Goal: Task Accomplishment & Management: Manage account settings

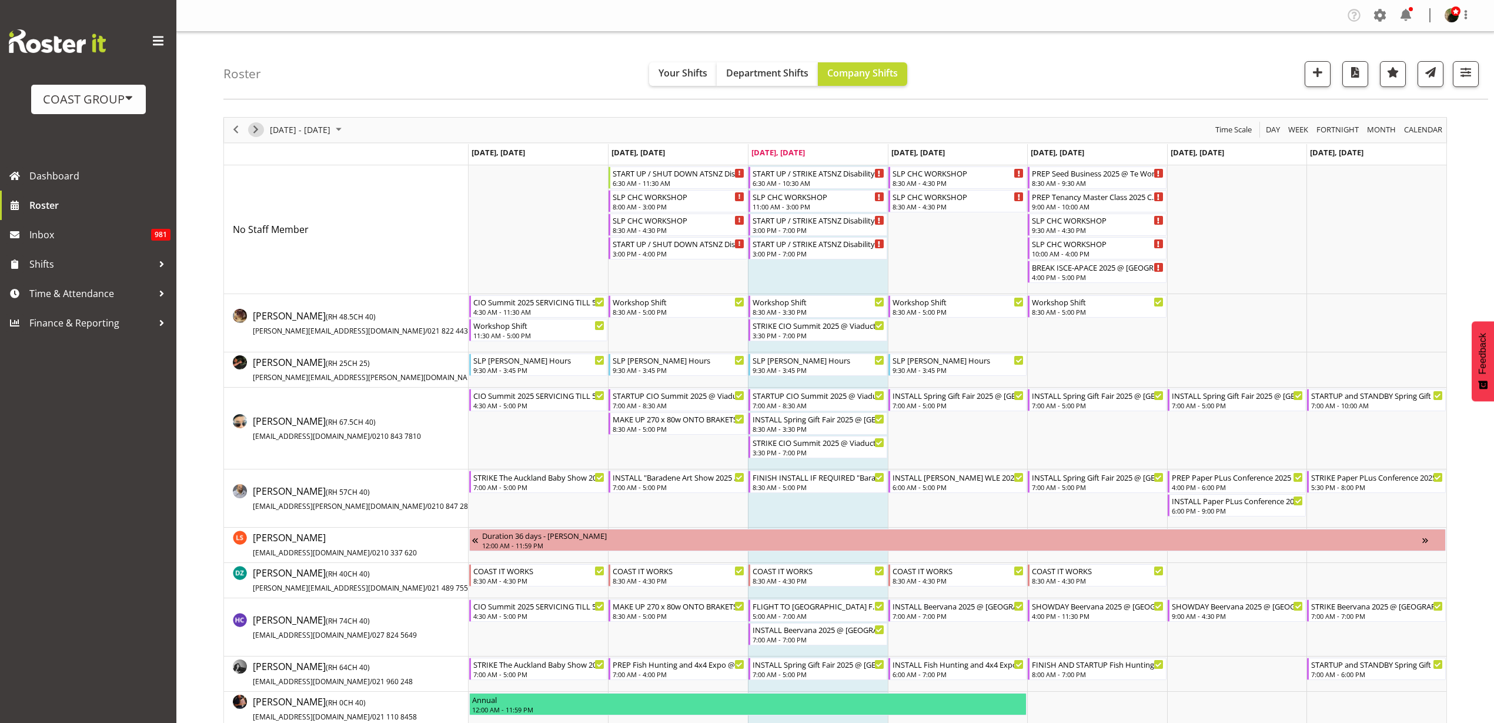
click at [258, 125] on span "Next" at bounding box center [256, 129] width 14 height 15
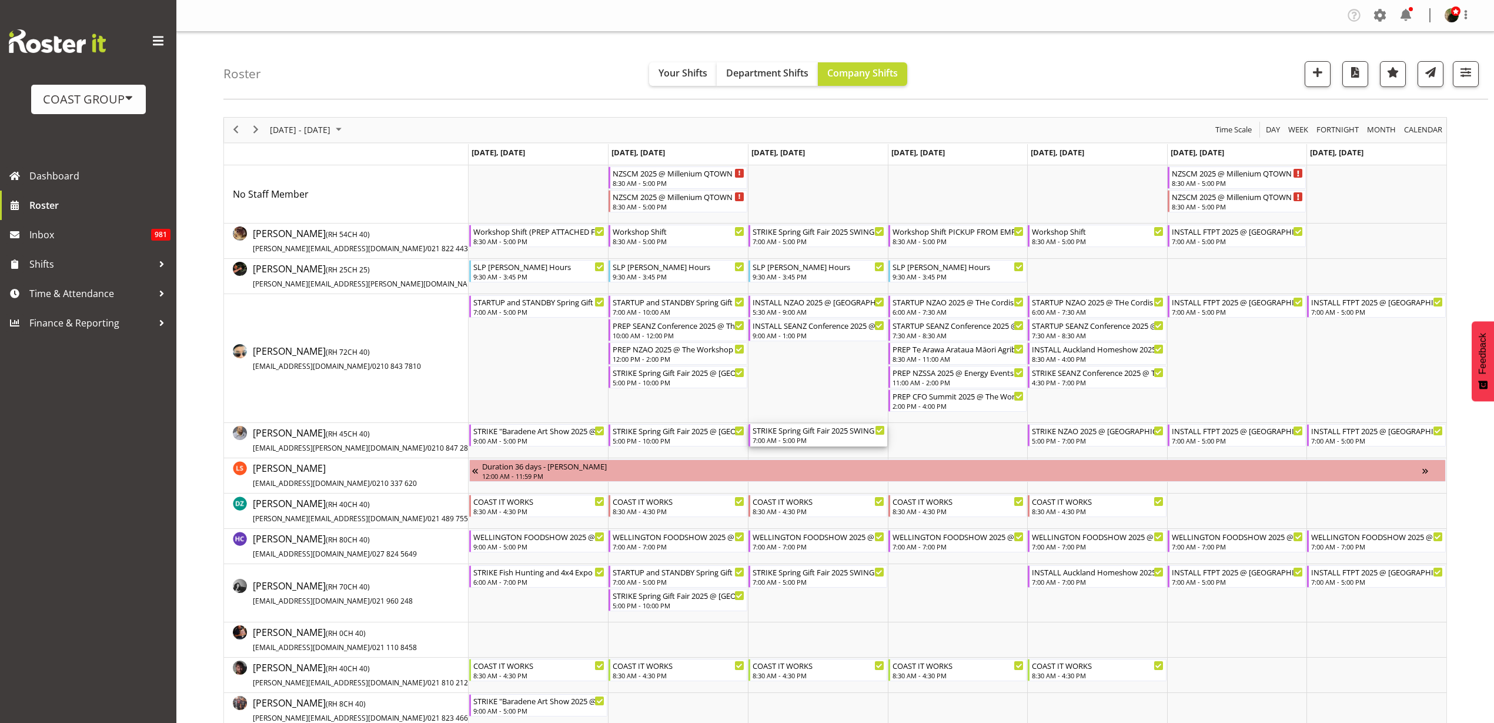
click at [810, 436] on div "7:00 AM - 5:00 PM" at bounding box center [819, 439] width 132 height 9
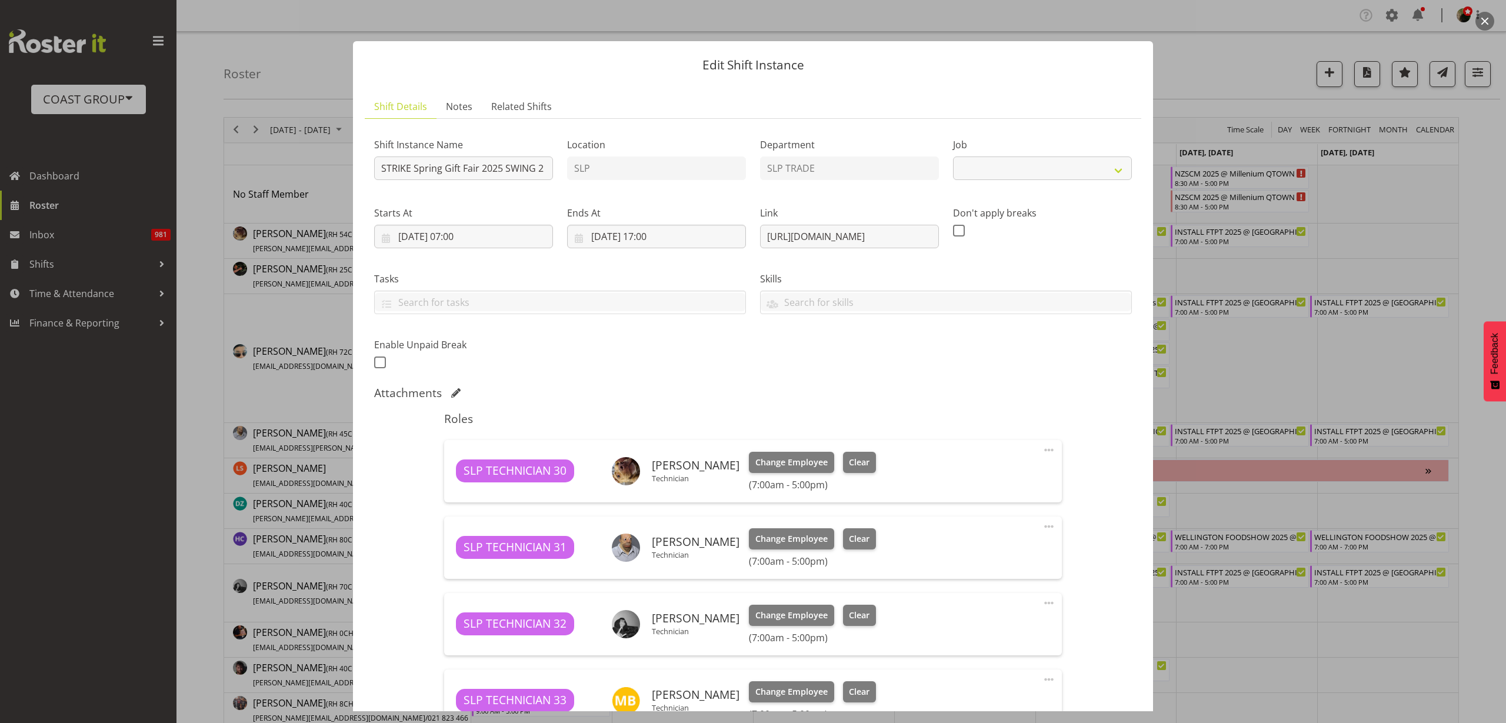
select select "9150"
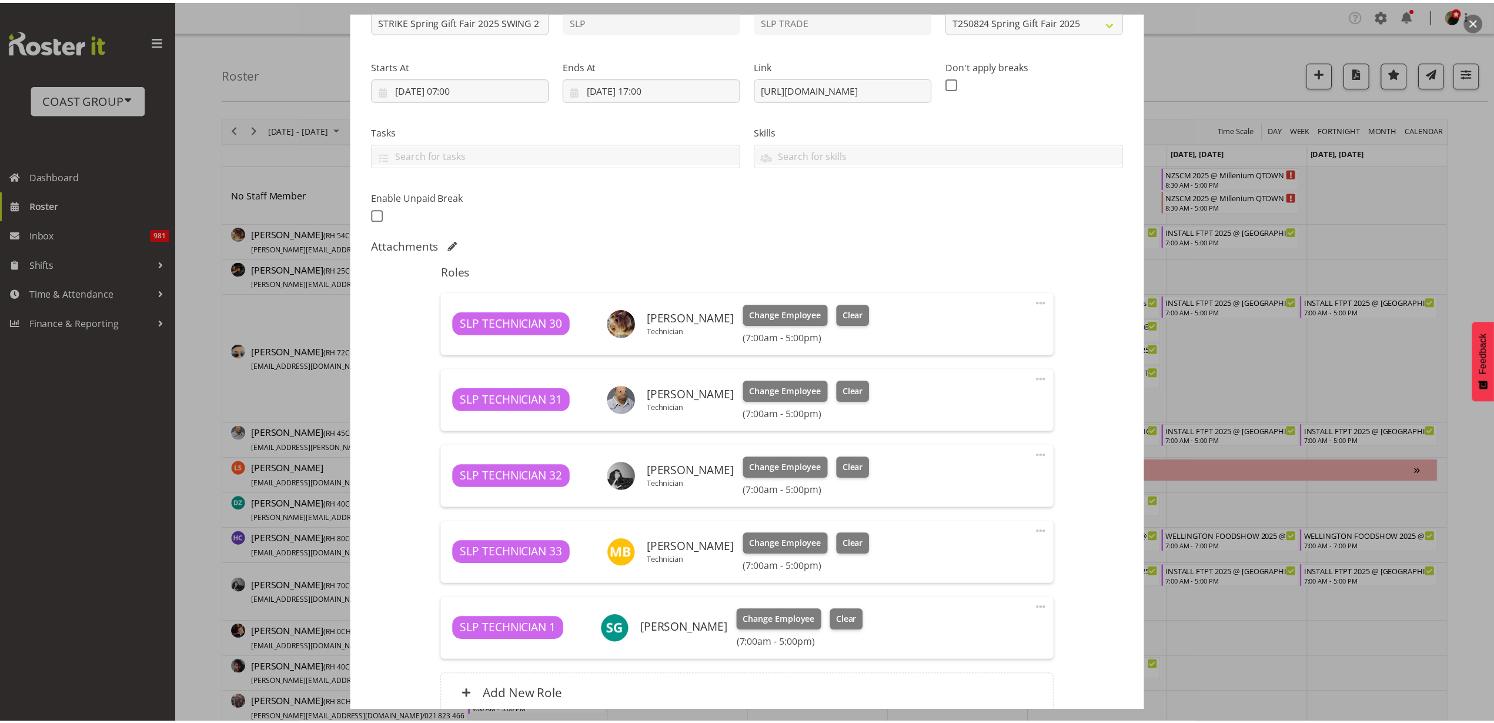
scroll to position [256, 0]
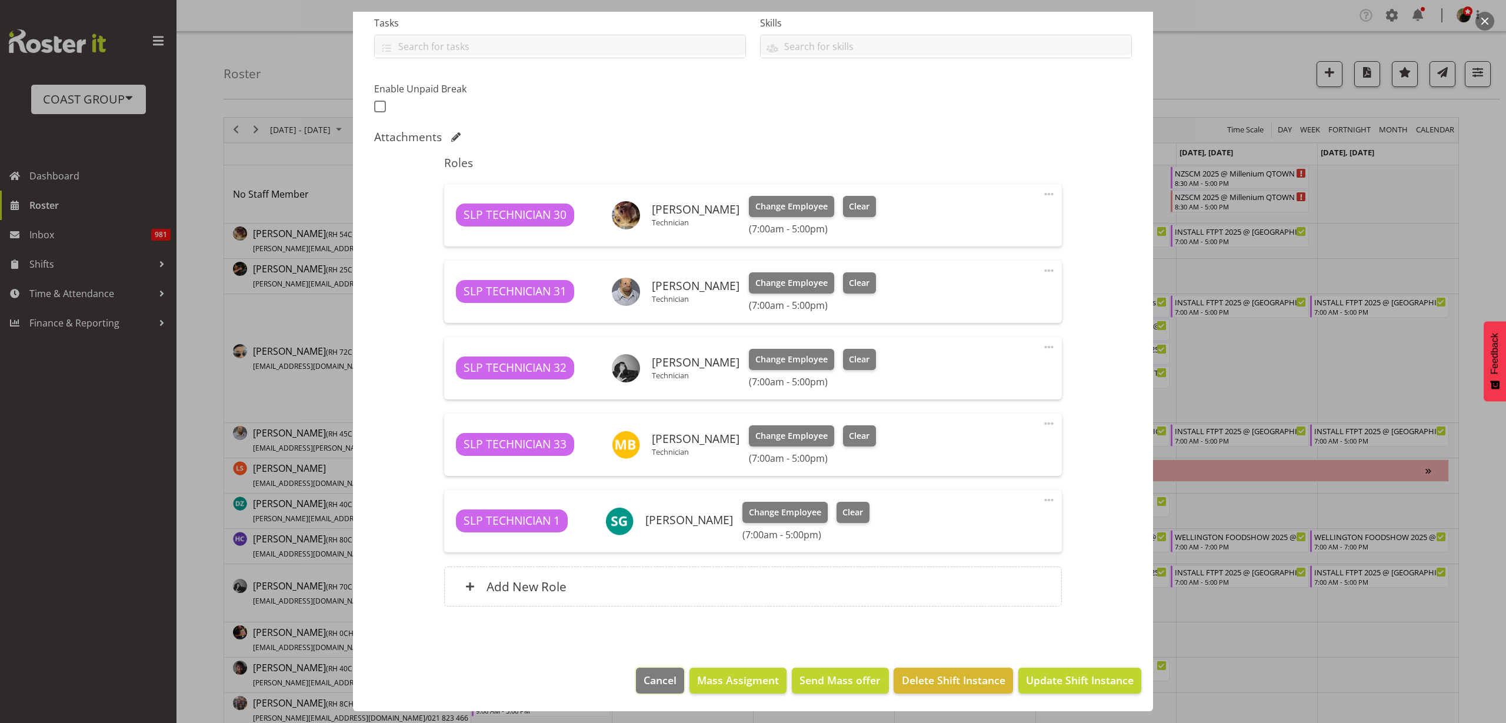
click at [647, 672] on span "Cancel" at bounding box center [659, 679] width 33 height 15
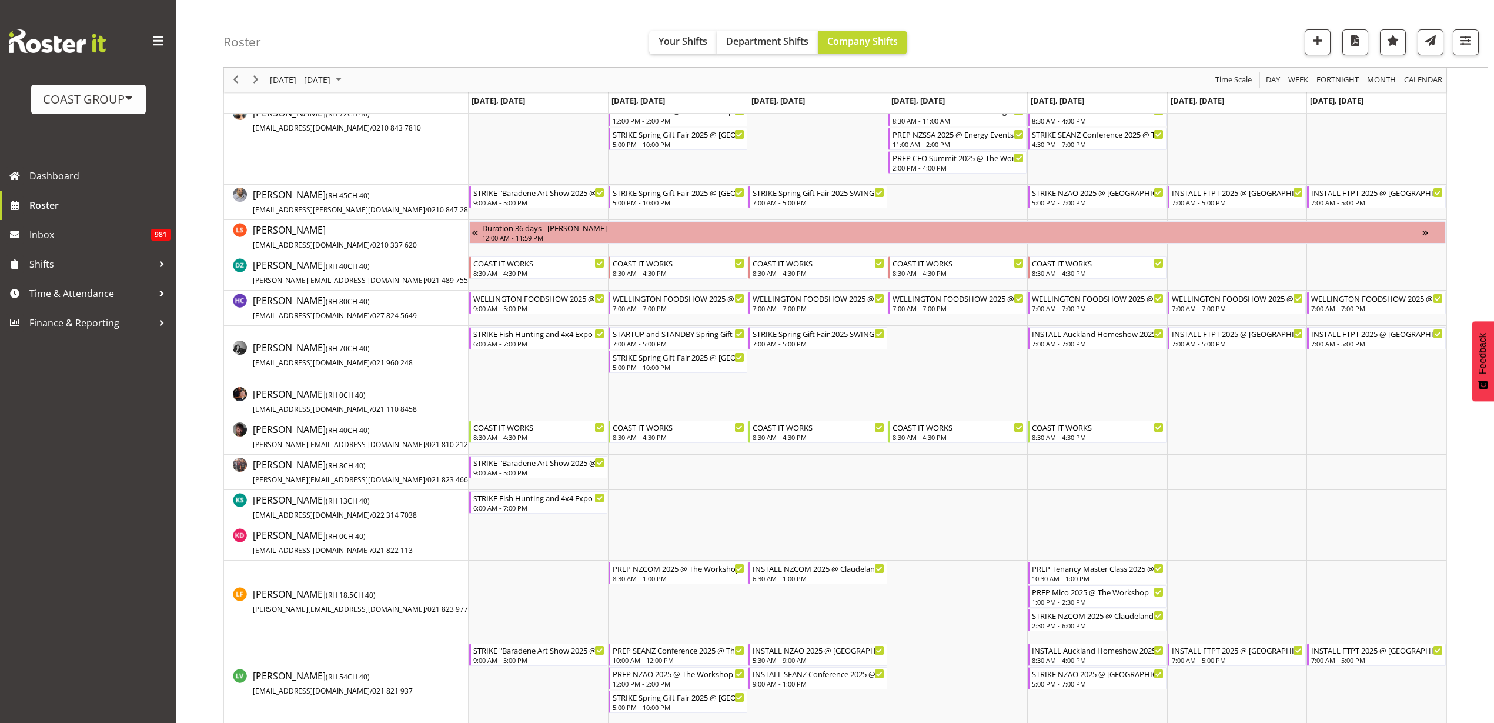
scroll to position [0, 0]
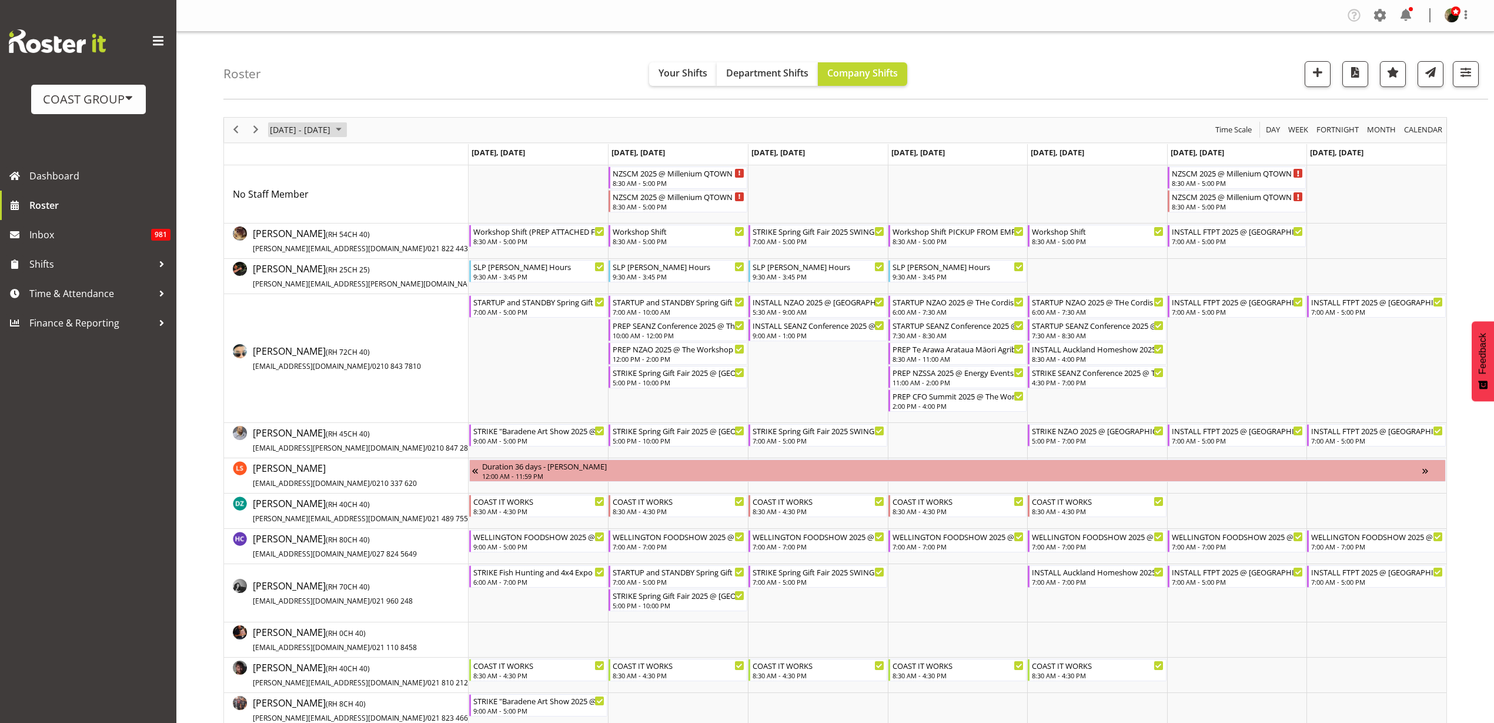
click at [308, 128] on span "August 25 - 31, 2025" at bounding box center [300, 129] width 63 height 15
click at [393, 159] on span "next month" at bounding box center [393, 159] width 21 height 21
click at [318, 216] on span "10" at bounding box center [320, 220] width 18 height 18
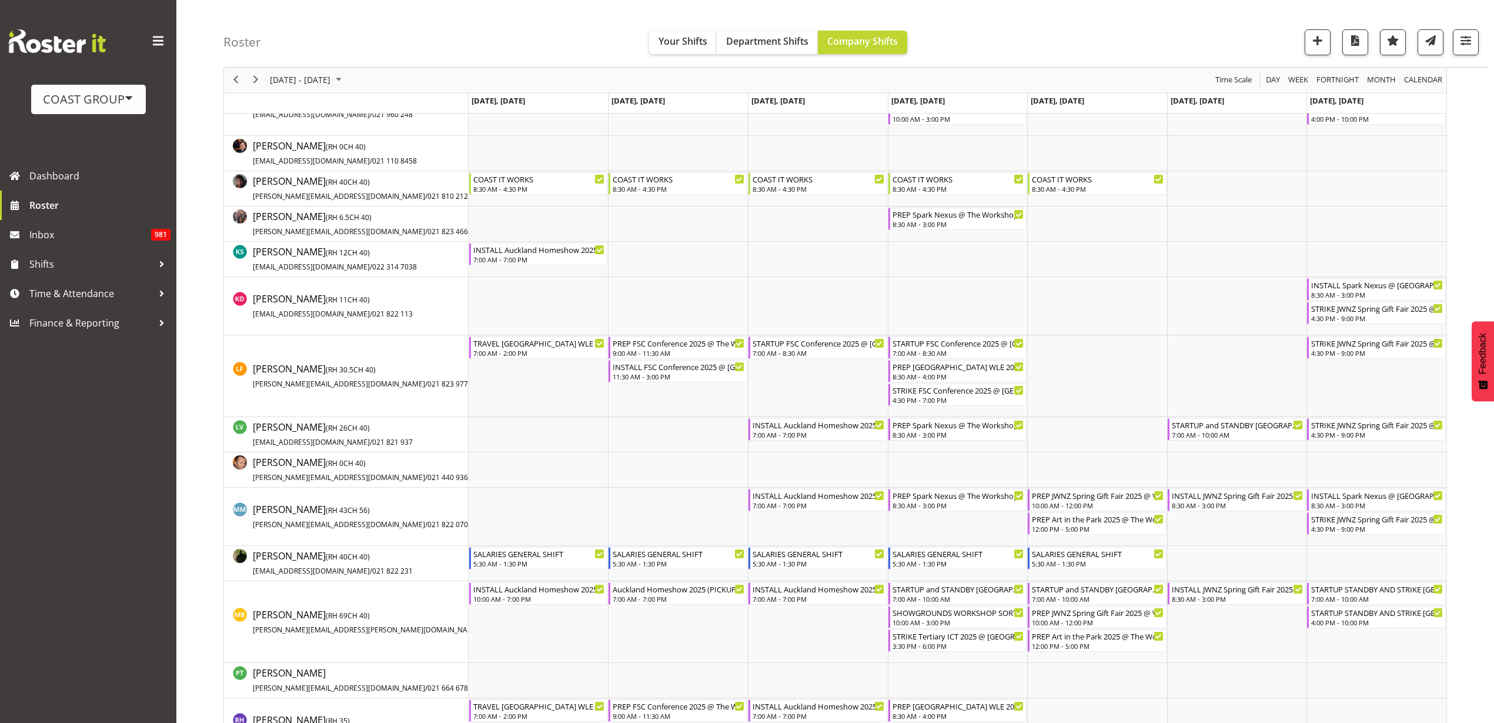
scroll to position [515, 0]
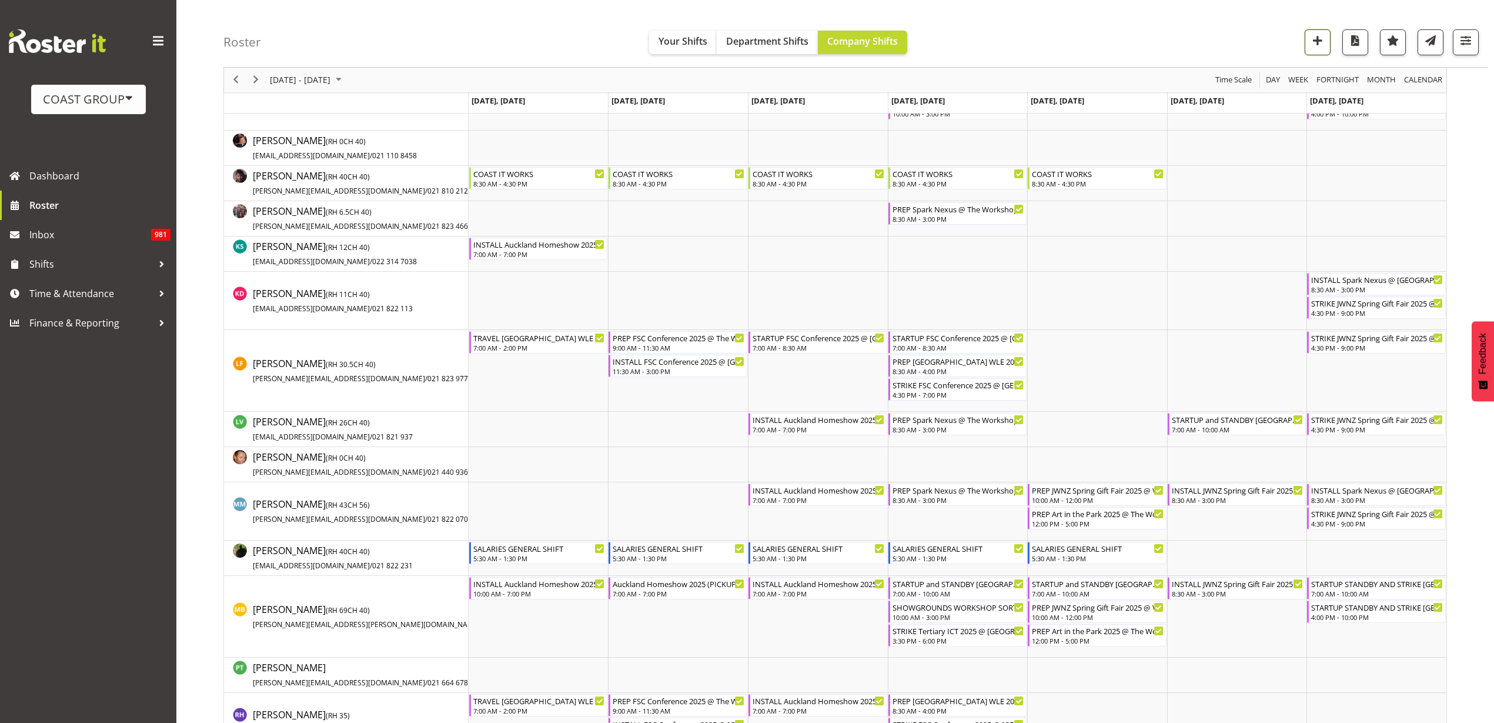
click at [1322, 32] on button "button" at bounding box center [1318, 42] width 26 height 26
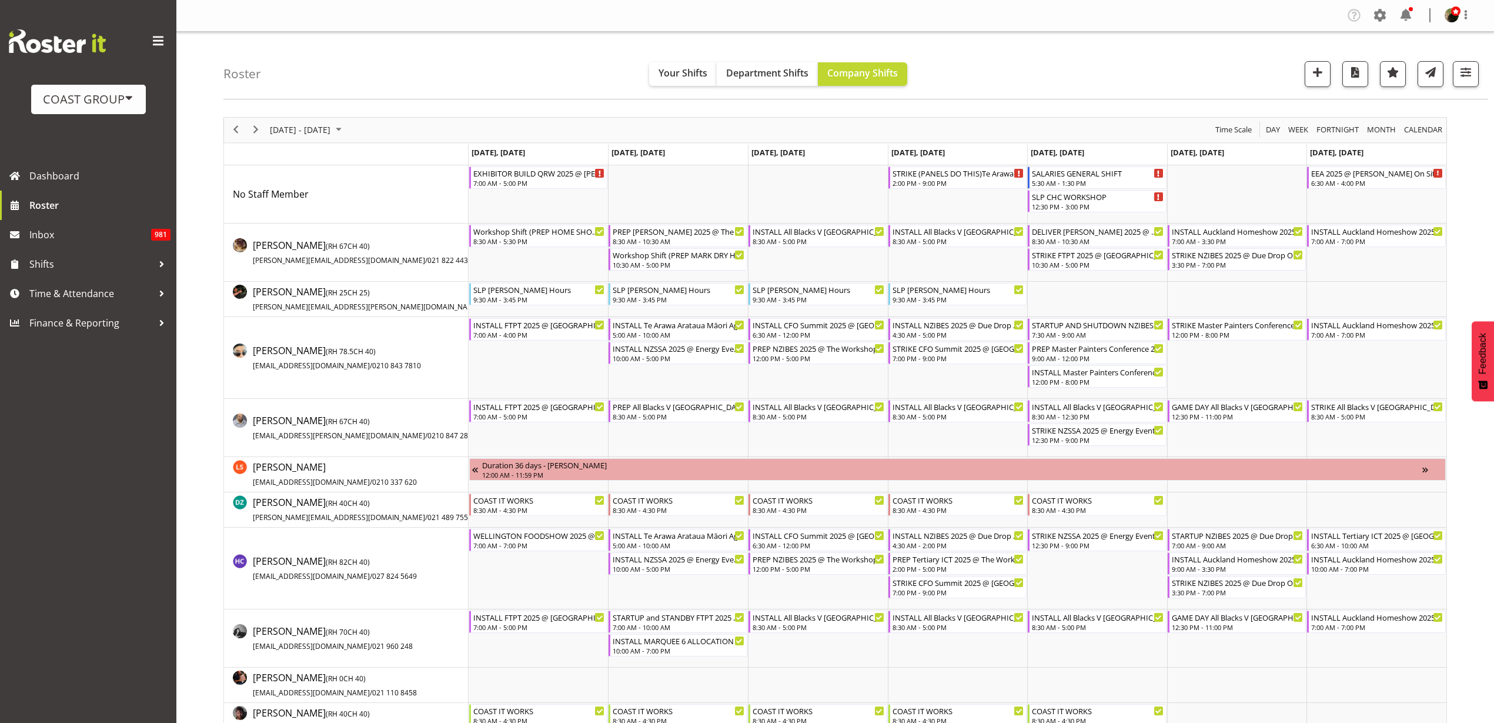
scroll to position [735, 0]
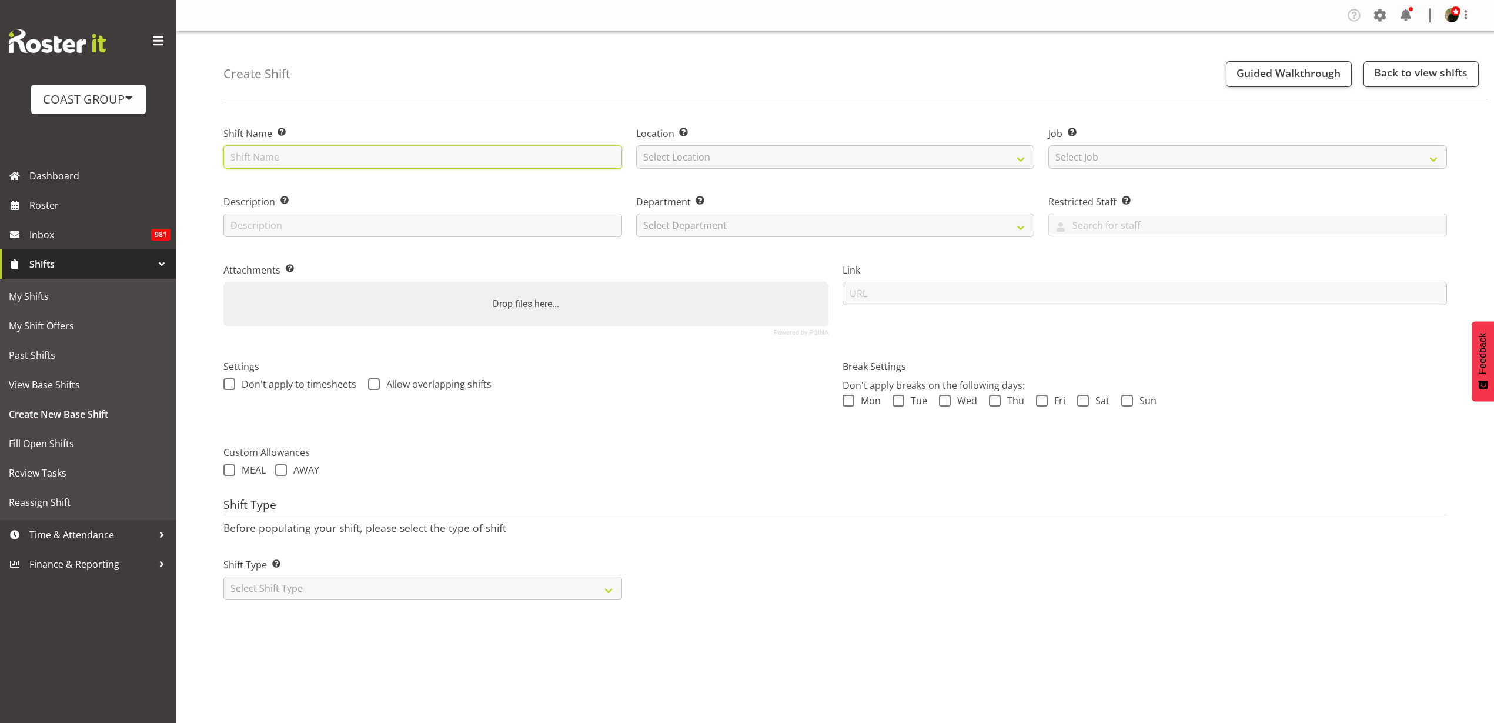
click at [361, 154] on input "text" at bounding box center [422, 157] width 399 height 24
paste input "The Gap HQ 2025"
type input "The Gap HQ 2025 @ VEC On SIte @ 0730"
select select "31"
click at [1254, 158] on select "Select Job Create new job 1 Carlton Events 1 Carlton Hamilton 1 Carlton Welling…" at bounding box center [1248, 157] width 399 height 24
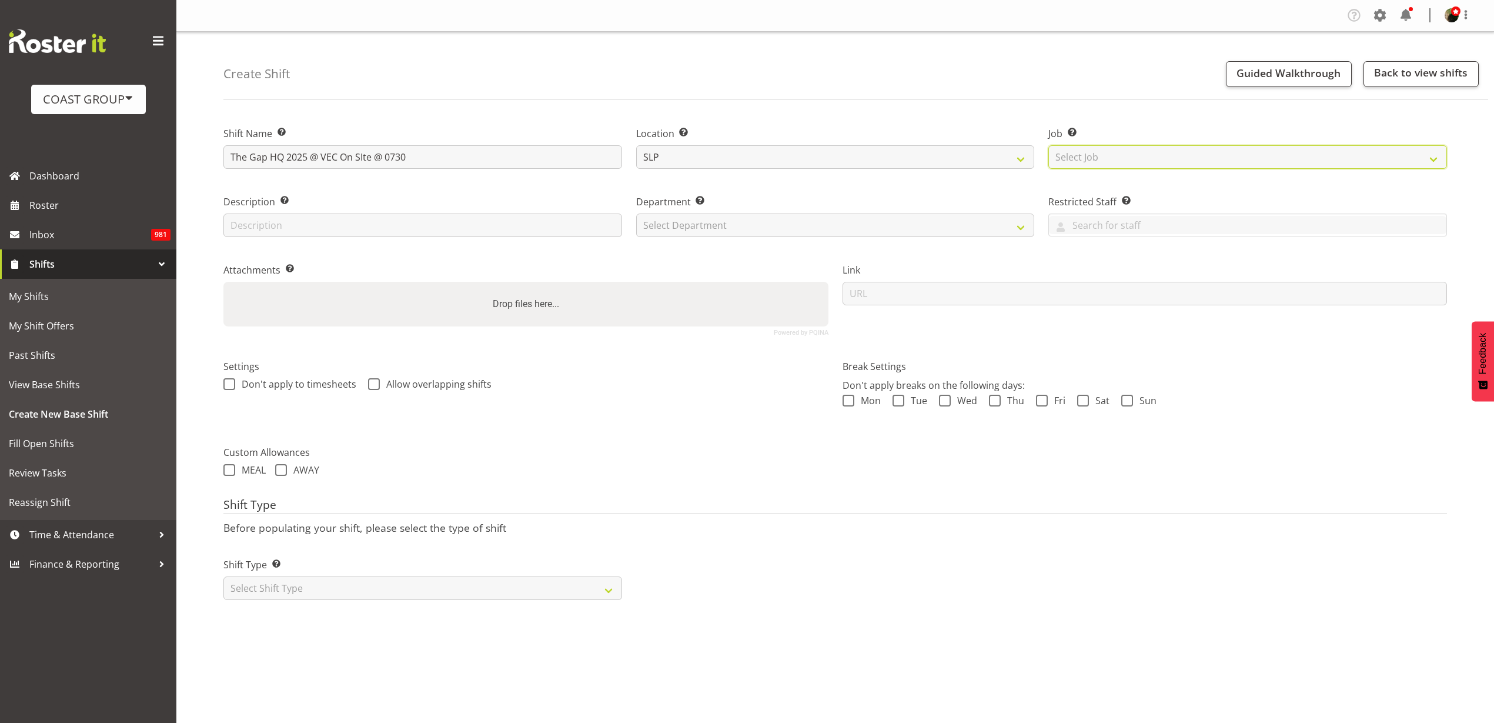
select select "0"
click at [1049, 145] on select "Select Job Create new job 1 Carlton Events 1 Carlton Hamilton 1 Carlton Welling…" at bounding box center [1248, 157] width 399 height 24
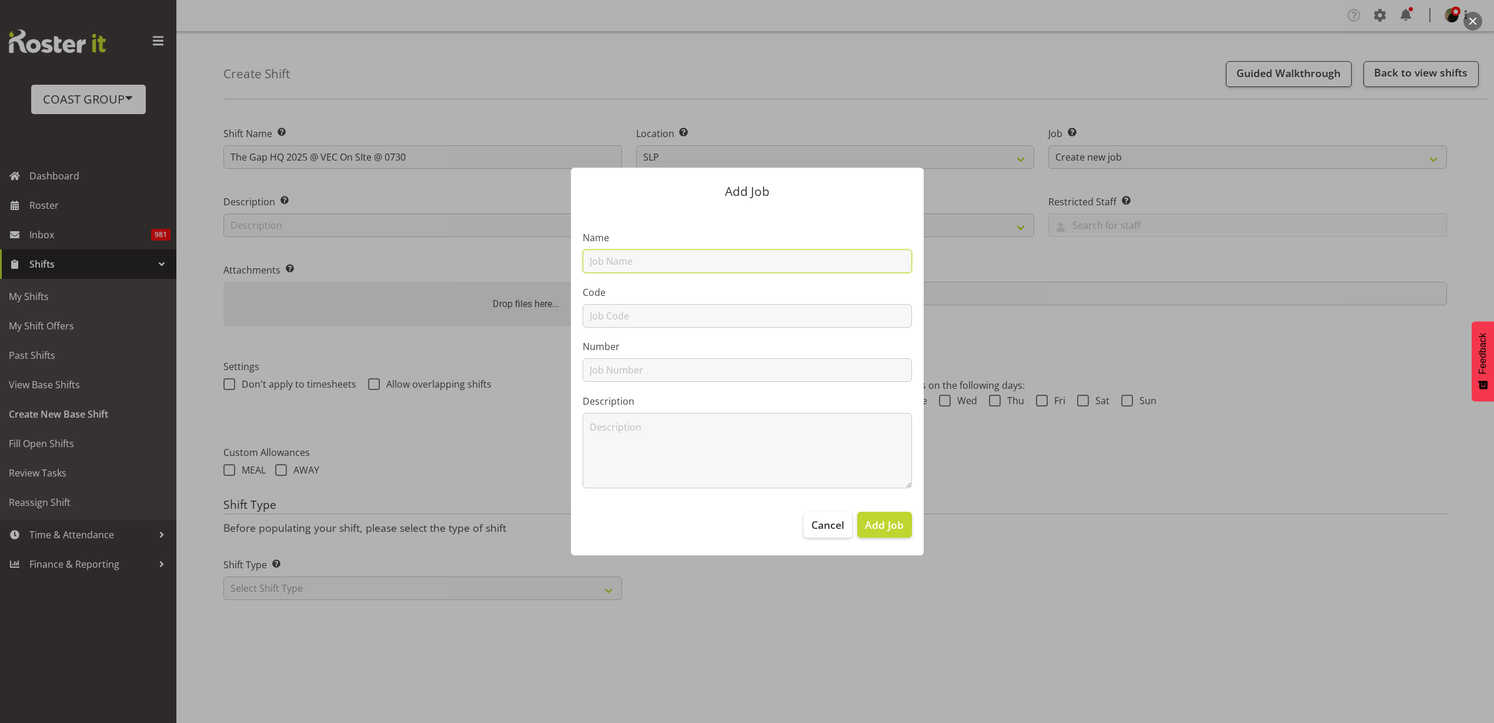
click at [735, 261] on input "text" at bounding box center [747, 261] width 329 height 24
paste input "The Gap HQ 2025"
type input "T250911-1 The Gap HQ 2025"
type input "T250911-1"
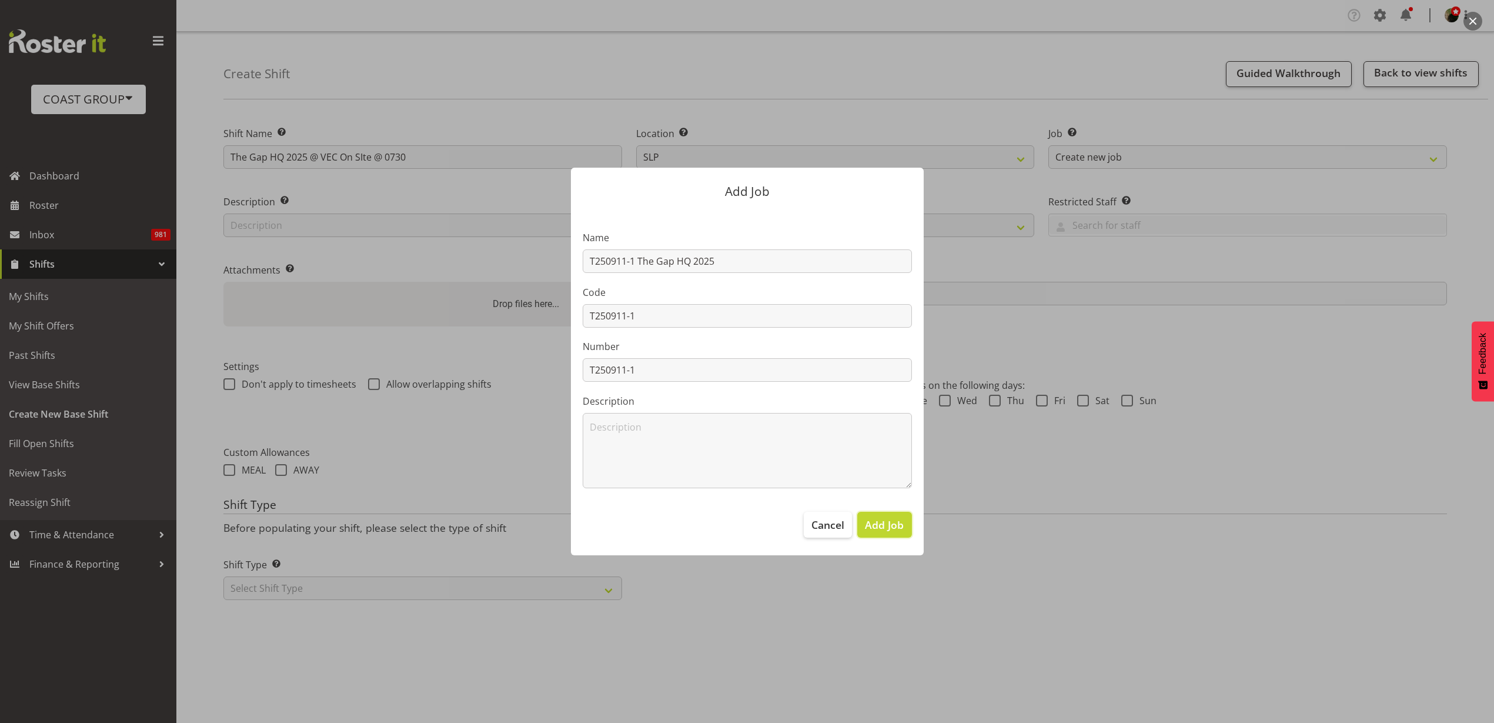
click at [889, 523] on span "Add Job" at bounding box center [884, 524] width 39 height 15
select select
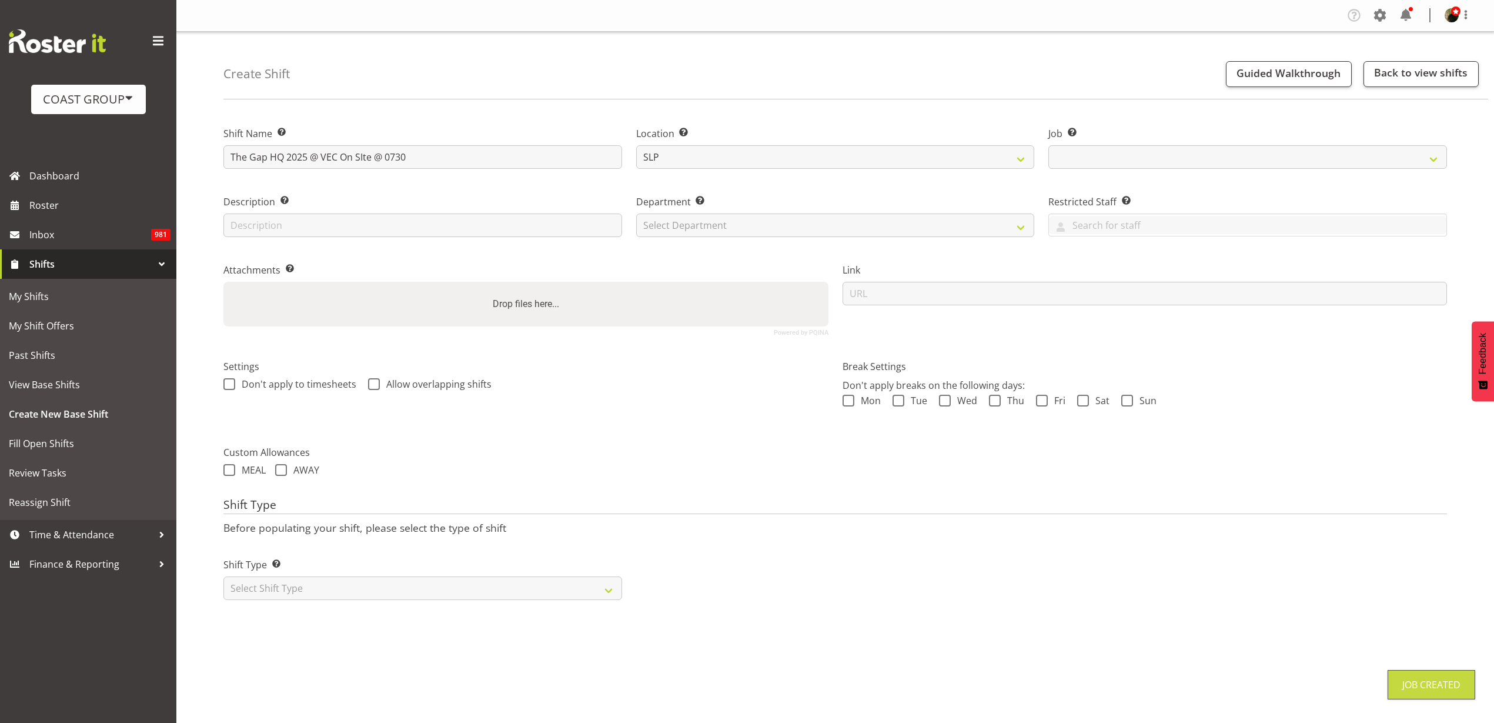
select select "10541"
click at [738, 218] on select "Select Department CARLTON EVENTS Carlton Hamilton Carlton Wellington DW AKL DW …" at bounding box center [835, 225] width 399 height 24
select select "23"
click at [636, 213] on select "Select Department CARLTON EVENTS Carlton Hamilton Carlton Wellington DW AKL DW …" at bounding box center [835, 225] width 399 height 24
click at [378, 589] on select "Select Shift Type One Off Shift Recurring Shift Rotating Shift" at bounding box center [422, 588] width 399 height 24
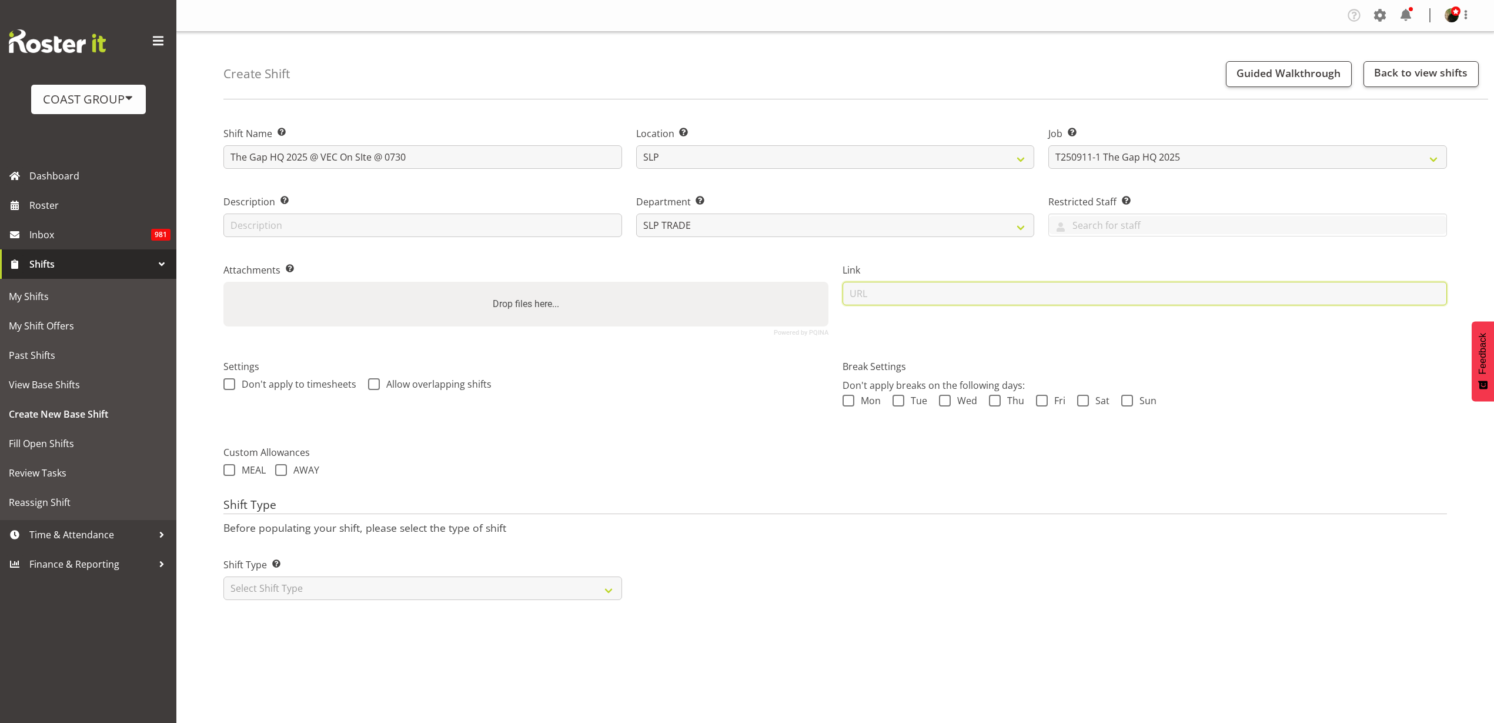
click at [946, 293] on input "url" at bounding box center [1145, 294] width 605 height 24
click at [1056, 296] on input "url" at bounding box center [1145, 294] width 605 height 24
paste input "https://drive.google.com/drive/folders/1SgHV-G7CwcSRJCO4mzBGuKzyj4yQ28At"
type input "https://drive.google.com/drive/folders/1SgHV-G7CwcSRJCO4mzBGuKzyj4yQ28At"
click at [302, 589] on select "Select Shift Type One Off Shift Recurring Shift Rotating Shift" at bounding box center [422, 588] width 399 height 24
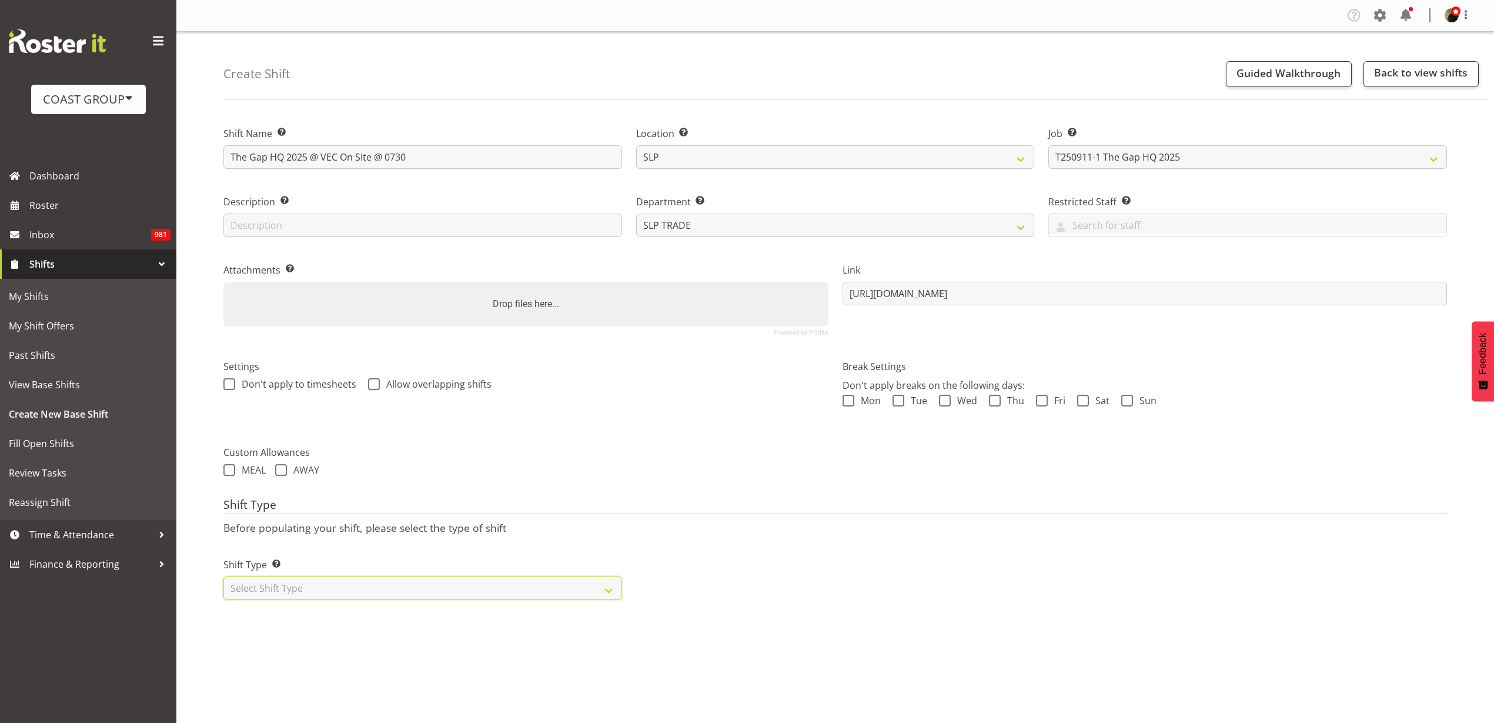
select select "recurring"
click at [223, 576] on select "Select Shift Type One Off Shift Recurring Shift Rotating Shift" at bounding box center [422, 588] width 399 height 24
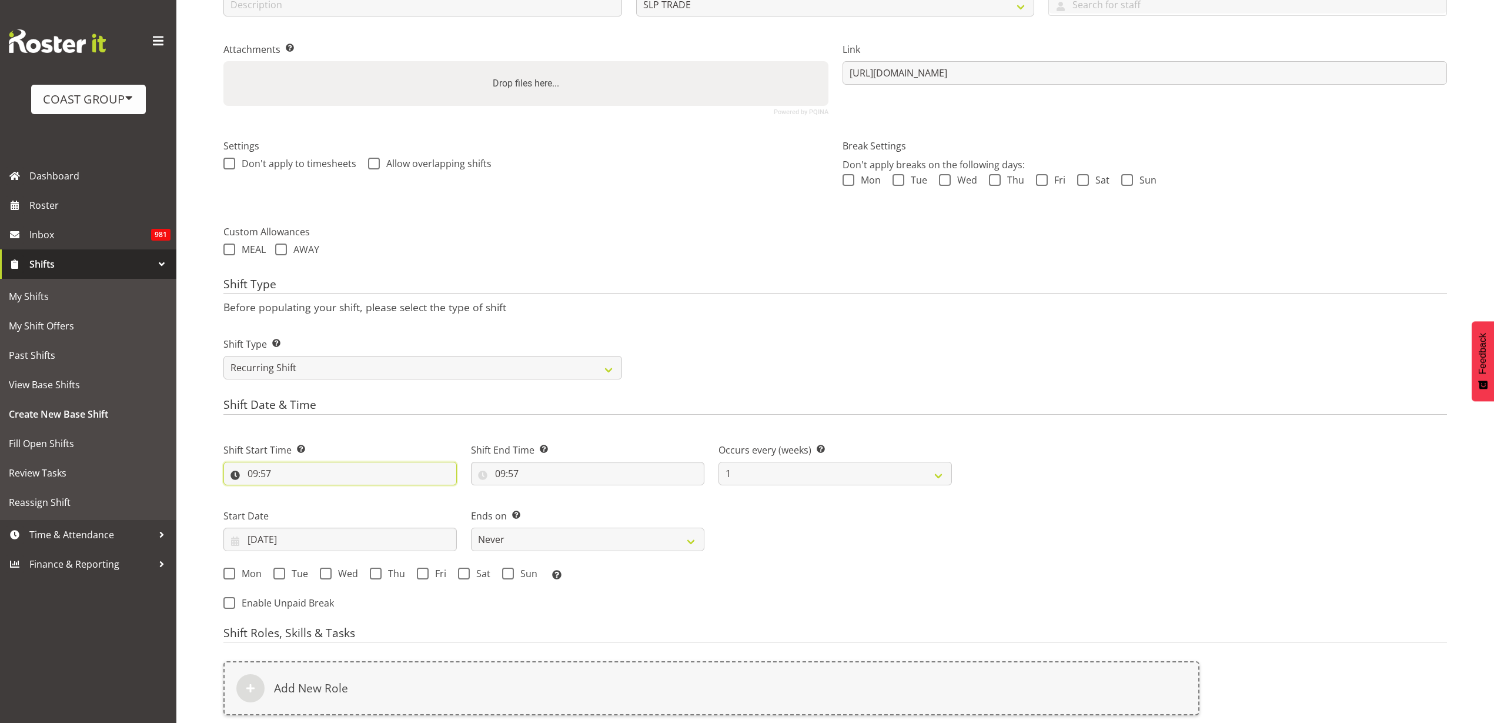
click at [283, 478] on input "09:57" at bounding box center [339, 474] width 233 height 24
click at [299, 506] on select "00 01 02 03 04 05 06 07 08 09 10 11 12 13 14 15 16 17 18 19 20 21 22 23" at bounding box center [304, 504] width 26 height 24
select select "7"
click at [291, 492] on select "00 01 02 03 04 05 06 07 08 09 10 11 12 13 14 15 16 17 18 19 20 21 22 23" at bounding box center [304, 504] width 26 height 24
type input "07:57"
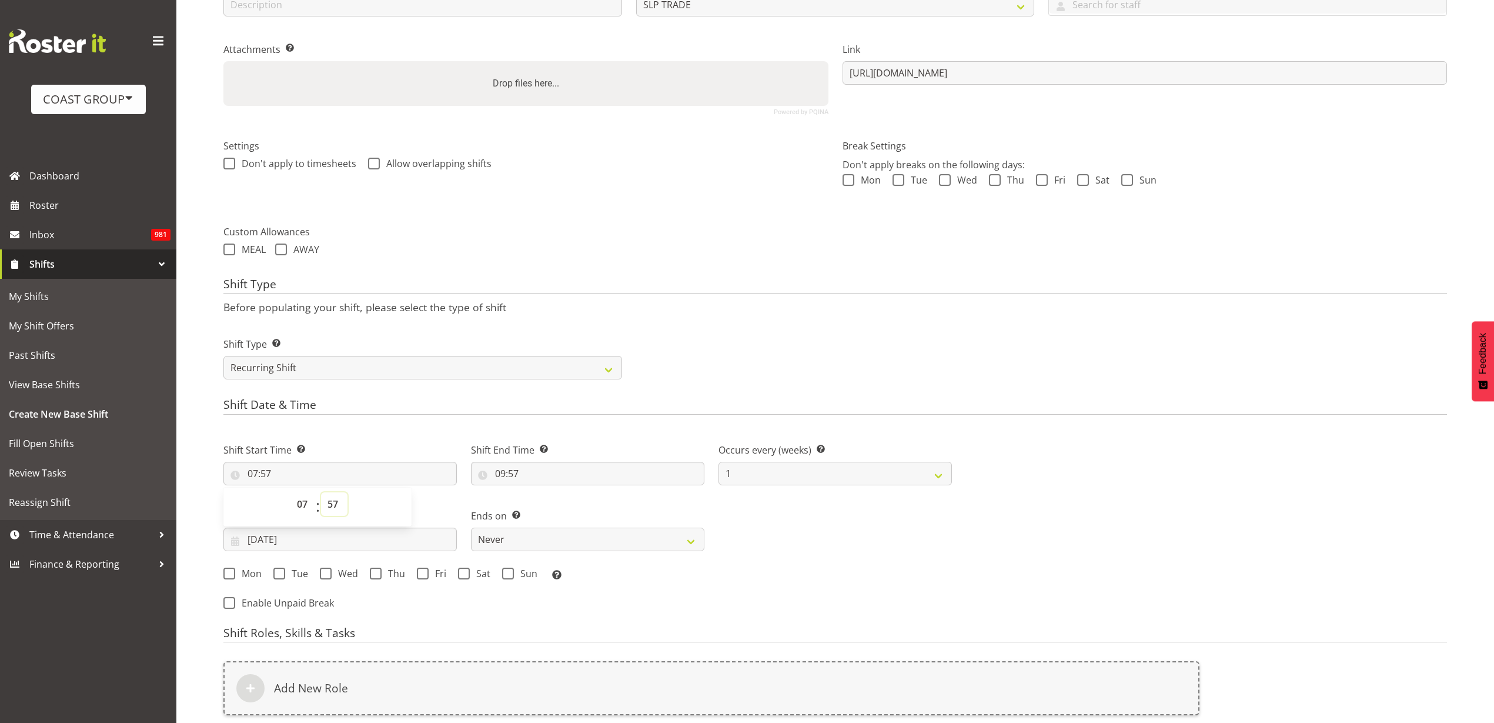
select select "0"
type input "07:00"
click at [529, 472] on input "09:57" at bounding box center [587, 474] width 233 height 24
click at [546, 503] on select "00 01 02 03 04 05 06 07 08 09 10 11 12 13 14 15 16 17 18 19 20 21 22 23" at bounding box center [551, 504] width 26 height 24
select select "11"
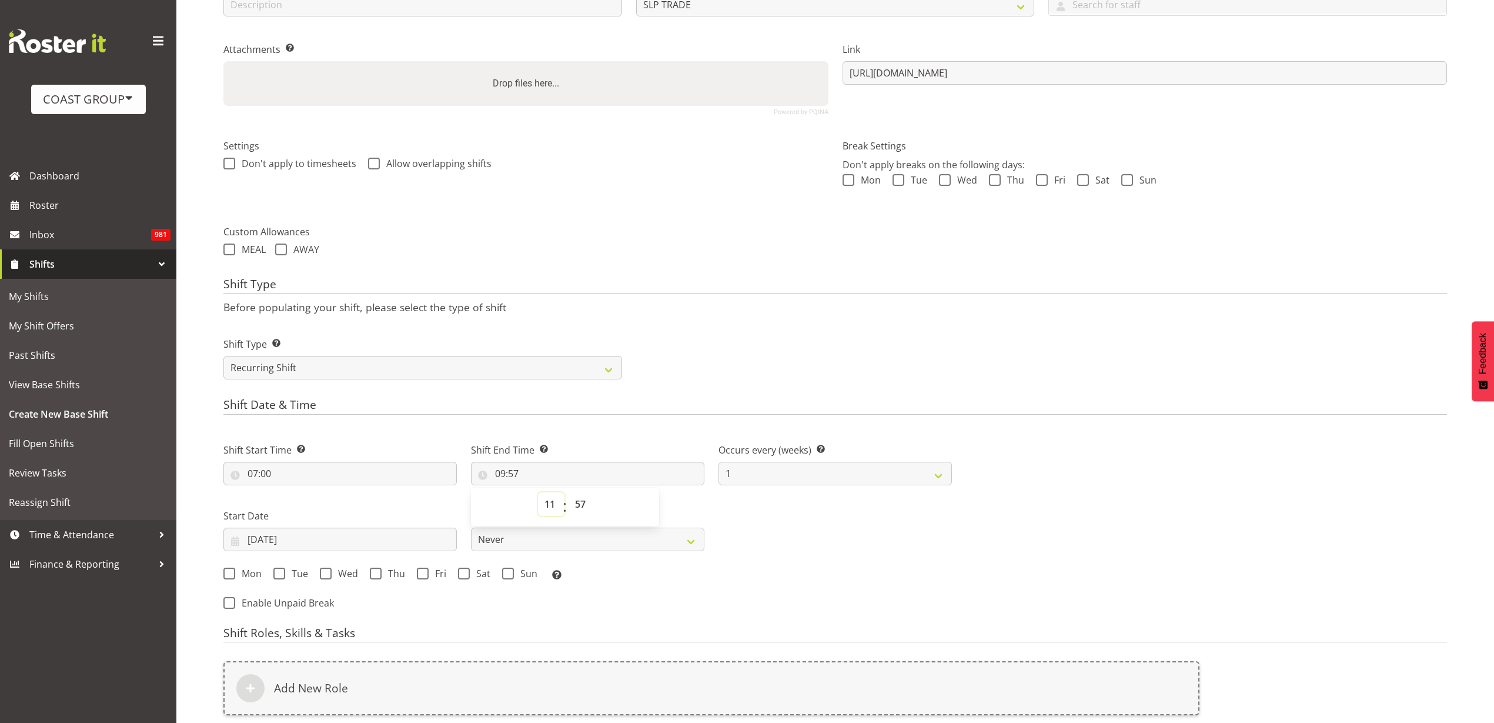
click at [538, 492] on select "00 01 02 03 04 05 06 07 08 09 10 11 12 13 14 15 16 17 18 19 20 21 22 23" at bounding box center [551, 504] width 26 height 24
type input "11:57"
select select "0"
type input "11:00"
click at [278, 536] on input "20/08/2025" at bounding box center [339, 540] width 233 height 24
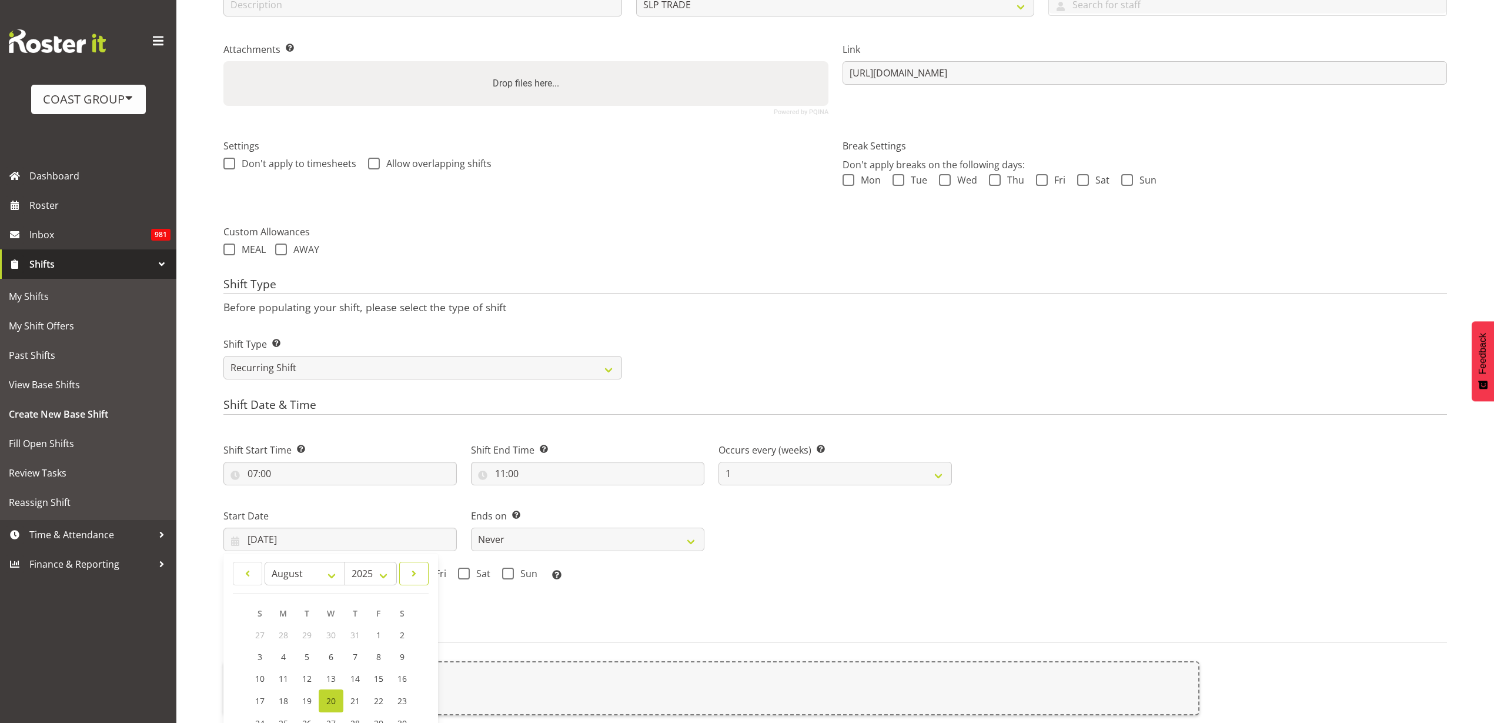
click at [416, 571] on span at bounding box center [414, 573] width 14 height 14
select select "8"
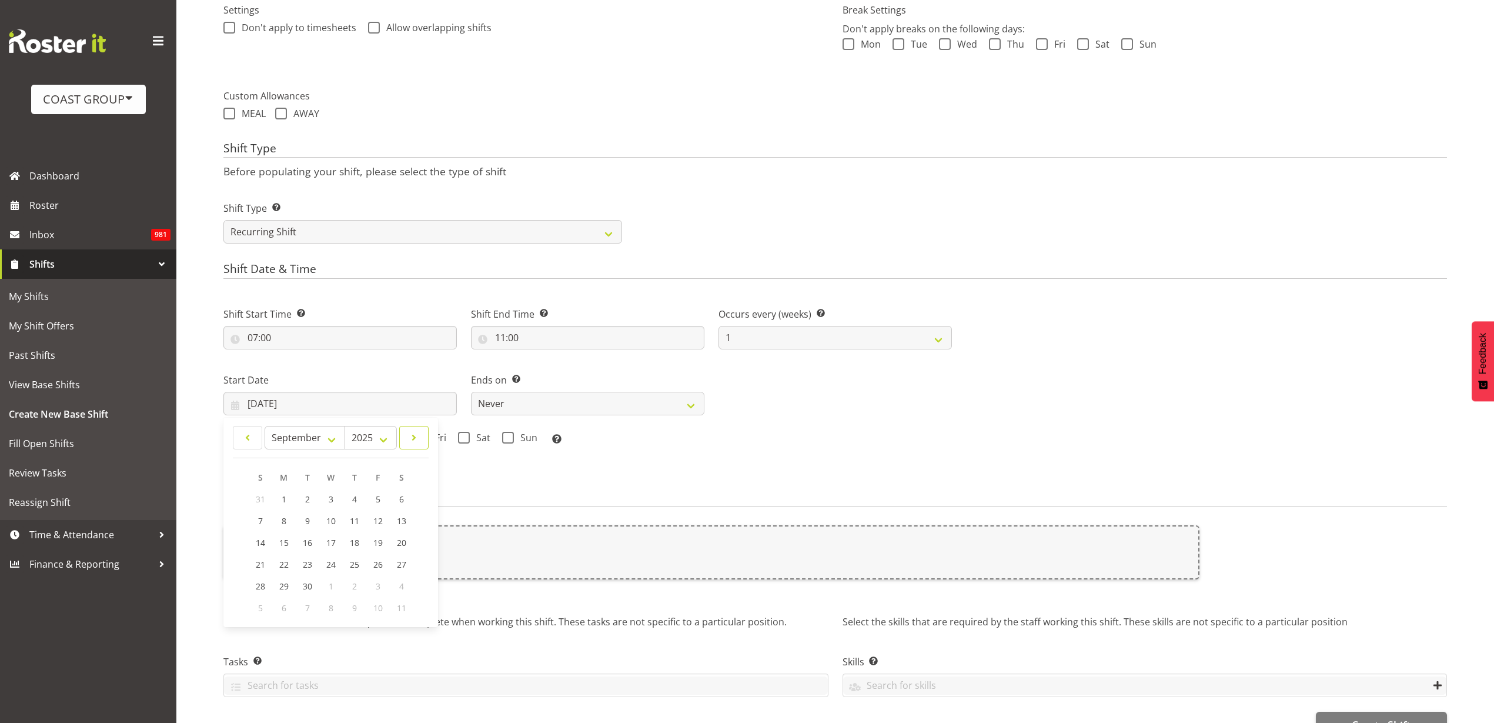
scroll to position [391, 0]
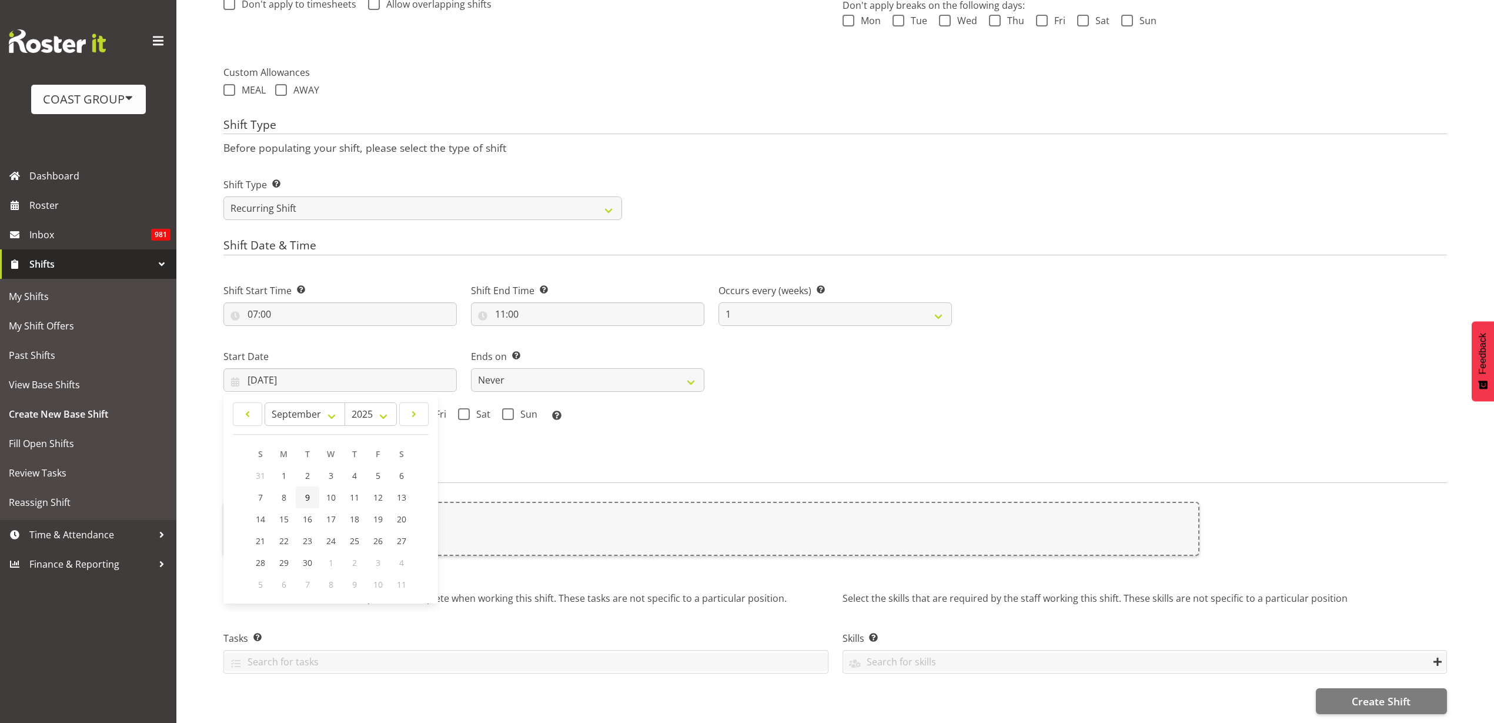
click at [303, 486] on link "9" at bounding box center [308, 497] width 24 height 22
type input "09/09/2025"
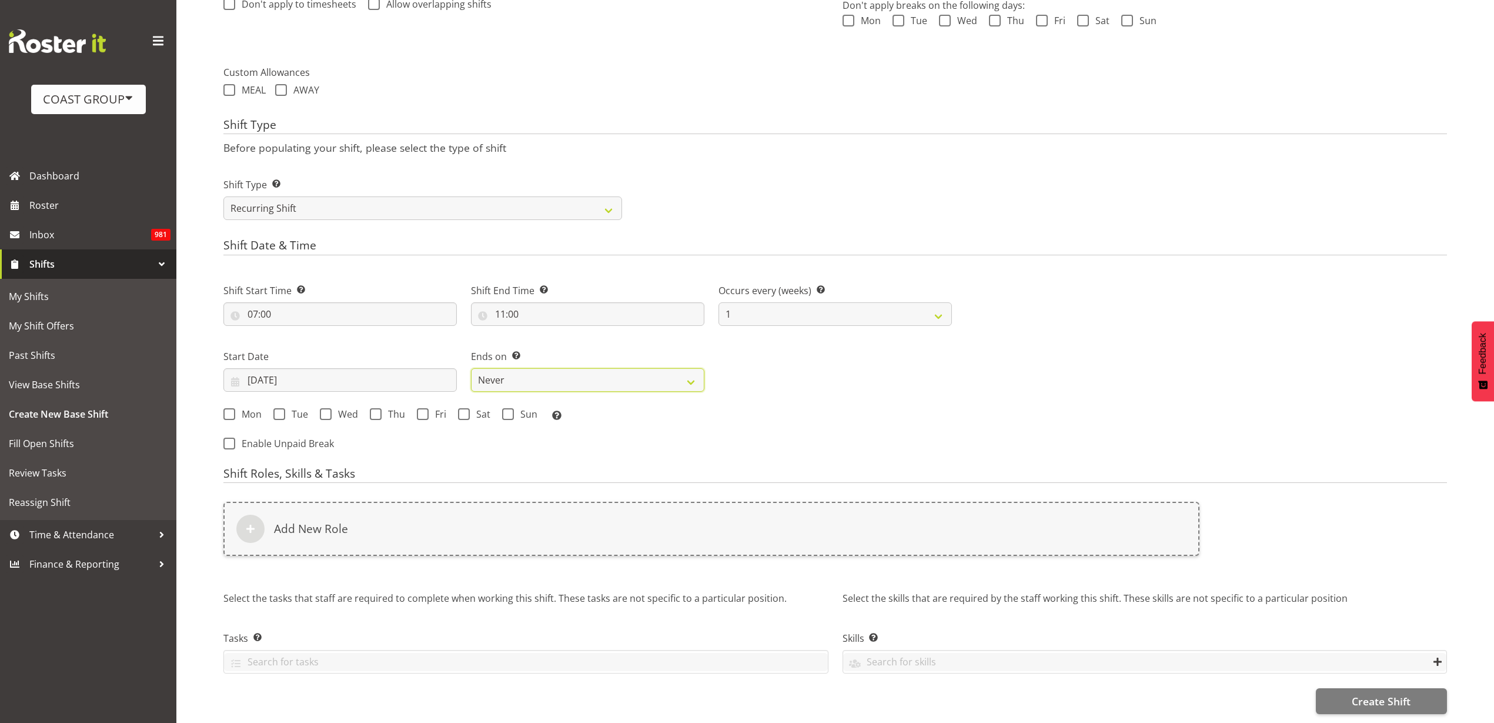
click at [519, 368] on select "Never On Date" at bounding box center [587, 380] width 233 height 24
select select "date"
click at [471, 368] on select "Never On Date" at bounding box center [587, 380] width 233 height 24
select select "7"
select select "2025"
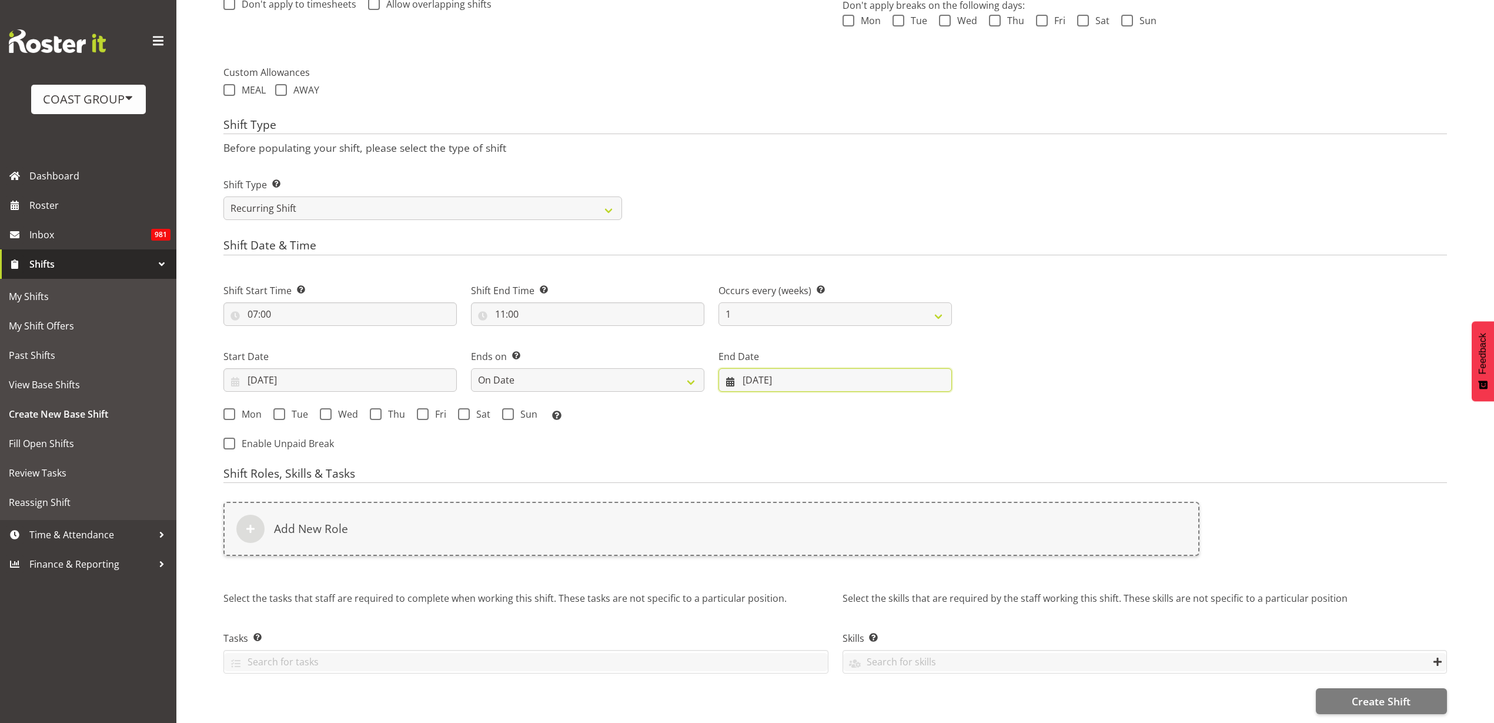
click at [780, 369] on input "20/08/2025" at bounding box center [835, 380] width 233 height 24
click at [932, 407] on span at bounding box center [928, 414] width 14 height 14
select select "8"
click at [916, 492] on span "13" at bounding box center [914, 497] width 9 height 11
type input "13/09/2025"
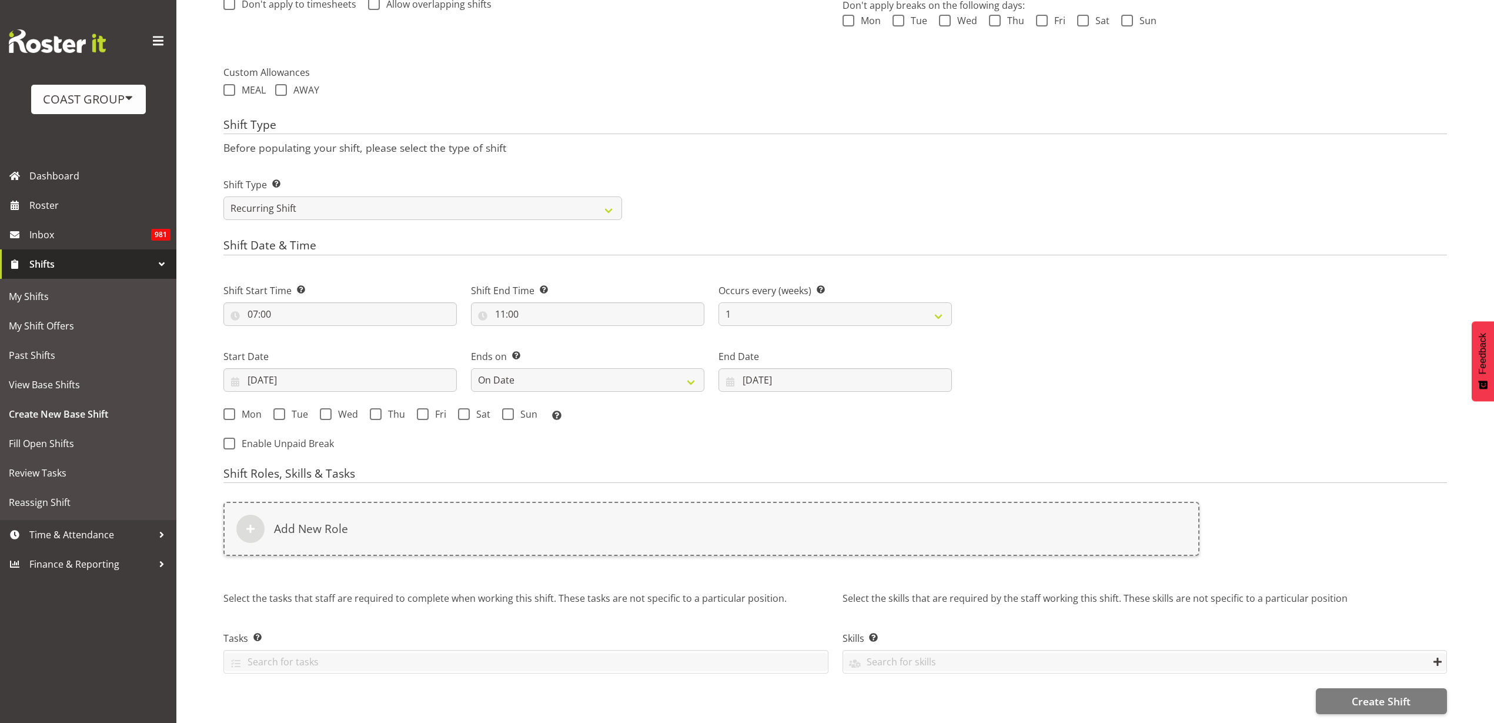
click at [239, 408] on span "Mon" at bounding box center [248, 414] width 26 height 12
click at [231, 410] on input "Mon" at bounding box center [227, 414] width 8 height 8
checkbox input "true"
click at [270, 408] on div "Mon Tue Wed Thu Fri Sat Sun Select the days of the week you wish to create this…" at bounding box center [587, 415] width 729 height 15
click at [283, 408] on span at bounding box center [279, 414] width 12 height 12
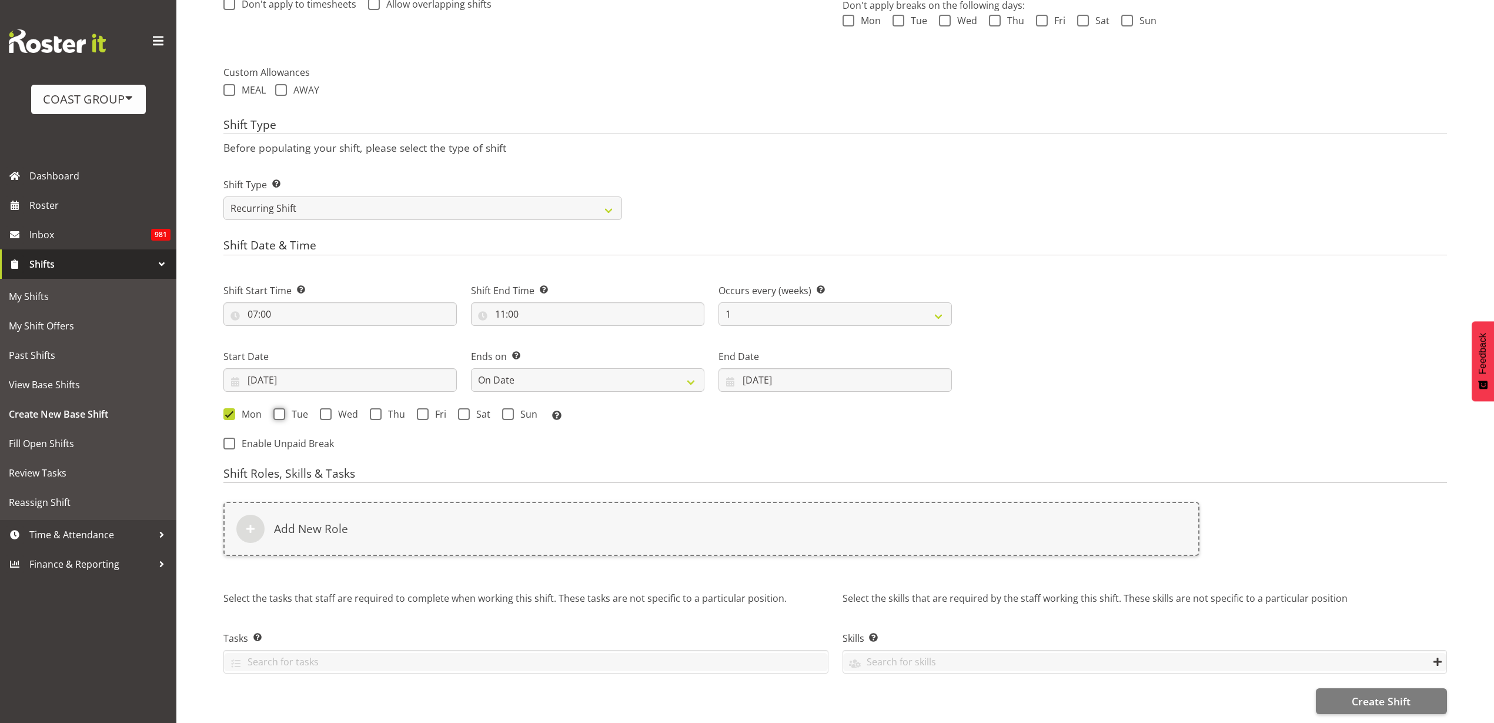
click at [281, 410] on input "Tue" at bounding box center [277, 414] width 8 height 8
checkbox input "true"
click at [333, 408] on span "Wed" at bounding box center [345, 414] width 26 height 12
click at [328, 410] on input "Wed" at bounding box center [324, 414] width 8 height 8
checkbox input "true"
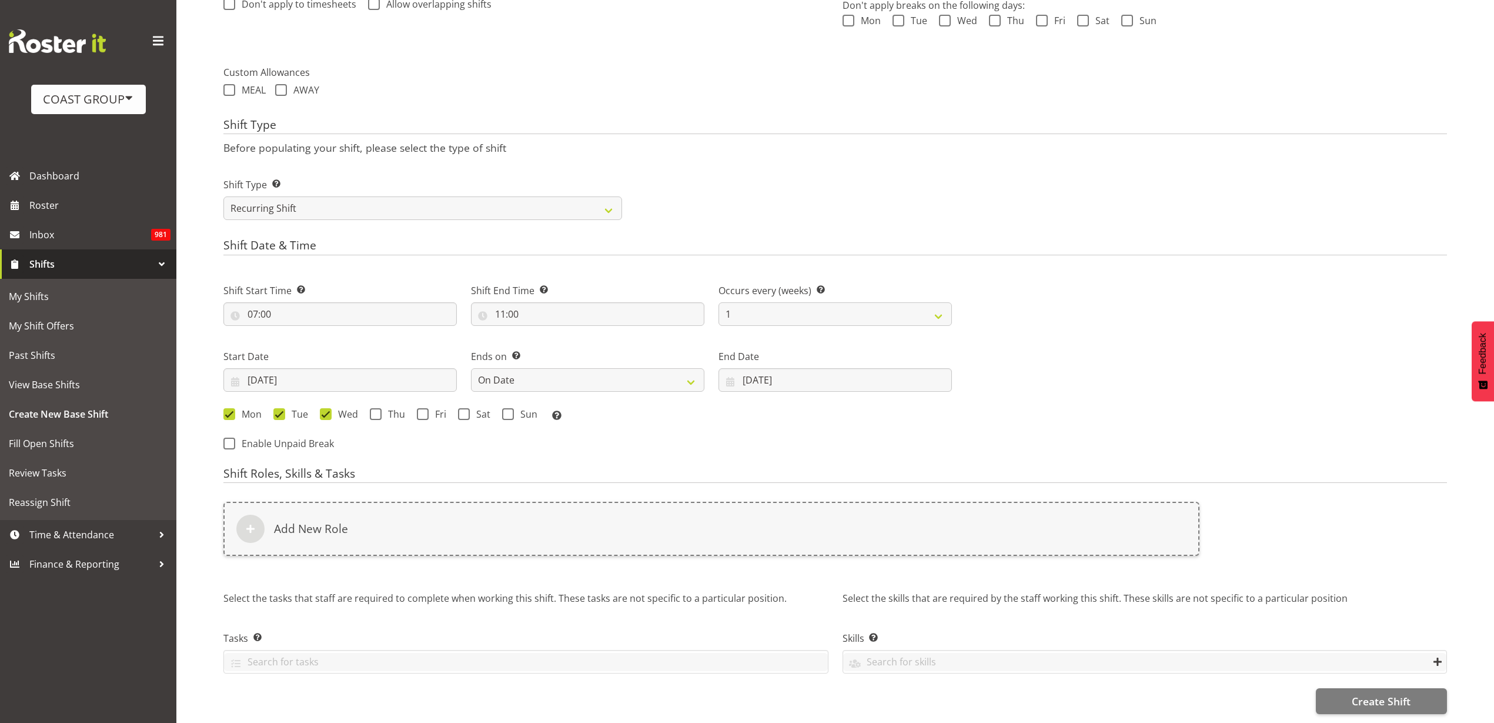
click at [386, 408] on span "Thu" at bounding box center [394, 414] width 24 height 12
click at [378, 410] on input "Thu" at bounding box center [374, 414] width 8 height 8
checkbox input "true"
click at [429, 408] on span "Fri" at bounding box center [438, 414] width 18 height 12
click at [425, 410] on input "Fri" at bounding box center [421, 414] width 8 height 8
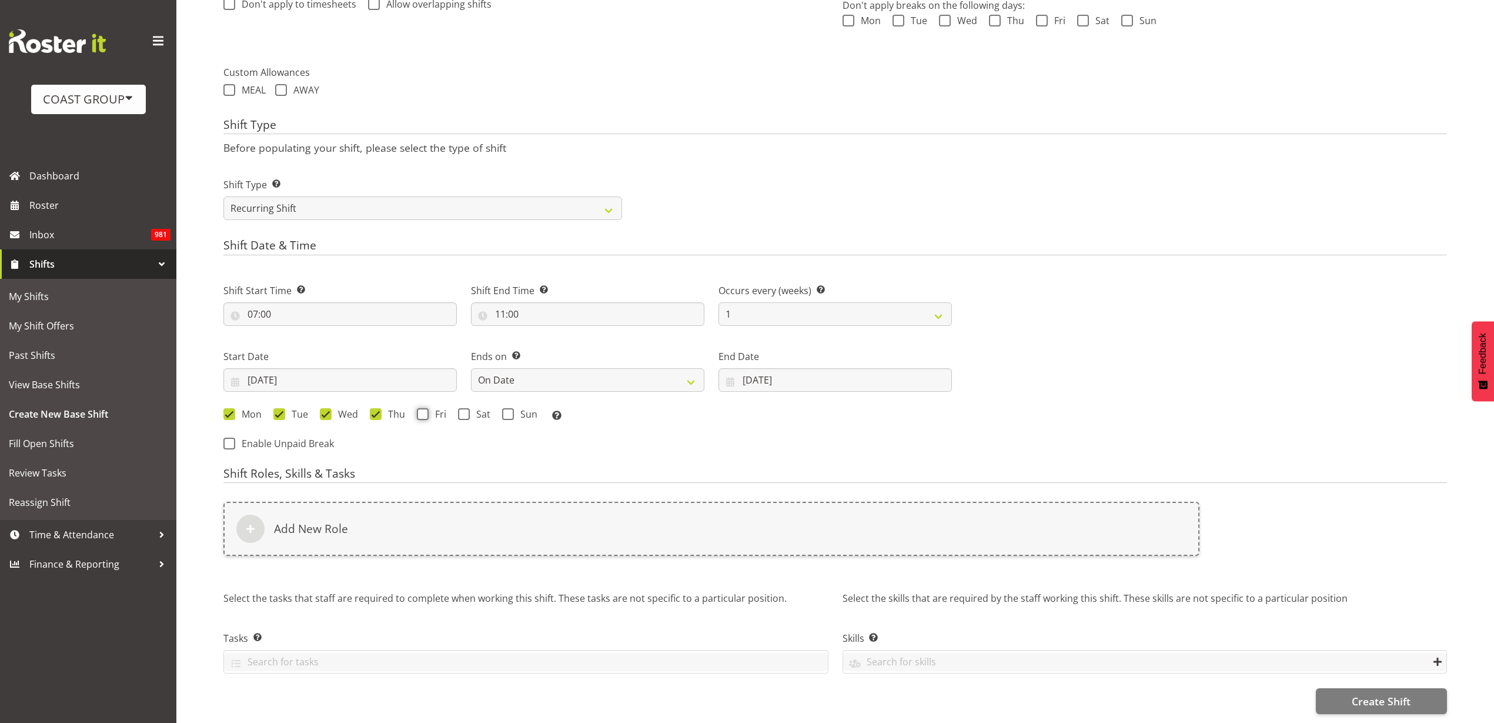
checkbox input "true"
click at [464, 408] on span at bounding box center [464, 414] width 12 height 12
click at [464, 410] on input "Sat" at bounding box center [462, 414] width 8 height 8
checkbox input "true"
click at [512, 408] on span at bounding box center [508, 414] width 12 height 12
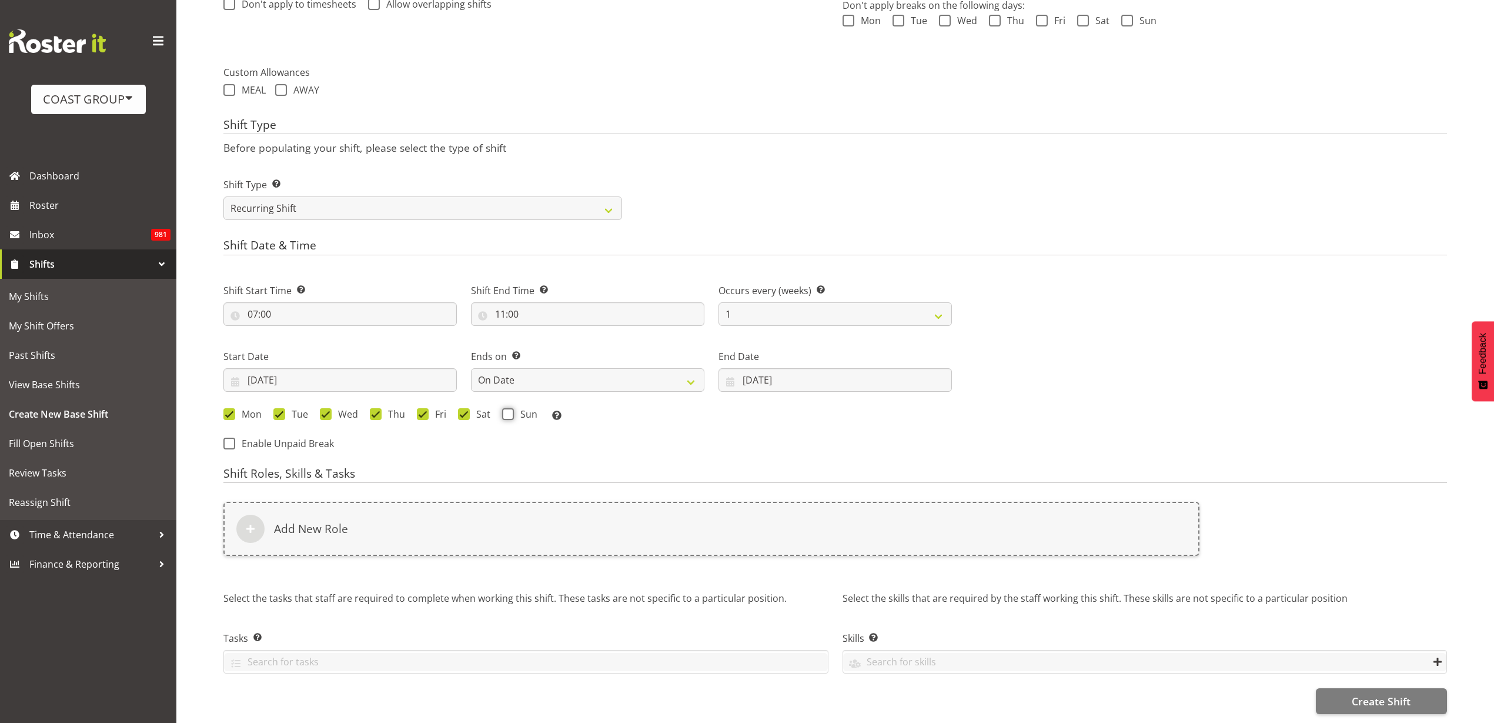
click at [510, 410] on input "Sun" at bounding box center [506, 414] width 8 height 8
checkbox input "true"
click at [436, 518] on div "Add New Role" at bounding box center [711, 529] width 976 height 54
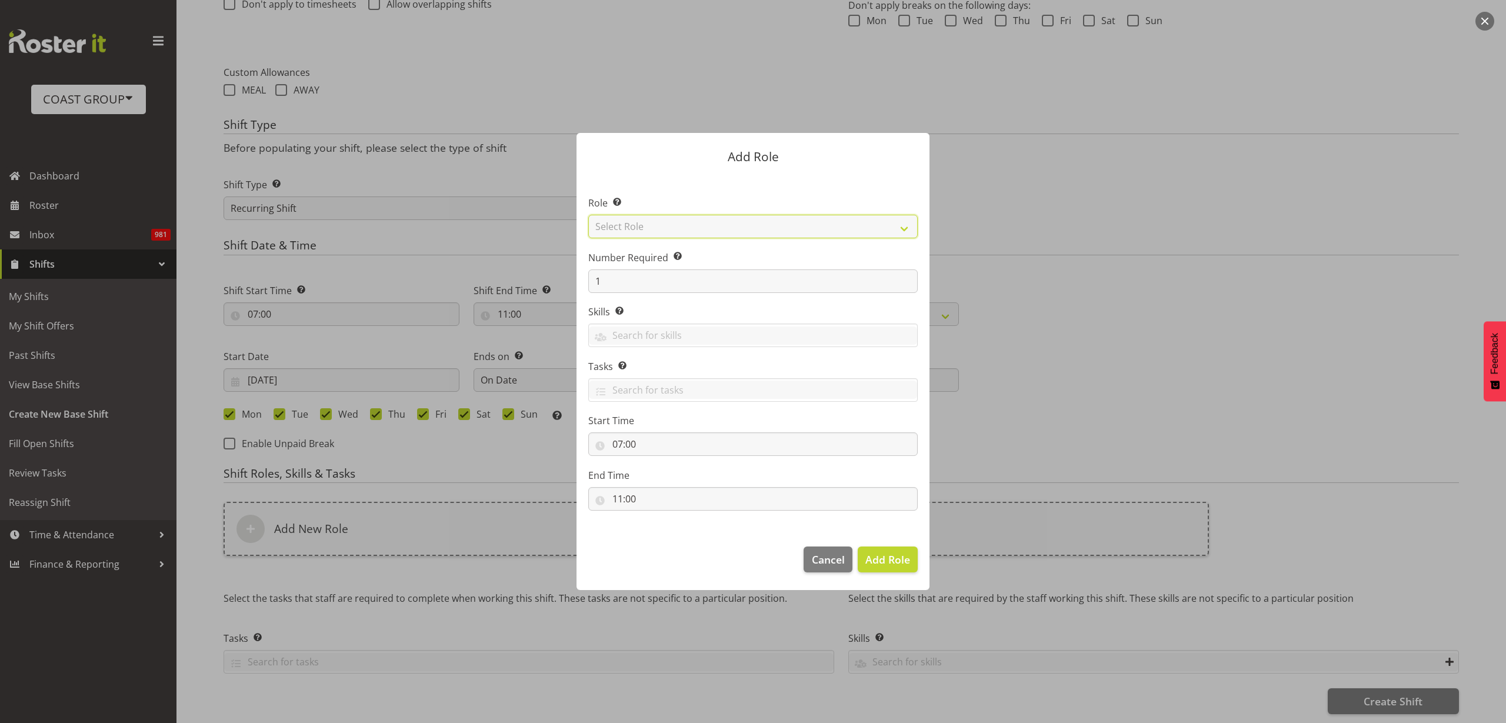
click at [686, 222] on select "Select Role ACCOUNT MANAGER ACCOUNT MANAGER DW ACCOUNTS AKL DIANNA VEHICLES AKL…" at bounding box center [752, 227] width 329 height 24
select select "123"
click at [588, 215] on select "Select Role ACCOUNT MANAGER ACCOUNT MANAGER DW ACCOUNTS AKL DIANNA VEHICLES AKL…" at bounding box center [752, 227] width 329 height 24
drag, startPoint x: 612, startPoint y: 276, endPoint x: 451, endPoint y: 275, distance: 161.1
click at [468, 276] on div "Add Role Role Select the role you wish to add to the shift. ACCOUNT MANAGER ACC…" at bounding box center [753, 361] width 1506 height 723
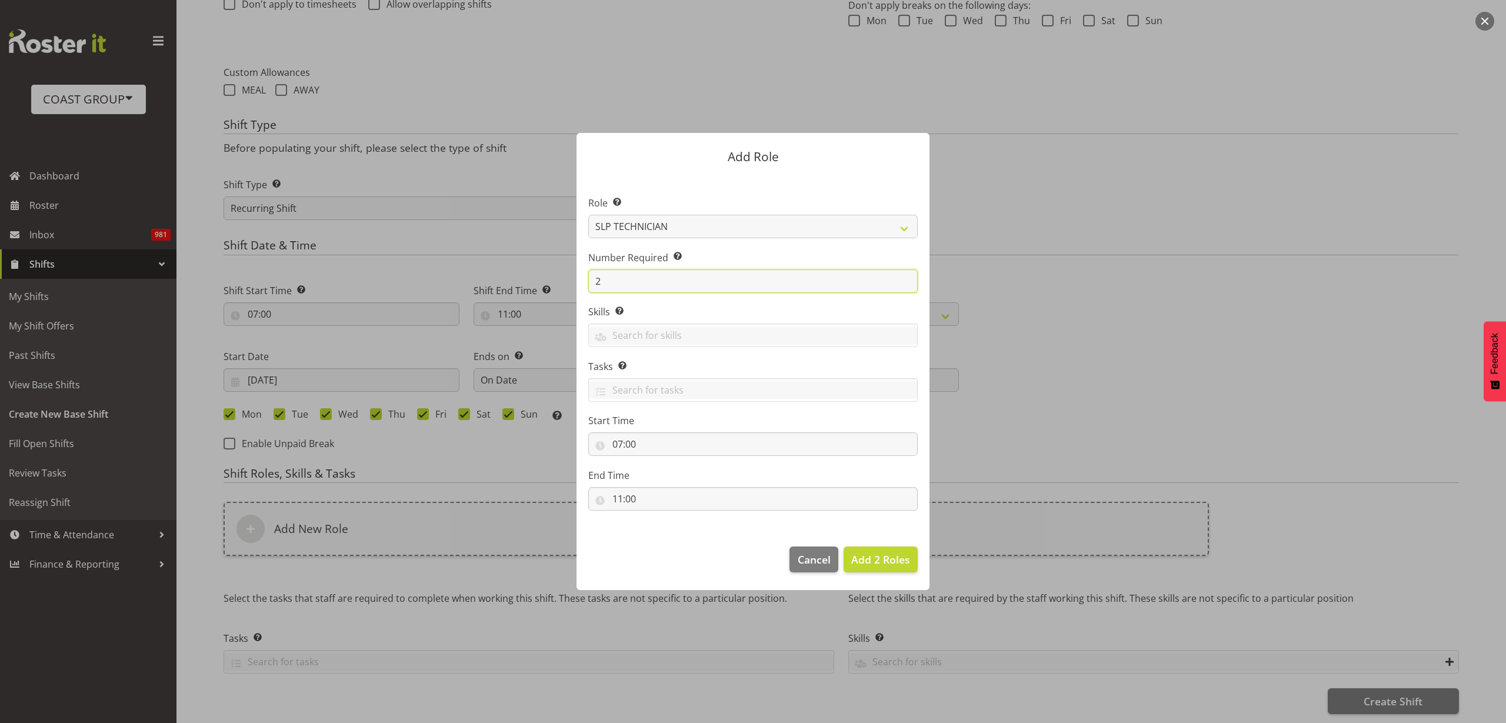
type input "2"
click at [899, 561] on span "Add 2 Roles" at bounding box center [880, 559] width 59 height 14
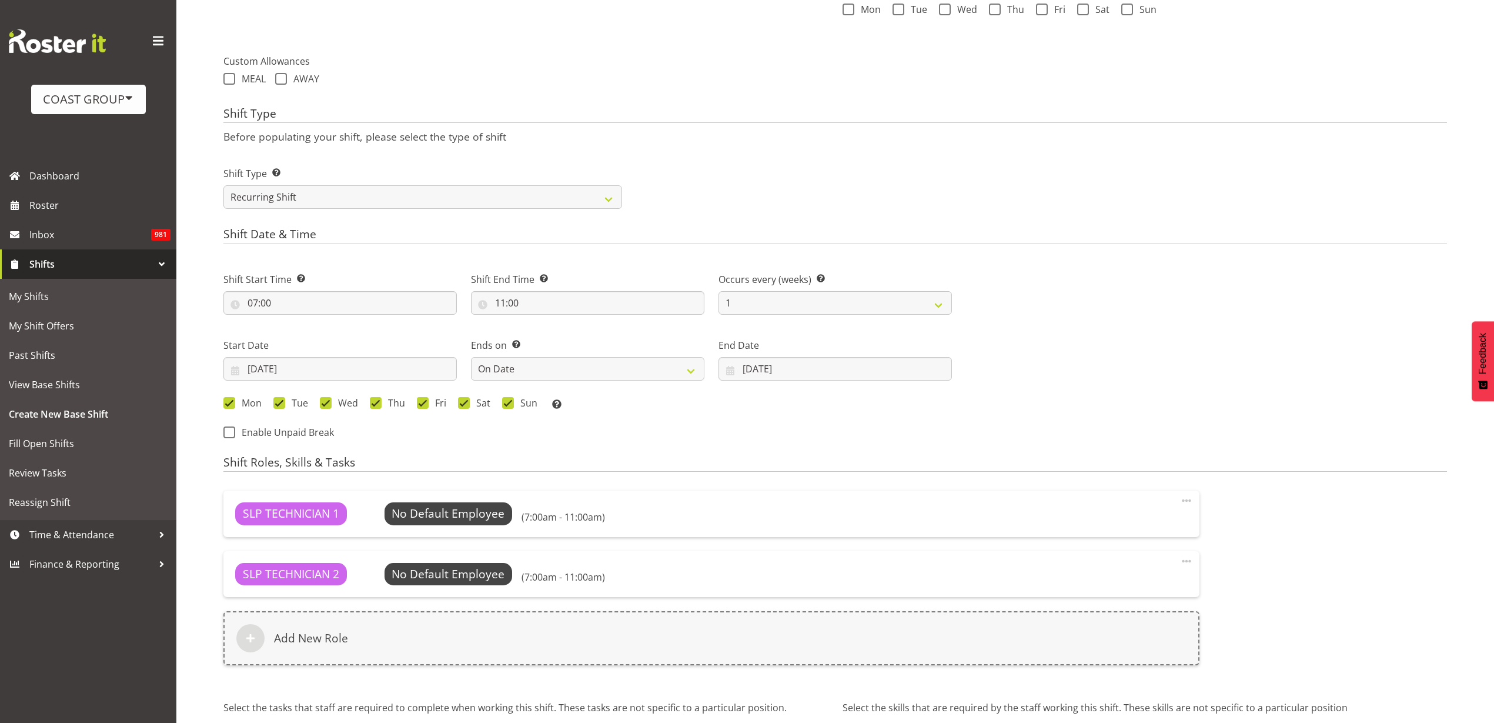
click at [382, 639] on div "Add New Role" at bounding box center [711, 638] width 976 height 54
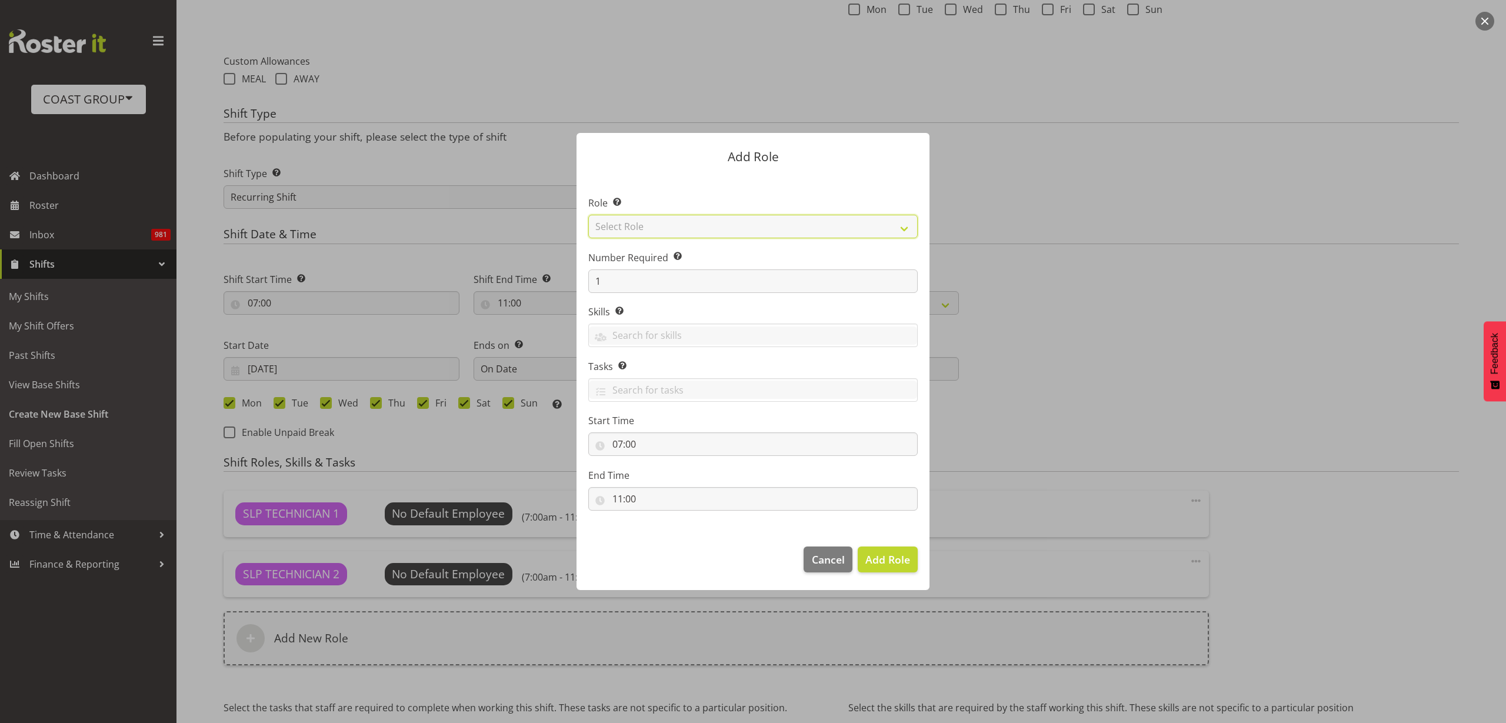
click at [689, 221] on select "Select Role ACCOUNT MANAGER ACCOUNT MANAGER DW ACCOUNTS AKL DIANNA VEHICLES AKL…" at bounding box center [752, 227] width 329 height 24
select select "81"
click at [588, 215] on select "Select Role ACCOUNT MANAGER ACCOUNT MANAGER DW ACCOUNTS AKL DIANNA VEHICLES AKL…" at bounding box center [752, 227] width 329 height 24
click at [892, 558] on span "Add Role" at bounding box center [887, 559] width 45 height 14
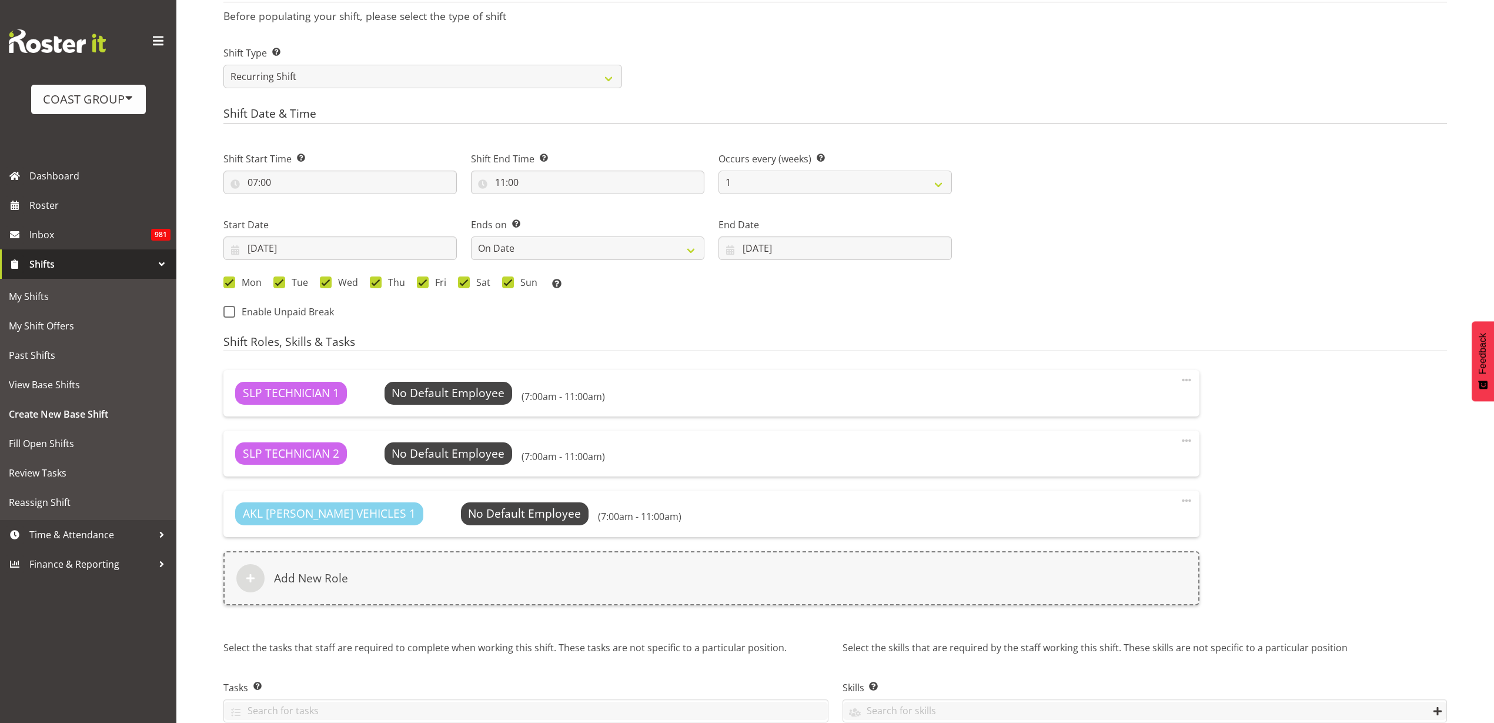
scroll to position [572, 0]
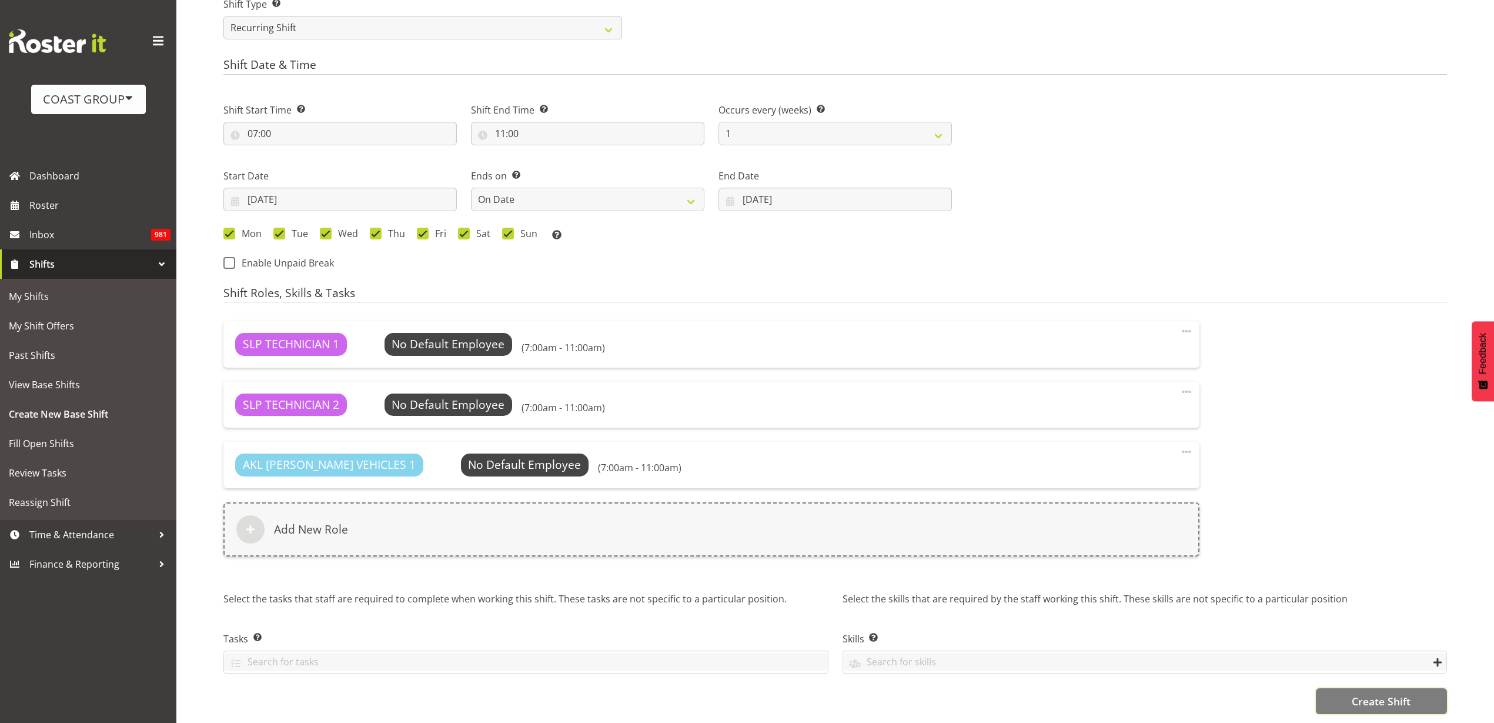
click at [1364, 693] on span "Create Shift" at bounding box center [1381, 700] width 59 height 15
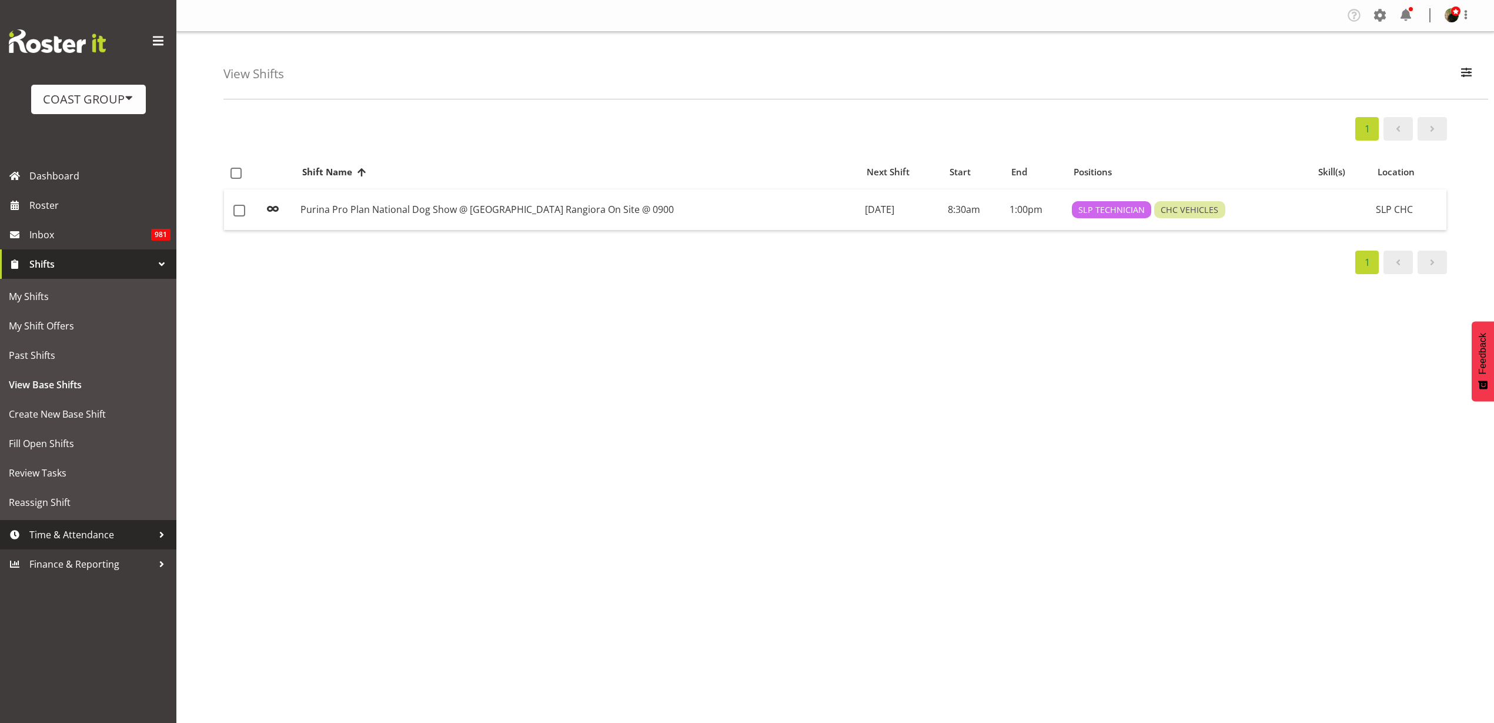
click at [57, 537] on span "Time & Attendance" at bounding box center [91, 535] width 124 height 18
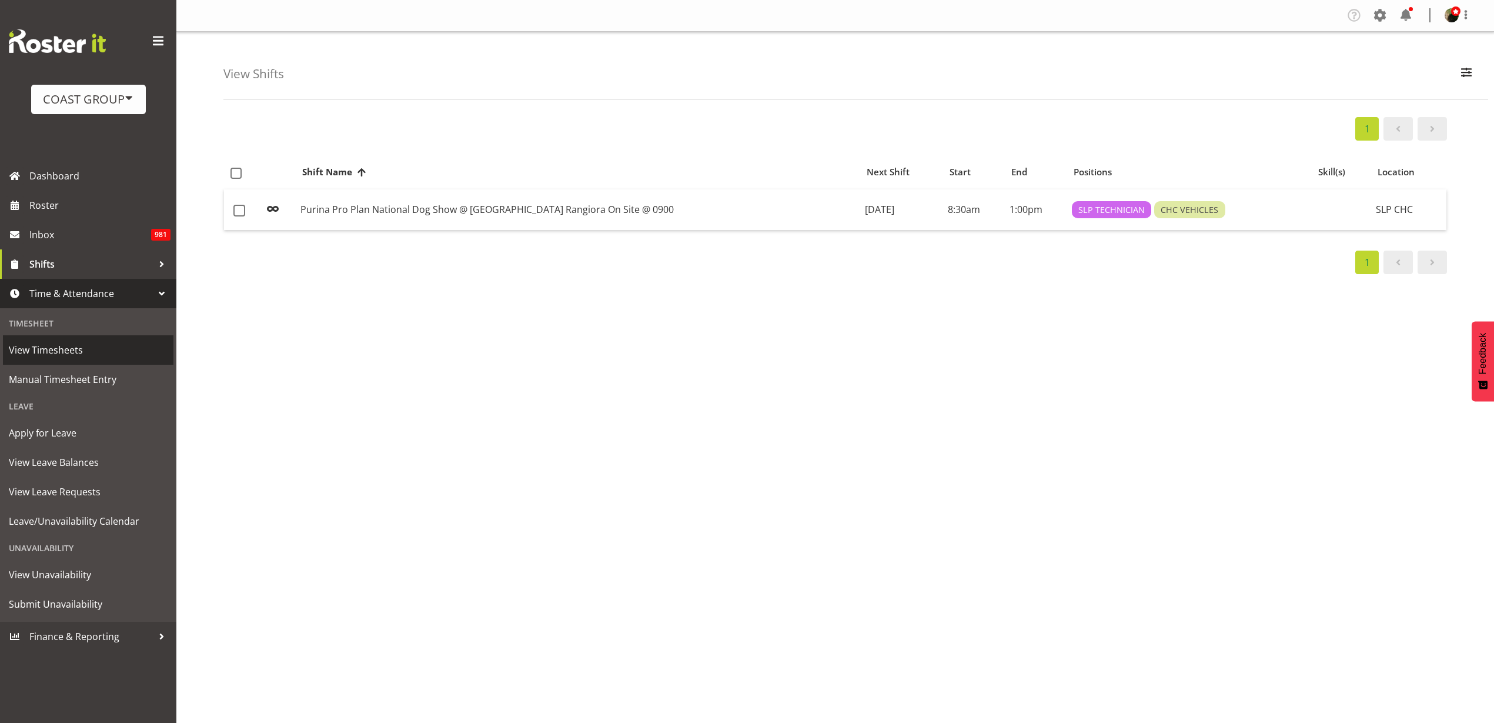
click at [78, 348] on span "View Timesheets" at bounding box center [88, 350] width 159 height 18
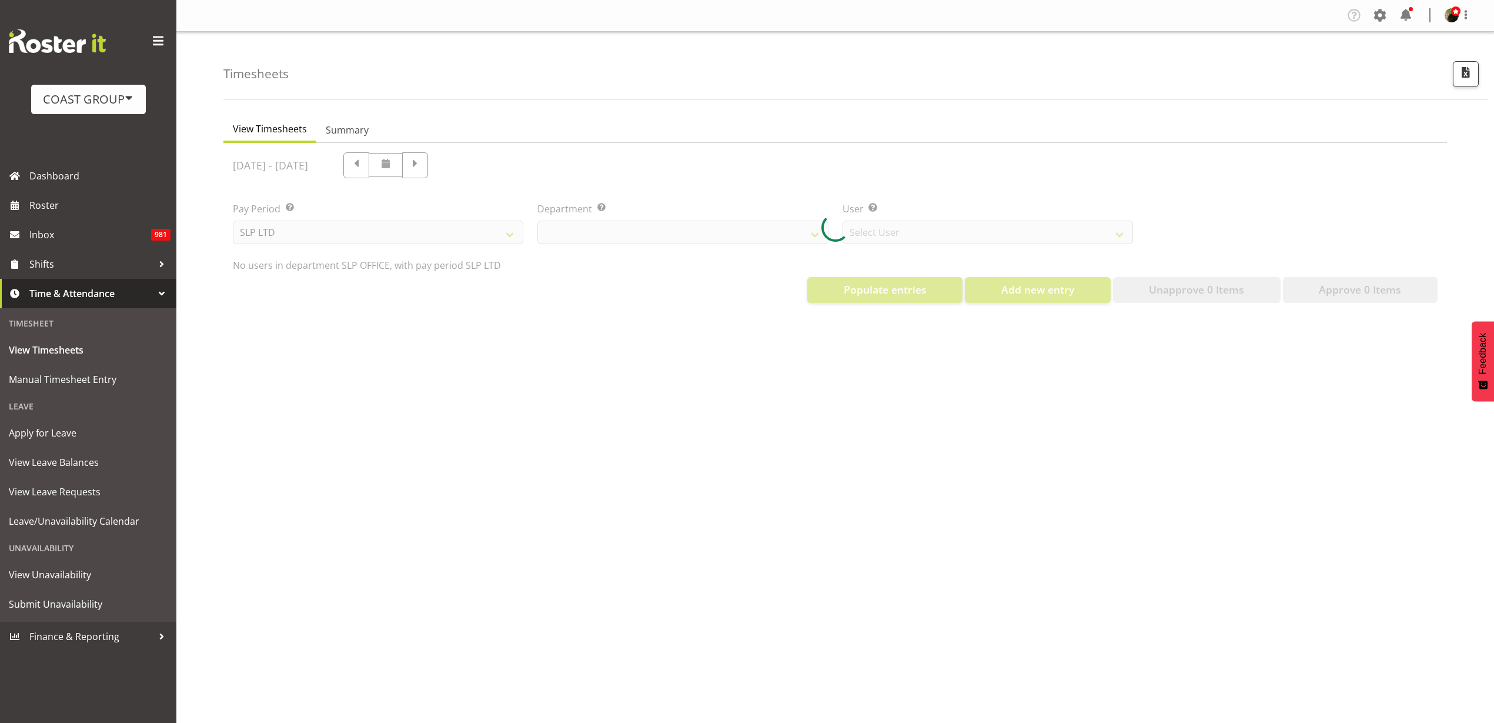
select select "25"
select select "7496"
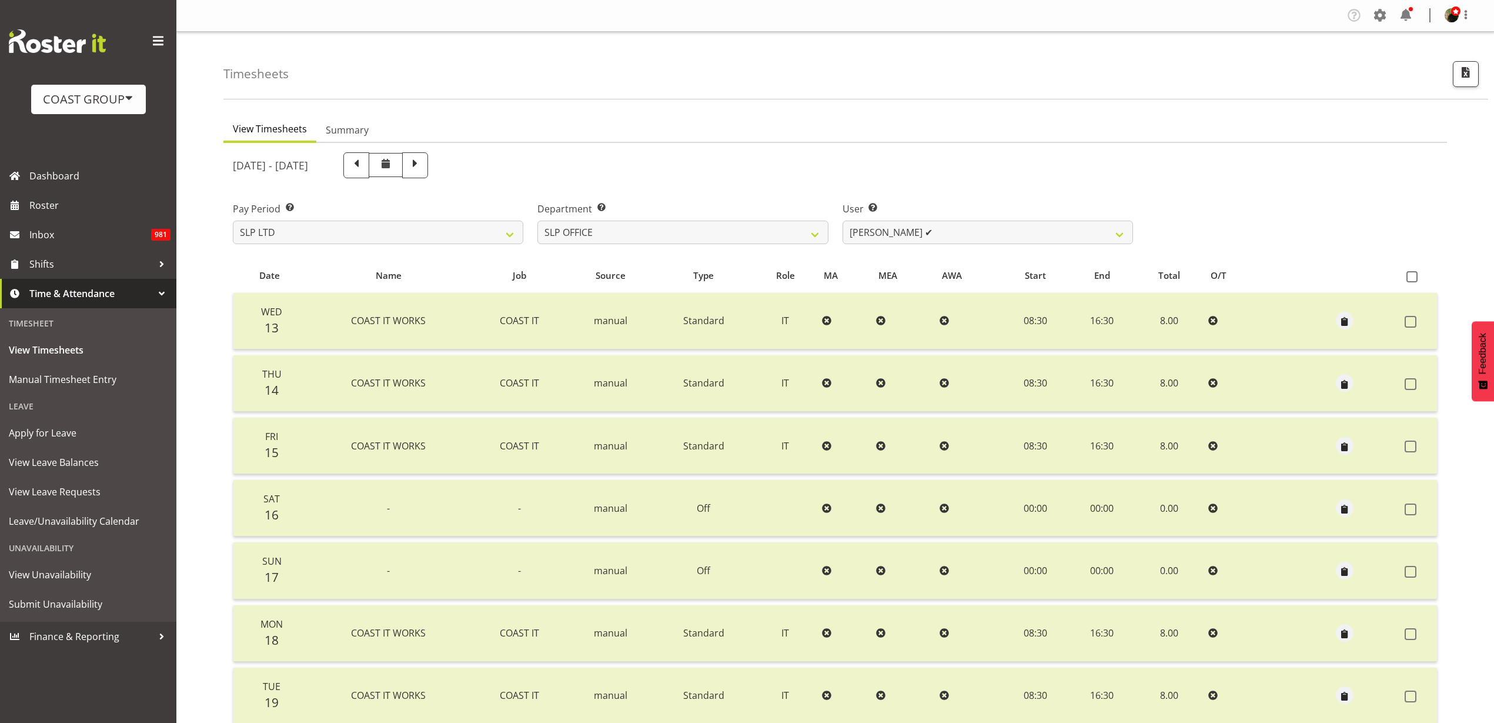
click at [1383, 19] on span at bounding box center [1380, 15] width 19 height 19
click at [1288, 132] on link "Employees" at bounding box center [1308, 127] width 163 height 21
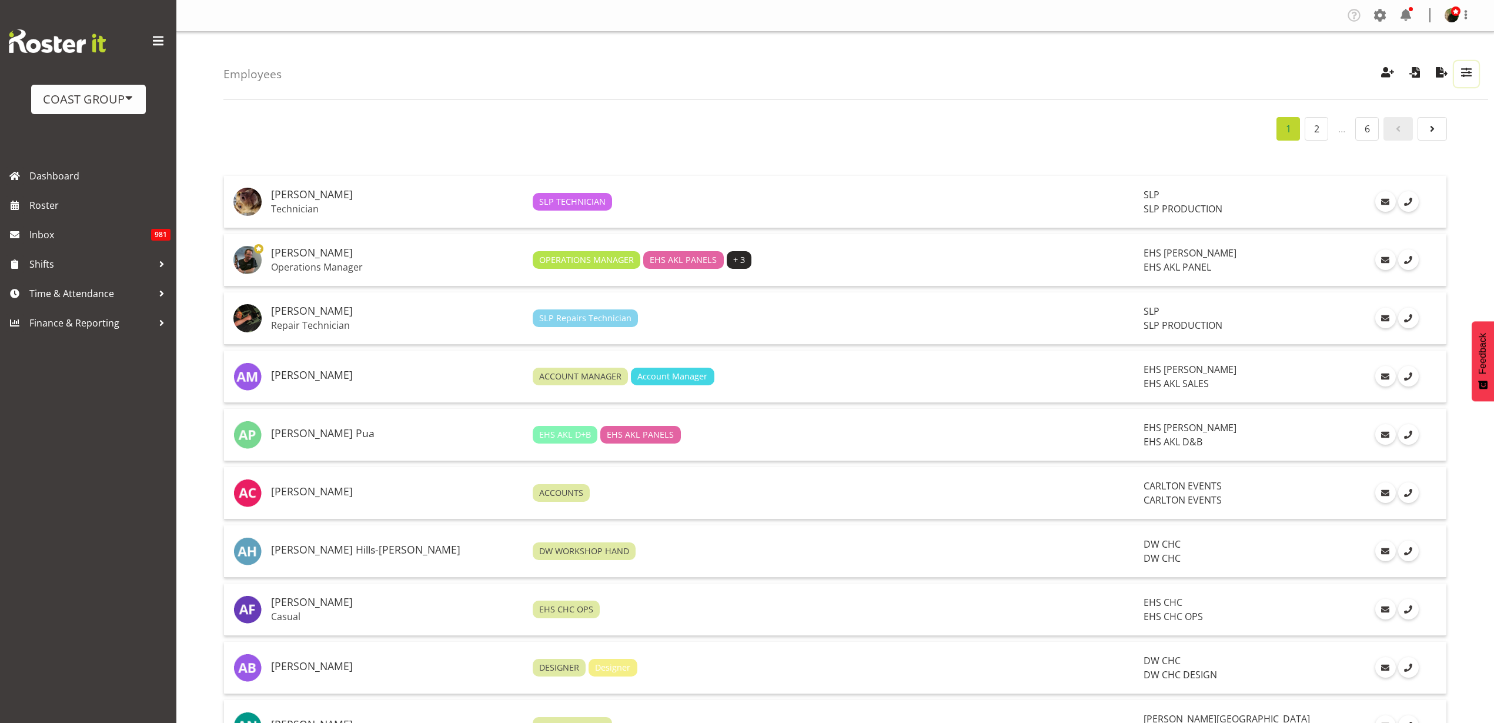
click at [1467, 76] on span "button" at bounding box center [1466, 72] width 15 height 15
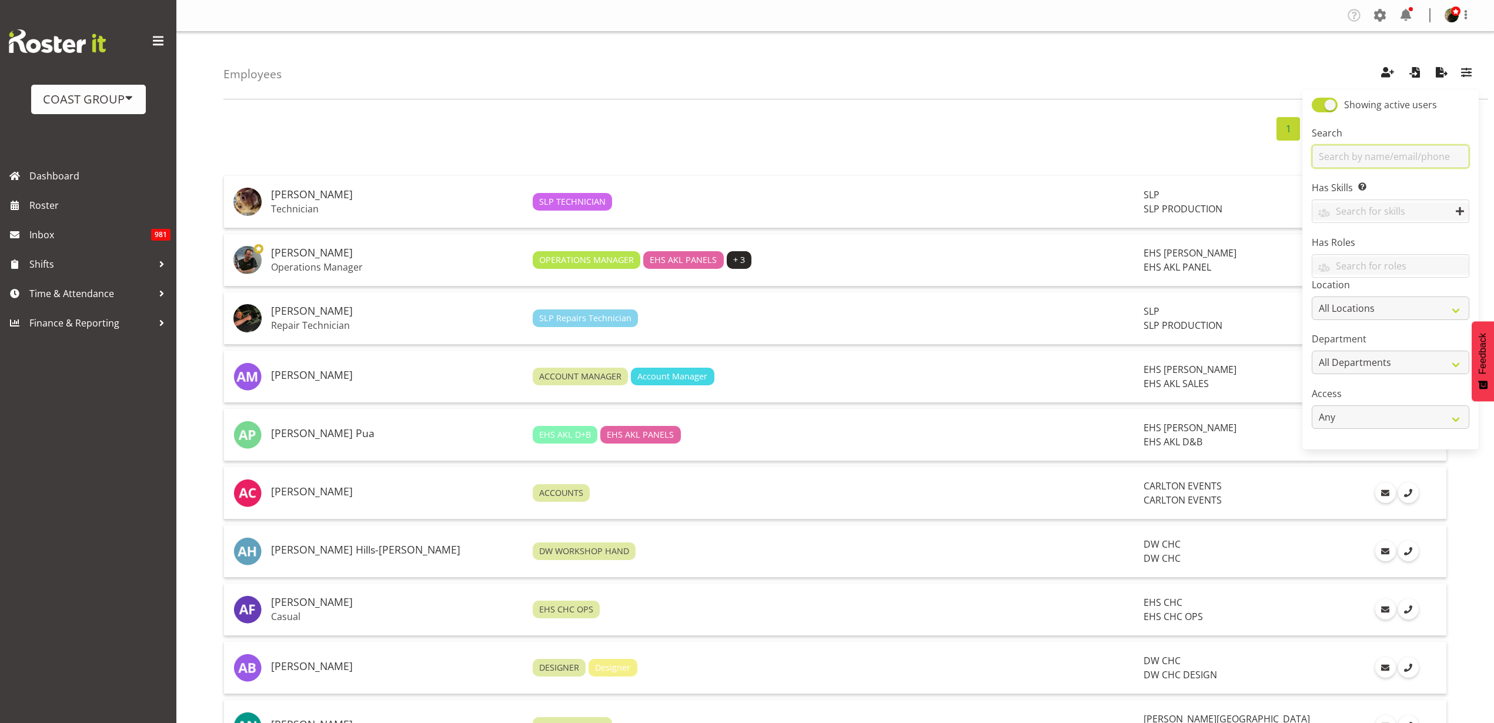
click at [1376, 155] on input "text" at bounding box center [1391, 157] width 158 height 24
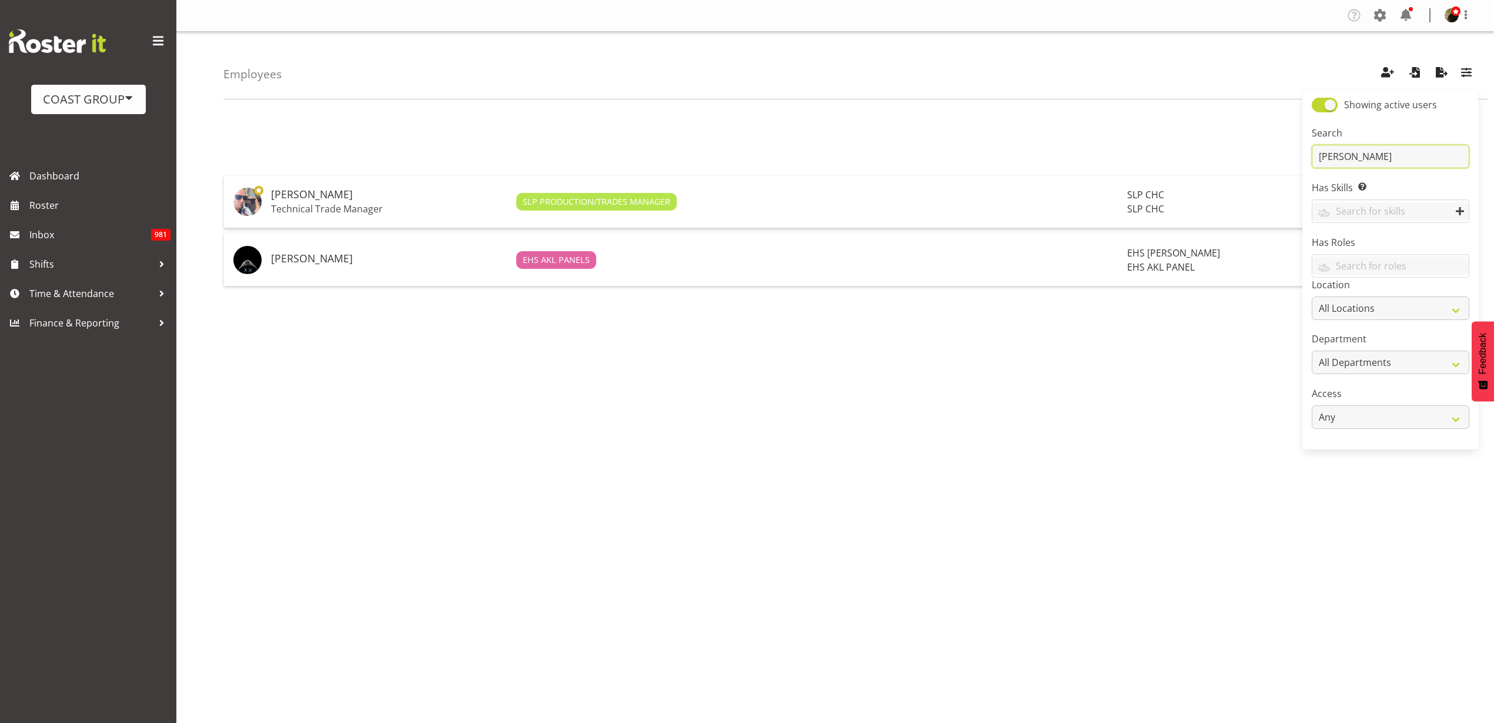
type input "SHaun"
click at [329, 196] on h5 "[PERSON_NAME]" at bounding box center [389, 195] width 236 height 12
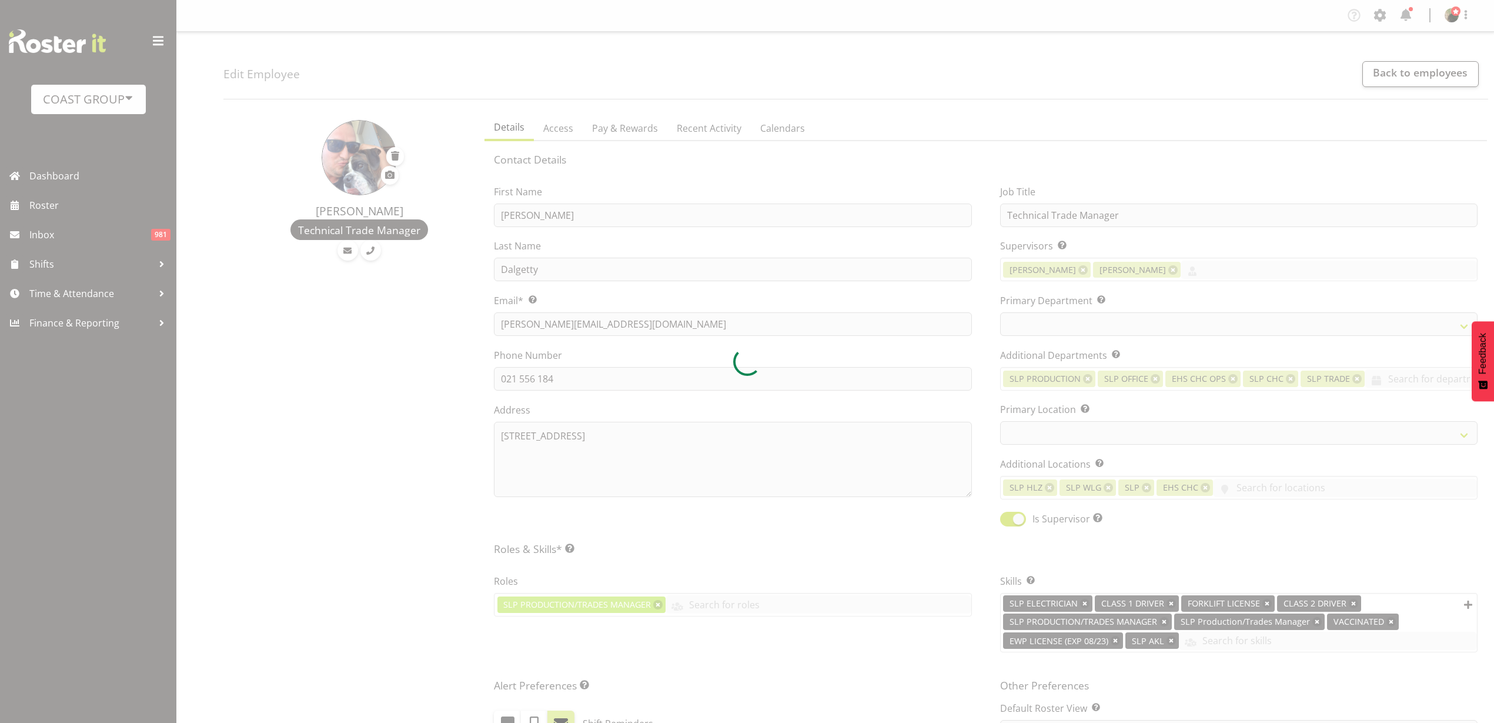
select select "TimelineWeek"
select select
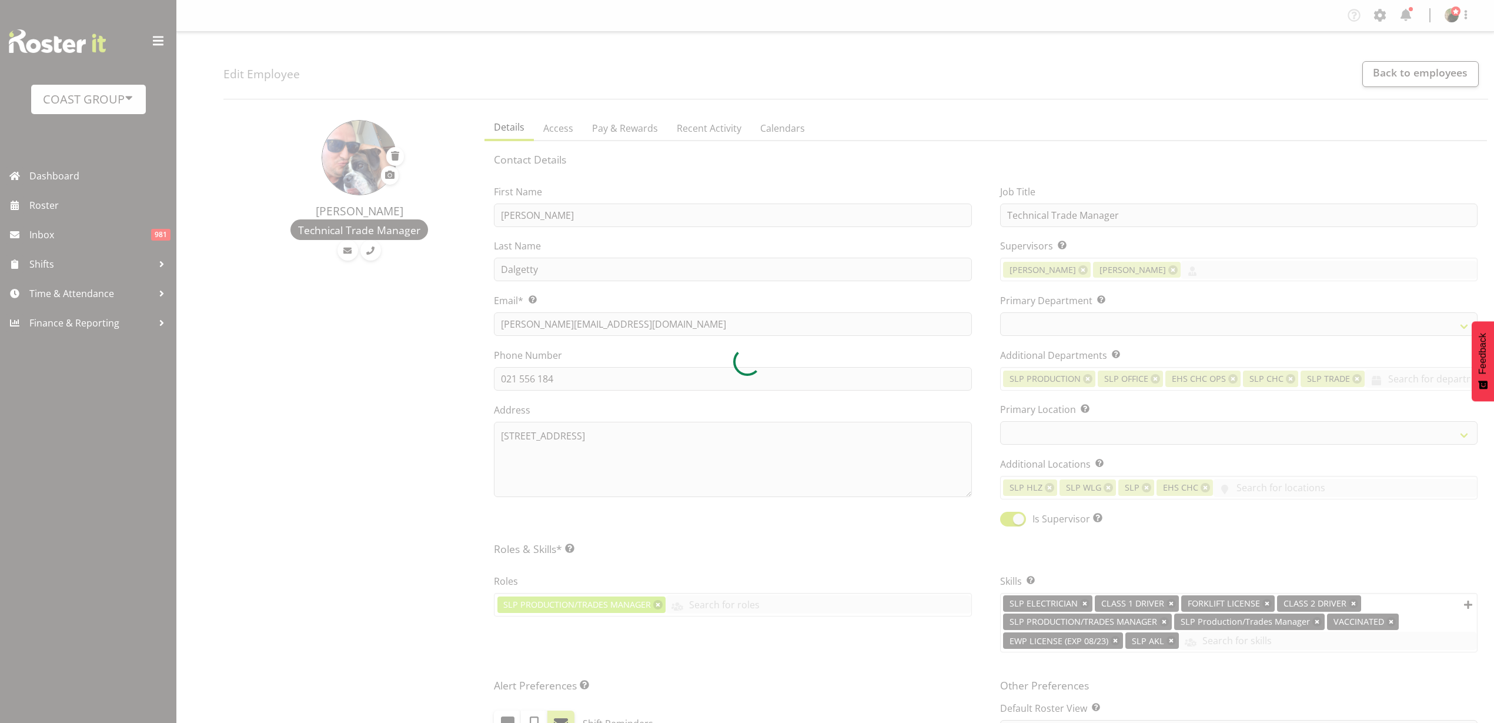
select select "390"
select select "541"
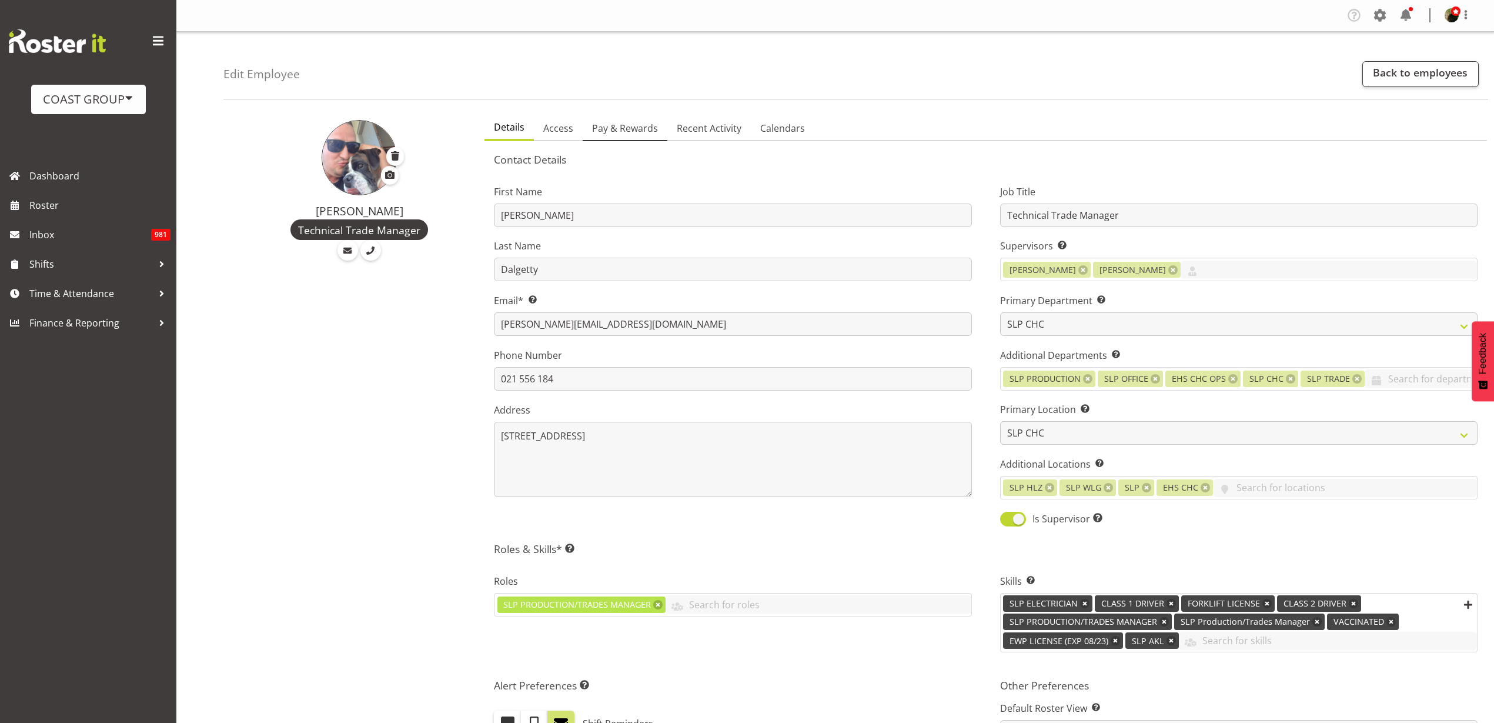
click at [629, 124] on span "Pay & Rewards" at bounding box center [625, 128] width 66 height 14
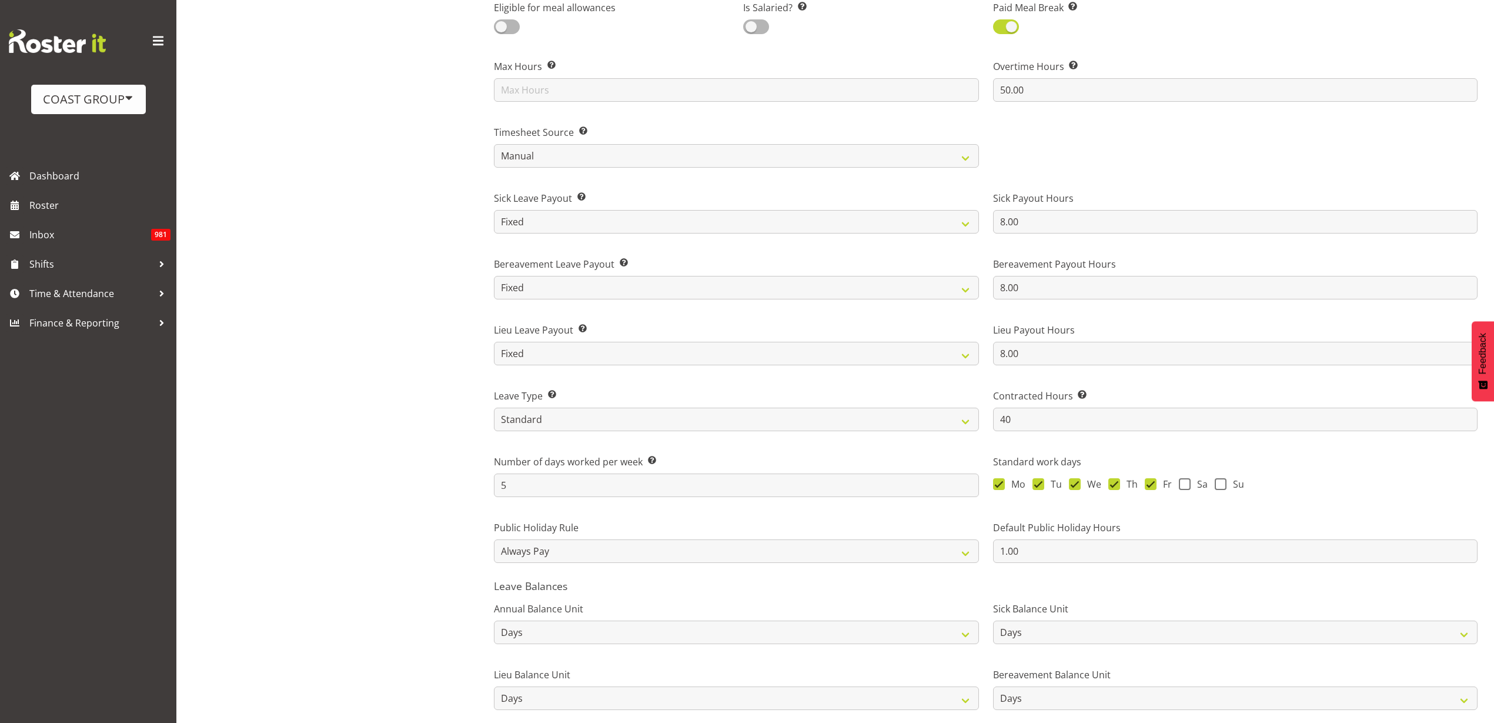
scroll to position [730, 0]
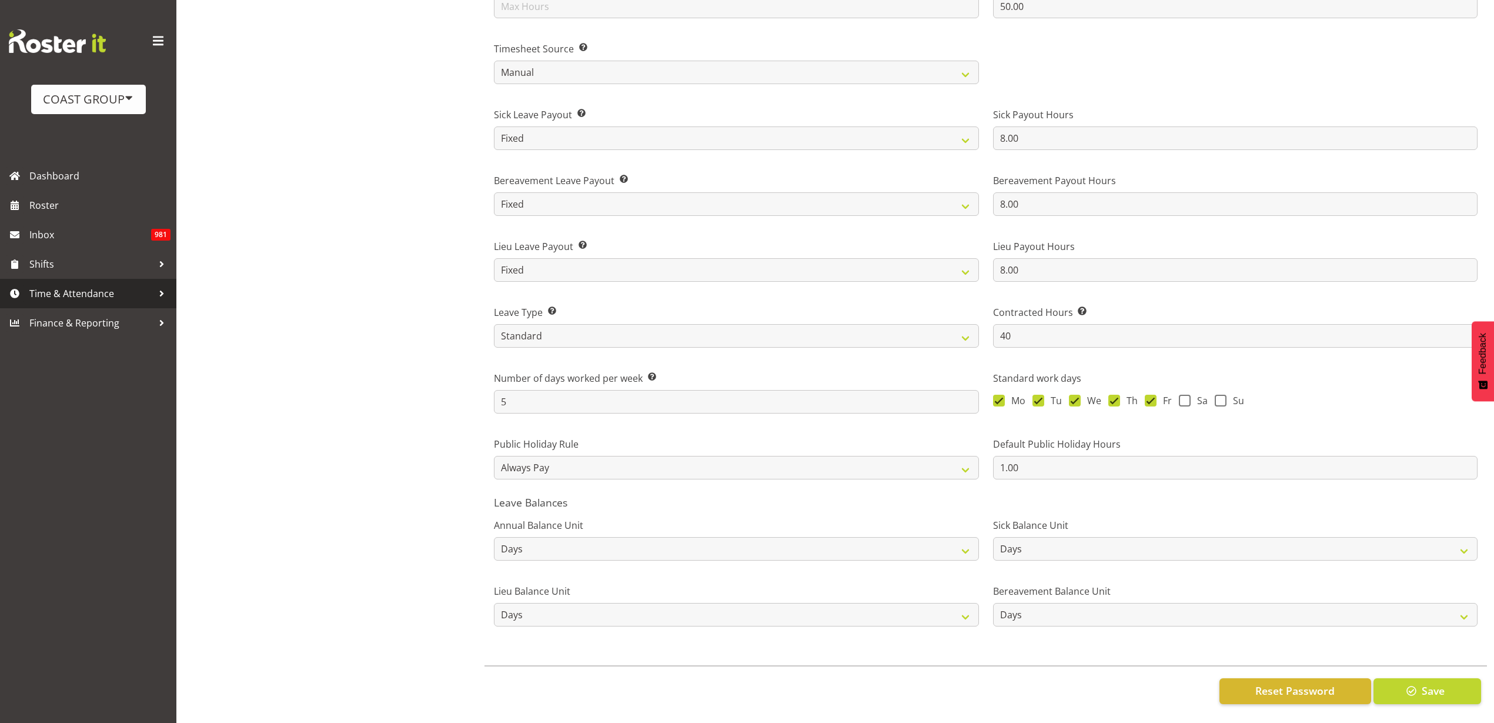
click at [39, 293] on span "Time & Attendance" at bounding box center [91, 294] width 124 height 18
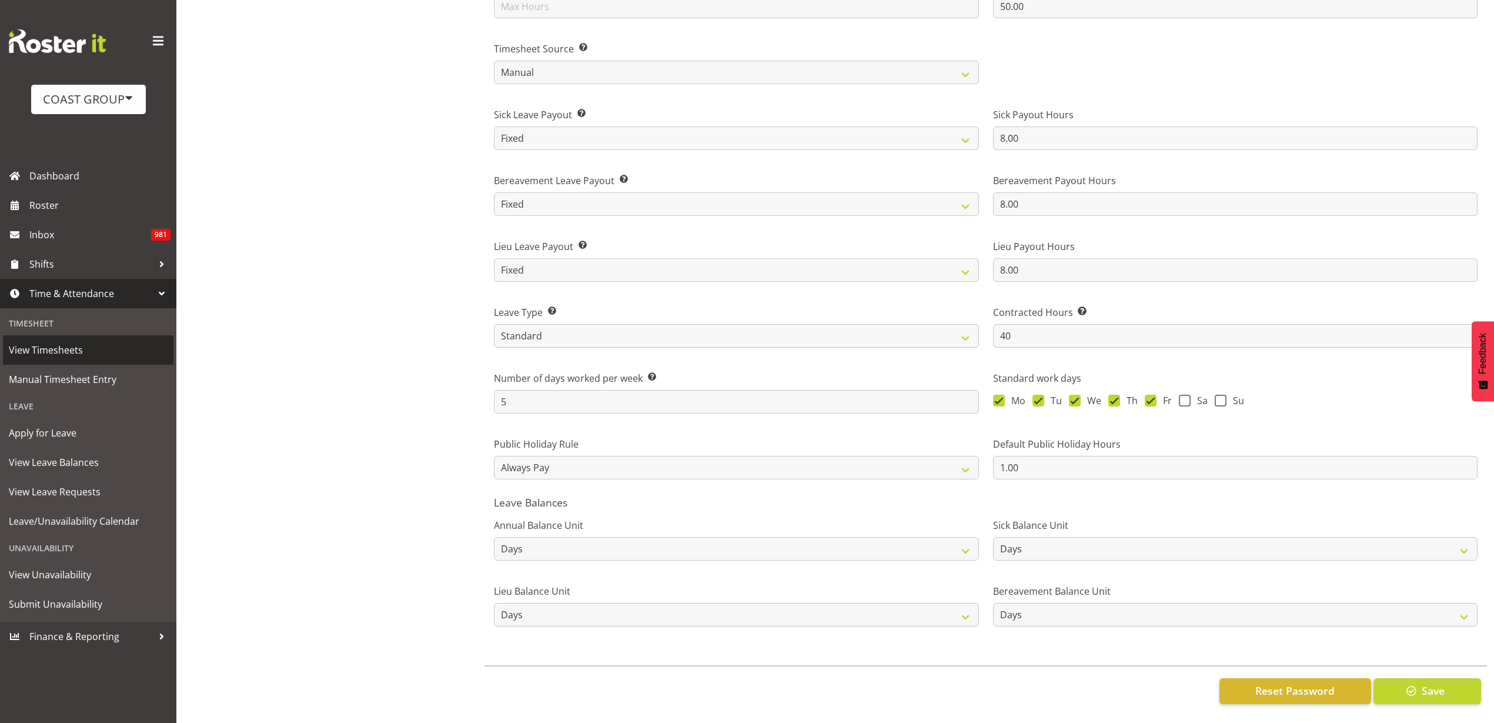
click at [58, 347] on span "View Timesheets" at bounding box center [88, 350] width 159 height 18
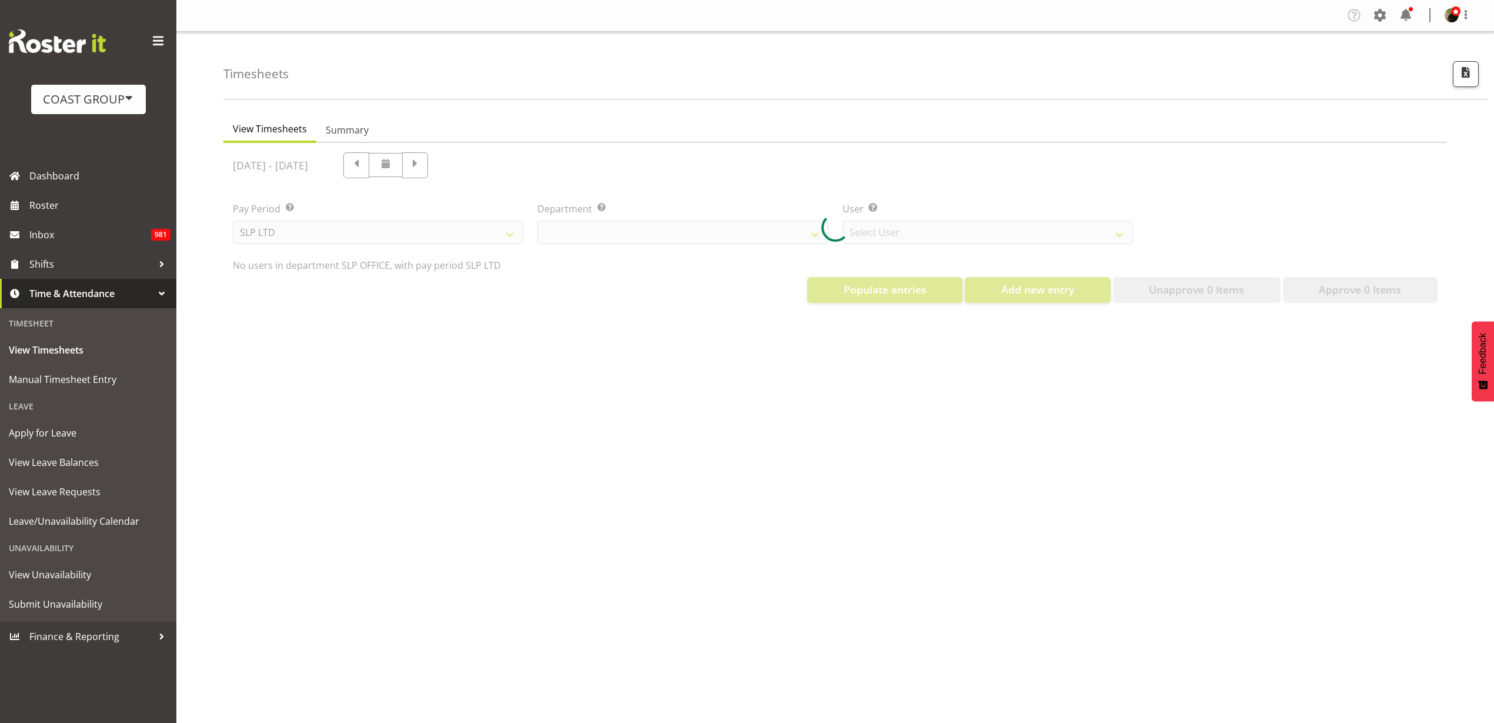
select select "25"
select select "7496"
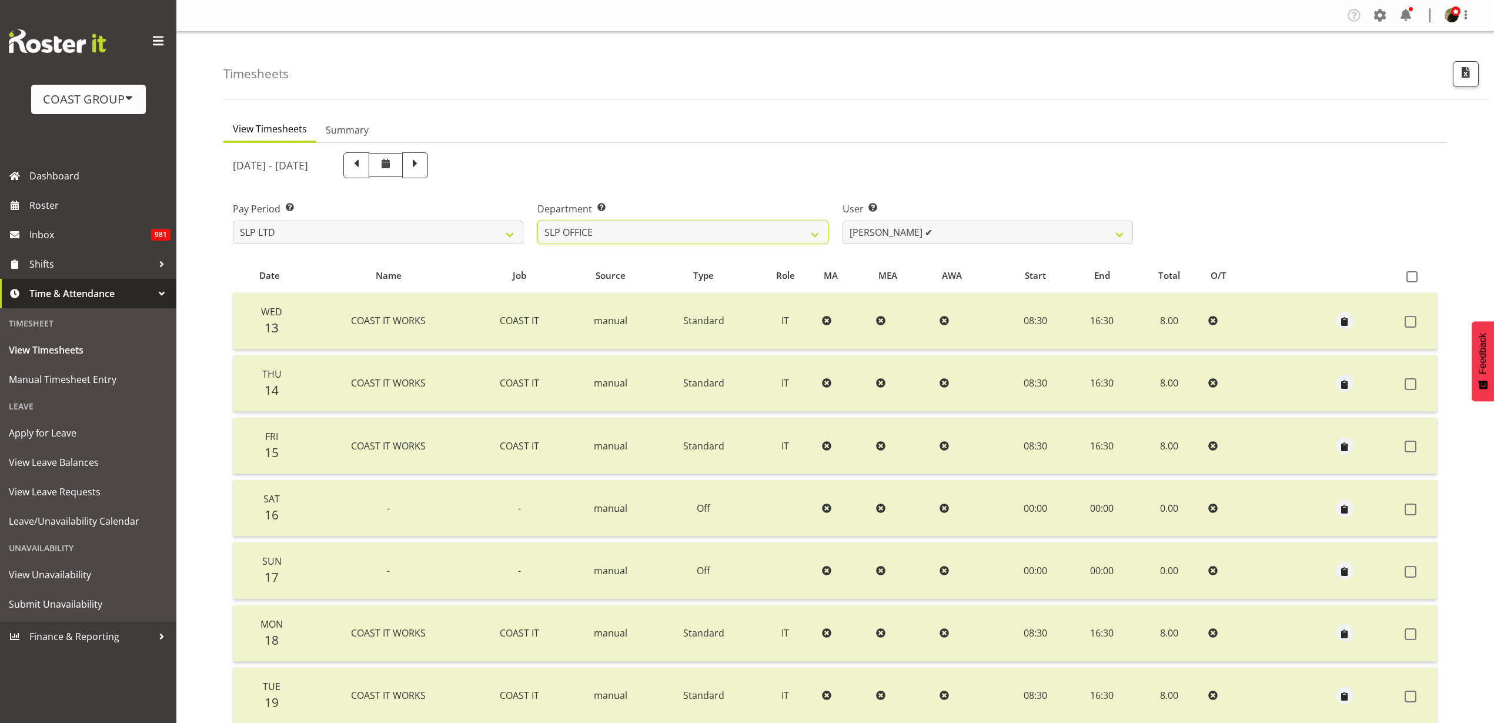
click at [698, 228] on select "SLP CHC SLP OFFICE SLP PRODUCTION SLP TRADE" at bounding box center [683, 233] width 291 height 24
select select "390"
click at [538, 221] on select "SLP CHC SLP OFFICE SLP PRODUCTION SLP TRADE" at bounding box center [683, 233] width 291 height 24
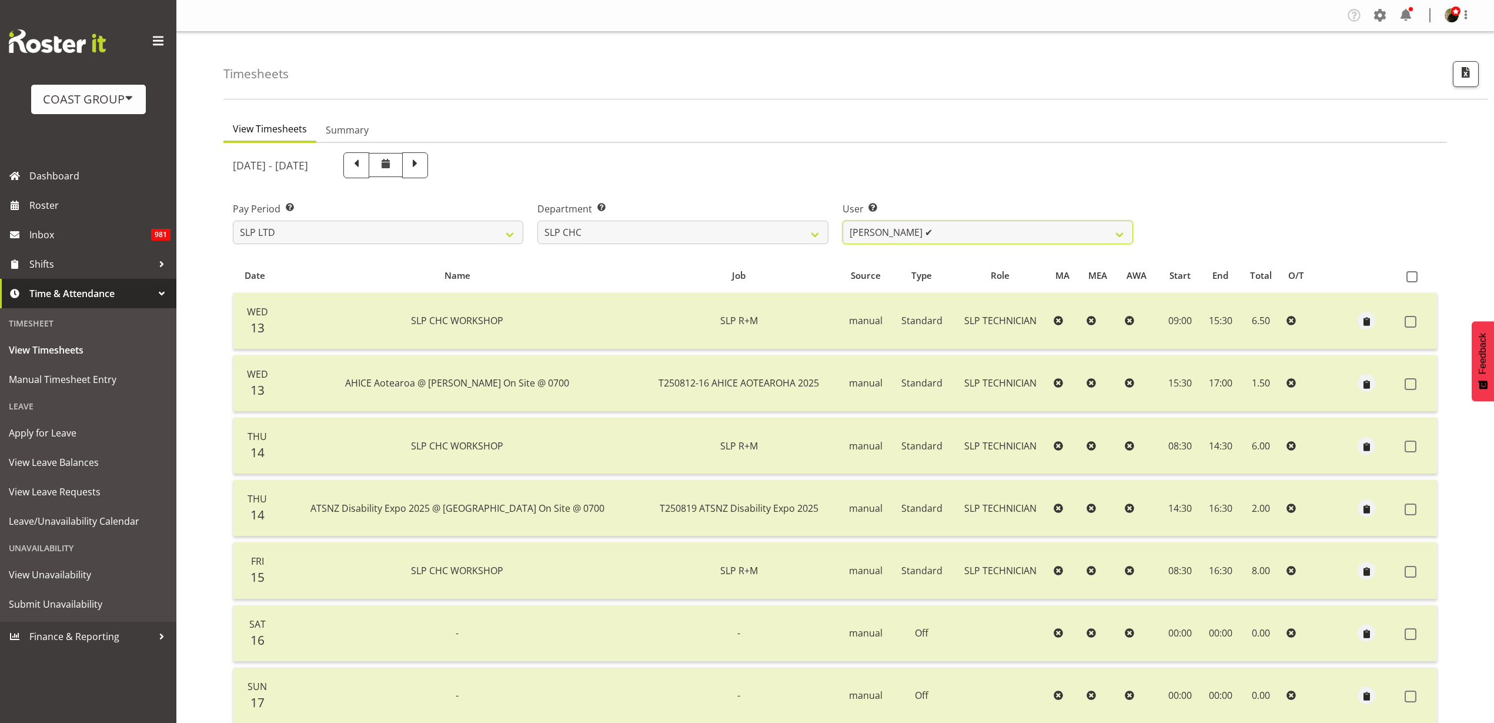
click at [959, 236] on select "[PERSON_NAME] ✔ [PERSON_NAME] ✔ [PERSON_NAME] ✔" at bounding box center [988, 233] width 291 height 24
select select "263"
click at [843, 221] on select "[PERSON_NAME] ✔ [PERSON_NAME] ✔ [PERSON_NAME] ✔" at bounding box center [988, 233] width 291 height 24
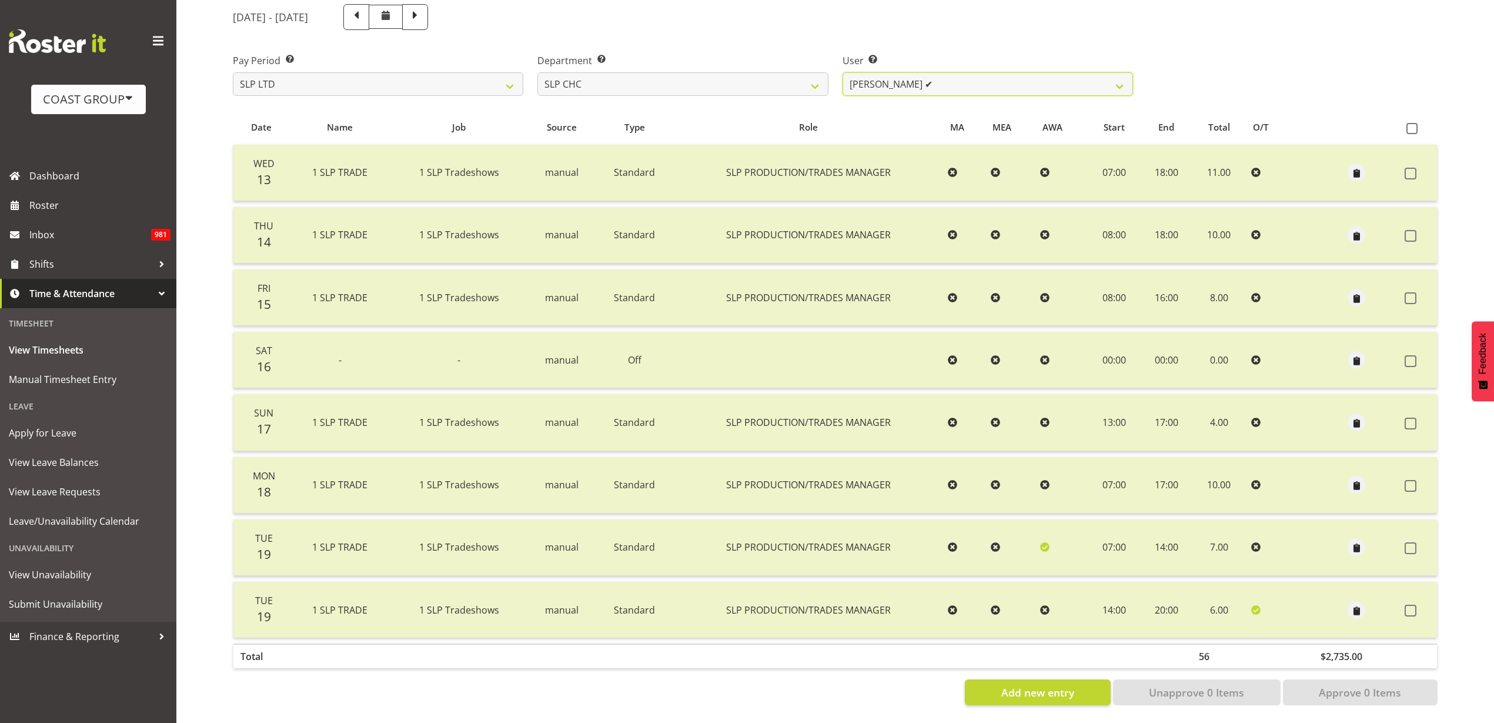
scroll to position [160, 0]
click at [1413, 604] on span at bounding box center [1411, 610] width 12 height 12
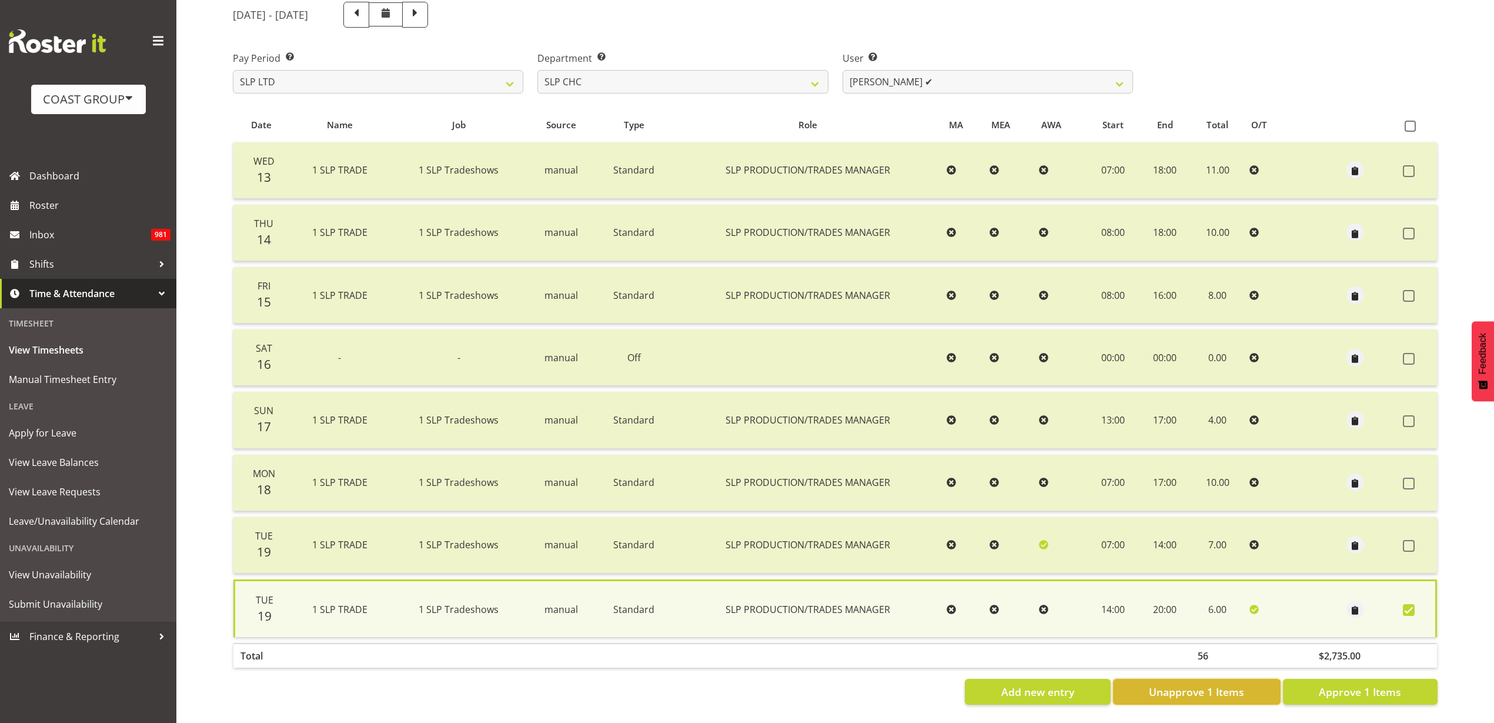
click at [1203, 684] on span "Unapprove 1 Items" at bounding box center [1196, 691] width 95 height 15
checkbox input "false"
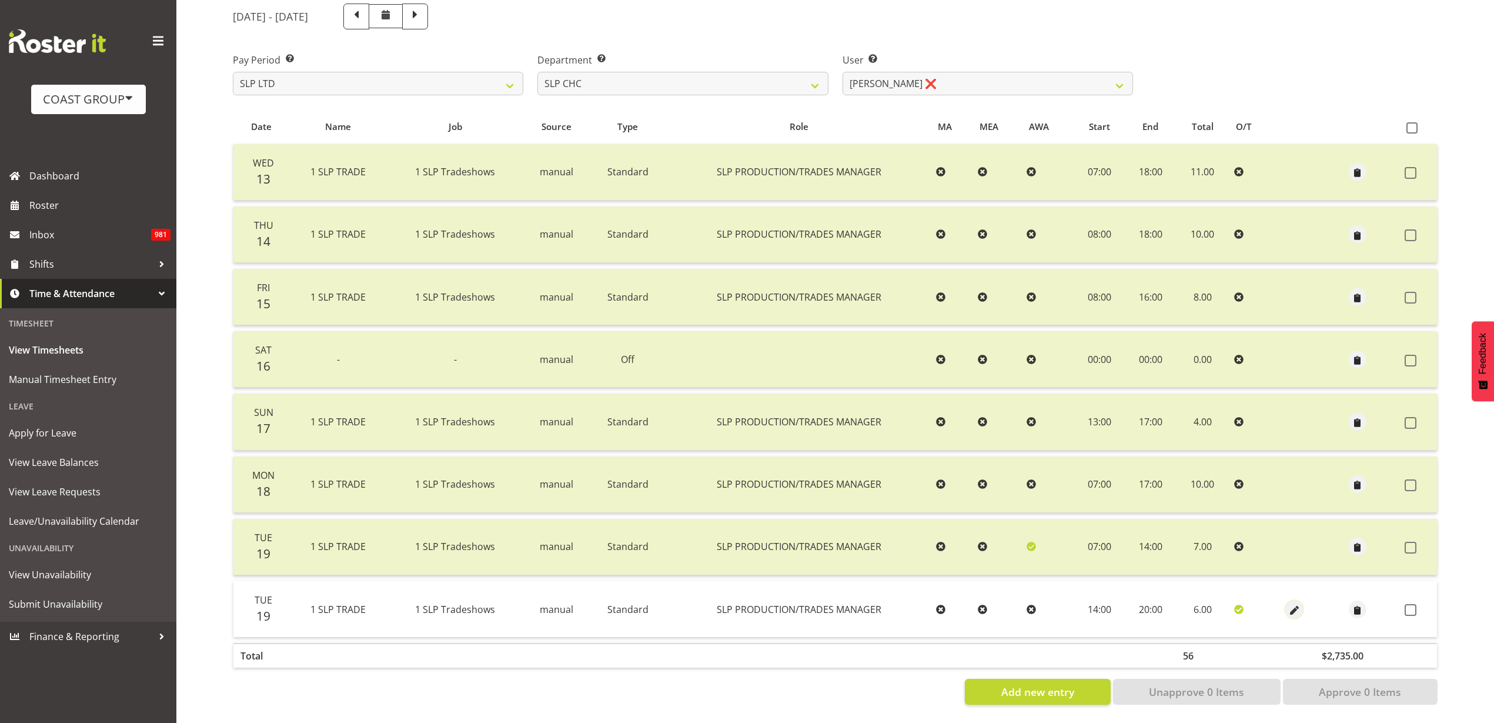
click at [1290, 603] on span "button" at bounding box center [1295, 610] width 14 height 14
select select "Standard"
select select "23"
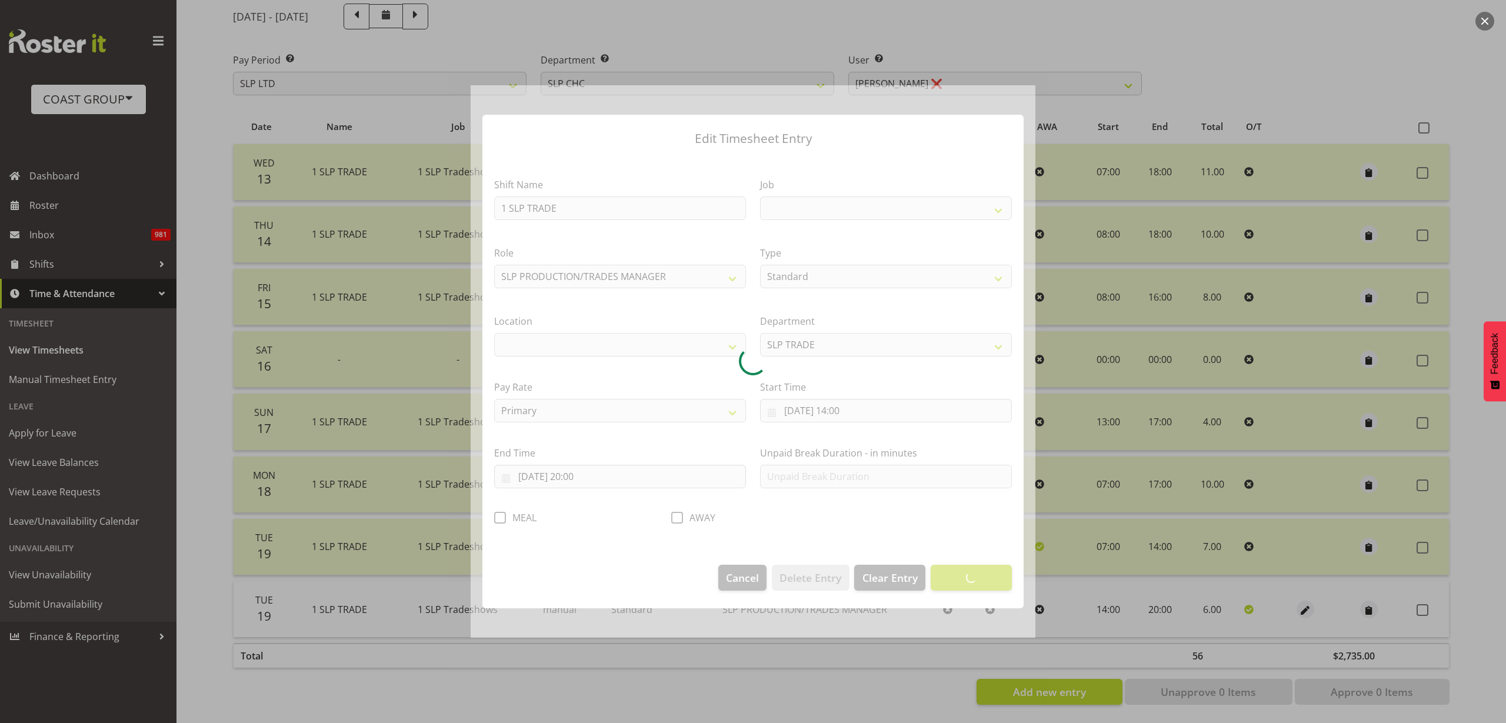
select select
select select "15"
select select "31"
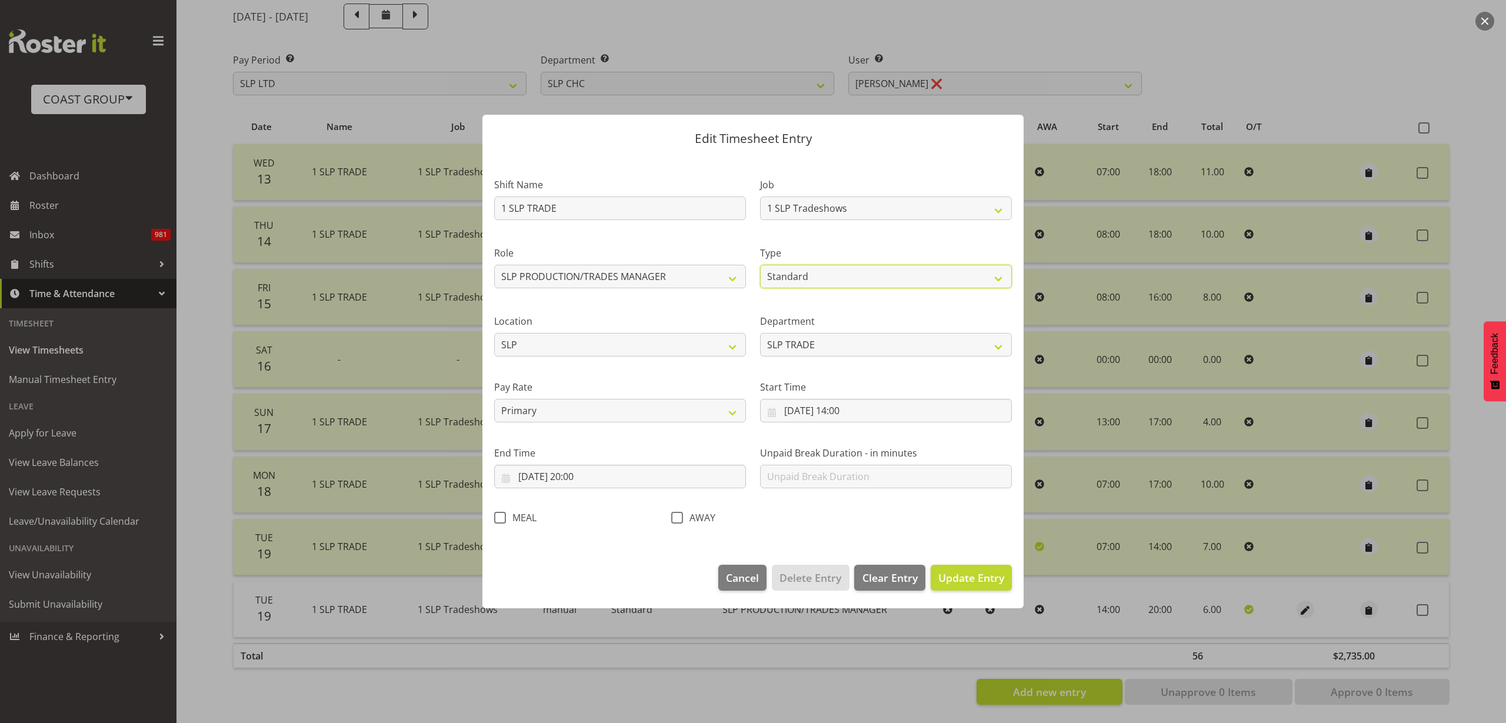
click at [832, 273] on select "Off Standard Public Holiday Public Holiday (Worked) Day In Lieu Annual Leave Si…" at bounding box center [886, 277] width 252 height 24
click at [760, 265] on select "Off Standard Public Holiday Public Holiday (Worked) Day In Lieu Annual Leave Si…" at bounding box center [886, 277] width 252 height 24
click at [738, 575] on span "Cancel" at bounding box center [742, 577] width 33 height 15
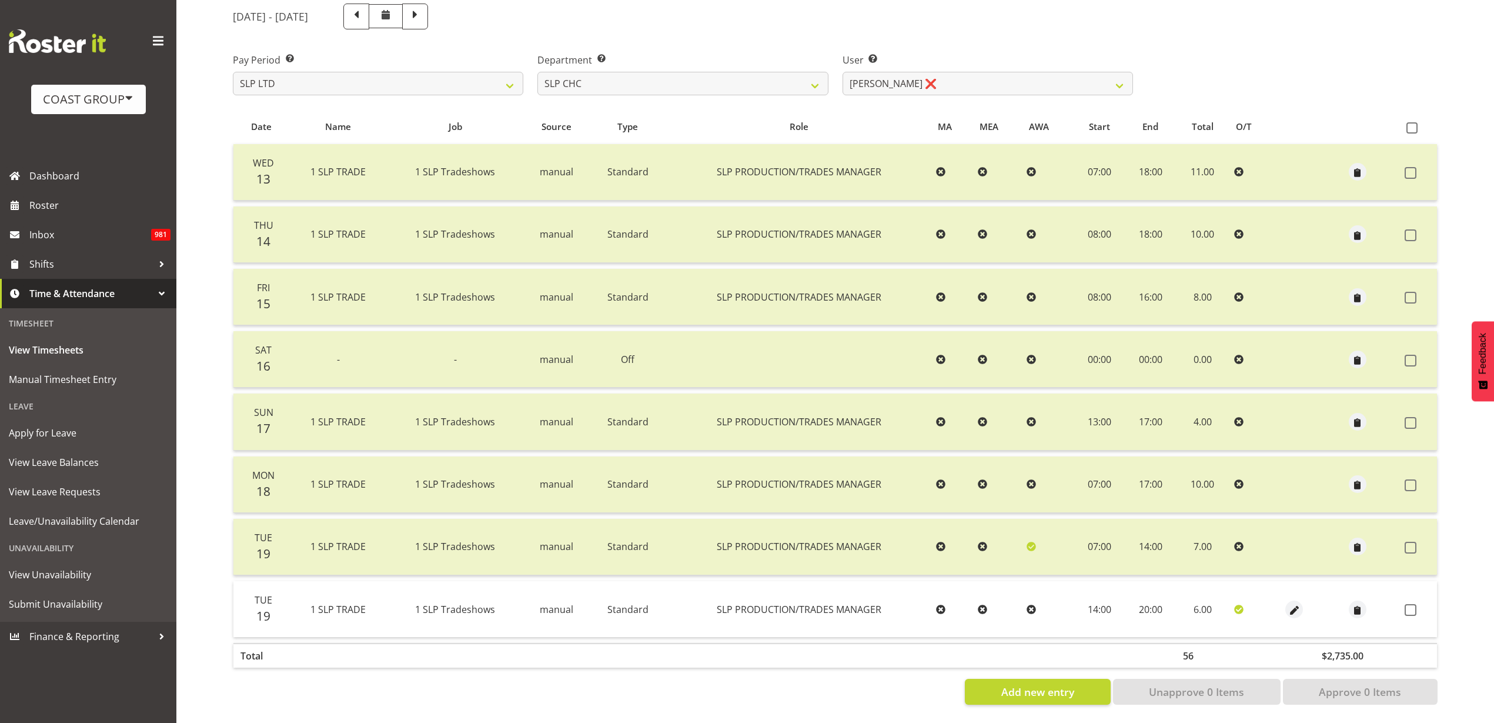
click at [1416, 604] on span at bounding box center [1411, 610] width 12 height 12
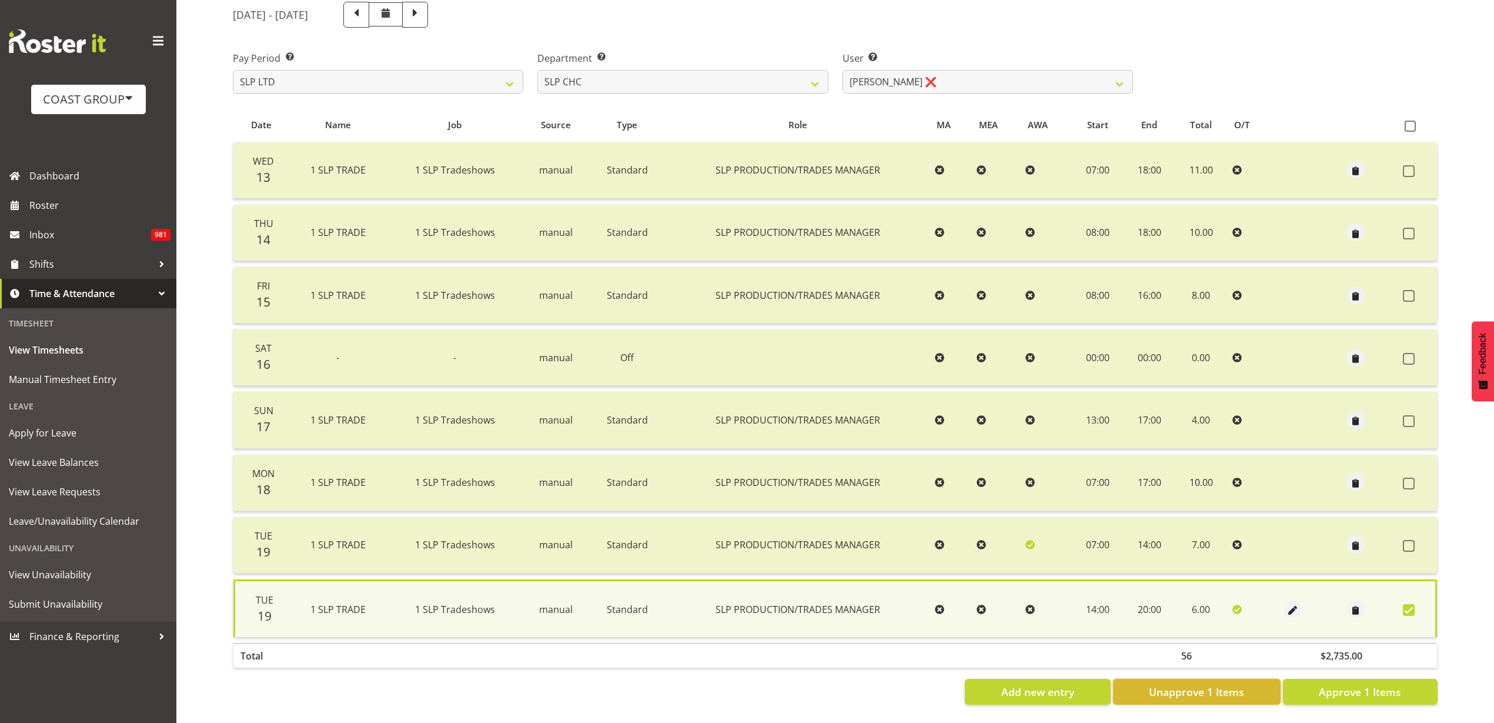
click at [1232, 686] on span "Unapprove 1 Items" at bounding box center [1196, 691] width 95 height 15
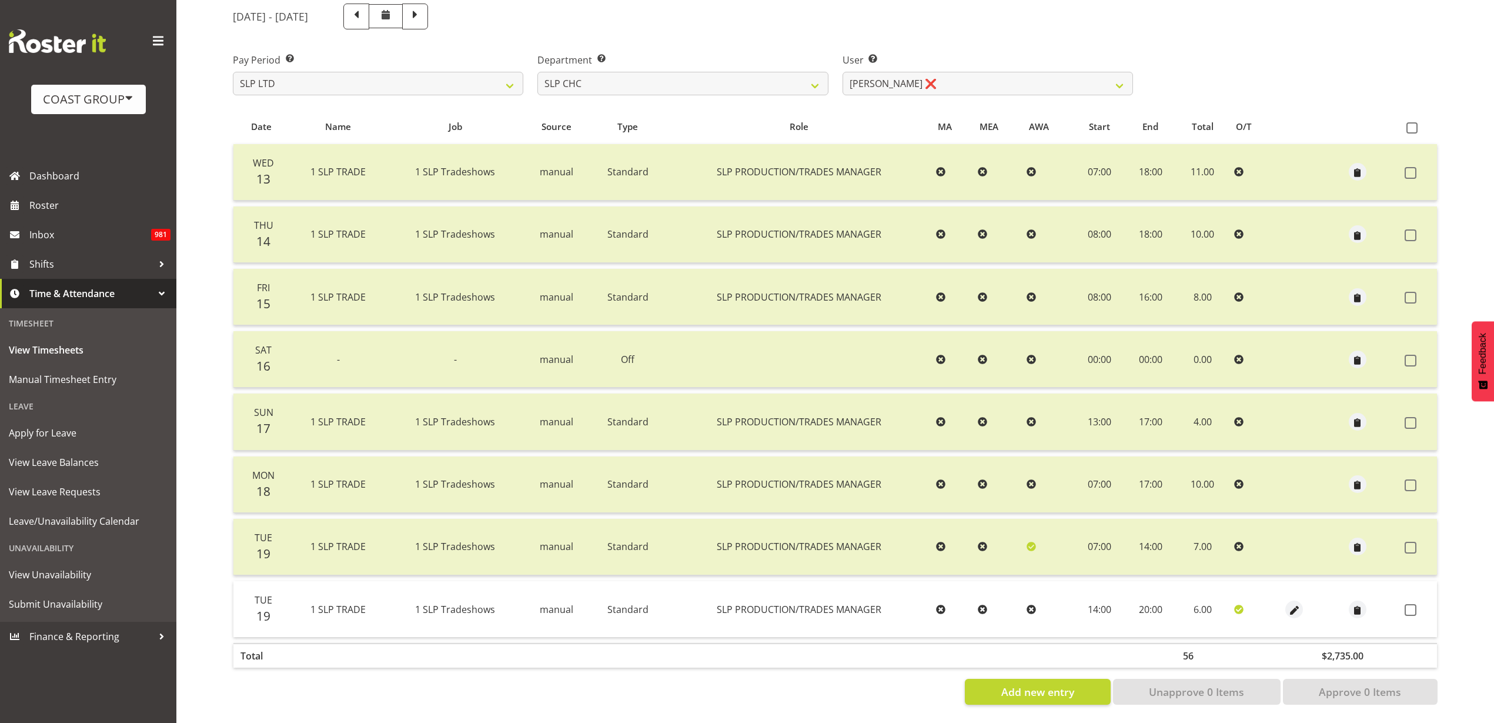
click at [1415, 604] on span at bounding box center [1411, 610] width 12 height 12
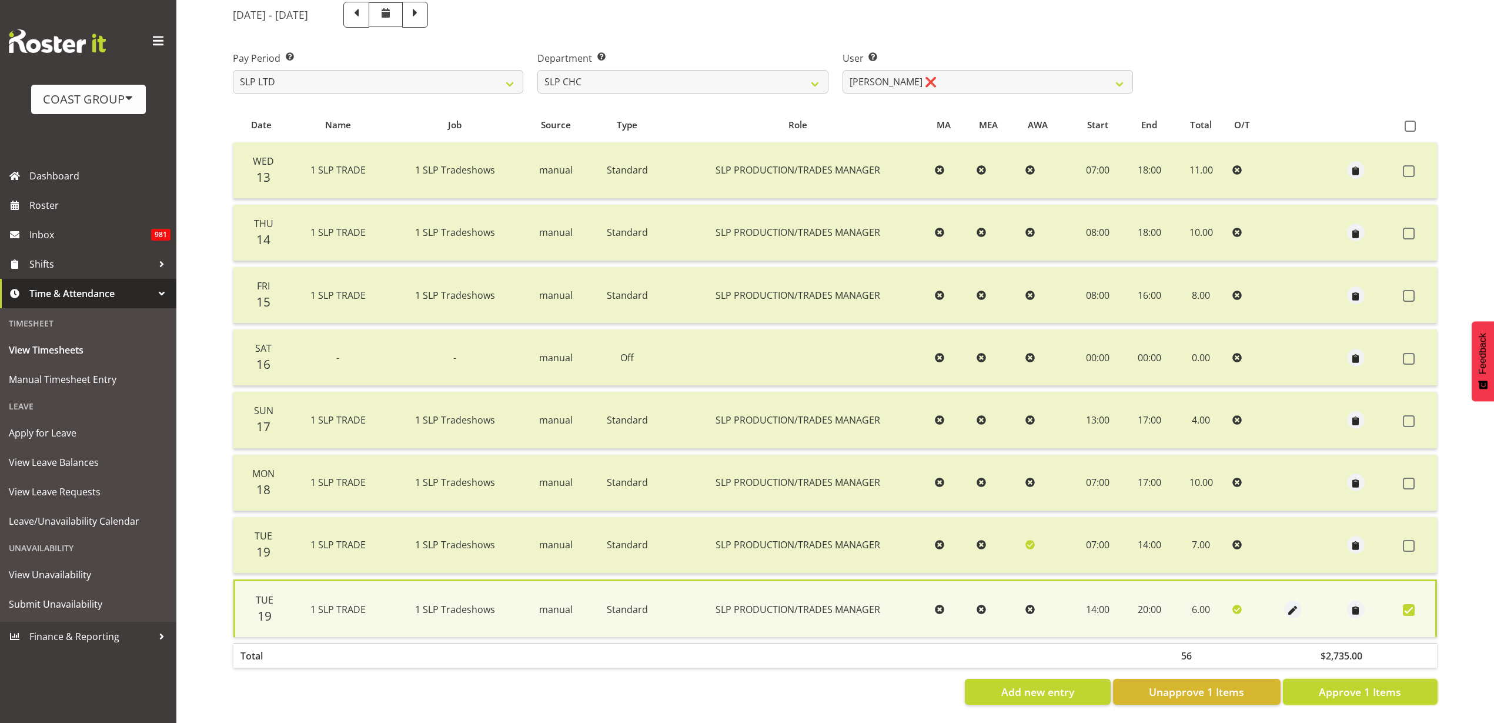
click at [1348, 684] on span "Approve 1 Items" at bounding box center [1360, 691] width 82 height 15
checkbox input "false"
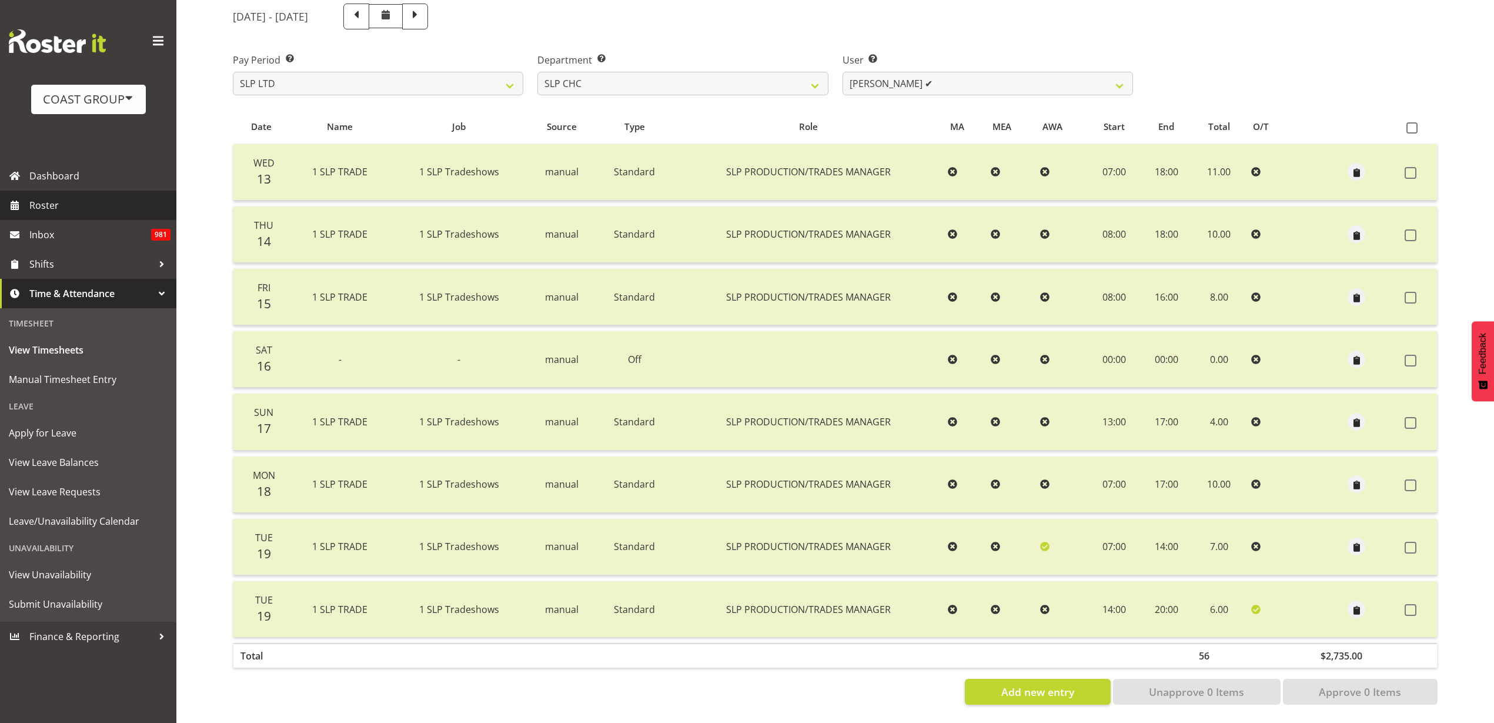
click at [80, 203] on span "Roster" at bounding box center [99, 205] width 141 height 18
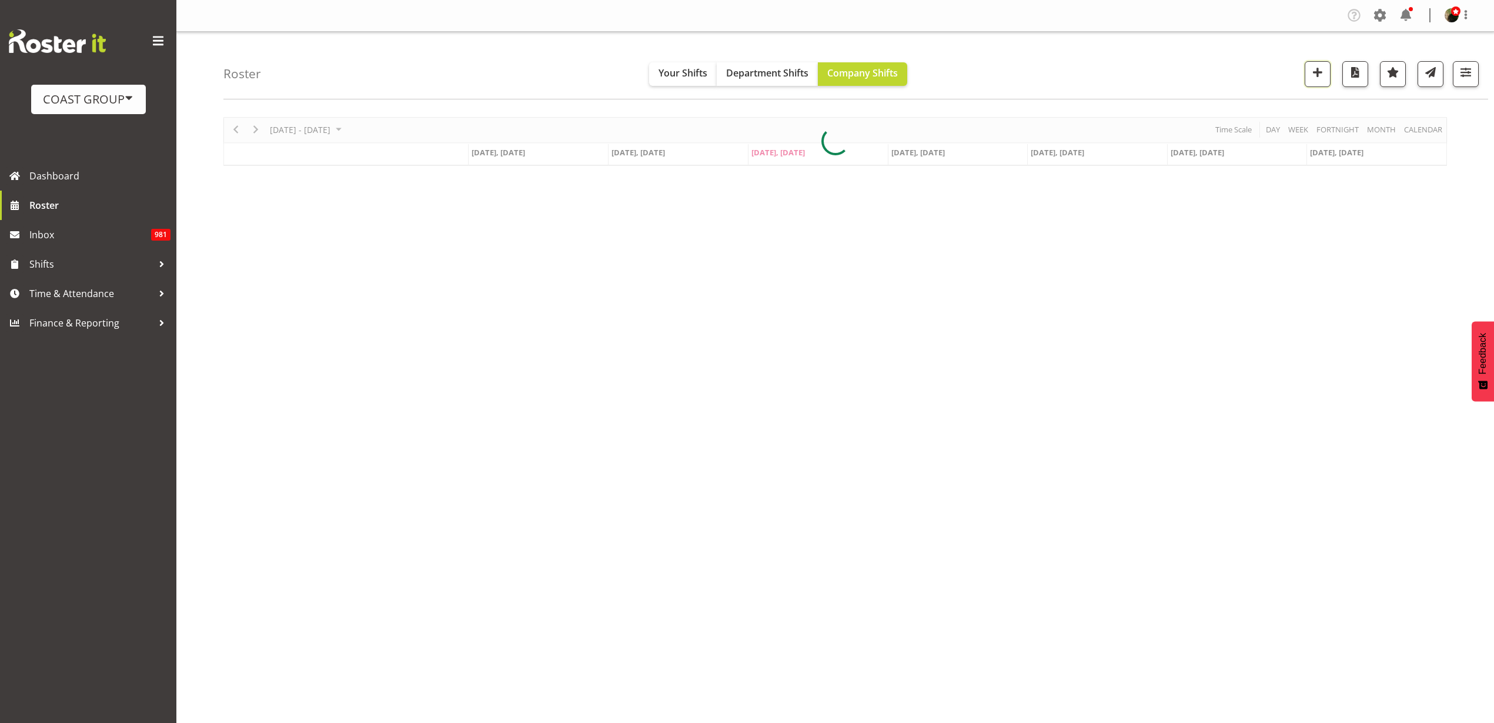
click at [1314, 73] on span "button" at bounding box center [1317, 72] width 15 height 15
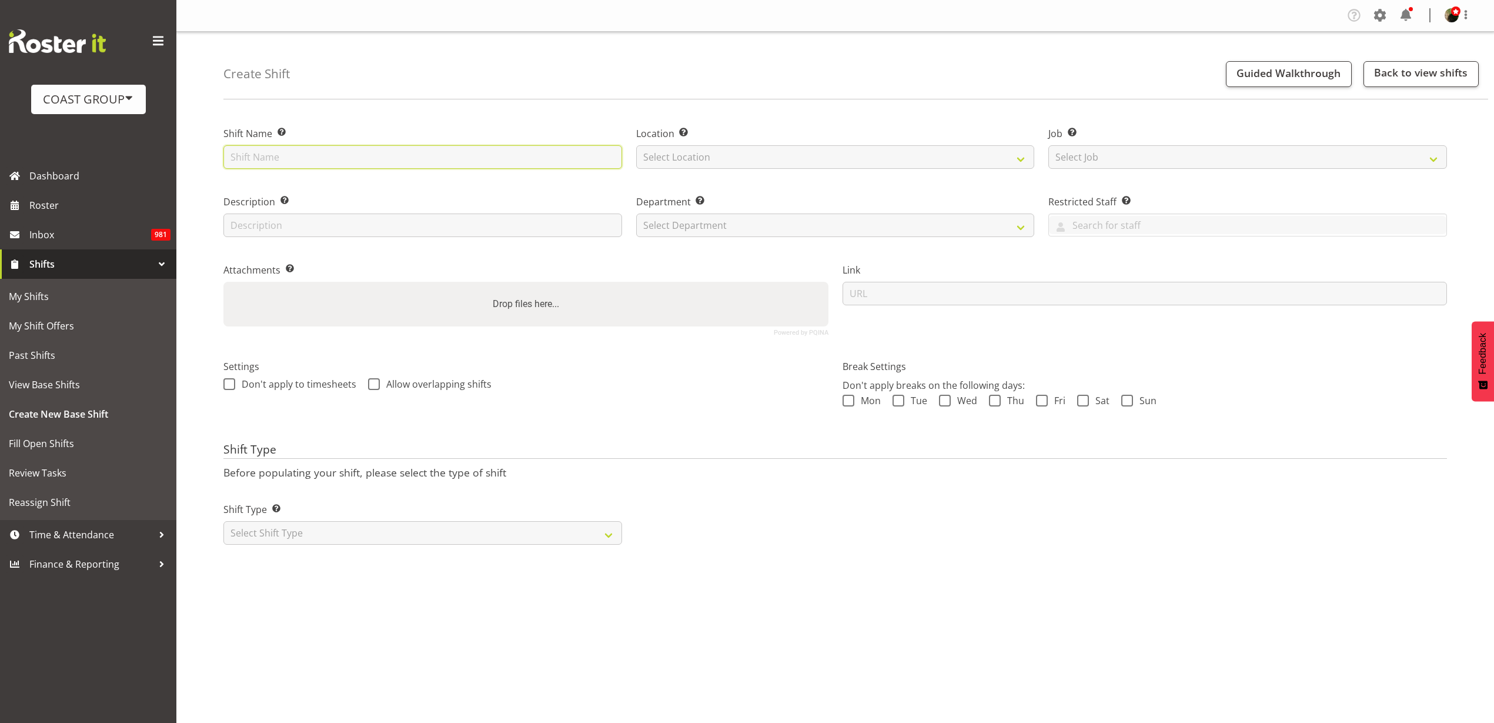
click at [285, 157] on input "text" at bounding box center [422, 157] width 399 height 24
paste input "Oceania Renewable Power Summit 2025"
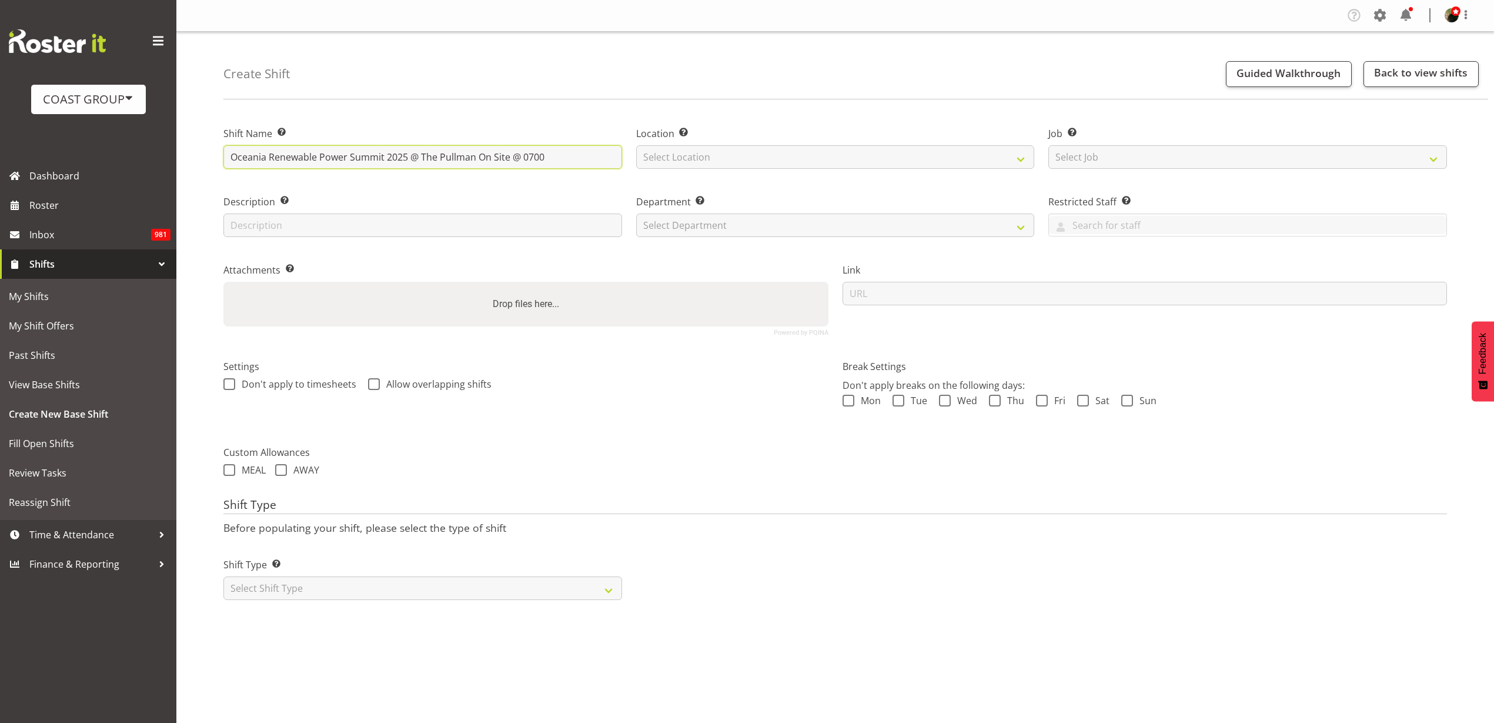
type input "Oceania Renewable Power Summit 2025 @ The Pullman On Site @ 0700"
select select "31"
click at [1191, 165] on select "Select Job Create new job 1 Carlton Events 1 Carlton Hamilton 1 Carlton Welling…" at bounding box center [1248, 157] width 399 height 24
select select "0"
click at [1049, 145] on select "Select Job Create new job 1 Carlton Events 1 Carlton Hamilton 1 Carlton Welling…" at bounding box center [1248, 157] width 399 height 24
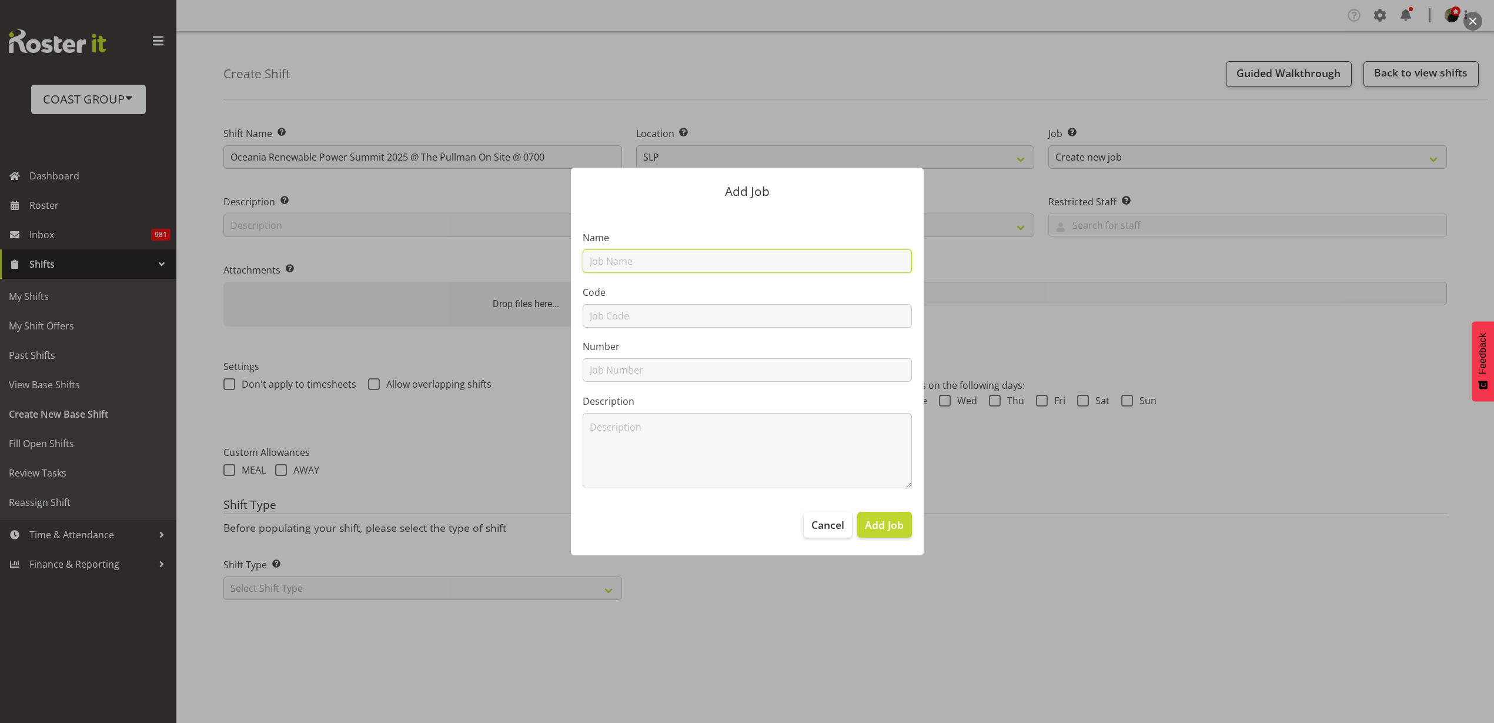
click at [689, 268] on input "text" at bounding box center [747, 261] width 329 height 24
paste input "Oceania Renewable Power Summit 2025"
type input "T250916-3 Oceania Renewable Power Summit 2025"
type input "T250916-3"
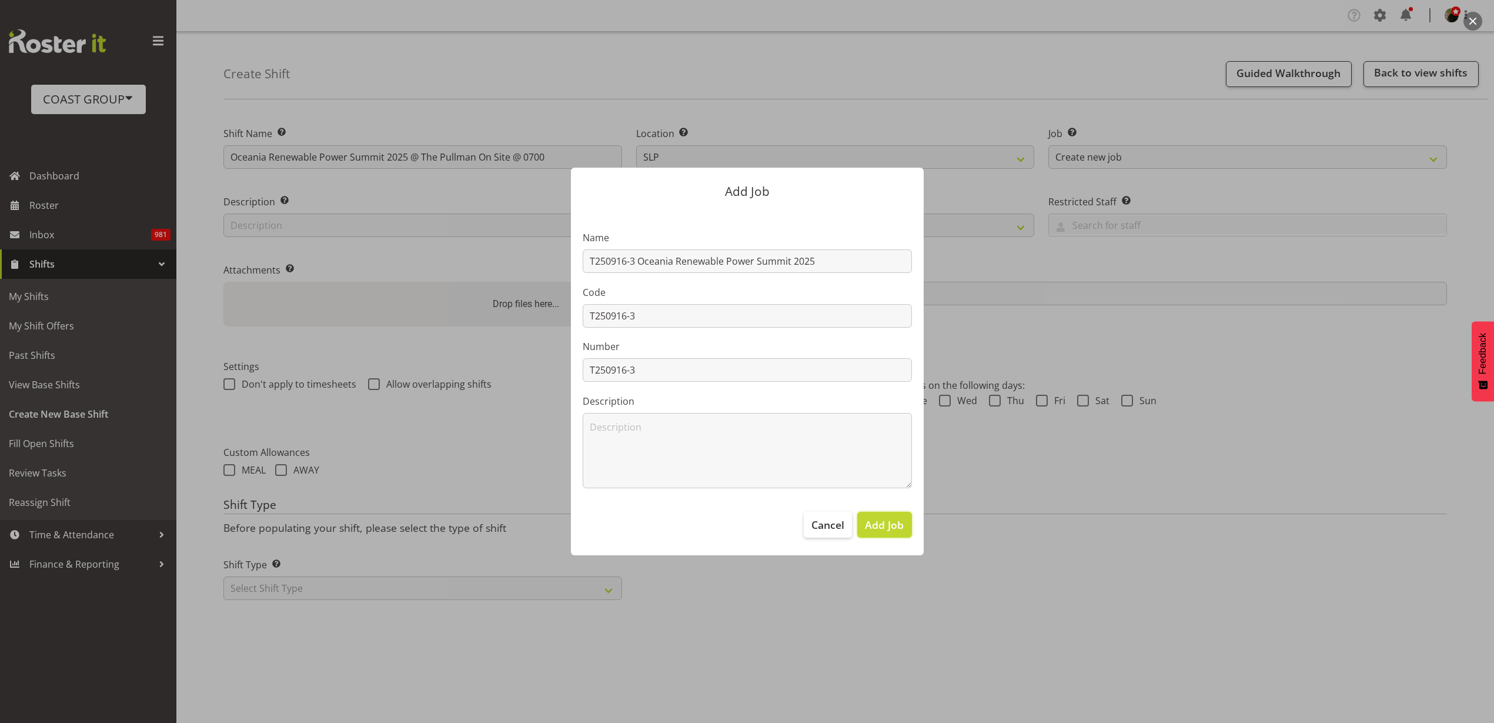
click at [896, 529] on span "Add Job" at bounding box center [884, 524] width 39 height 15
select select
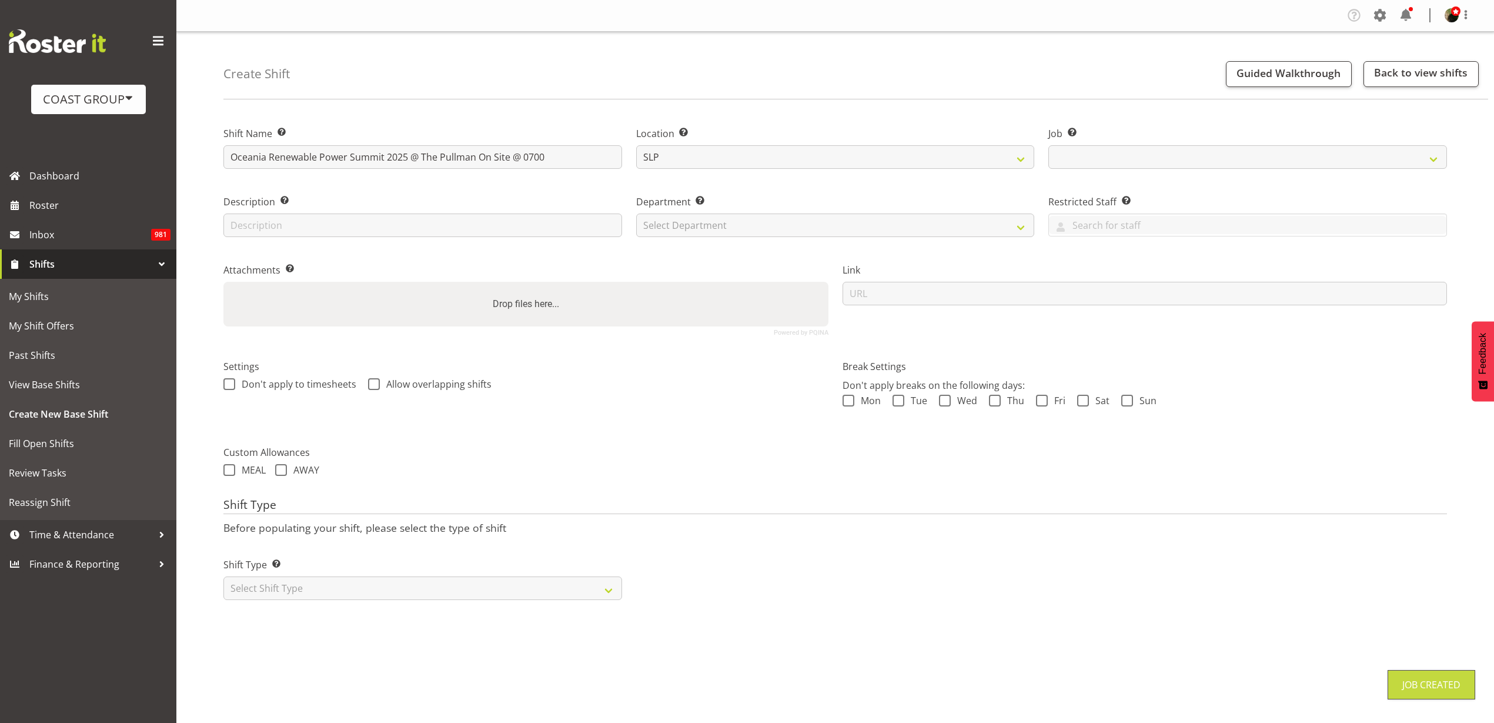
select select "10547"
click at [746, 231] on select "Select Department CARLTON EVENTS Carlton Hamilton Carlton Wellington DW AKL DW …" at bounding box center [835, 225] width 399 height 24
select select "23"
click at [636, 213] on select "Select Department CARLTON EVENTS Carlton Hamilton Carlton Wellington DW AKL DW …" at bounding box center [835, 225] width 399 height 24
click at [927, 301] on input "url" at bounding box center [1145, 294] width 605 height 24
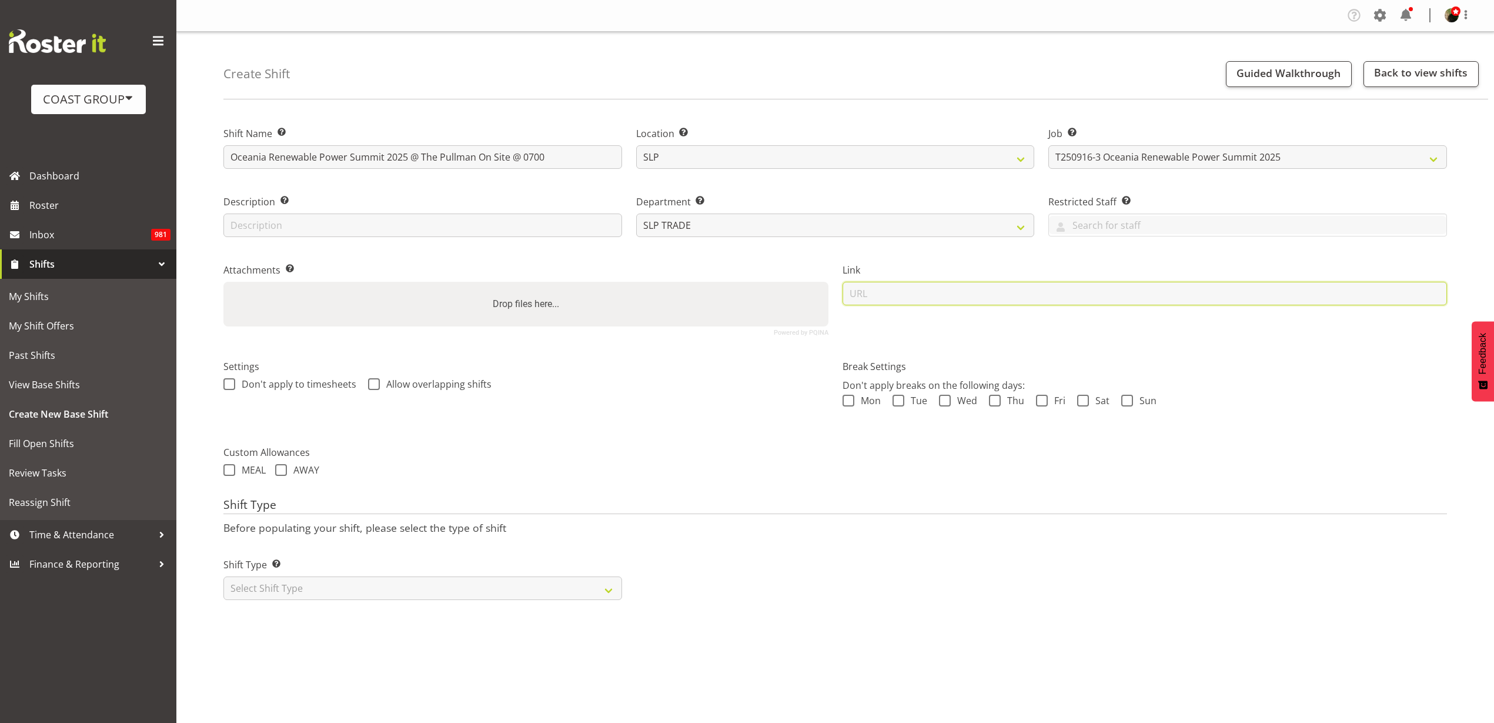
click at [978, 295] on input "url" at bounding box center [1145, 294] width 605 height 24
paste input "https://drive.google.com/drive/folders/1mmwDJbUPPeSfH4BJEIMo9neonToPo-zg"
type input "https://drive.google.com/drive/folders/1mmwDJbUPPeSfH4BJEIMo9neonToPo-zg"
click at [302, 586] on select "Select Shift Type One Off Shift Recurring Shift Rotating Shift" at bounding box center [422, 588] width 399 height 24
select select "recurring"
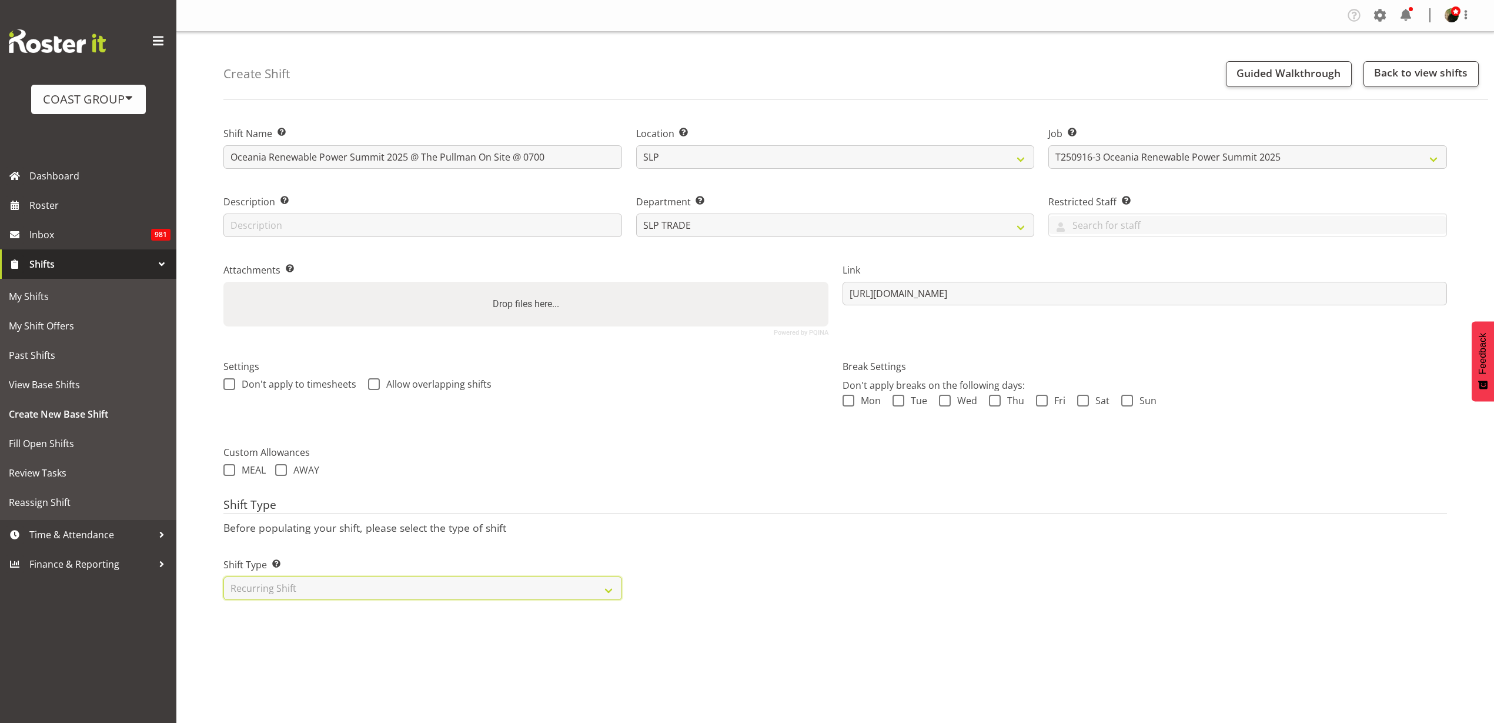
click at [223, 576] on select "Select Shift Type One Off Shift Recurring Shift Rotating Shift" at bounding box center [422, 588] width 399 height 24
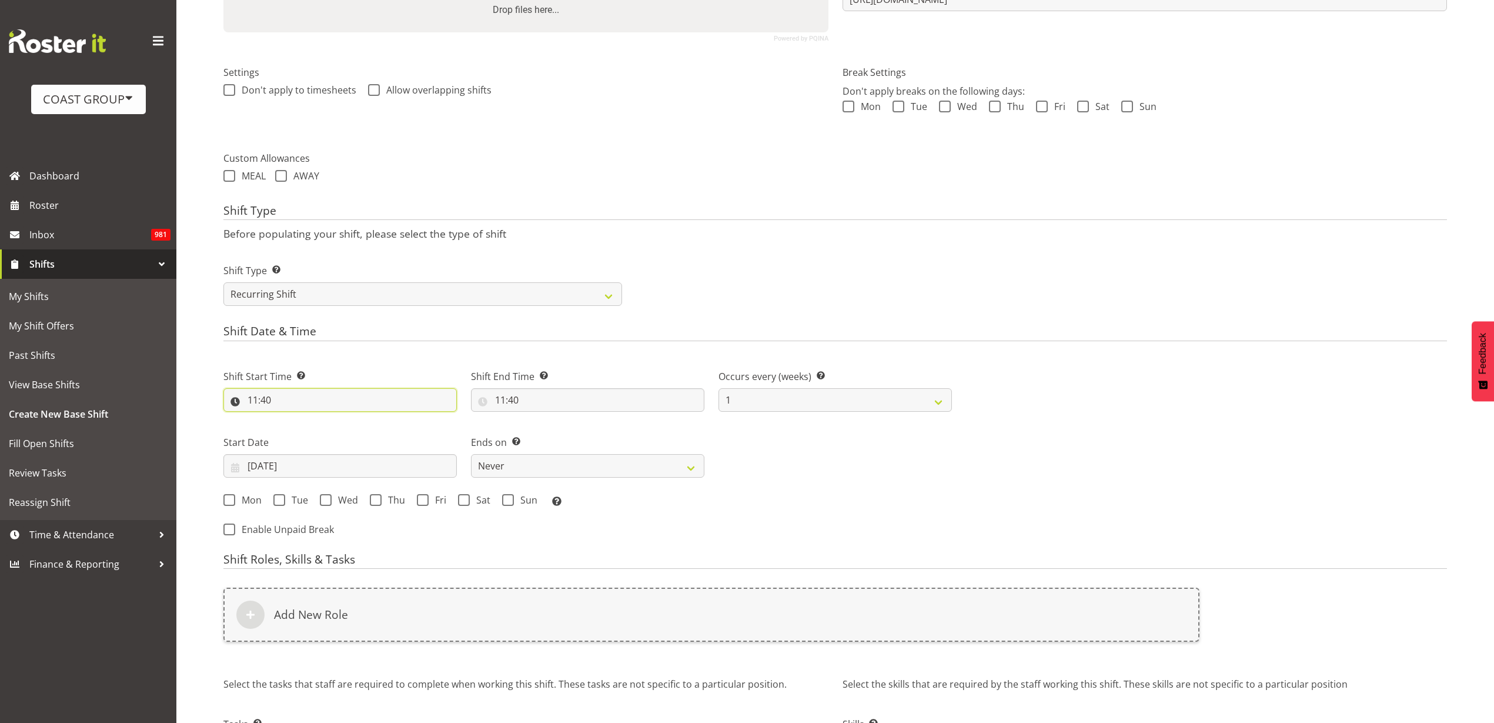
click at [297, 404] on input "11:40" at bounding box center [339, 400] width 233 height 24
click at [302, 434] on select "00 01 02 03 04 05 06 07 08 09 10 11 12 13 14 15 16 17 18 19 20 21 22 23" at bounding box center [304, 431] width 26 height 24
select select "6"
click at [291, 419] on select "00 01 02 03 04 05 06 07 08 09 10 11 12 13 14 15 16 17 18 19 20 21 22 23" at bounding box center [304, 431] width 26 height 24
type input "06:40"
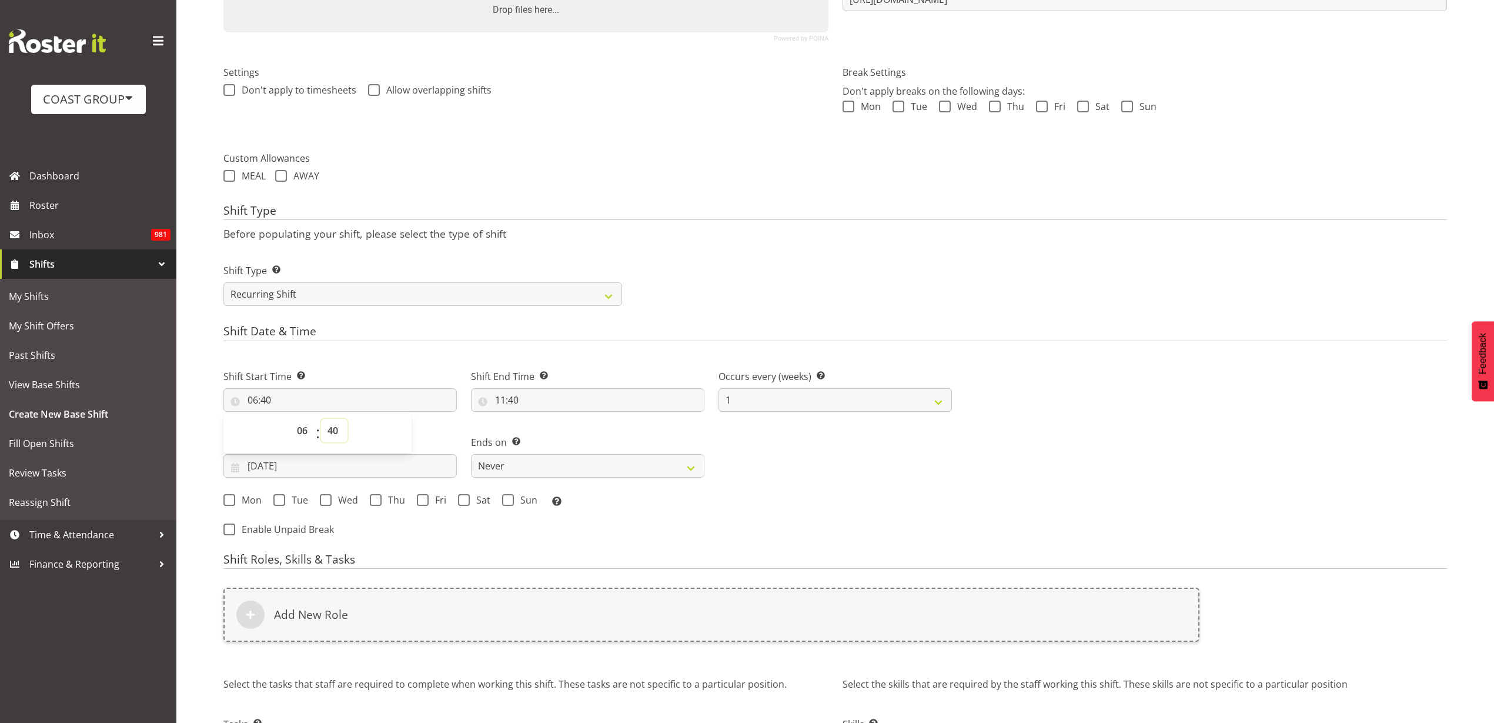
select select "0"
type input "06:00"
click at [529, 405] on input "11:40" at bounding box center [587, 400] width 233 height 24
select select "0"
type input "11:00"
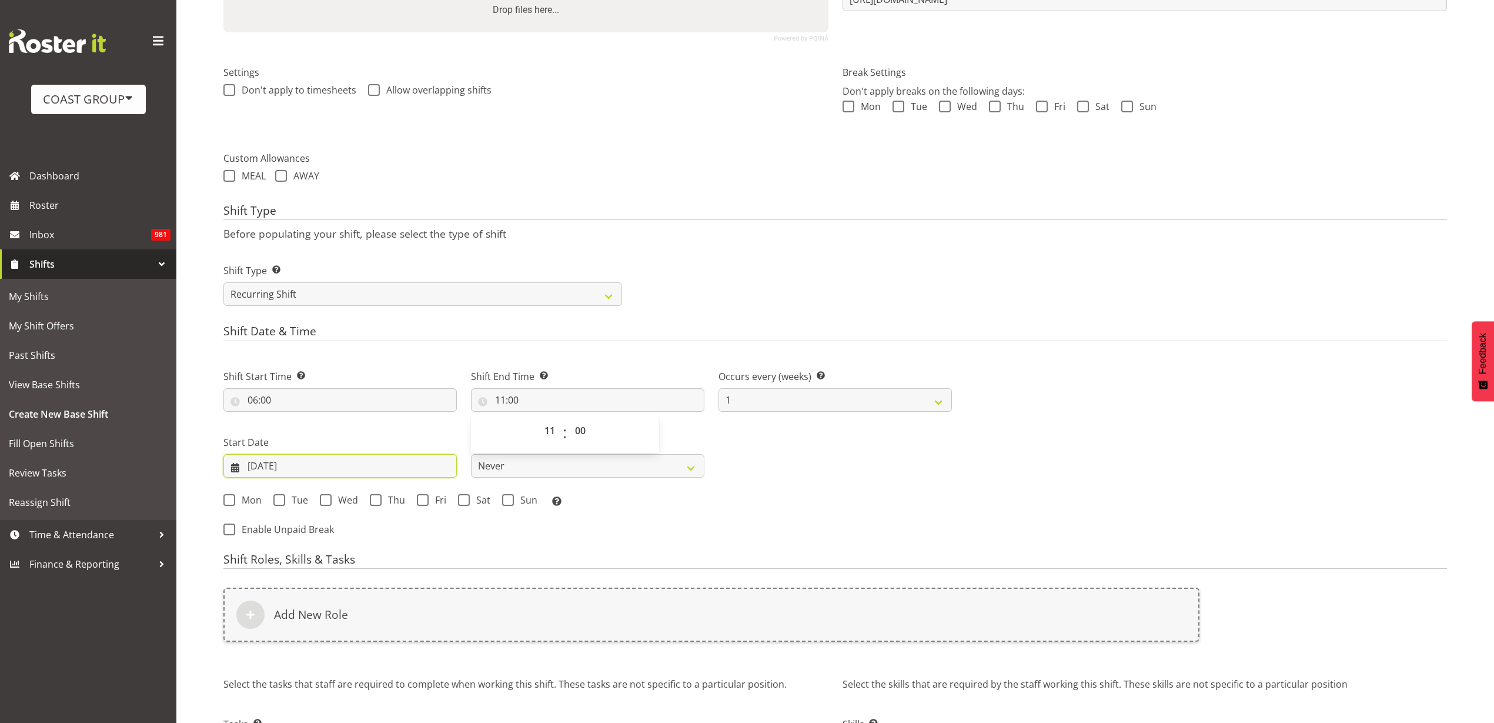
click at [292, 465] on input "20/08/2025" at bounding box center [339, 466] width 233 height 24
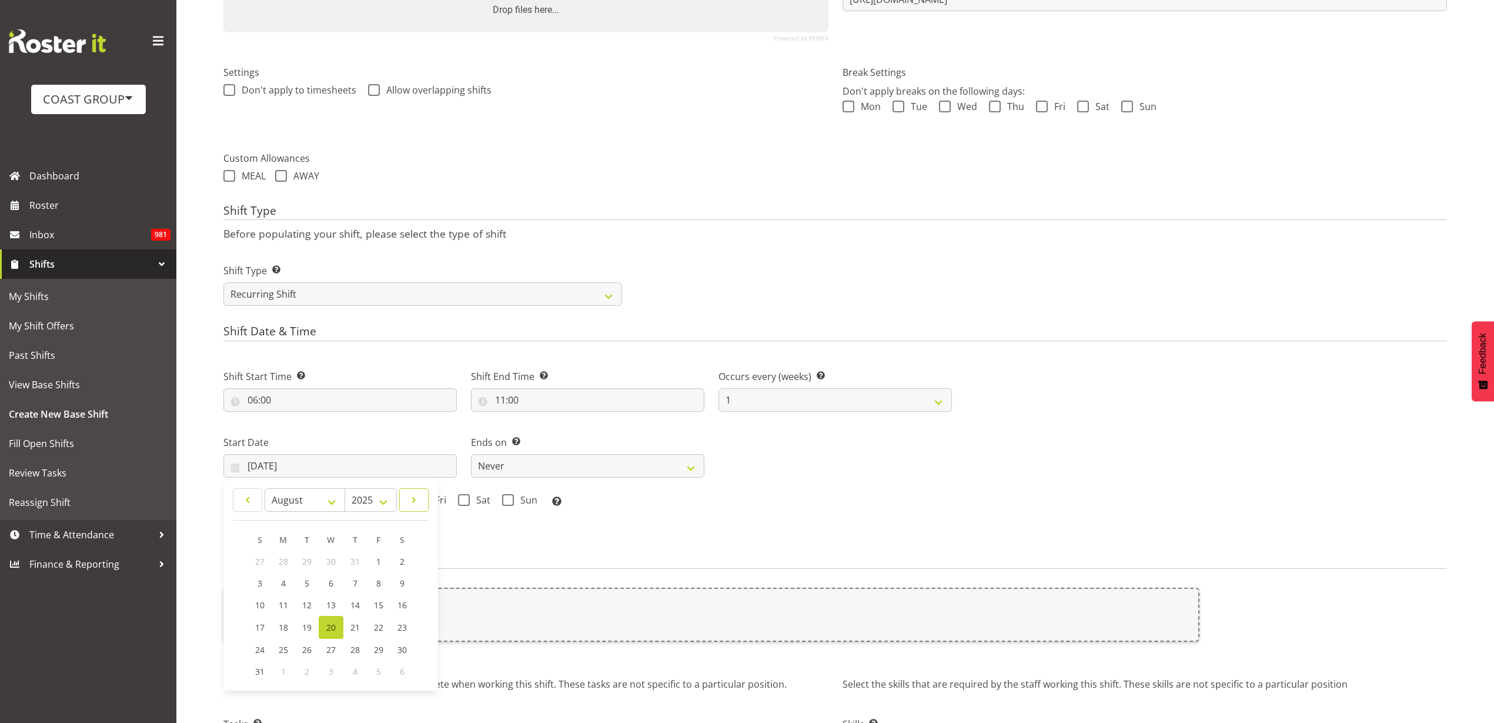
click at [418, 497] on span at bounding box center [414, 500] width 14 height 14
select select "8"
click at [266, 608] on link "14" at bounding box center [261, 605] width 24 height 22
type input "14/09/2025"
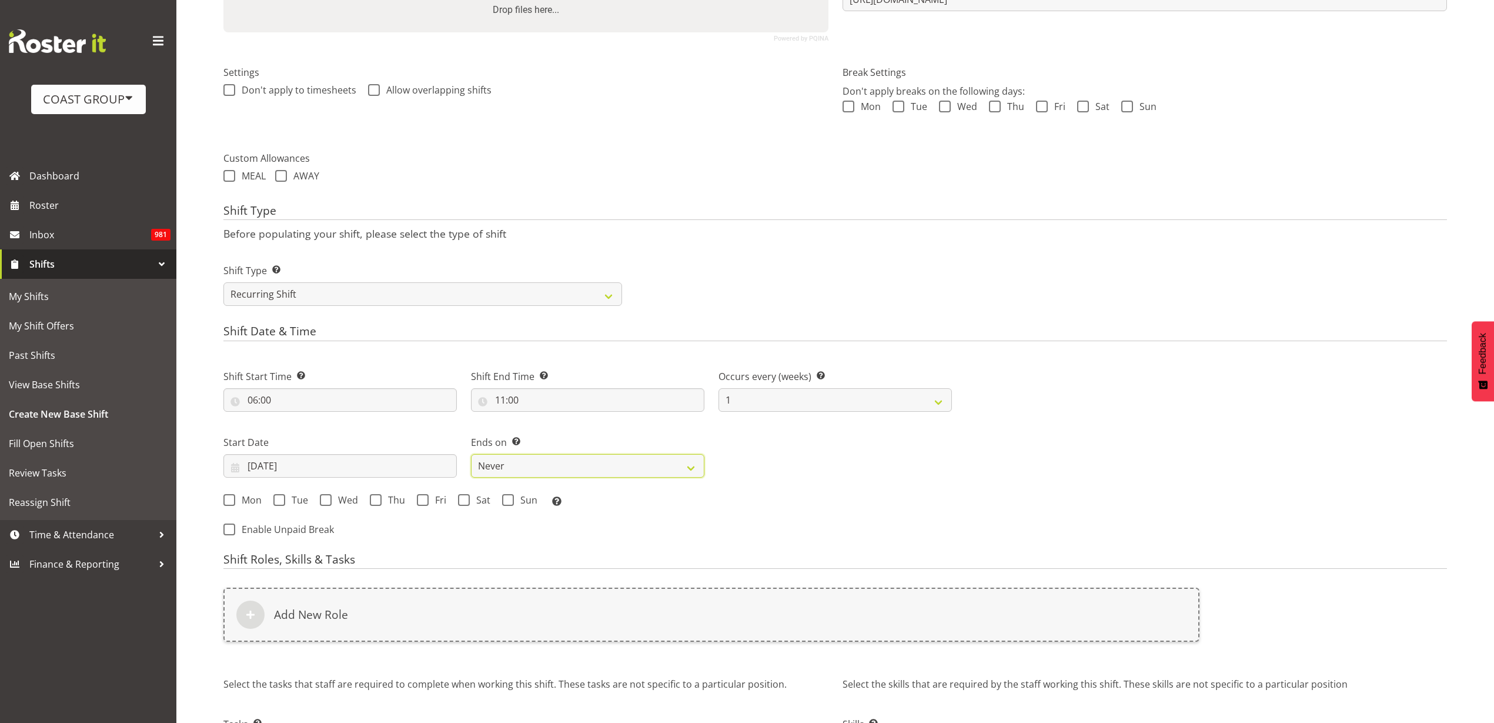
click at [491, 468] on select "Never On Date" at bounding box center [587, 466] width 233 height 24
select select "date"
click at [471, 454] on select "Never On Date" at bounding box center [587, 466] width 233 height 24
select select "7"
select select "2025"
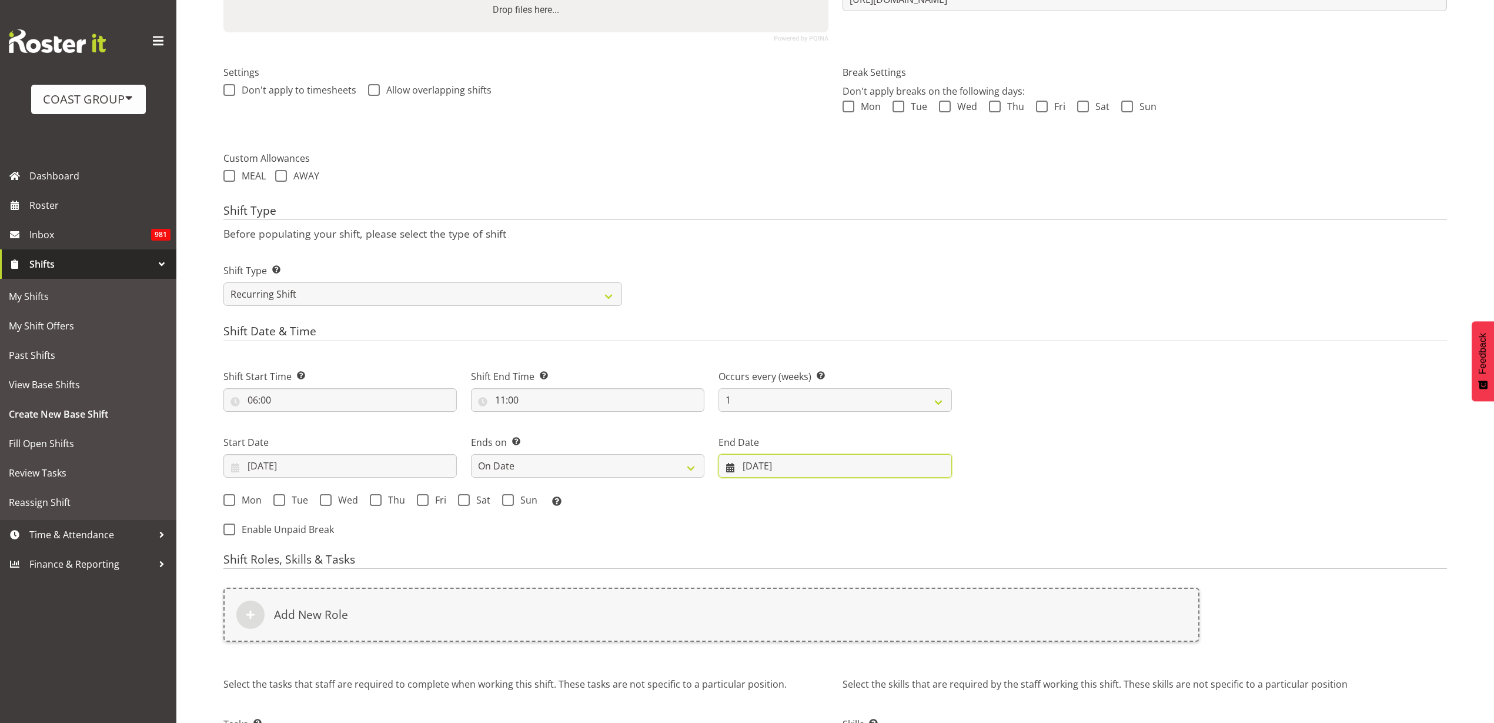
click at [760, 465] on input "[DATE]" at bounding box center [835, 466] width 233 height 24
click at [924, 496] on span at bounding box center [928, 500] width 14 height 14
select select "8"
click at [870, 602] on span "18" at bounding box center [867, 604] width 9 height 11
type input "18/09/2025"
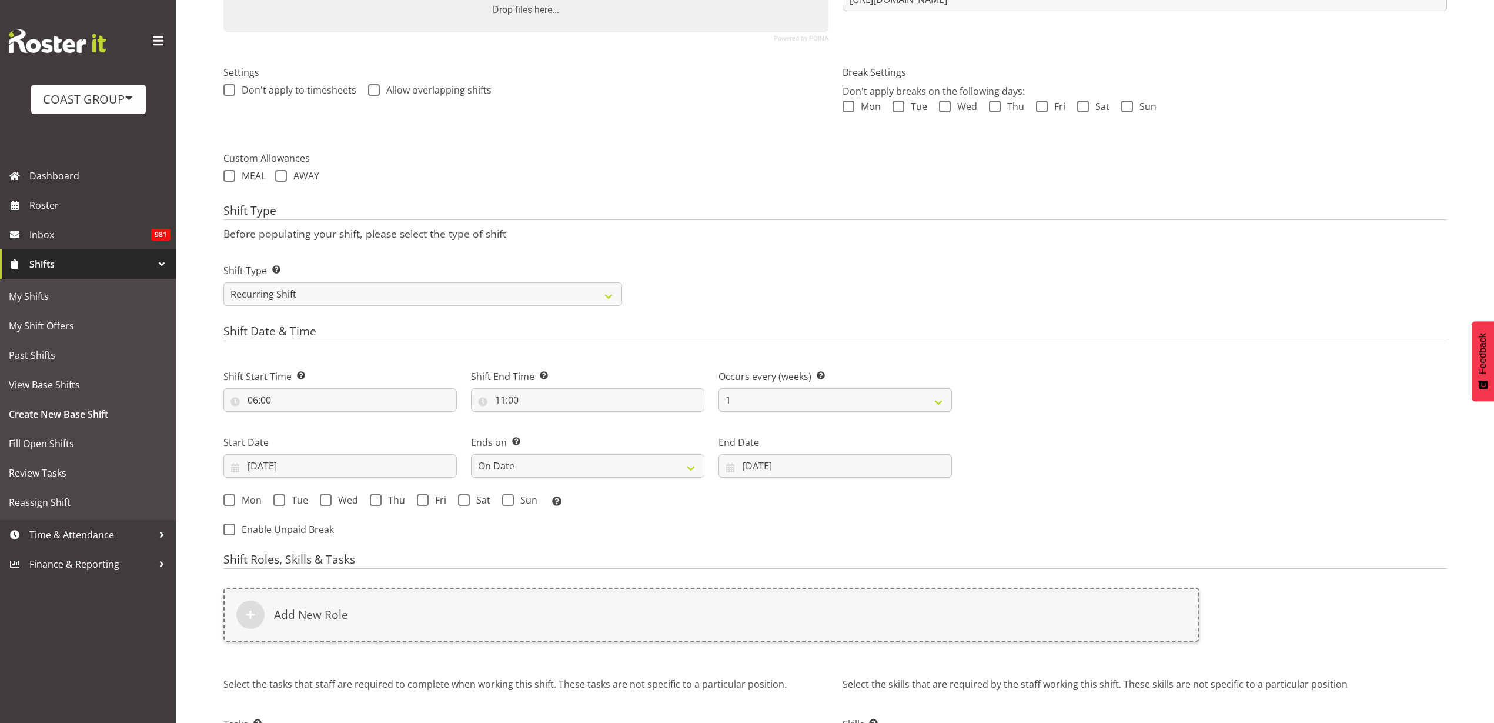
click at [243, 498] on span "Mon" at bounding box center [248, 500] width 26 height 12
click at [231, 498] on input "Mon" at bounding box center [227, 500] width 8 height 8
checkbox input "true"
click at [279, 499] on span at bounding box center [279, 500] width 12 height 12
click at [279, 499] on input "Tue" at bounding box center [277, 500] width 8 height 8
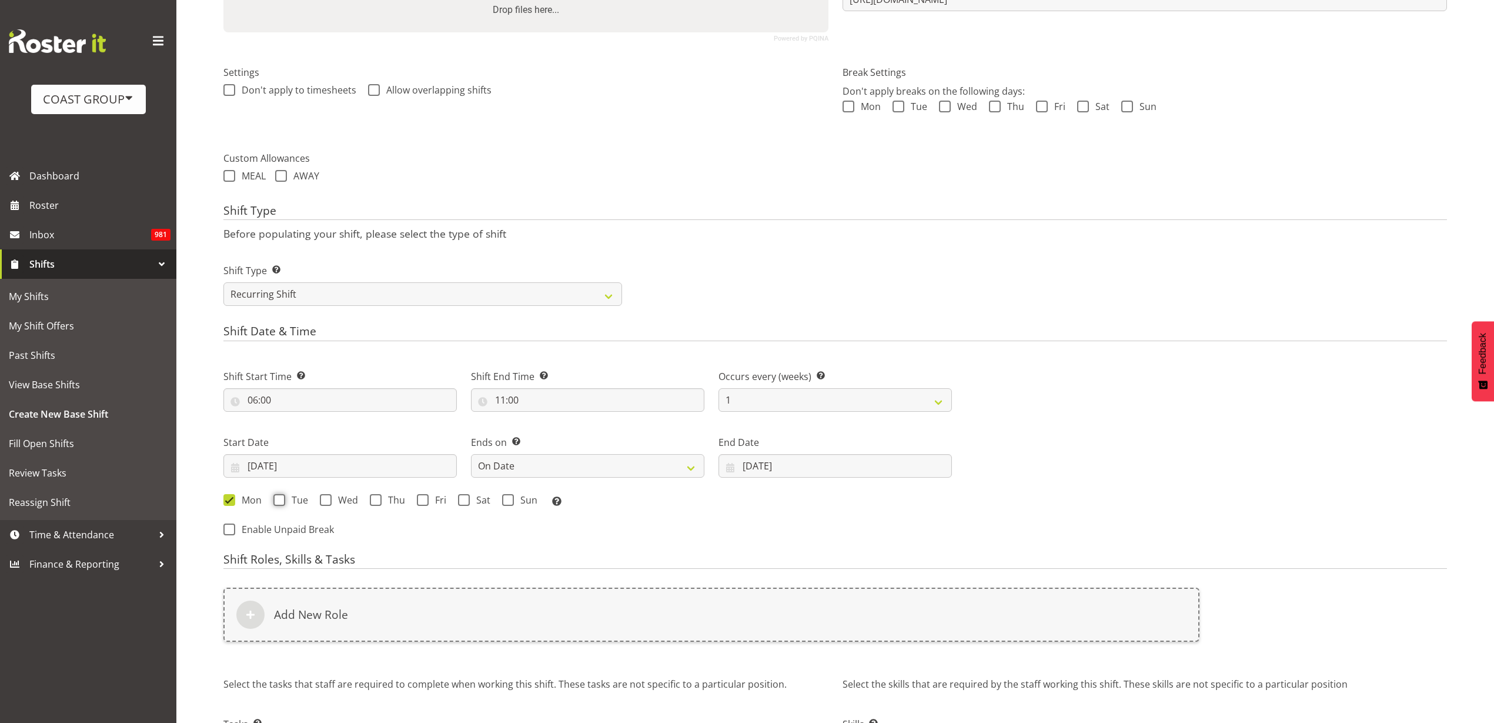
checkbox input "true"
click at [341, 502] on span "Wed" at bounding box center [345, 500] width 26 height 12
click at [328, 502] on input "Wed" at bounding box center [324, 500] width 8 height 8
checkbox input "true"
click at [380, 501] on span at bounding box center [376, 500] width 12 height 12
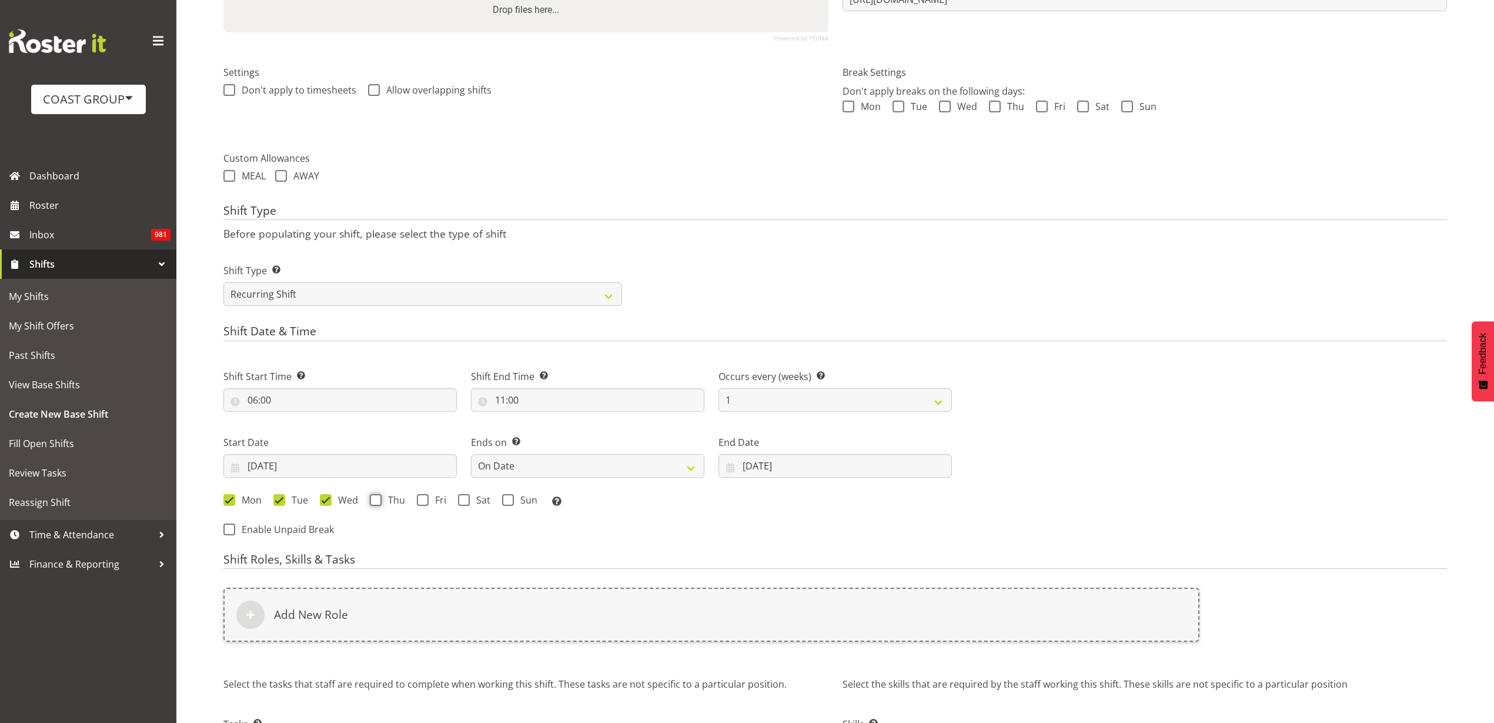
click at [378, 501] on input "Thu" at bounding box center [374, 500] width 8 height 8
checkbox input "true"
click at [439, 499] on span "Fri" at bounding box center [438, 500] width 18 height 12
click at [425, 499] on input "Fri" at bounding box center [421, 500] width 8 height 8
checkbox input "true"
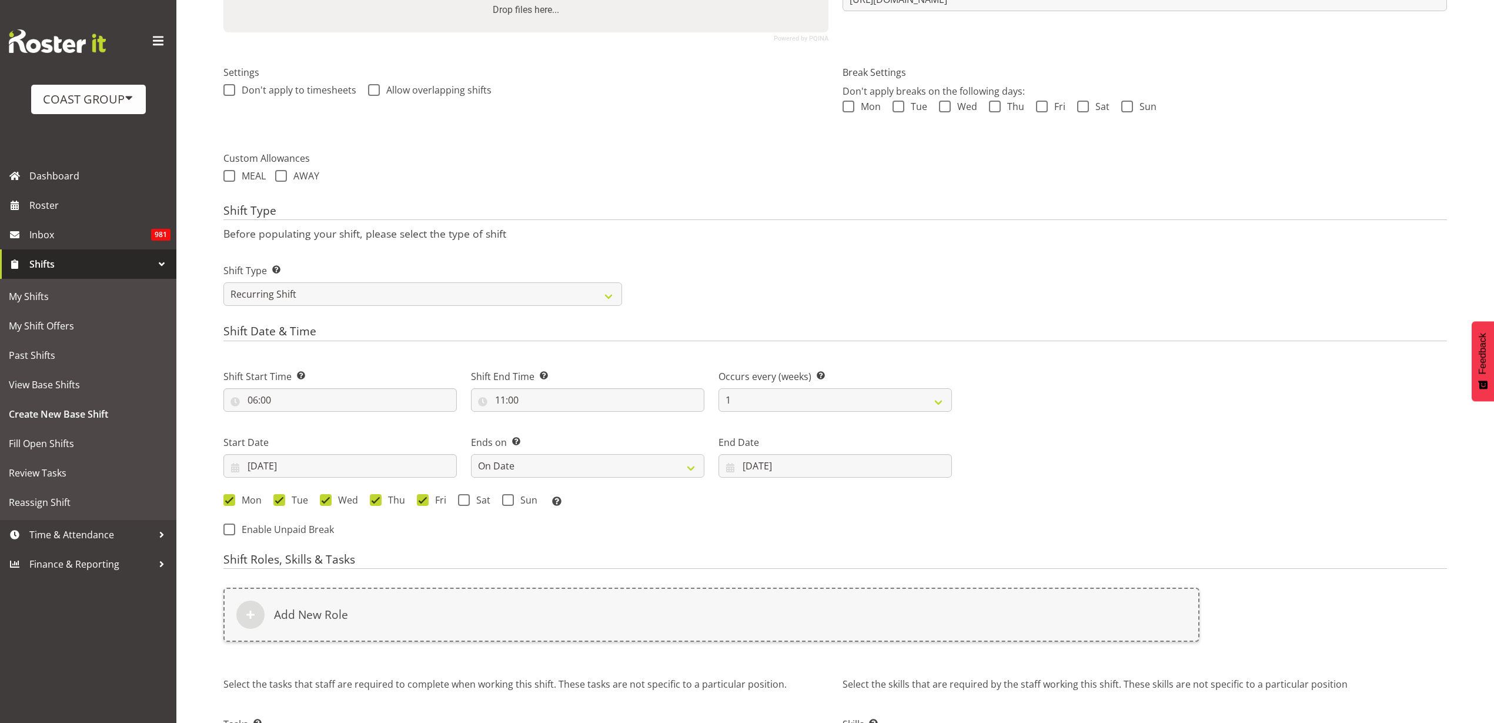
drag, startPoint x: 484, startPoint y: 499, endPoint x: 513, endPoint y: 499, distance: 28.8
click at [485, 499] on span "Sat" at bounding box center [480, 500] width 21 height 12
click at [466, 499] on input "Sat" at bounding box center [462, 500] width 8 height 8
checkbox input "true"
click at [520, 499] on span "Sun" at bounding box center [526, 500] width 24 height 12
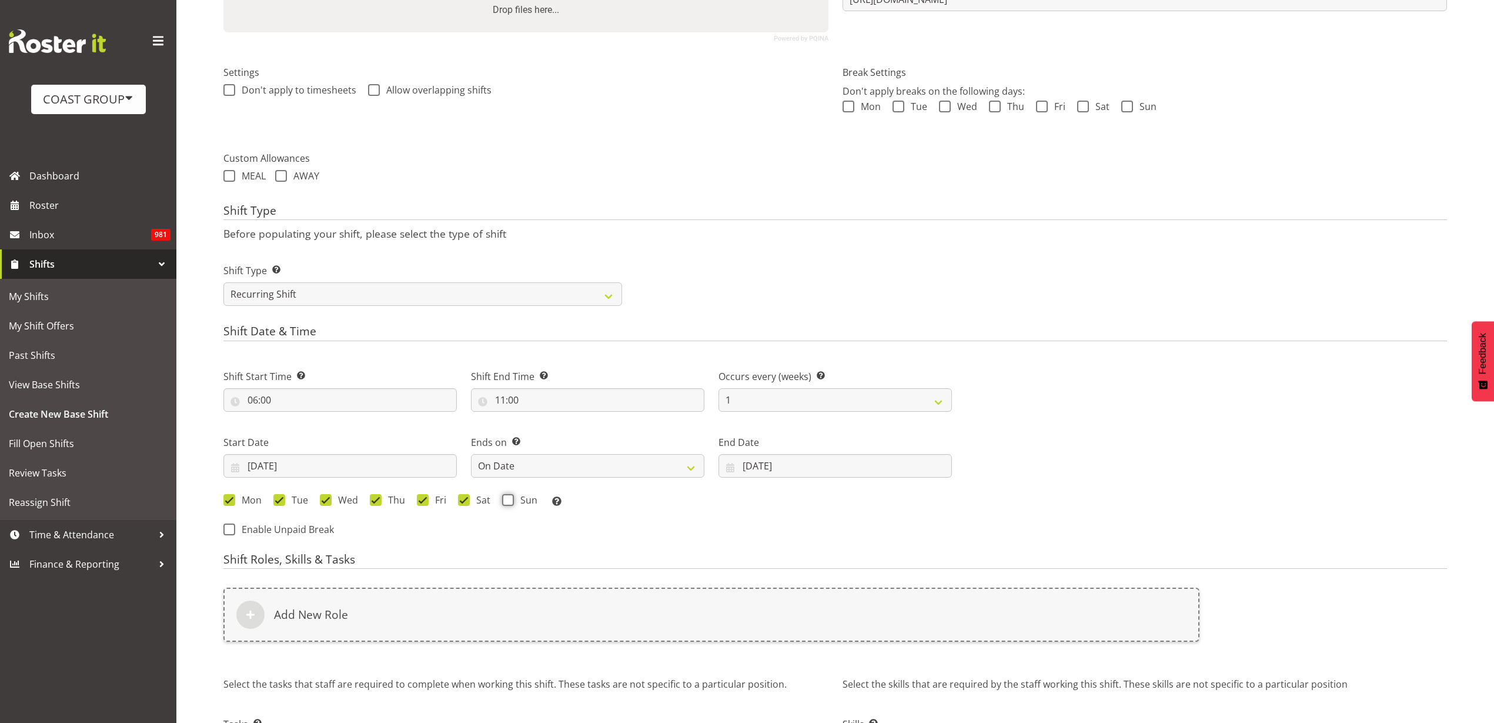
click at [510, 499] on input "Sun" at bounding box center [506, 500] width 8 height 8
checkbox input "true"
click at [429, 617] on div "Add New Role" at bounding box center [711, 615] width 976 height 54
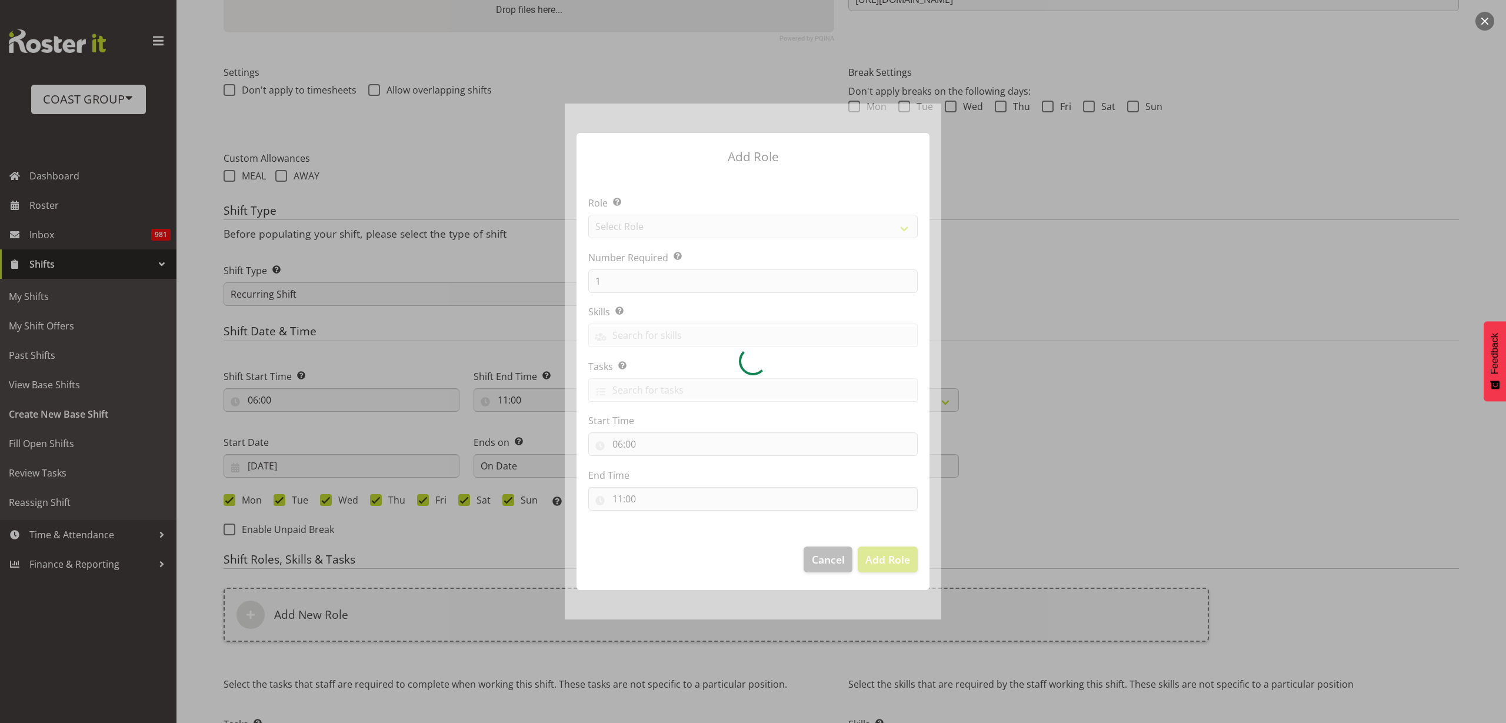
click at [668, 224] on div at bounding box center [753, 362] width 376 height 516
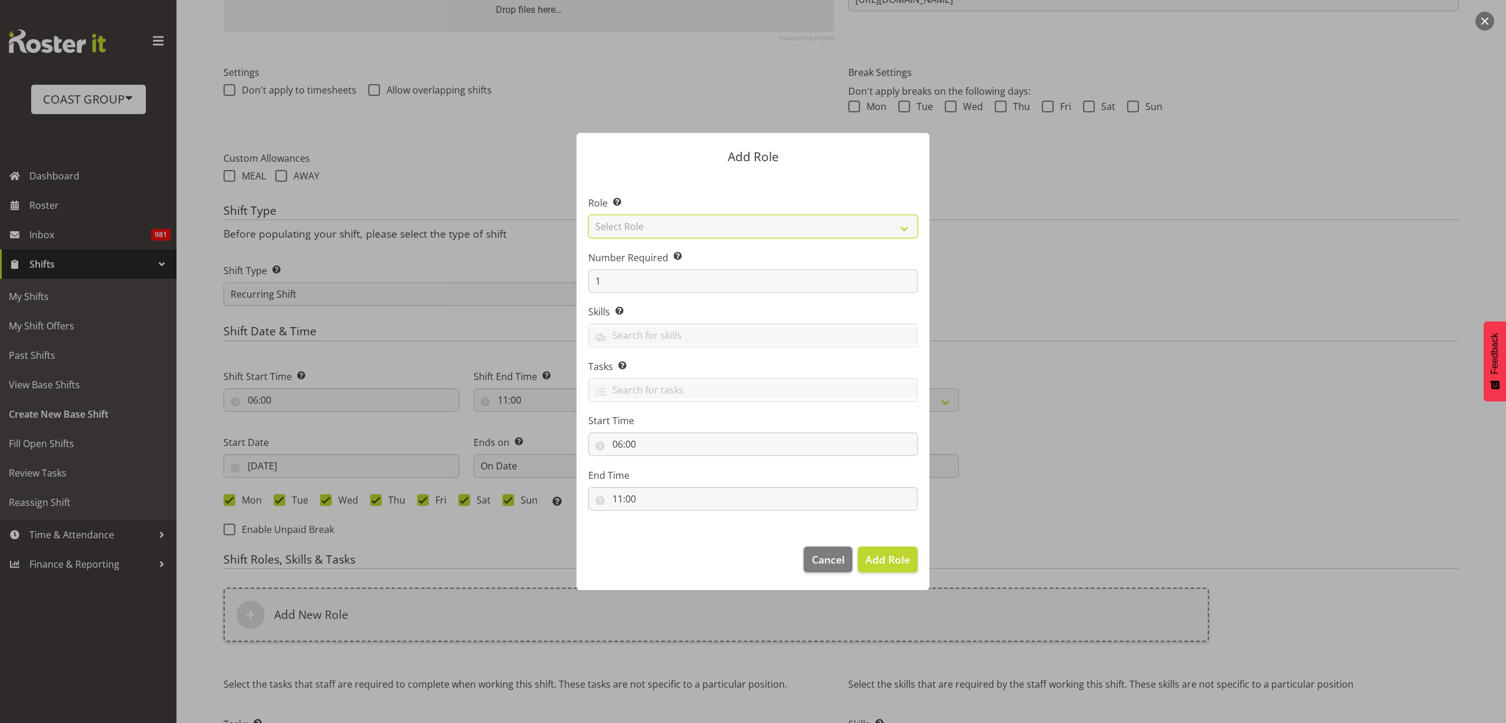
click at [668, 224] on select "Select Role ACCOUNT MANAGER ACCOUNT MANAGER DW ACCOUNTS AKL DIANNA VEHICLES AKL…" at bounding box center [752, 227] width 329 height 24
select select "81"
click at [588, 215] on select "Select Role ACCOUNT MANAGER ACCOUNT MANAGER DW ACCOUNTS AKL DIANNA VEHICLES AKL…" at bounding box center [752, 227] width 329 height 24
click at [886, 557] on span "Add Role" at bounding box center [887, 559] width 45 height 14
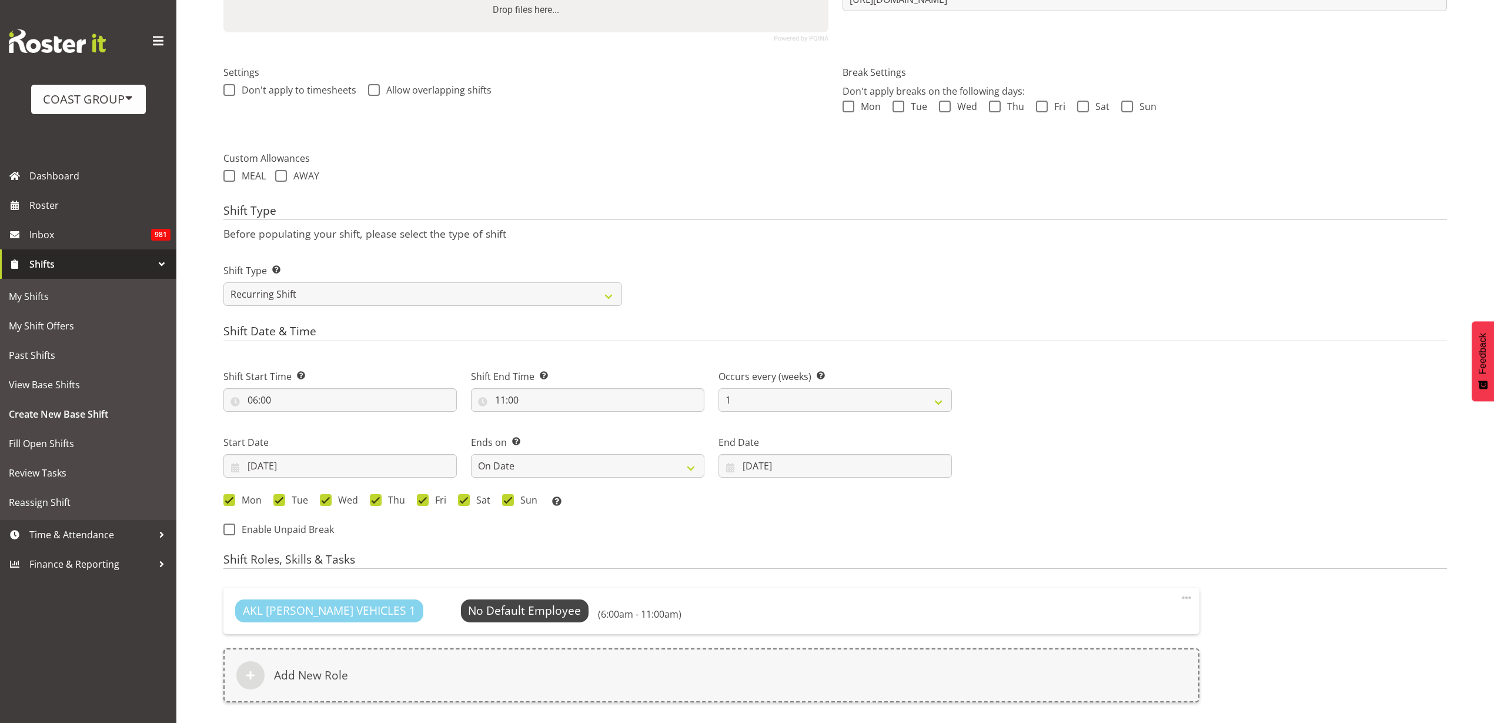
click at [456, 659] on div "Add New Role" at bounding box center [711, 675] width 976 height 54
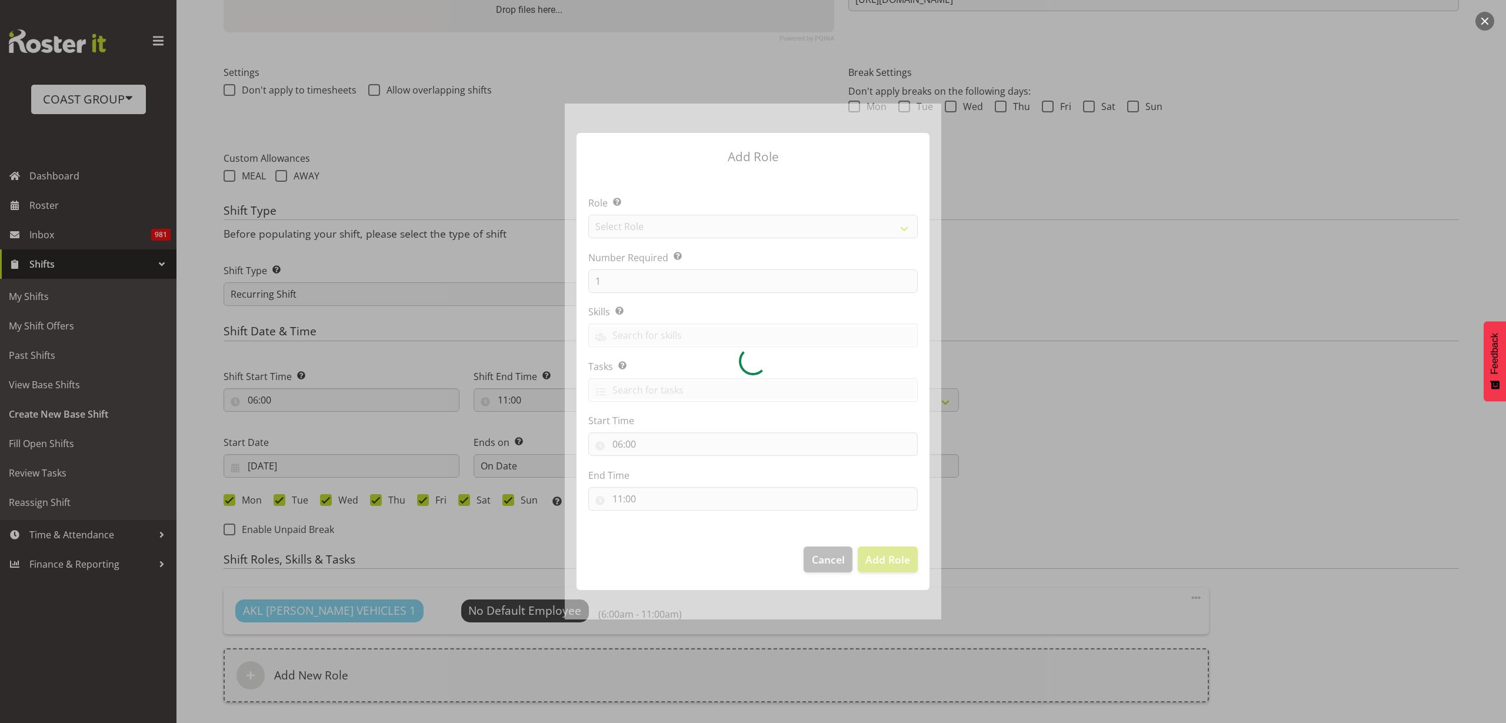
click at [638, 231] on div at bounding box center [753, 362] width 376 height 516
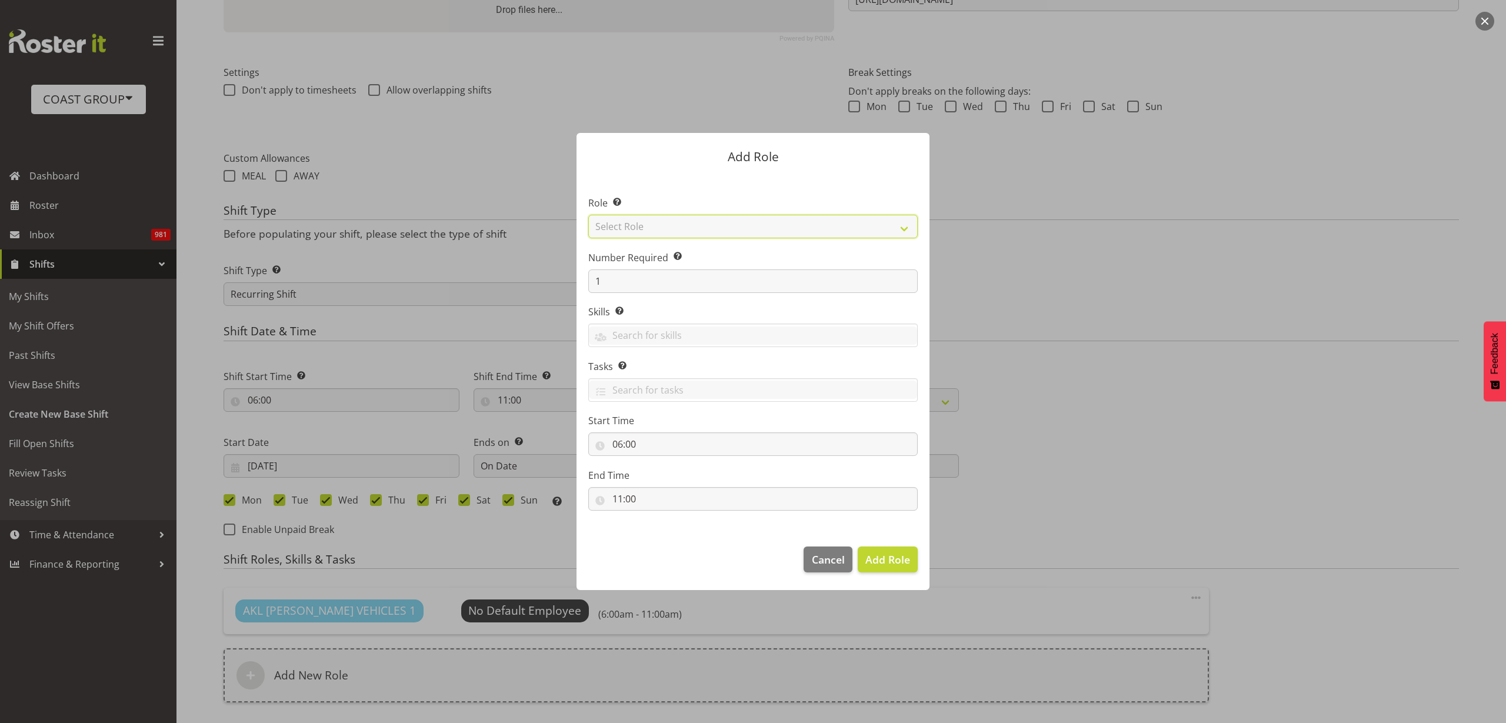
click at [652, 231] on select "Select Role ACCOUNT MANAGER ACCOUNT MANAGER DW ACCOUNTS AKL DIANNA VEHICLES AKL…" at bounding box center [752, 227] width 329 height 24
select select "123"
click at [588, 215] on select "Select Role ACCOUNT MANAGER ACCOUNT MANAGER DW ACCOUNTS AKL DIANNA VEHICLES AKL…" at bounding box center [752, 227] width 329 height 24
drag, startPoint x: 606, startPoint y: 282, endPoint x: 400, endPoint y: 258, distance: 207.8
click at [400, 258] on div "Add Role Role Select the role you wish to add to the shift. ACCOUNT MANAGER ACC…" at bounding box center [753, 361] width 1506 height 723
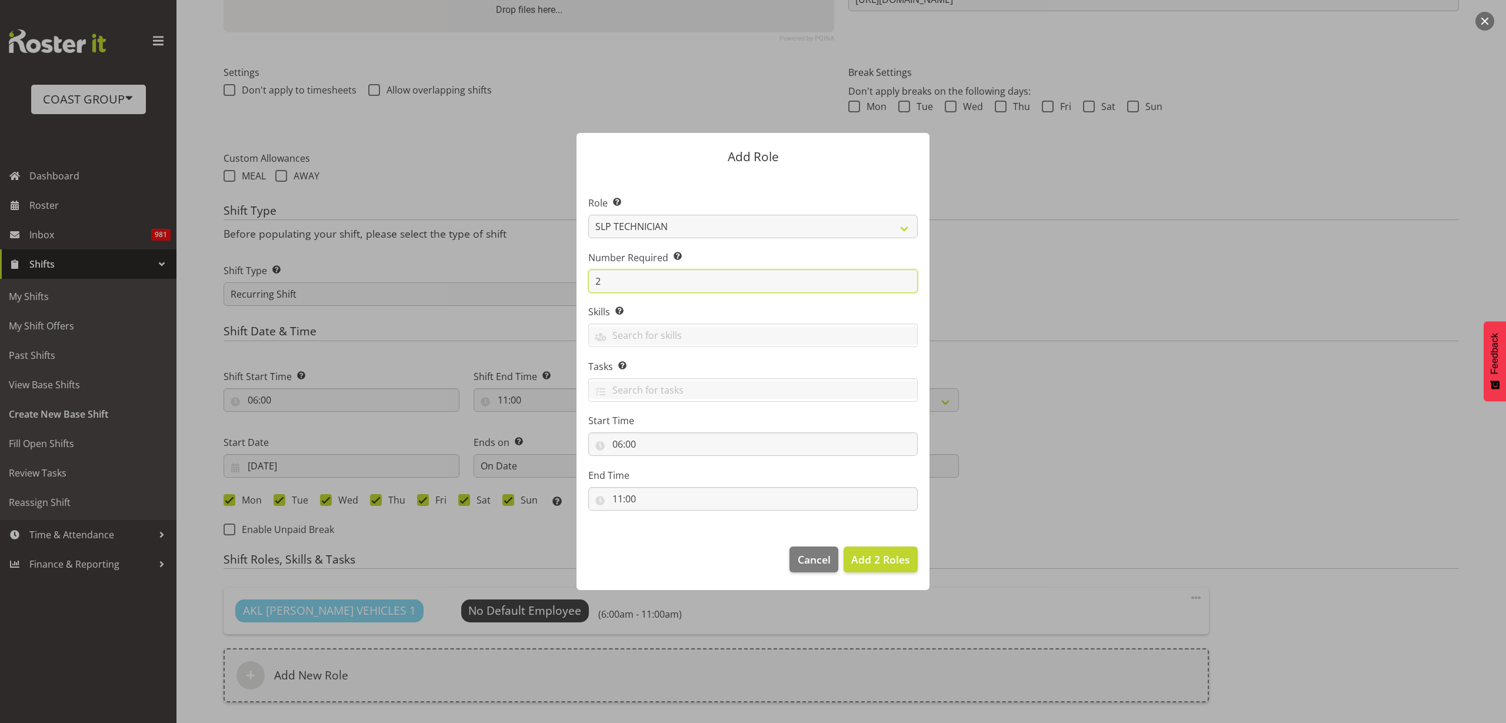
type input "2"
click at [872, 559] on span "Add 2 Roles" at bounding box center [880, 559] width 59 height 14
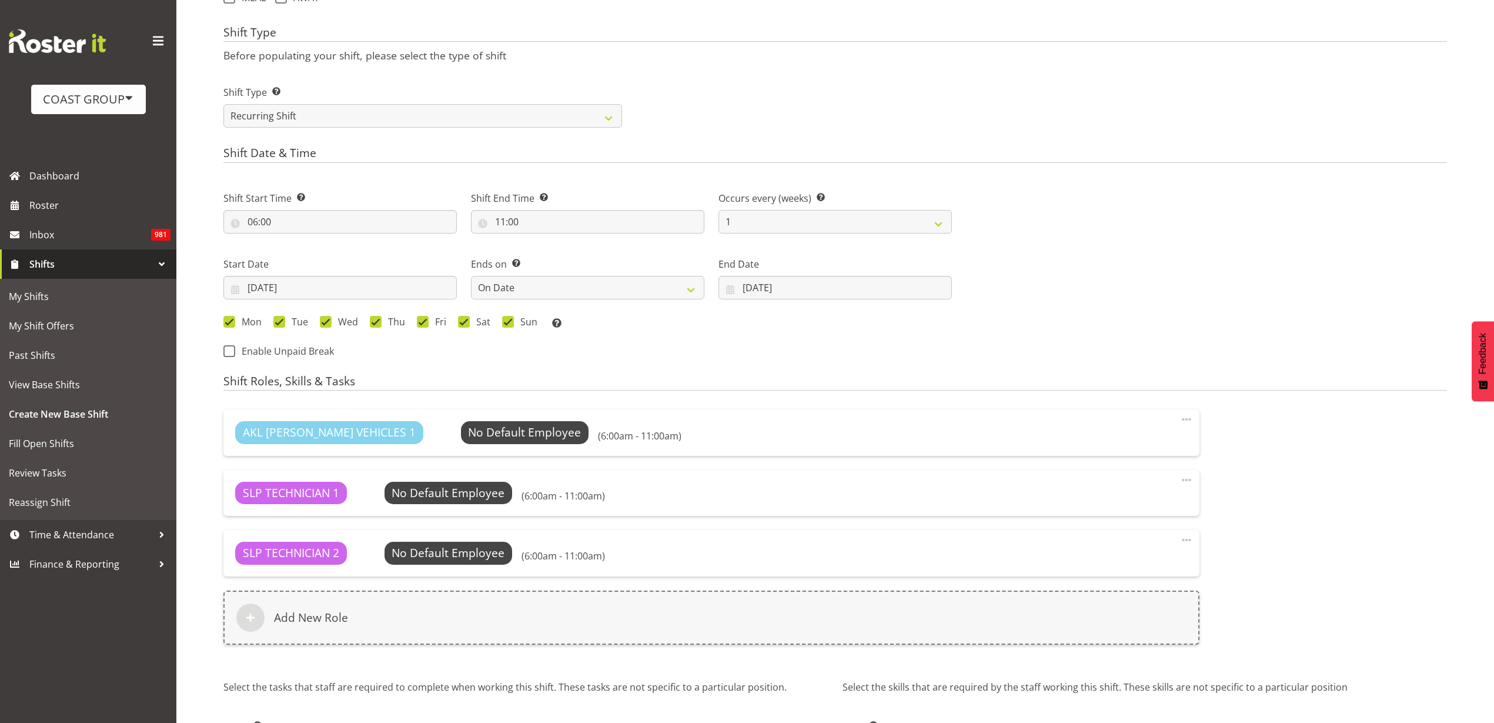
scroll to position [572, 0]
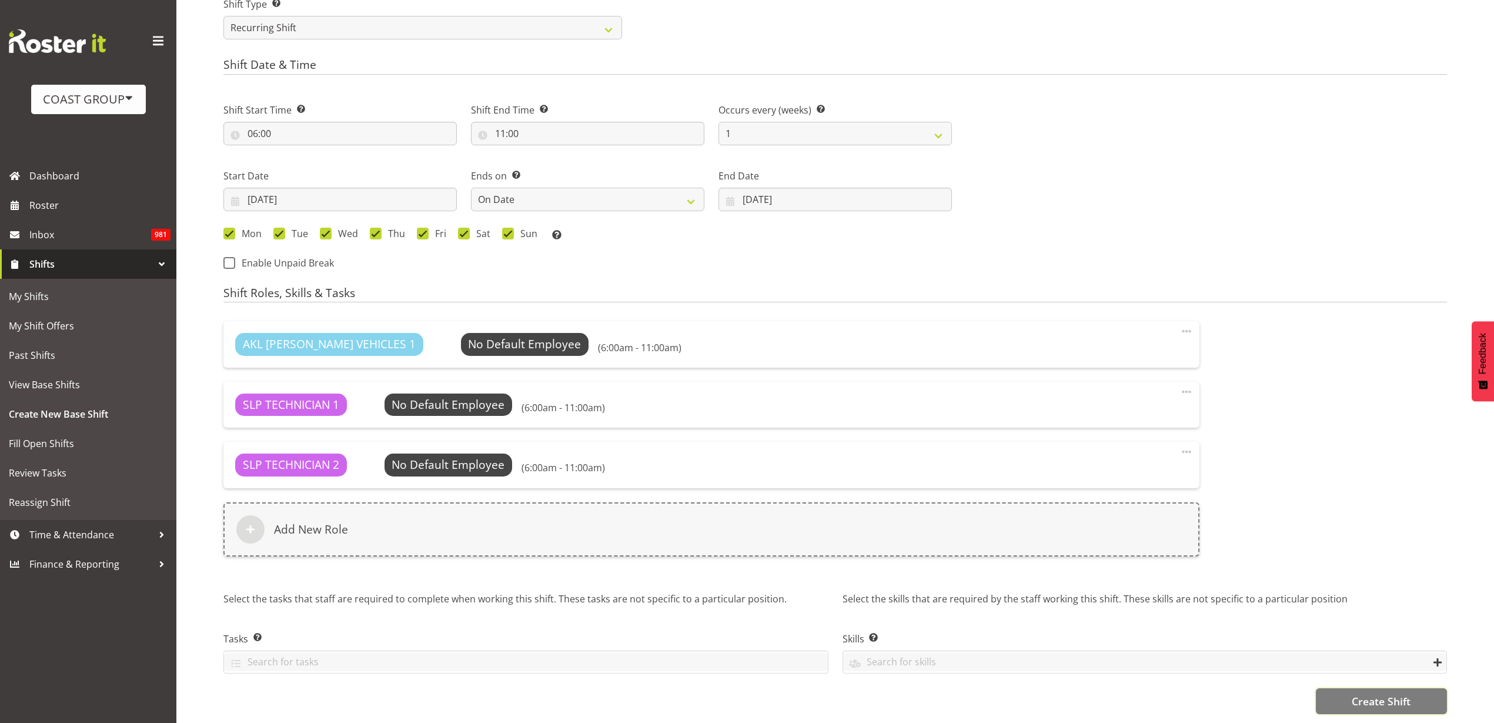
click at [1423, 690] on button "Create Shift" at bounding box center [1381, 701] width 131 height 26
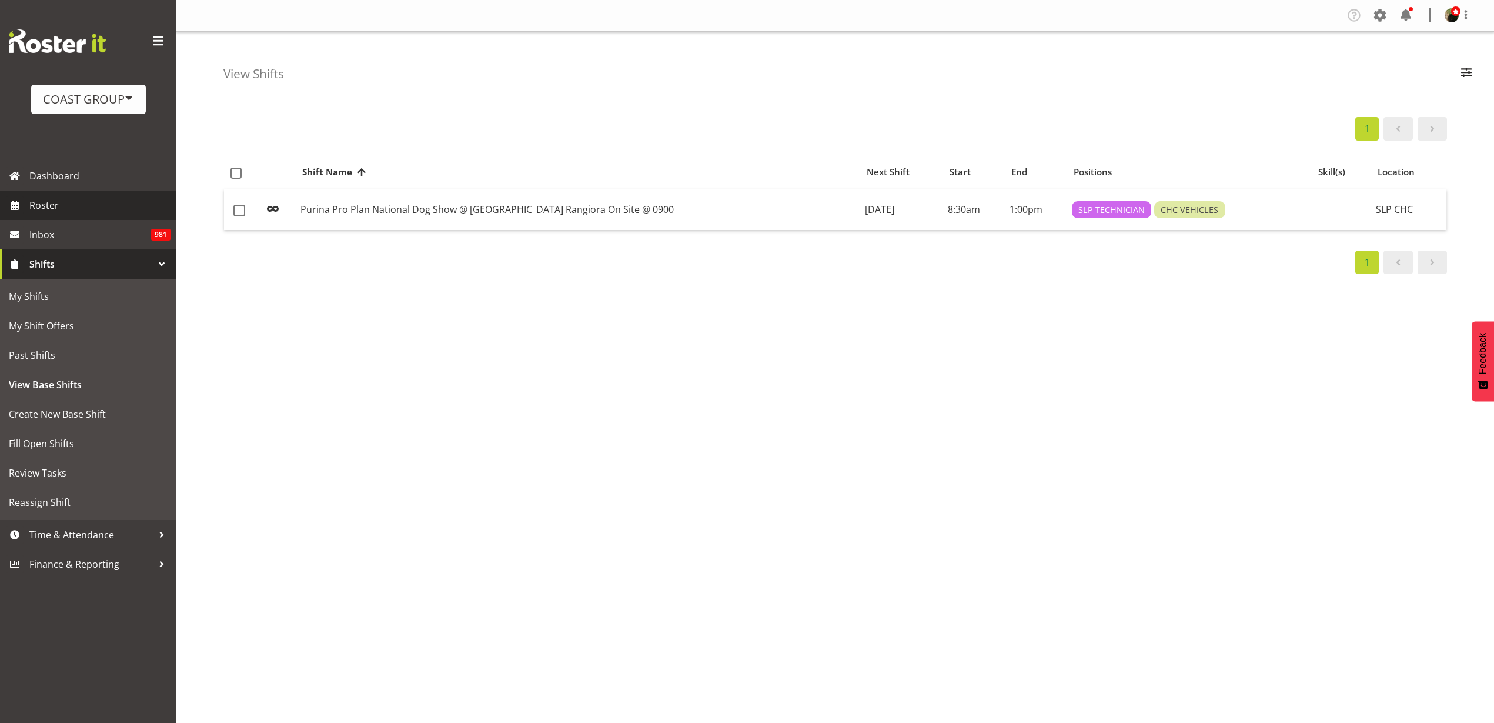
click at [74, 204] on span "Roster" at bounding box center [99, 205] width 141 height 18
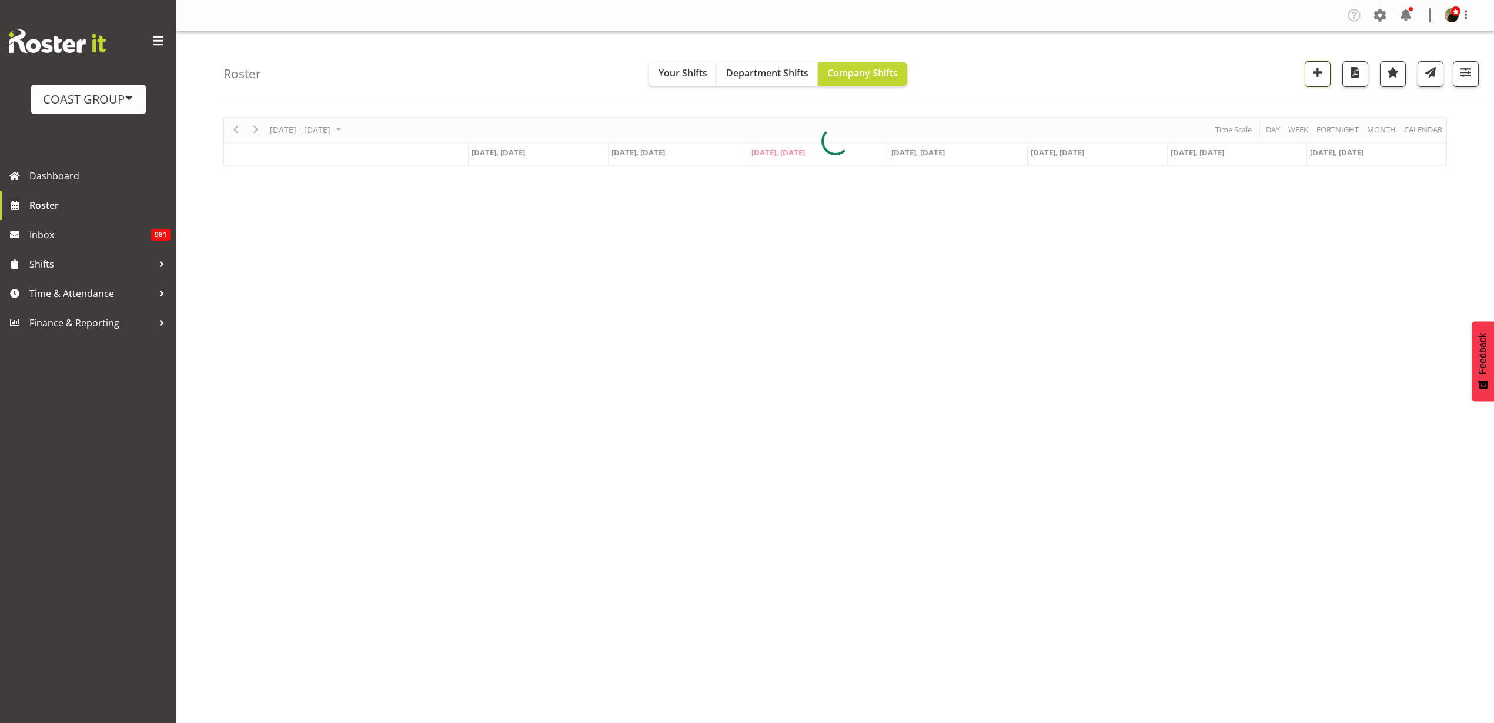
click at [1319, 76] on span "button" at bounding box center [1317, 72] width 15 height 15
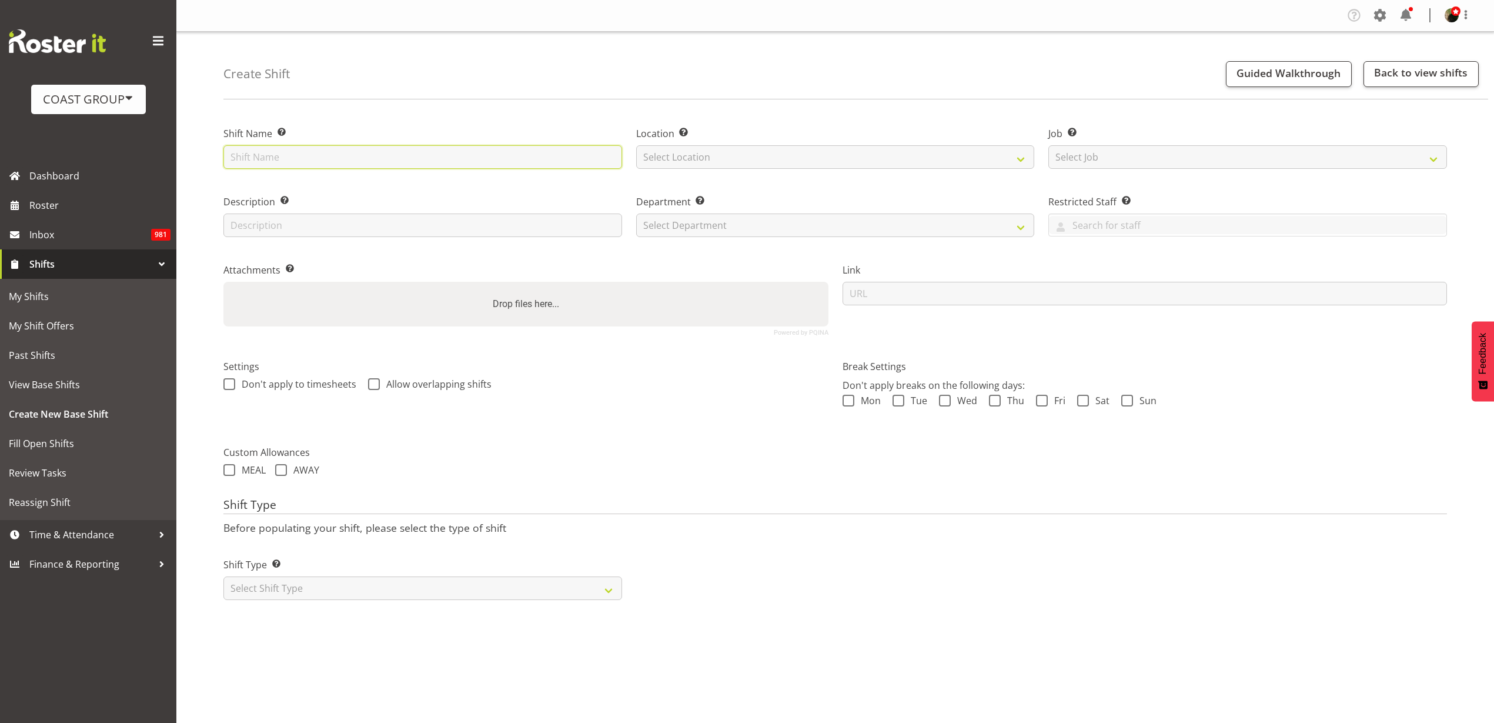
click at [330, 159] on input "text" at bounding box center [422, 157] width 399 height 24
type input "Concrete NZ 2025 @ Viaduct Events Center On Site @ 0700"
select select "31"
click at [1147, 148] on select "Select Job Create new job 1 Carlton Events 1 Carlton Hamilton 1 Carlton Welling…" at bounding box center [1248, 157] width 399 height 24
select select "0"
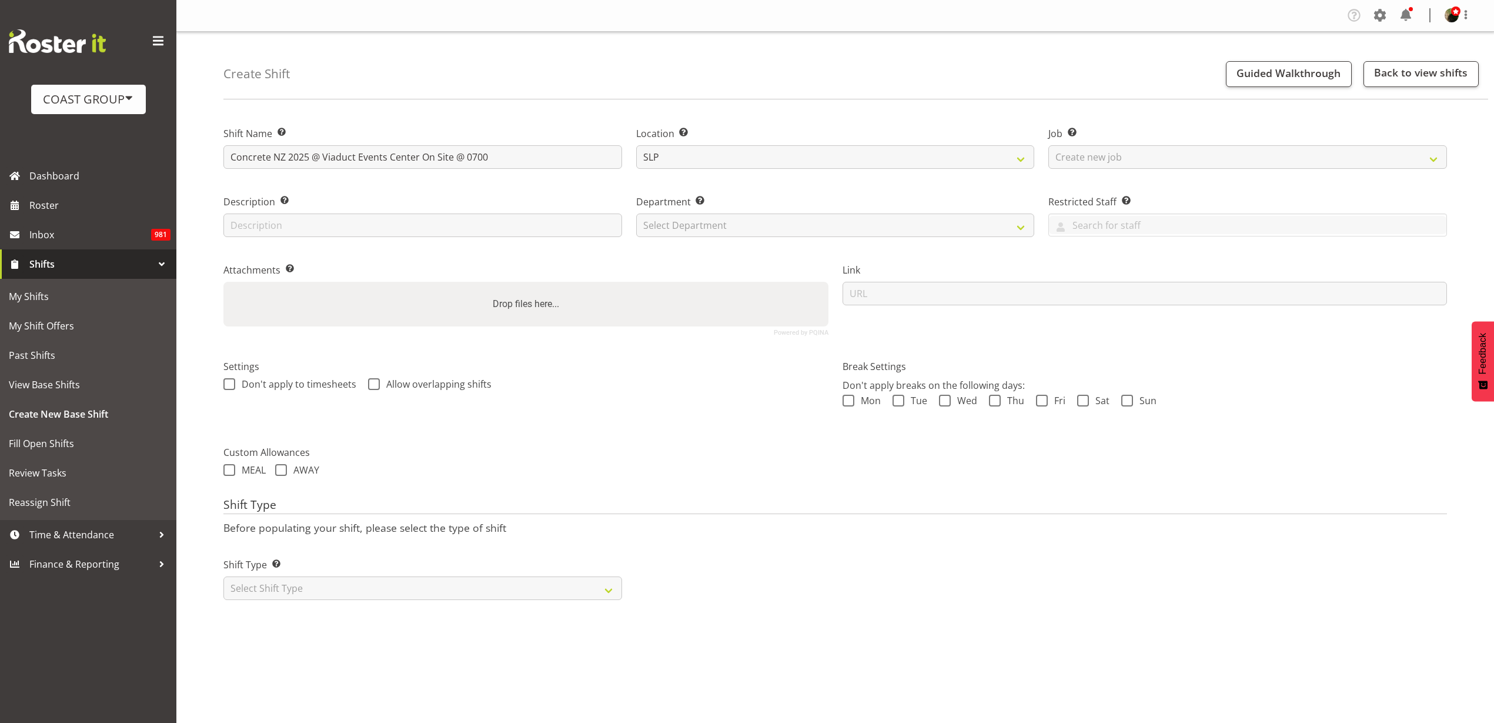
click at [1049, 145] on select "Select Job Create new job 1 Carlton Events 1 Carlton Hamilton 1 Carlton Welling…" at bounding box center [1248, 157] width 399 height 24
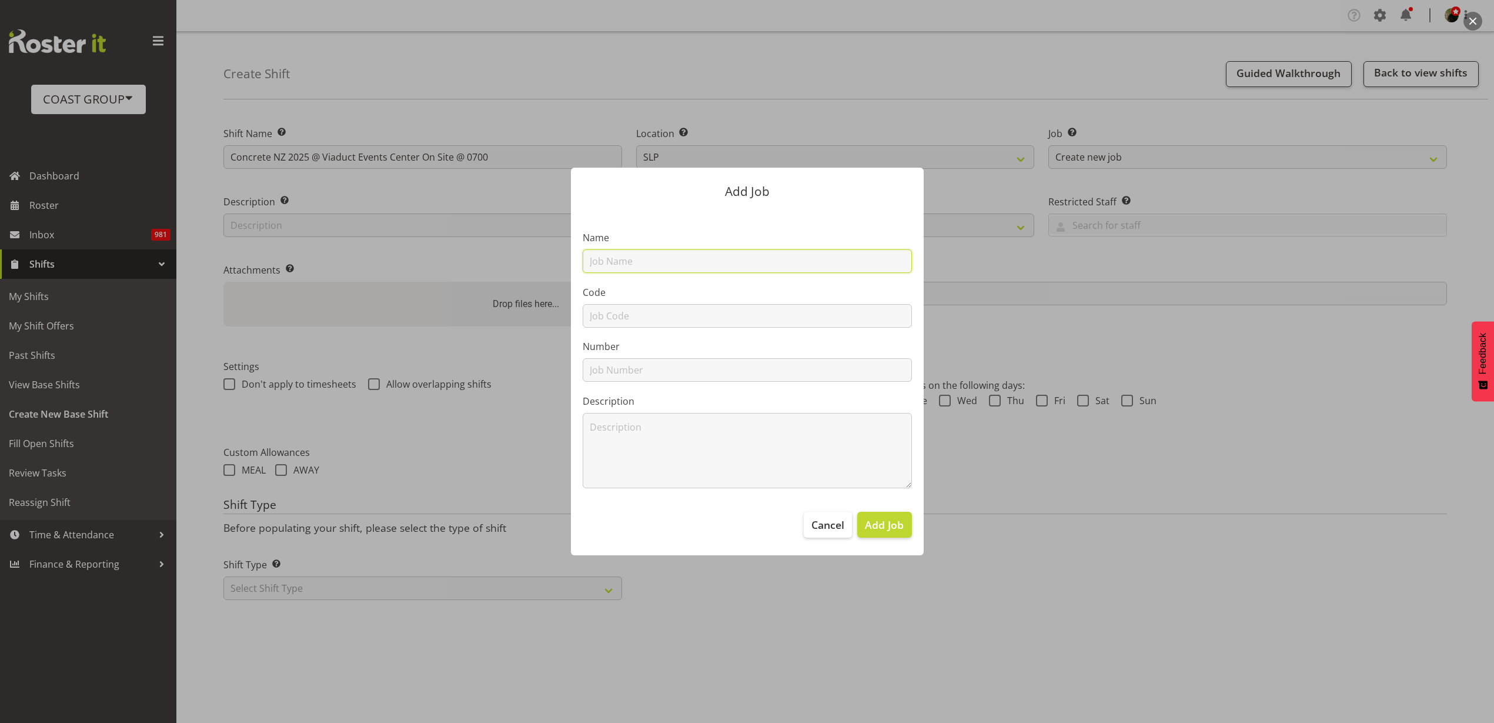
click at [673, 262] on input "text" at bounding box center [747, 261] width 329 height 24
paste input "Concrete NZ 2025"
type input "T251016 Concrete NZ 2025"
type input "T251016"
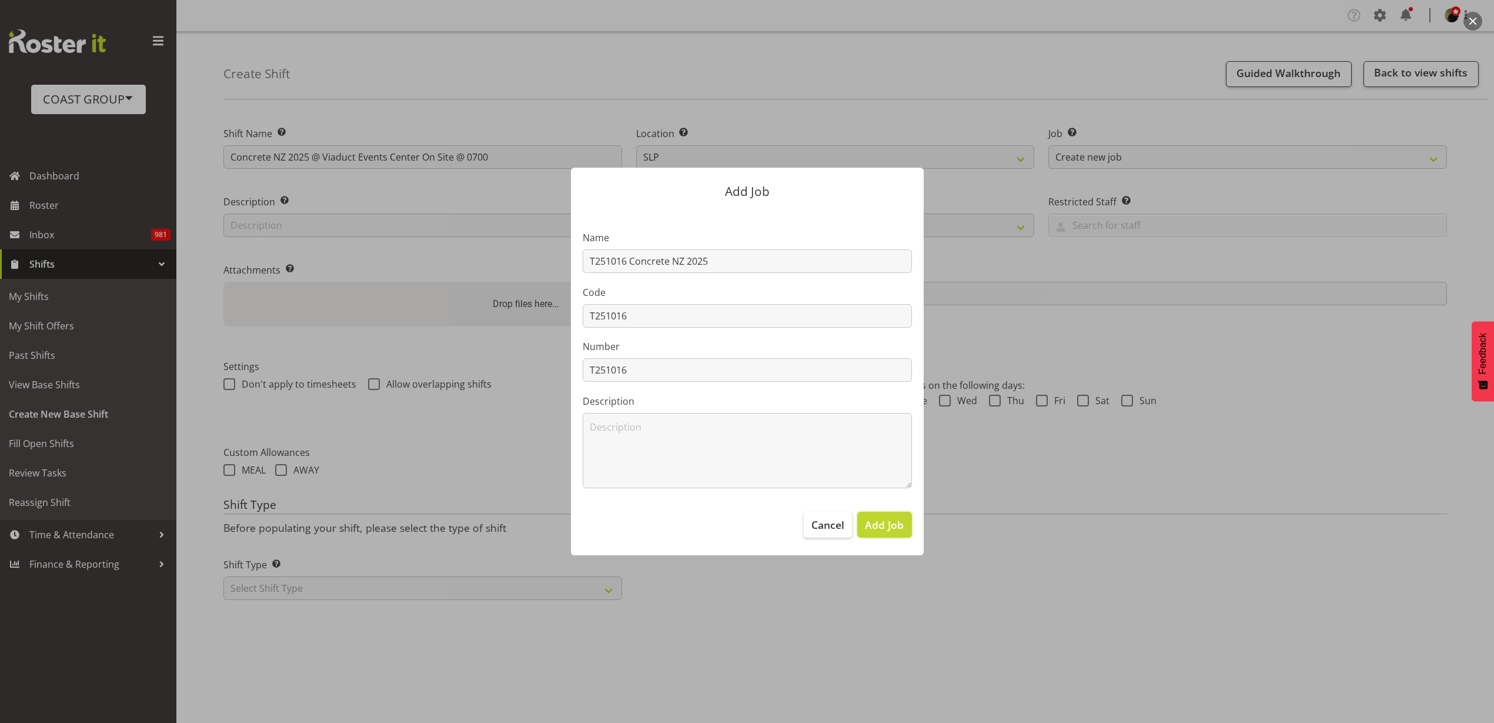
click at [877, 523] on span "Add Job" at bounding box center [884, 524] width 39 height 15
select select
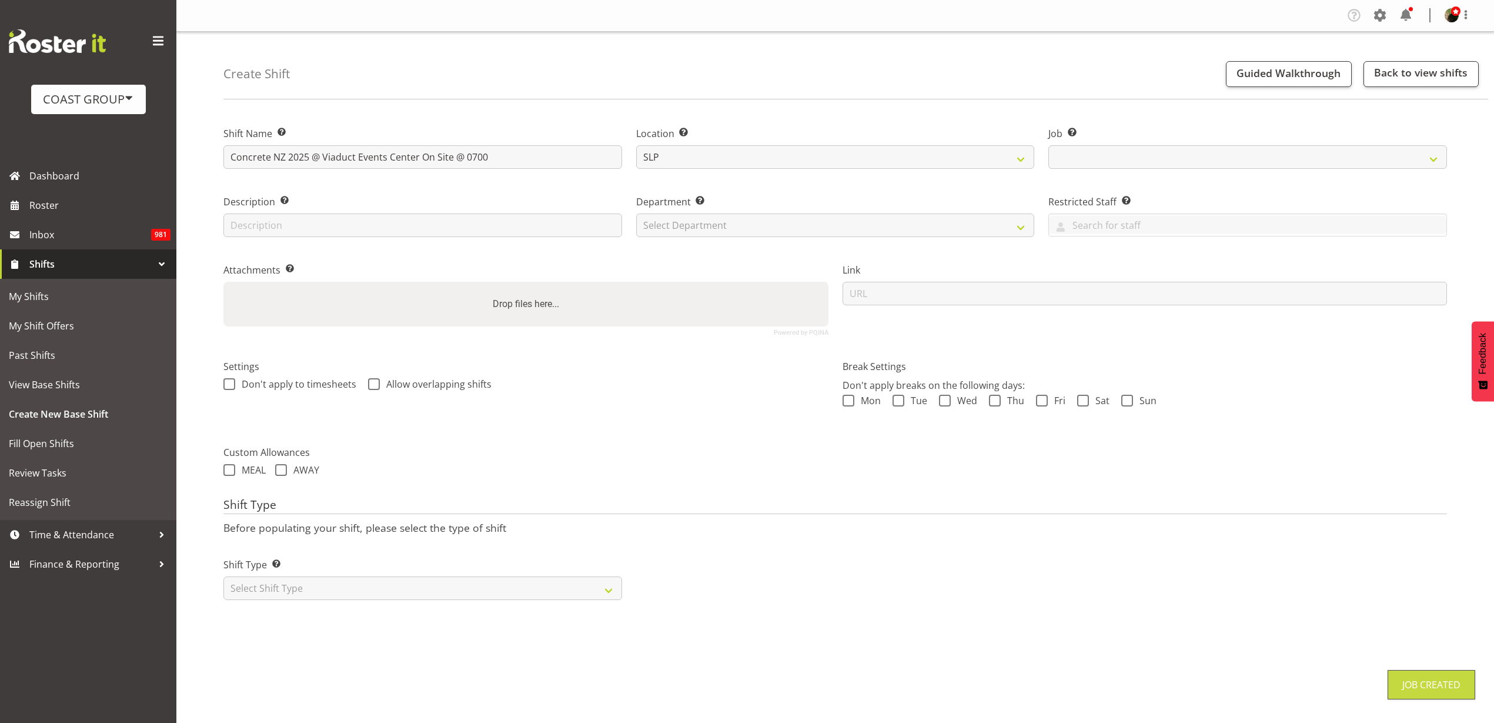
select select "10548"
click at [749, 222] on select "Select Department CARLTON EVENTS Carlton Hamilton Carlton Wellington DW AKL DW …" at bounding box center [835, 225] width 399 height 24
select select "23"
click at [636, 213] on select "Select Department CARLTON EVENTS Carlton Hamilton Carlton Wellington DW AKL DW …" at bounding box center [835, 225] width 399 height 24
click at [966, 295] on input "url" at bounding box center [1145, 294] width 605 height 24
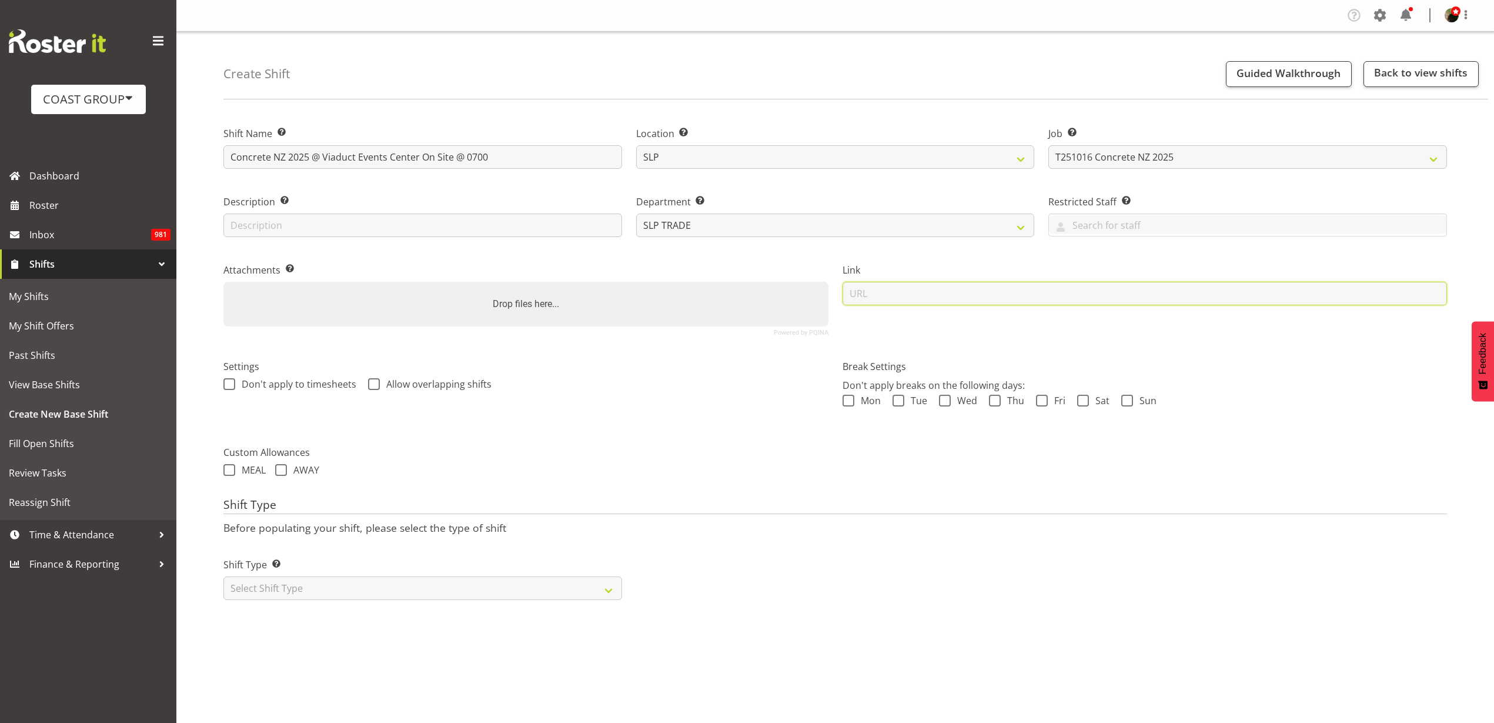
click at [927, 290] on input "url" at bounding box center [1145, 294] width 605 height 24
paste input "https://drive.google.com/drive/folders/1xGNgJ177Cr9o5y76E8L0UOz4CS-ONtwM"
type input "https://drive.google.com/drive/folders/1xGNgJ177Cr9o5y76E8L0UOz4CS-ONtwM"
click at [323, 589] on select "Select Shift Type One Off Shift Recurring Shift Rotating Shift" at bounding box center [422, 588] width 399 height 24
select select "recurring"
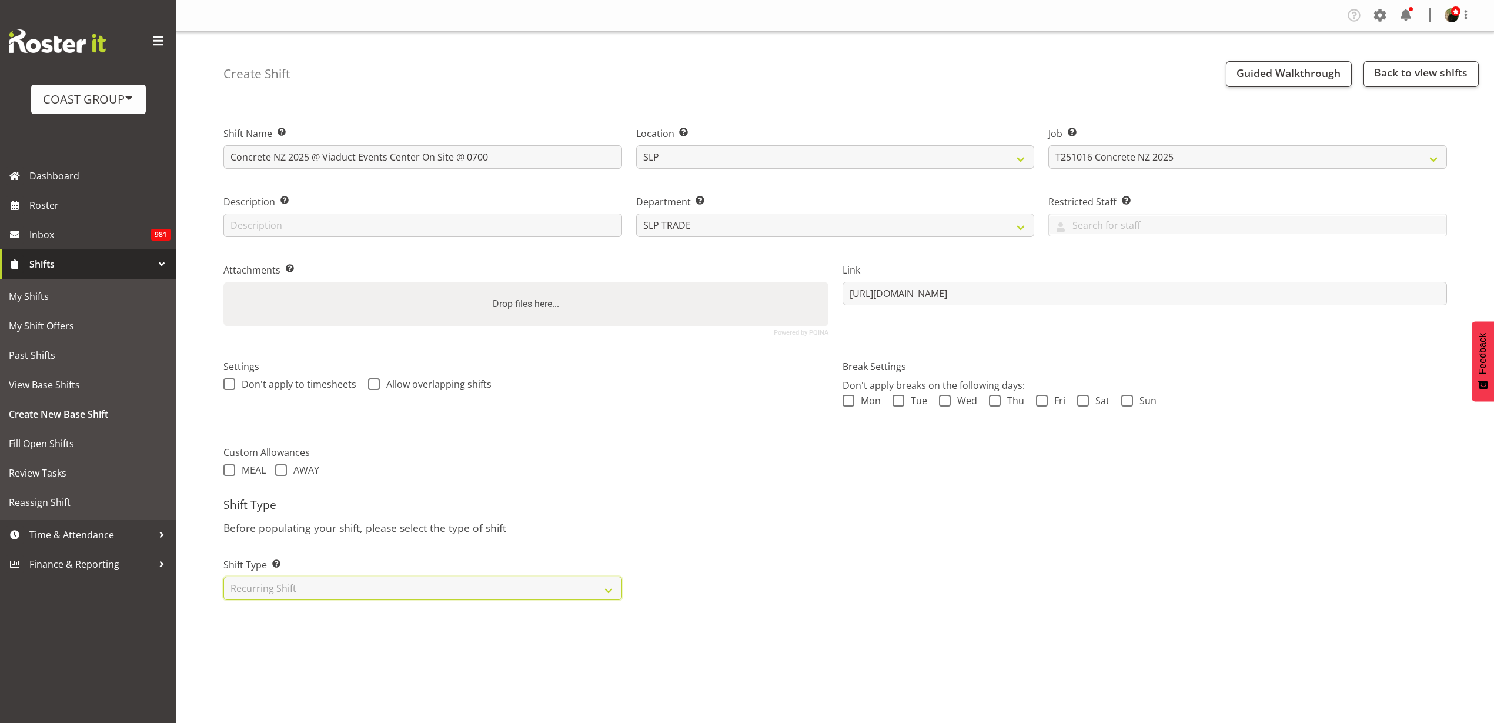
click at [223, 576] on select "Select Shift Type One Off Shift Recurring Shift Rotating Shift" at bounding box center [422, 588] width 399 height 24
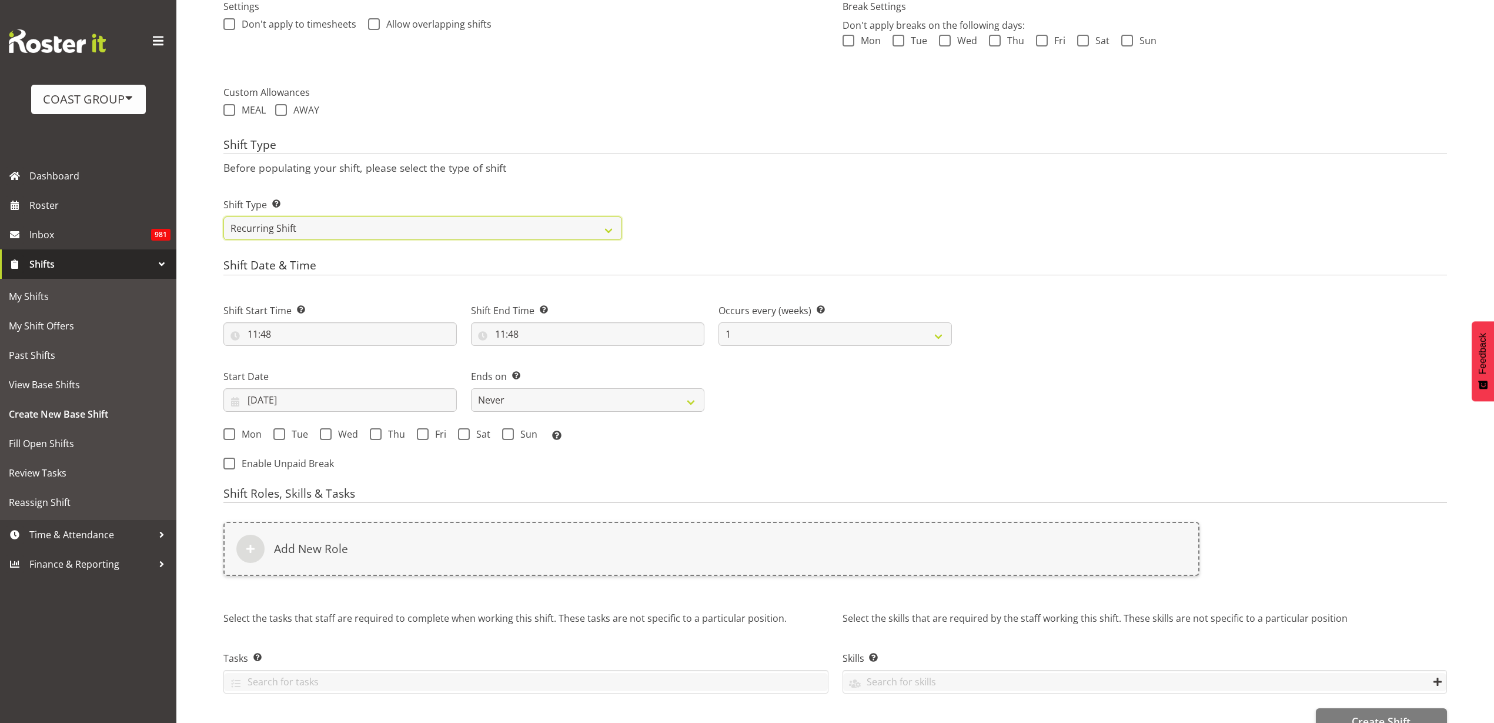
scroll to position [368, 0]
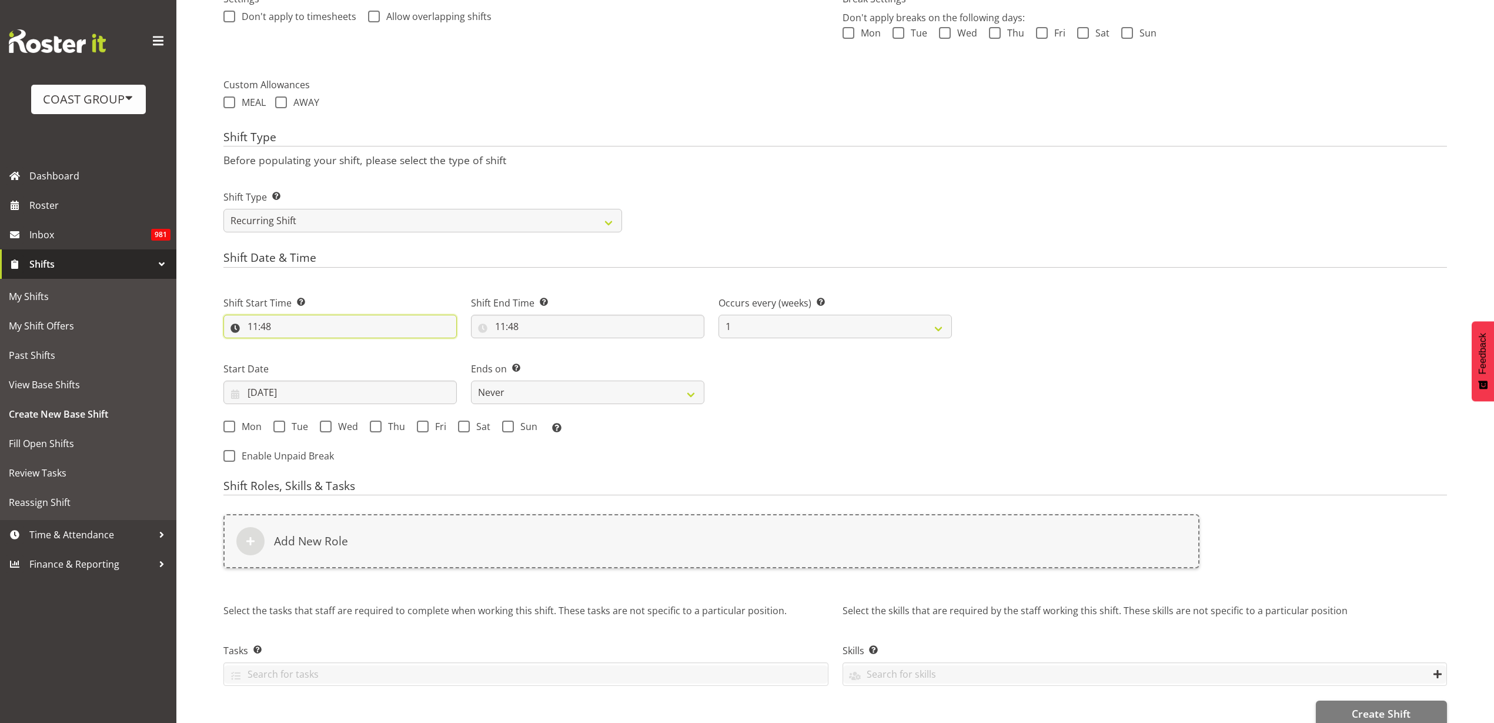
click at [284, 325] on input "11:48" at bounding box center [339, 327] width 233 height 24
select select "0"
type input "00:48"
select select "6"
type input "06:48"
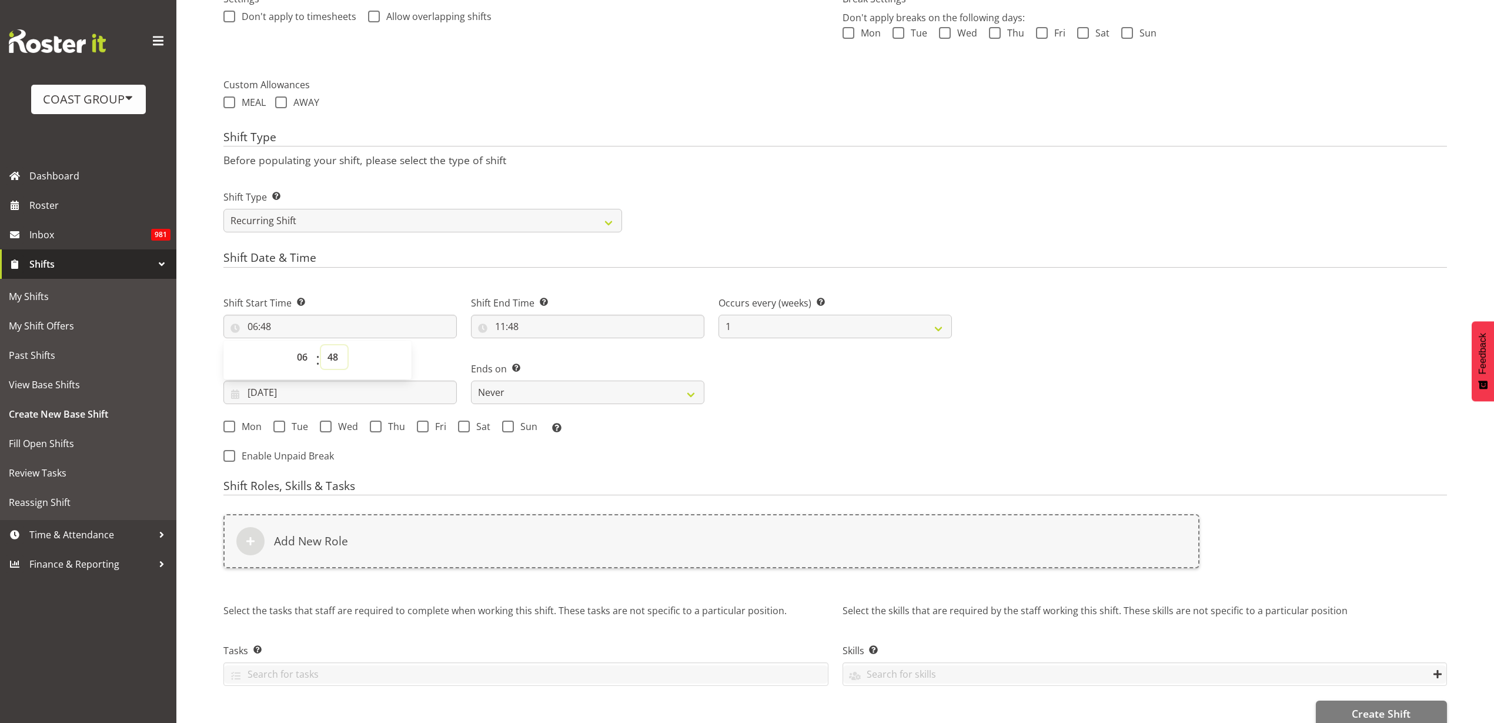
select select "30"
type input "06:30"
click at [562, 331] on input "11:48" at bounding box center [587, 327] width 233 height 24
click at [546, 358] on select "00 01 02 03 04 05 06 07 08 09 10 11 12 13 14 15 16 17 18 19 20 21 22 23" at bounding box center [551, 357] width 26 height 24
select select "13"
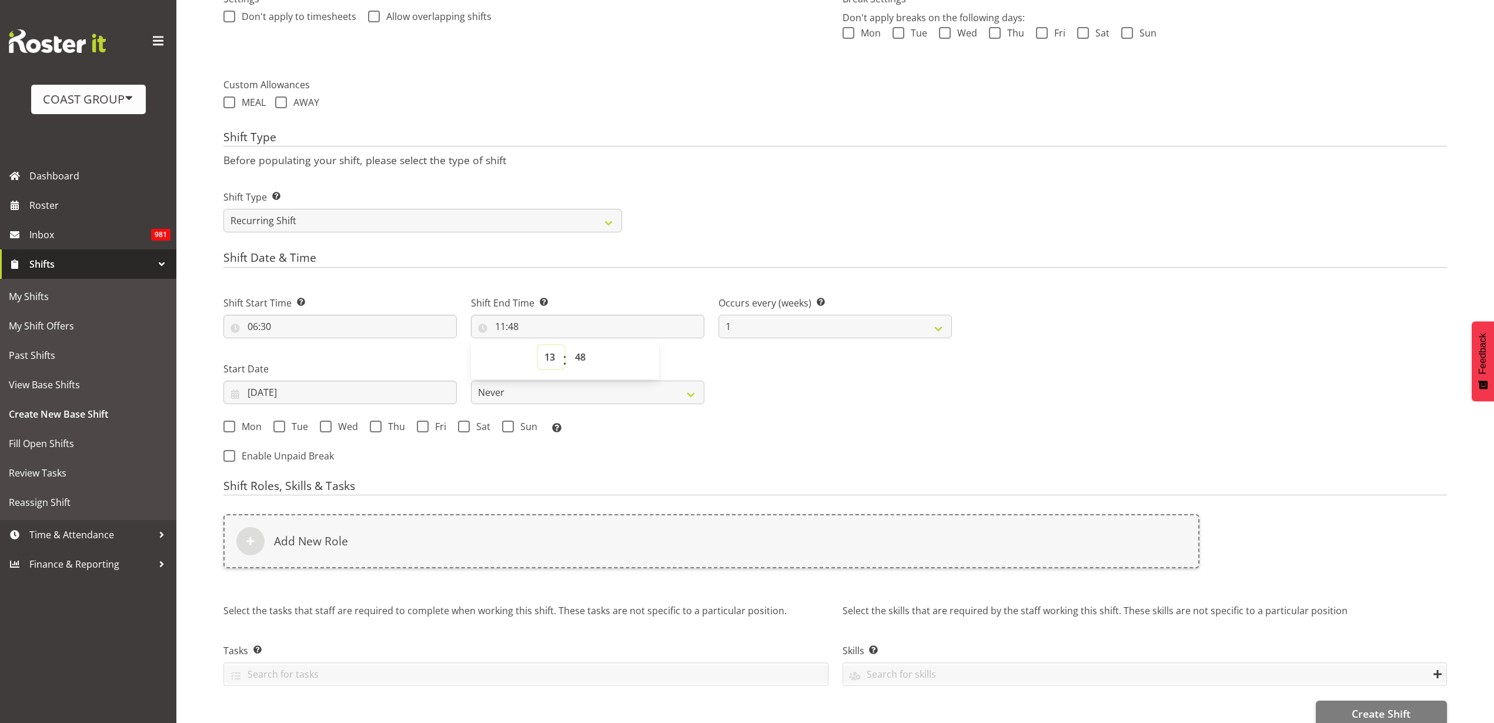
click at [538, 345] on select "00 01 02 03 04 05 06 07 08 09 10 11 12 13 14 15 16 17 18 19 20 21 22 23" at bounding box center [551, 357] width 26 height 24
type input "13:48"
select select "0"
type input "13:00"
click at [362, 393] on input "20/08/2025" at bounding box center [339, 393] width 233 height 24
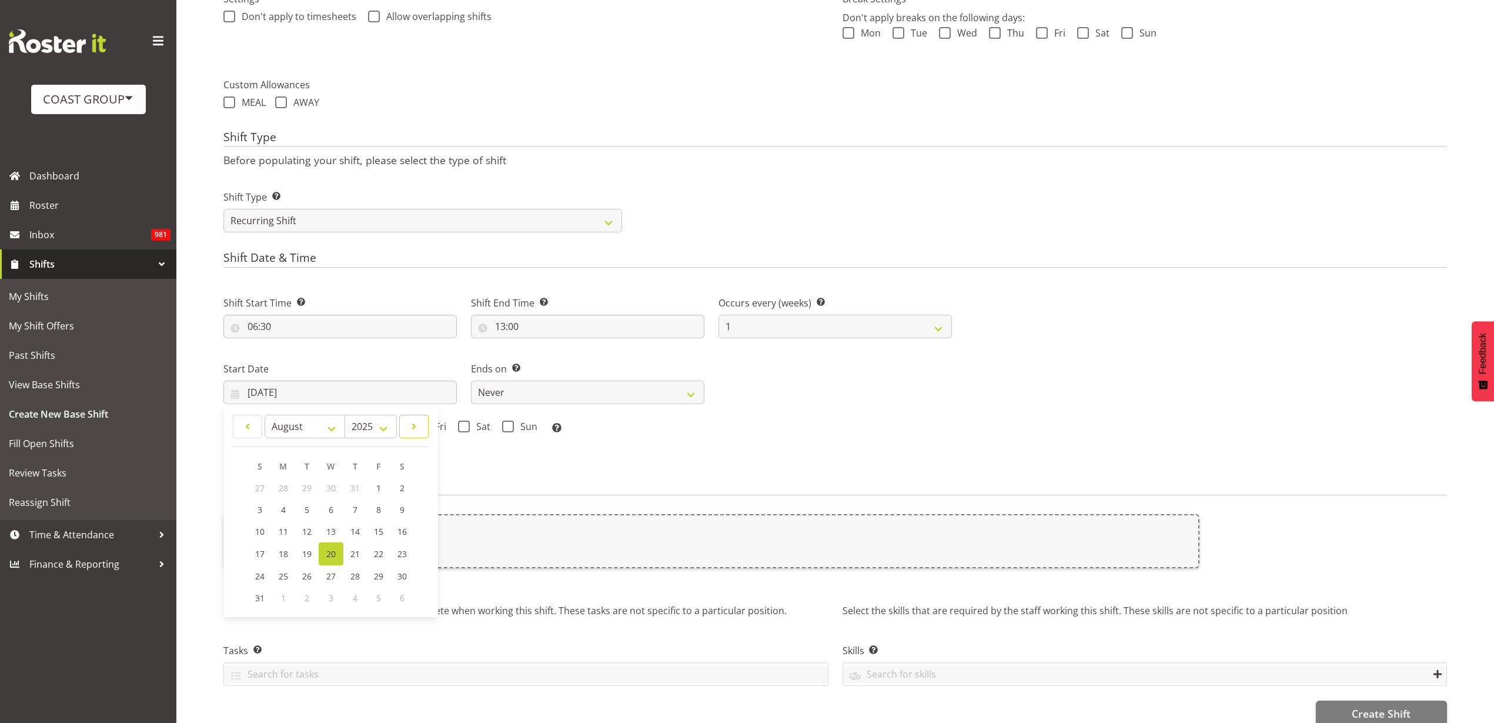
click at [406, 426] on link at bounding box center [413, 427] width 29 height 24
click at [407, 426] on span at bounding box center [414, 426] width 14 height 14
select select "9"
click at [314, 528] on link "14" at bounding box center [308, 531] width 24 height 22
type input "14/10/2025"
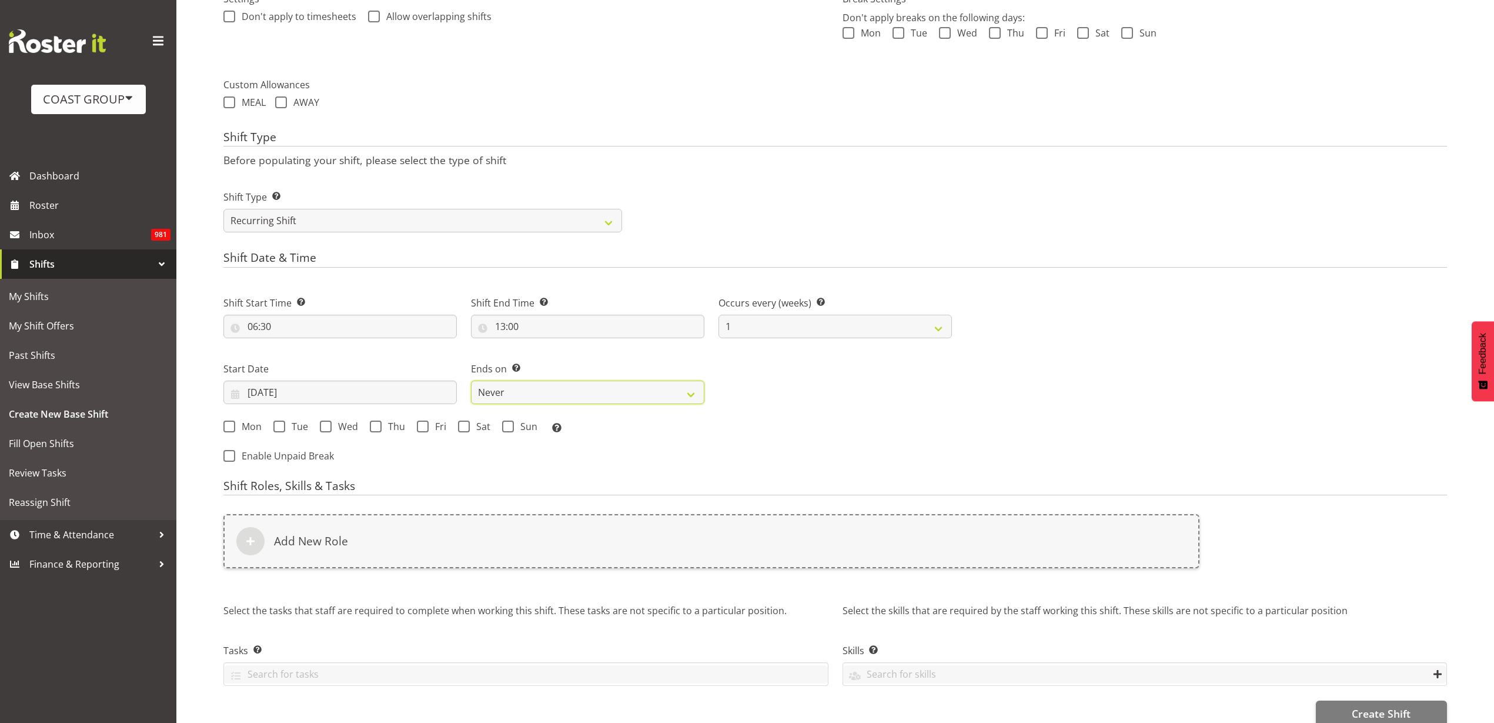
click at [541, 389] on select "Never On Date" at bounding box center [587, 393] width 233 height 24
select select "date"
click at [471, 381] on select "Never On Date" at bounding box center [587, 393] width 233 height 24
select select "7"
select select "2025"
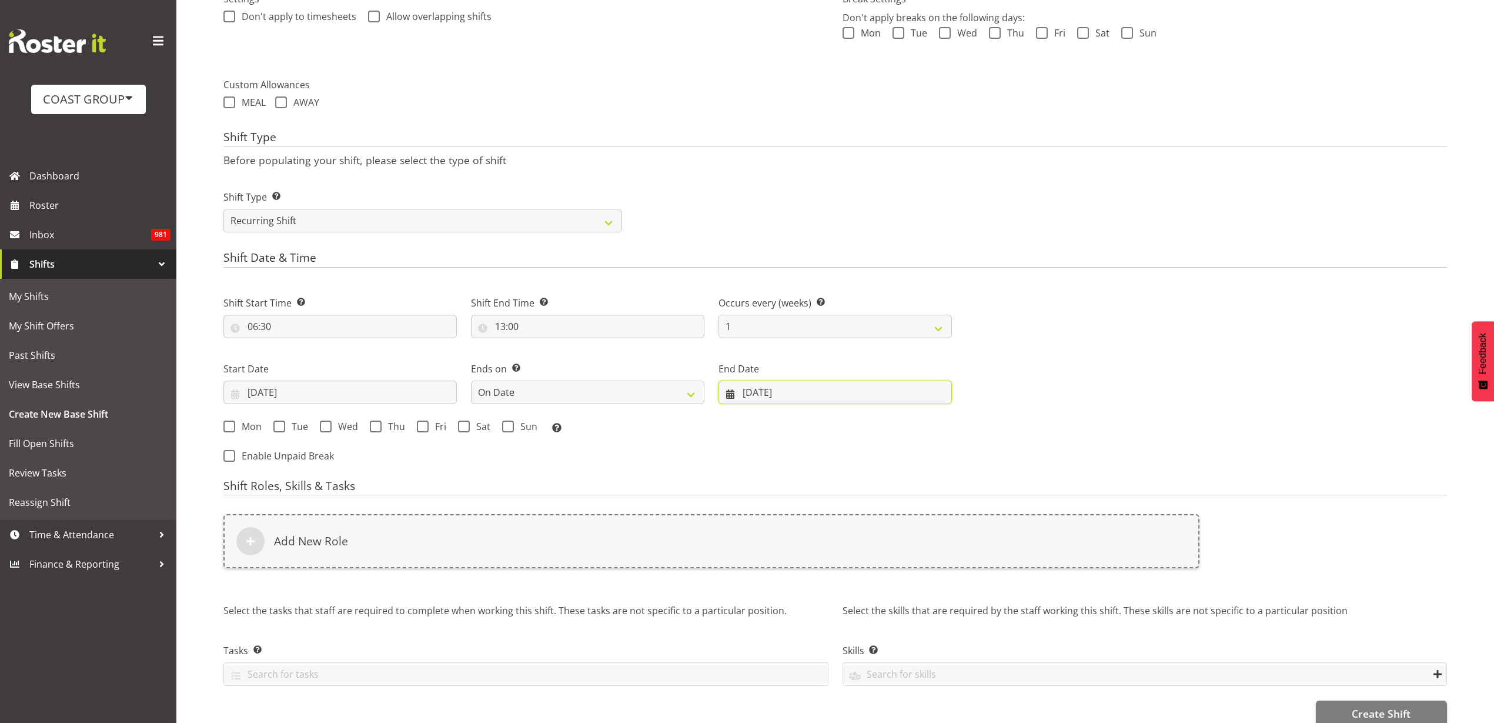
click at [805, 388] on input "20/08/2025" at bounding box center [835, 393] width 233 height 24
click at [925, 426] on span at bounding box center [928, 426] width 14 height 14
select select "9"
click at [917, 529] on span "18" at bounding box center [914, 531] width 9 height 11
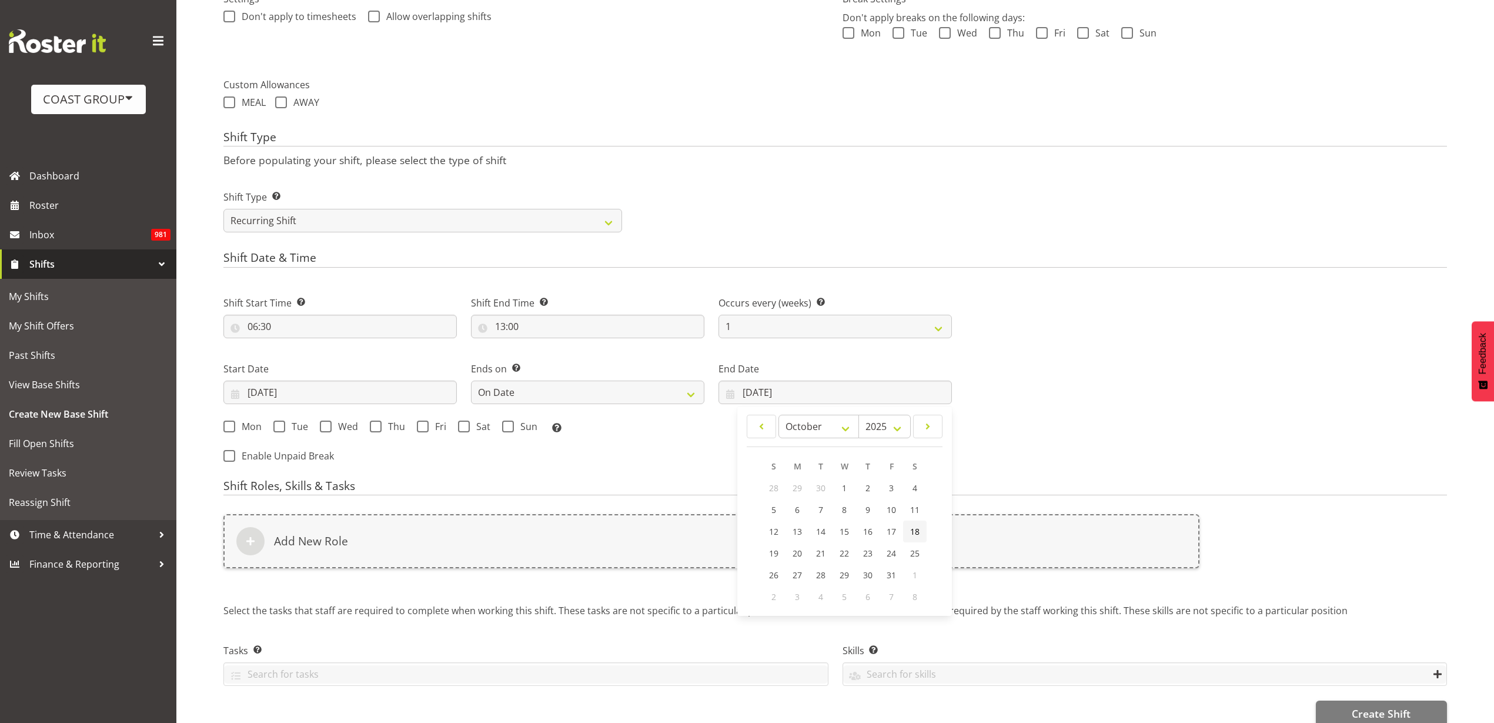
type input "18/10/2025"
click at [240, 431] on span "Mon" at bounding box center [248, 427] width 26 height 12
click at [231, 430] on input "Mon" at bounding box center [227, 426] width 8 height 8
checkbox input "true"
click at [281, 425] on span at bounding box center [279, 427] width 12 height 12
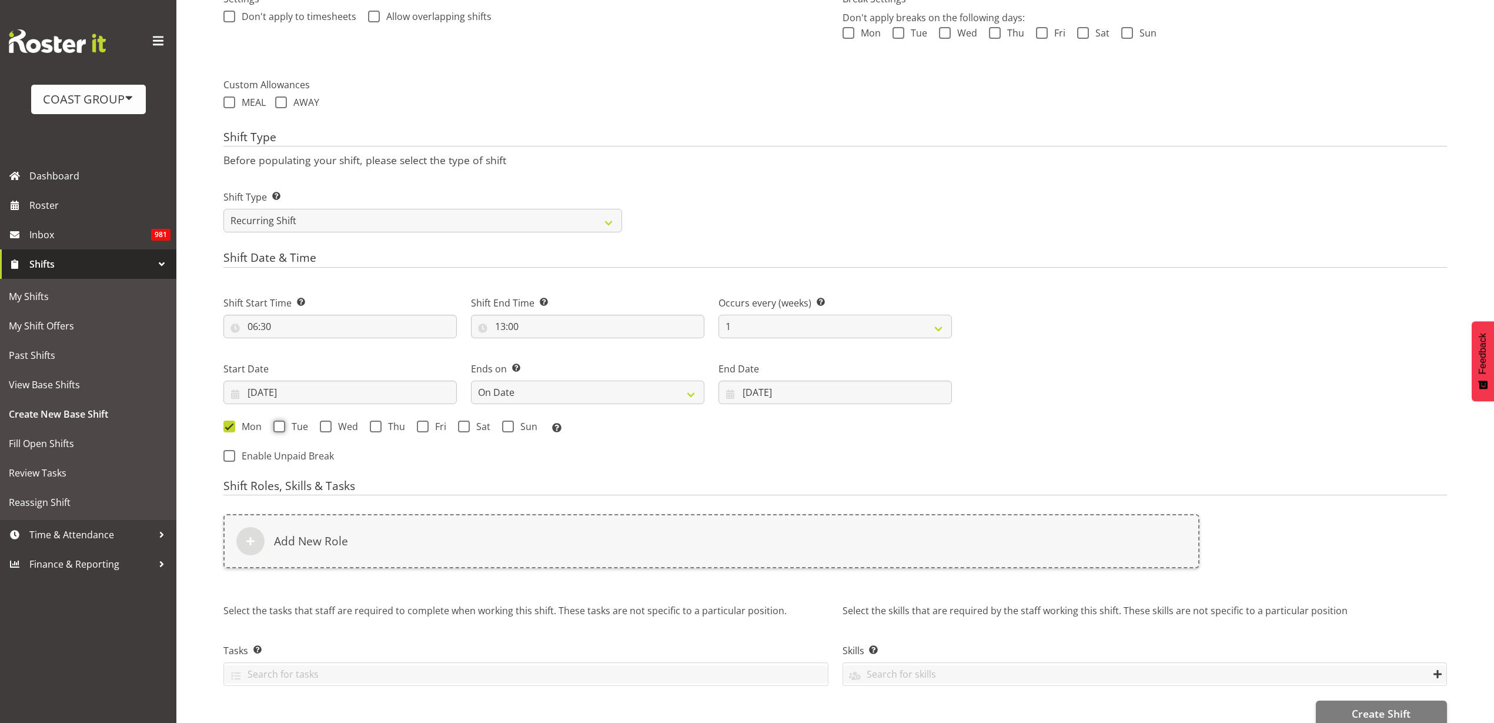
click at [281, 425] on input "Tue" at bounding box center [277, 426] width 8 height 8
checkbox input "true"
click at [341, 425] on span "Wed" at bounding box center [345, 427] width 26 height 12
click at [328, 425] on input "Wed" at bounding box center [324, 426] width 8 height 8
checkbox input "true"
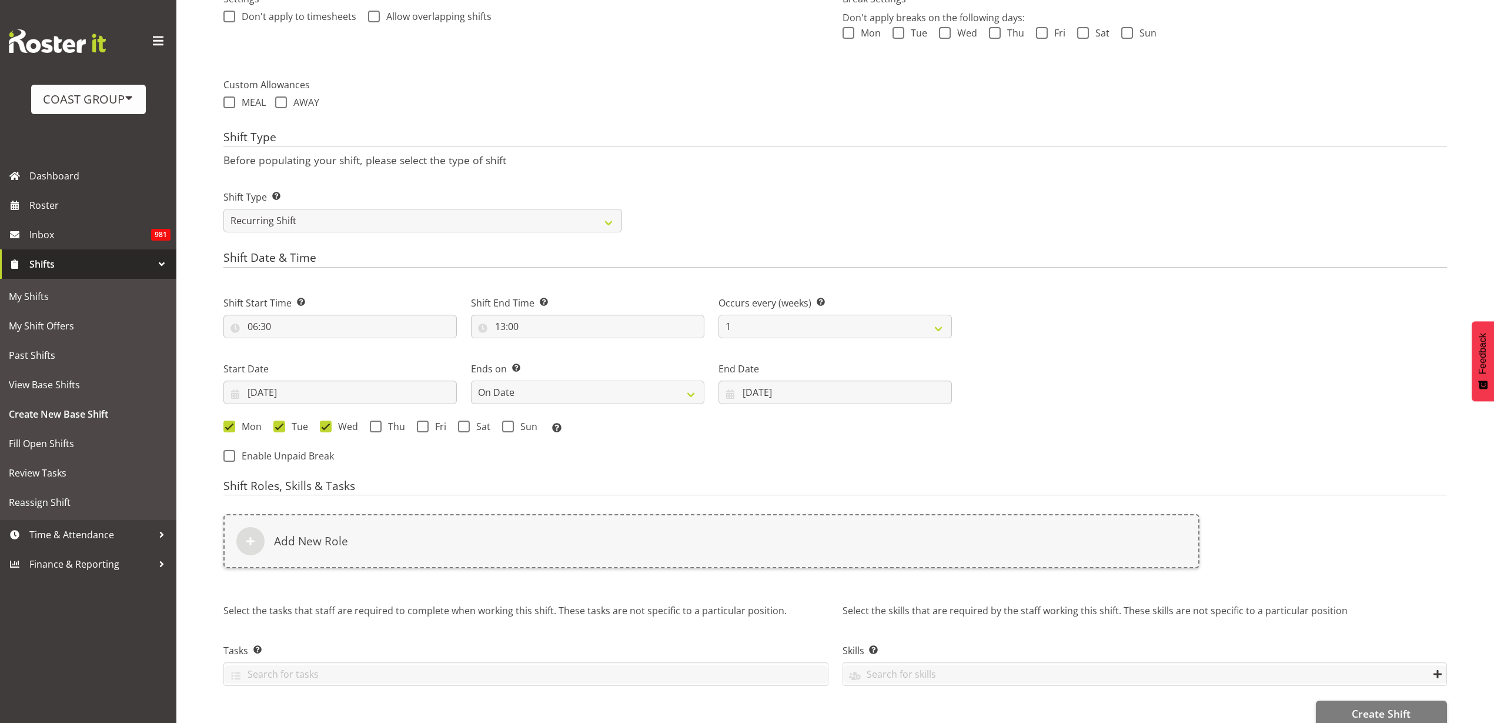
click at [382, 425] on span "Thu" at bounding box center [394, 427] width 24 height 12
click at [378, 425] on input "Thu" at bounding box center [374, 426] width 8 height 8
checkbox input "true"
click at [426, 431] on span at bounding box center [423, 427] width 12 height 12
click at [425, 430] on input "Fri" at bounding box center [421, 426] width 8 height 8
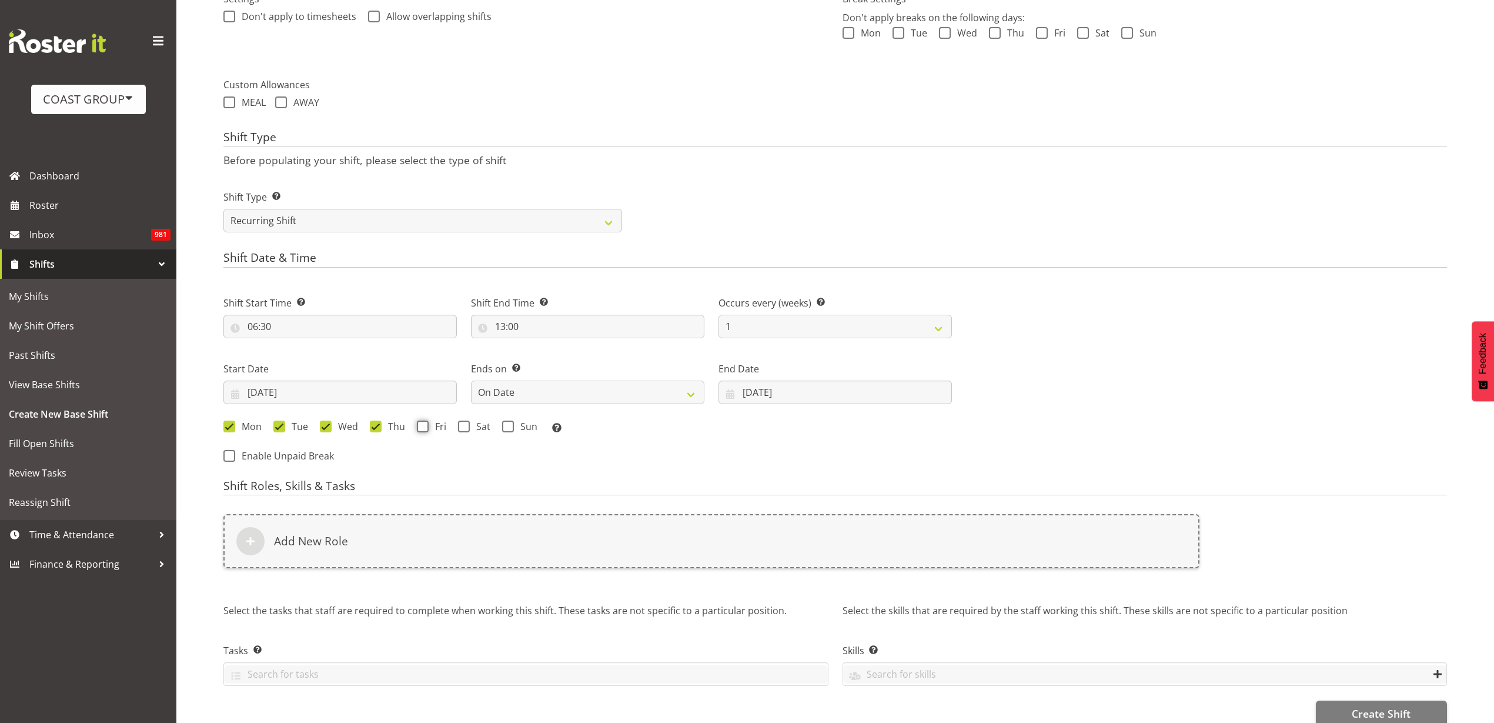
checkbox input "true"
drag, startPoint x: 462, startPoint y: 428, endPoint x: 488, endPoint y: 428, distance: 26.5
click at [462, 428] on span at bounding box center [464, 427] width 12 height 12
click at [462, 428] on input "Sat" at bounding box center [462, 426] width 8 height 8
checkbox input "true"
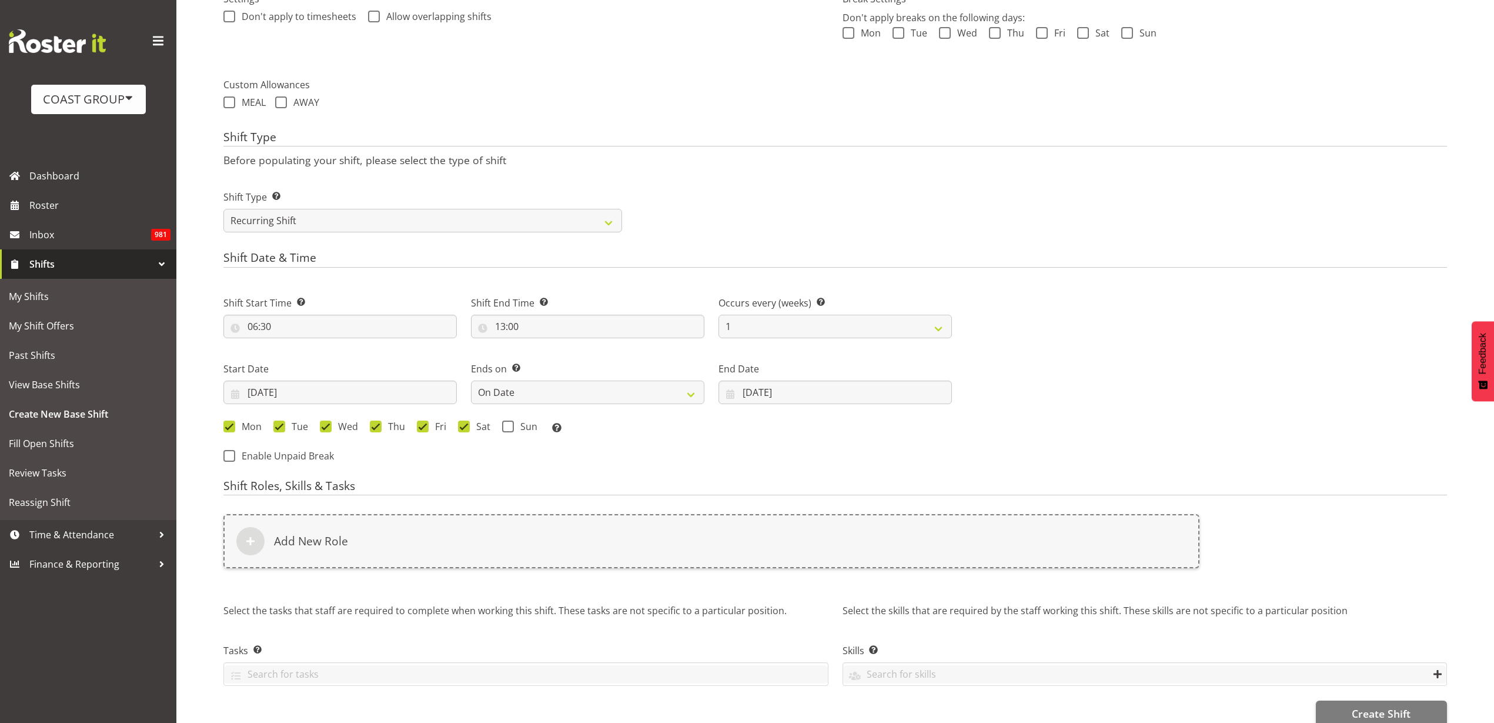
click at [509, 431] on span at bounding box center [508, 427] width 12 height 12
click at [509, 430] on input "Sun" at bounding box center [506, 426] width 8 height 8
checkbox input "true"
click at [385, 552] on div "Add New Role" at bounding box center [711, 541] width 976 height 54
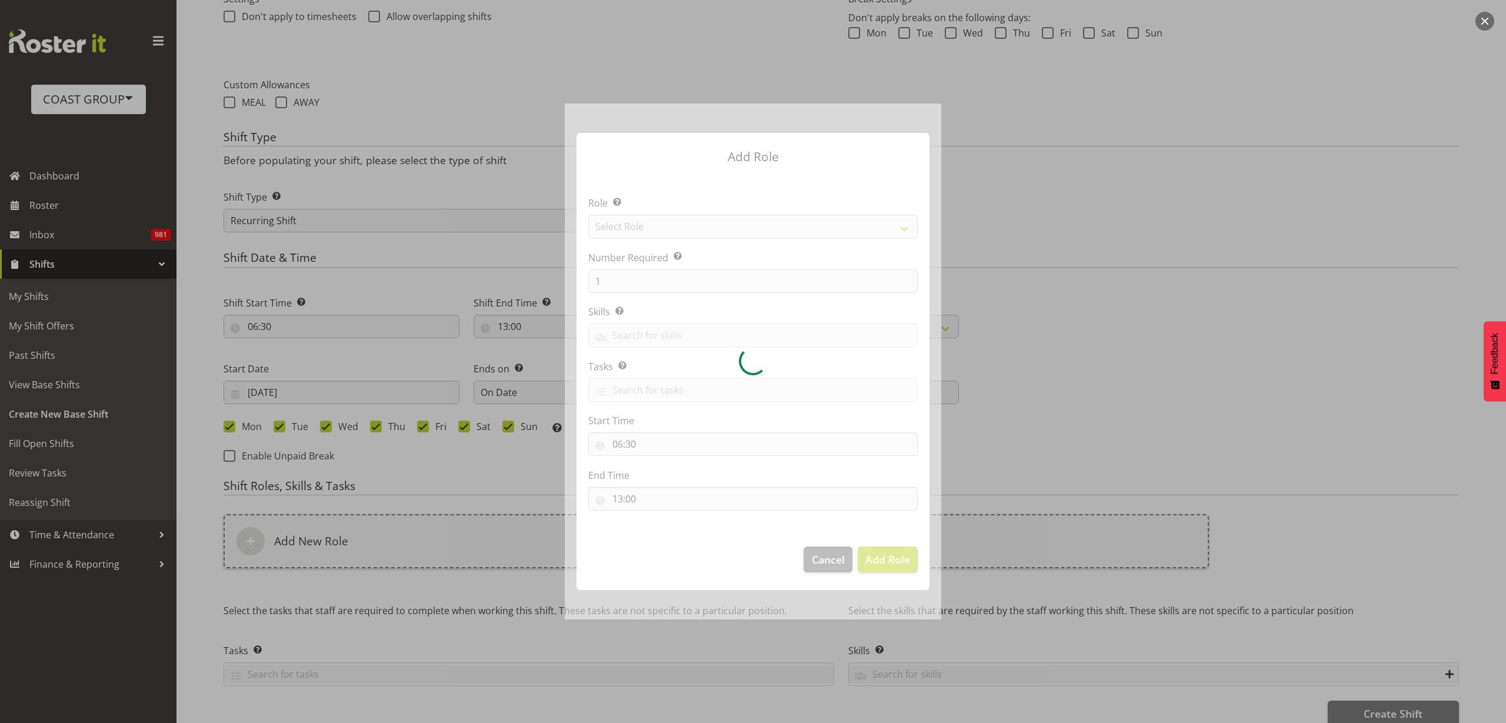
click at [728, 221] on div at bounding box center [753, 362] width 376 height 516
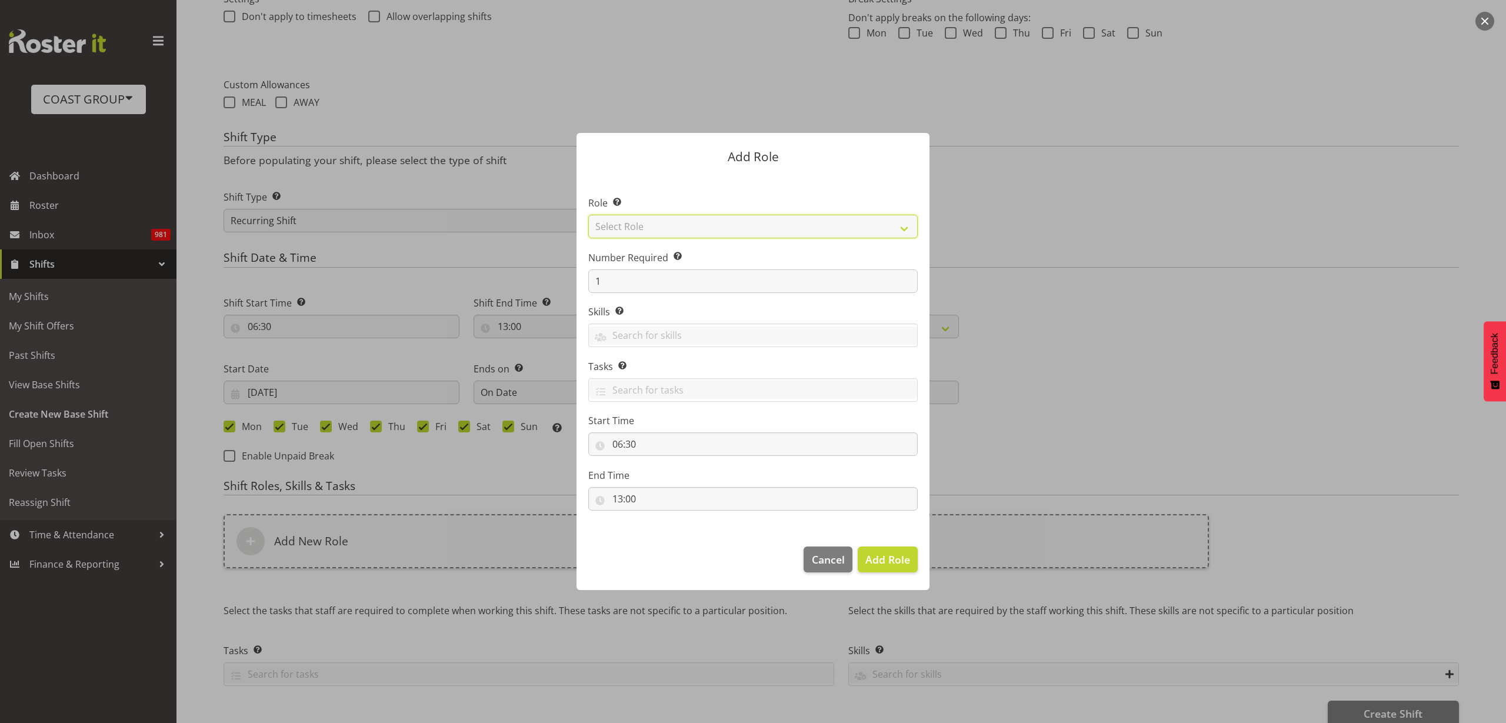
click at [724, 224] on select "Select Role ACCOUNT MANAGER ACCOUNT MANAGER DW ACCOUNTS AKL DIANNA VEHICLES AKL…" at bounding box center [752, 227] width 329 height 24
select select "123"
click at [588, 215] on select "Select Role ACCOUNT MANAGER ACCOUNT MANAGER DW ACCOUNTS AKL DIANNA VEHICLES AKL…" at bounding box center [752, 227] width 329 height 24
drag, startPoint x: 625, startPoint y: 286, endPoint x: 440, endPoint y: 263, distance: 186.2
click at [440, 263] on div "Add Role Role Select the role you wish to add to the shift. ACCOUNT MANAGER ACC…" at bounding box center [753, 361] width 1506 height 723
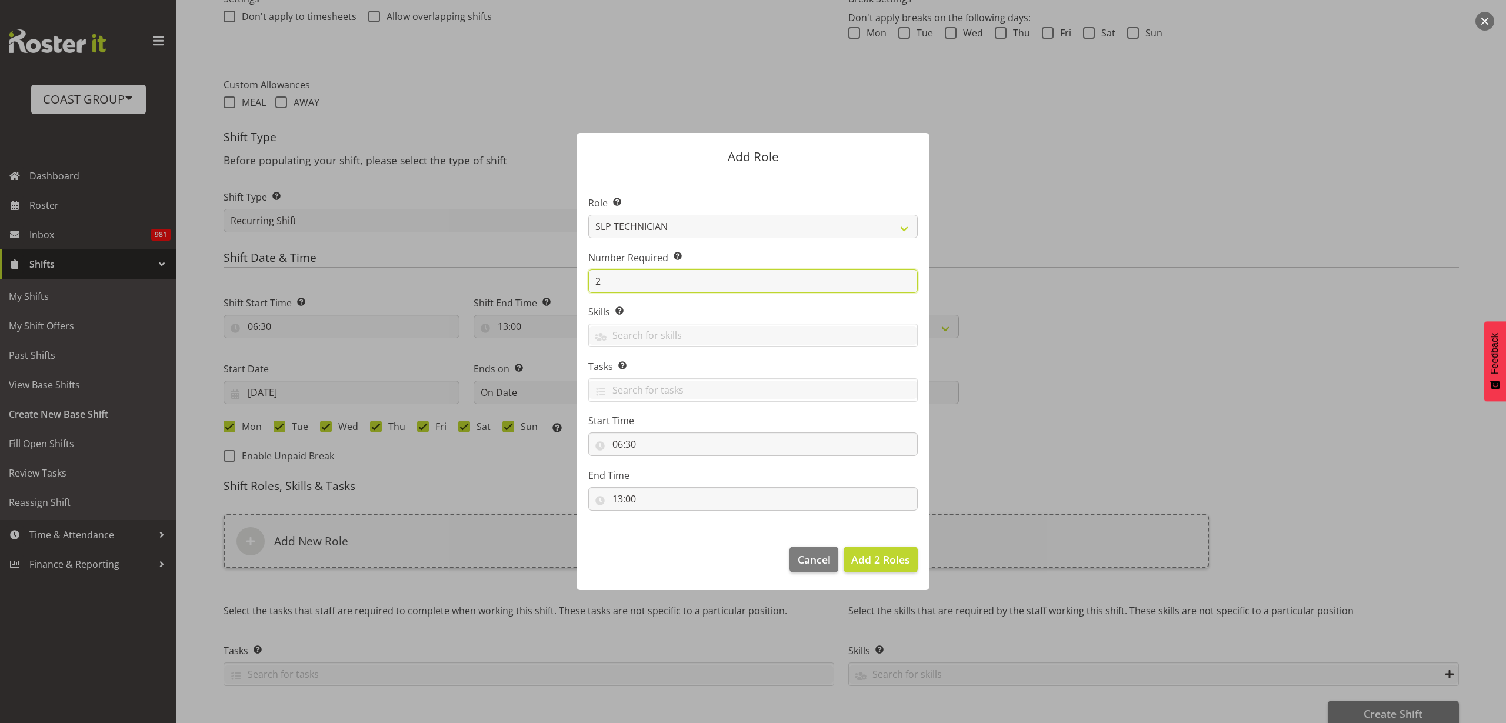
drag, startPoint x: 610, startPoint y: 277, endPoint x: 390, endPoint y: 263, distance: 221.0
click at [450, 275] on div "Add Role Role Select the role you wish to add to the shift. ACCOUNT MANAGER ACC…" at bounding box center [753, 361] width 1506 height 723
type input "3"
click at [876, 560] on span "Add 3 Roles" at bounding box center [880, 559] width 59 height 14
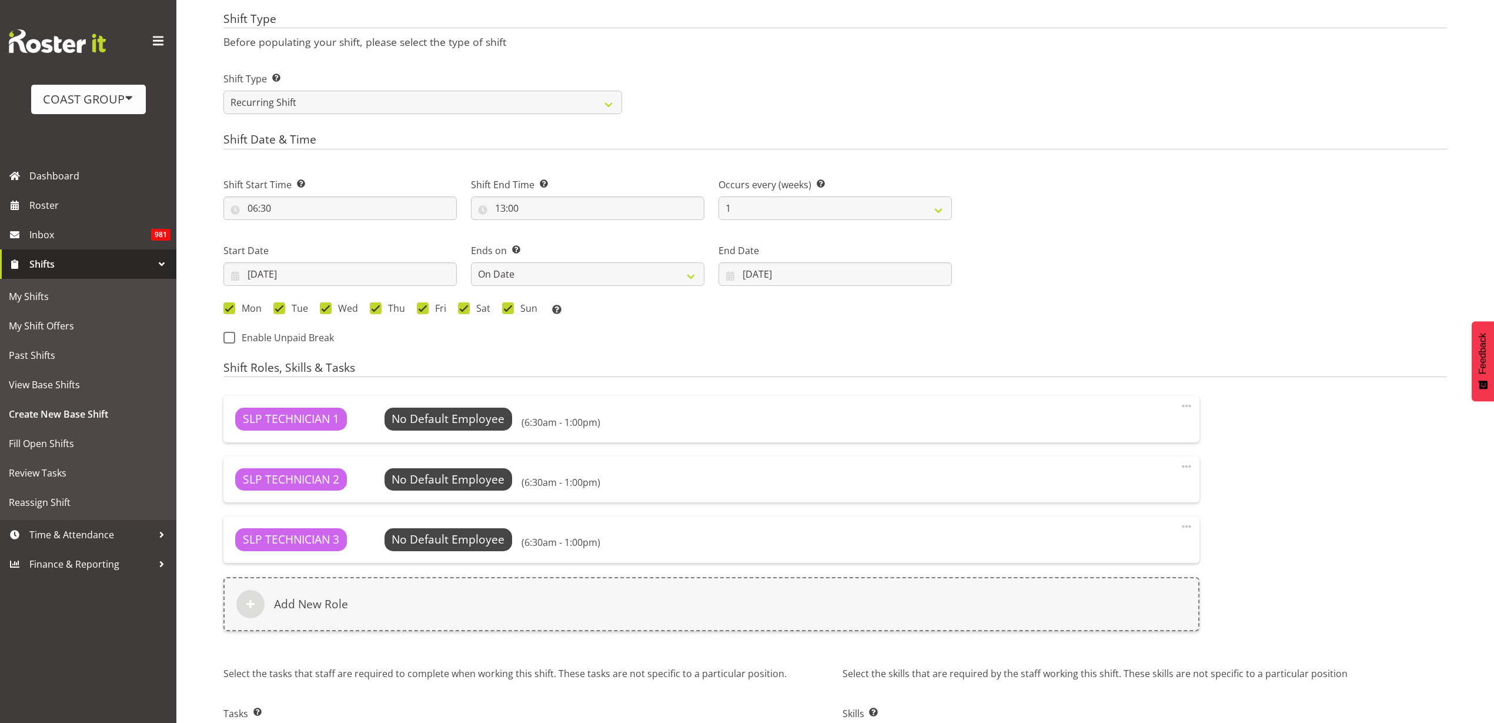
scroll to position [572, 0]
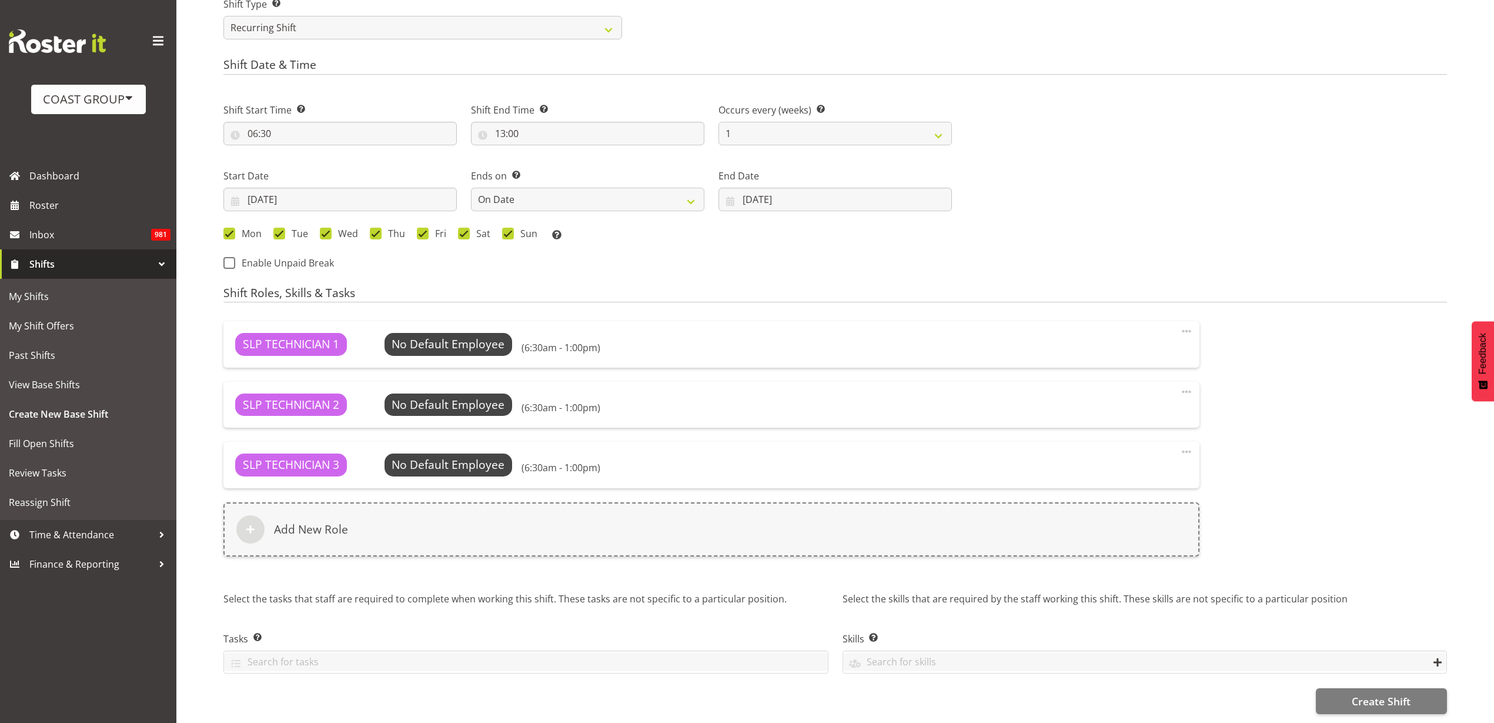
click at [319, 522] on h6 "Add New Role" at bounding box center [311, 529] width 74 height 14
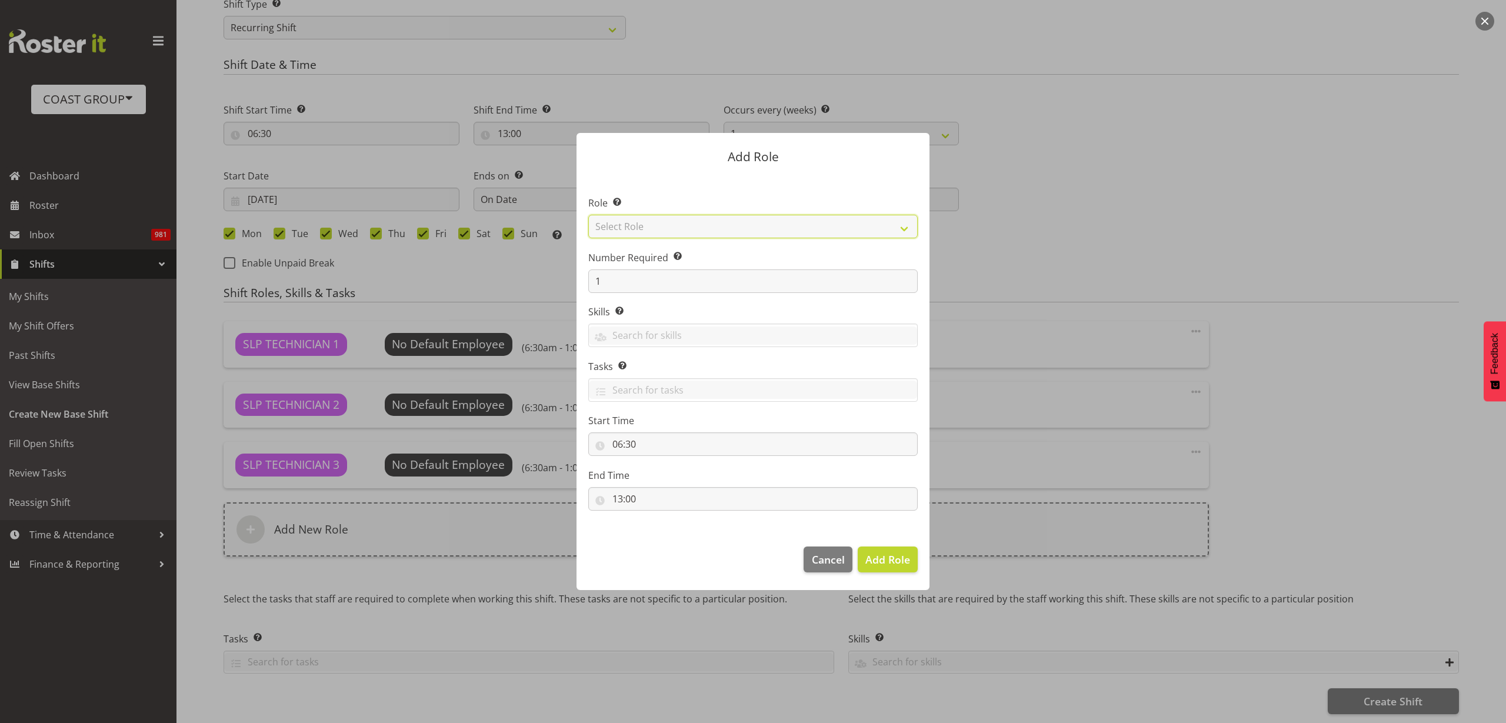
click at [729, 226] on select "Select Role ACCOUNT MANAGER ACCOUNT MANAGER DW ACCOUNTS AKL DIANNA VEHICLES AKL…" at bounding box center [752, 227] width 329 height 24
select select "81"
click at [588, 215] on select "Select Role ACCOUNT MANAGER ACCOUNT MANAGER DW ACCOUNTS AKL DIANNA VEHICLES AKL…" at bounding box center [752, 227] width 329 height 24
click at [895, 555] on span "Add Role" at bounding box center [887, 559] width 45 height 14
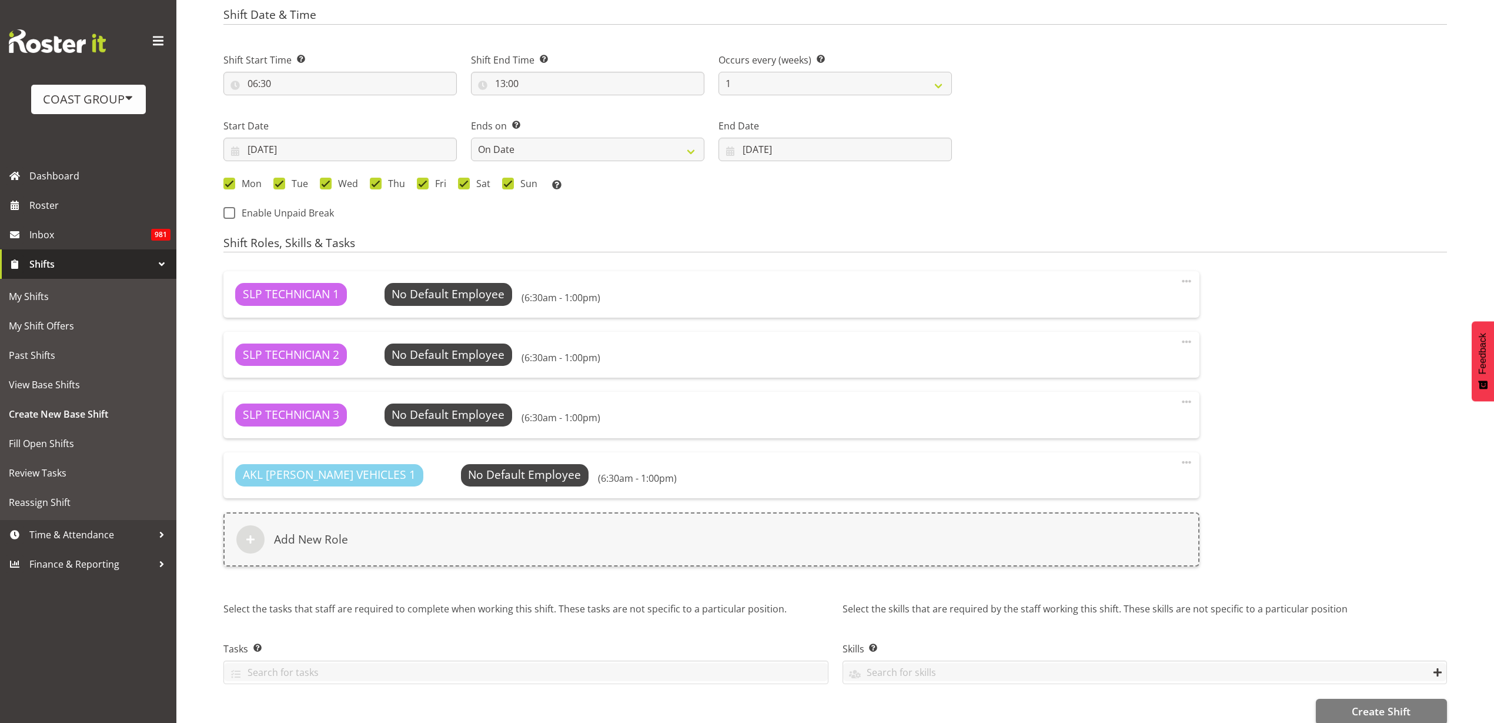
scroll to position [632, 0]
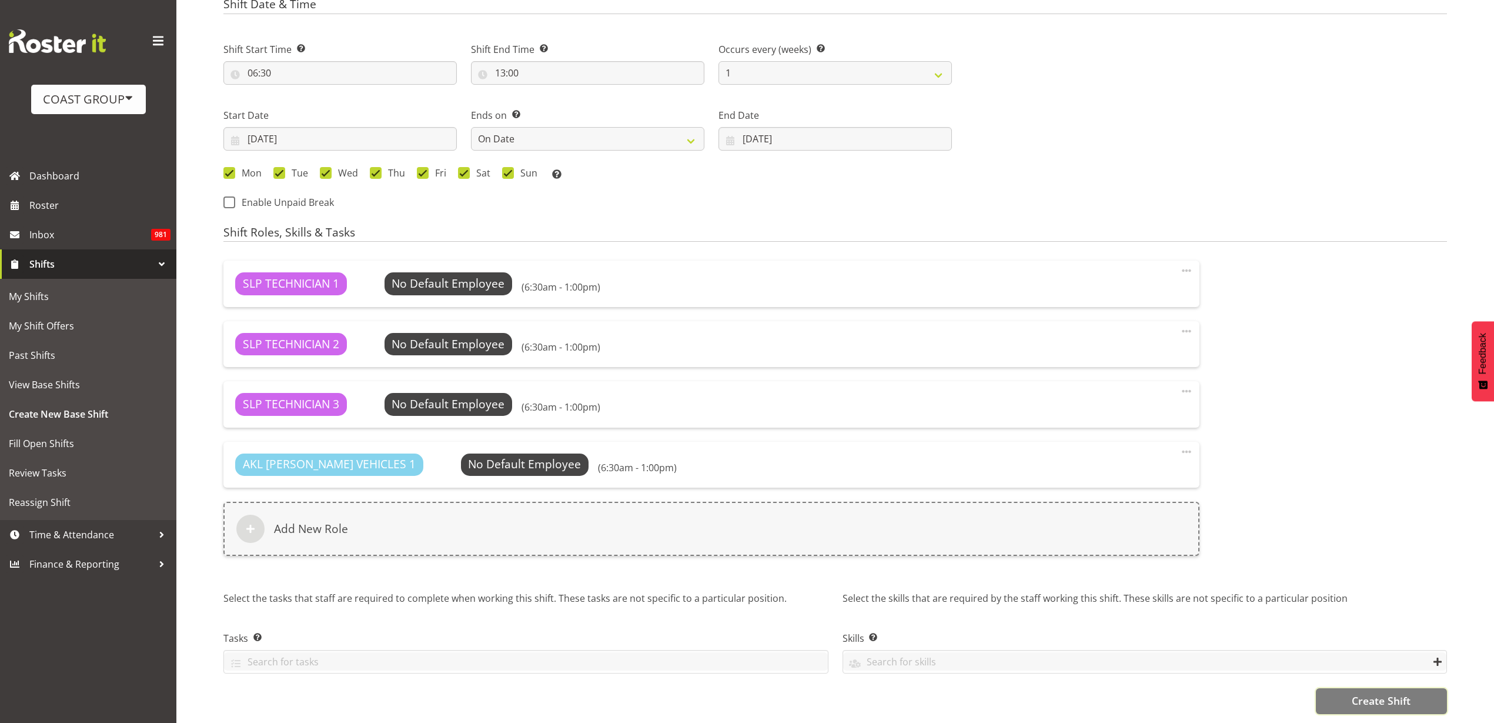
click at [1369, 693] on span "Create Shift" at bounding box center [1381, 700] width 59 height 15
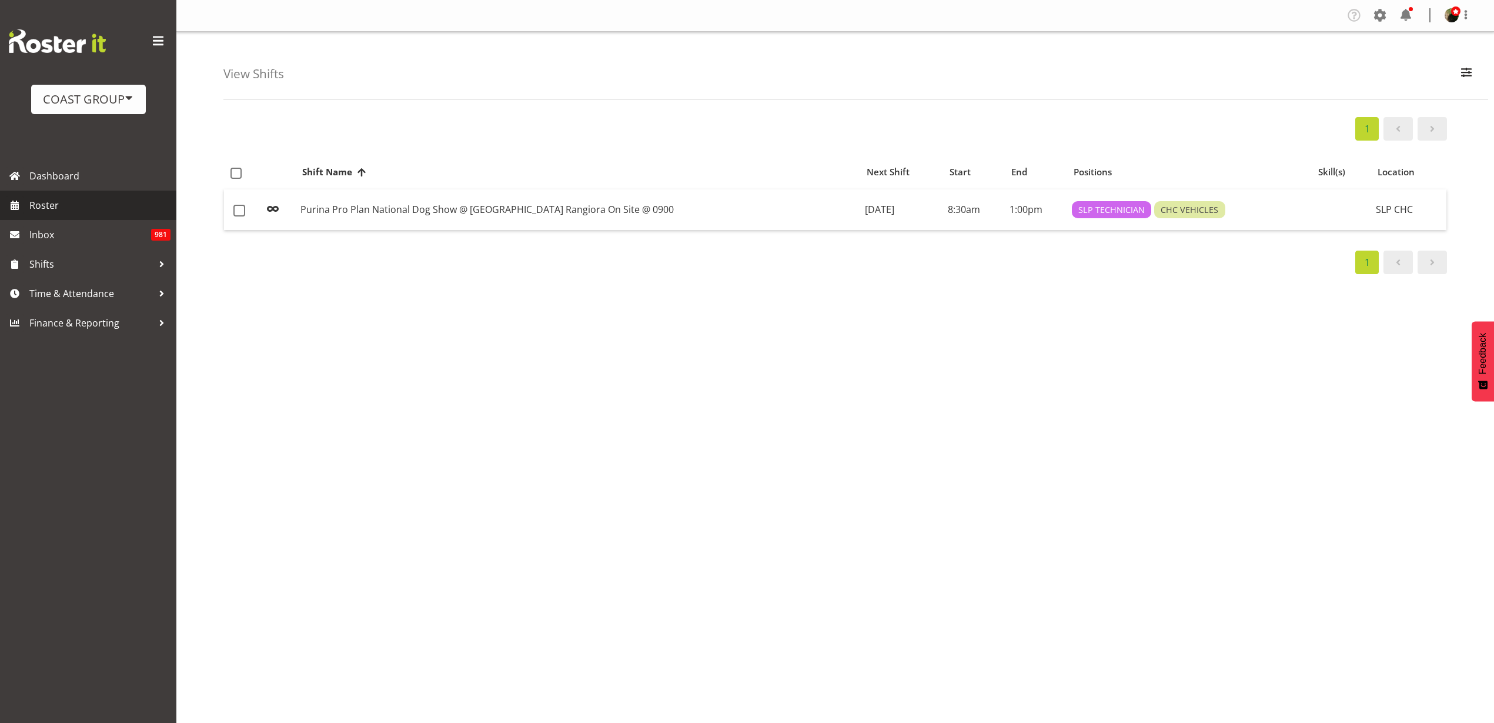
click at [72, 205] on span "Roster" at bounding box center [99, 205] width 141 height 18
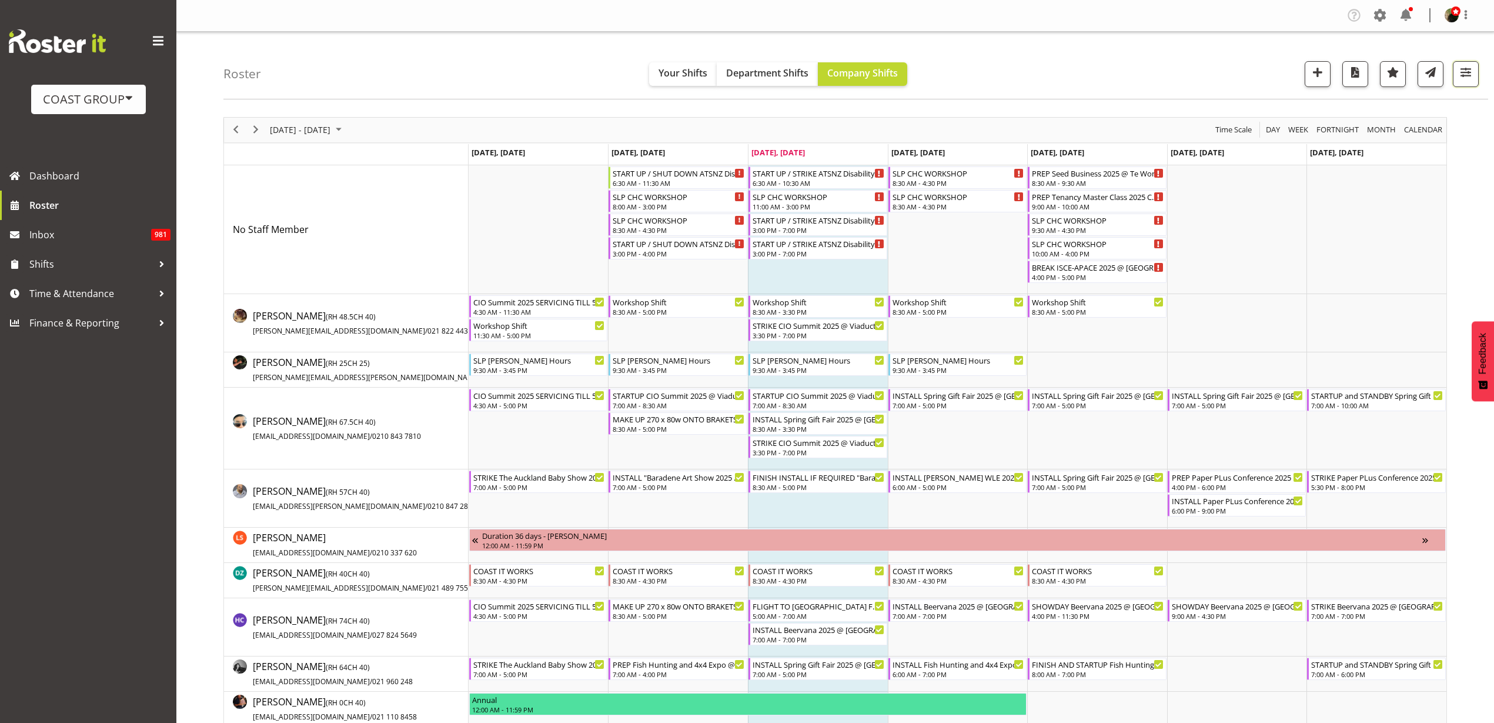
click at [1463, 75] on span "button" at bounding box center [1466, 72] width 15 height 15
click at [1408, 104] on span "2 Locations" at bounding box center [1392, 110] width 58 height 14
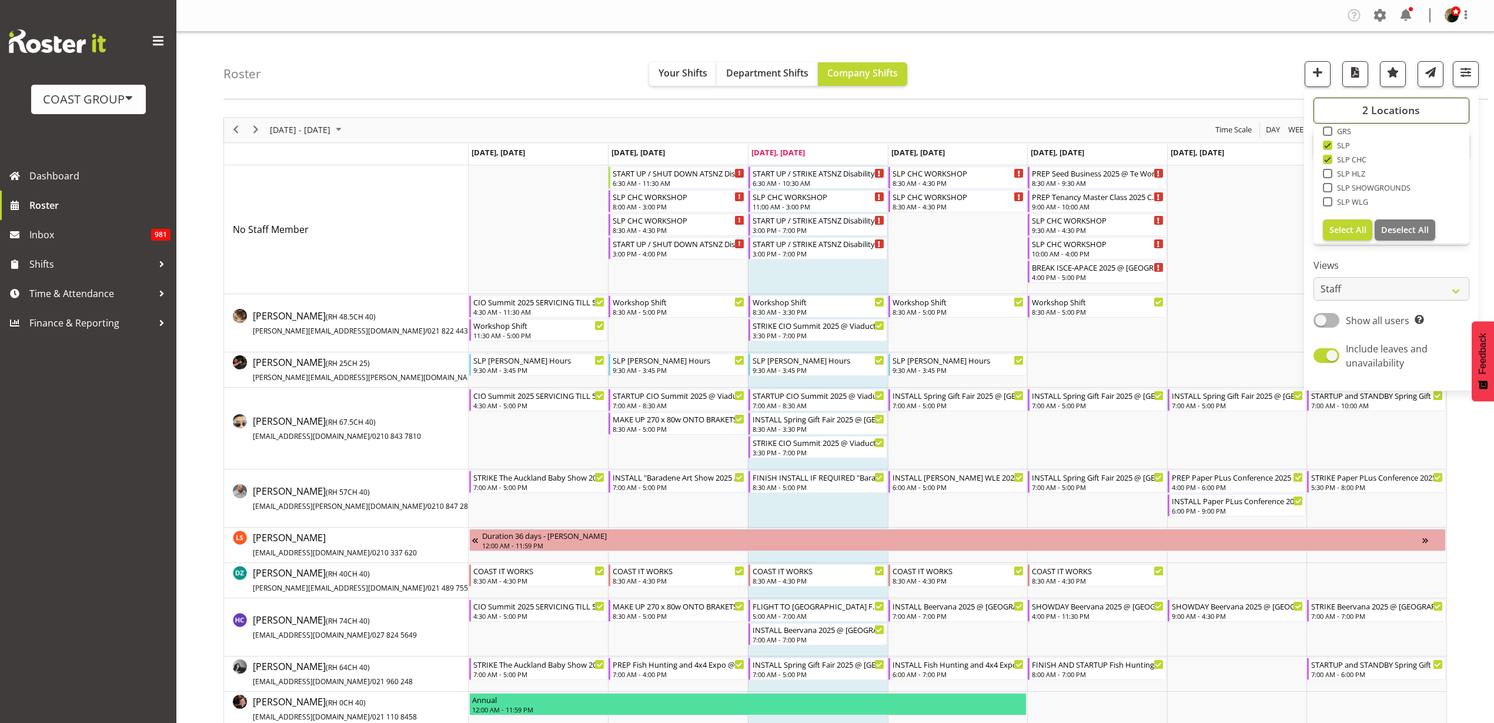
scroll to position [183, 0]
click at [1330, 155] on span at bounding box center [1327, 153] width 9 height 9
click at [1330, 155] on input "SLP CHC" at bounding box center [1327, 154] width 8 height 8
checkbox input "false"
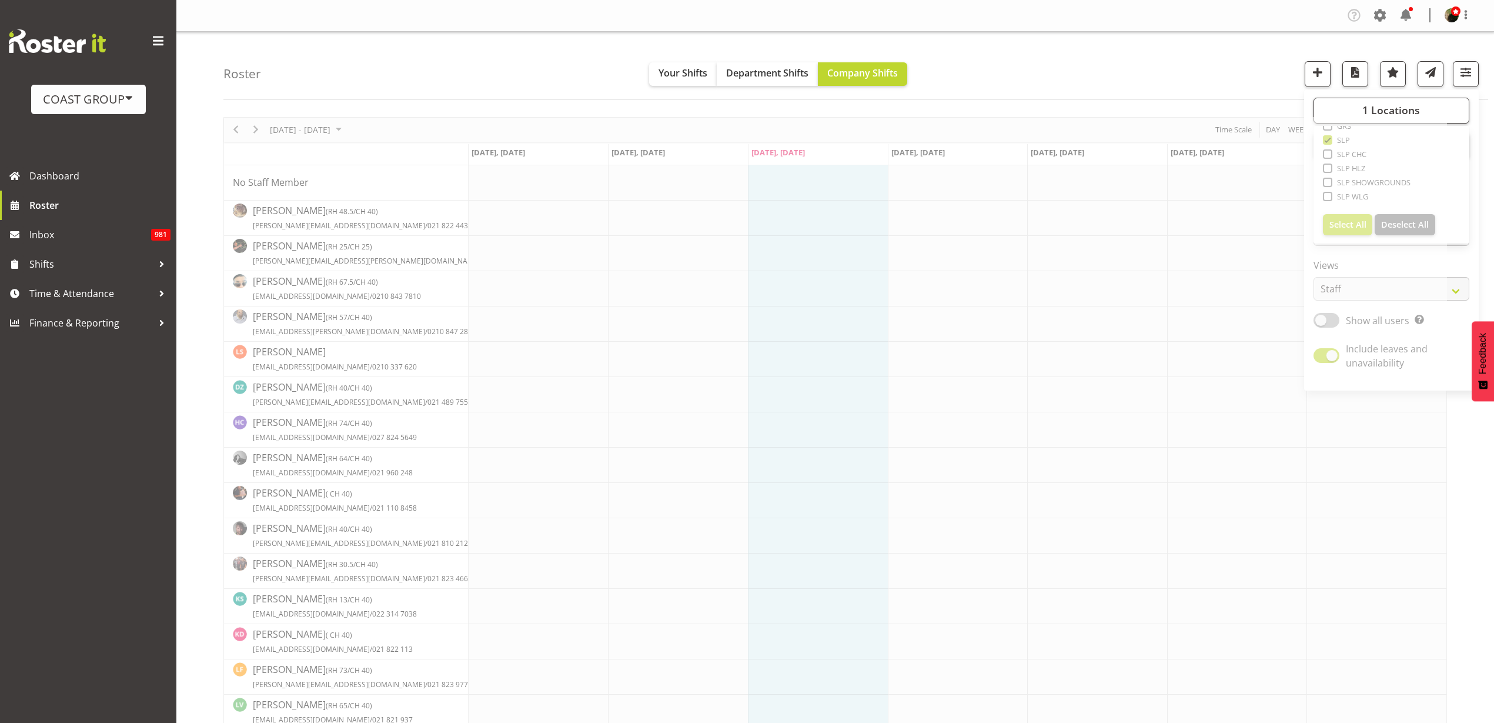
click at [1140, 56] on div "Roster Your Shifts Department Shifts Company Shifts 1 Locations Clear CARLTON E…" at bounding box center [855, 66] width 1265 height 68
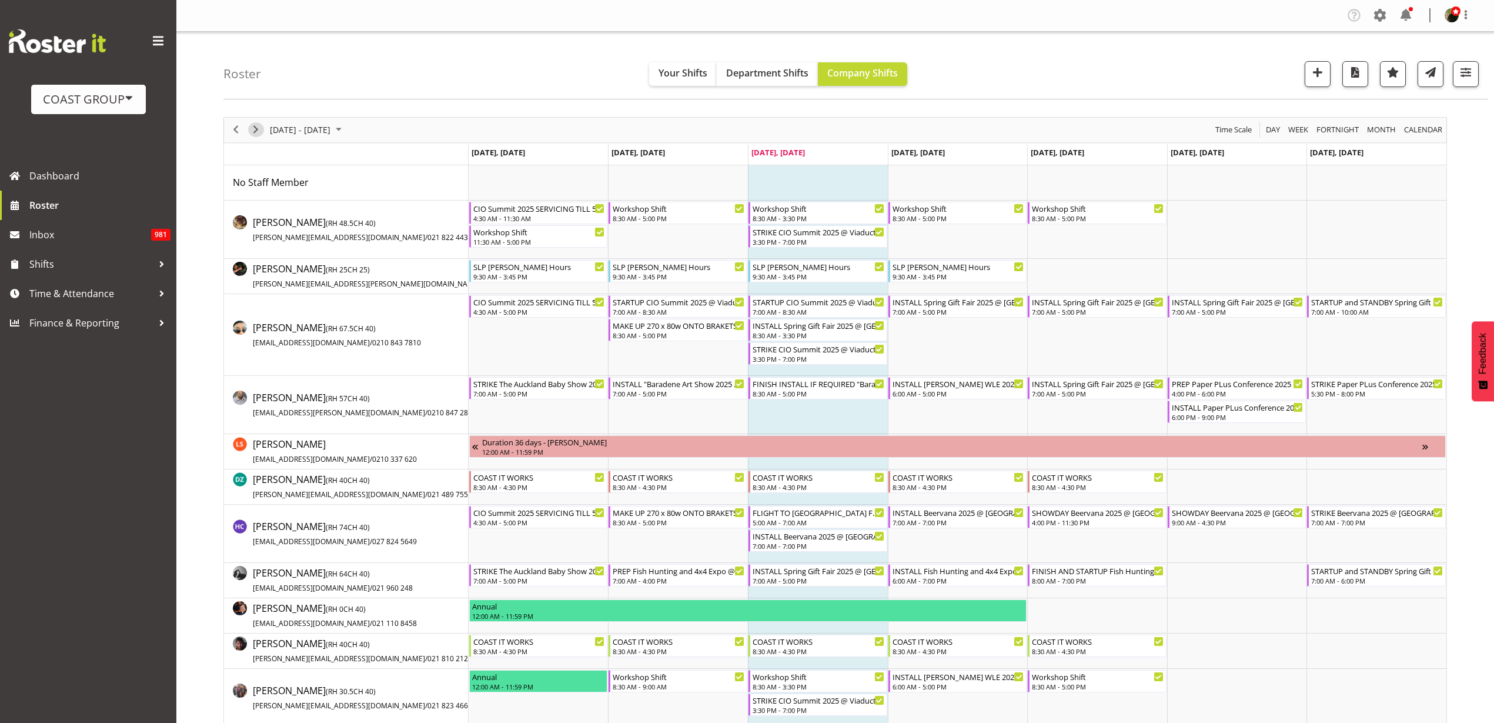
click at [259, 125] on span "Next" at bounding box center [256, 129] width 14 height 15
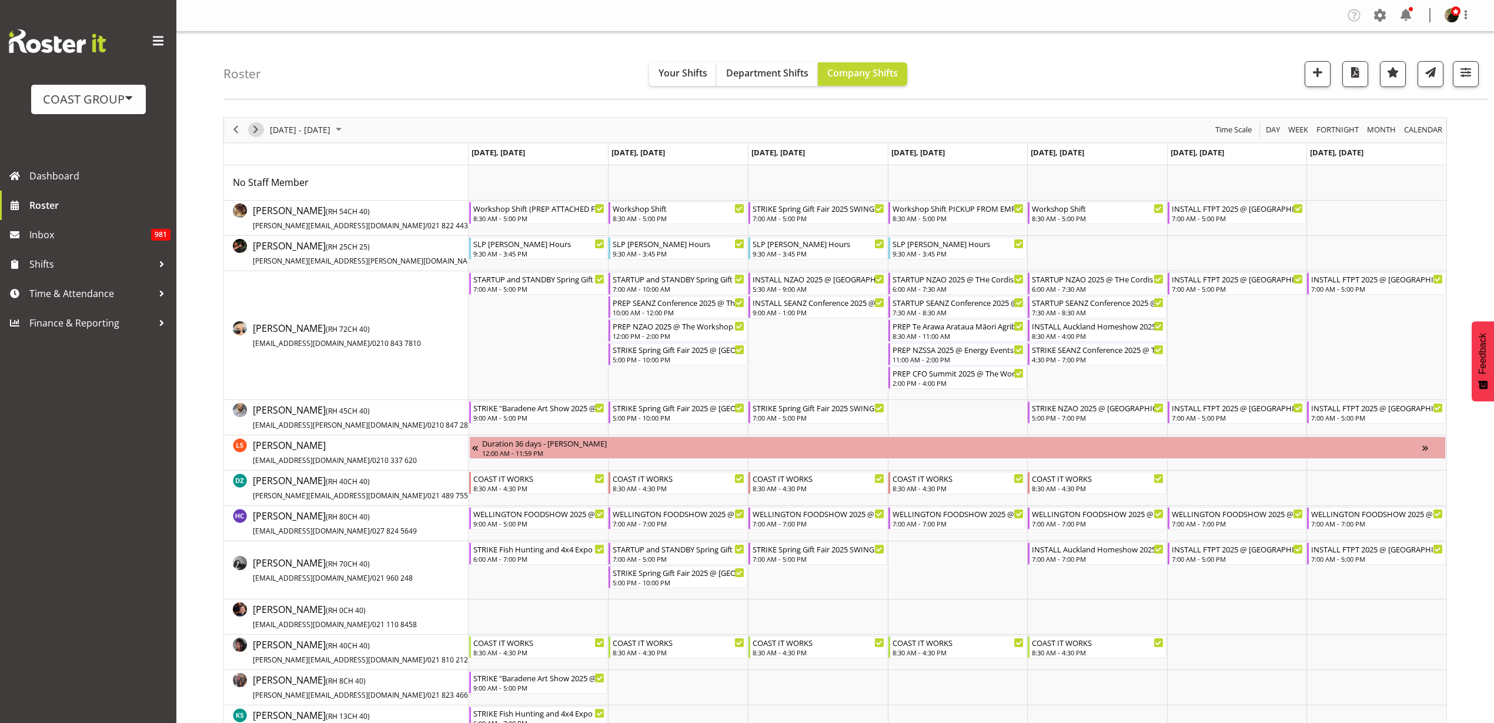
click at [258, 129] on span "Next" at bounding box center [256, 129] width 14 height 15
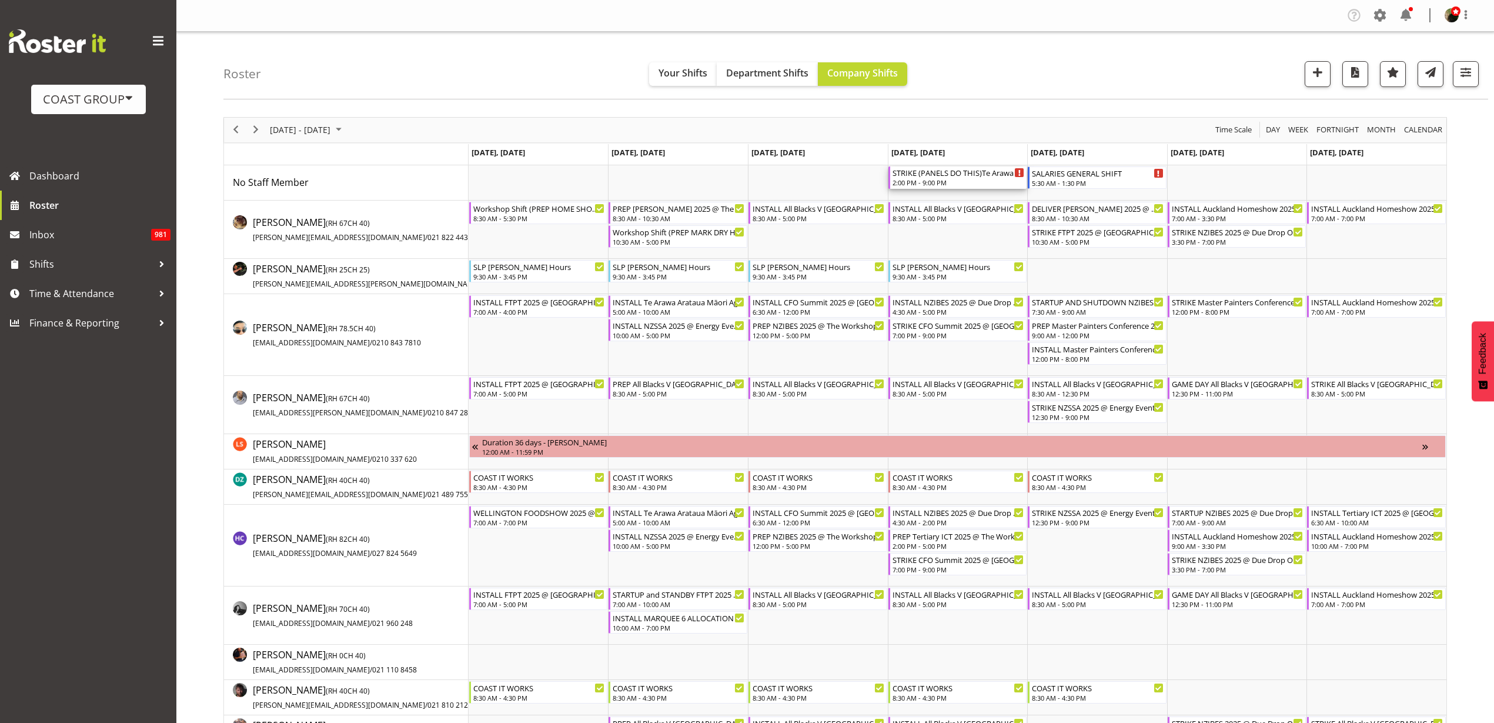
click at [966, 179] on div "2:00 PM - 9:00 PM" at bounding box center [959, 182] width 132 height 9
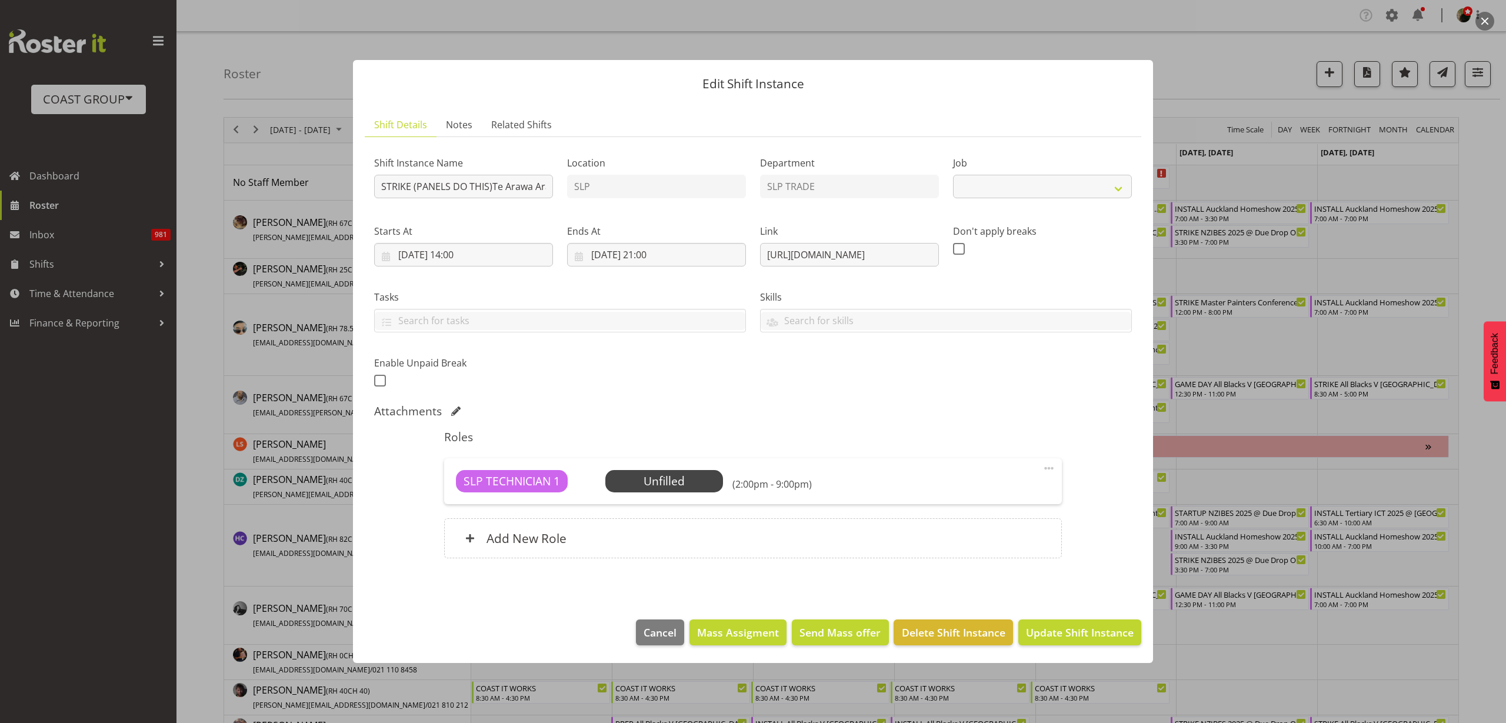
select select "10391"
click at [663, 628] on span "Cancel" at bounding box center [659, 632] width 33 height 15
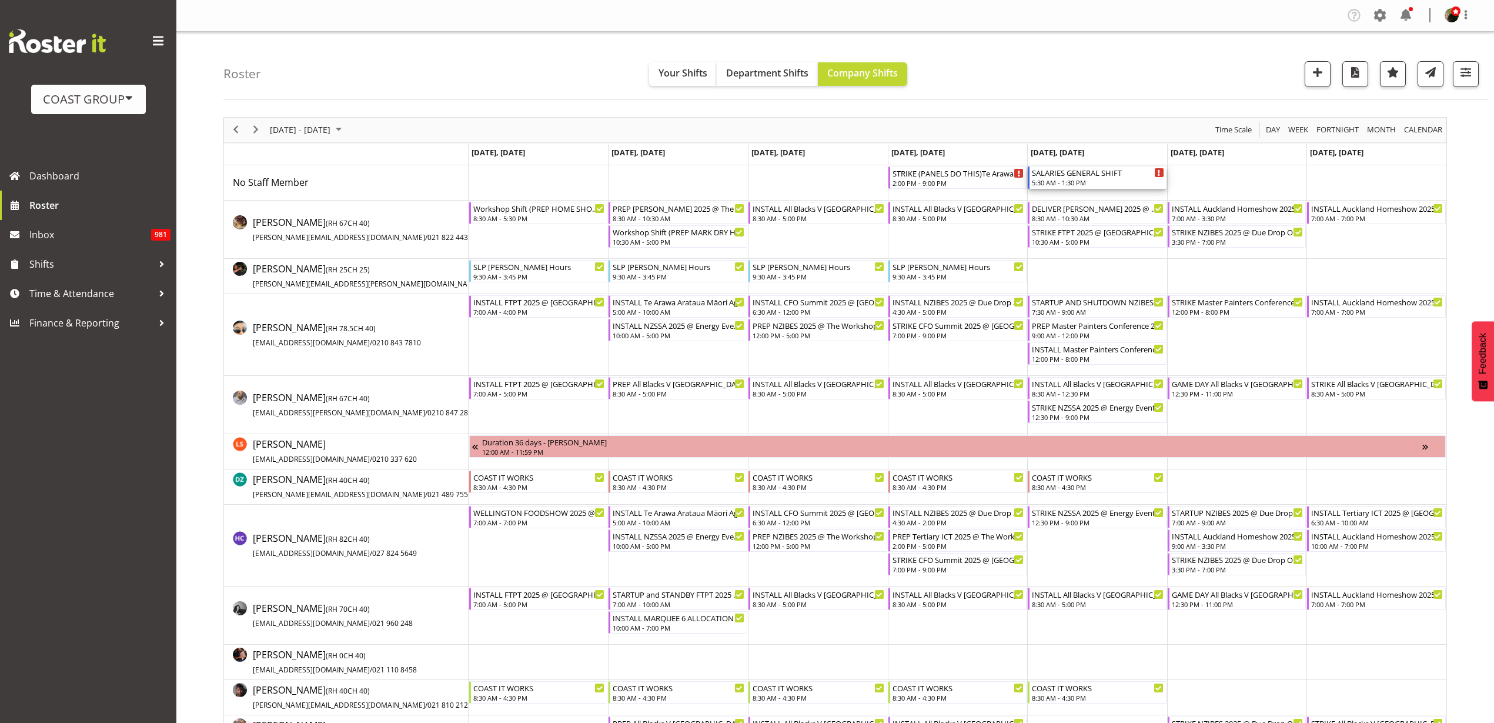
click at [1102, 172] on div "SALARIES GENERAL SHIFT" at bounding box center [1098, 172] width 132 height 12
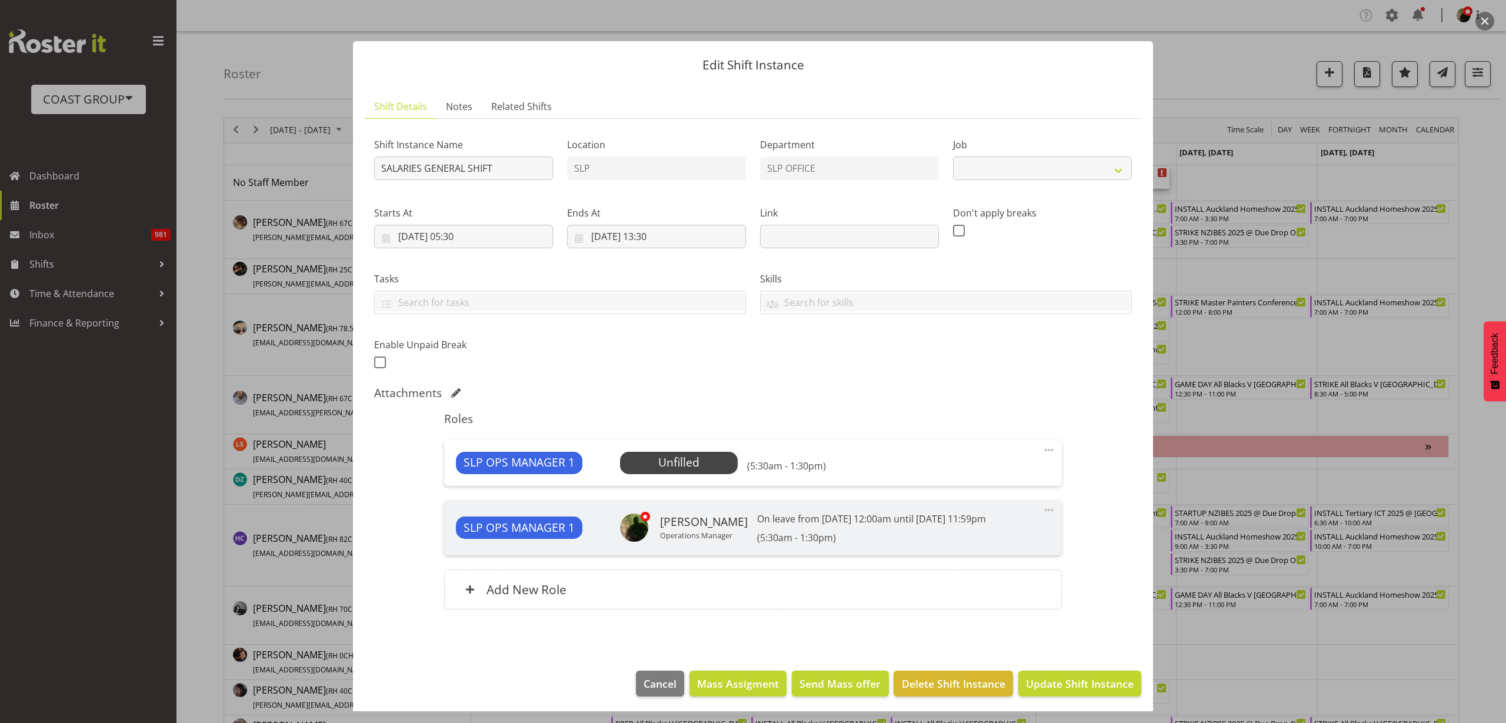
select select "496"
click at [942, 683] on span "Delete Shift Instance" at bounding box center [954, 683] width 104 height 15
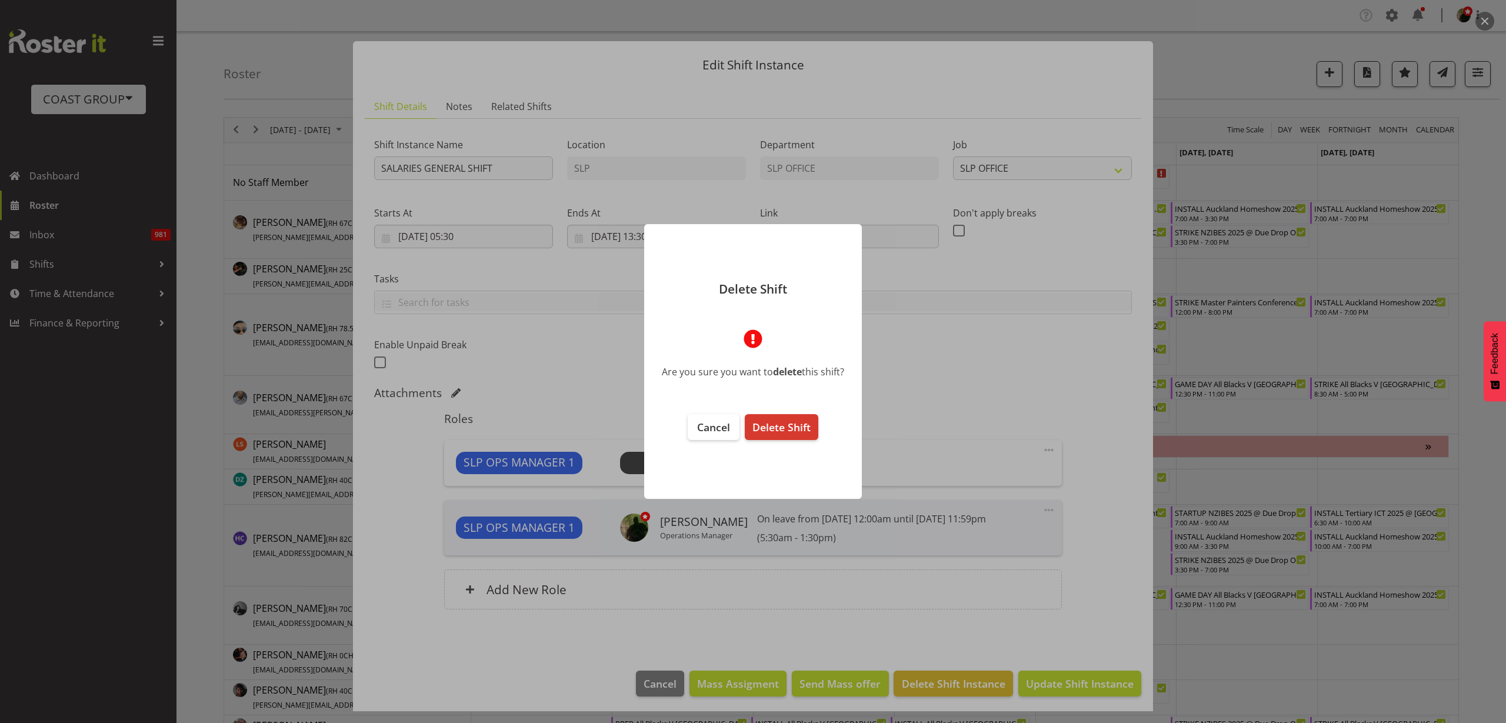
click at [797, 431] on span "Delete Shift" at bounding box center [781, 427] width 58 height 14
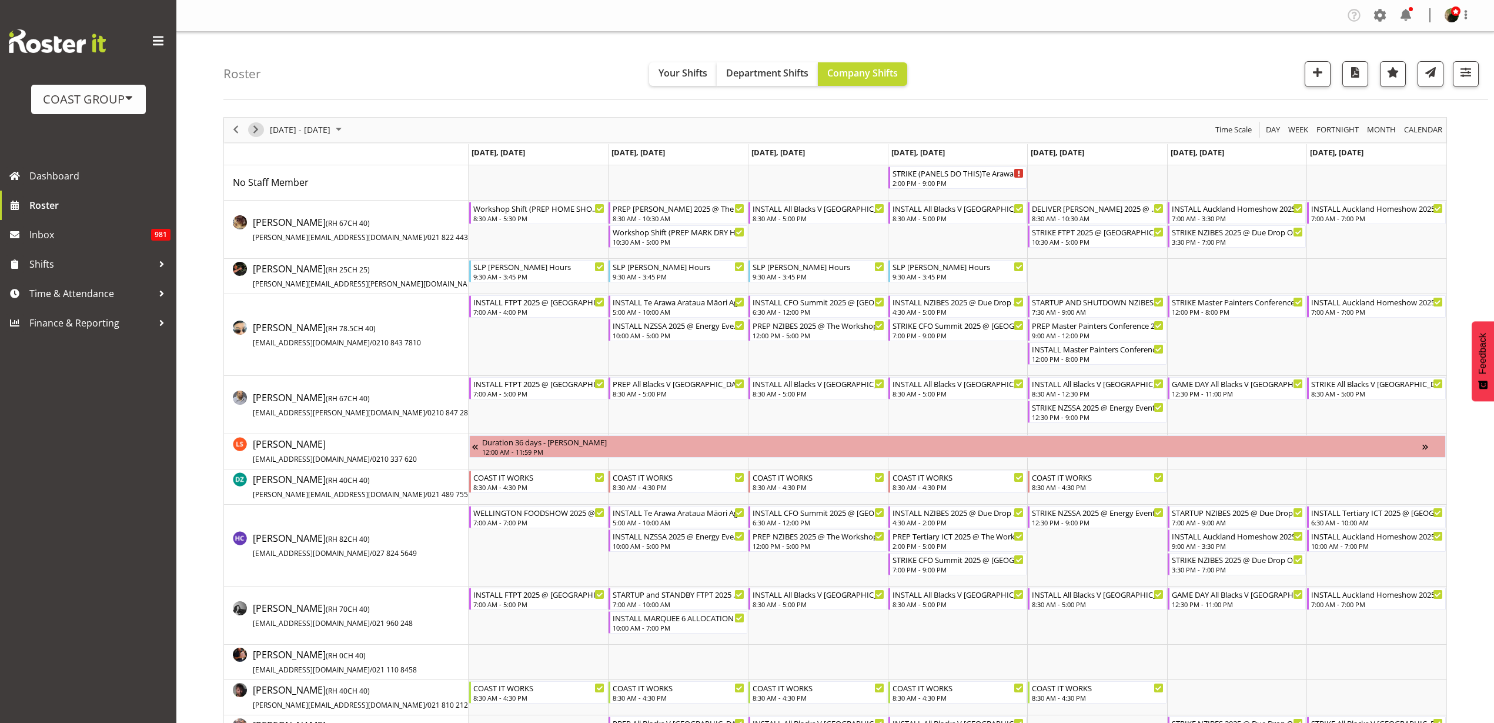
click at [256, 129] on span "Next" at bounding box center [256, 129] width 14 height 15
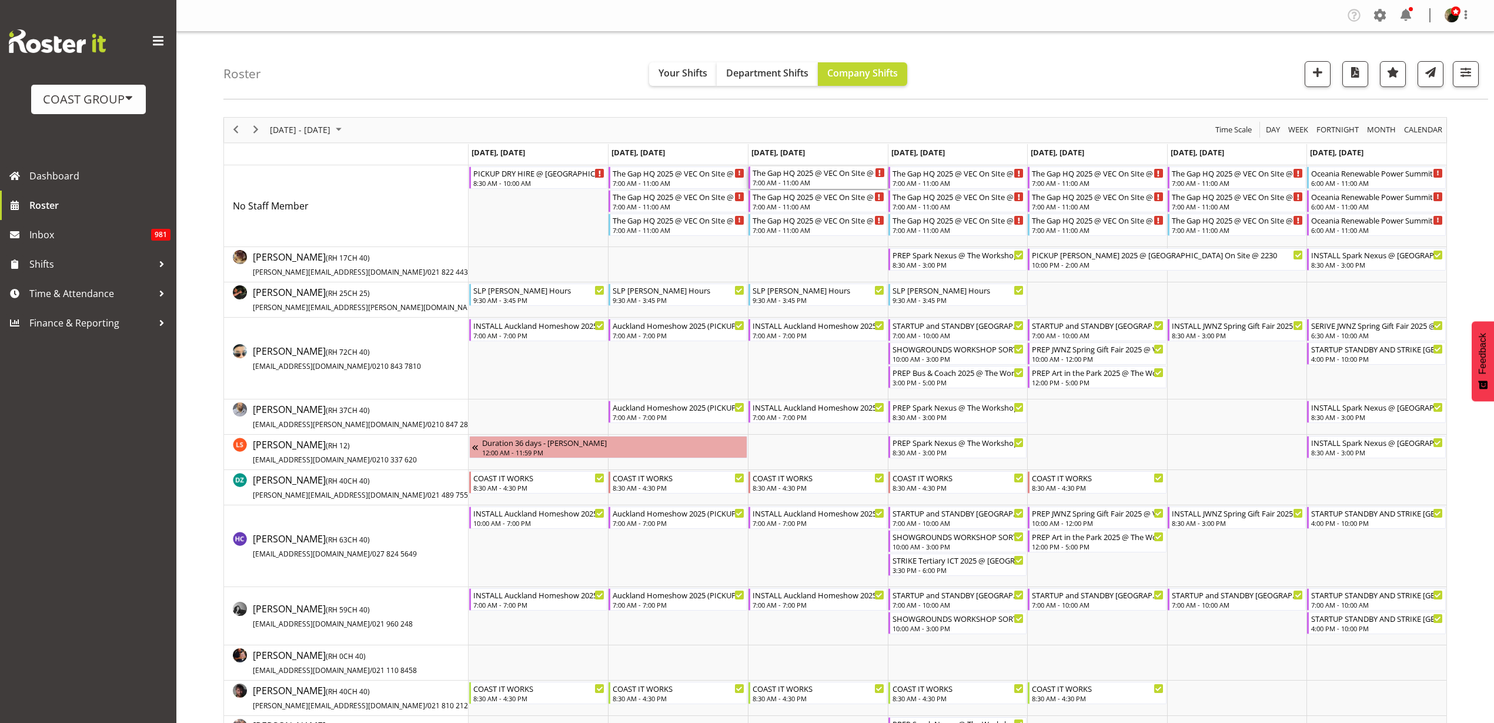
click at [828, 177] on div "The Gap HQ 2025 @ VEC On SIte @ 0730" at bounding box center [819, 172] width 132 height 12
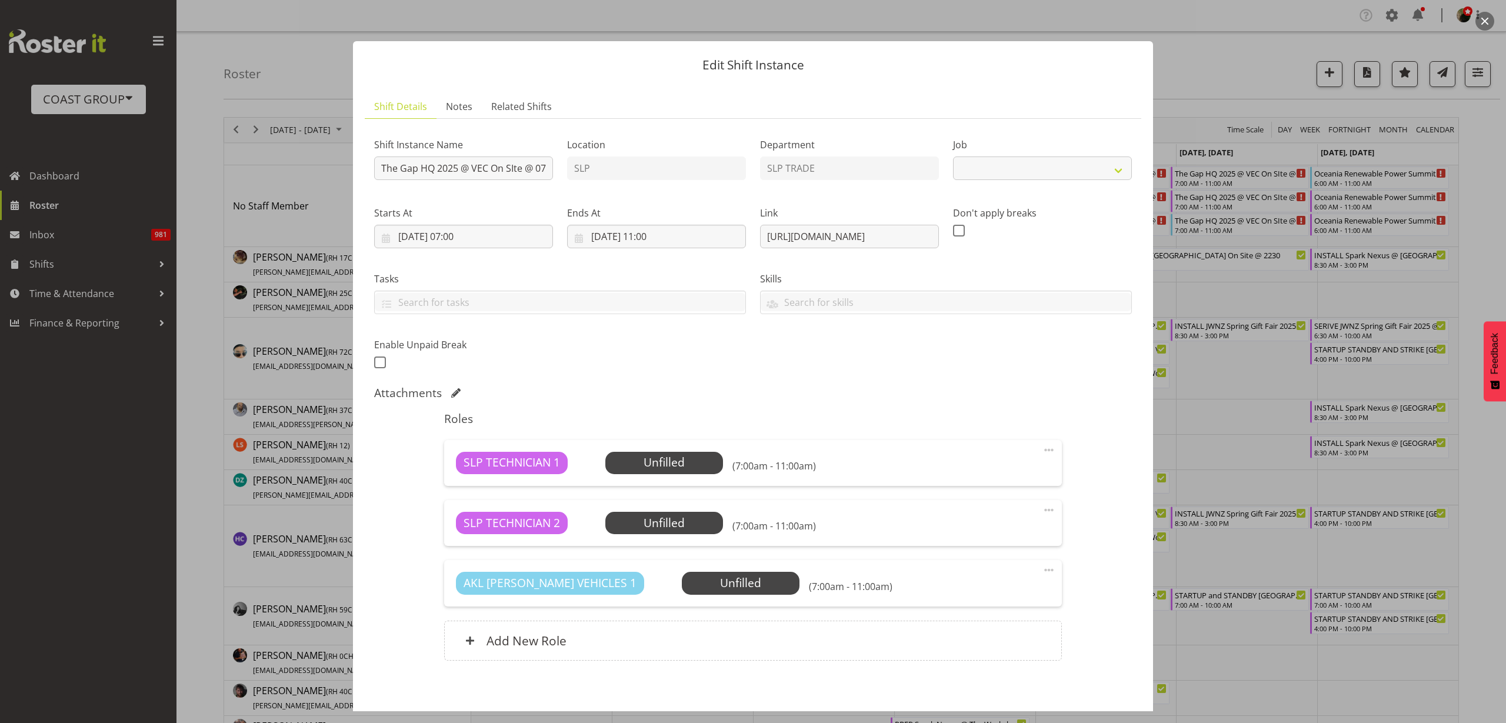
select select "10541"
click at [381, 168] on input "The Gap HQ 2025 @ VEC On SIte @ 0730" at bounding box center [463, 168] width 179 height 24
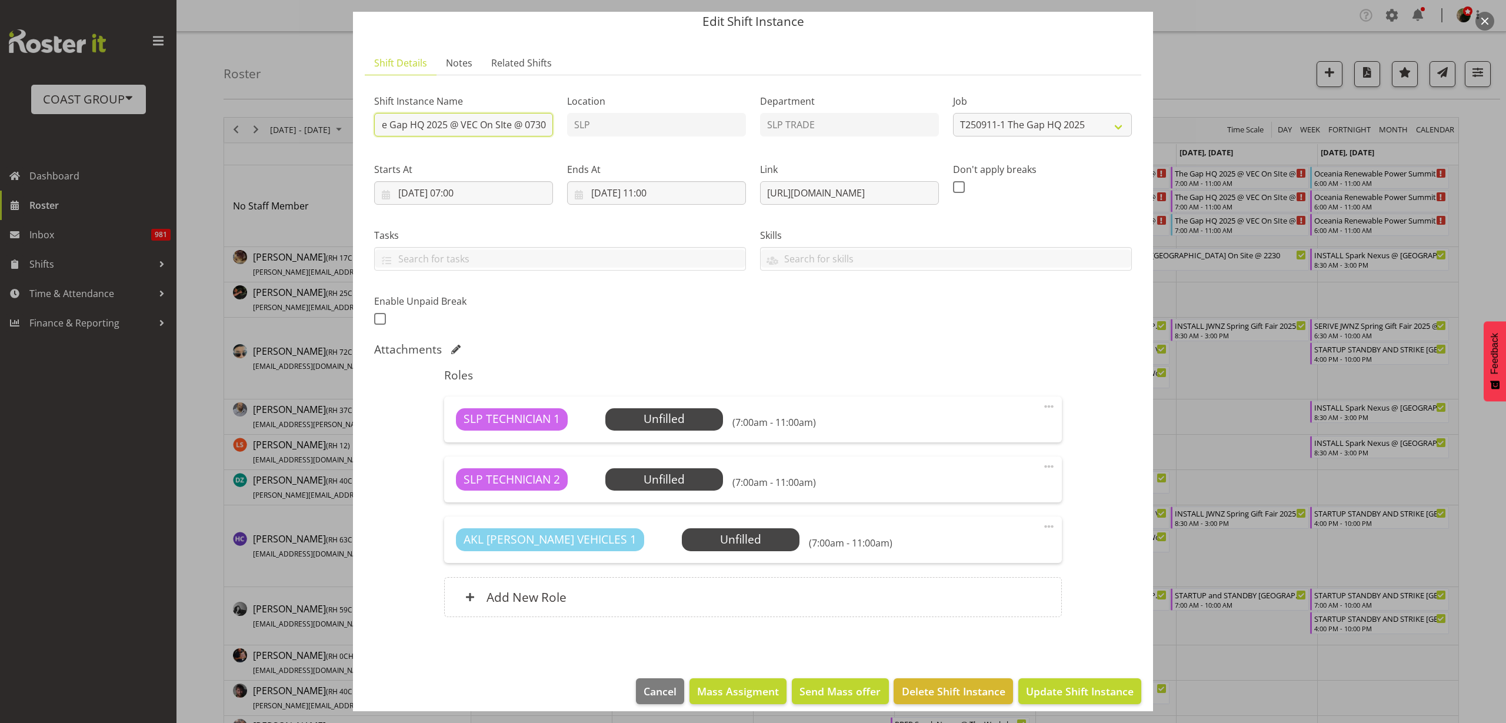
scroll to position [54, 0]
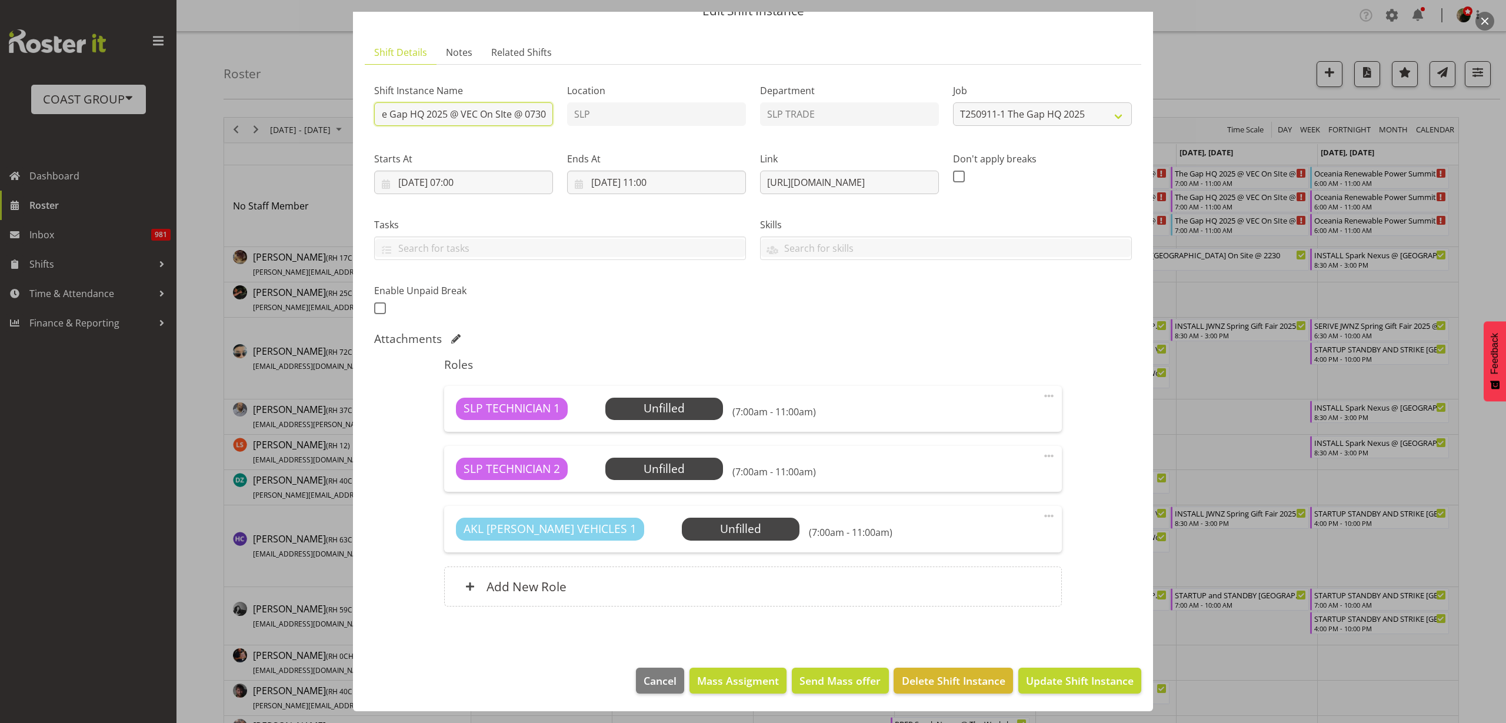
type input "INSTALL The Gap HQ 2025 @ VEC On SIte @ 0730"
click at [1070, 680] on span "Update Shift Instance" at bounding box center [1080, 680] width 108 height 15
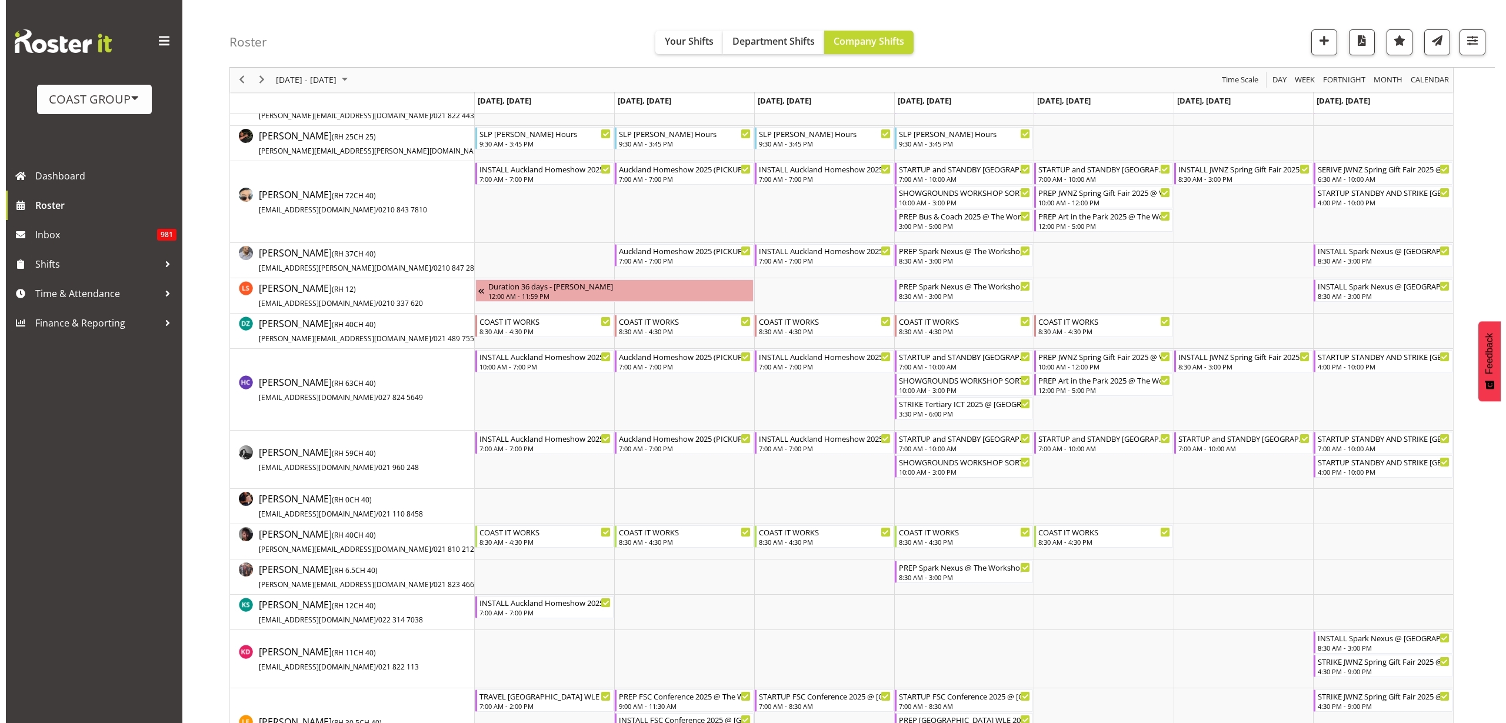
scroll to position [0, 0]
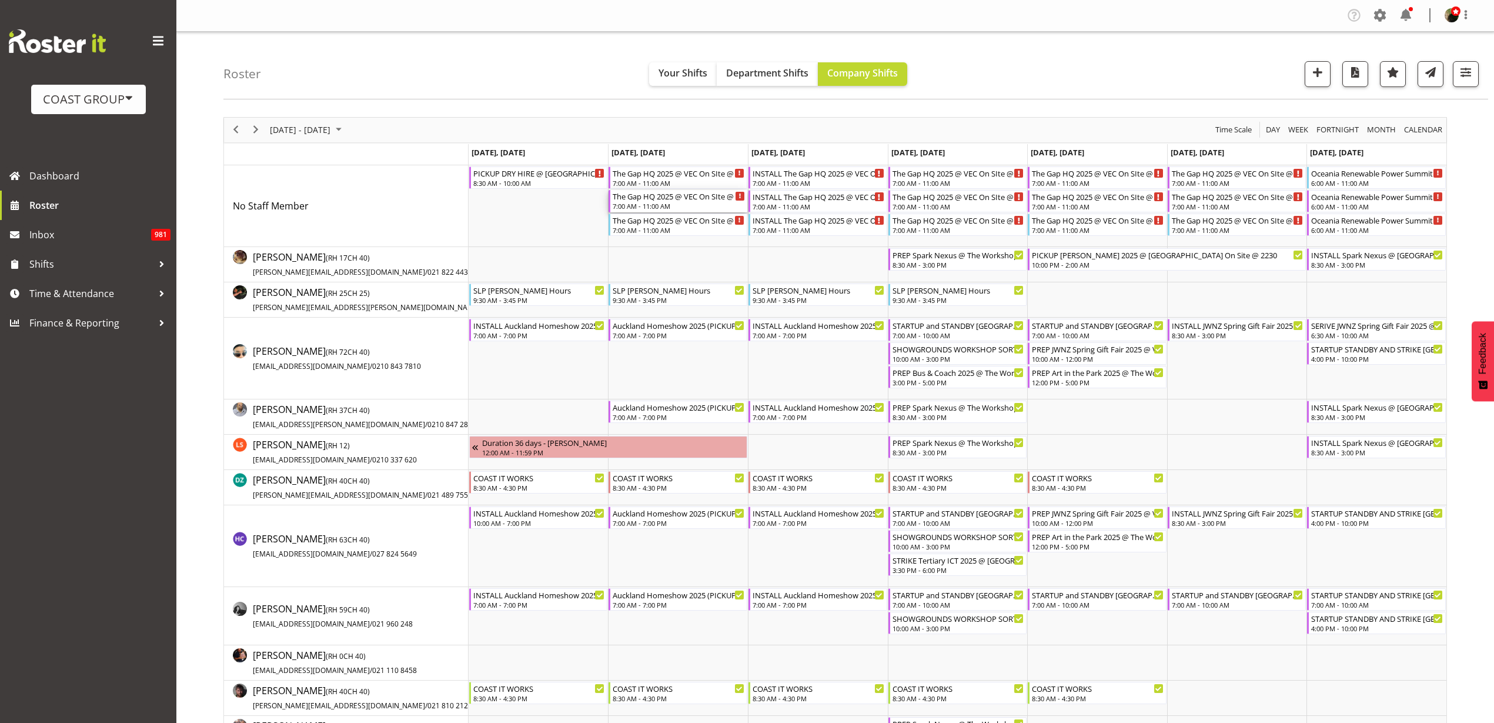
click at [650, 199] on div "The Gap HQ 2025 @ VEC On SIte @ 0730" at bounding box center [679, 196] width 132 height 12
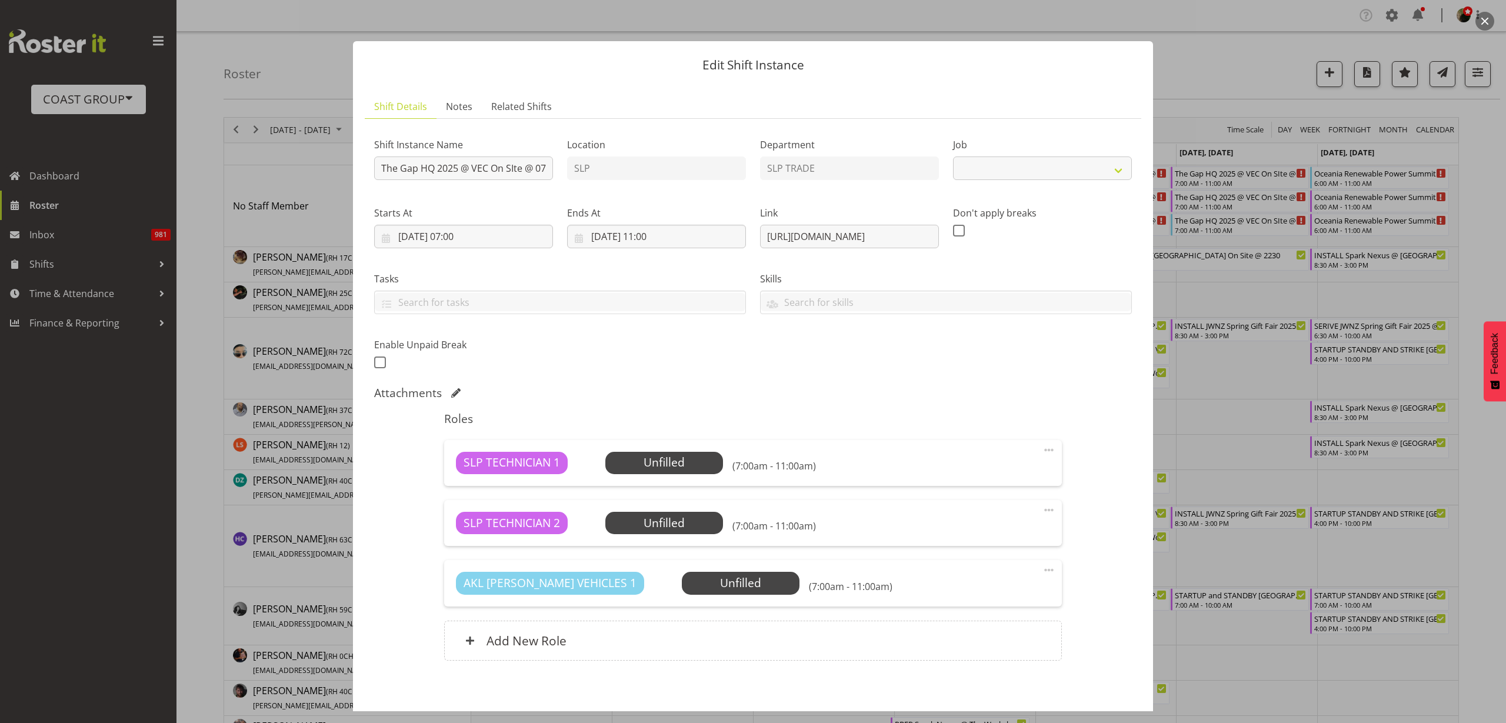
select select "10541"
click at [377, 169] on input "The Gap HQ 2025 @ VEC On SIte @ 0730" at bounding box center [463, 168] width 179 height 24
click at [678, 172] on div "Shift Instance Name PREP The Gap HQ 2025 @ VEC On SIte @ 0730 Location SLP Depa…" at bounding box center [753, 250] width 772 height 258
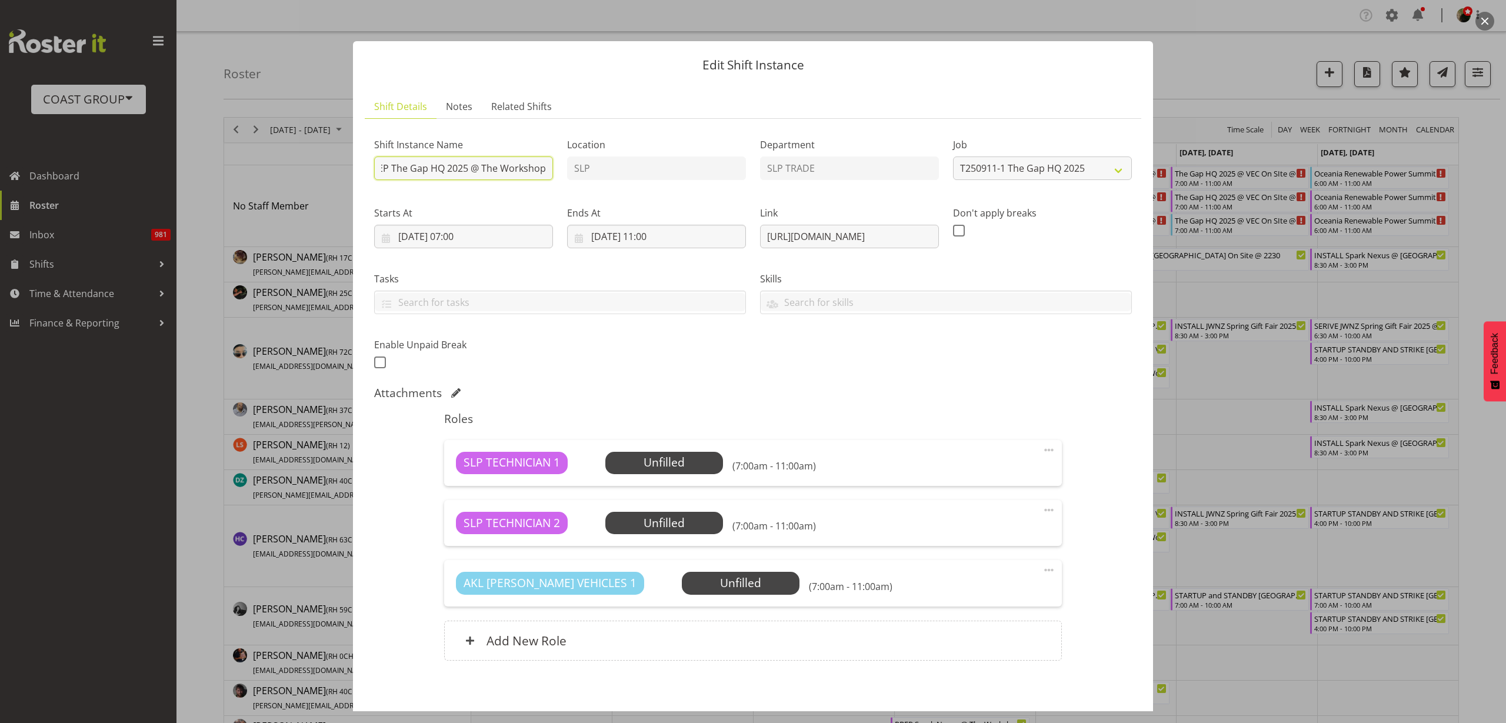
type input "PREP The Gap HQ 2025 @ The Workshop"
click at [481, 235] on input "09/09/2025, 07:00" at bounding box center [463, 237] width 179 height 24
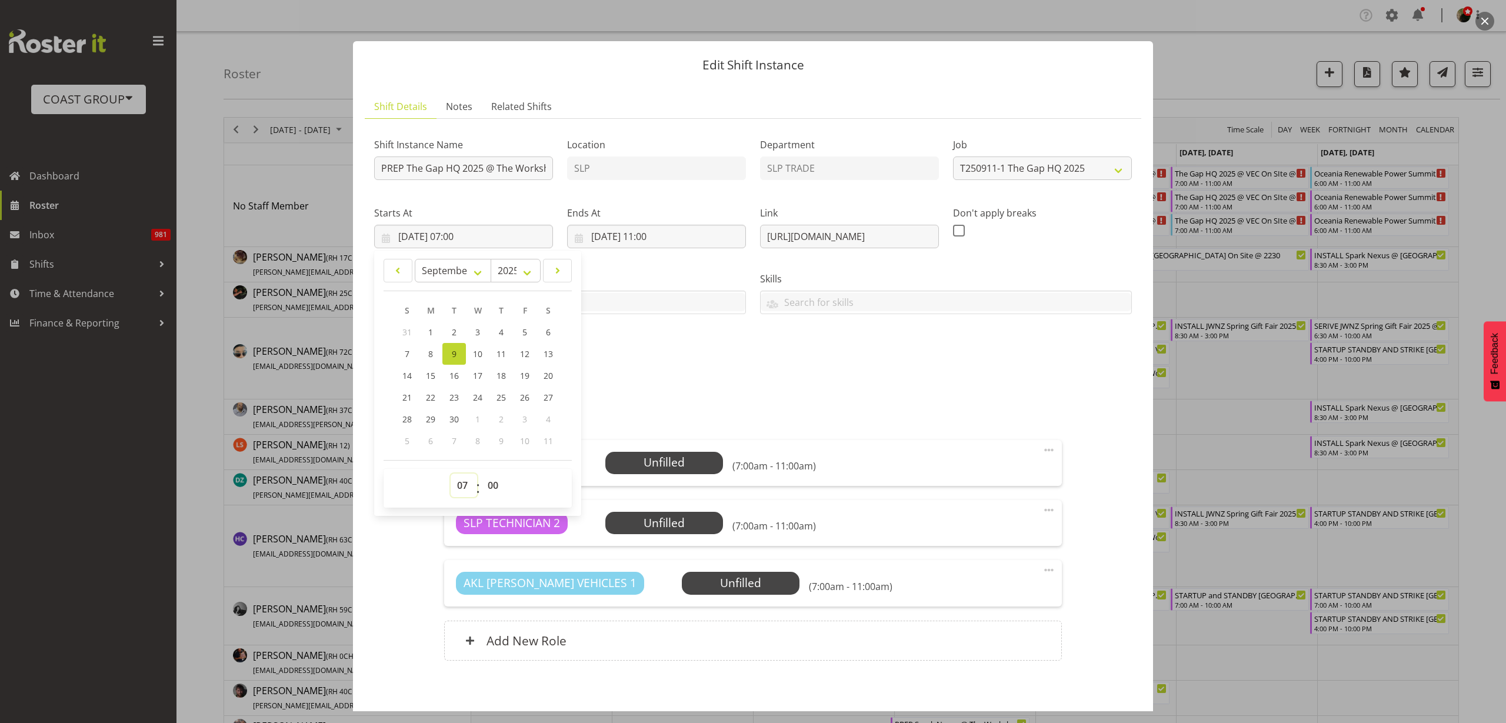
click at [463, 484] on select "00 01 02 03 04 05 06 07 08 09 10 11 12 13 14 15 16 17 18 19 20 21 22 23" at bounding box center [464, 485] width 26 height 24
select select "15"
click at [451, 473] on select "00 01 02 03 04 05 06 07 08 09 10 11 12 13 14 15 16 17 18 19 20 21 22 23" at bounding box center [464, 485] width 26 height 24
type input "09/09/2025, 15:00"
click at [646, 231] on input "09/09/2025, 11:00" at bounding box center [656, 237] width 179 height 24
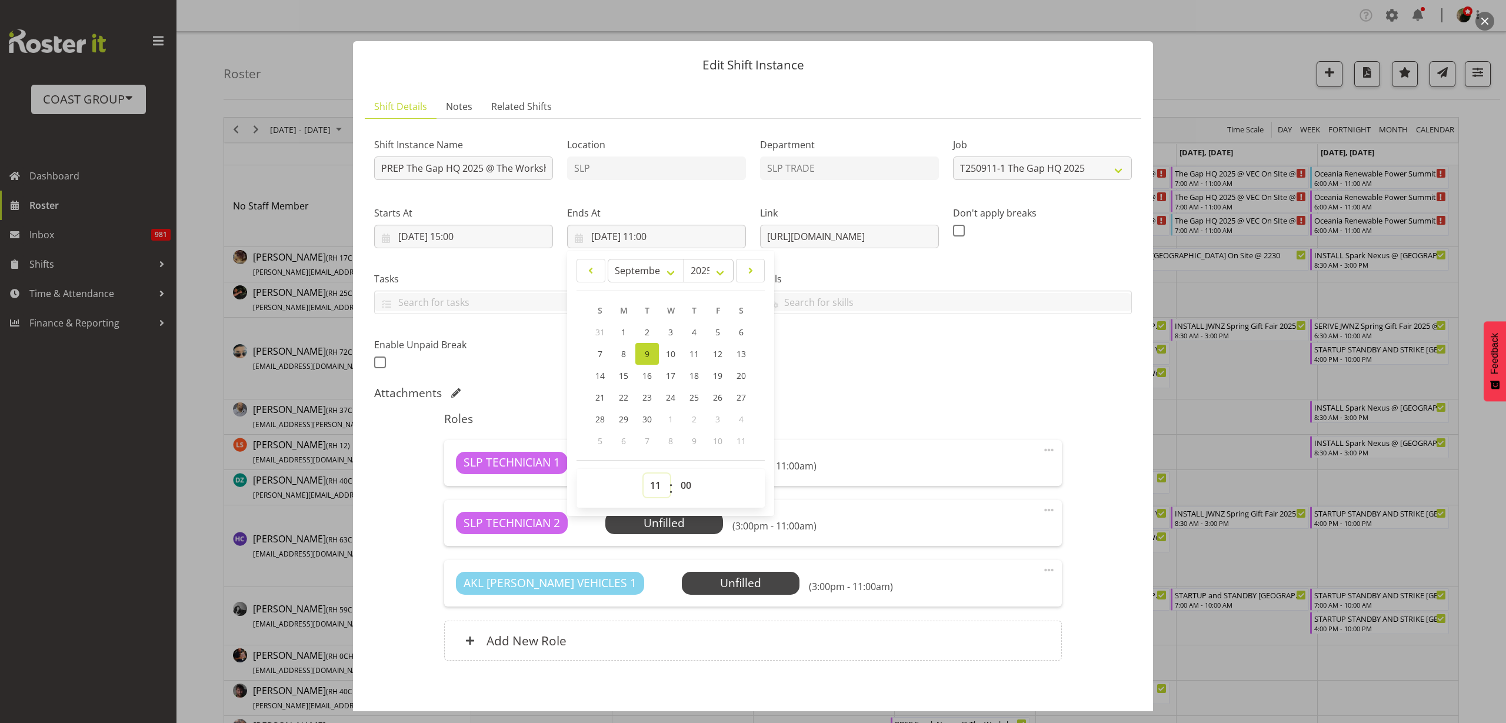
click at [654, 483] on select "00 01 02 03 04 05 06 07 08 09 10 11 12 13 14 15 16 17 18 19 20 21 22 23" at bounding box center [656, 485] width 26 height 24
select select "17"
click at [643, 473] on select "00 01 02 03 04 05 06 07 08 09 10 11 12 13 14 15 16 17 18 19 20 21 22 23" at bounding box center [656, 485] width 26 height 24
type input "09/09/2025, 17:00"
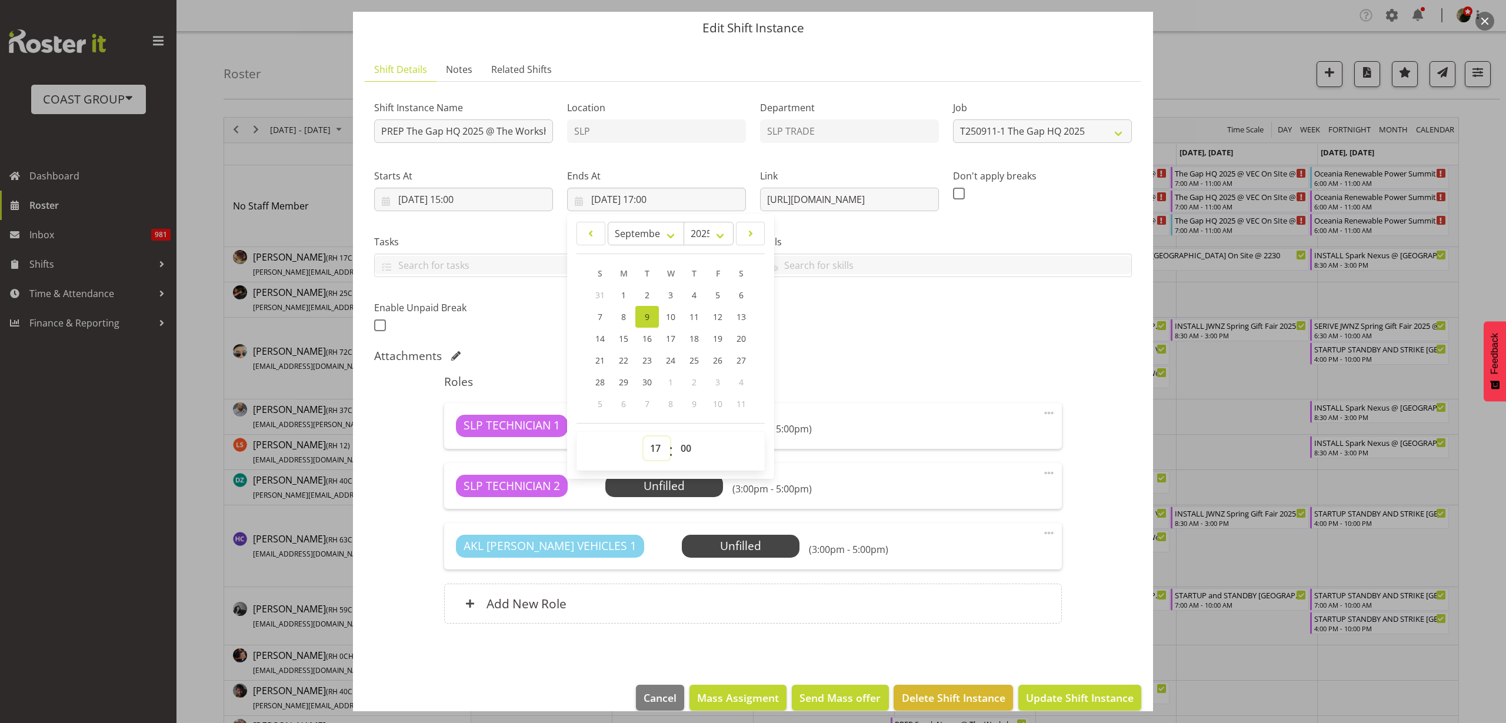
scroll to position [54, 0]
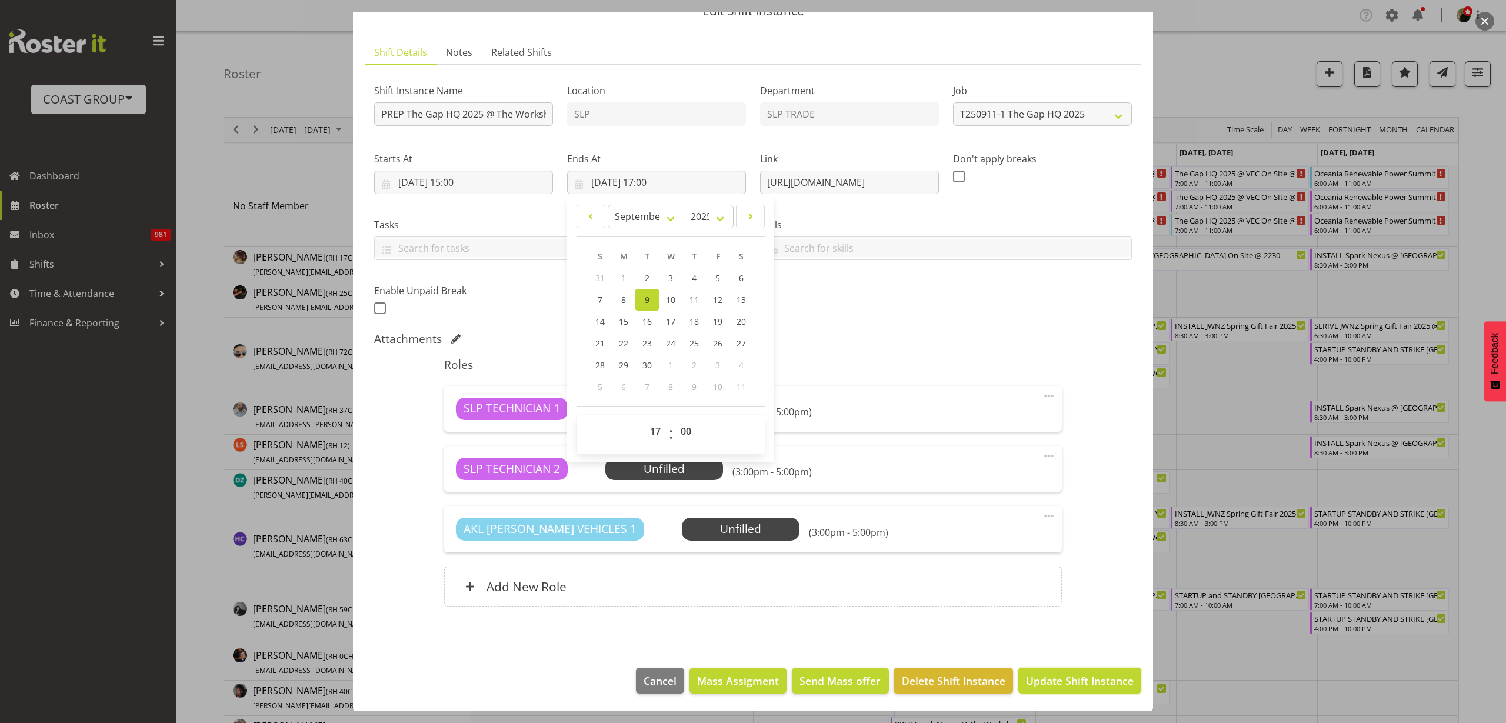
click at [1093, 682] on span "Update Shift Instance" at bounding box center [1080, 680] width 108 height 15
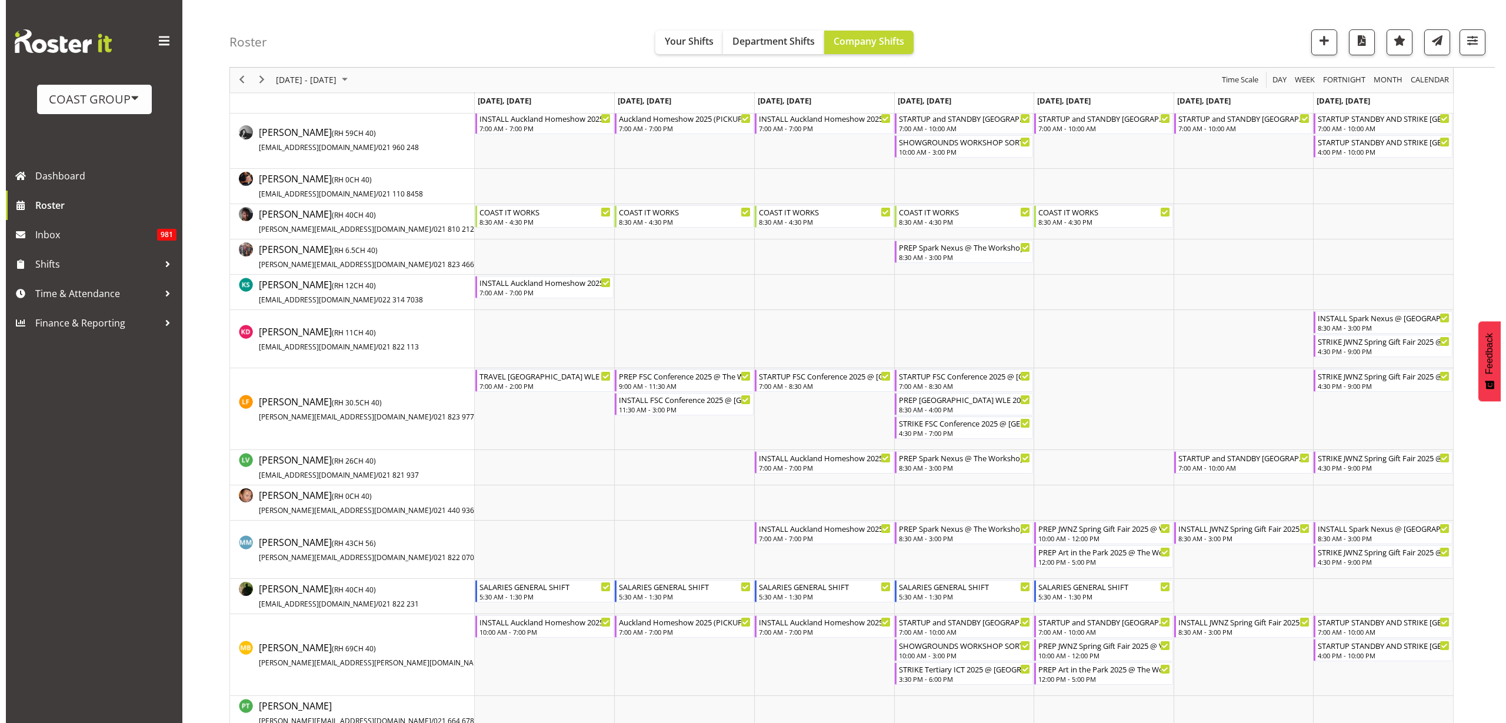
scroll to position [515, 0]
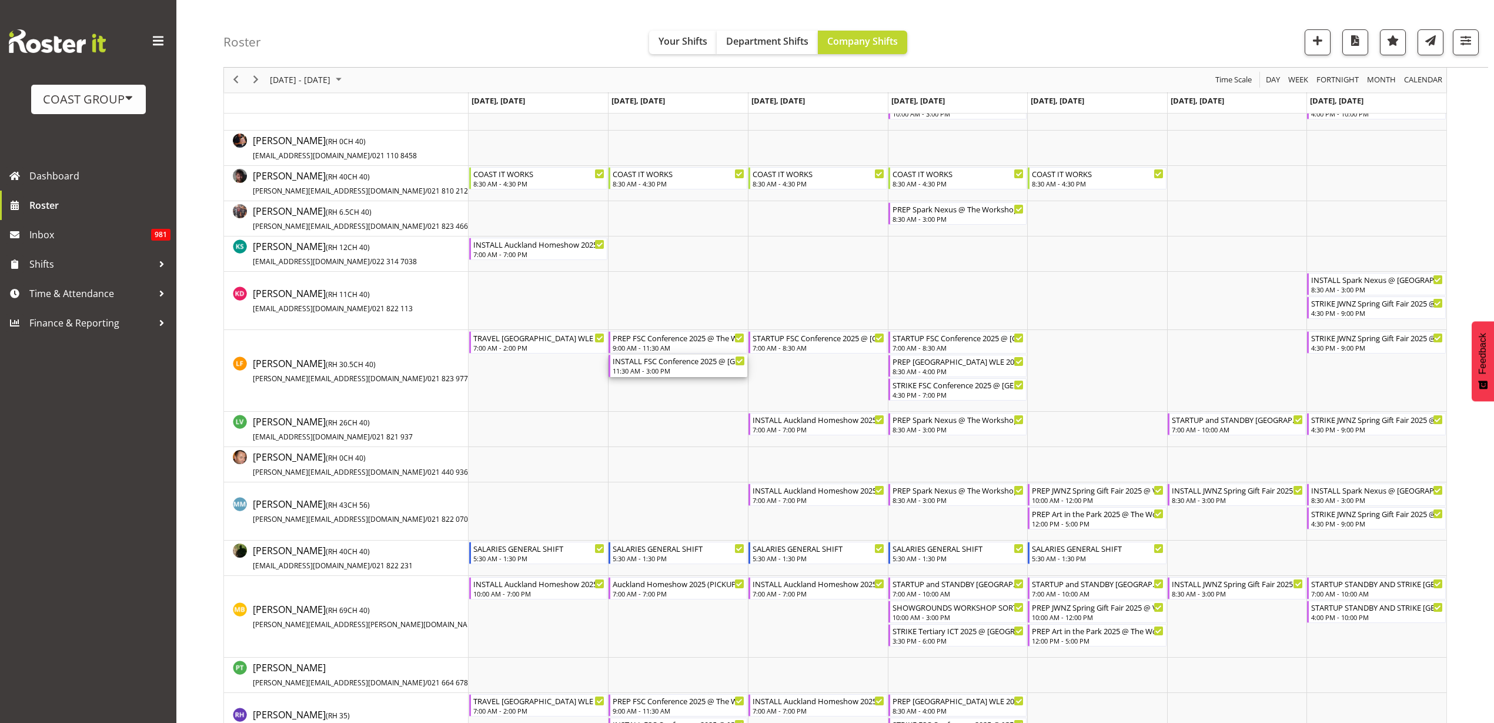
click at [668, 363] on div "INSTALL FSC Conference 2025 @ [GEOGRAPHIC_DATA] On SIte @ 1200" at bounding box center [679, 361] width 132 height 12
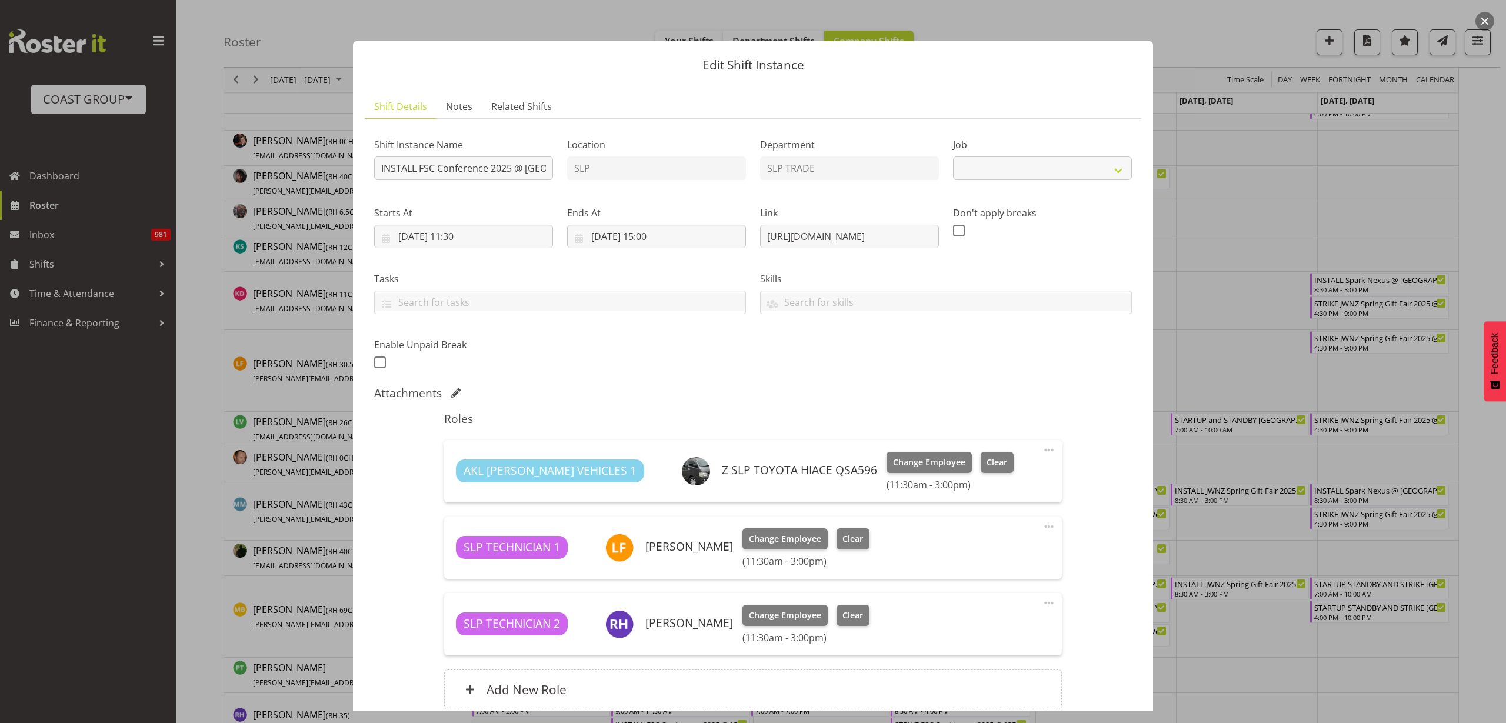
select select "9759"
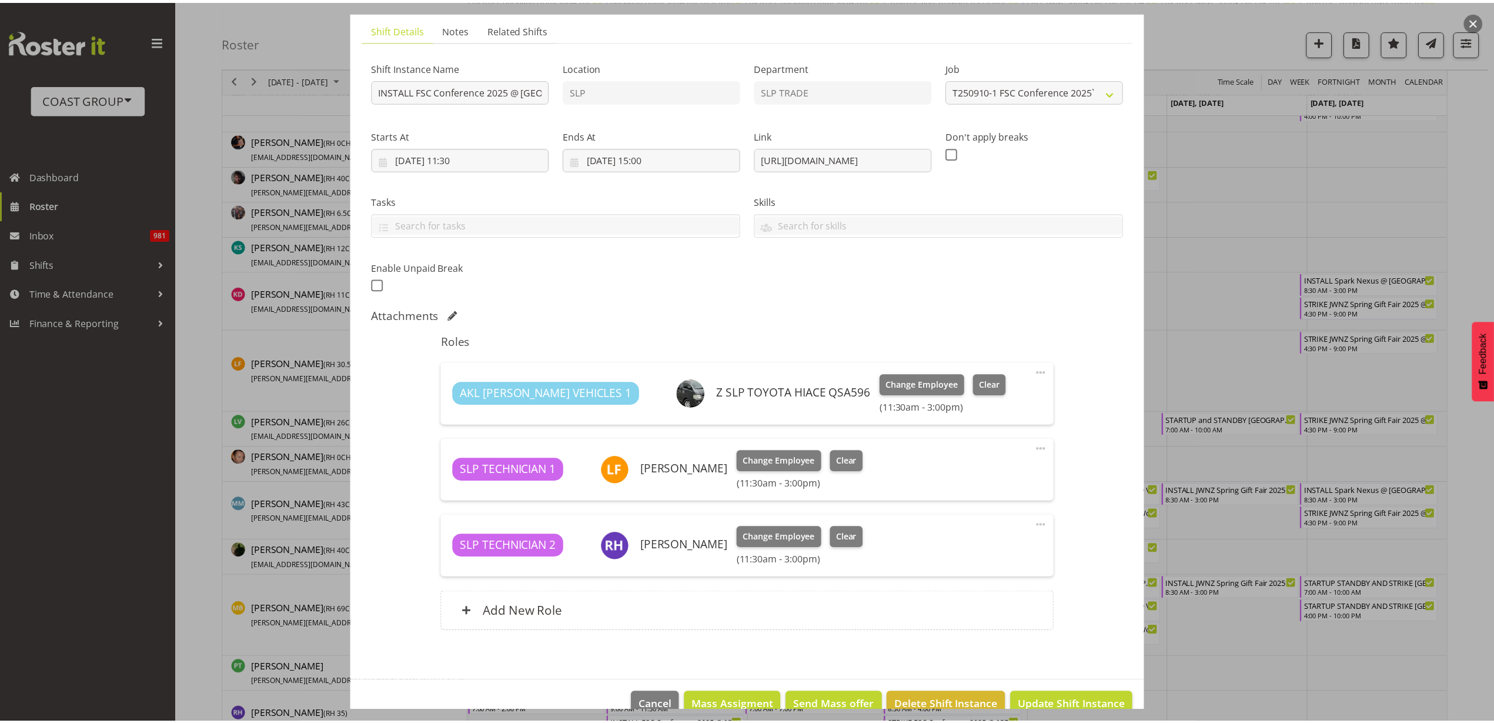
scroll to position [103, 0]
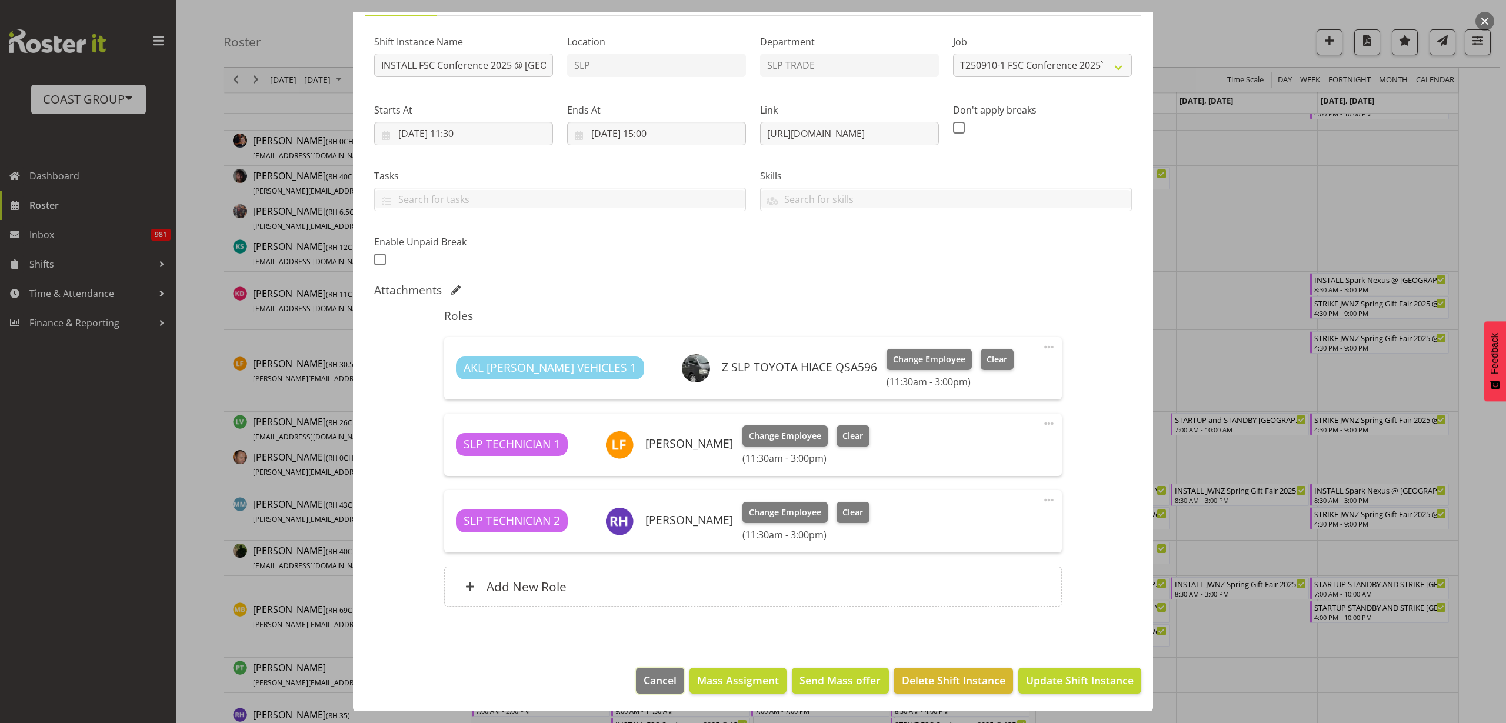
click at [643, 680] on span "Cancel" at bounding box center [659, 679] width 33 height 15
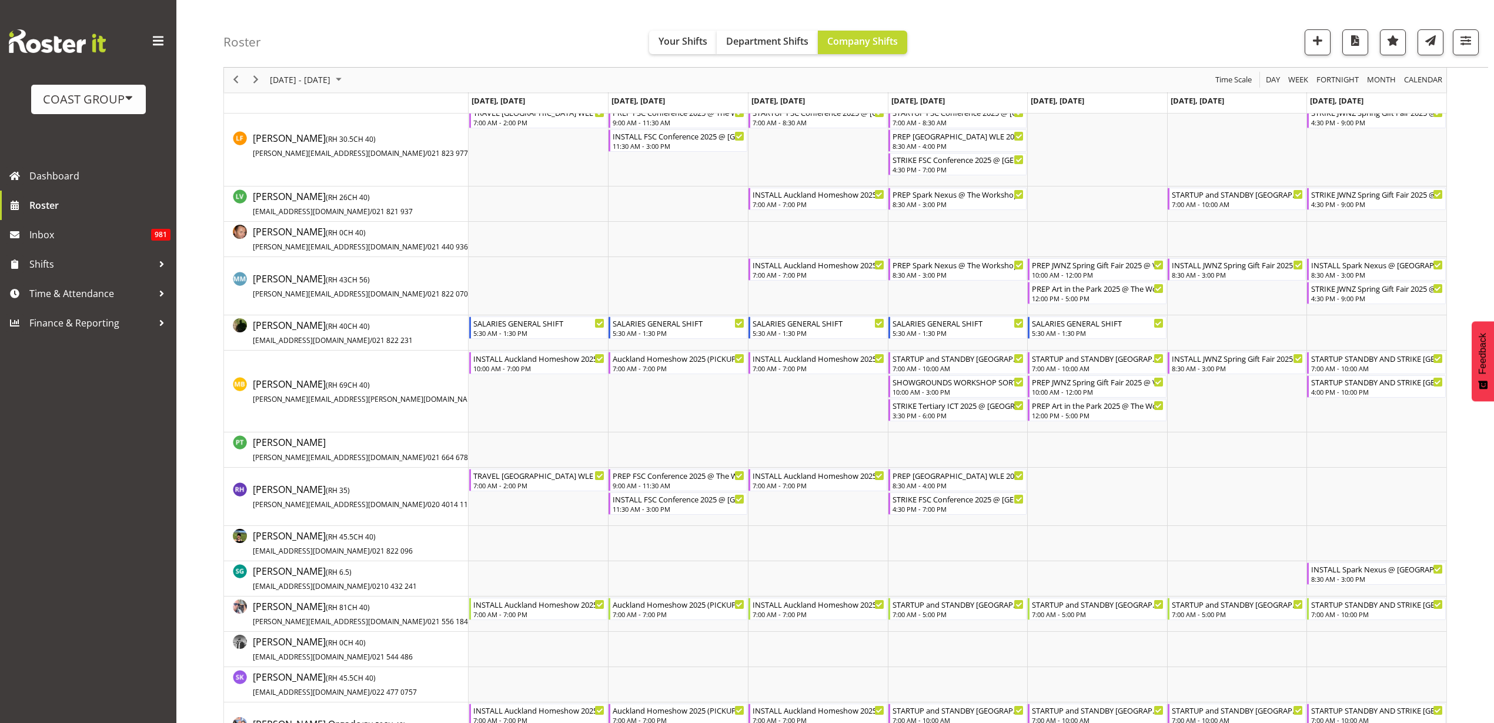
scroll to position [662, 0]
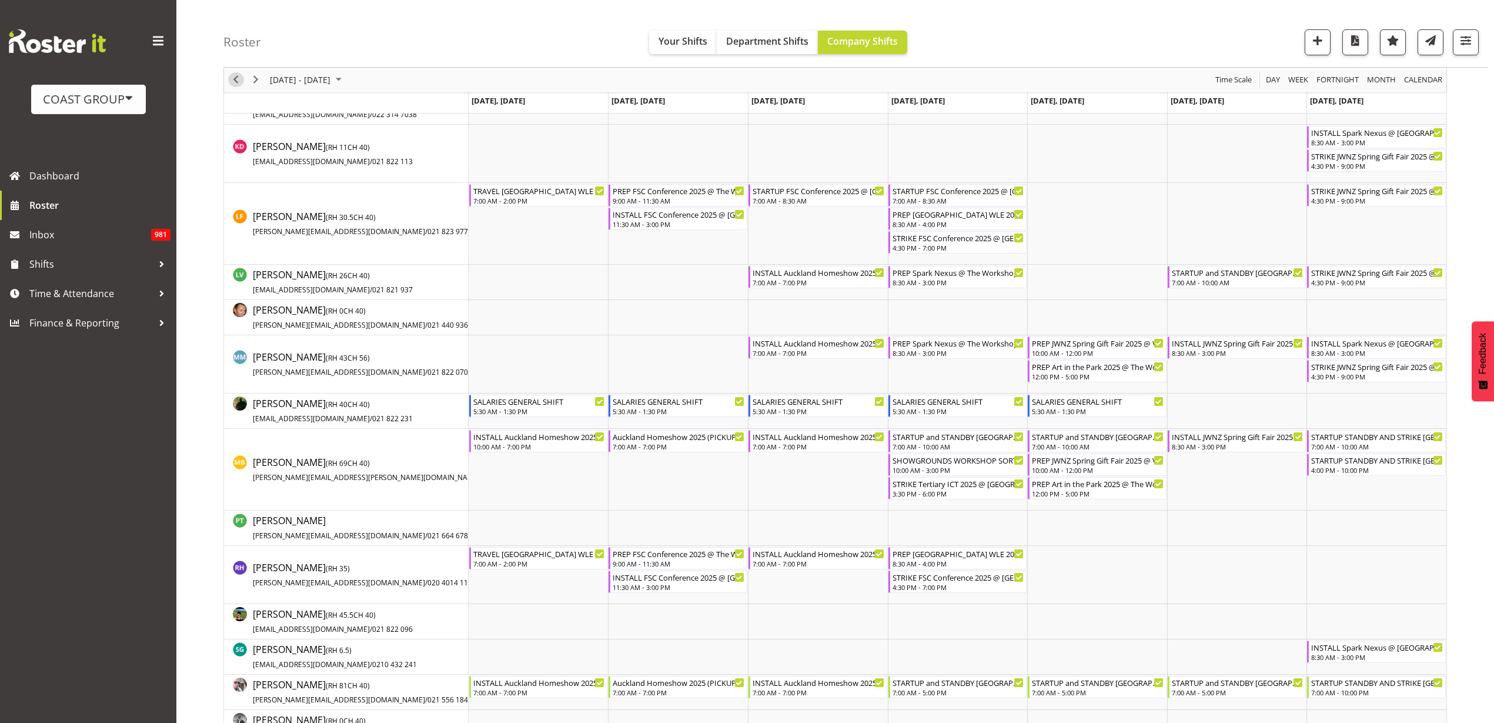
click at [233, 76] on span "Previous" at bounding box center [236, 80] width 14 height 15
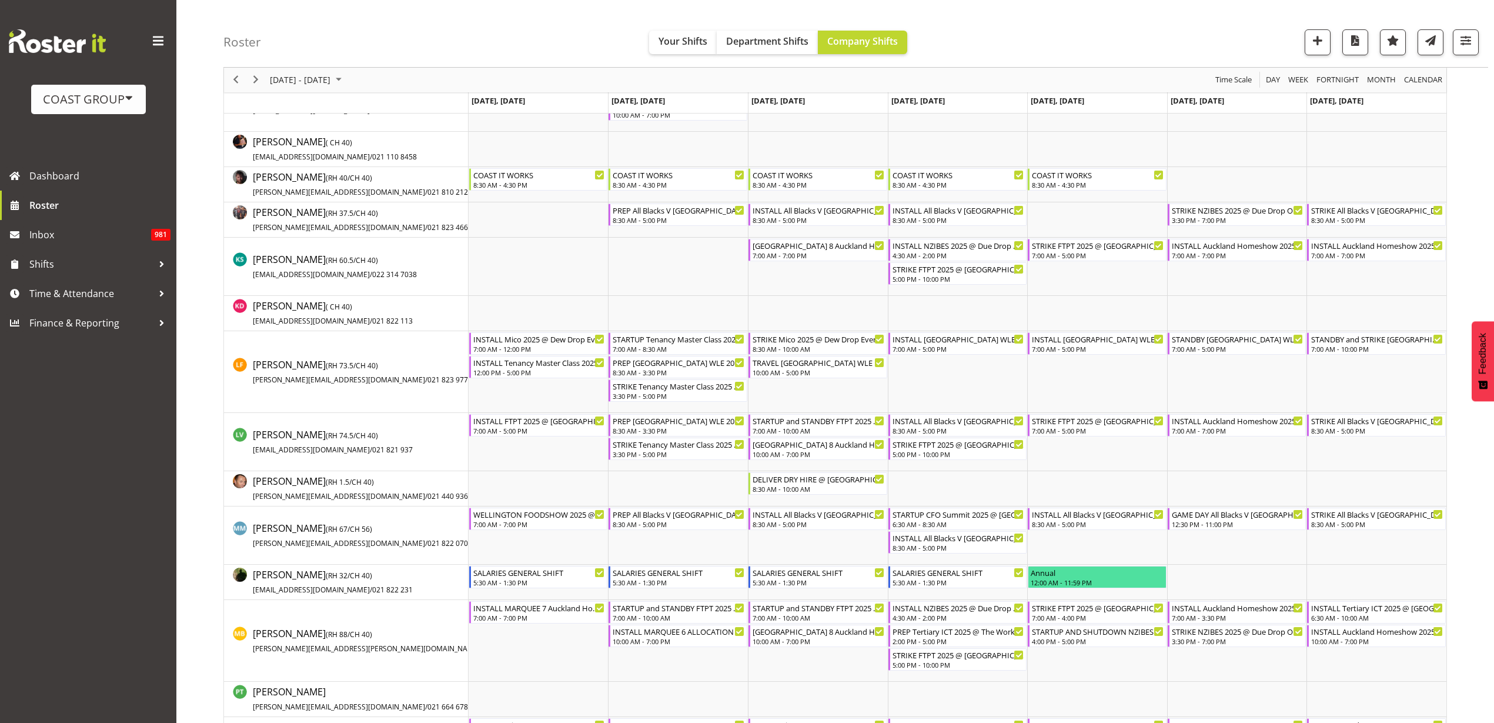
scroll to position [515, 0]
click at [95, 296] on span "Time & Attendance" at bounding box center [91, 294] width 124 height 18
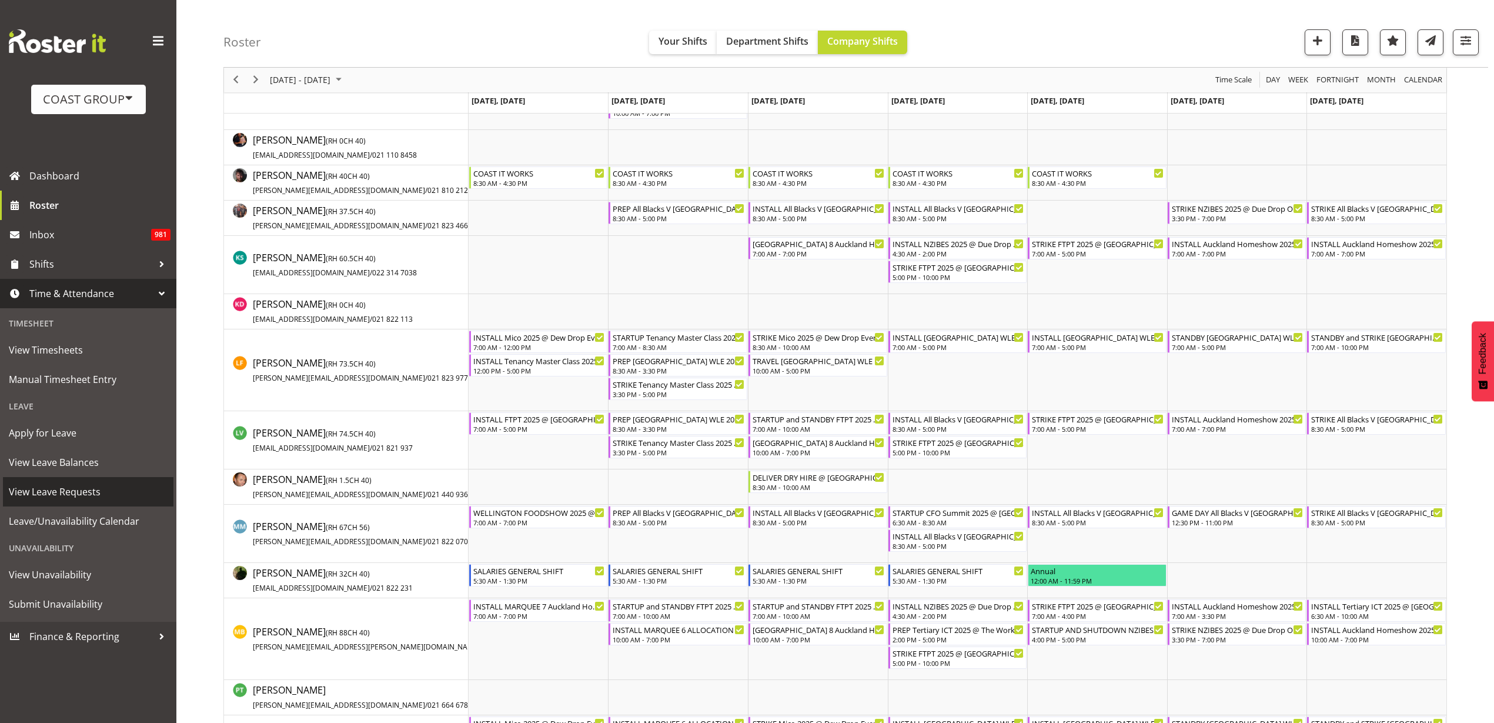
click at [92, 492] on span "View Leave Requests" at bounding box center [88, 492] width 159 height 18
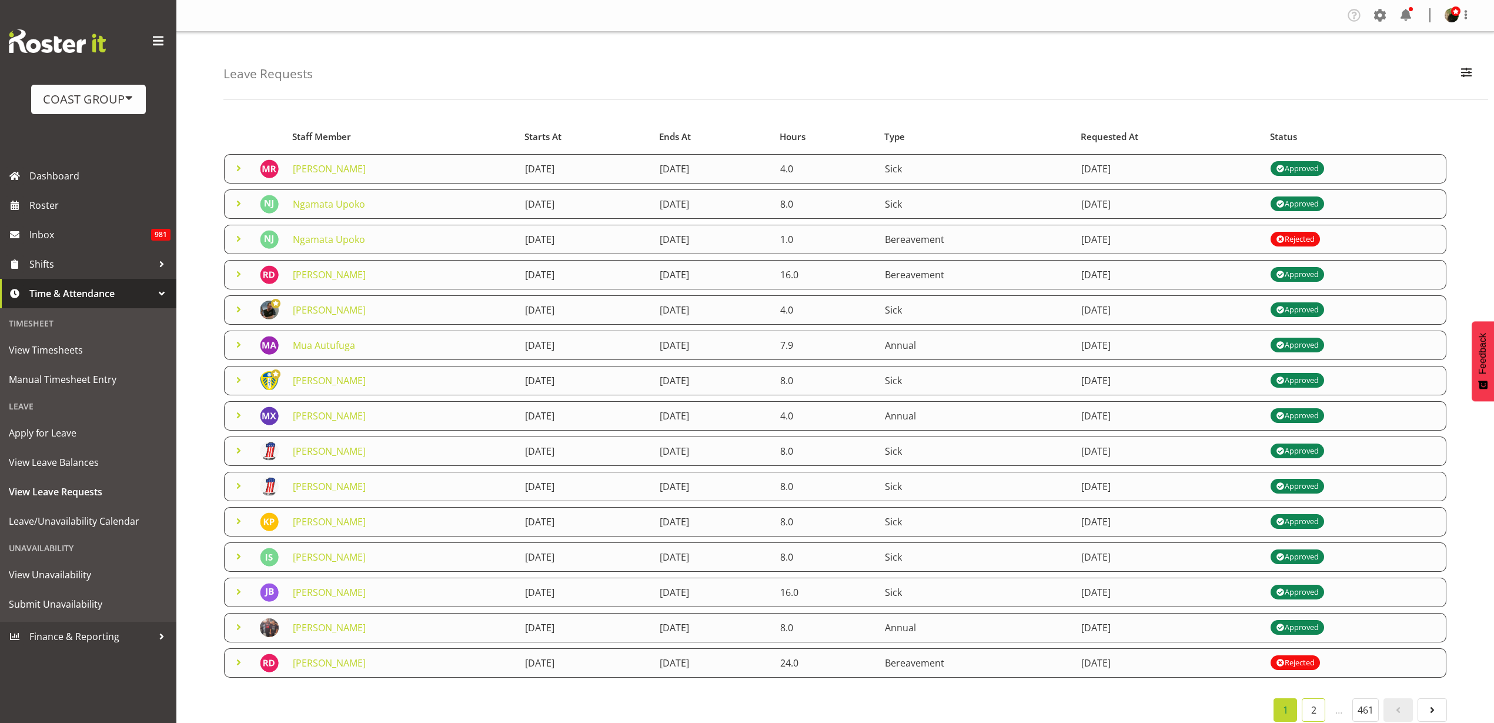
click at [1311, 709] on link "2" at bounding box center [1314, 710] width 24 height 24
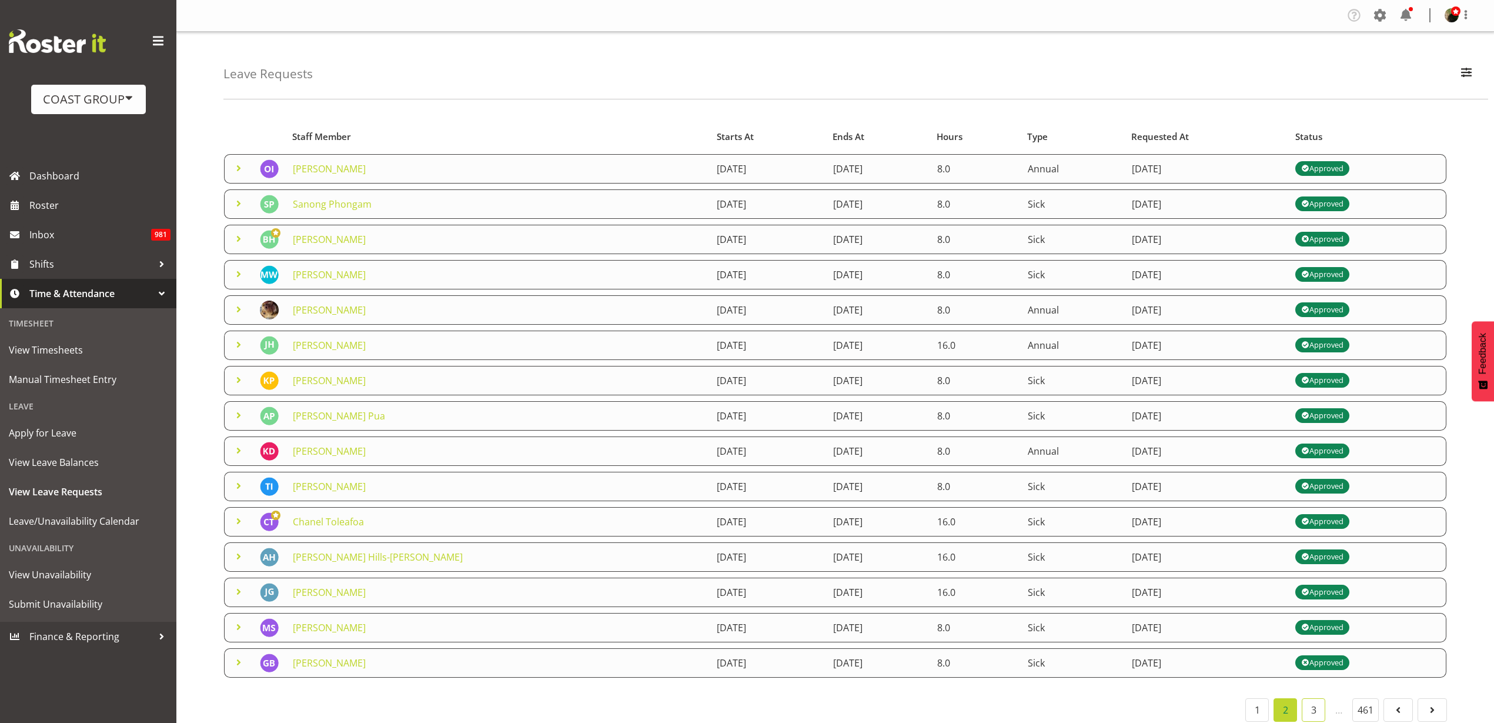
click at [1317, 712] on link "3" at bounding box center [1314, 710] width 24 height 24
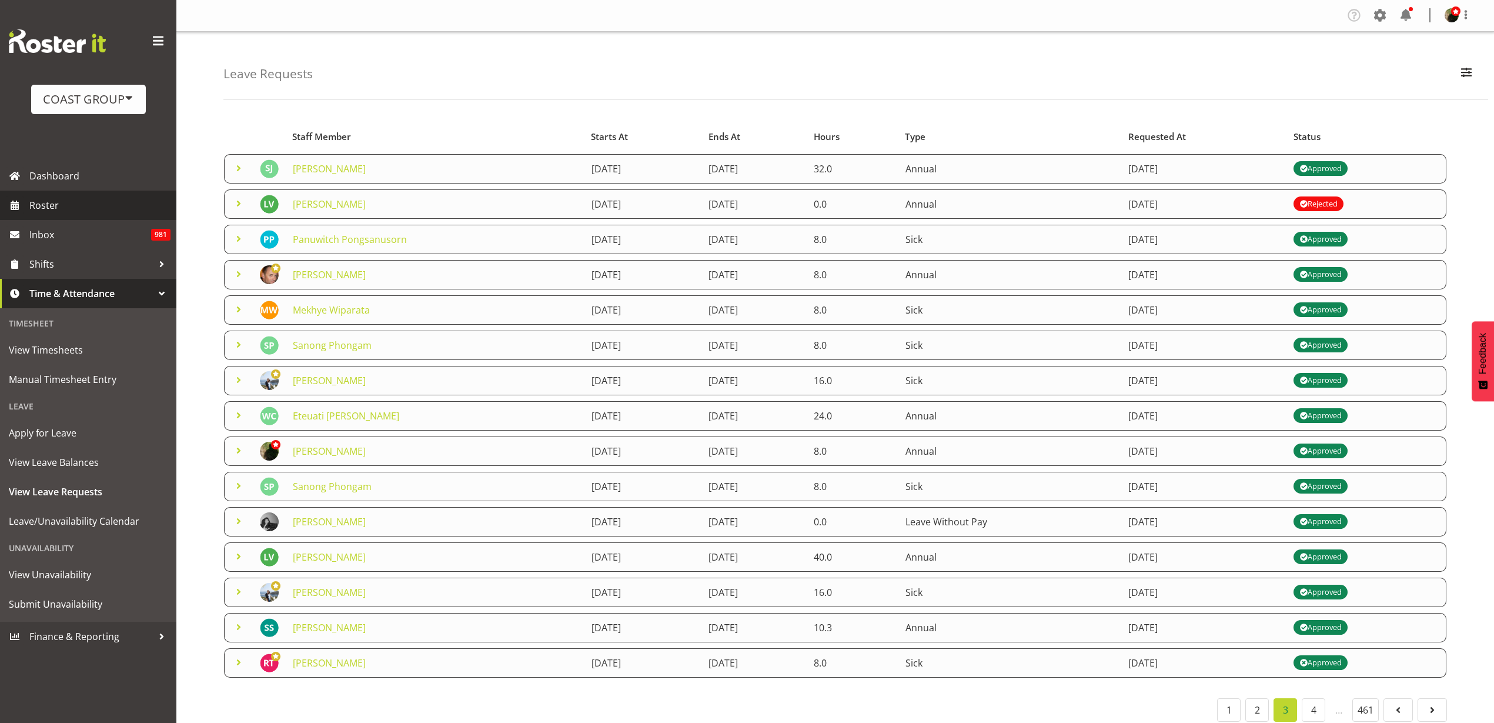
click at [67, 205] on span "Roster" at bounding box center [99, 205] width 141 height 18
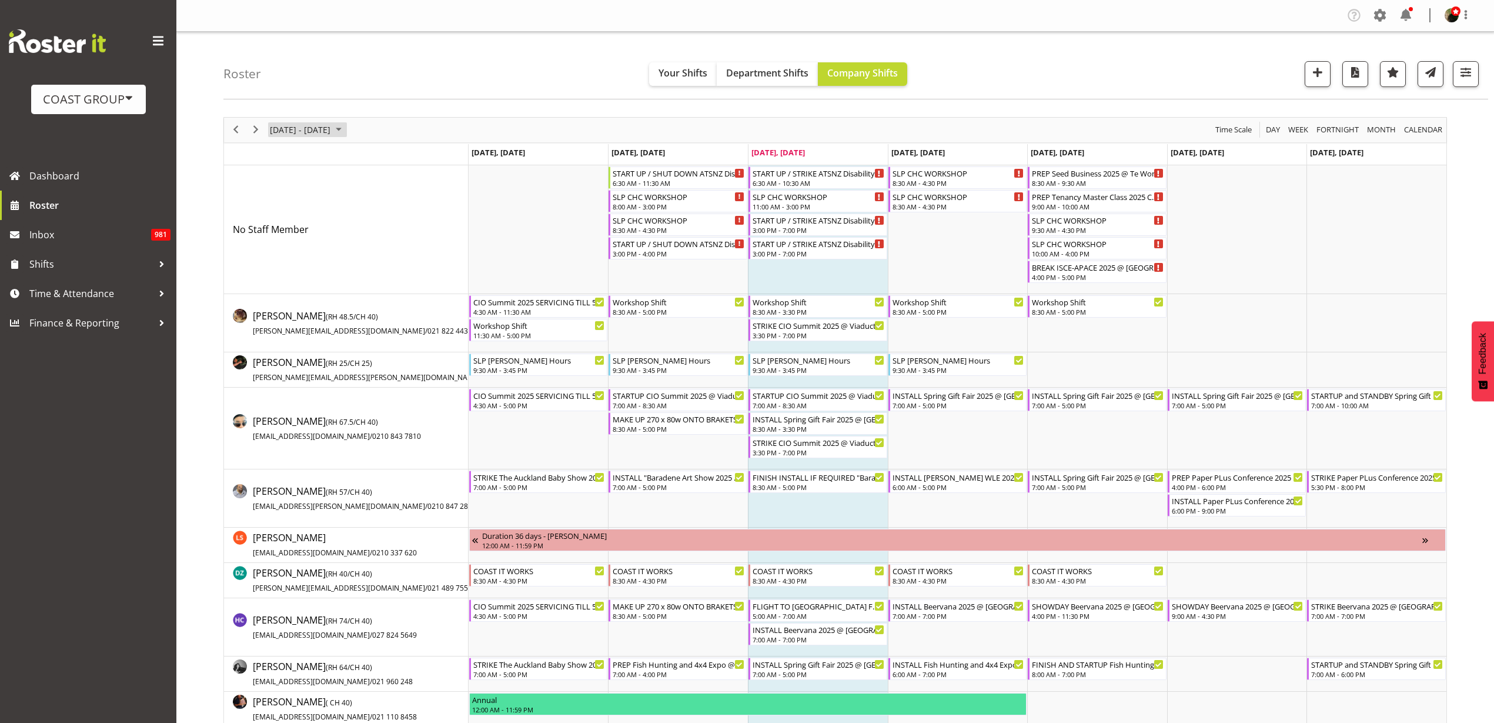
click at [306, 129] on span "August 18 - 24, 2025" at bounding box center [300, 129] width 63 height 15
click at [396, 158] on span "next month" at bounding box center [393, 159] width 21 height 21
click at [378, 200] on span "6" at bounding box center [377, 200] width 18 height 18
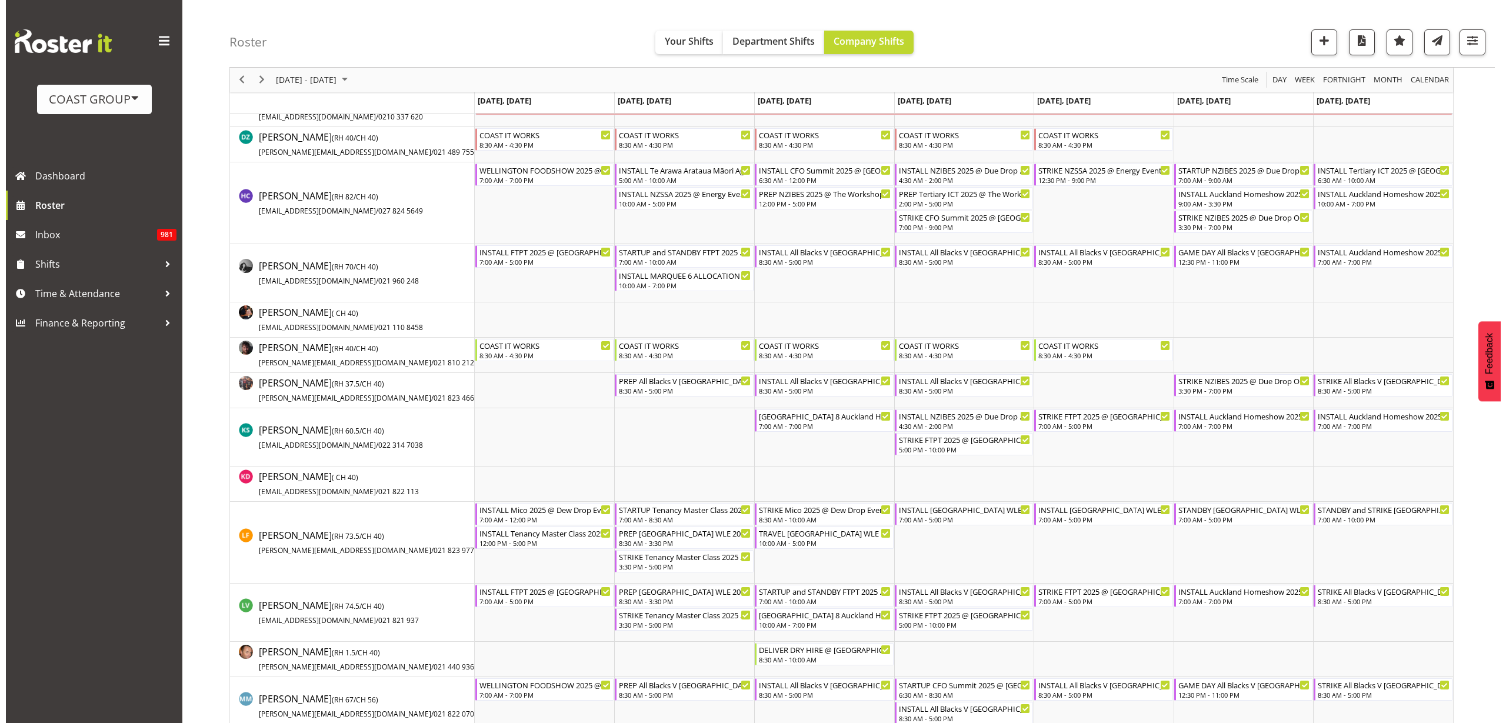
scroll to position [368, 0]
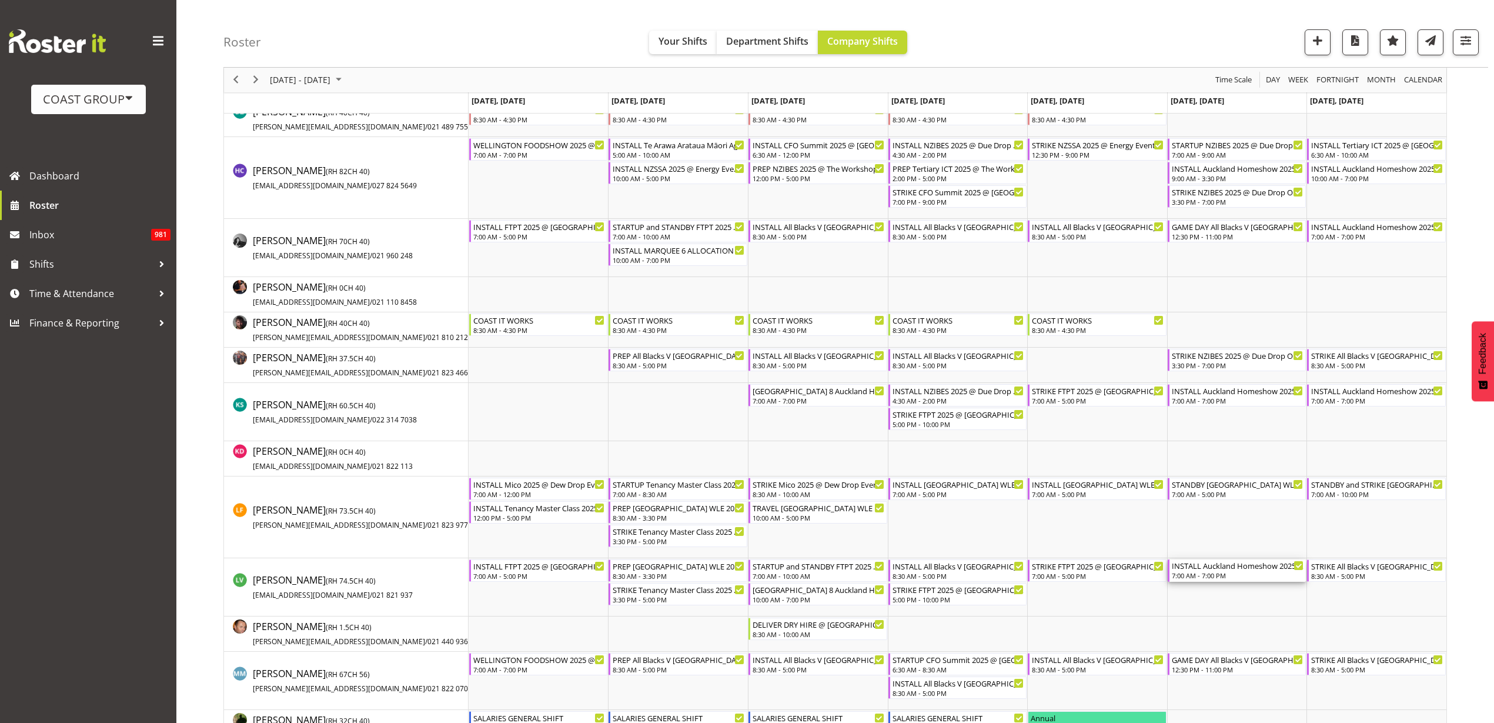
click at [1233, 570] on div "INSTALL Auckland Homeshow 2025 @ [GEOGRAPHIC_DATA]" at bounding box center [1238, 565] width 132 height 12
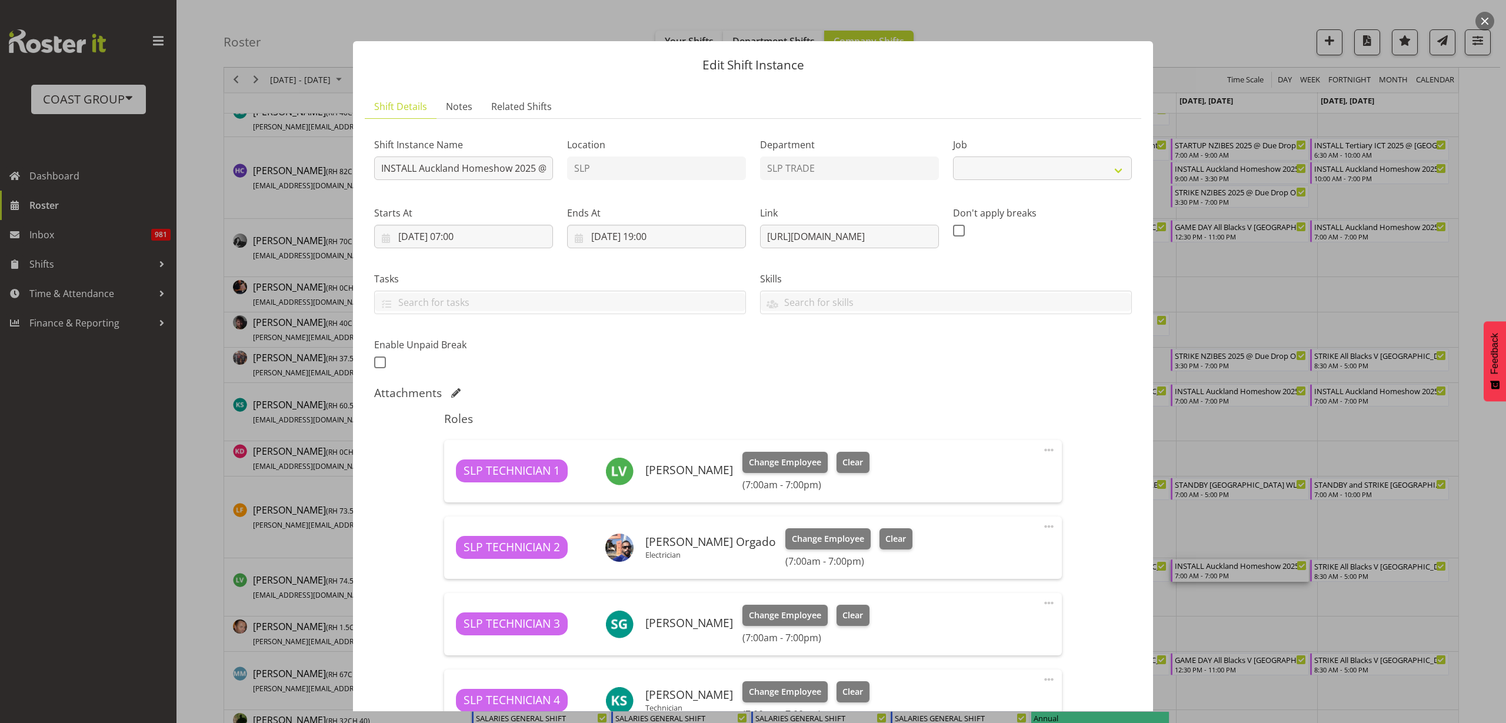
select select "9869"
click at [1042, 449] on span at bounding box center [1049, 450] width 14 height 14
click at [981, 473] on link "Edit" at bounding box center [999, 475] width 113 height 21
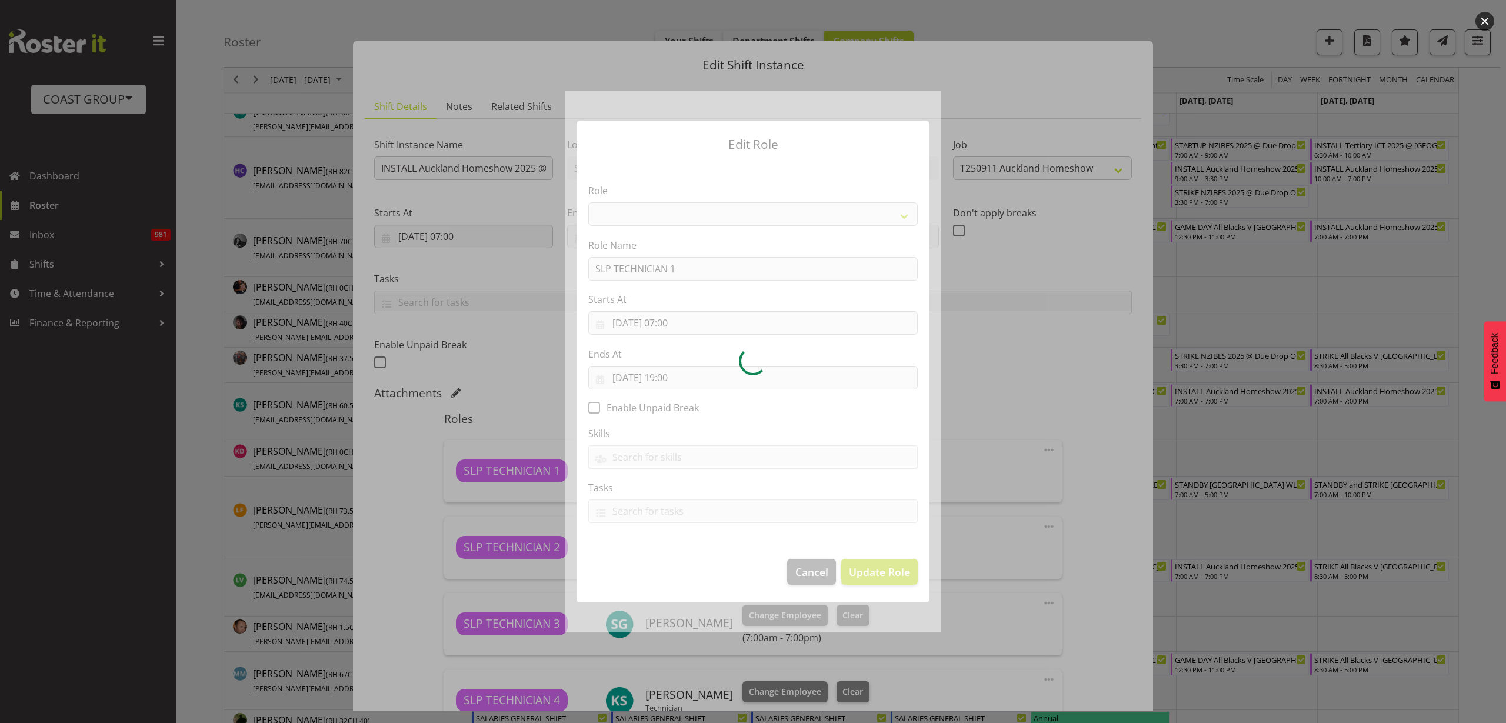
select select "123"
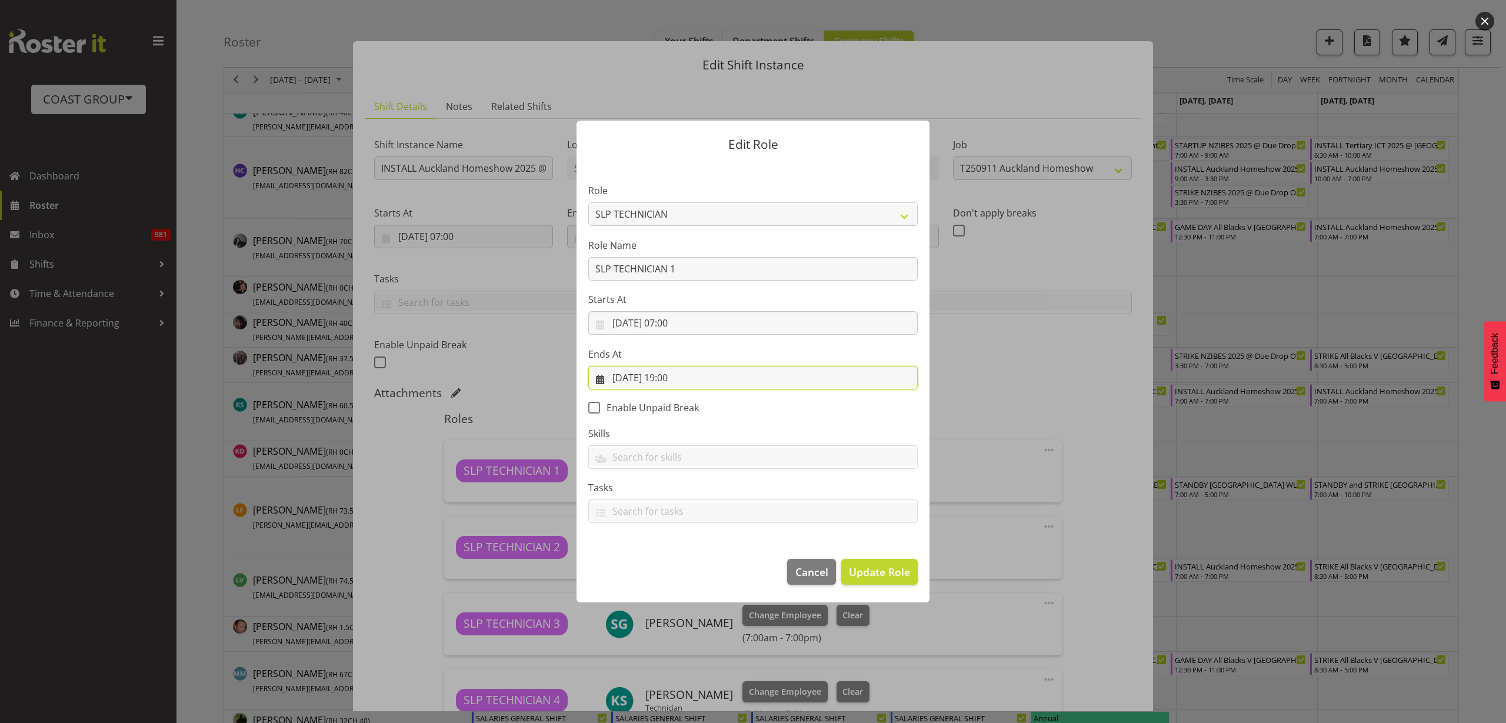
click at [681, 378] on input "06/09/2025, 19:00" at bounding box center [752, 378] width 329 height 24
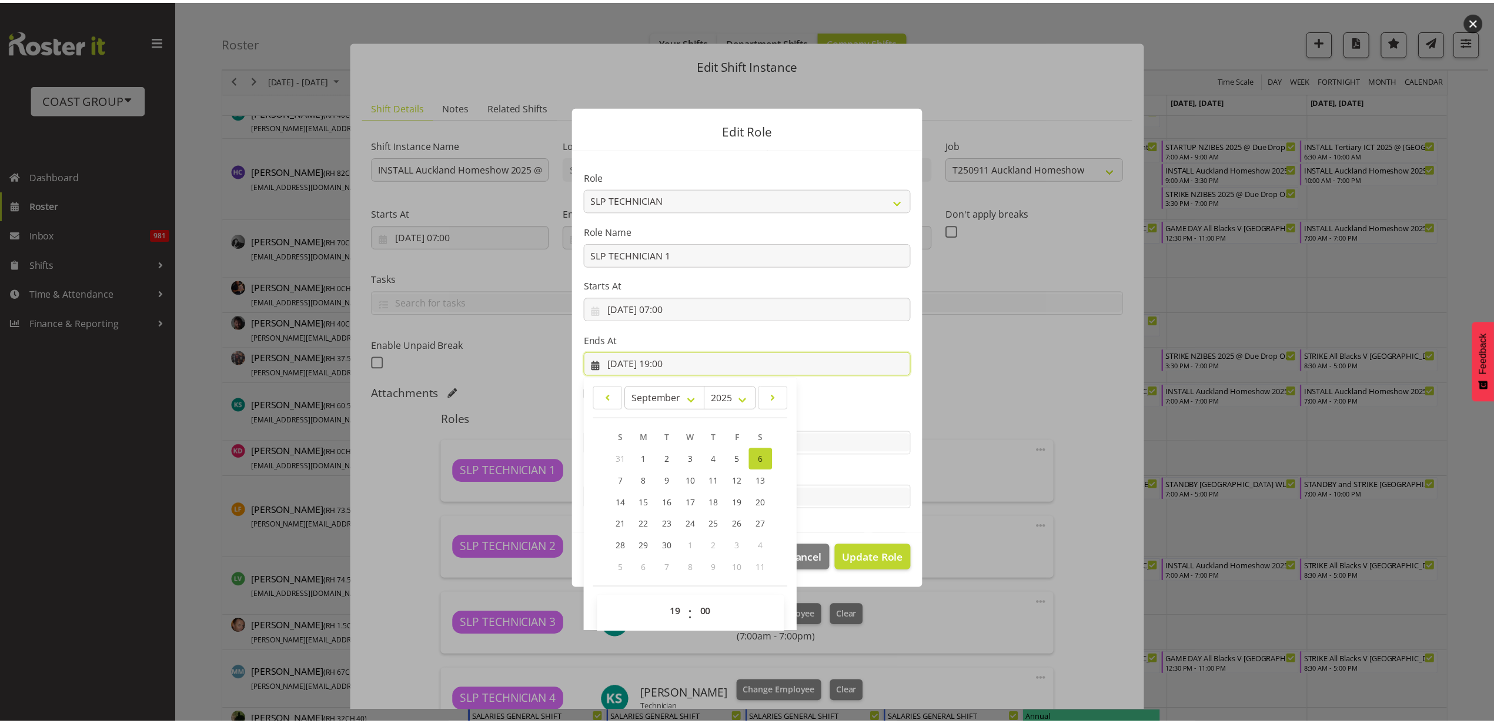
scroll to position [25, 0]
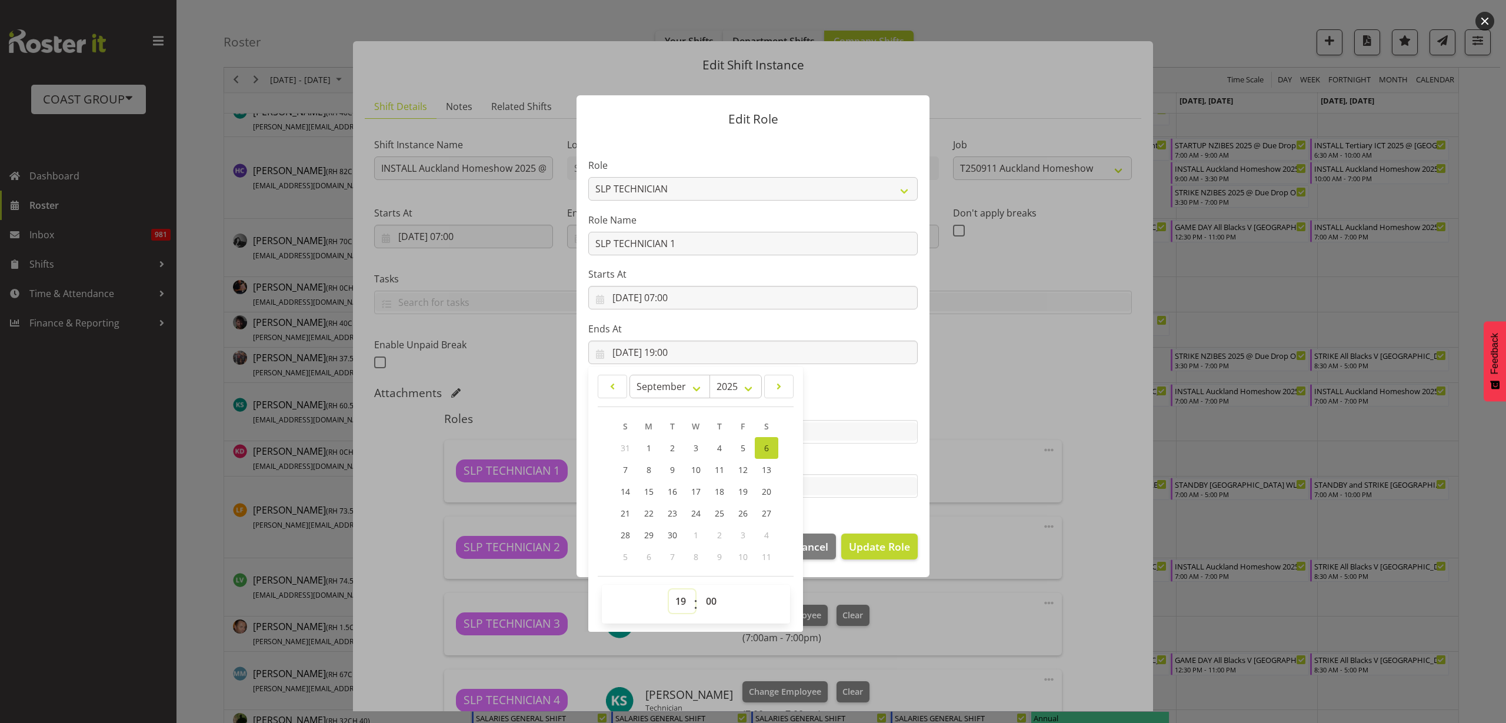
click at [674, 600] on select "00 01 02 03 04 05 06 07 08 09 10 11 12 13 14 15 16 17 18 19 20 21 22 23" at bounding box center [682, 601] width 26 height 24
select select "15"
click at [669, 589] on select "00 01 02 03 04 05 06 07 08 09 10 11 12 13 14 15 16 17 18 19 20 21 22 23" at bounding box center [682, 601] width 26 height 24
type input "06/09/2025, 15:00"
drag, startPoint x: 867, startPoint y: 543, endPoint x: 879, endPoint y: 538, distance: 12.1
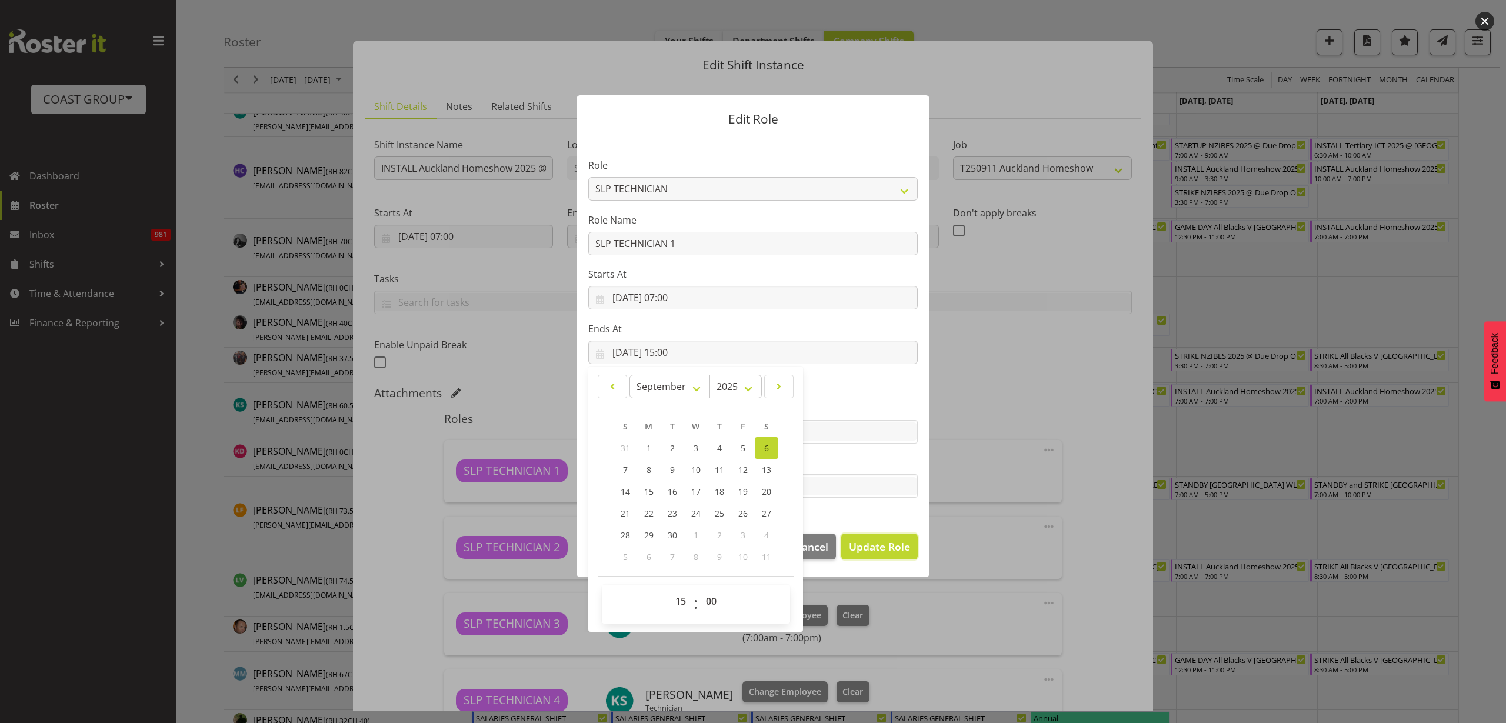
click at [868, 543] on span "Update Role" at bounding box center [879, 546] width 61 height 15
select select
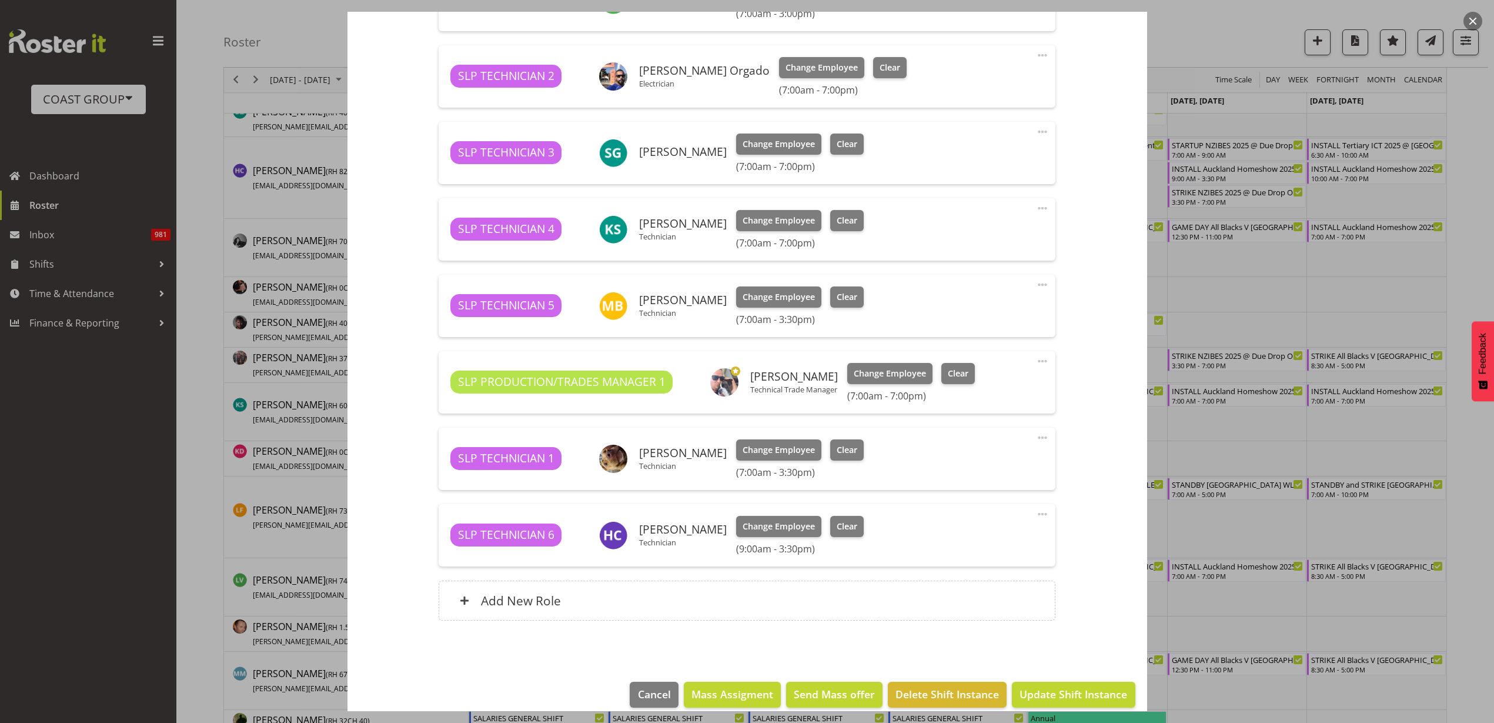
scroll to position [485, 0]
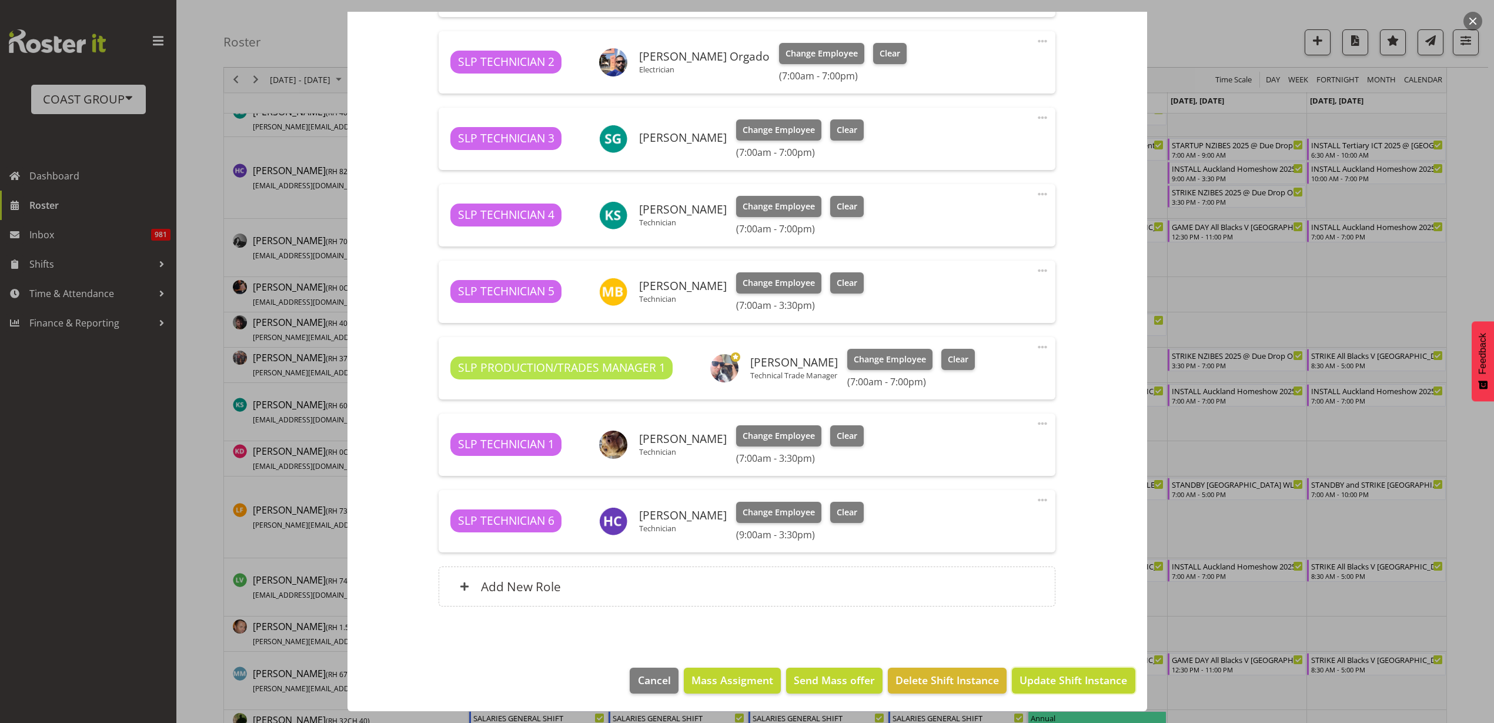
click at [1055, 674] on span "Update Shift Instance" at bounding box center [1074, 679] width 108 height 15
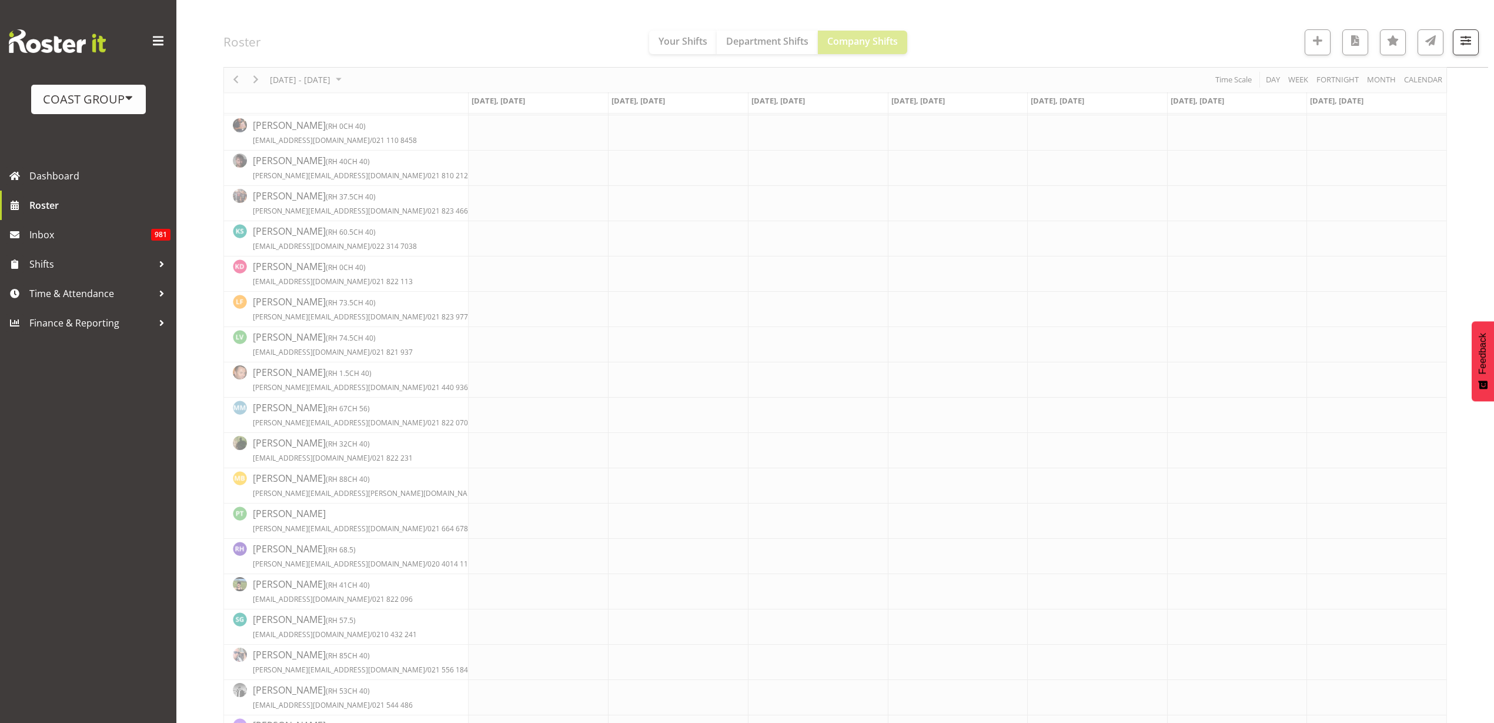
scroll to position [460, 0]
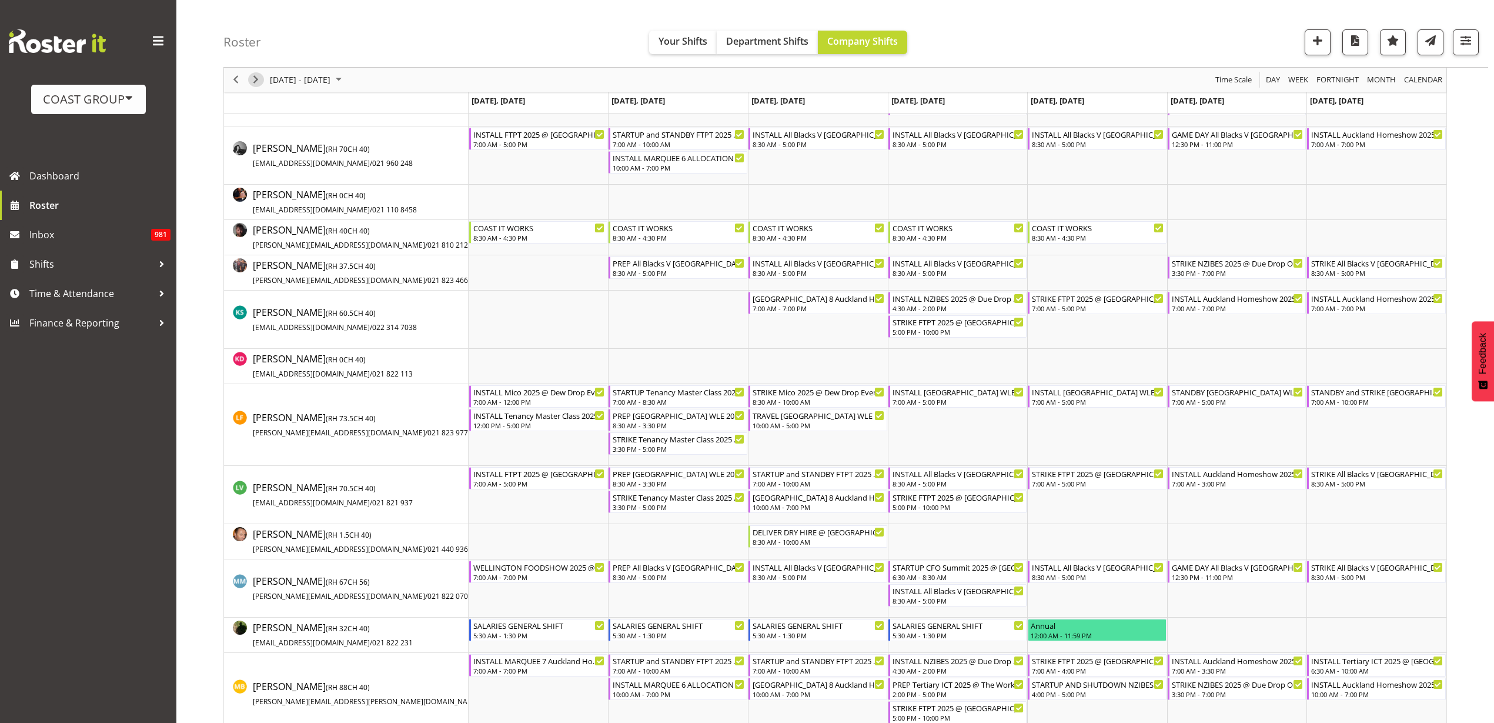
click at [257, 83] on span "Next" at bounding box center [256, 80] width 14 height 15
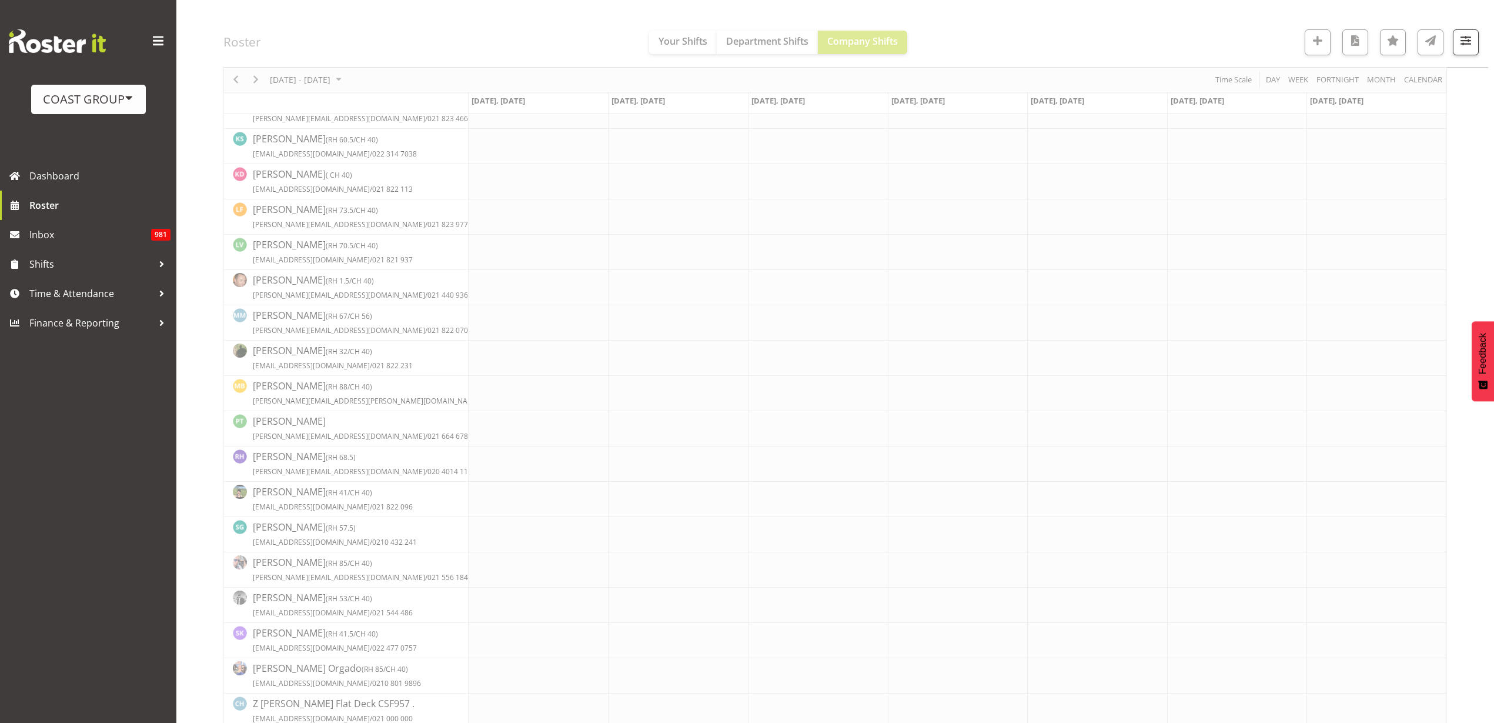
scroll to position [0, 0]
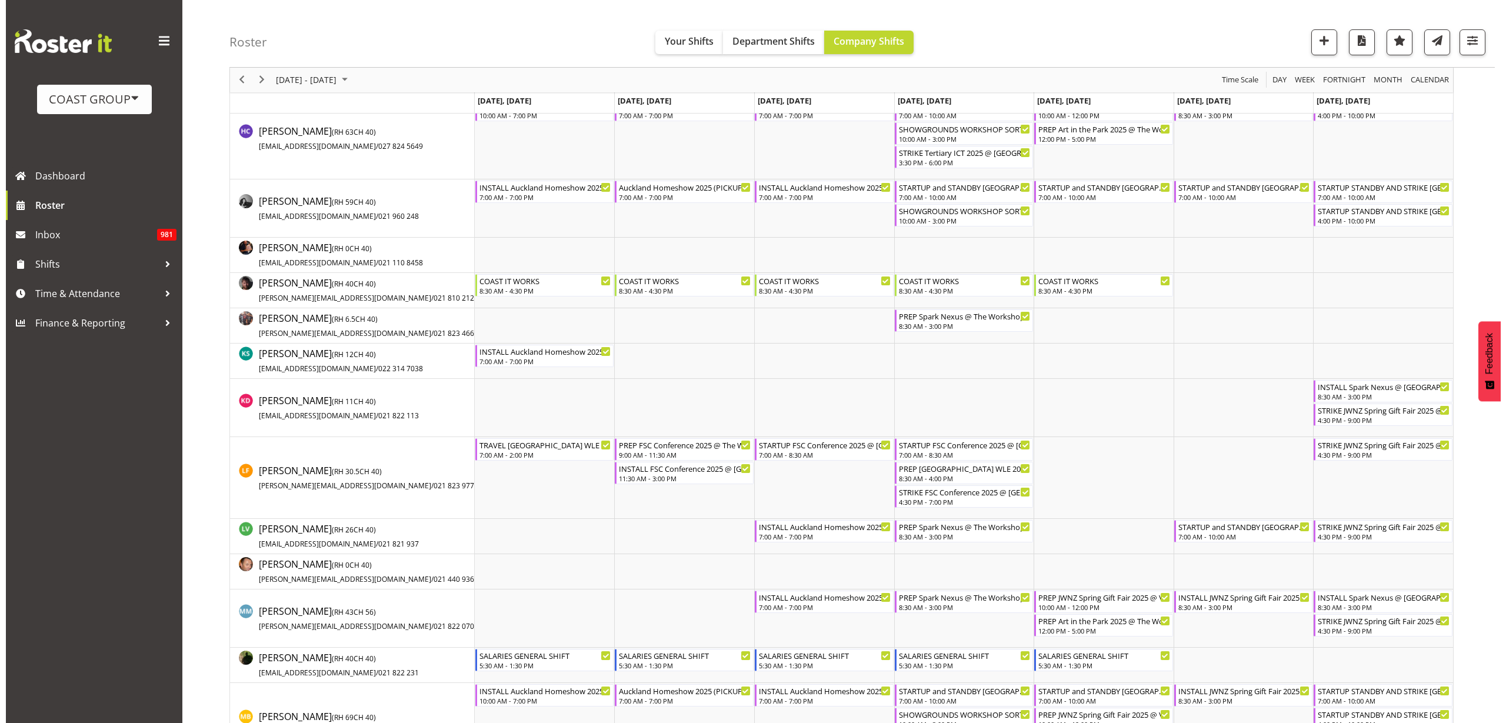
scroll to position [515, 0]
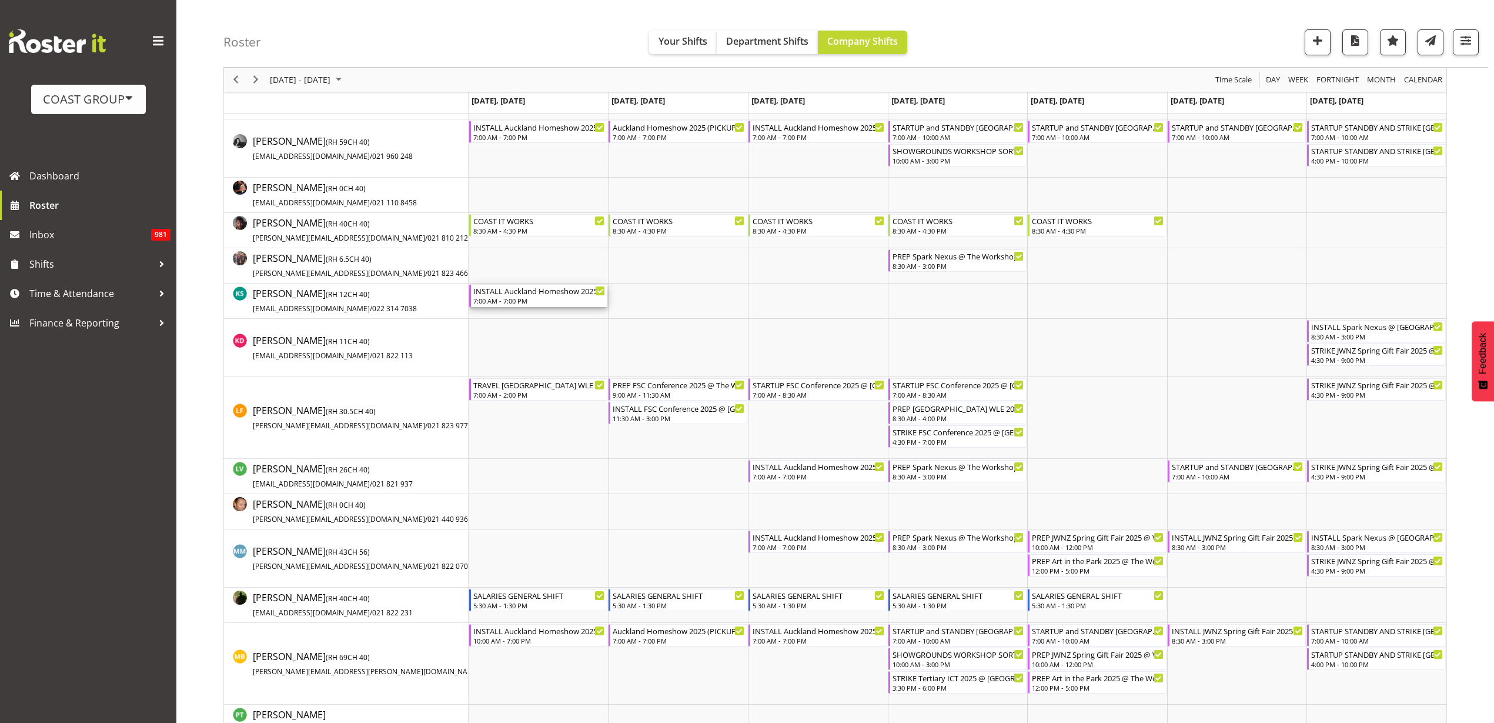
click at [531, 295] on div "INSTALL Auckland Homeshow 2025 @ [GEOGRAPHIC_DATA]" at bounding box center [539, 291] width 132 height 12
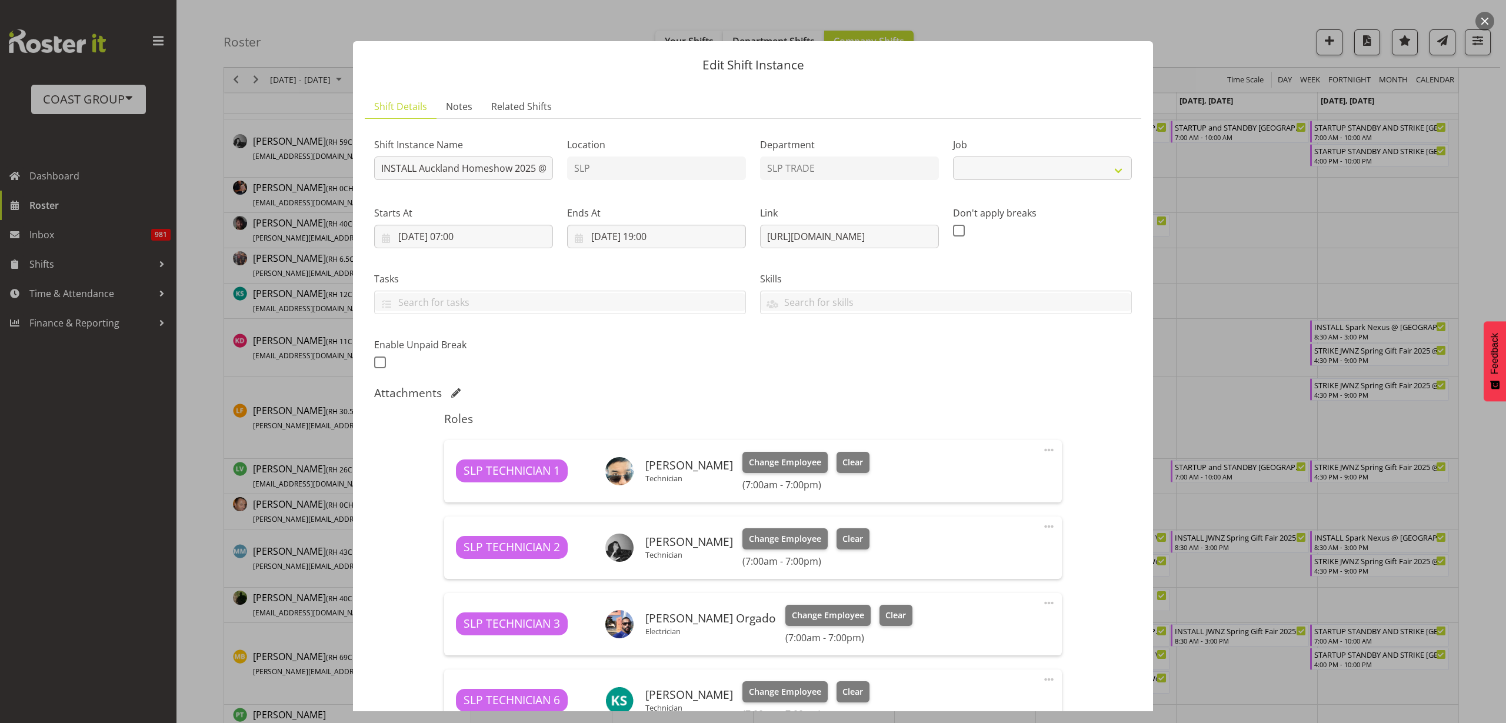
select select "9869"
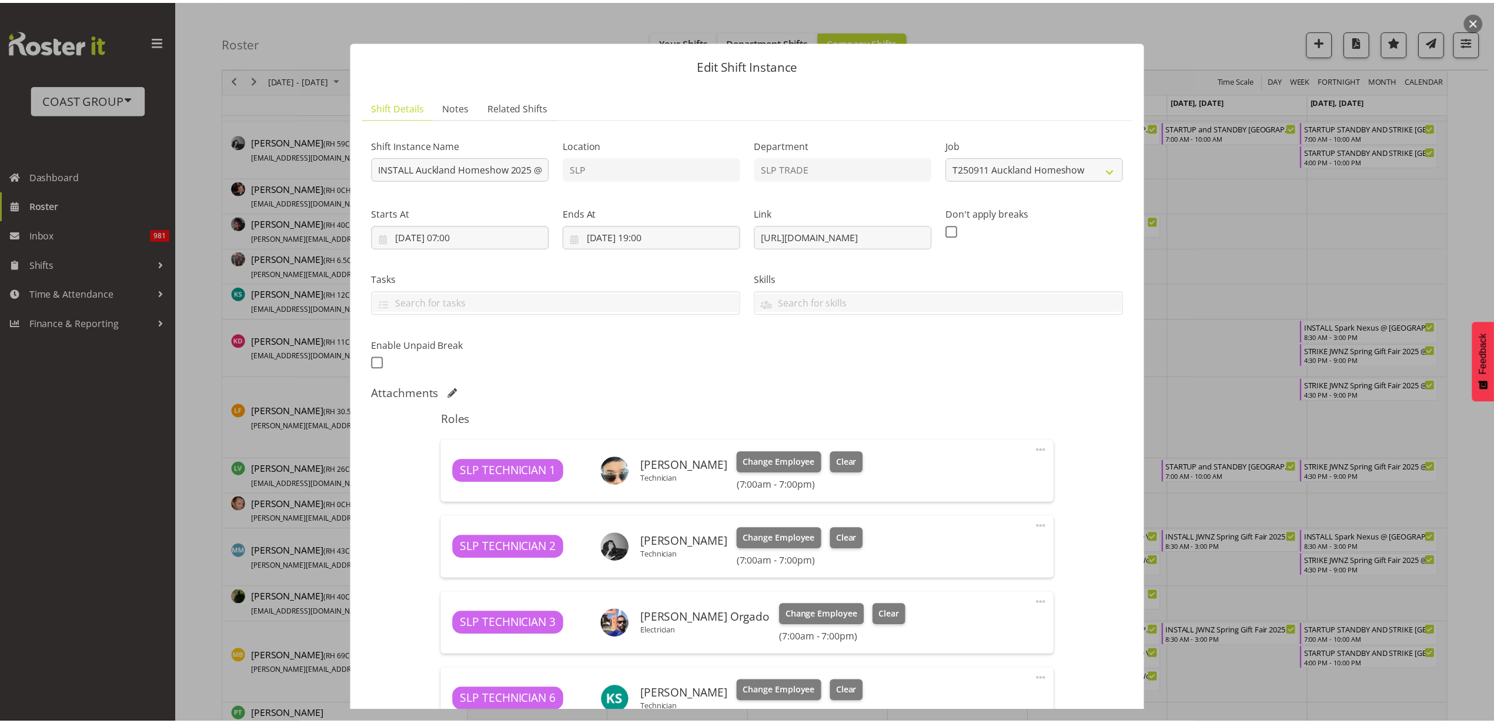
scroll to position [409, 0]
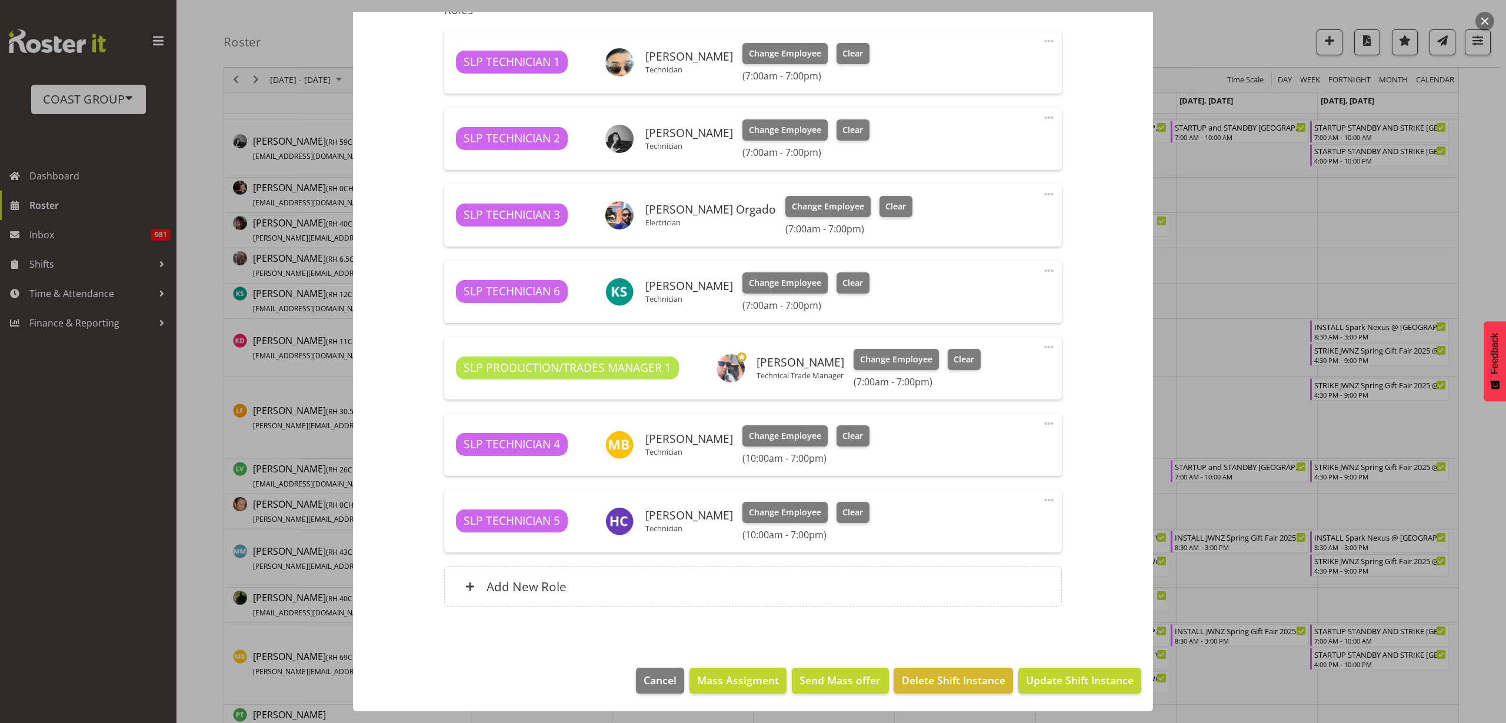
click at [584, 591] on div "Add New Role" at bounding box center [752, 586] width 617 height 40
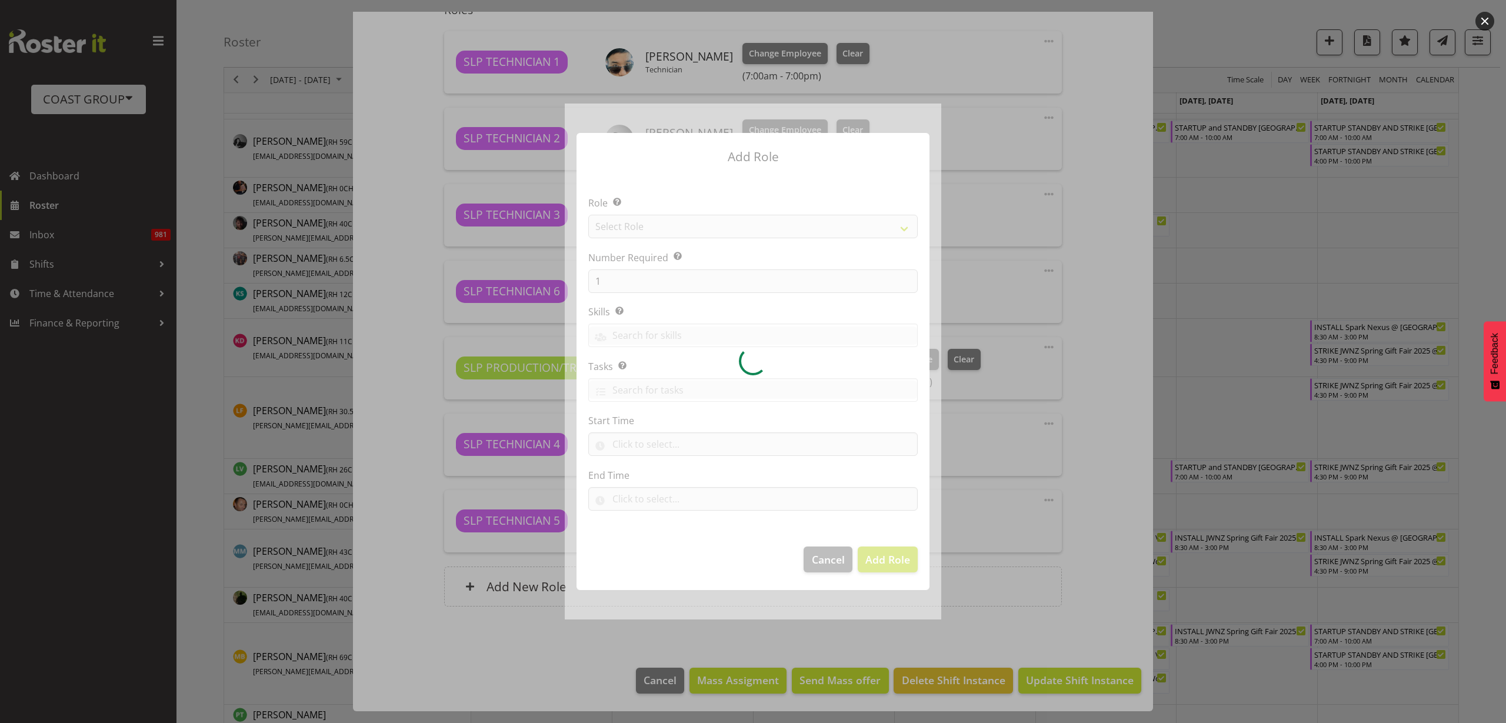
click at [665, 226] on div at bounding box center [753, 362] width 376 height 516
click at [665, 225] on div at bounding box center [753, 362] width 376 height 516
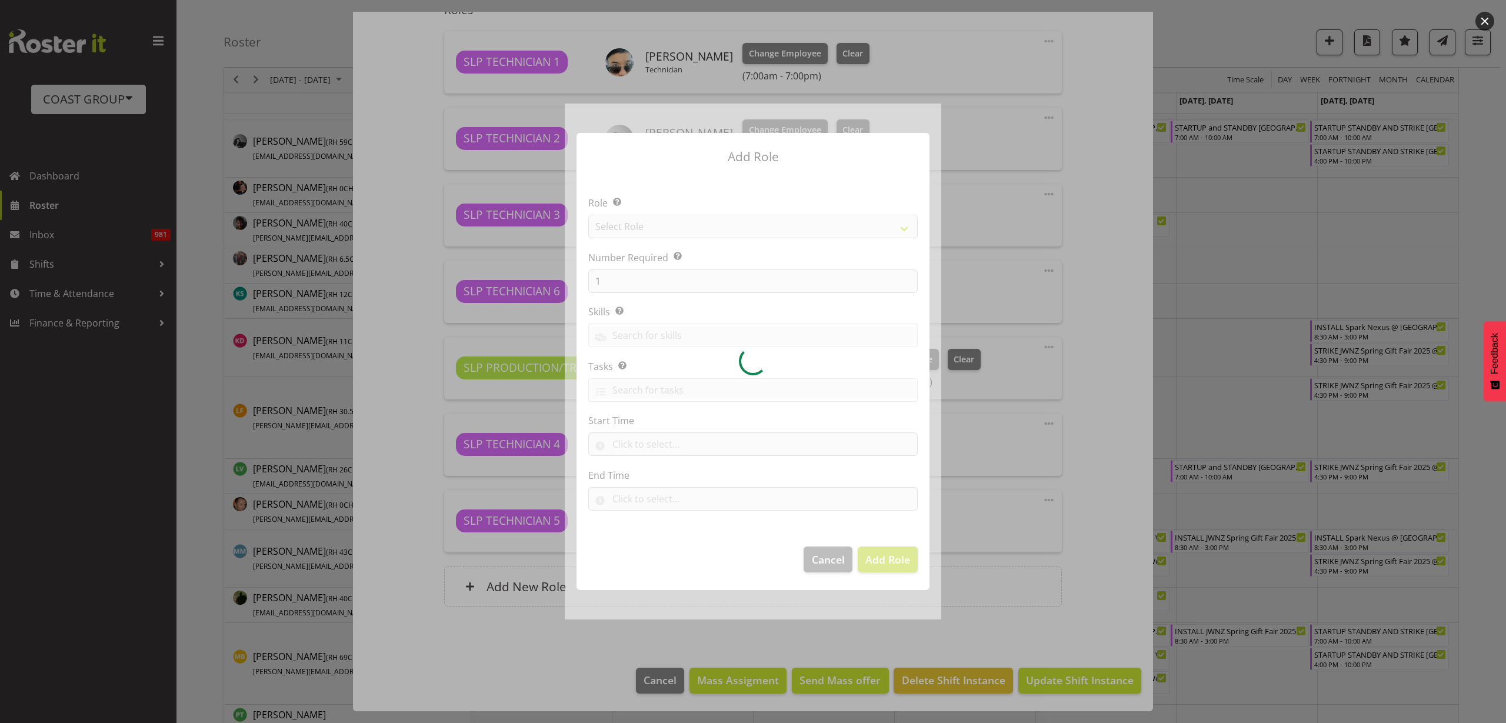
click at [665, 225] on div at bounding box center [753, 362] width 376 height 516
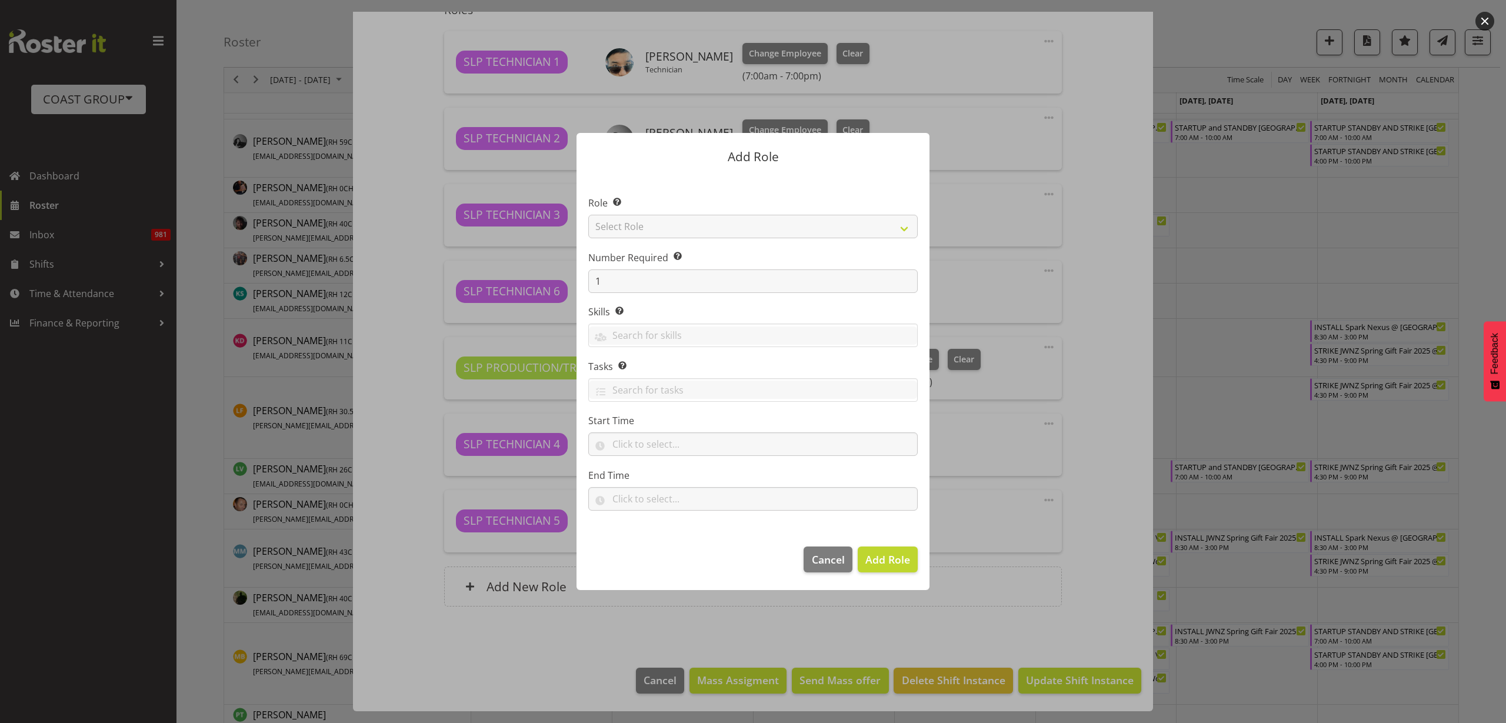
click at [665, 225] on section "Role Select the role you wish to add to the shift. Select Role ACCOUNT MANAGER …" at bounding box center [752, 355] width 353 height 360
click at [665, 225] on select "Select Role ACCOUNT MANAGER ACCOUNT MANAGER DW ACCOUNTS AKL DIANNA VEHICLES AKL…" at bounding box center [752, 227] width 329 height 24
select select "123"
click at [588, 215] on select "Select Role ACCOUNT MANAGER ACCOUNT MANAGER DW ACCOUNTS AKL DIANNA VEHICLES AKL…" at bounding box center [752, 227] width 329 height 24
drag, startPoint x: 611, startPoint y: 286, endPoint x: 552, endPoint y: 272, distance: 60.5
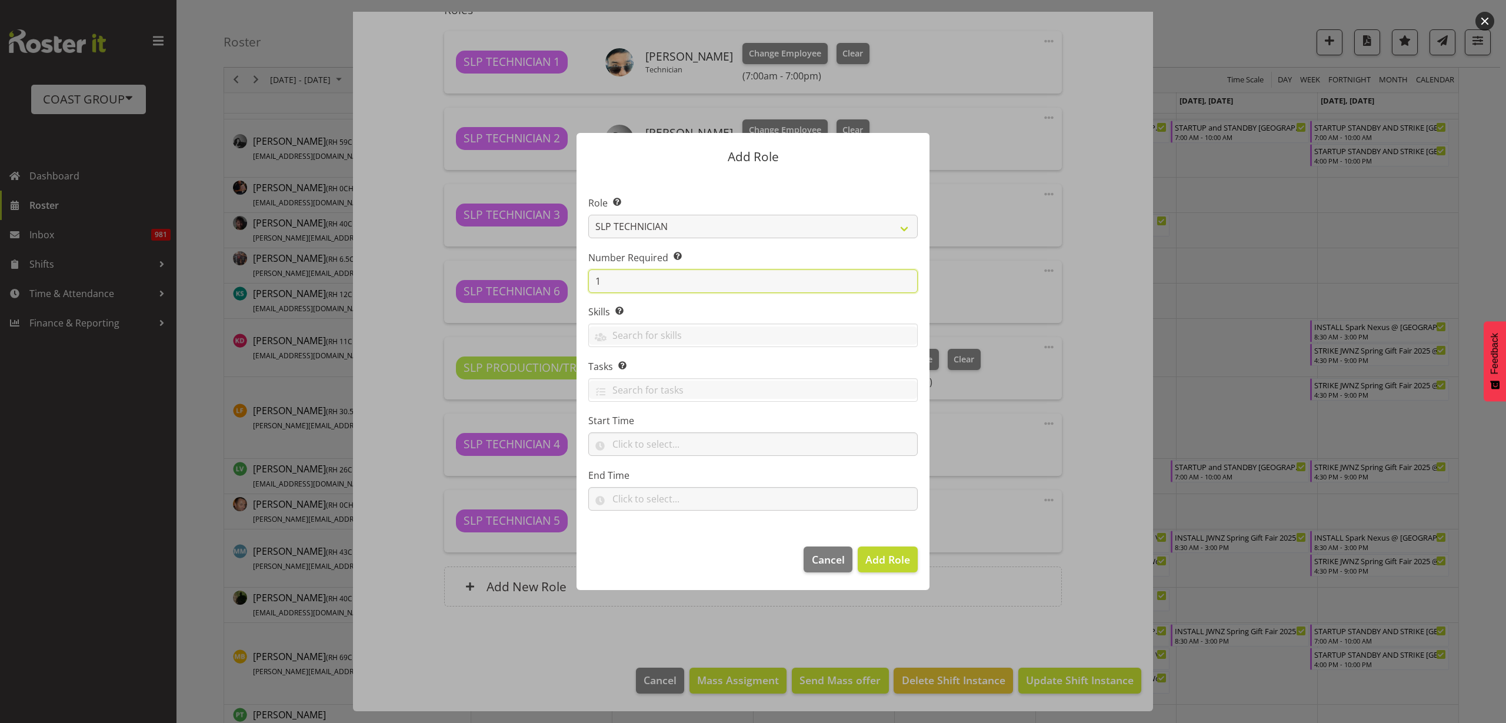
click at [558, 274] on form "Add Role Role Select the role you wish to add to the shift. ACCOUNT MANAGER ACC…" at bounding box center [753, 362] width 565 height 516
type input "2"
click at [869, 552] on span "Add 2 Roles" at bounding box center [880, 559] width 59 height 14
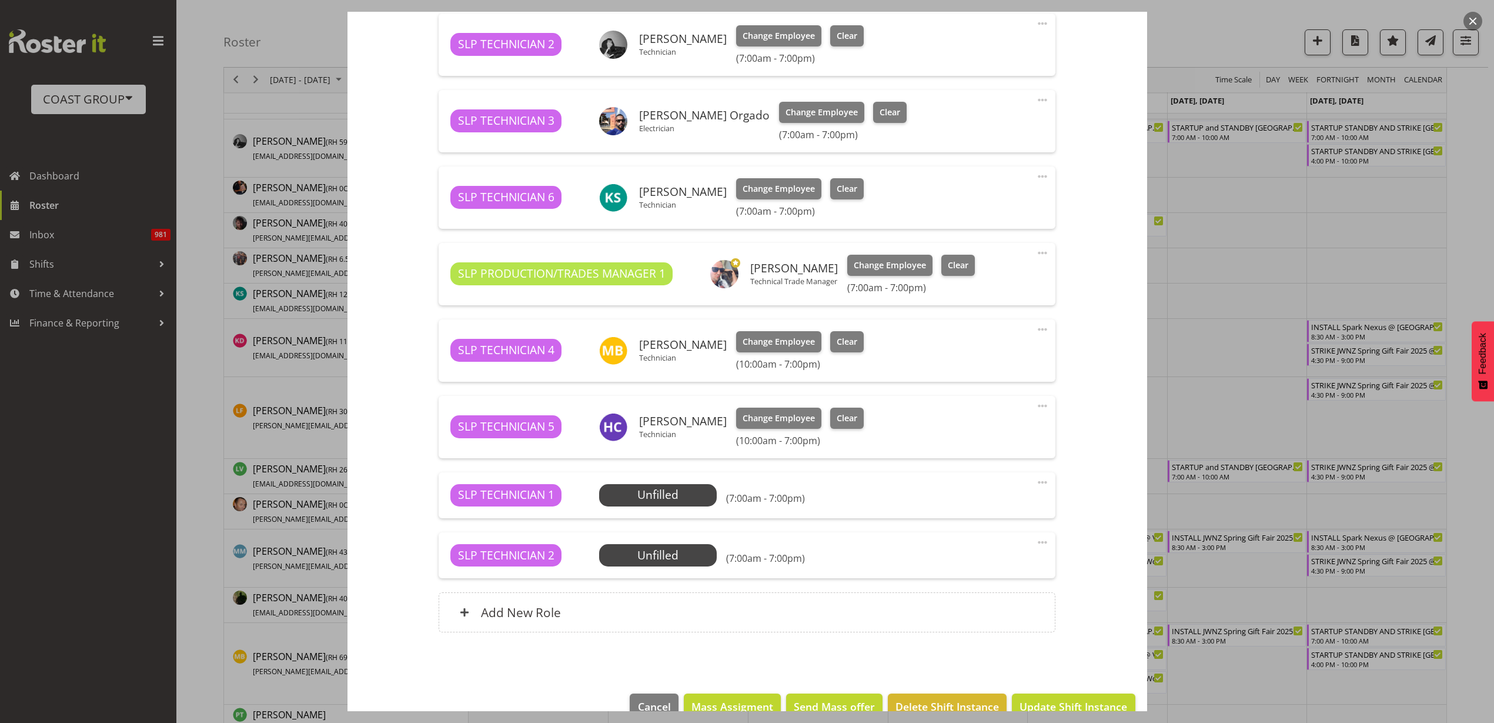
scroll to position [529, 0]
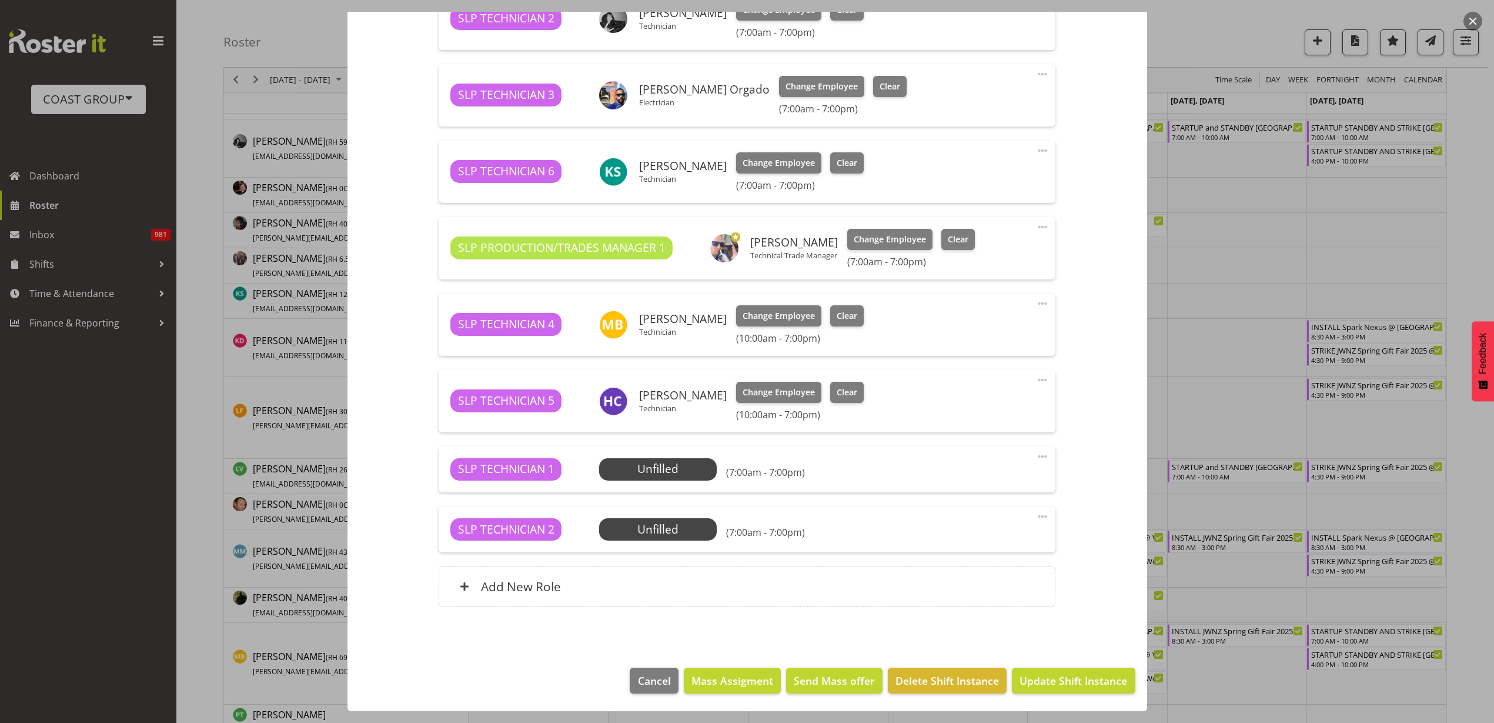
click at [0, 0] on span "Select Employee" at bounding box center [0, 0] width 0 height 0
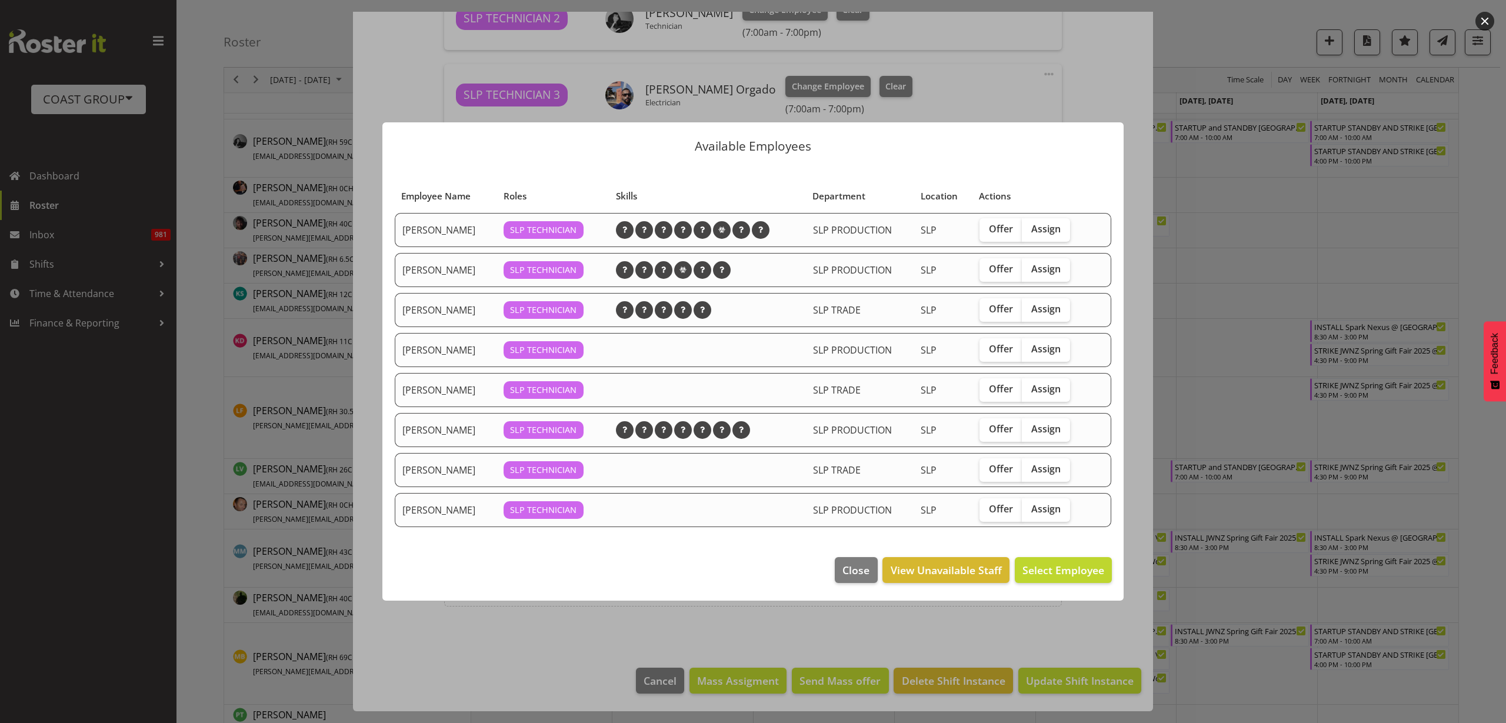
click at [1052, 272] on span "Assign" at bounding box center [1045, 269] width 29 height 12
click at [1029, 272] on input "Assign" at bounding box center [1026, 269] width 8 height 8
checkbox input "true"
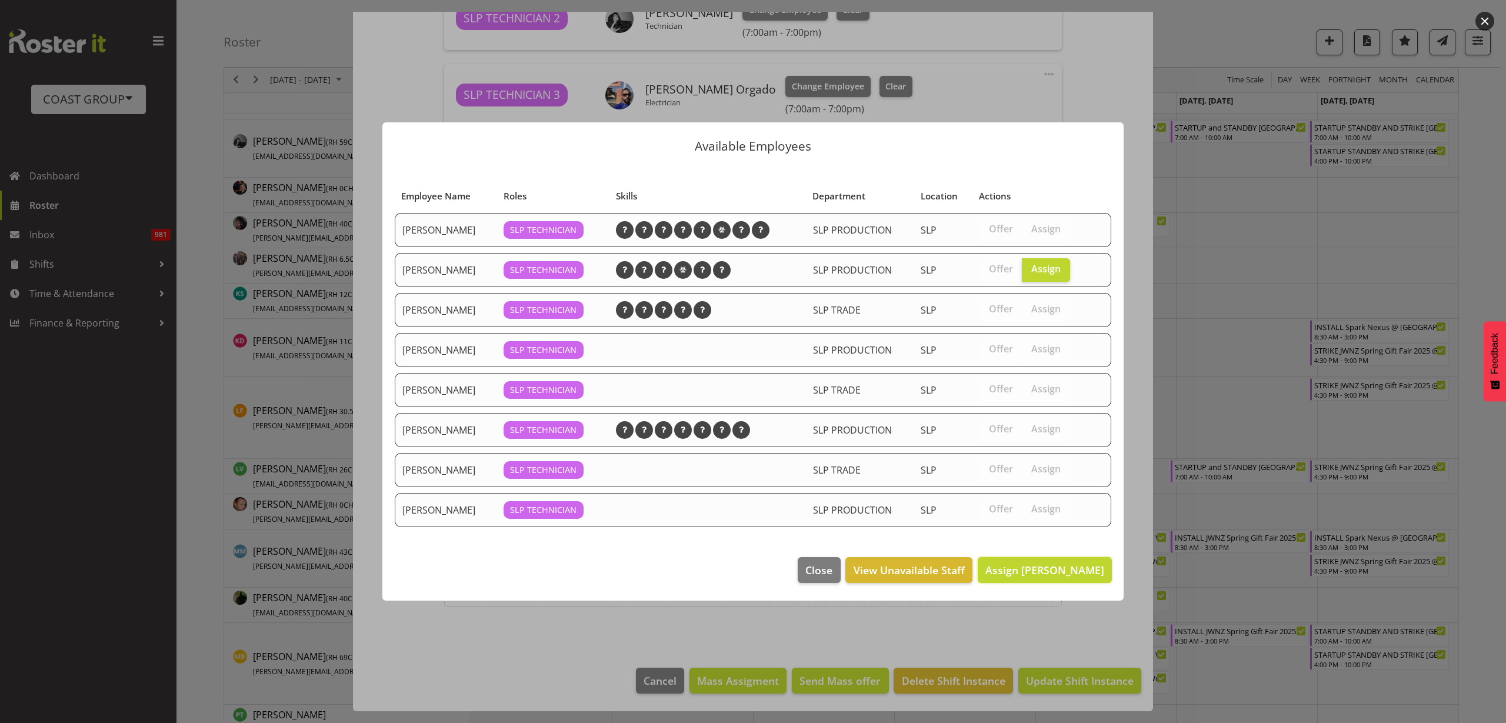
click at [1044, 571] on span "Assign Coel Phillips" at bounding box center [1044, 570] width 119 height 14
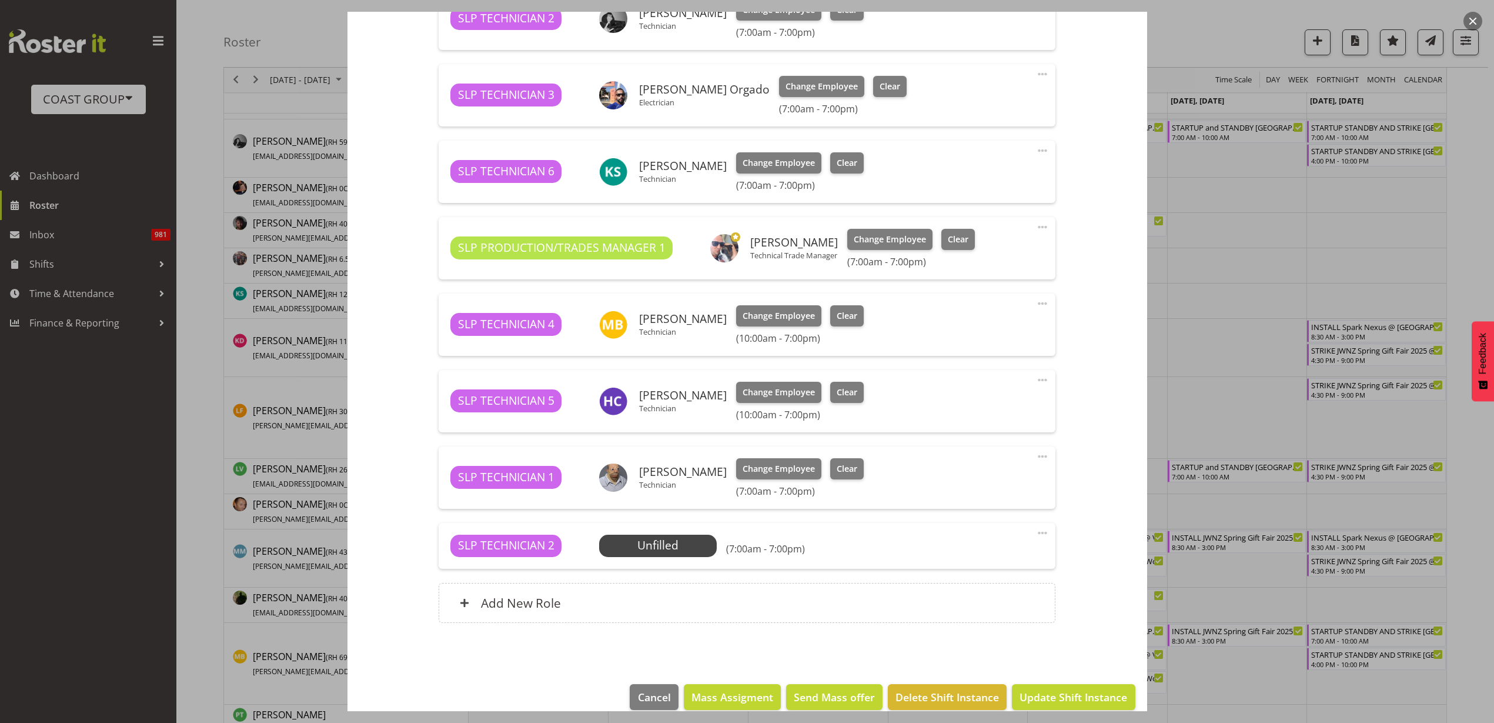
click at [0, 0] on span "Select Employee" at bounding box center [0, 0] width 0 height 0
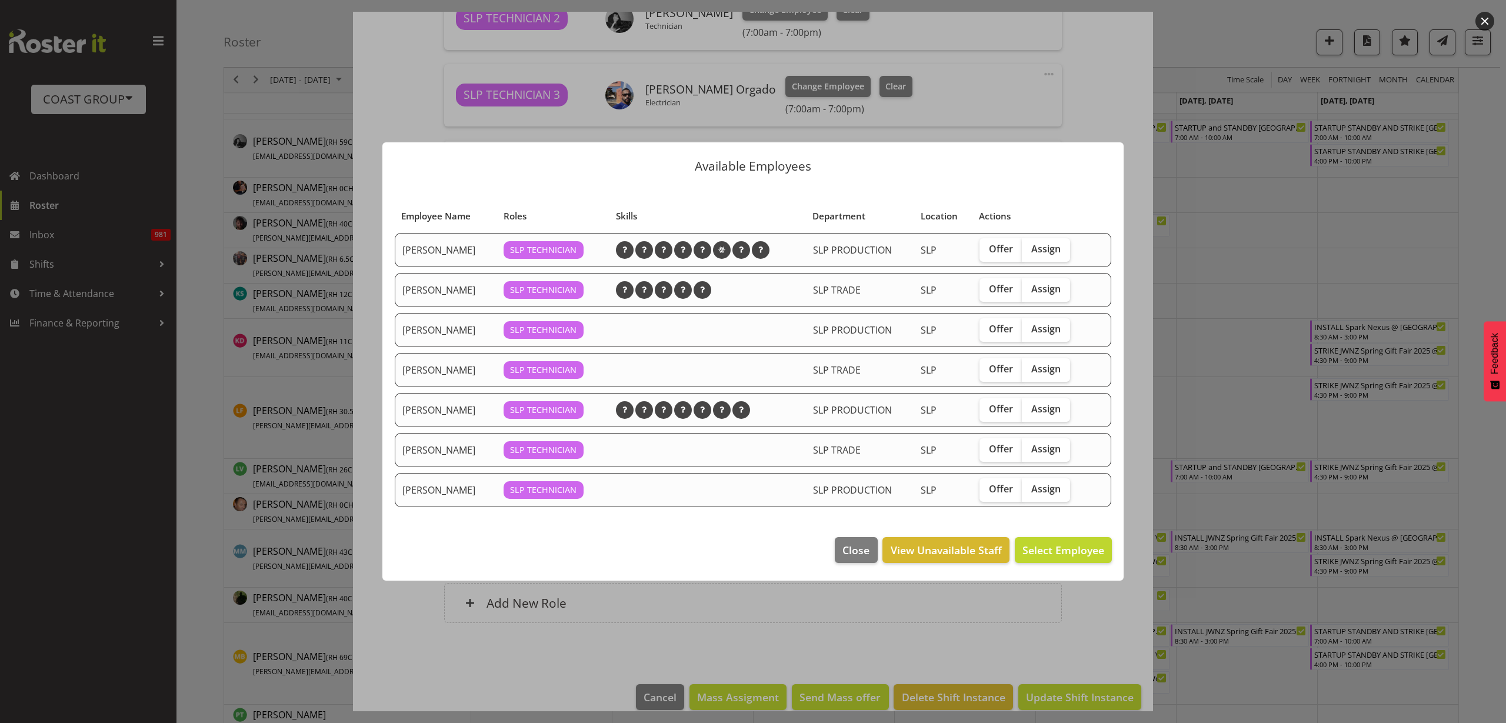
click at [1042, 368] on span "Assign" at bounding box center [1045, 369] width 29 height 12
click at [1029, 368] on input "Assign" at bounding box center [1026, 369] width 8 height 8
checkbox input "true"
click at [1039, 552] on span "Assign [PERSON_NAME]" at bounding box center [1044, 550] width 119 height 14
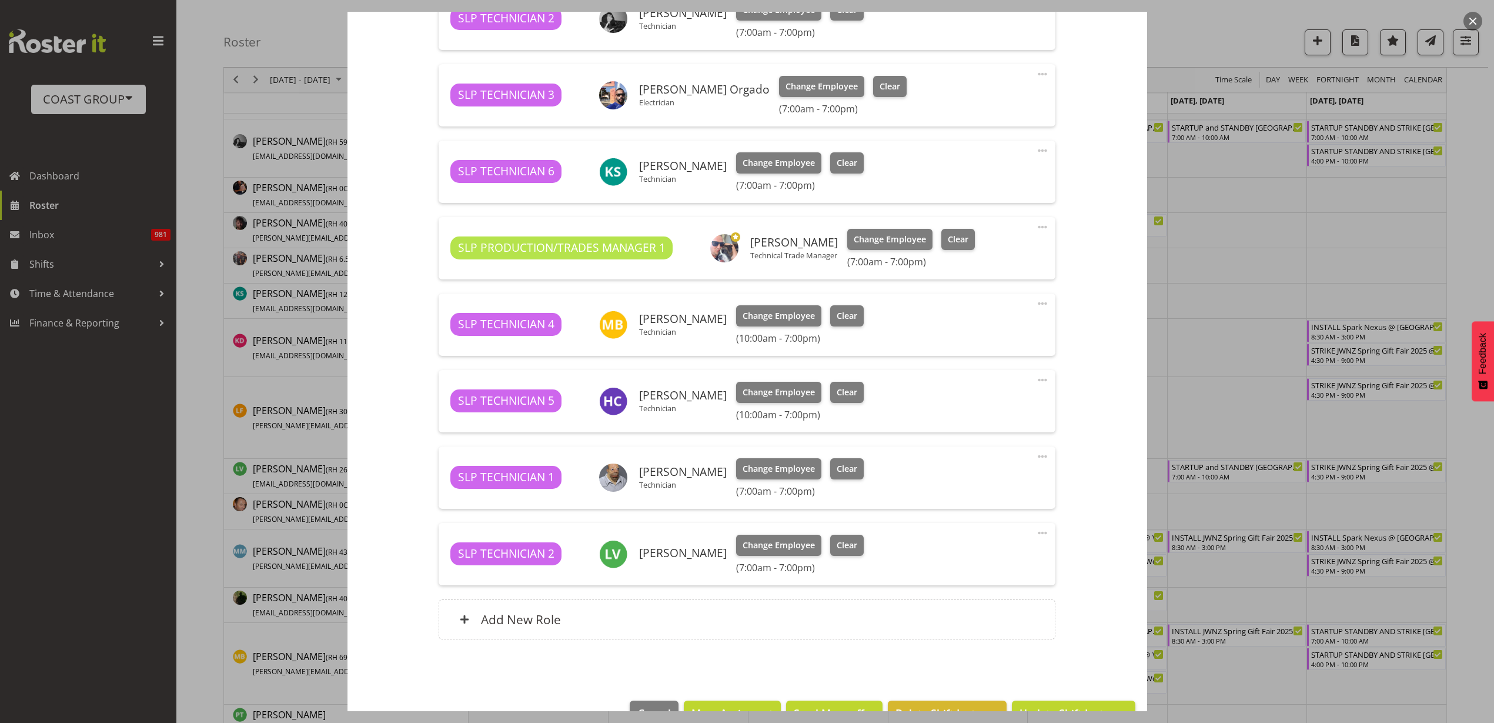
click at [628, 628] on div "Add New Role" at bounding box center [747, 619] width 617 height 40
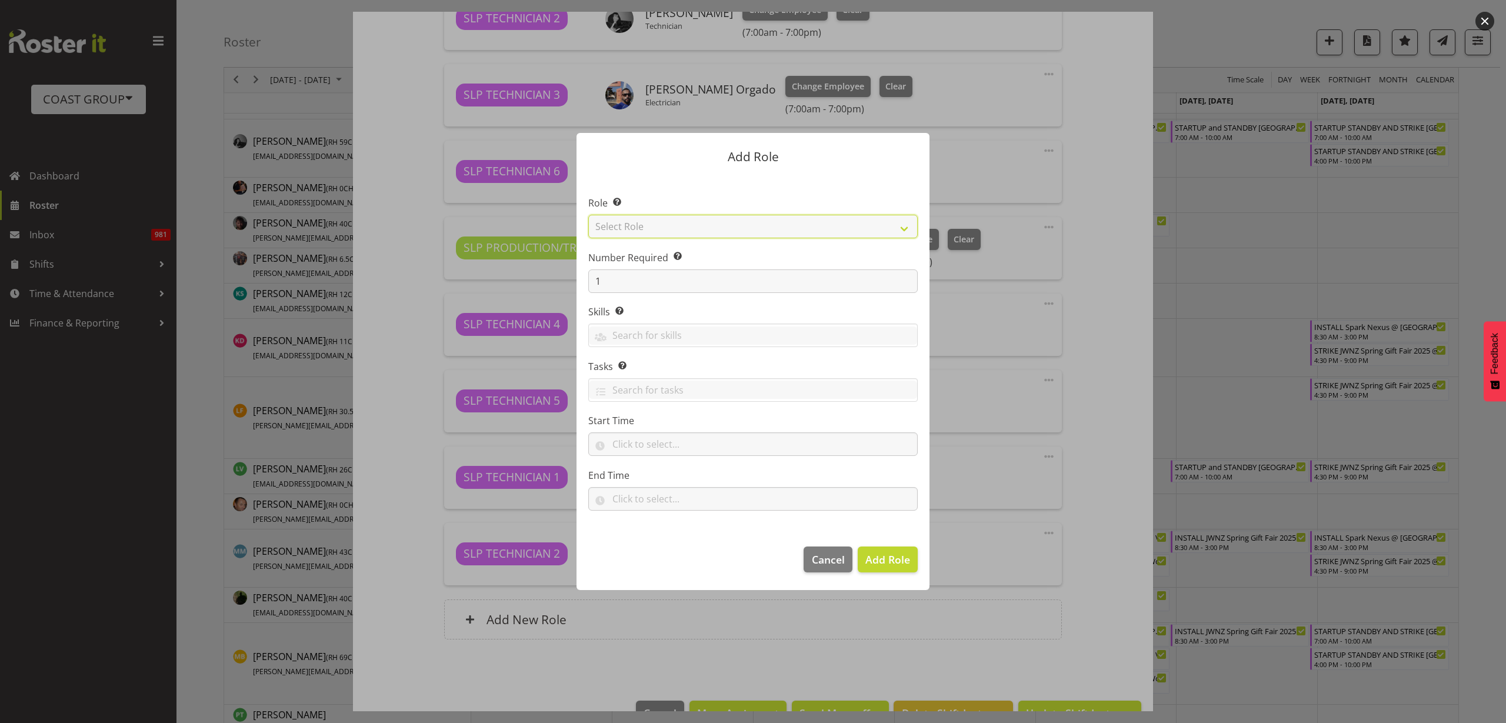
click at [737, 223] on select "Select Role ACCOUNT MANAGER ACCOUNT MANAGER DW ACCOUNTS AKL DIANNA VEHICLES AKL…" at bounding box center [752, 227] width 329 height 24
select select "123"
click at [588, 215] on select "Select Role ACCOUNT MANAGER ACCOUNT MANAGER DW ACCOUNTS AKL DIANNA VEHICLES AKL…" at bounding box center [752, 227] width 329 height 24
click at [896, 562] on span "Add Role" at bounding box center [887, 559] width 45 height 14
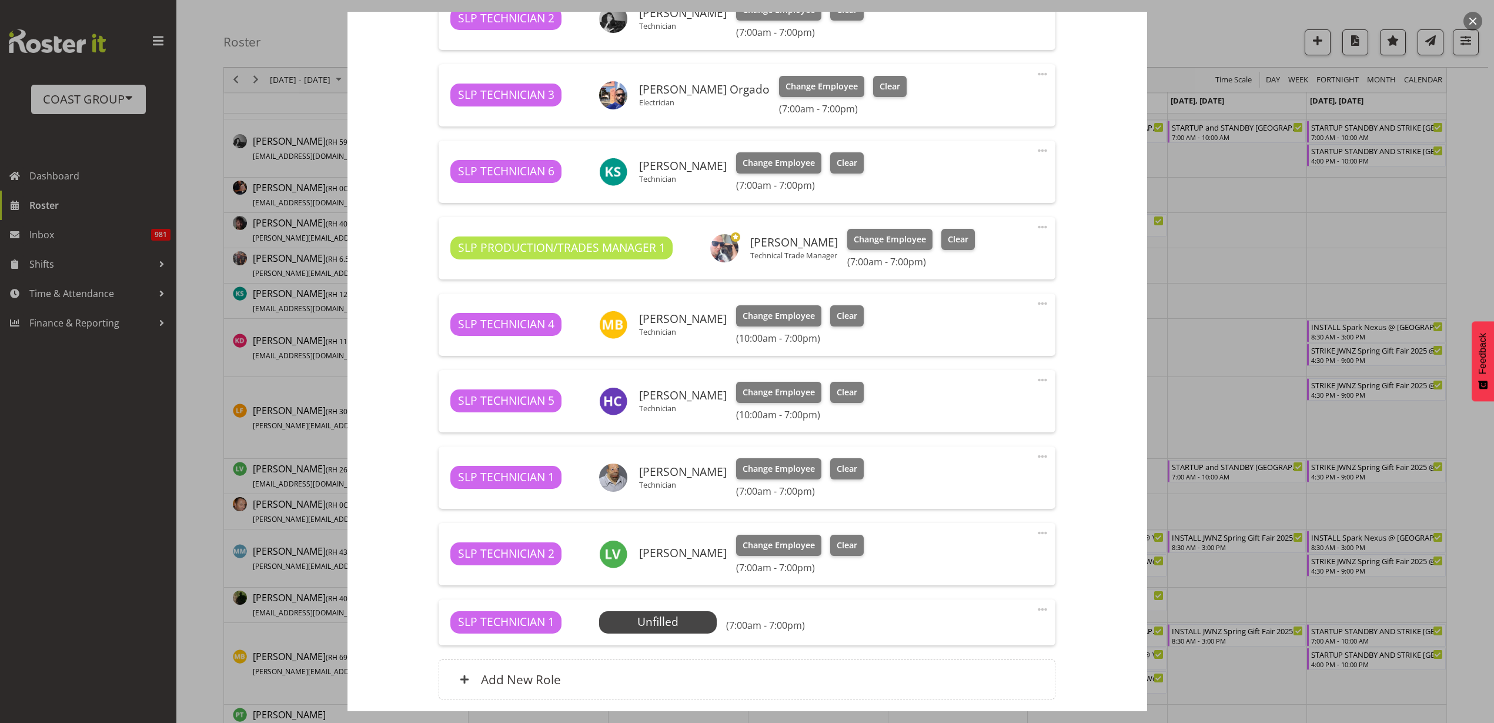
click at [0, 0] on span "Select Employee" at bounding box center [0, 0] width 0 height 0
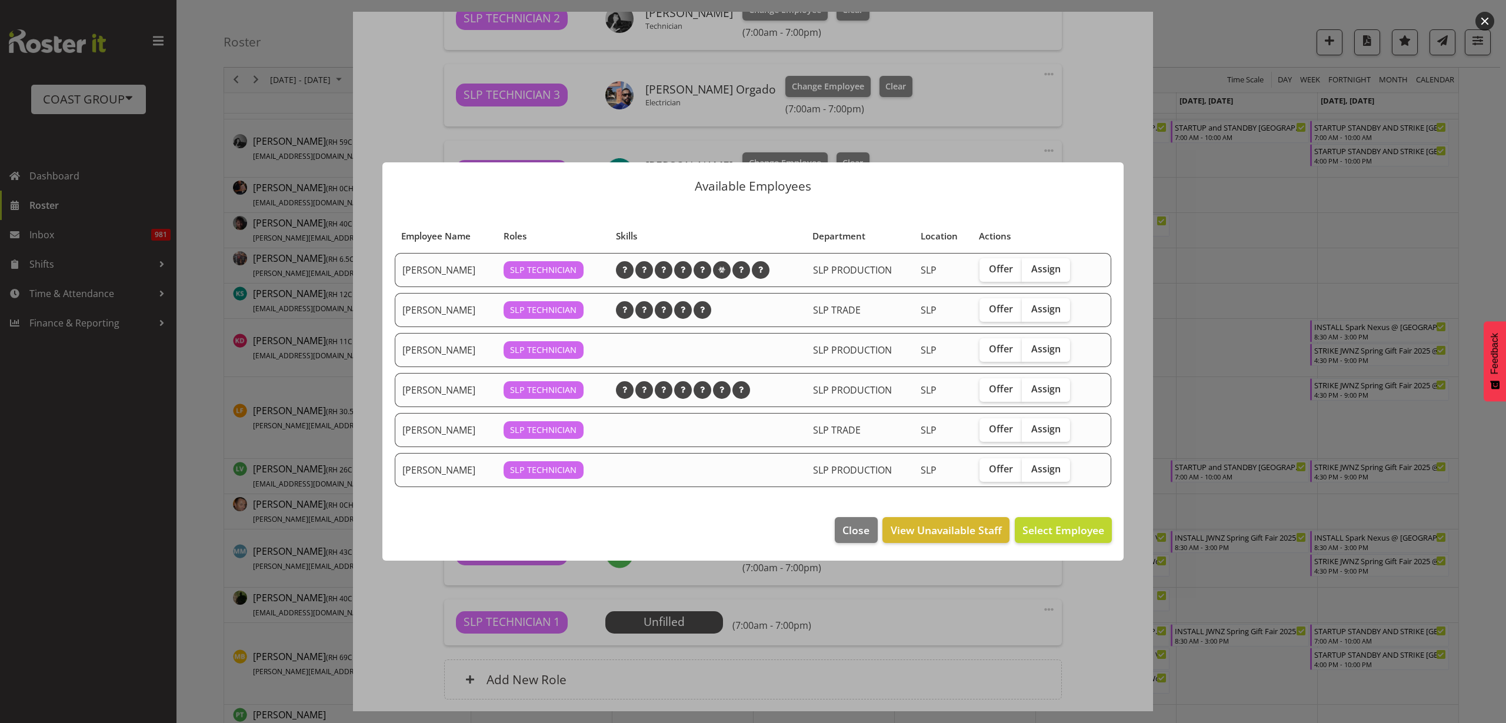
click at [1042, 386] on span "Assign" at bounding box center [1045, 389] width 29 height 12
click at [1029, 386] on input "Assign" at bounding box center [1026, 389] width 8 height 8
checkbox input "true"
click at [1032, 534] on span "Assign Matt McFarlane" at bounding box center [1044, 530] width 119 height 14
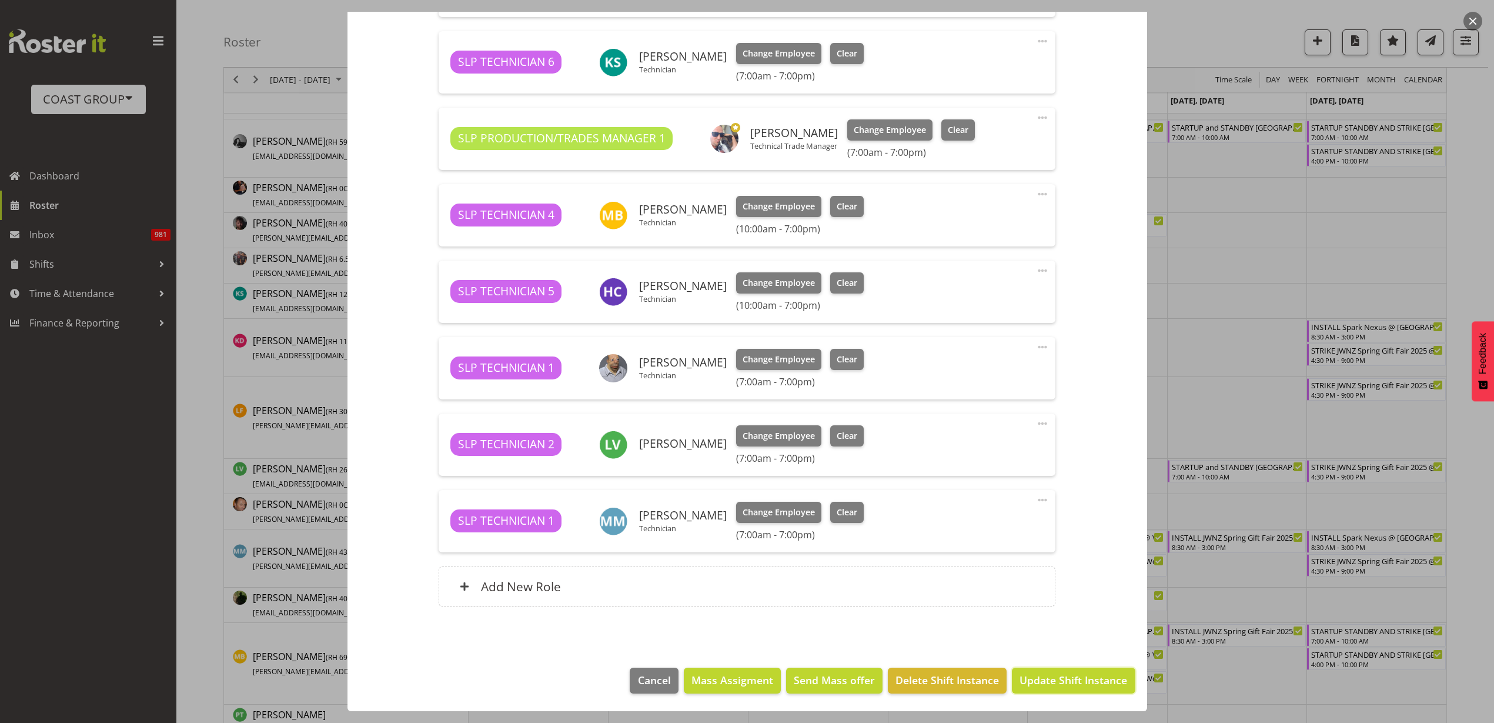
click at [1056, 686] on span "Update Shift Instance" at bounding box center [1074, 679] width 108 height 15
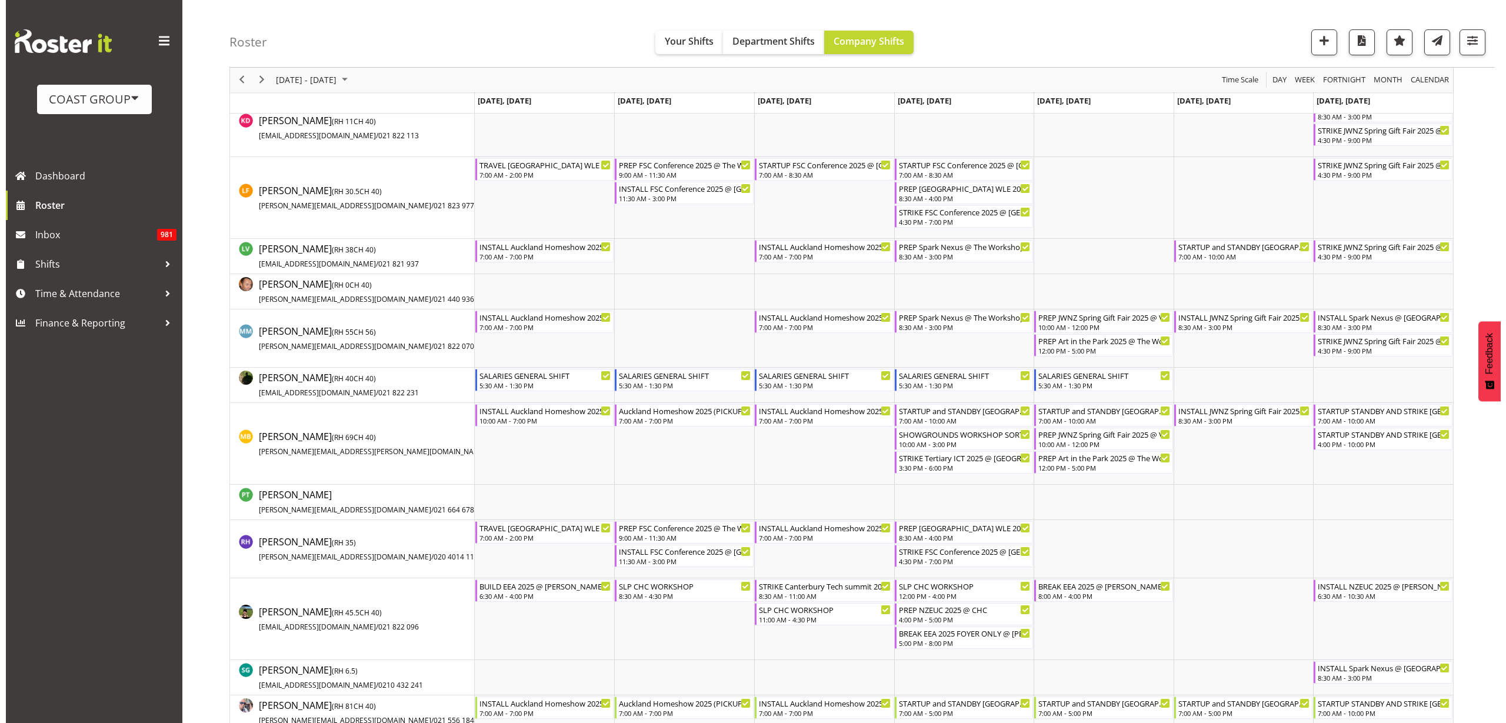
scroll to position [735, 0]
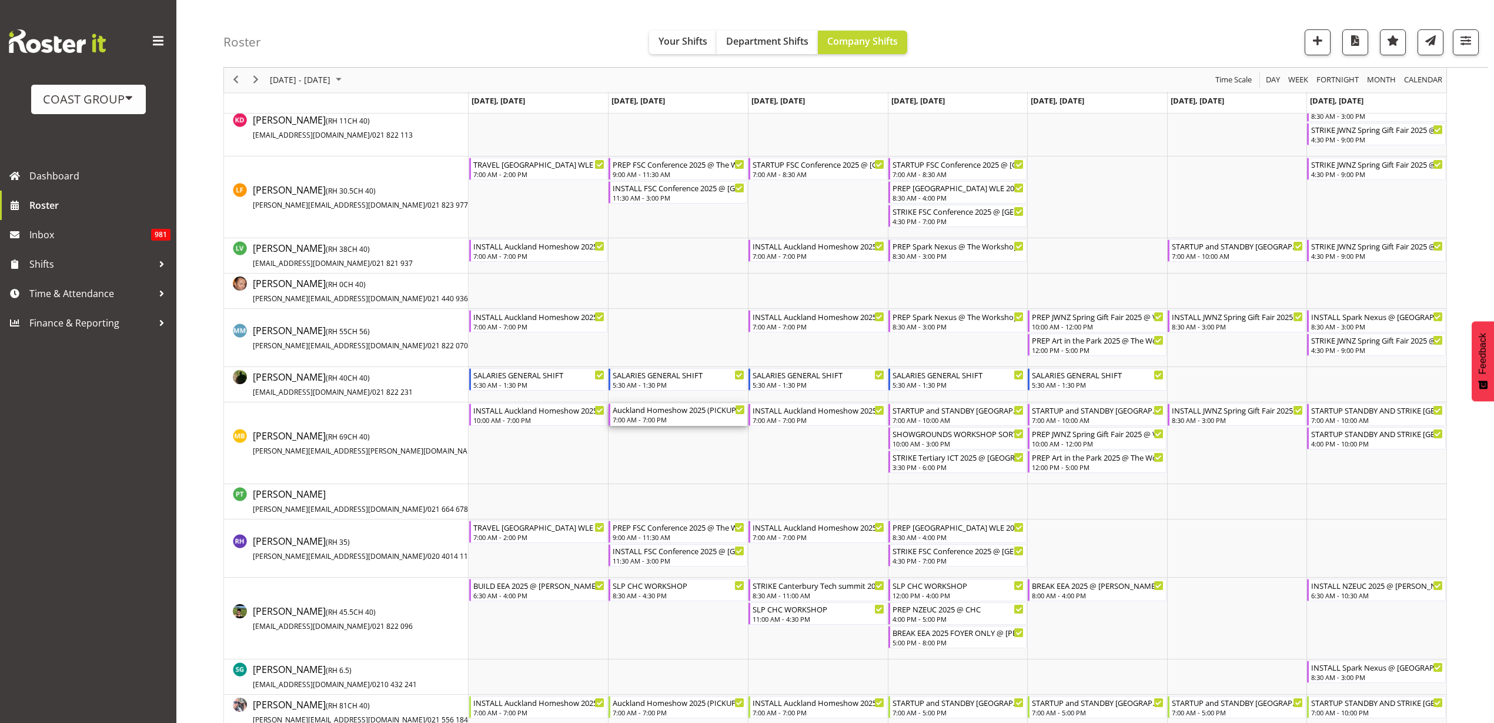
click at [660, 413] on div "Auckland Homeshow 2025 (PICKUP GENS AND LIGHT TOWERS)@ Auckland SHowgrounds" at bounding box center [679, 409] width 132 height 12
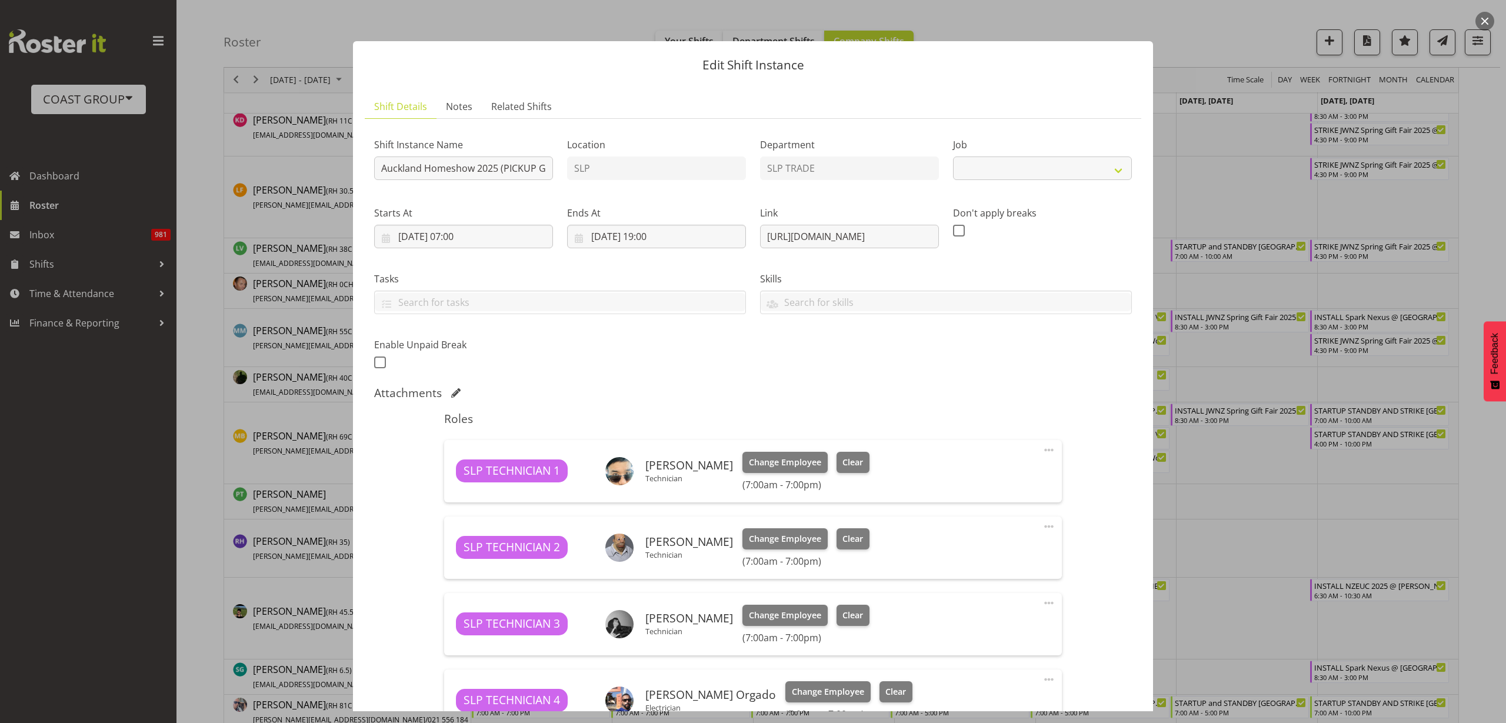
select select "9869"
click at [509, 169] on input "Auckland Homeshow 2025 (PICKUP GENS AND LIGHT TOWERS)@ Auckland SHowgrounds" at bounding box center [463, 168] width 179 height 24
click at [381, 167] on input "Auckland Homeshow 2025 (PICKUP GENS AND LIGHT TOWERS)@ Auckland SHowgrounds" at bounding box center [463, 168] width 179 height 24
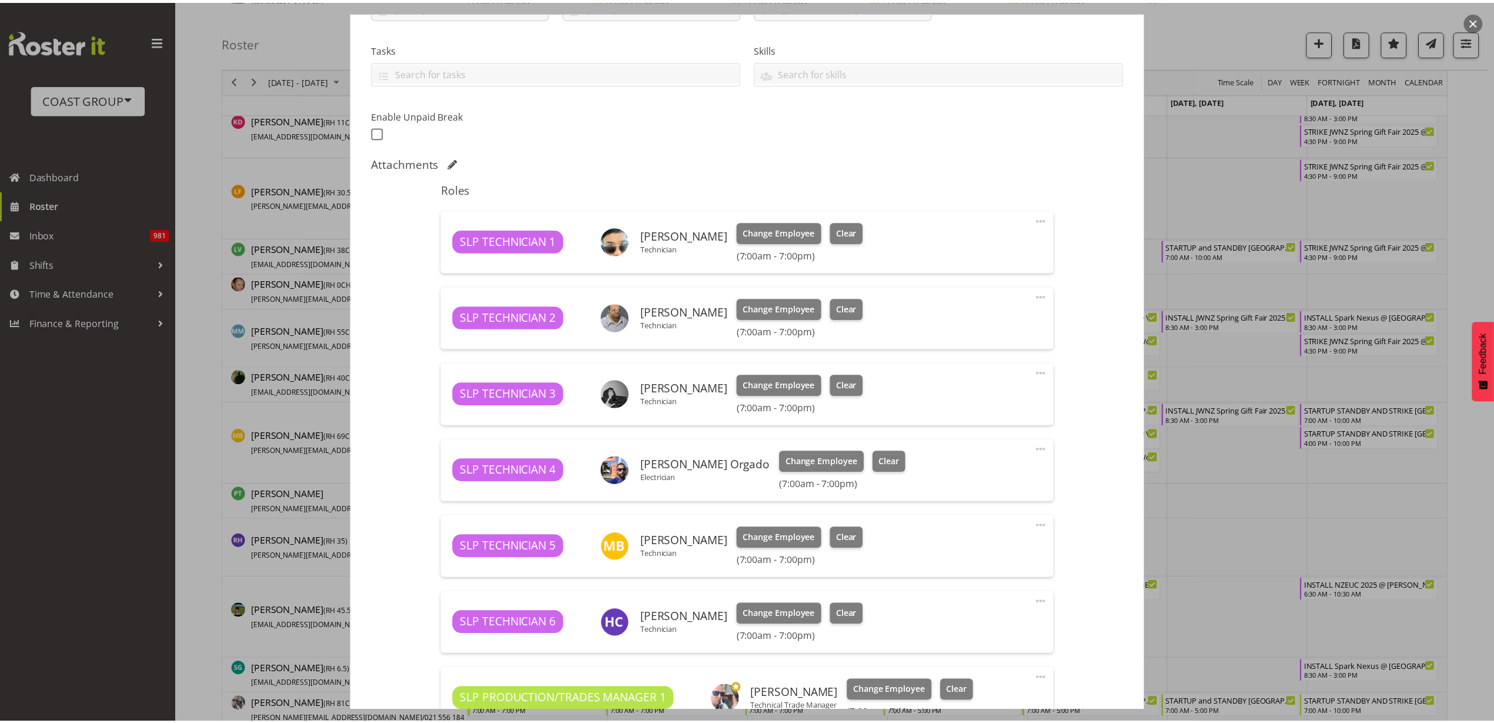
scroll to position [409, 0]
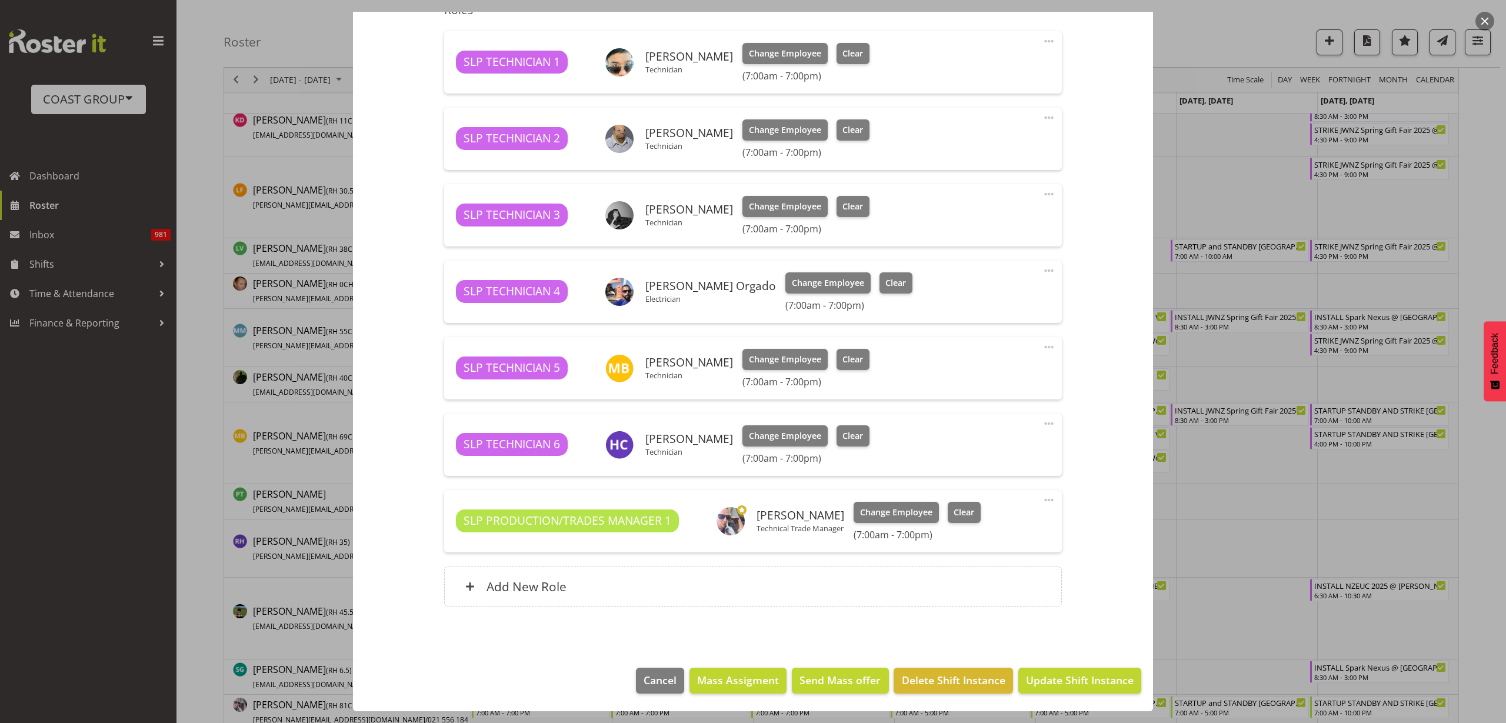
type input "INSTALL Auckland Homeshow 2025 (PICKUP GENS AND LIGHT TOWERS)@ [GEOGRAPHIC_DATA]"
click at [572, 588] on div "Add New Role" at bounding box center [752, 586] width 617 height 40
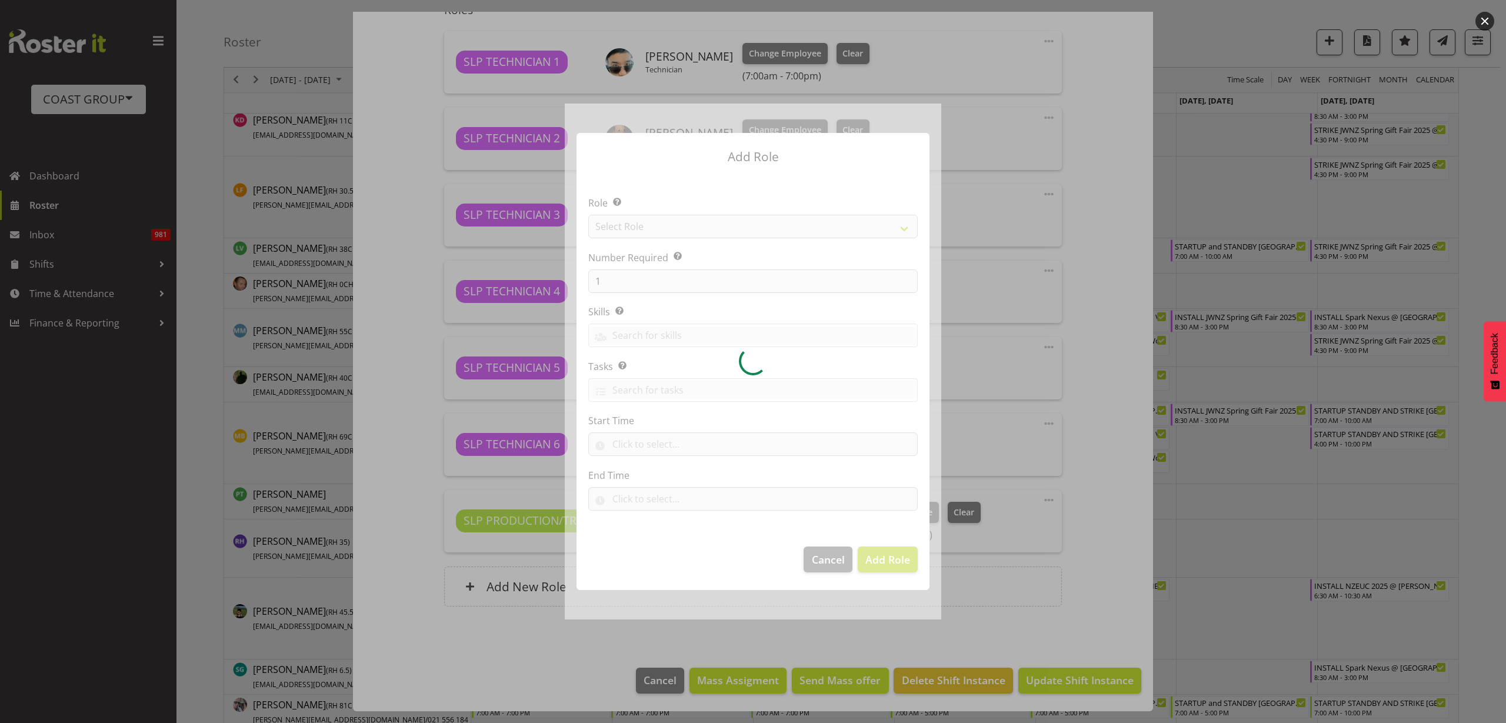
click at [673, 221] on div at bounding box center [753, 362] width 376 height 516
click at [694, 220] on div at bounding box center [753, 362] width 376 height 516
click at [700, 224] on div at bounding box center [753, 362] width 376 height 516
click at [703, 225] on div at bounding box center [753, 362] width 376 height 516
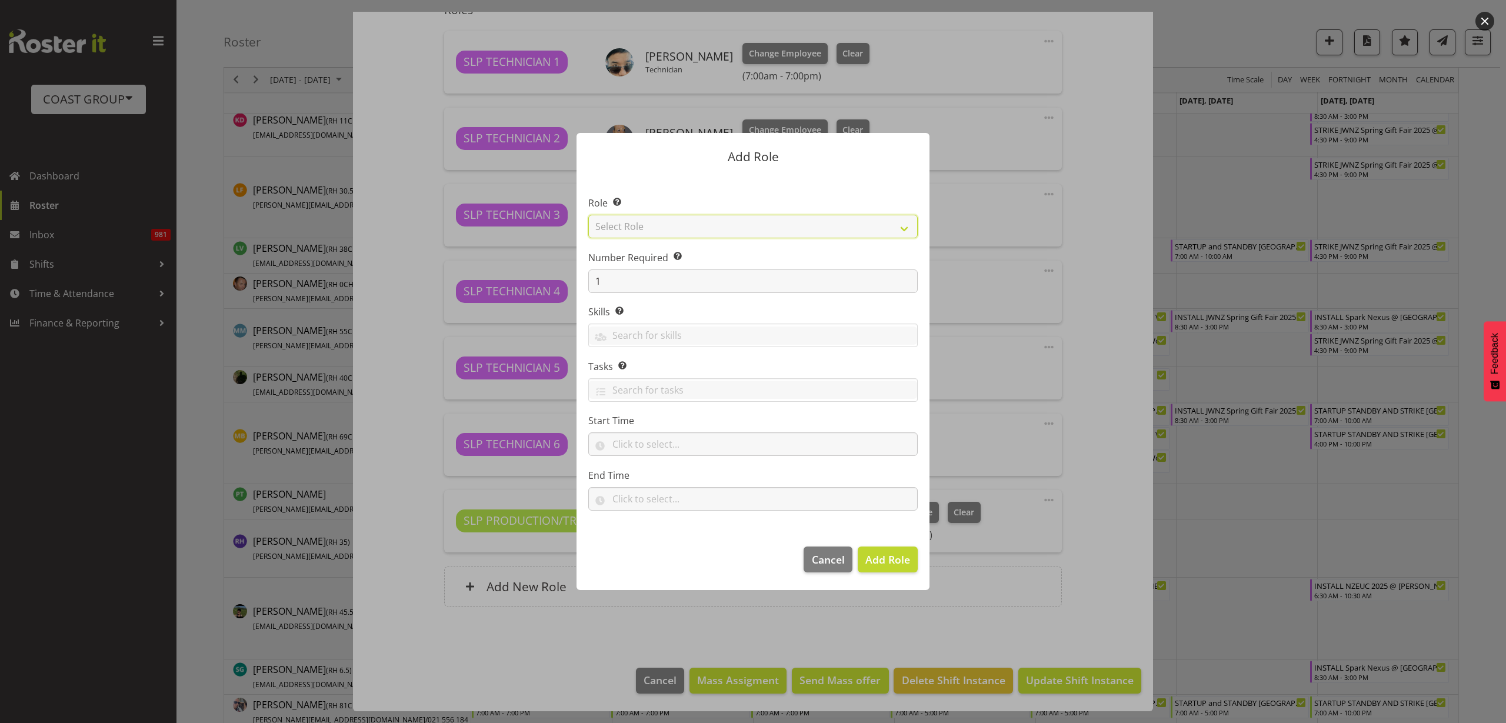
click at [703, 225] on select "Select Role ACCOUNT MANAGER ACCOUNT MANAGER DW ACCOUNTS AKL DIANNA VEHICLES AKL…" at bounding box center [752, 227] width 329 height 24
select select "123"
click at [588, 215] on select "Select Role ACCOUNT MANAGER ACCOUNT MANAGER DW ACCOUNTS AKL DIANNA VEHICLES AKL…" at bounding box center [752, 227] width 329 height 24
drag, startPoint x: 613, startPoint y: 282, endPoint x: 559, endPoint y: 273, distance: 54.7
click at [559, 274] on form "Add Role Role Select the role you wish to add to the shift. ACCOUNT MANAGER ACC…" at bounding box center [753, 362] width 565 height 516
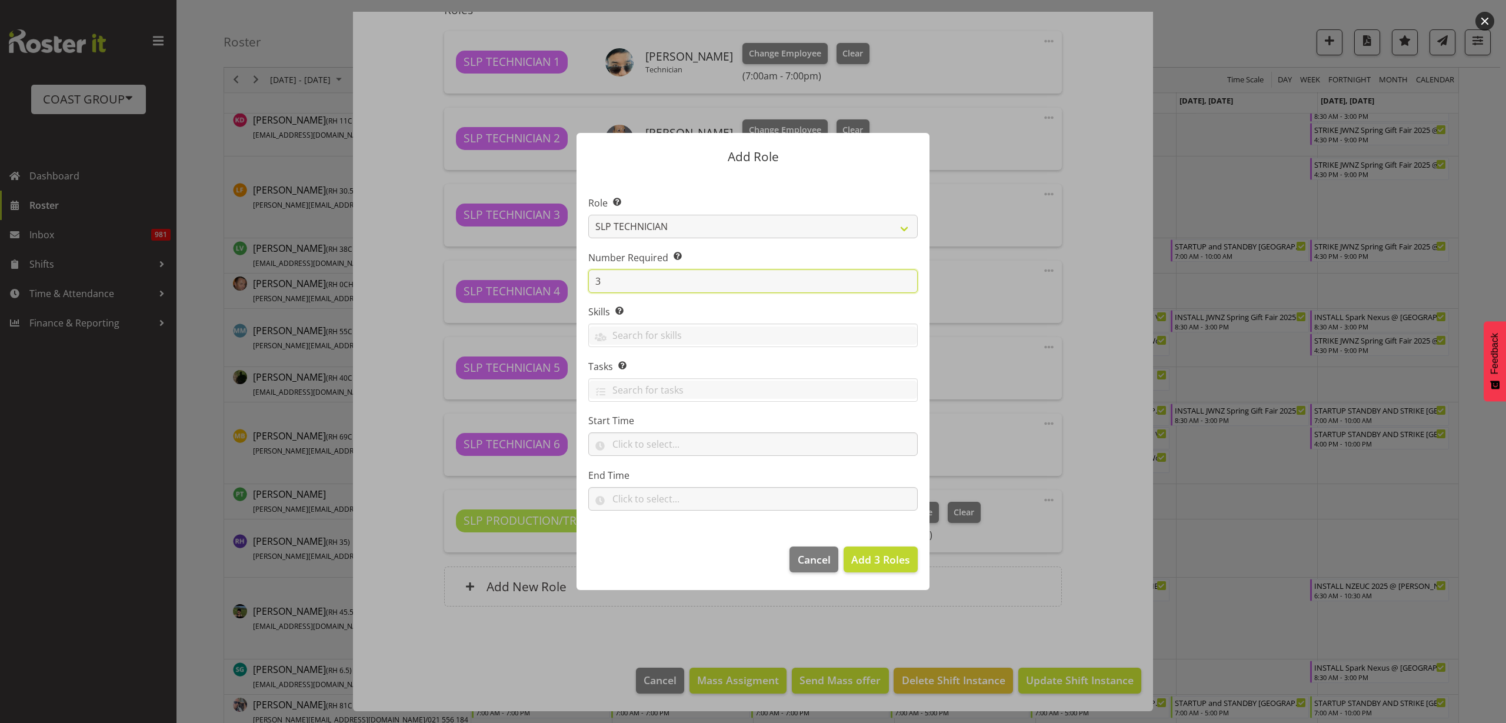
type input "3"
click at [886, 562] on span "Add 3 Roles" at bounding box center [880, 559] width 59 height 14
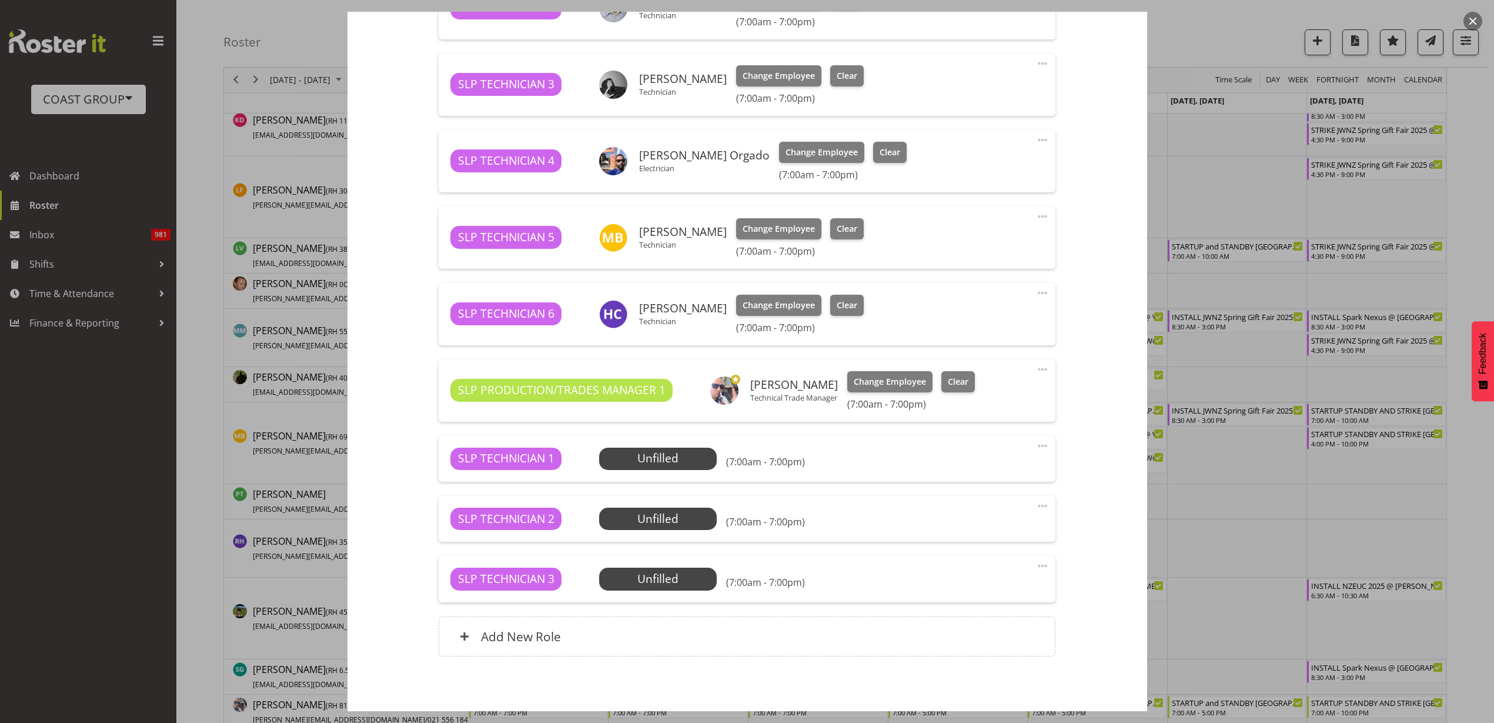
scroll to position [589, 0]
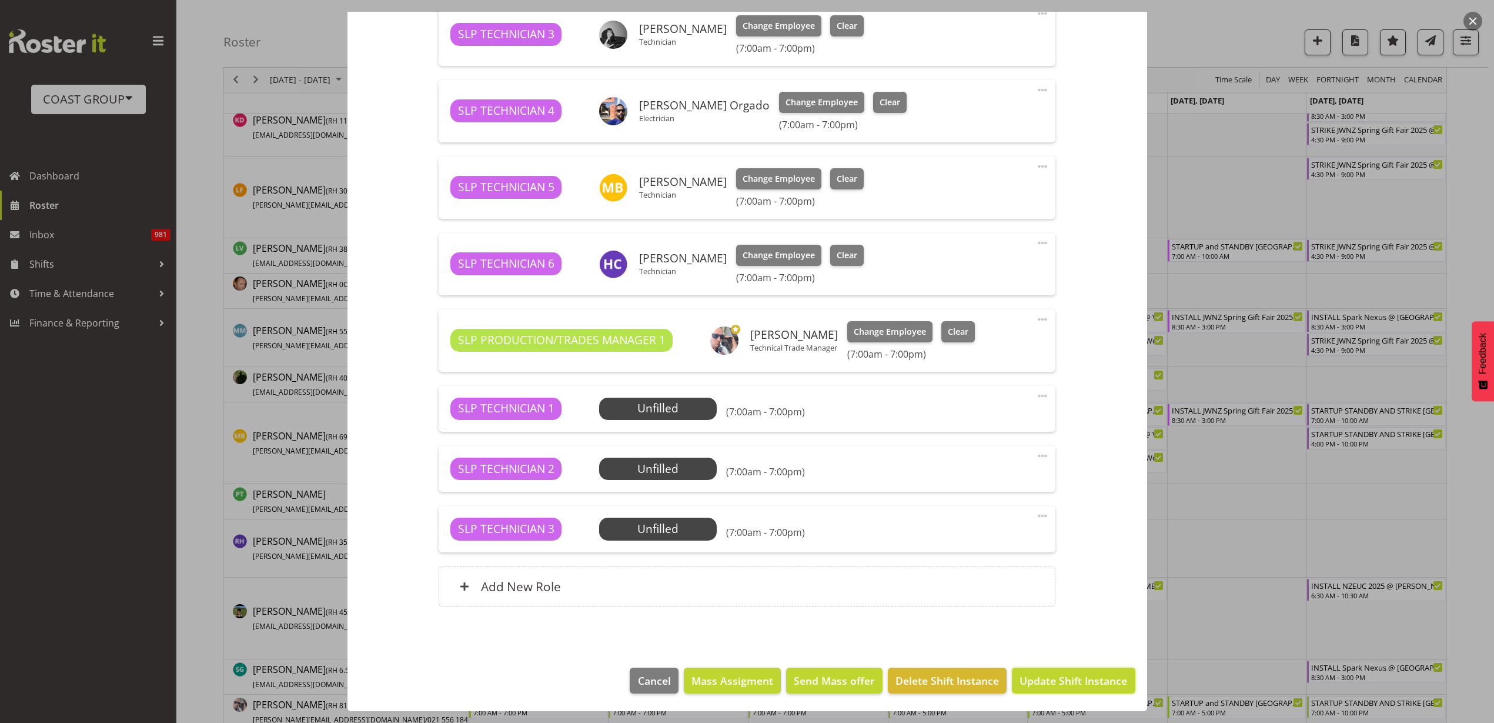
click at [1043, 678] on span "Update Shift Instance" at bounding box center [1074, 680] width 108 height 15
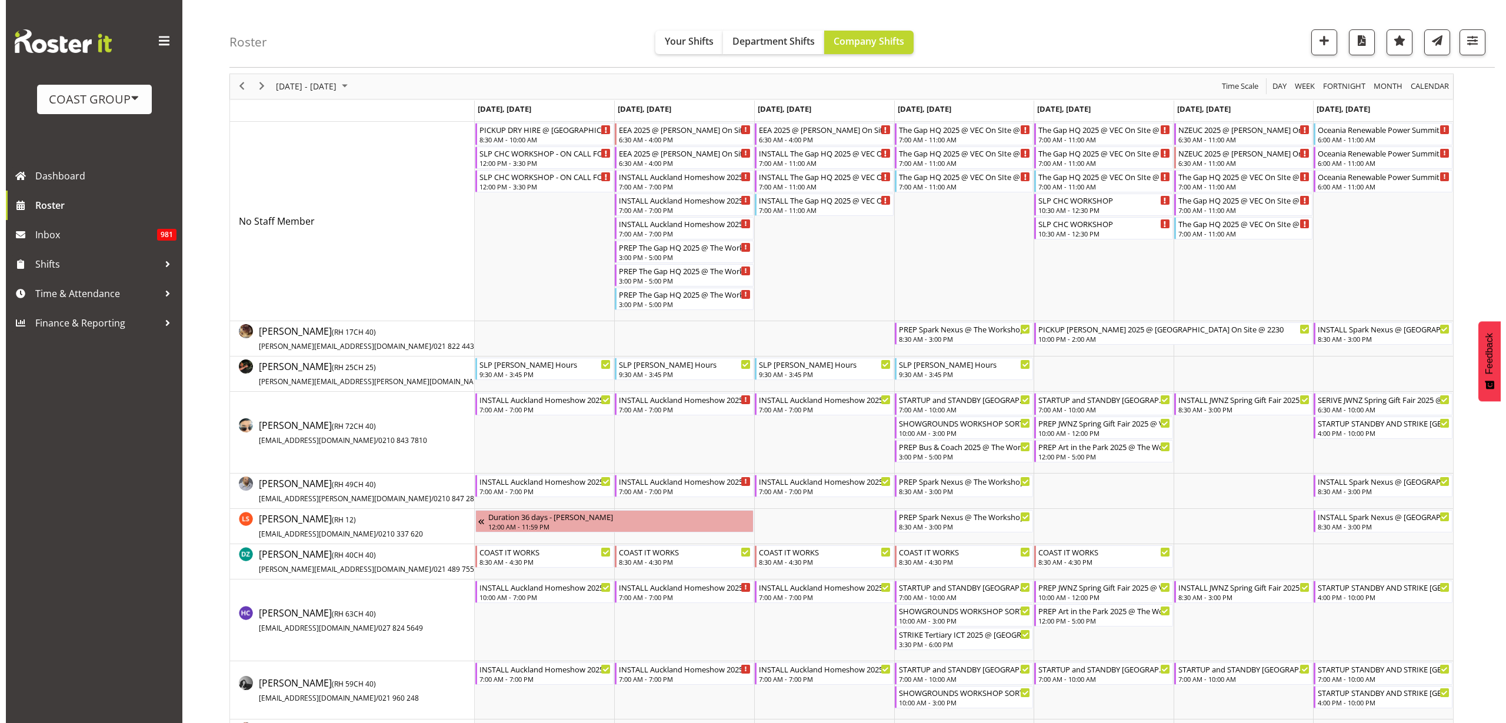
scroll to position [0, 0]
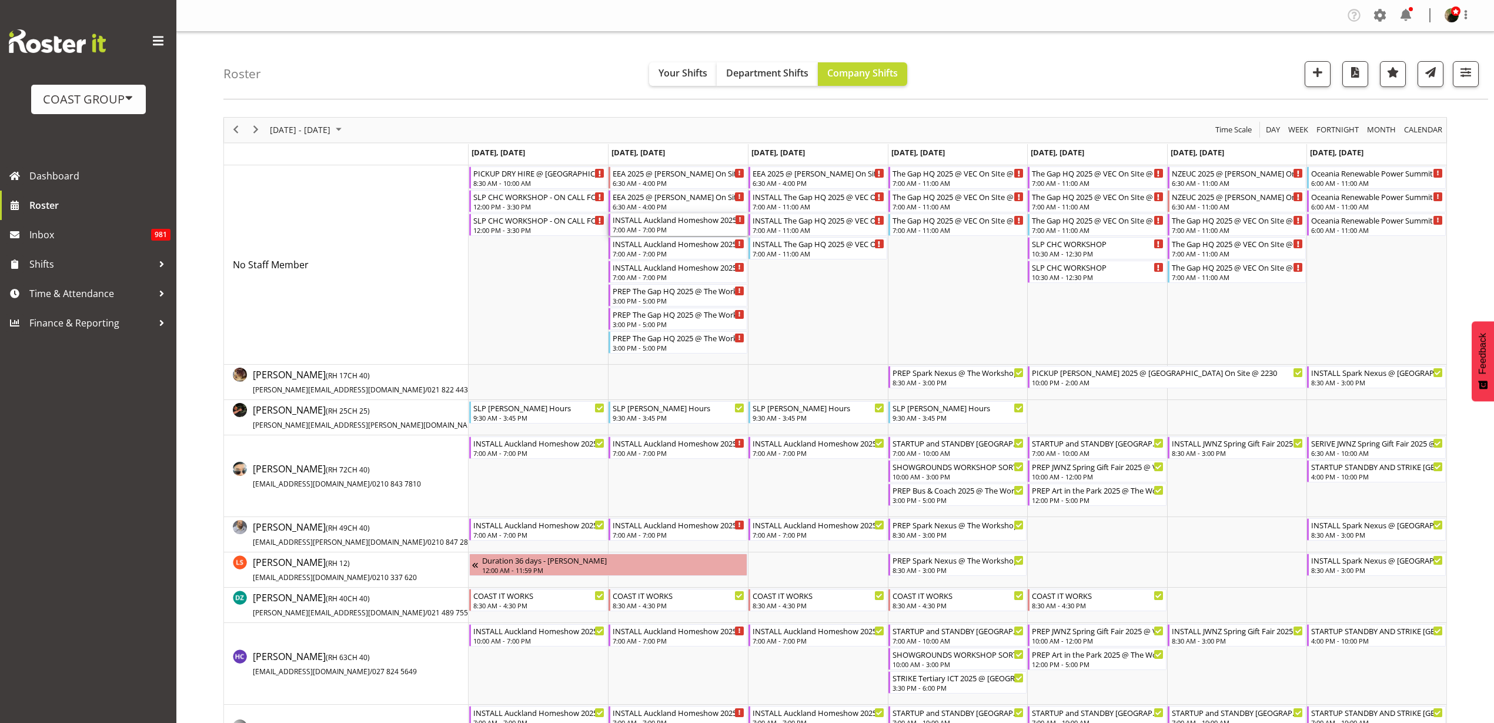
click at [655, 221] on div "INSTALL Auckland Homeshow 2025 (PICKUP GENS AND LIGHT TOWERS)@ [GEOGRAPHIC_DATA]" at bounding box center [679, 219] width 132 height 12
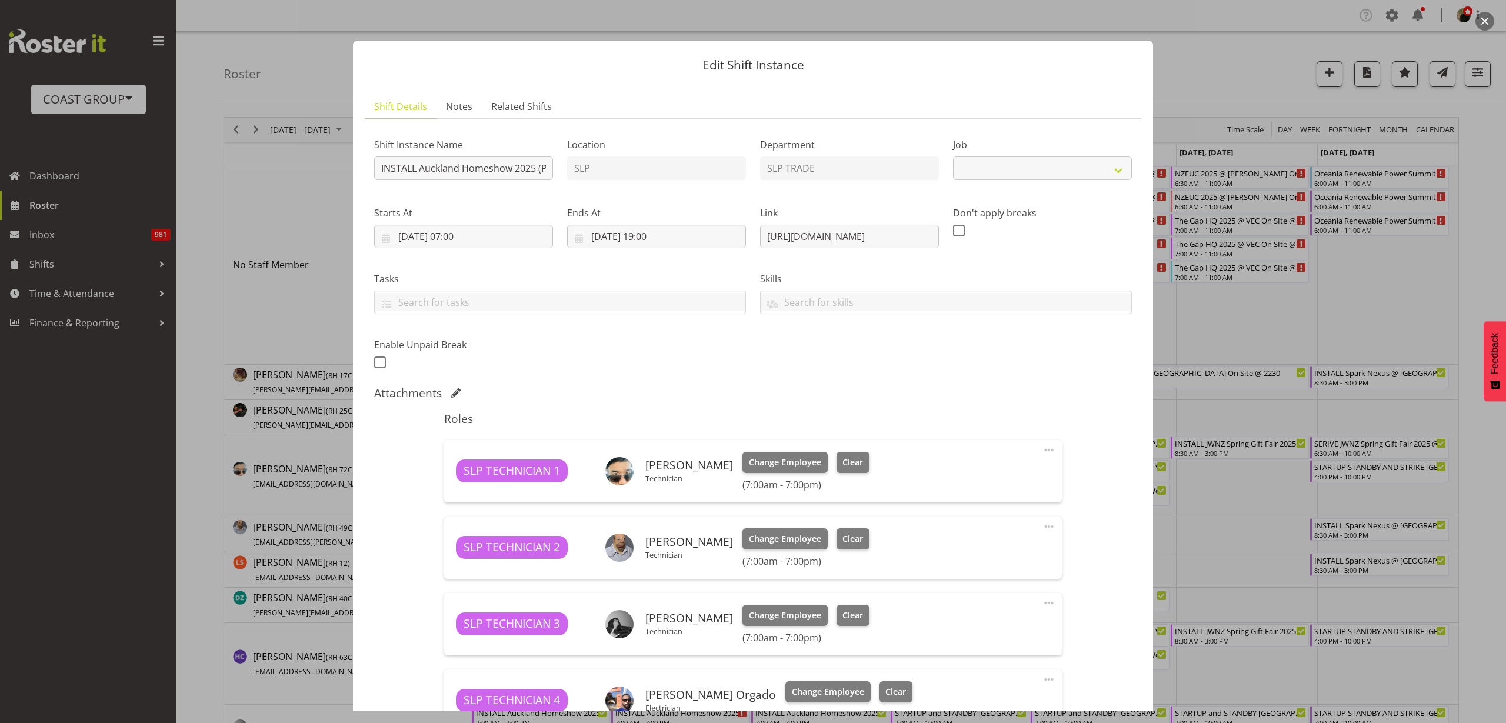
select select "9869"
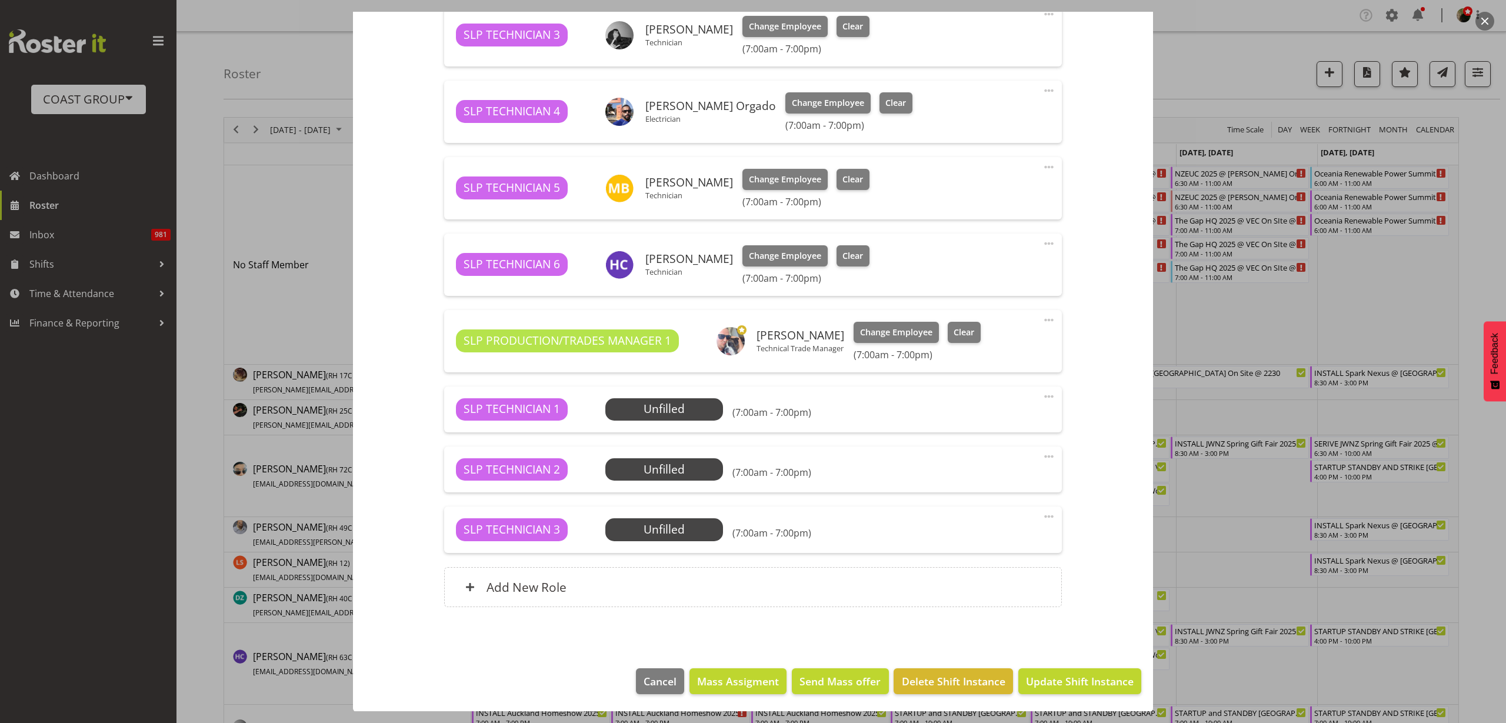
scroll to position [589, 0]
click at [732, 682] on span "Mass Assigment" at bounding box center [738, 680] width 82 height 15
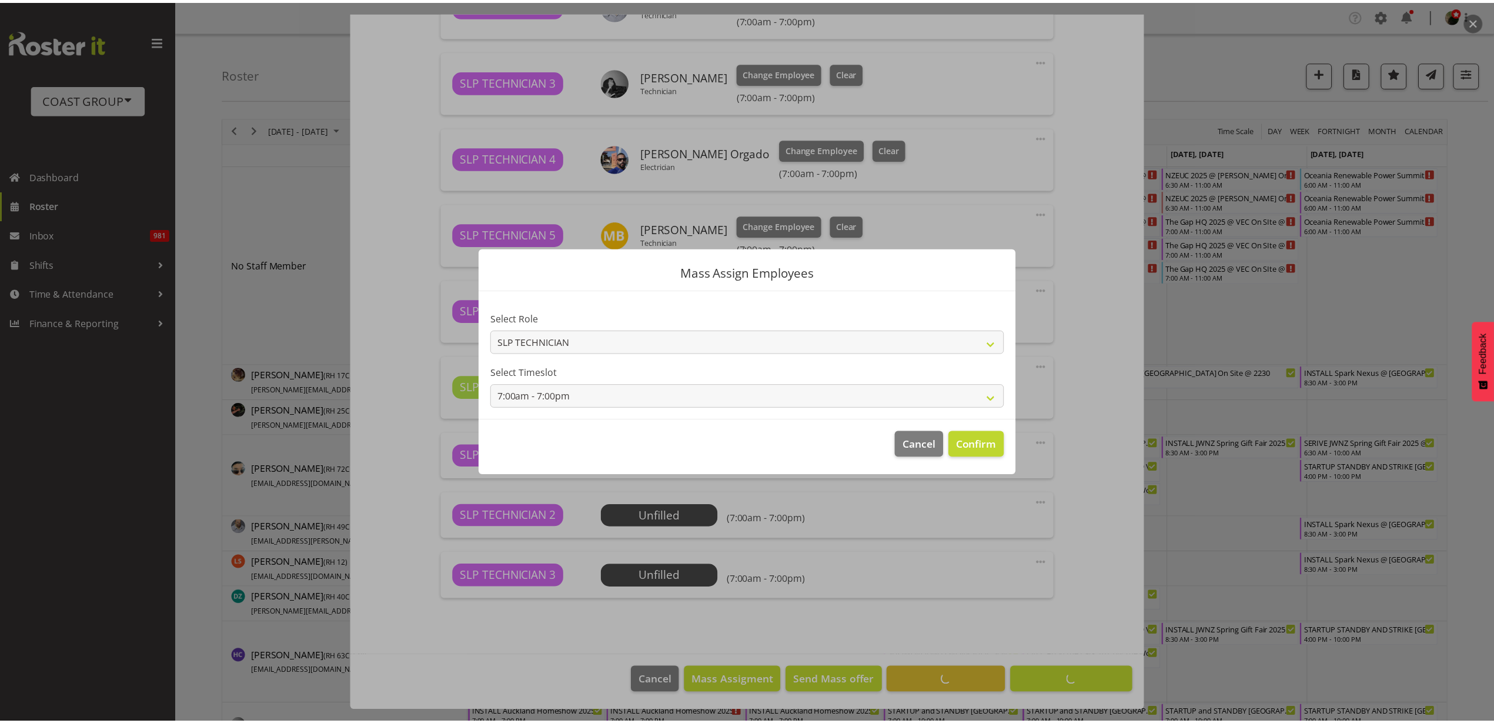
scroll to position [542, 0]
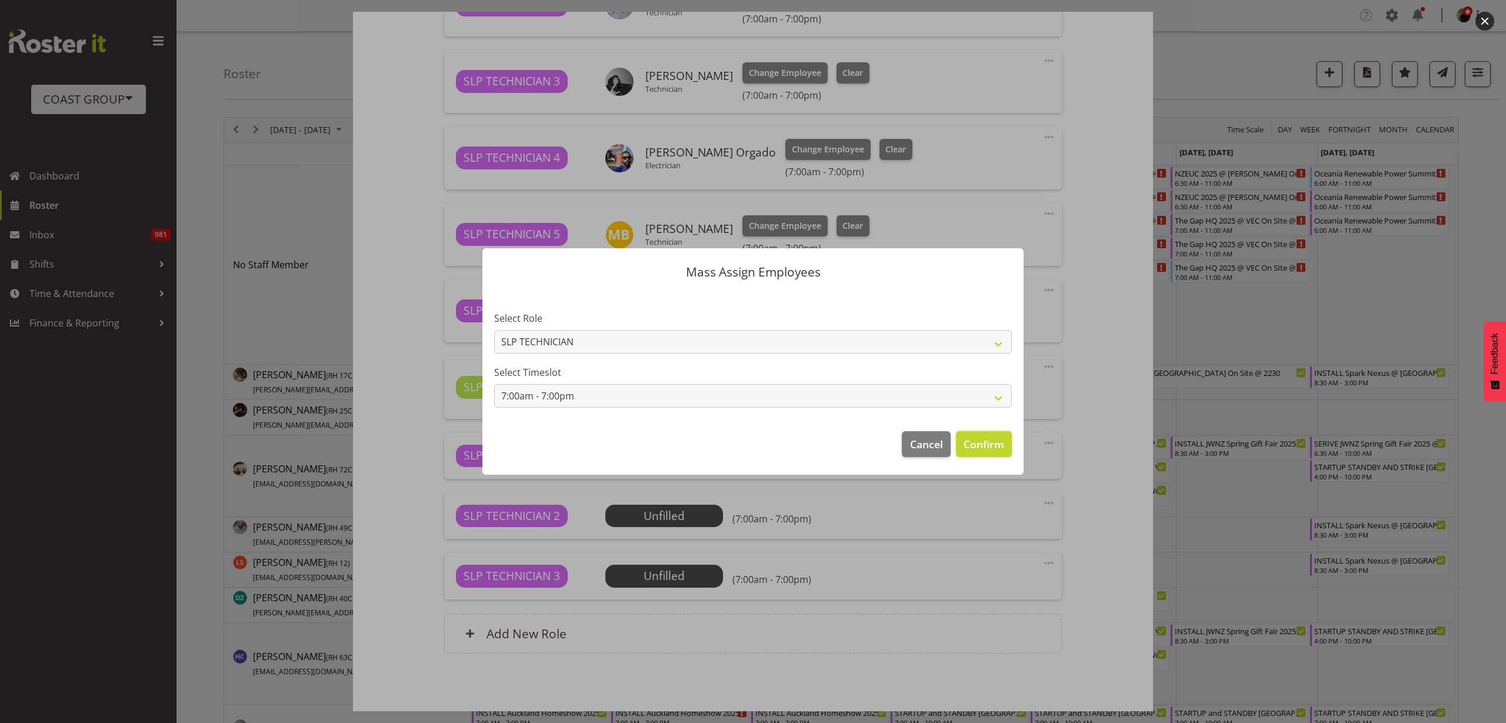
click at [975, 439] on span "Confirm" at bounding box center [983, 443] width 41 height 15
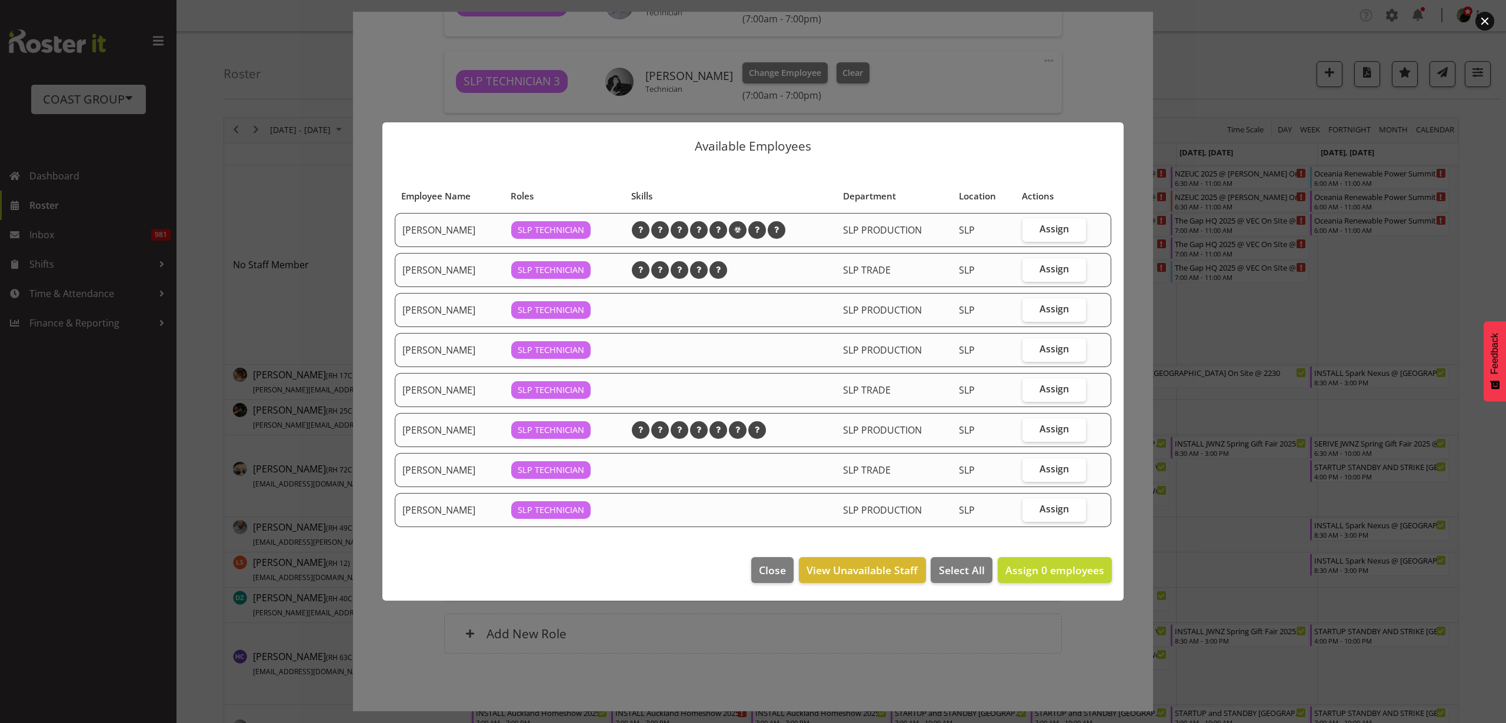
click at [1065, 432] on span "Assign" at bounding box center [1053, 429] width 29 height 12
click at [1030, 432] on input "Assign" at bounding box center [1026, 429] width 8 height 8
checkbox input "true"
click at [1056, 388] on span "Assign" at bounding box center [1053, 389] width 29 height 12
click at [1030, 388] on input "Assign" at bounding box center [1026, 389] width 8 height 8
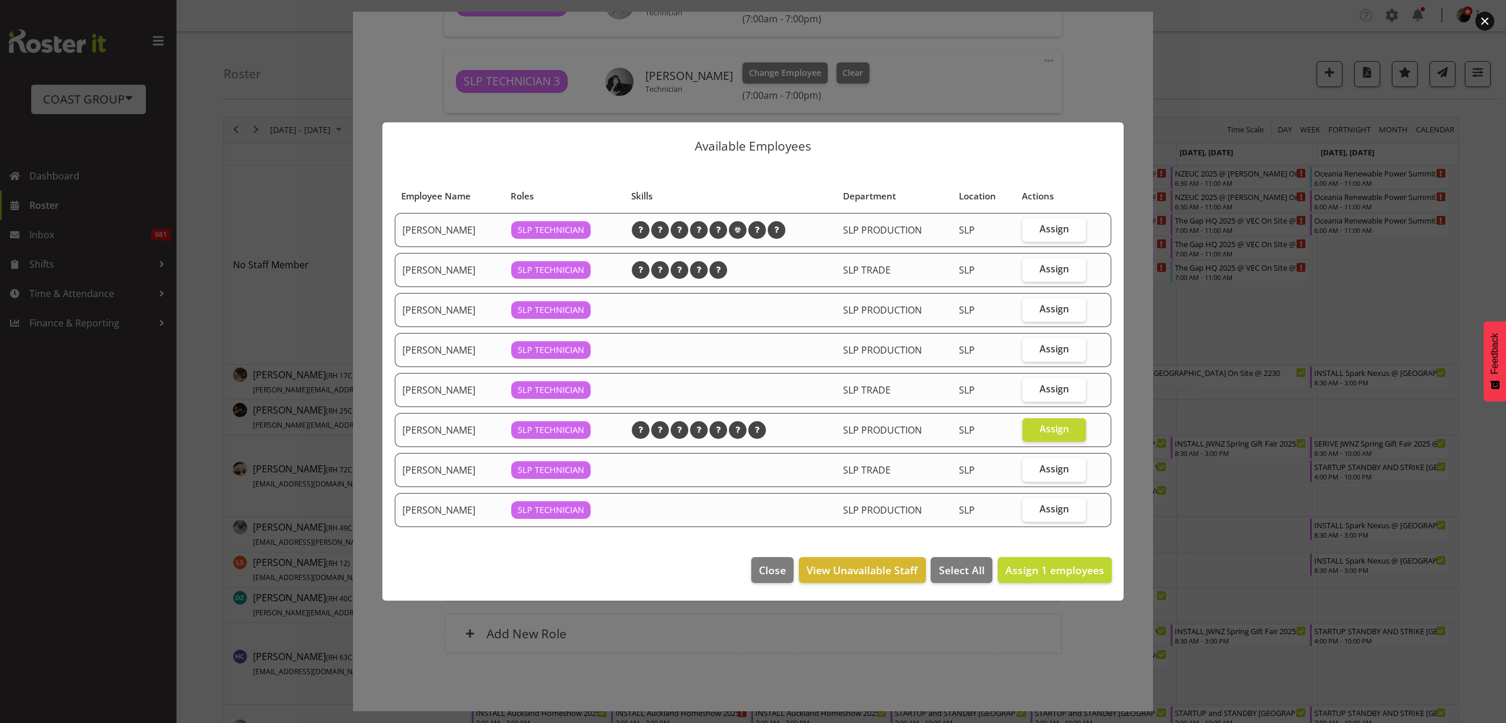
checkbox input "true"
click at [1051, 570] on span "Assign 2 employees" at bounding box center [1054, 570] width 99 height 14
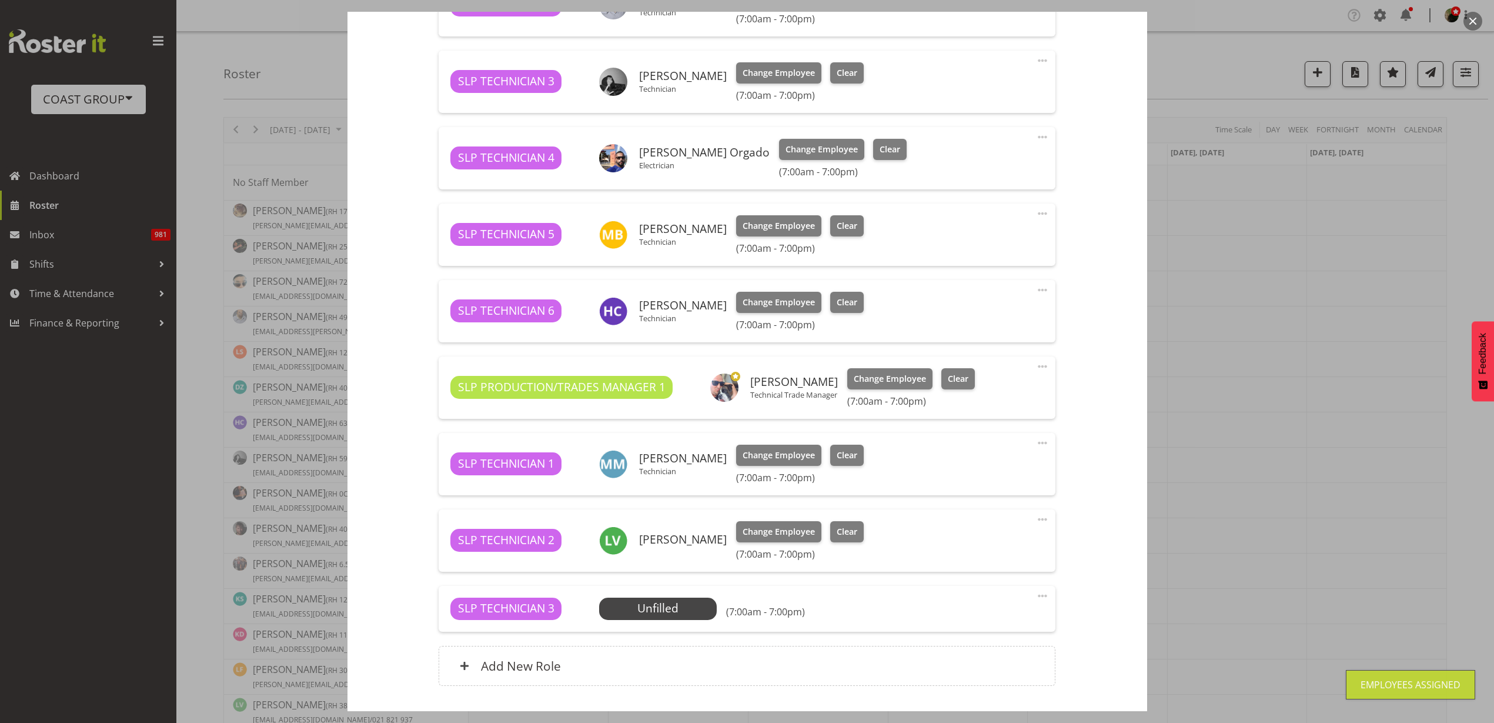
click at [1036, 596] on span at bounding box center [1043, 596] width 14 height 14
click at [996, 664] on link "Delete" at bounding box center [993, 663] width 113 height 21
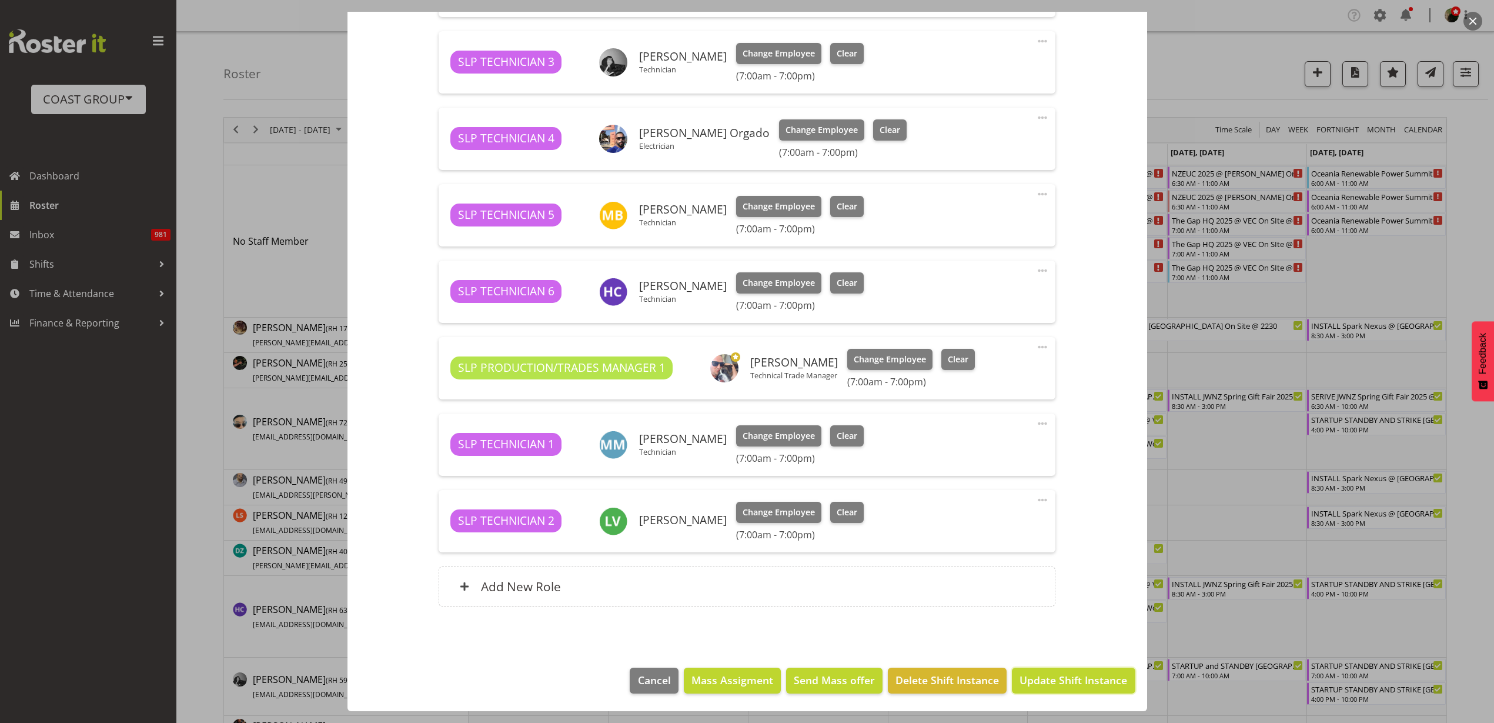
click at [1056, 682] on span "Update Shift Instance" at bounding box center [1074, 679] width 108 height 15
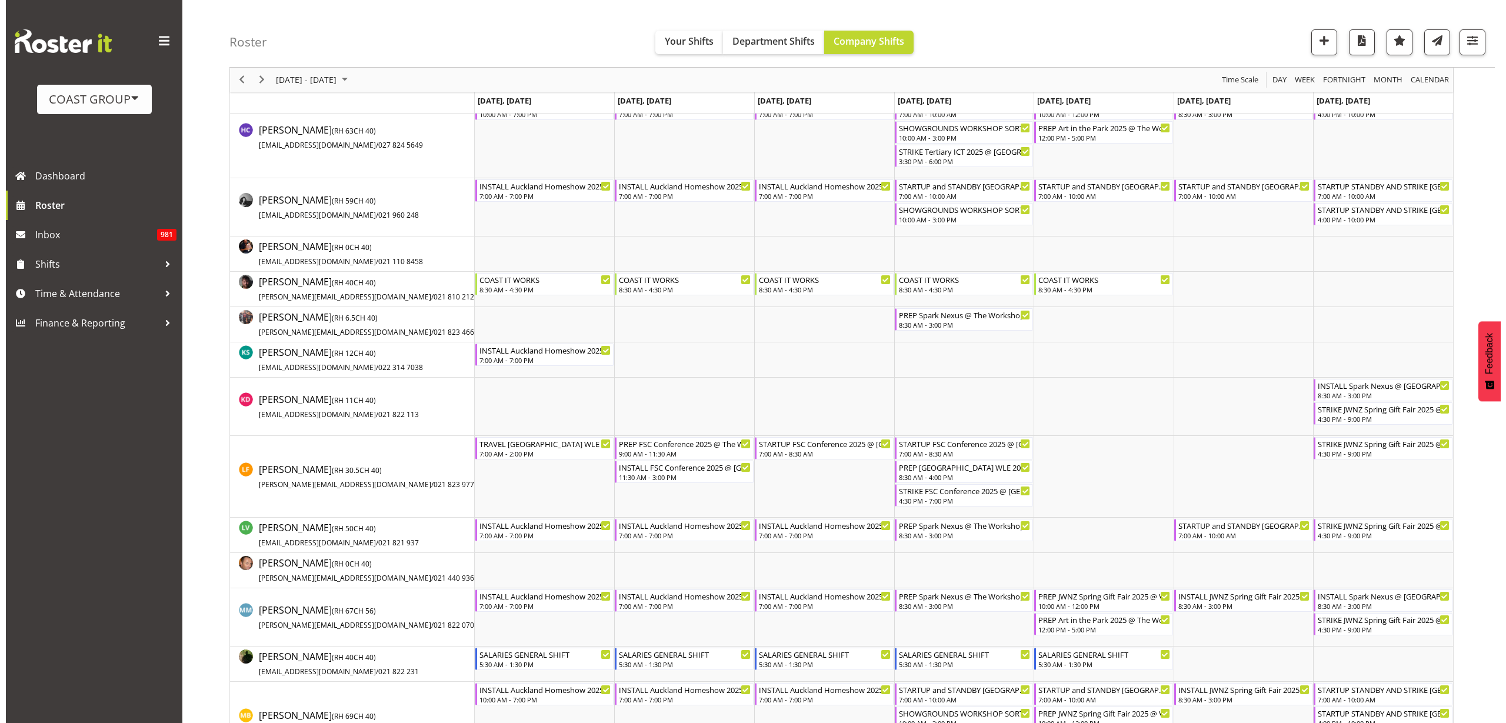
scroll to position [515, 0]
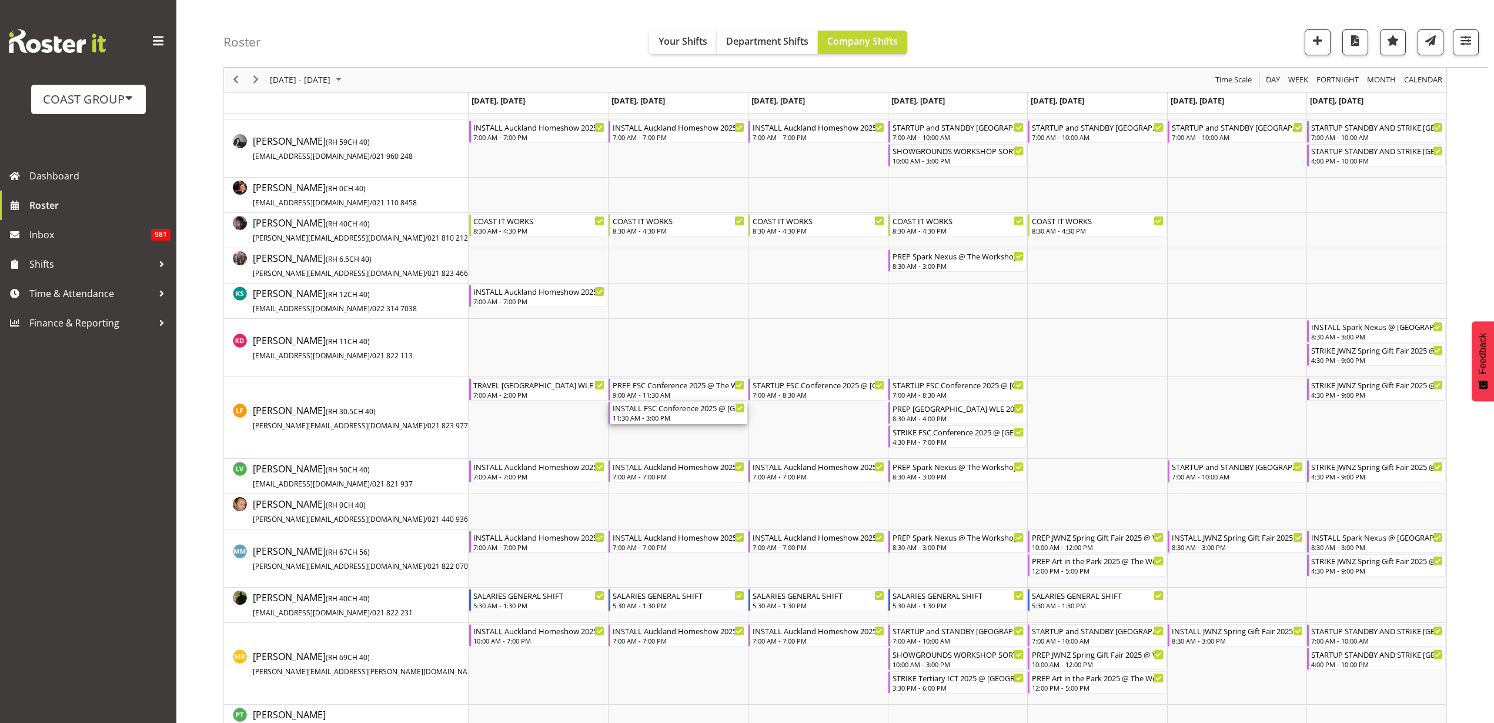
click at [665, 415] on div "11:30 AM - 3:00 PM" at bounding box center [679, 417] width 132 height 9
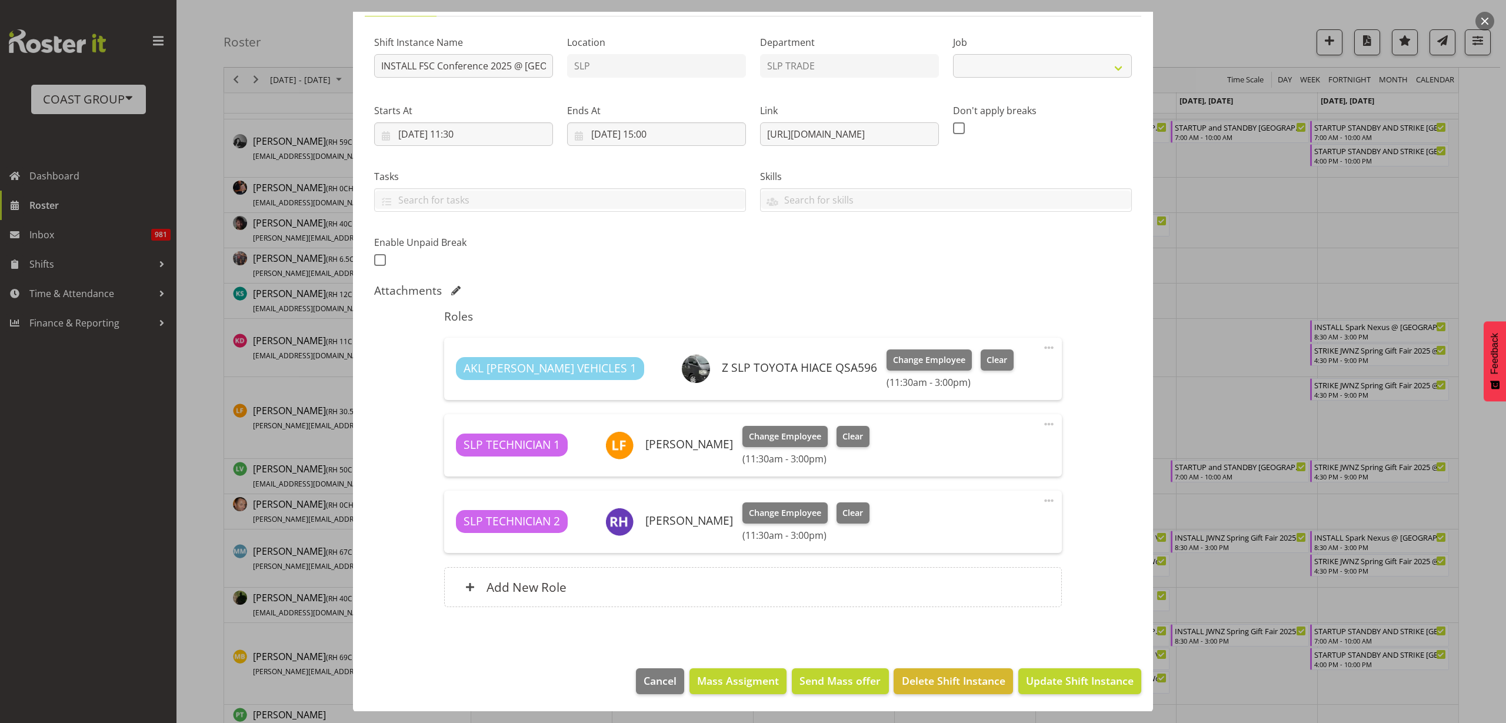
select select "9759"
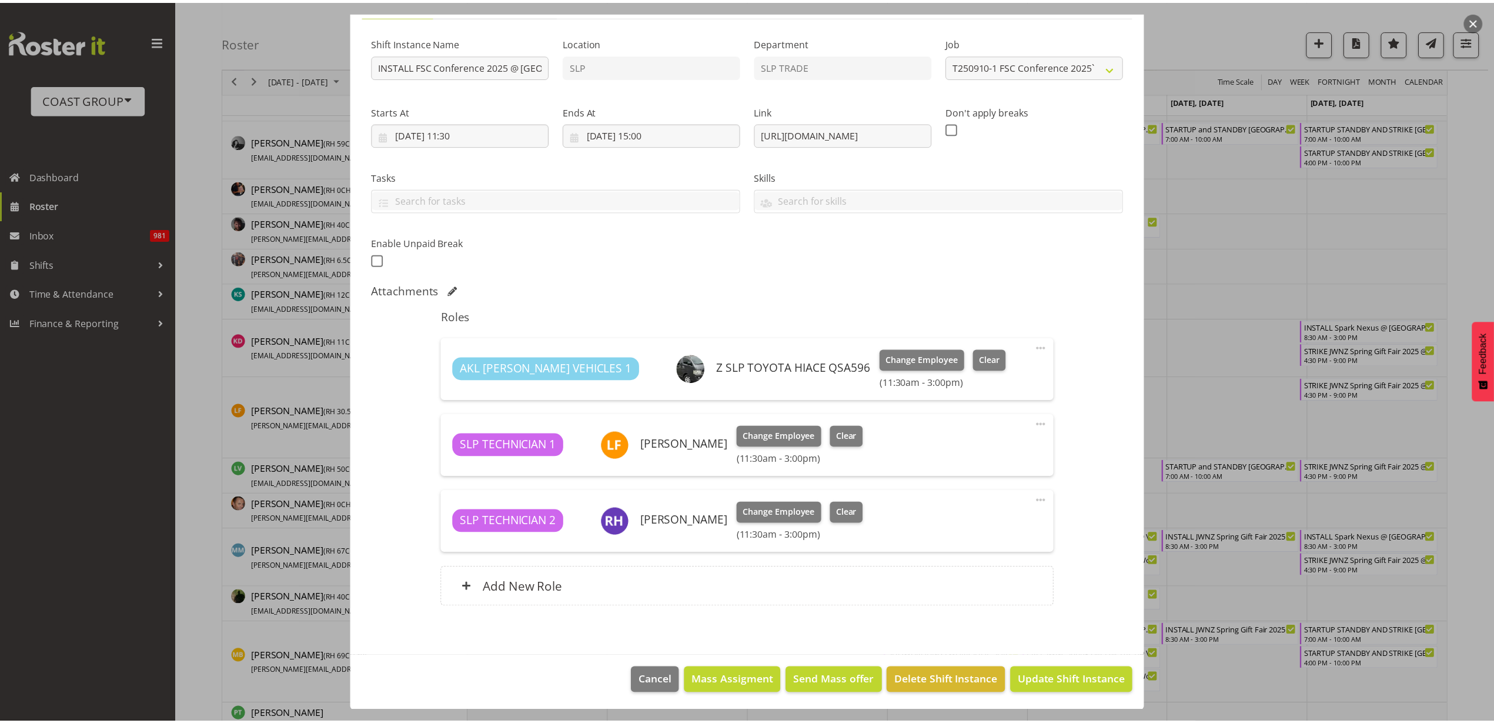
scroll to position [103, 0]
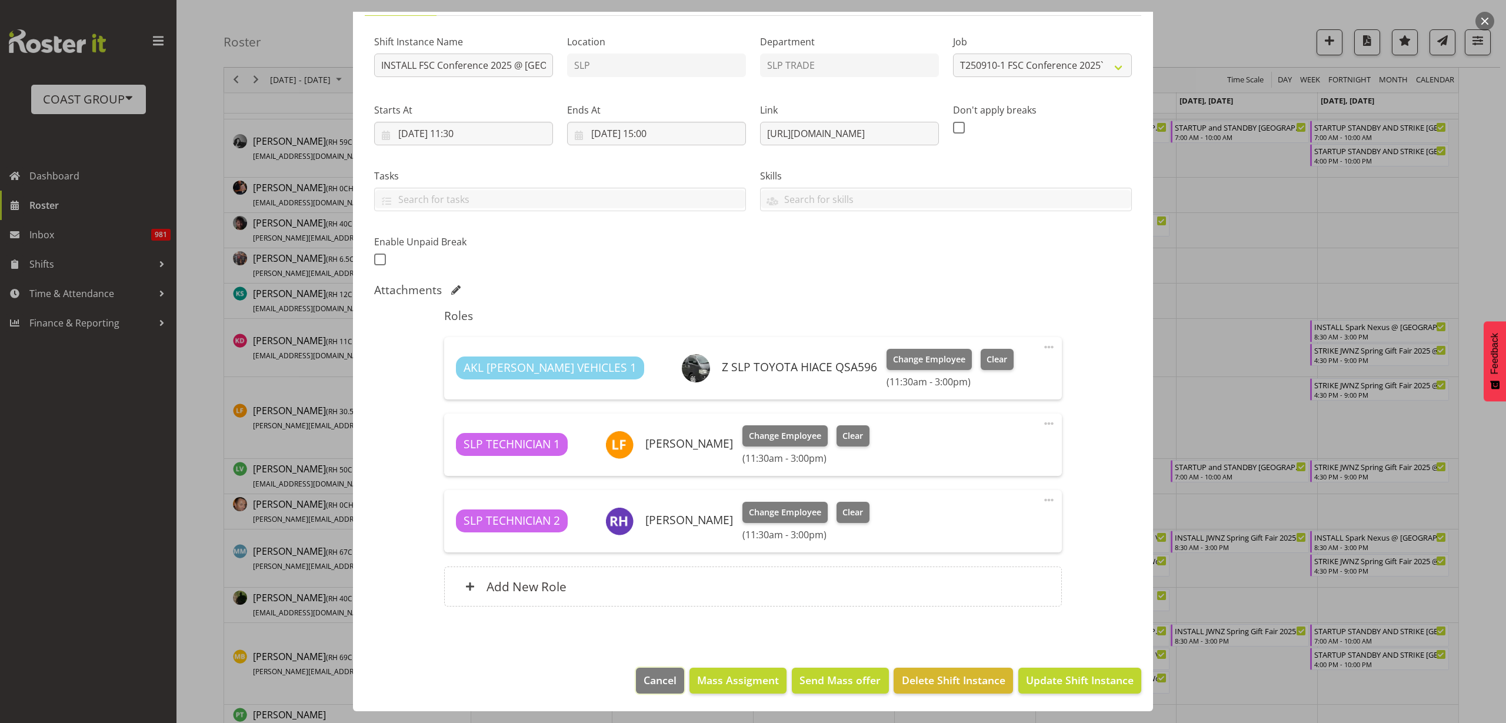
click at [643, 679] on span "Cancel" at bounding box center [659, 679] width 33 height 15
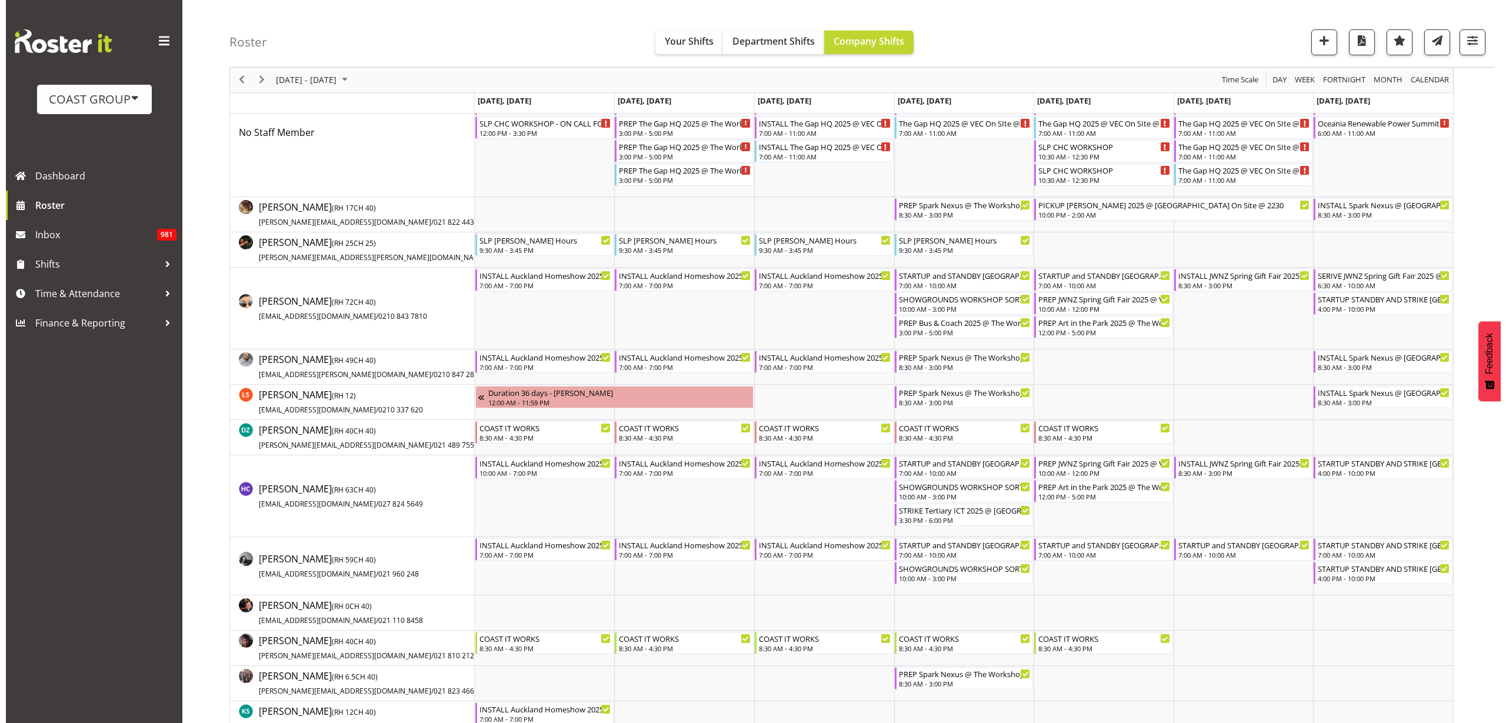
scroll to position [0, 0]
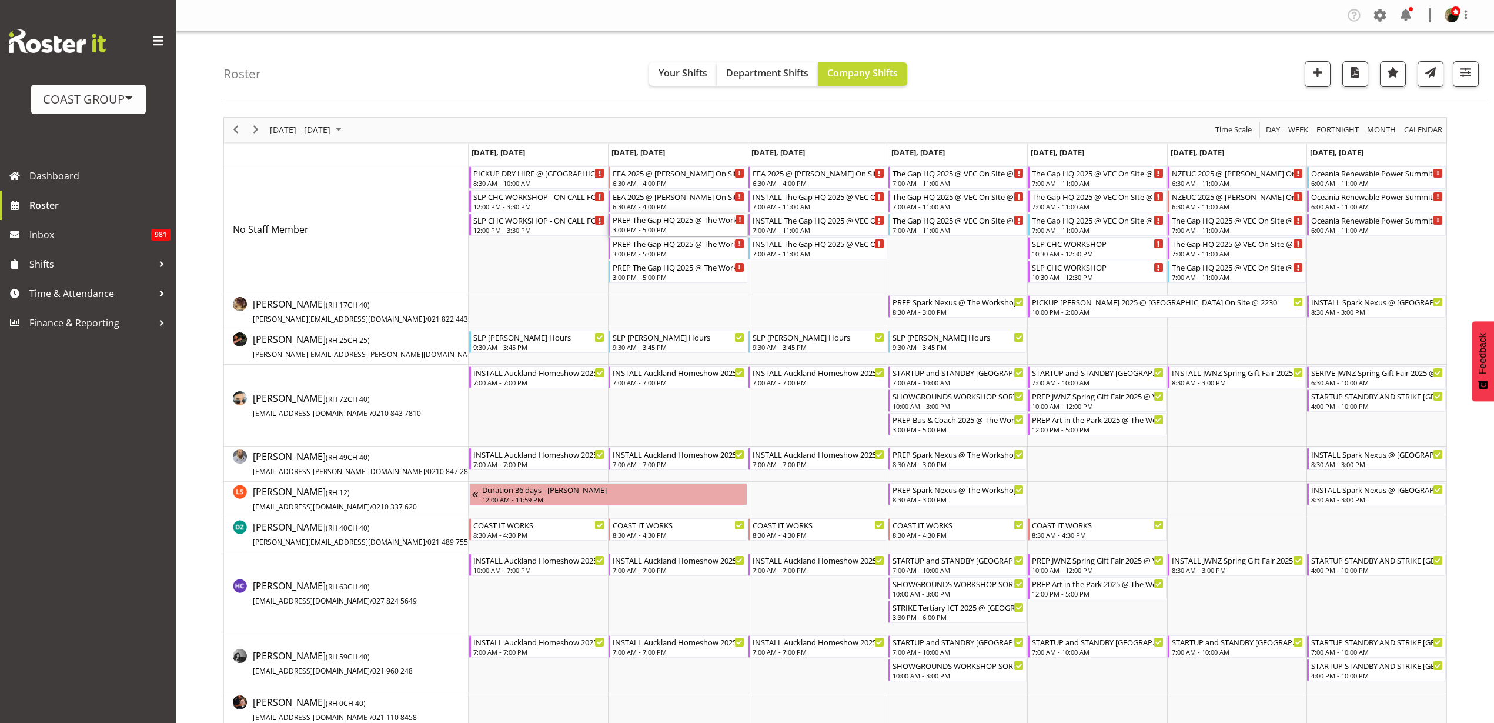
click at [652, 218] on div "PREP The Gap HQ 2025 @ The Workshop" at bounding box center [679, 219] width 132 height 12
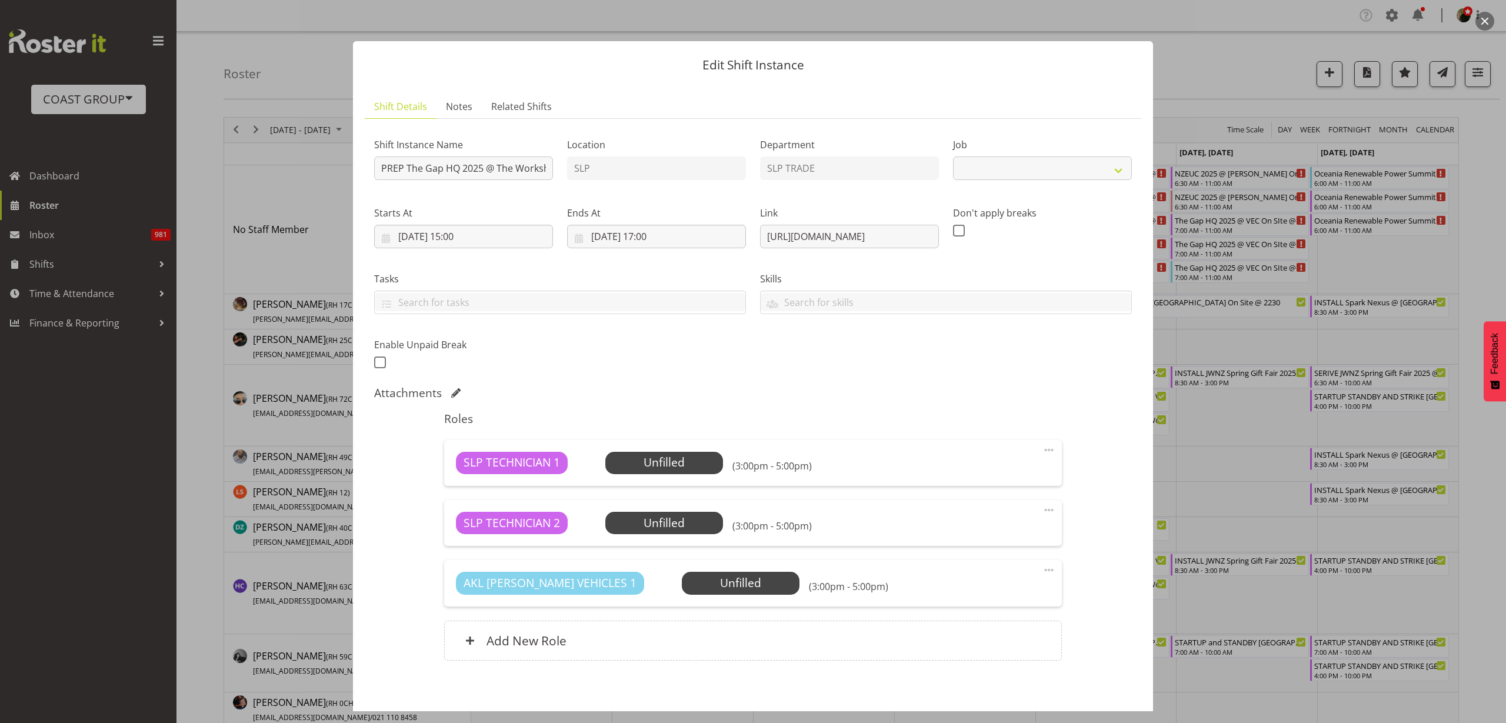
select select "10541"
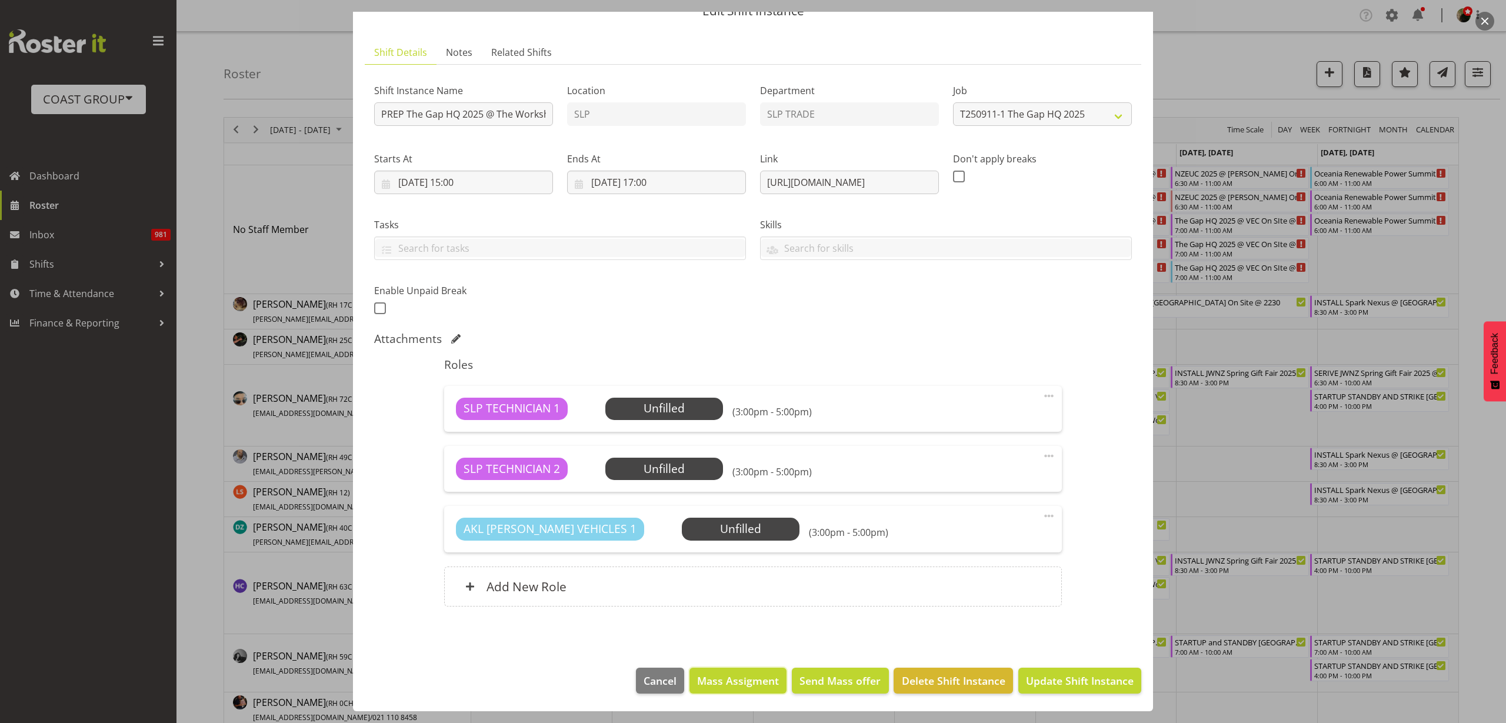
click at [727, 684] on span "Mass Assigment" at bounding box center [738, 680] width 82 height 15
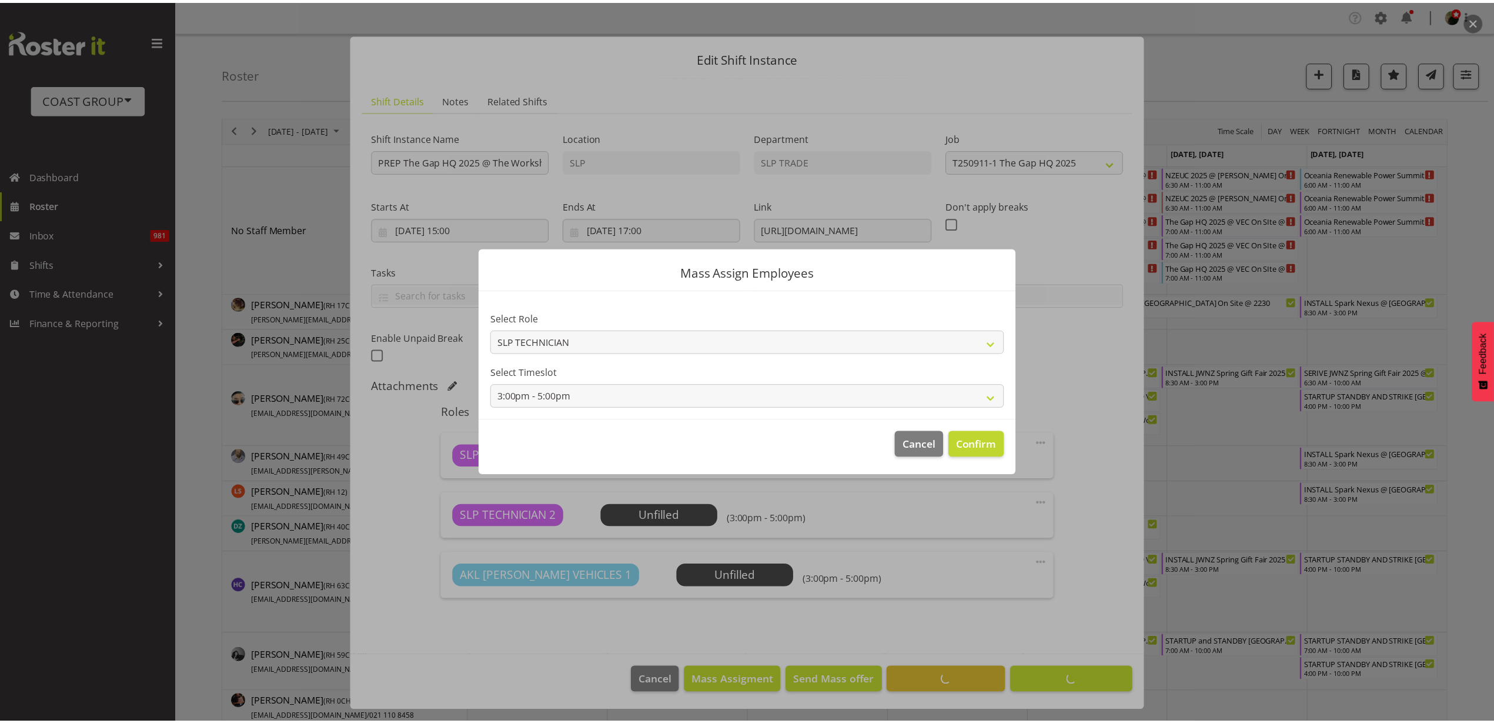
scroll to position [7, 0]
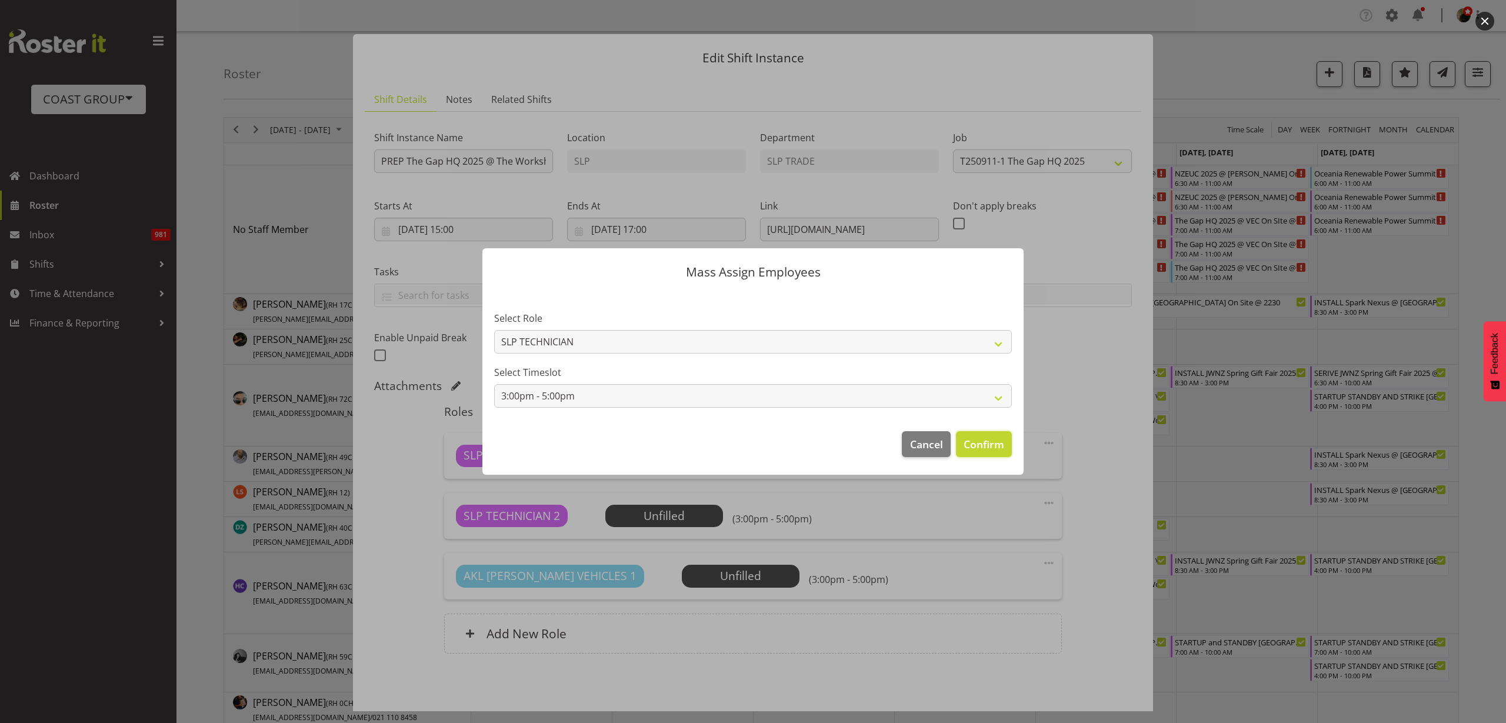
click at [987, 448] on span "Confirm" at bounding box center [983, 443] width 41 height 15
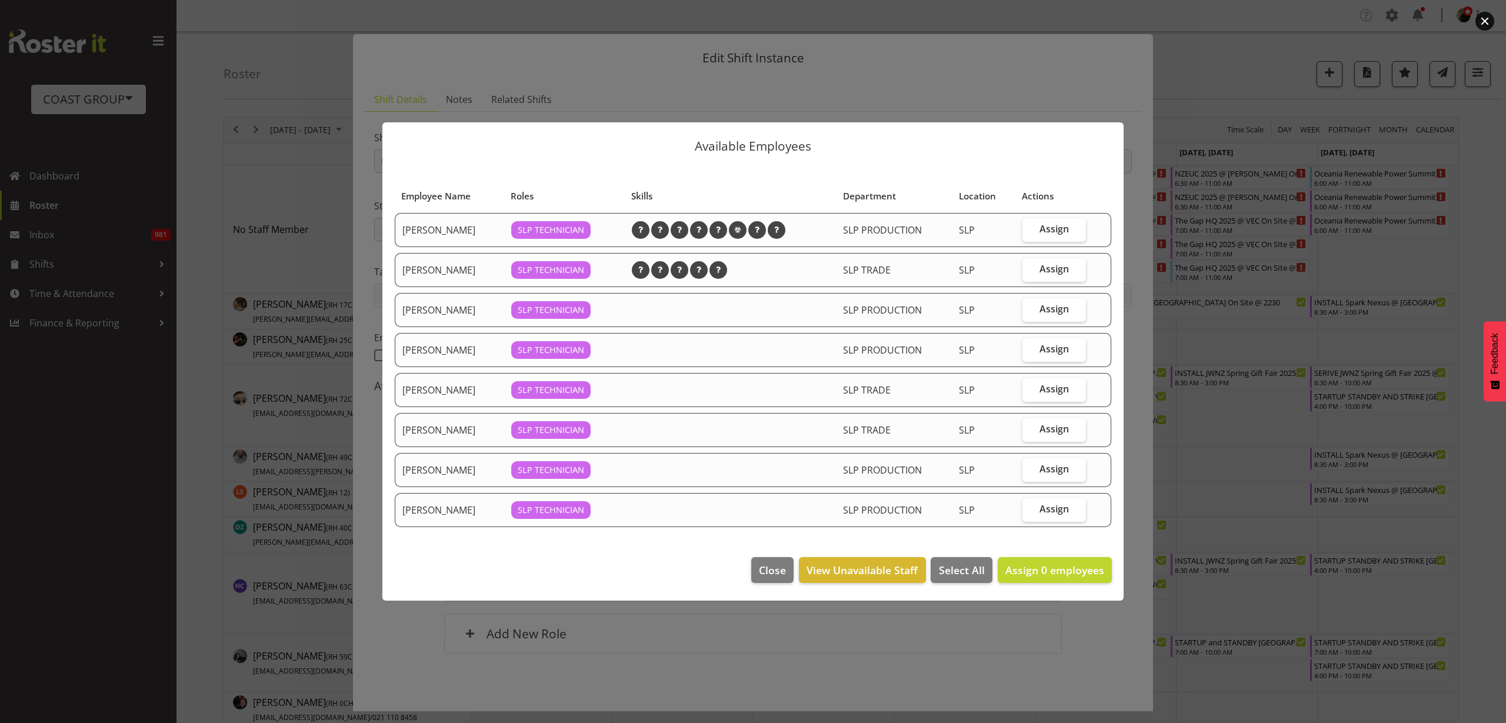
click at [1044, 390] on span "Assign" at bounding box center [1053, 389] width 29 height 12
click at [1030, 390] on input "Assign" at bounding box center [1026, 389] width 8 height 8
checkbox input "true"
click at [1046, 469] on span "Assign" at bounding box center [1053, 469] width 29 height 12
click at [1030, 469] on input "Assign" at bounding box center [1026, 469] width 8 height 8
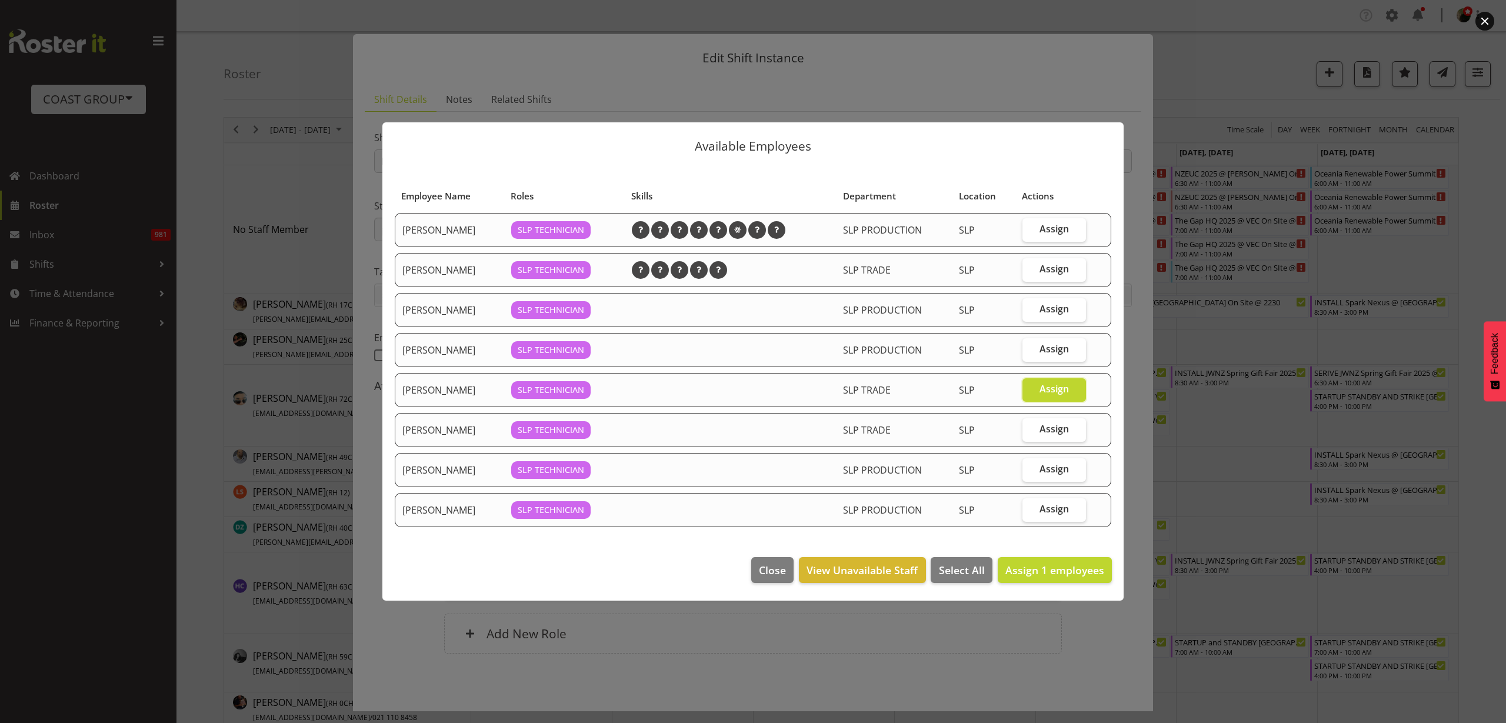
checkbox input "true"
click at [1052, 571] on span "Assign 2 employees" at bounding box center [1054, 570] width 99 height 14
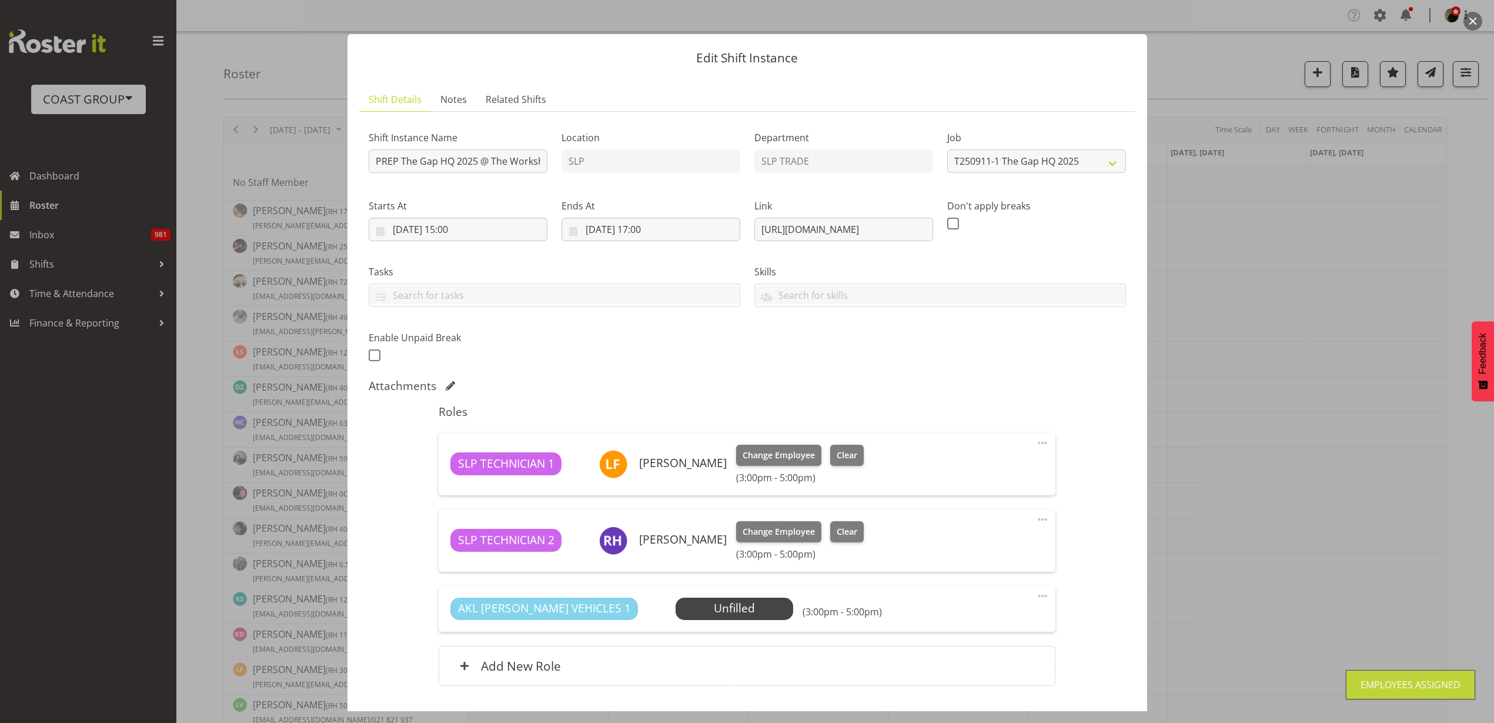
click at [1036, 596] on span at bounding box center [1043, 596] width 14 height 14
click at [991, 669] on link "Delete" at bounding box center [993, 663] width 113 height 21
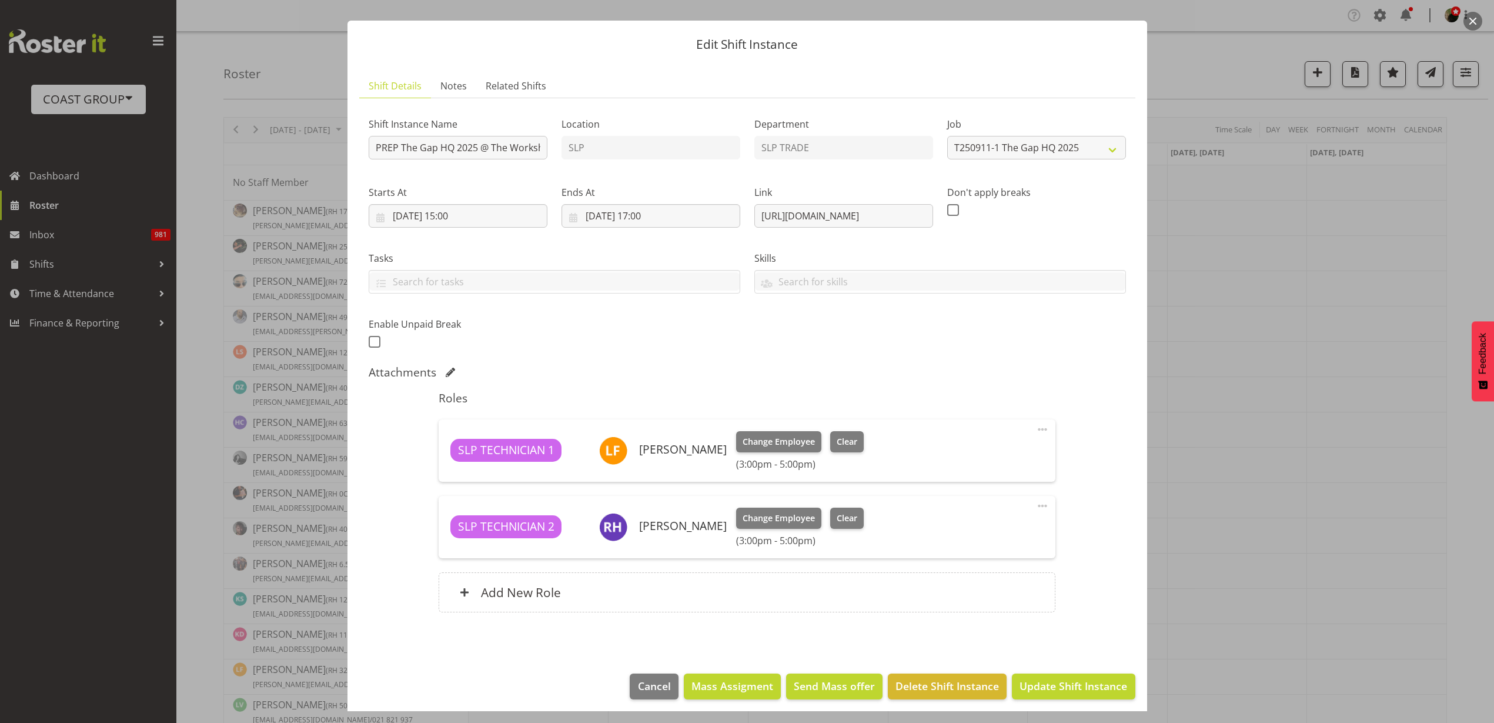
scroll to position [26, 0]
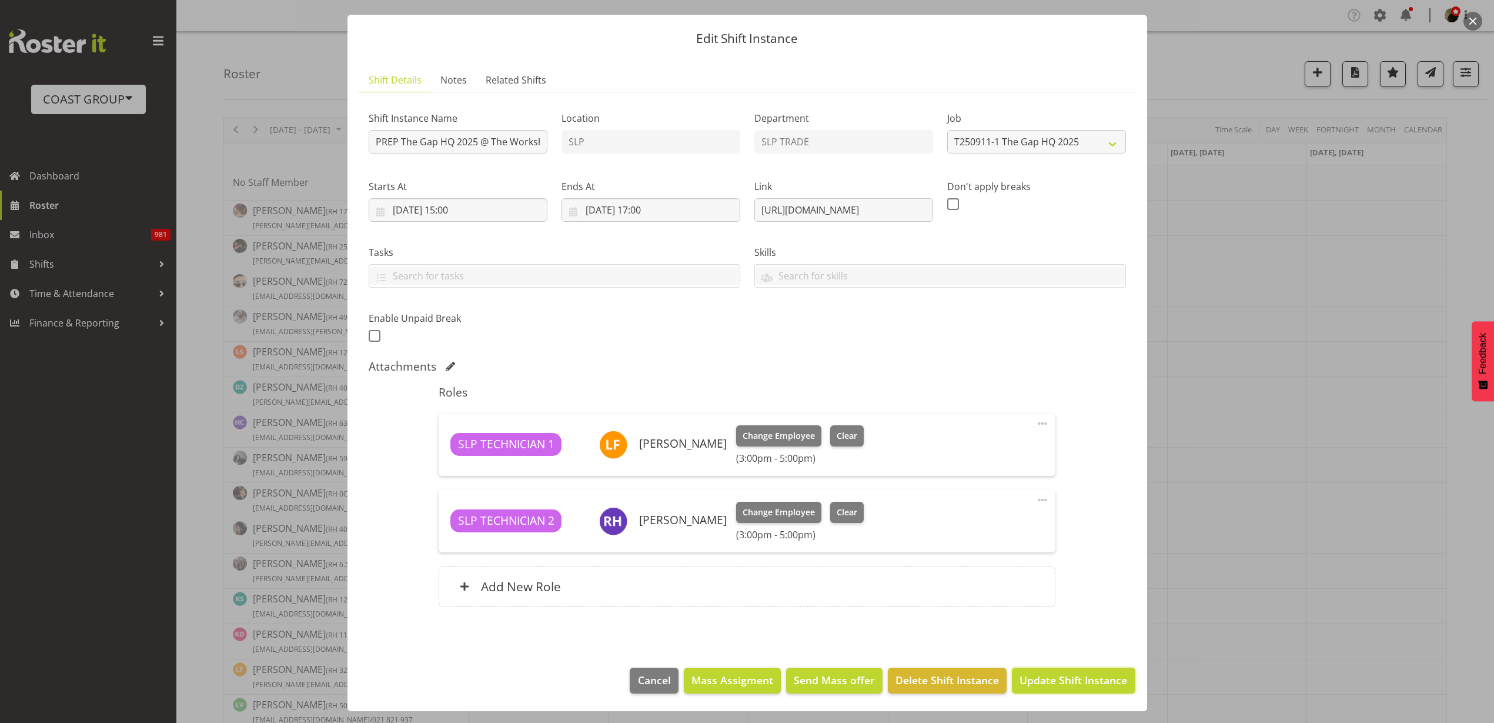
click at [1063, 683] on span "Update Shift Instance" at bounding box center [1074, 679] width 108 height 15
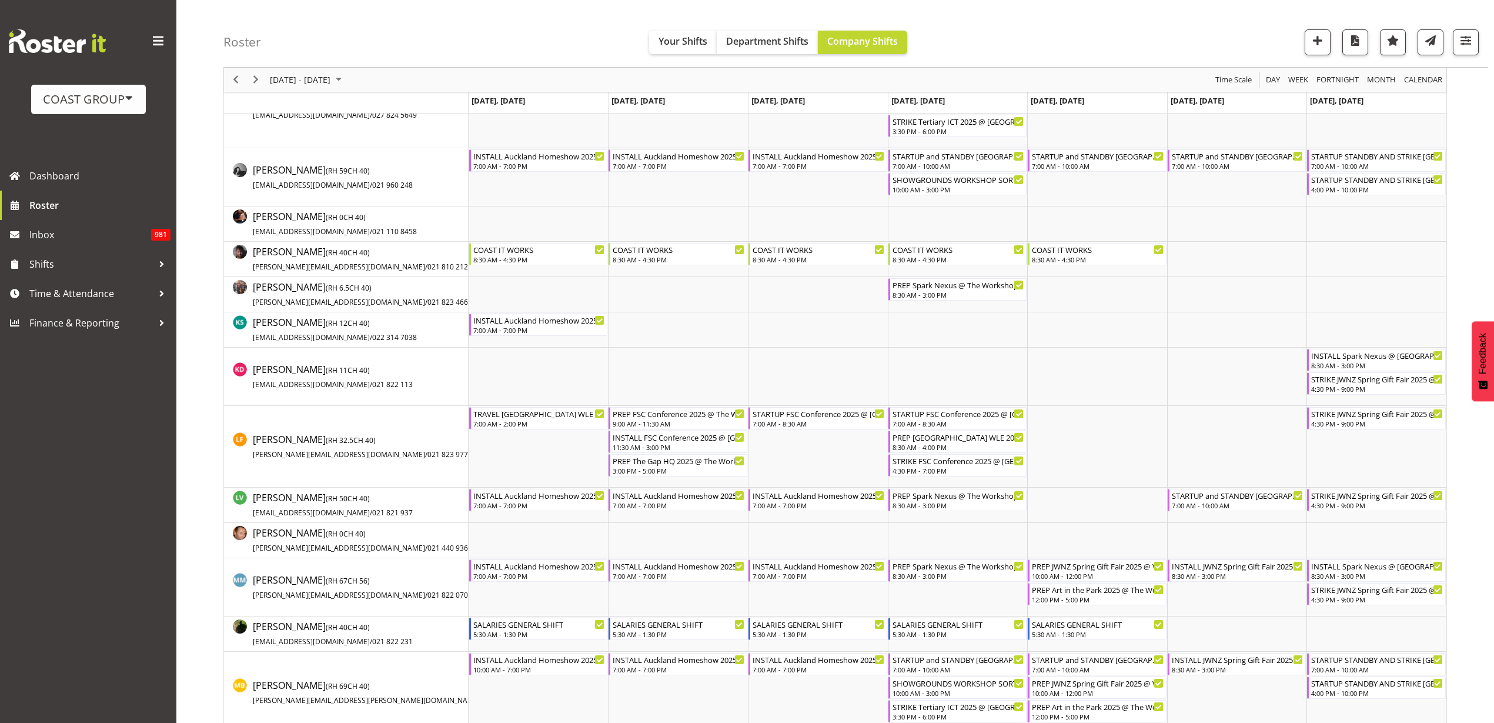
scroll to position [515, 0]
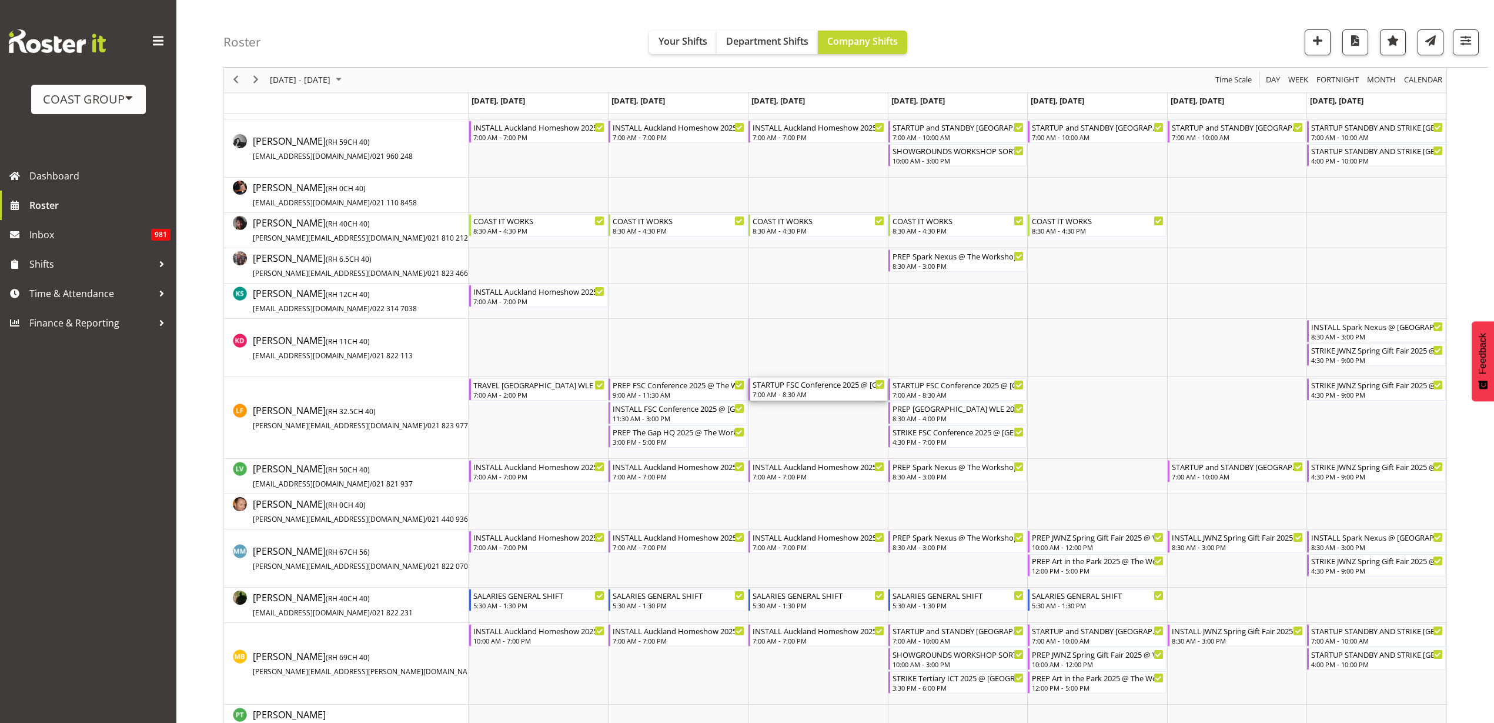
click at [790, 390] on div "7:00 AM - 8:30 AM" at bounding box center [819, 393] width 132 height 9
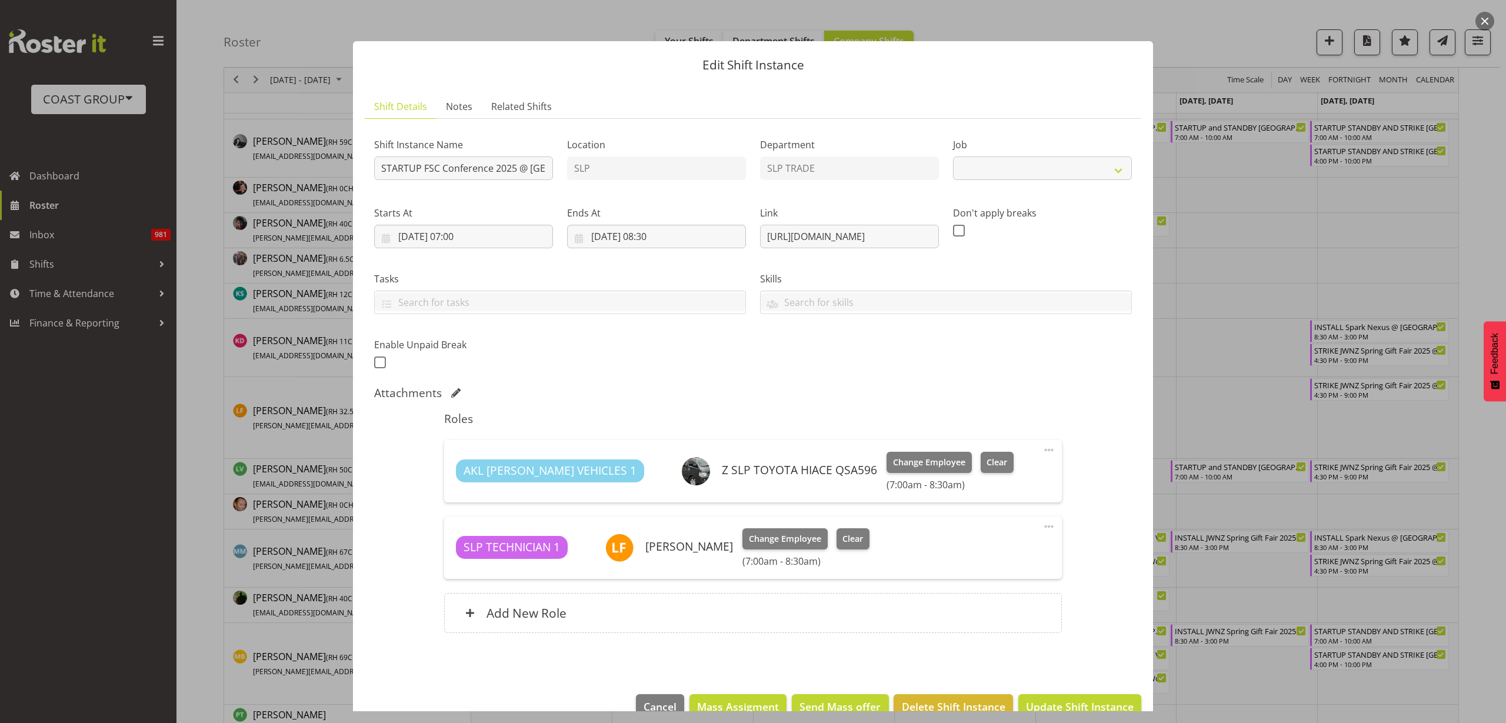
select select "9759"
click at [571, 618] on div "Add New Role" at bounding box center [752, 613] width 617 height 40
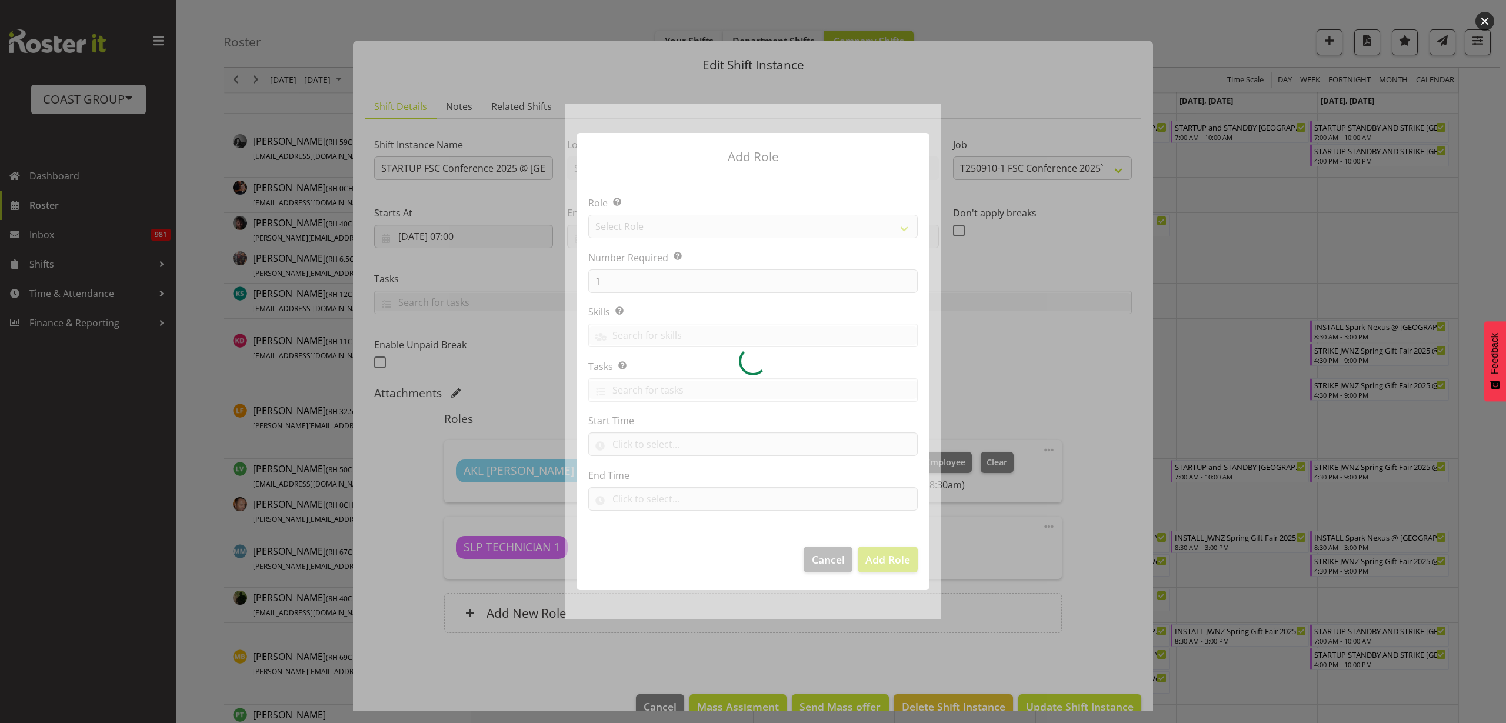
click at [710, 235] on div at bounding box center [753, 362] width 376 height 516
click at [711, 232] on div at bounding box center [753, 362] width 376 height 516
click at [717, 222] on div at bounding box center [753, 362] width 376 height 516
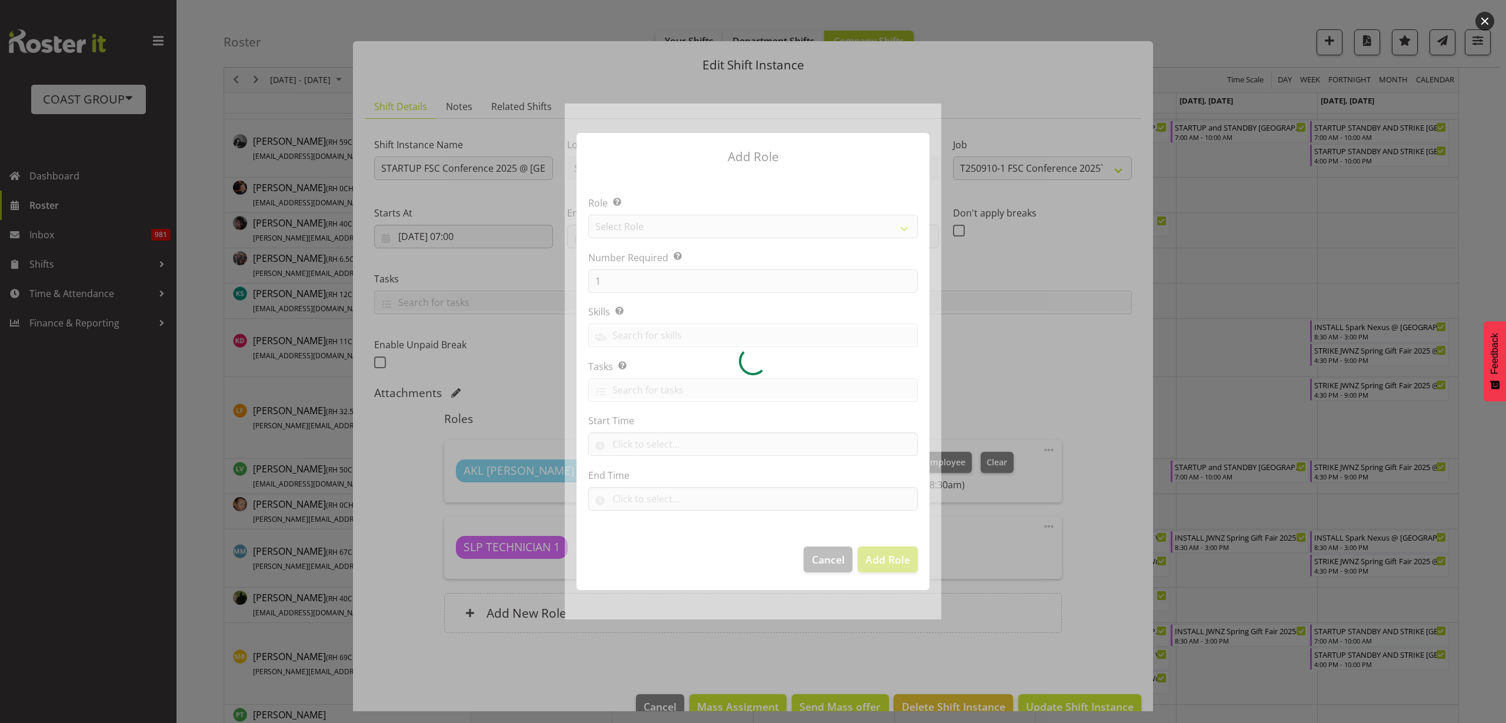
click at [717, 221] on div at bounding box center [753, 362] width 376 height 516
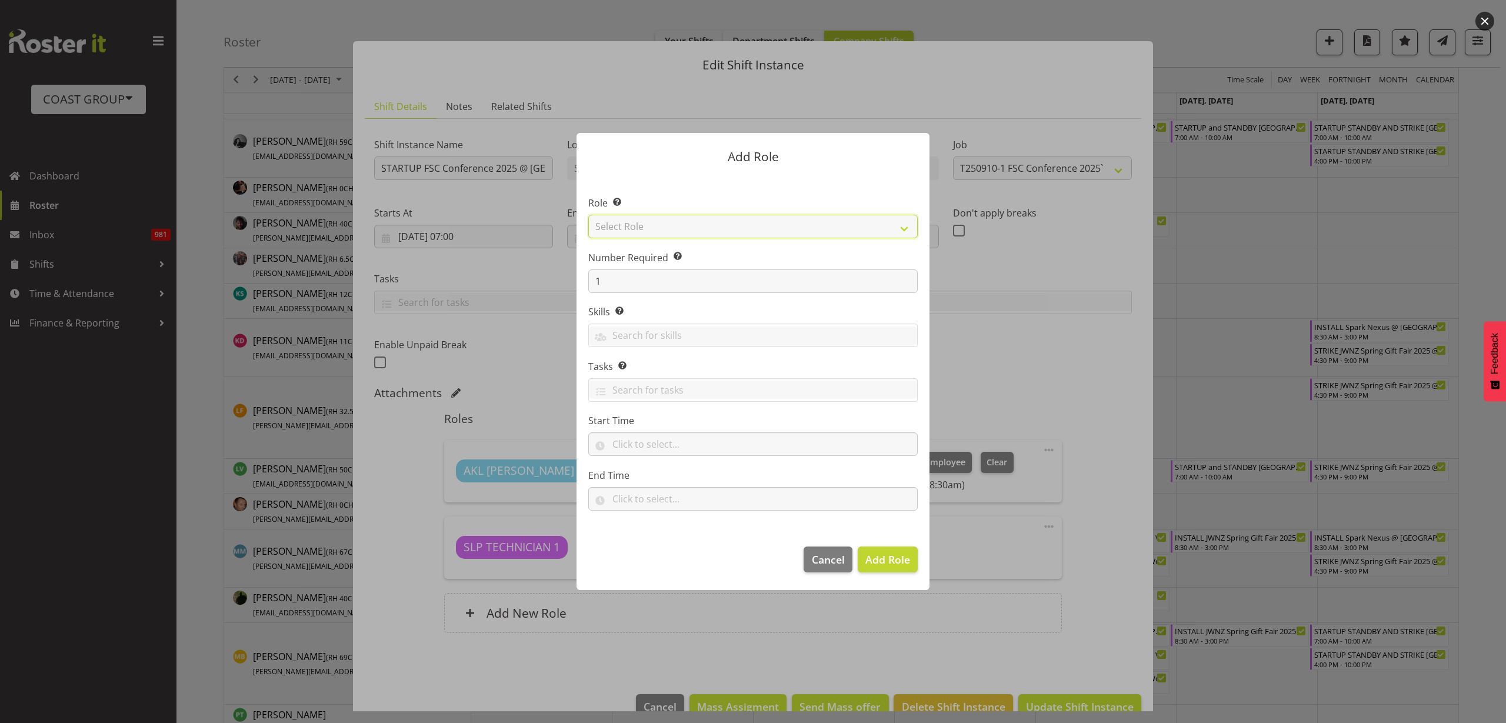
click at [717, 221] on select "Select Role ACCOUNT MANAGER ACCOUNT MANAGER DW ACCOUNTS AKL DIANNA VEHICLES AKL…" at bounding box center [752, 227] width 329 height 24
select select "123"
click at [588, 215] on select "Select Role ACCOUNT MANAGER ACCOUNT MANAGER DW ACCOUNTS AKL DIANNA VEHICLES AKL…" at bounding box center [752, 227] width 329 height 24
click at [875, 560] on span "Add Role" at bounding box center [887, 559] width 45 height 14
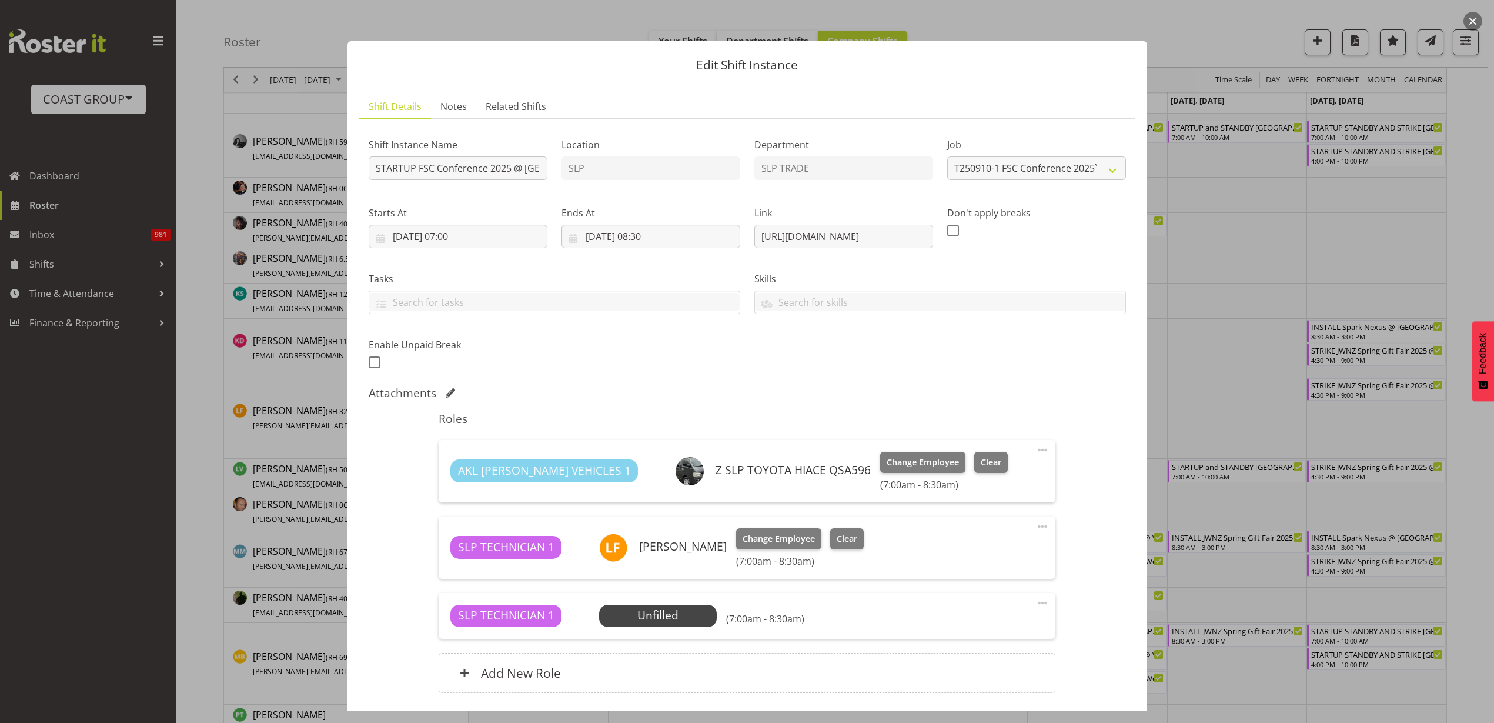
click at [0, 0] on span "Select Employee" at bounding box center [0, 0] width 0 height 0
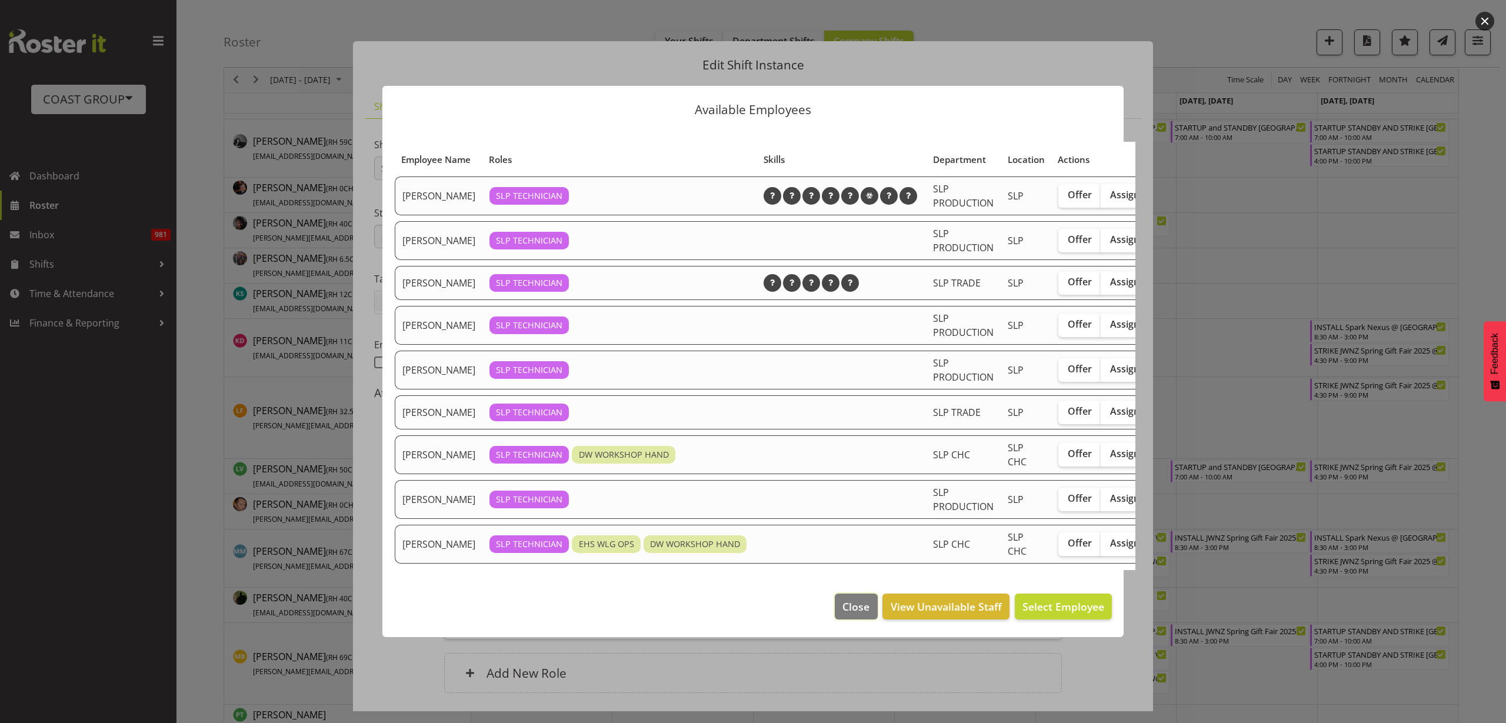
click at [855, 610] on span "Close" at bounding box center [855, 606] width 27 height 15
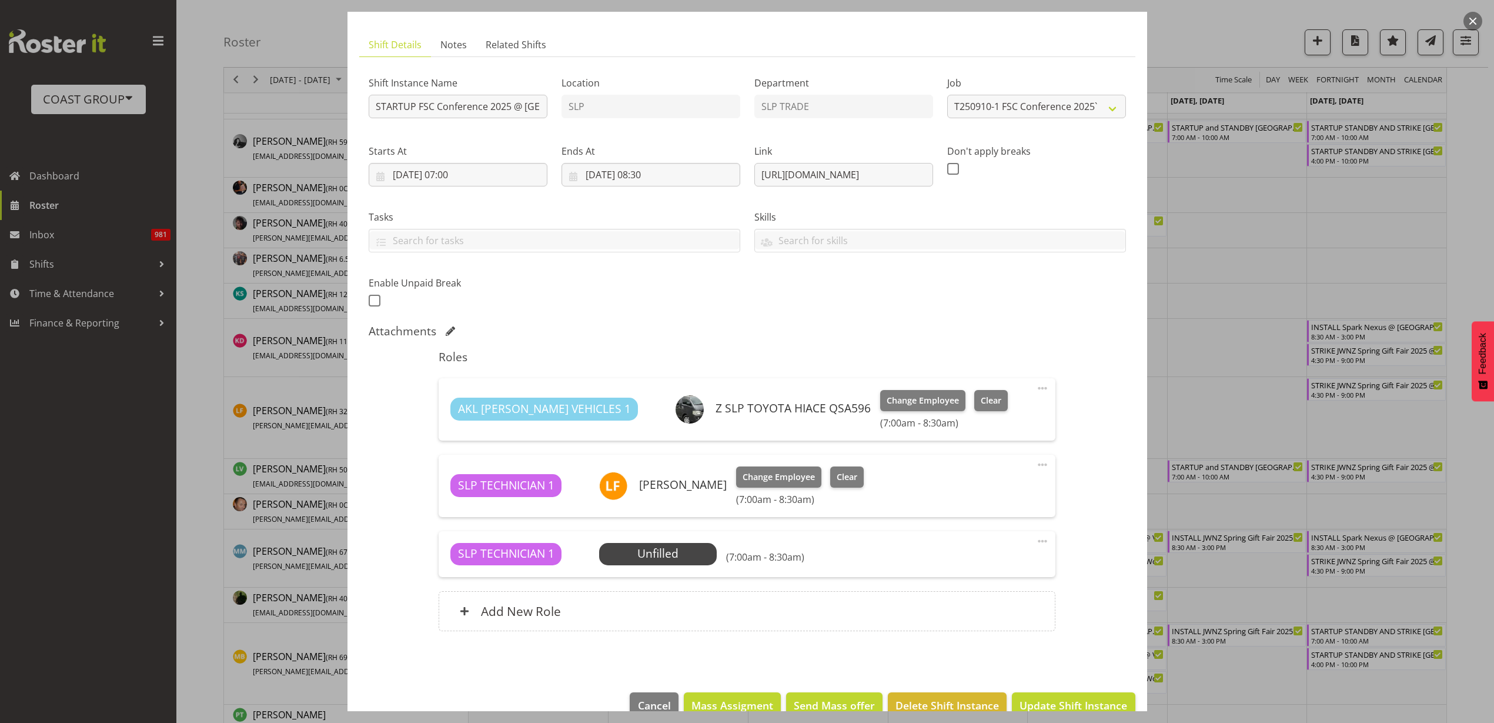
scroll to position [86, 0]
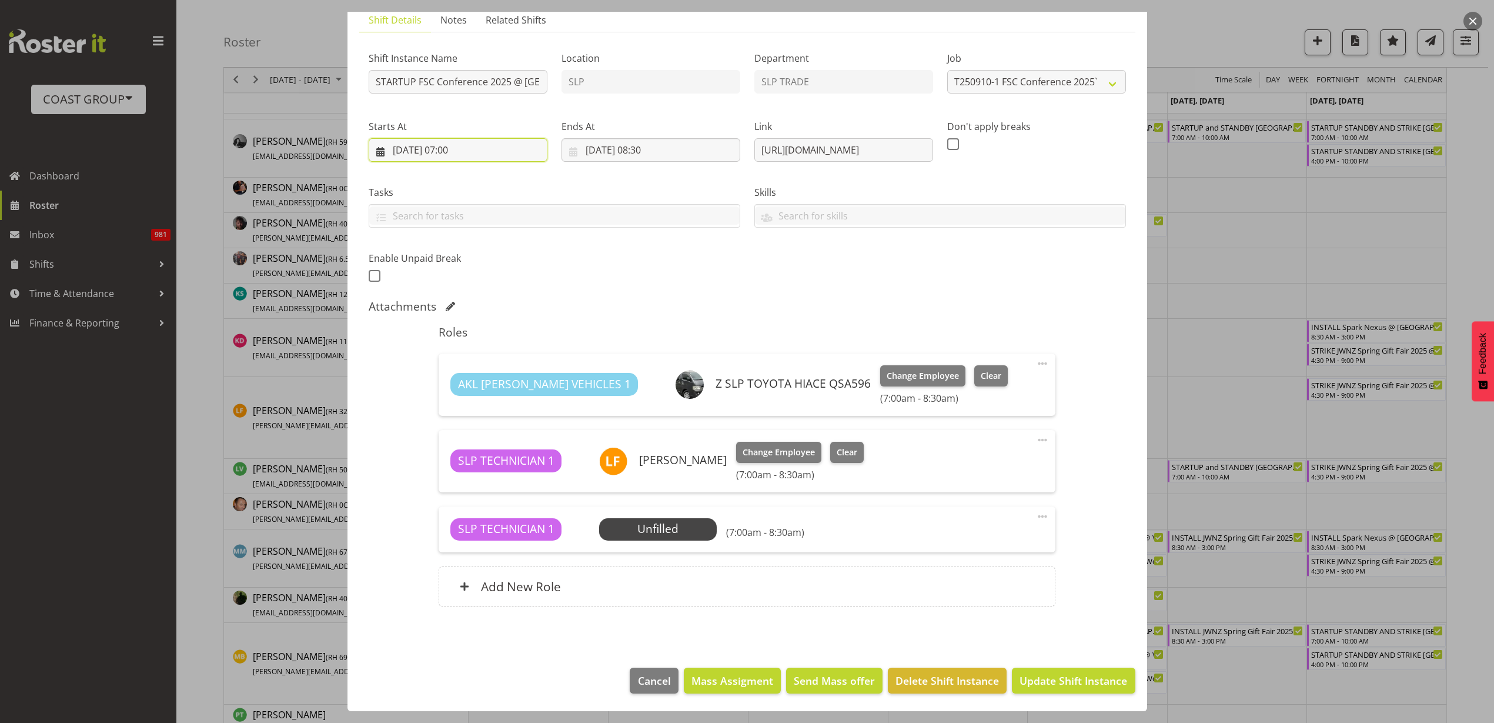
click at [461, 151] on input "10/09/2025, 07:00" at bounding box center [458, 150] width 179 height 24
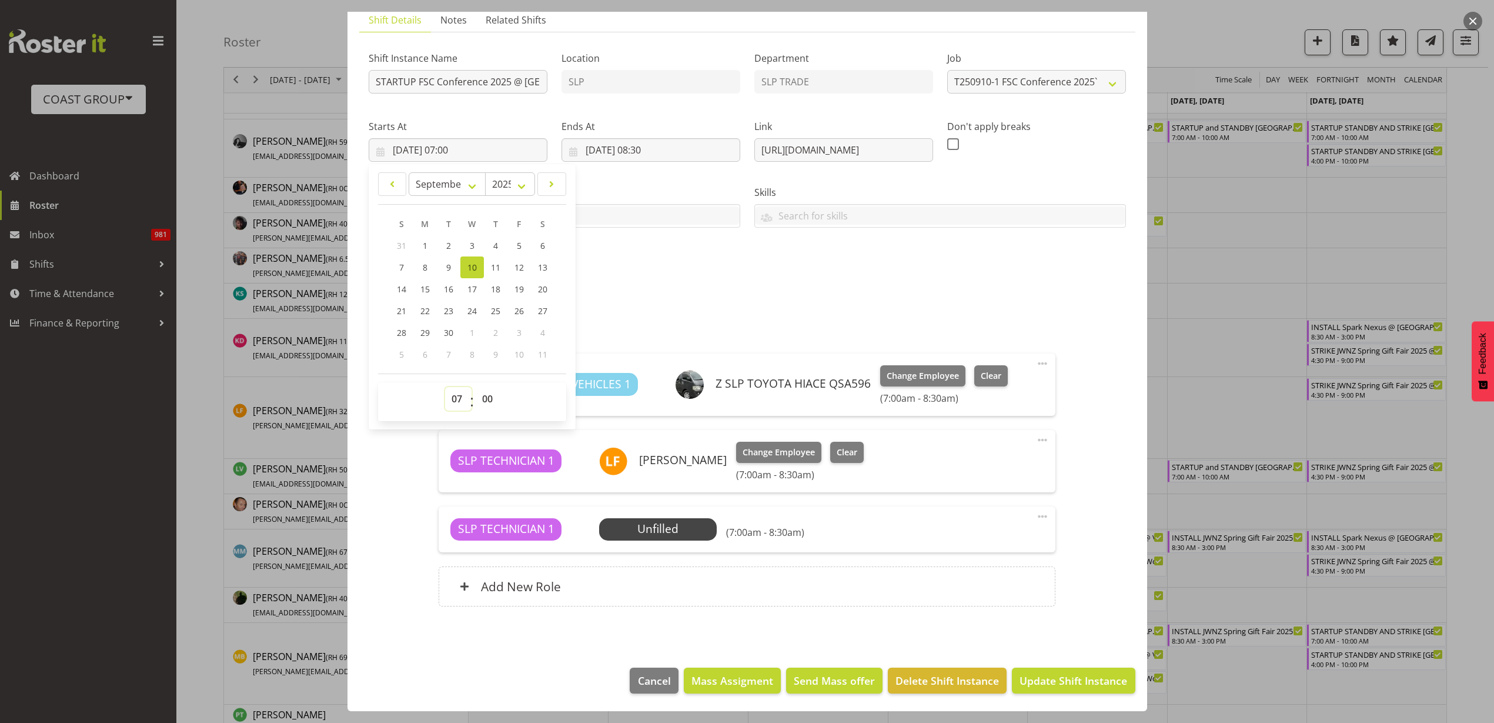
click at [457, 404] on select "00 01 02 03 04 05 06 07 08 09 10 11 12 13 14 15 16 17 18 19 20 21 22 23" at bounding box center [458, 399] width 26 height 24
select select "6"
click at [445, 387] on select "00 01 02 03 04 05 06 07 08 09 10 11 12 13 14 15 16 17 18 19 20 21 22 23" at bounding box center [458, 399] width 26 height 24
type input "10/09/2025, 06:00"
select select "30"
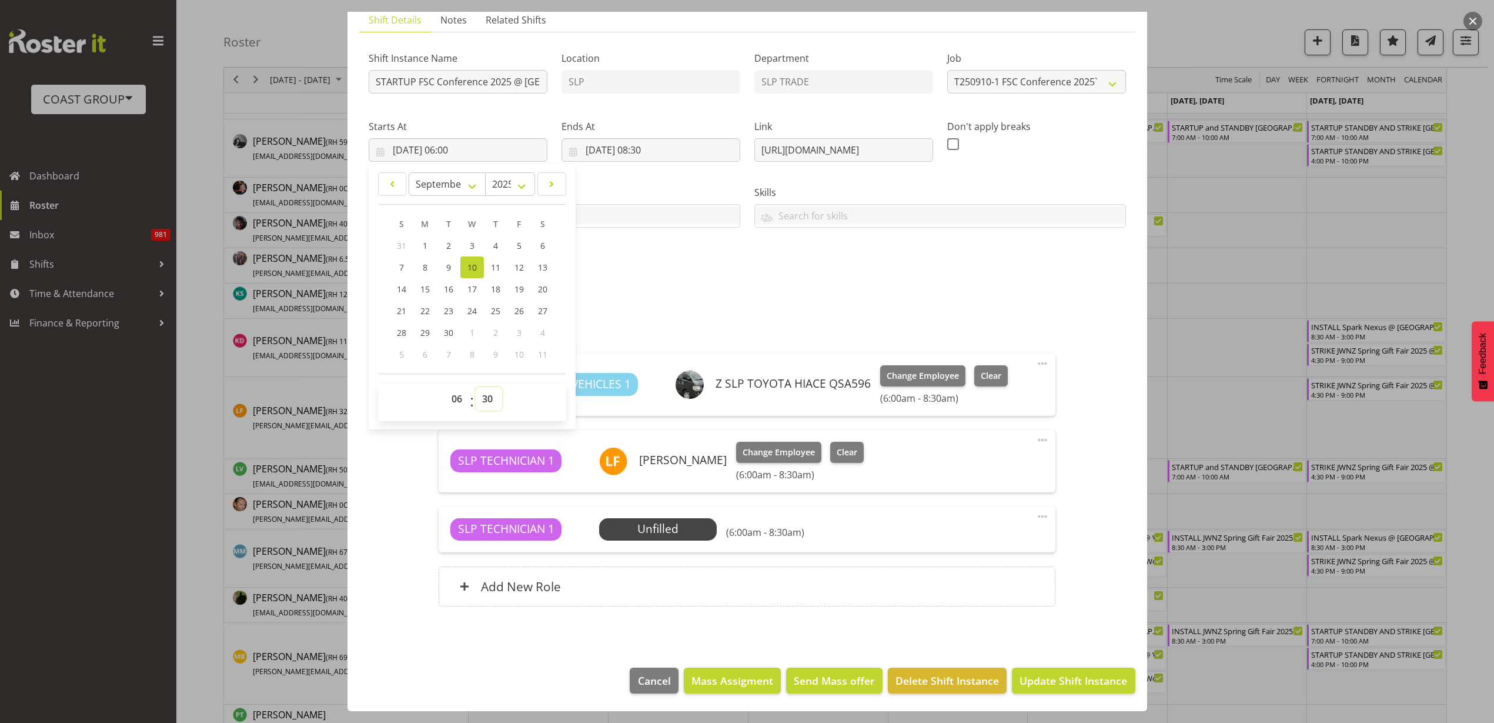
type input "10/09/2025, 06:30"
click at [648, 147] on input "10/09/2025, 08:30" at bounding box center [651, 150] width 179 height 24
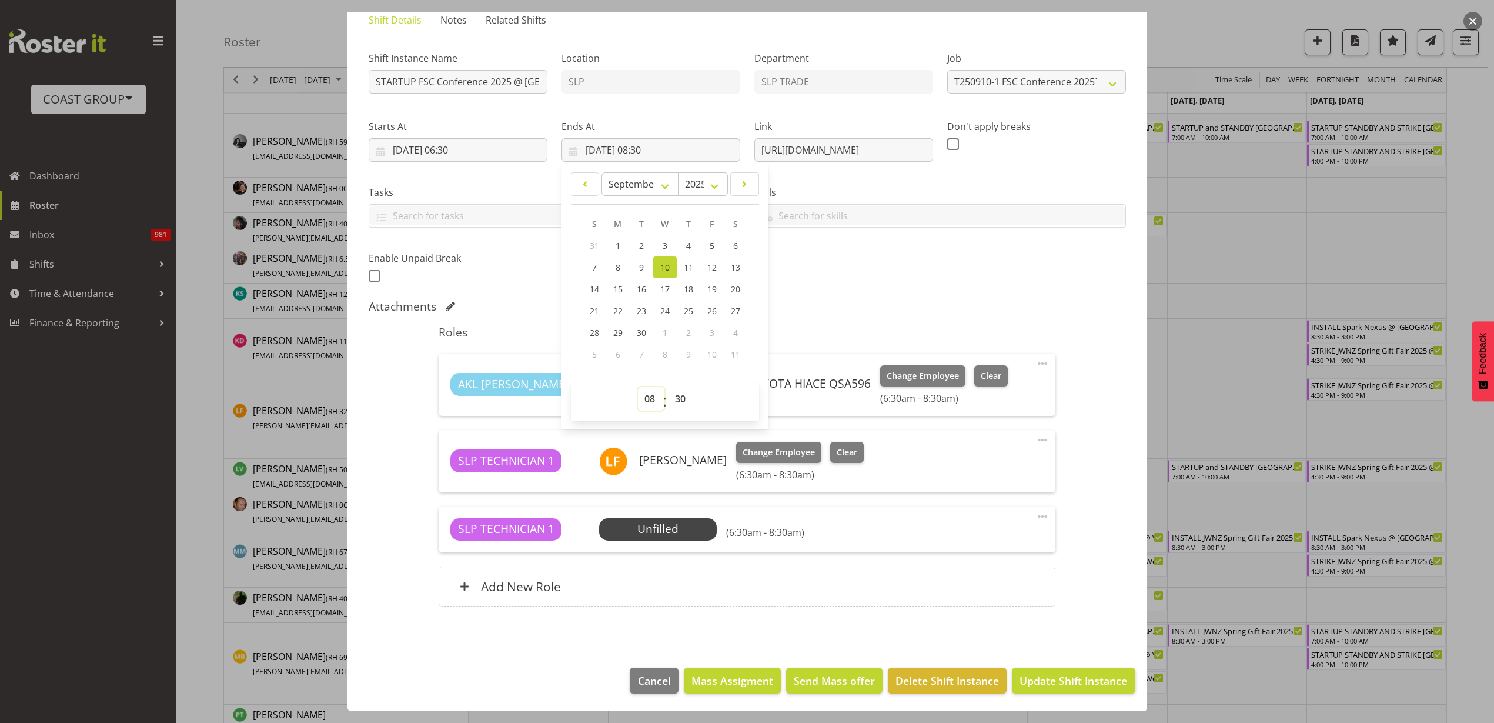
click at [648, 397] on select "00 01 02 03 04 05 06 07 08 09 10 11 12 13 14 15 16 17 18 19 20 21 22 23" at bounding box center [651, 399] width 26 height 24
select select "7"
click at [638, 387] on select "00 01 02 03 04 05 06 07 08 09 10 11 12 13 14 15 16 17 18 19 20 21 22 23" at bounding box center [651, 399] width 26 height 24
type input "10/09/2025, 07:30"
click at [1049, 675] on span "Update Shift Instance" at bounding box center [1074, 680] width 108 height 15
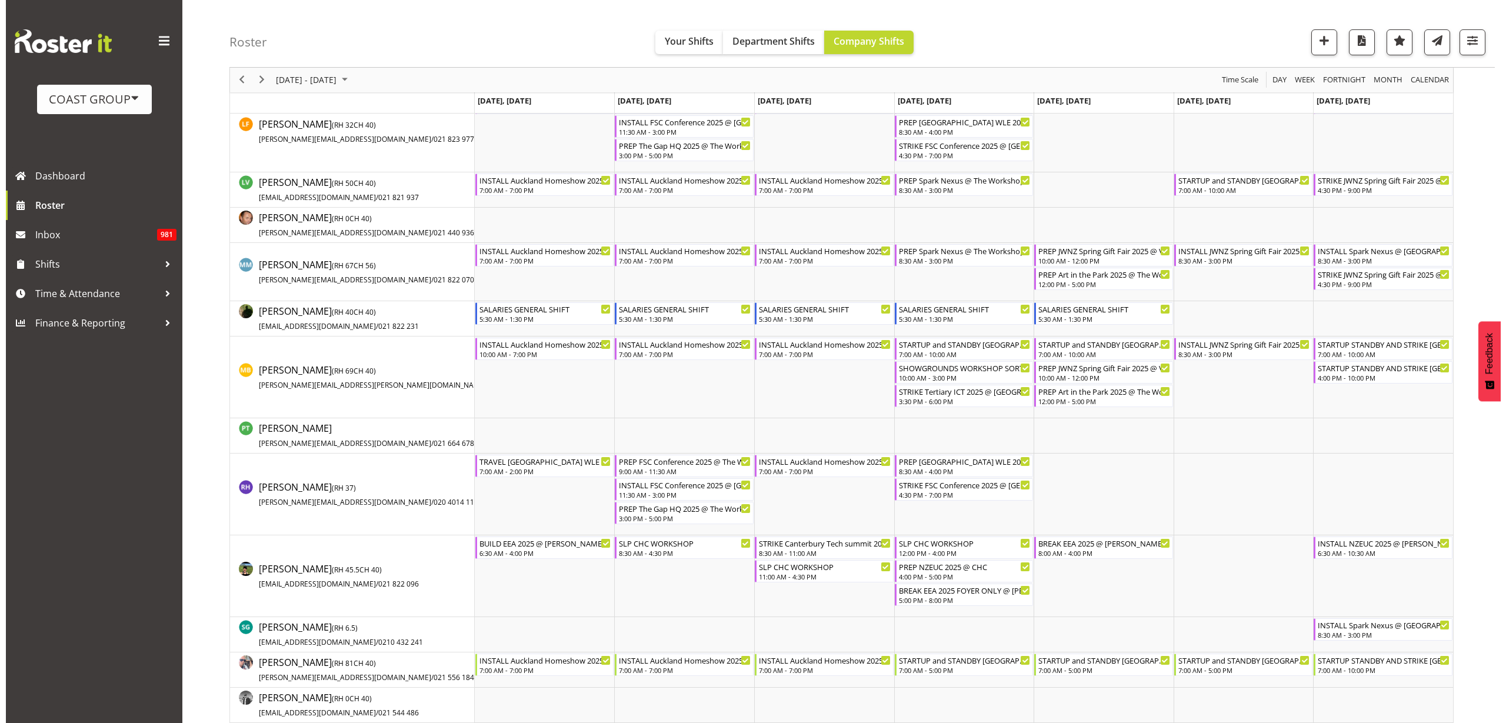
scroll to position [809, 0]
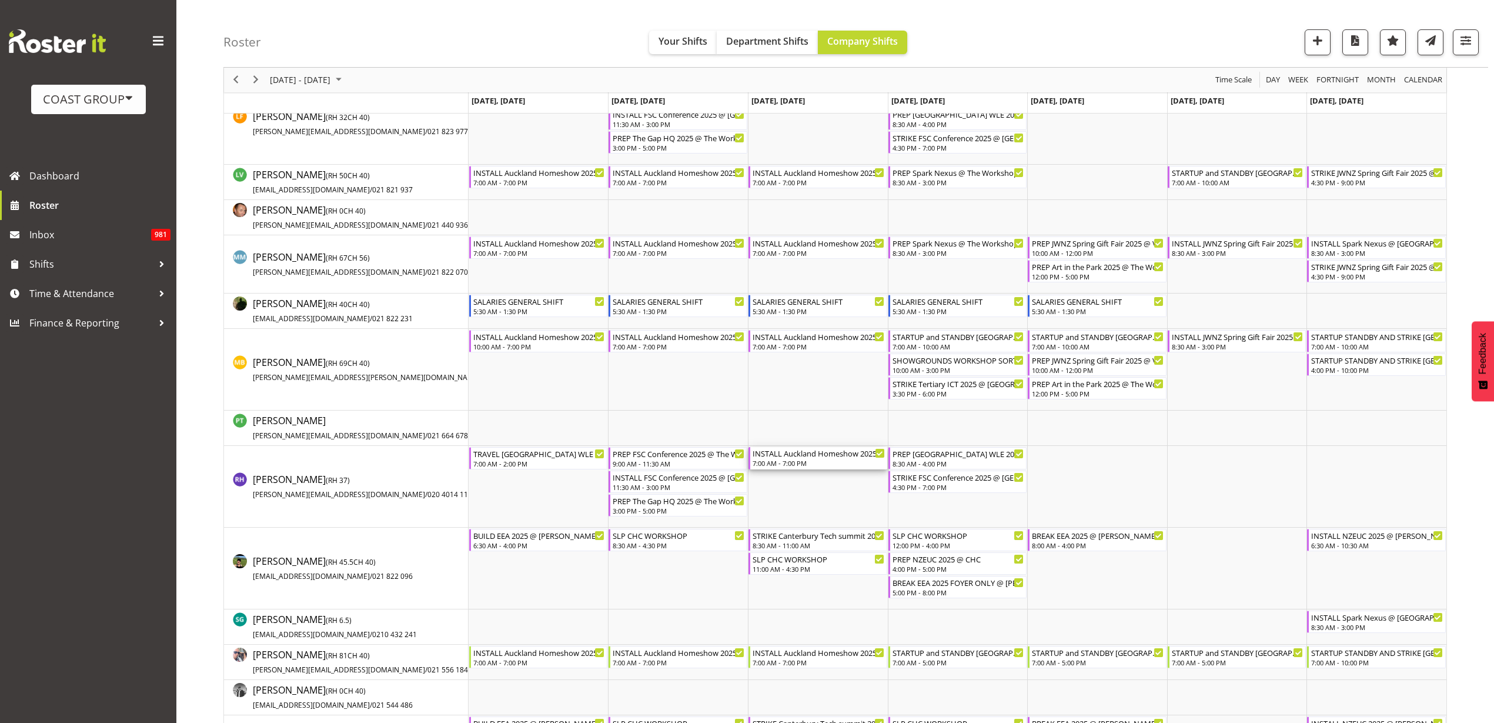
click at [791, 456] on div "INSTALL Auckland Homeshow 2025 @ [GEOGRAPHIC_DATA]" at bounding box center [819, 453] width 132 height 12
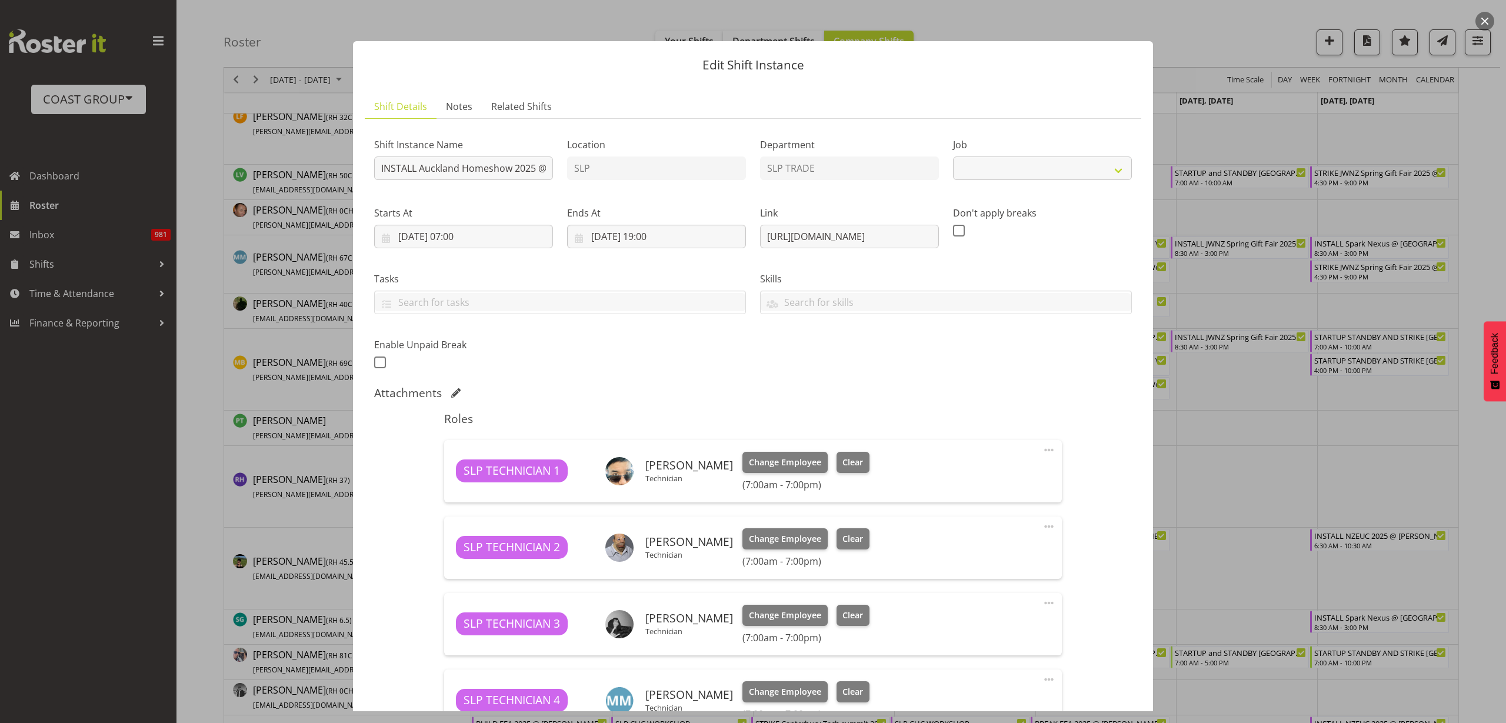
select select "9869"
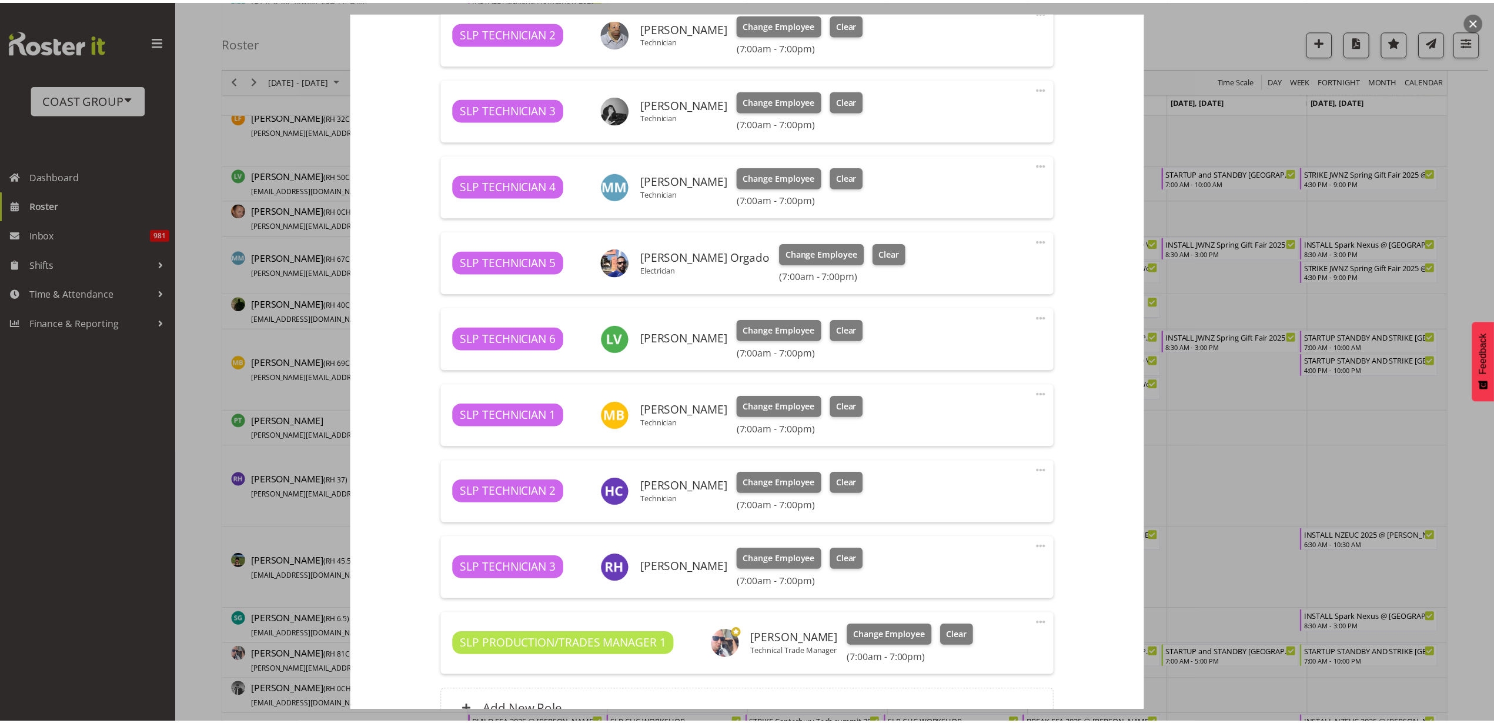
scroll to position [638, 0]
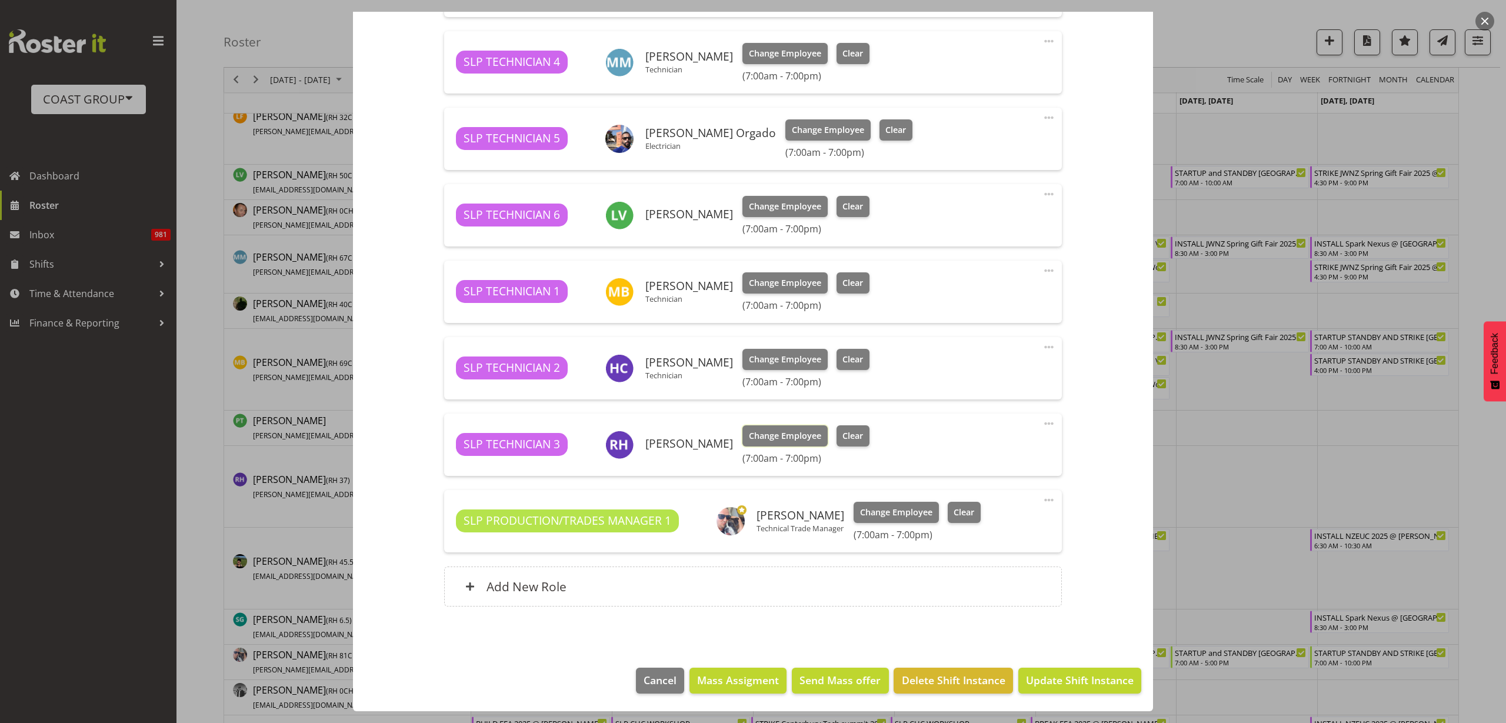
click at [777, 432] on span "Change Employee" at bounding box center [785, 435] width 72 height 13
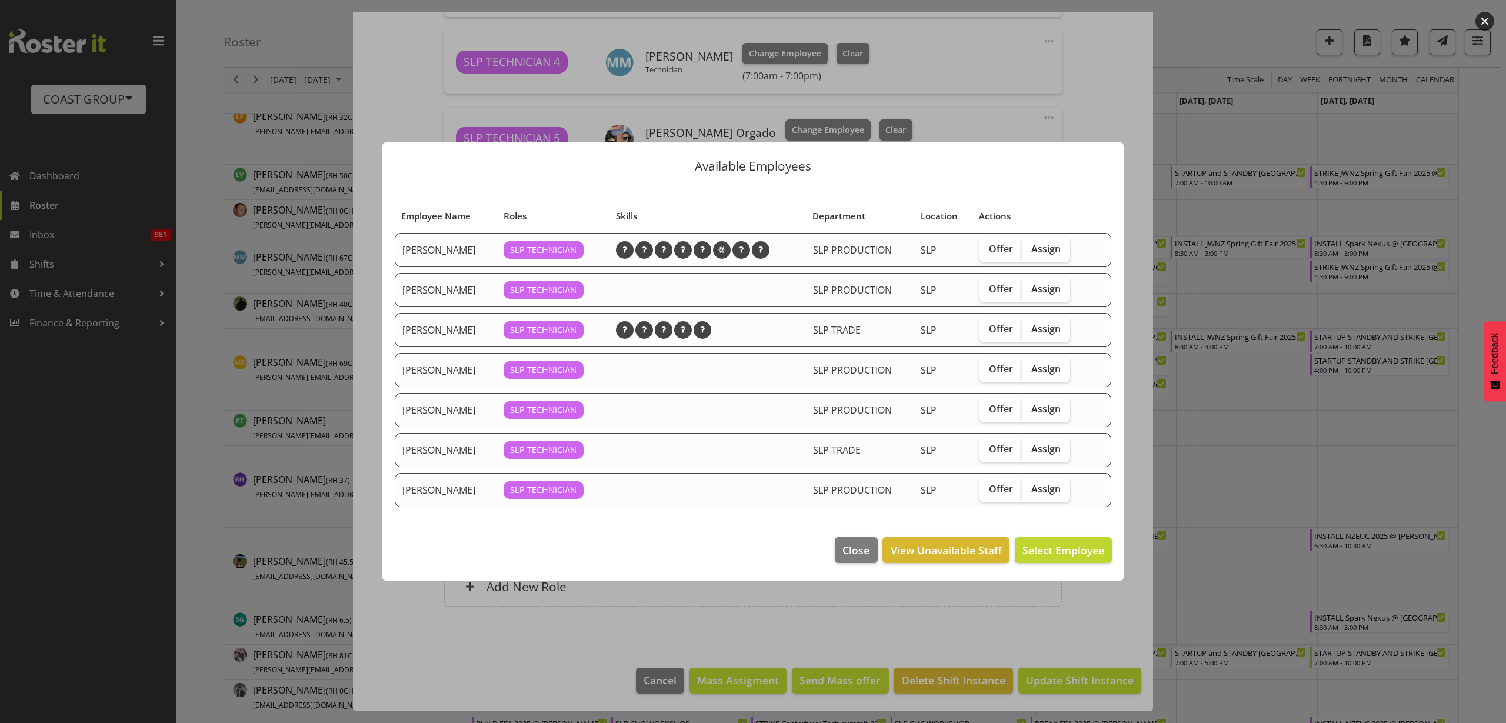
click at [1050, 489] on span "Assign" at bounding box center [1045, 489] width 29 height 12
click at [1029, 489] on input "Assign" at bounding box center [1026, 489] width 8 height 8
checkbox input "true"
click at [1062, 543] on span "Assign Sammie Grace" at bounding box center [1044, 550] width 119 height 14
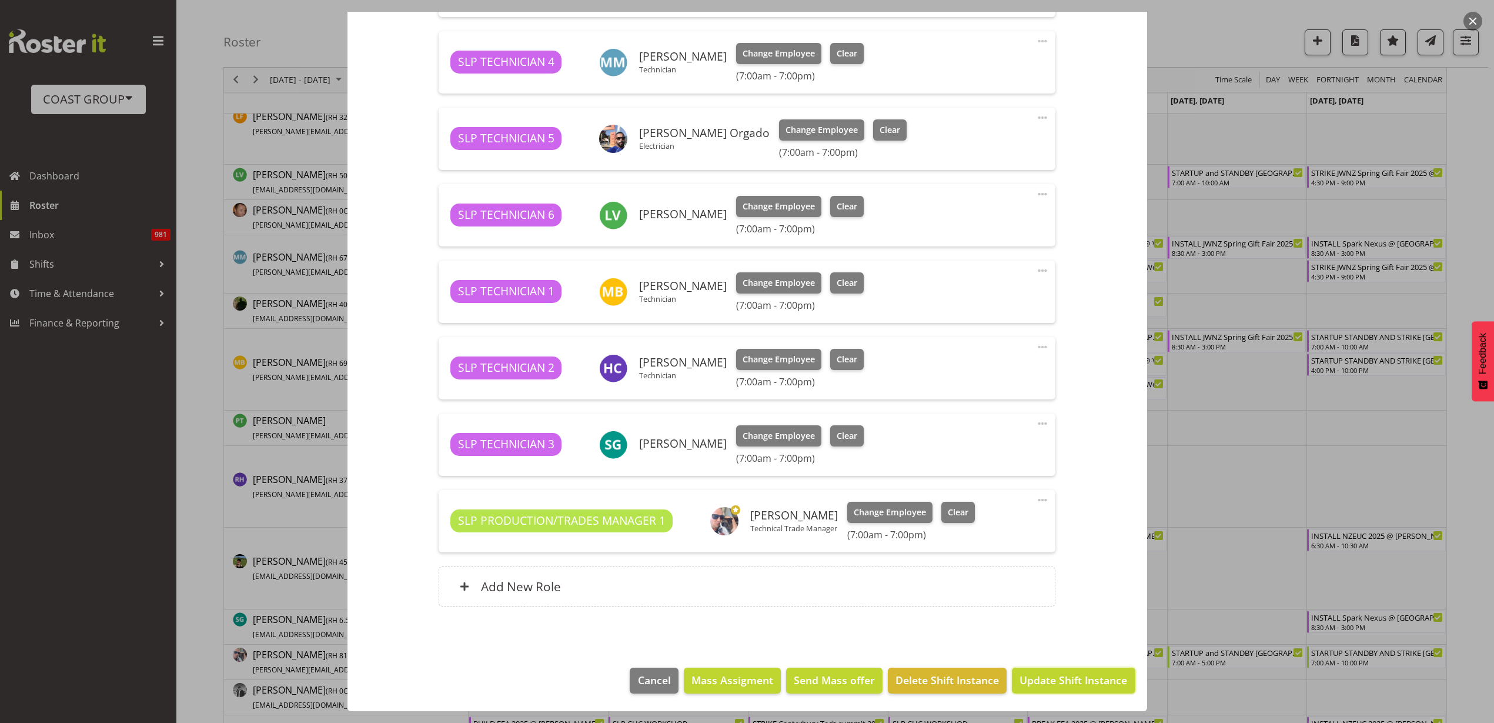
click at [1049, 683] on span "Update Shift Instance" at bounding box center [1074, 679] width 108 height 15
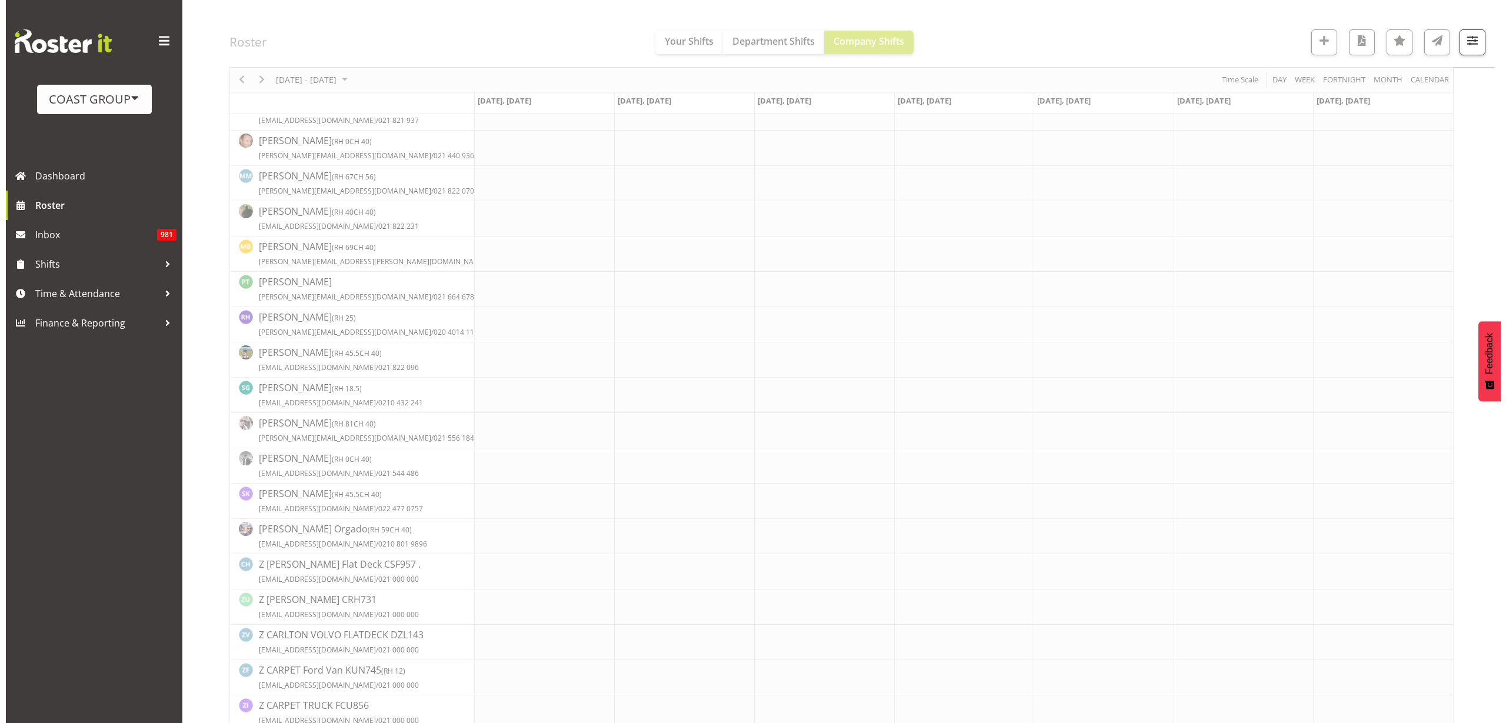
scroll to position [0, 0]
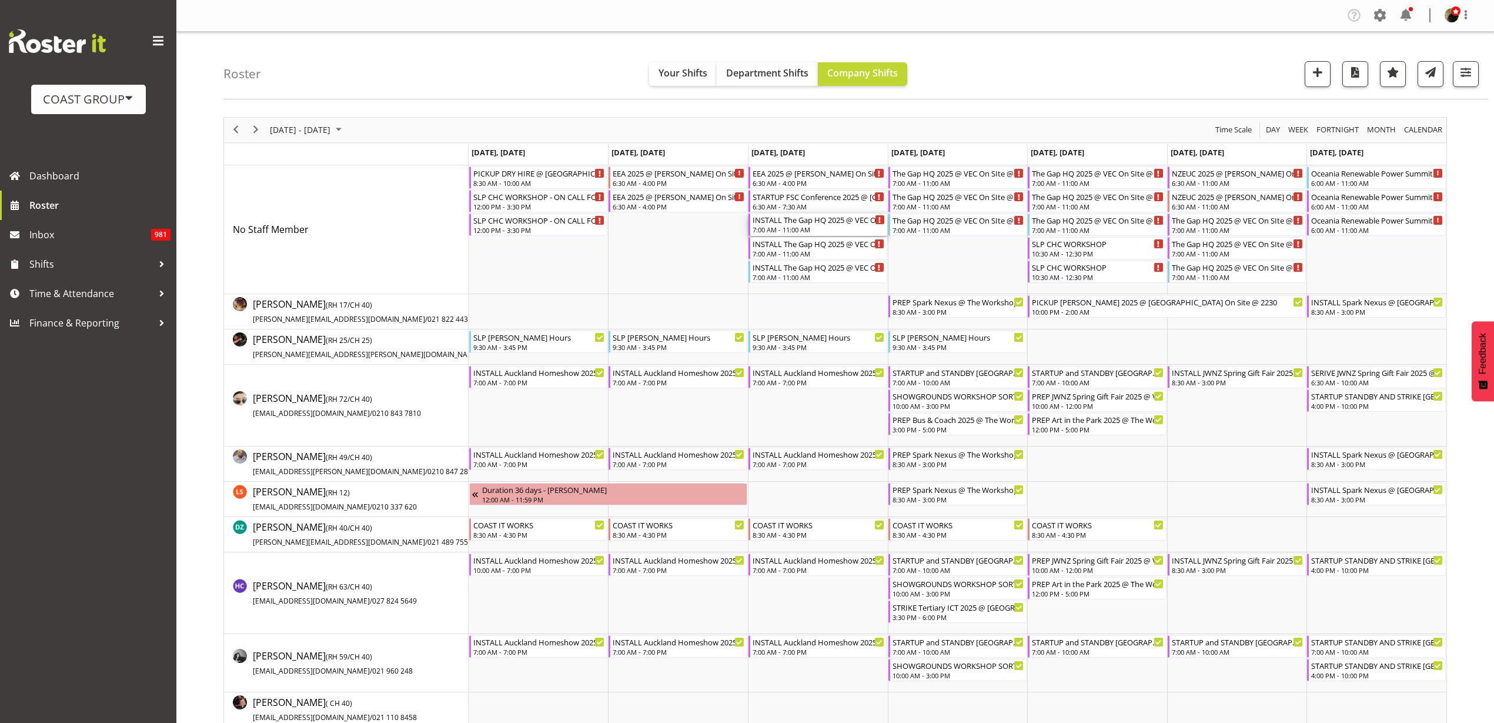
click at [805, 221] on div "INSTALL The Gap HQ 2025 @ VEC On SIte @ 0730" at bounding box center [819, 219] width 132 height 12
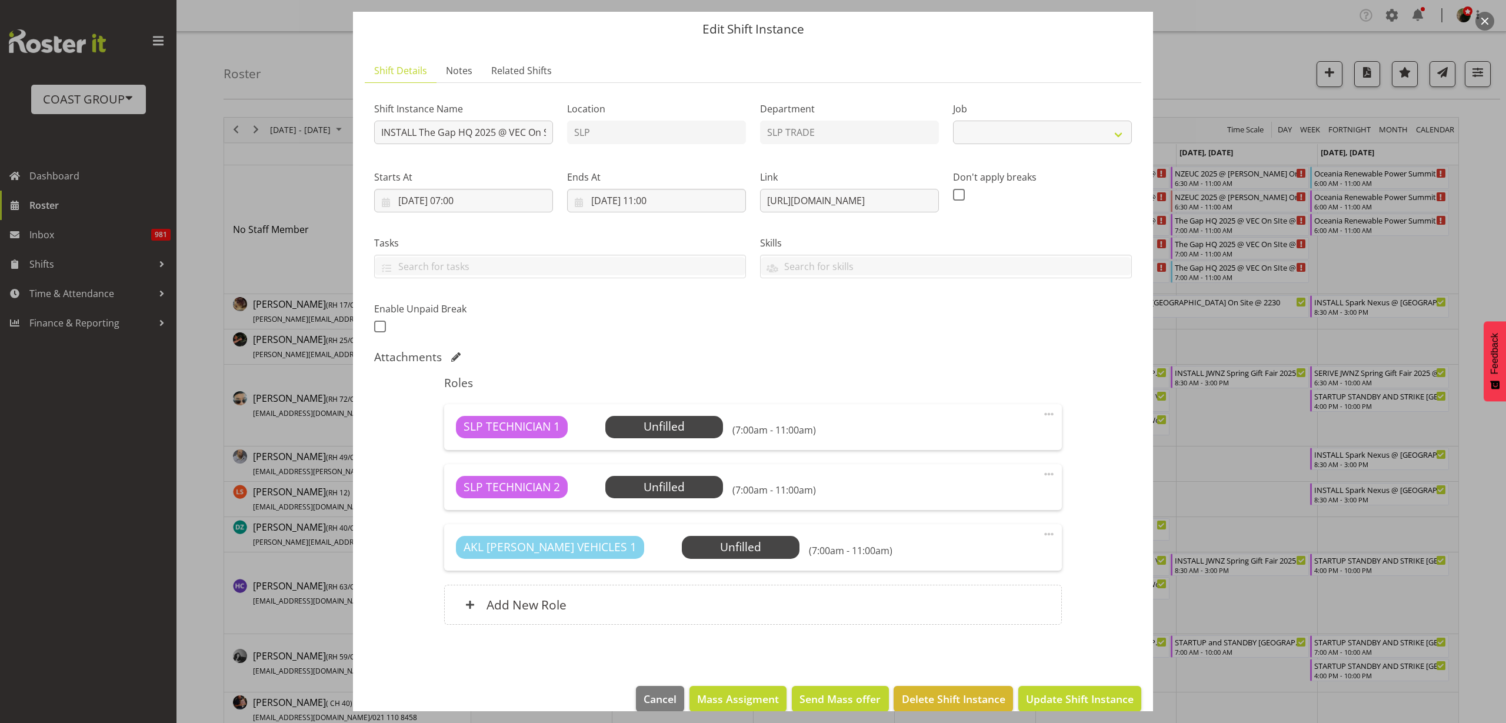
scroll to position [54, 0]
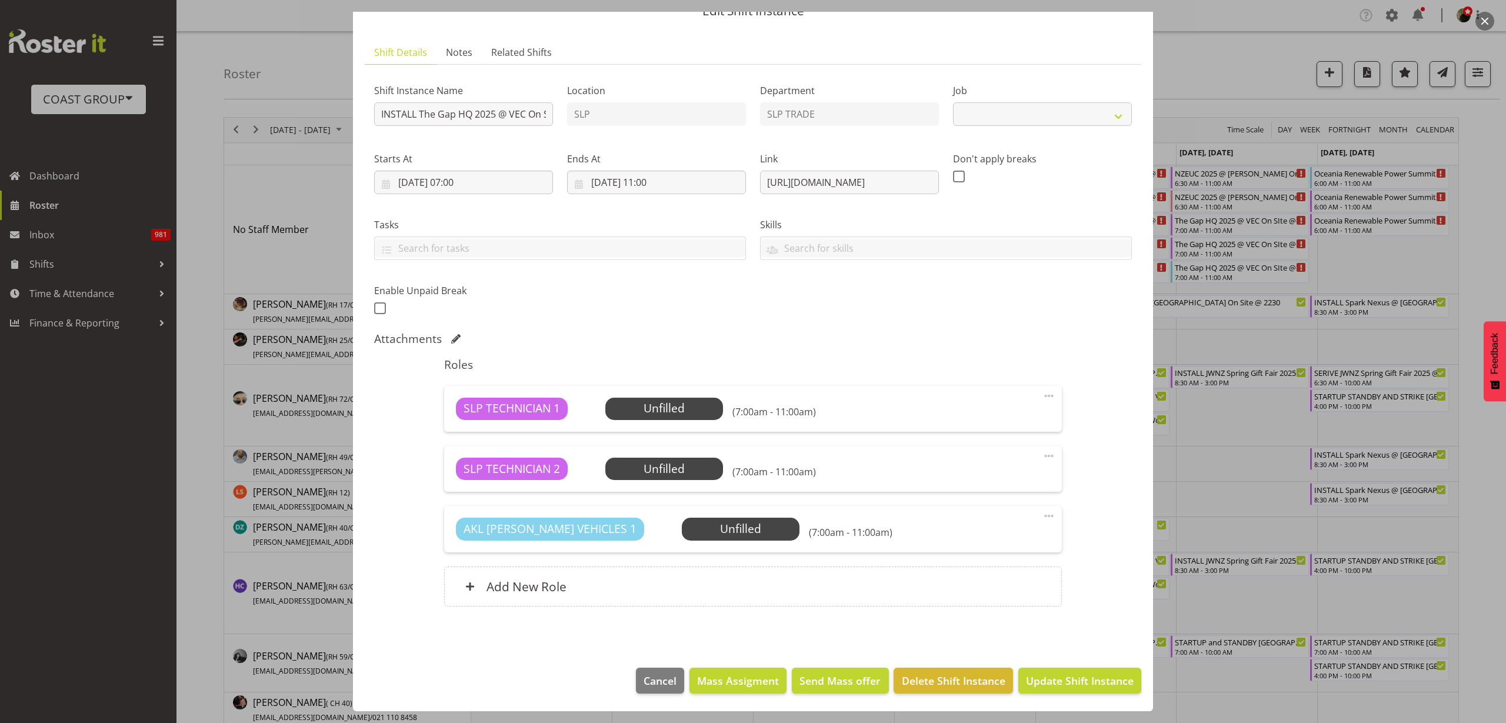
click at [725, 682] on span "Mass Assigment" at bounding box center [738, 680] width 82 height 15
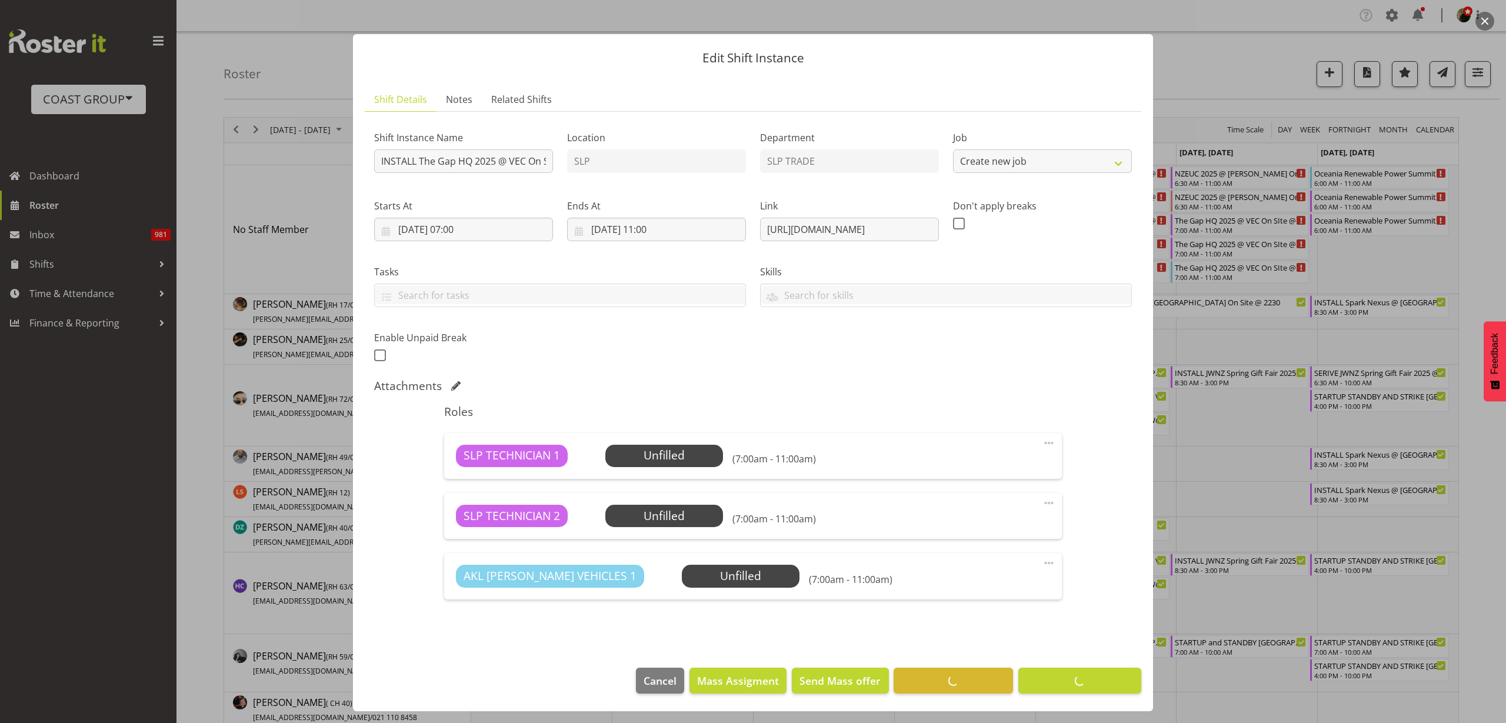
select select "10541"
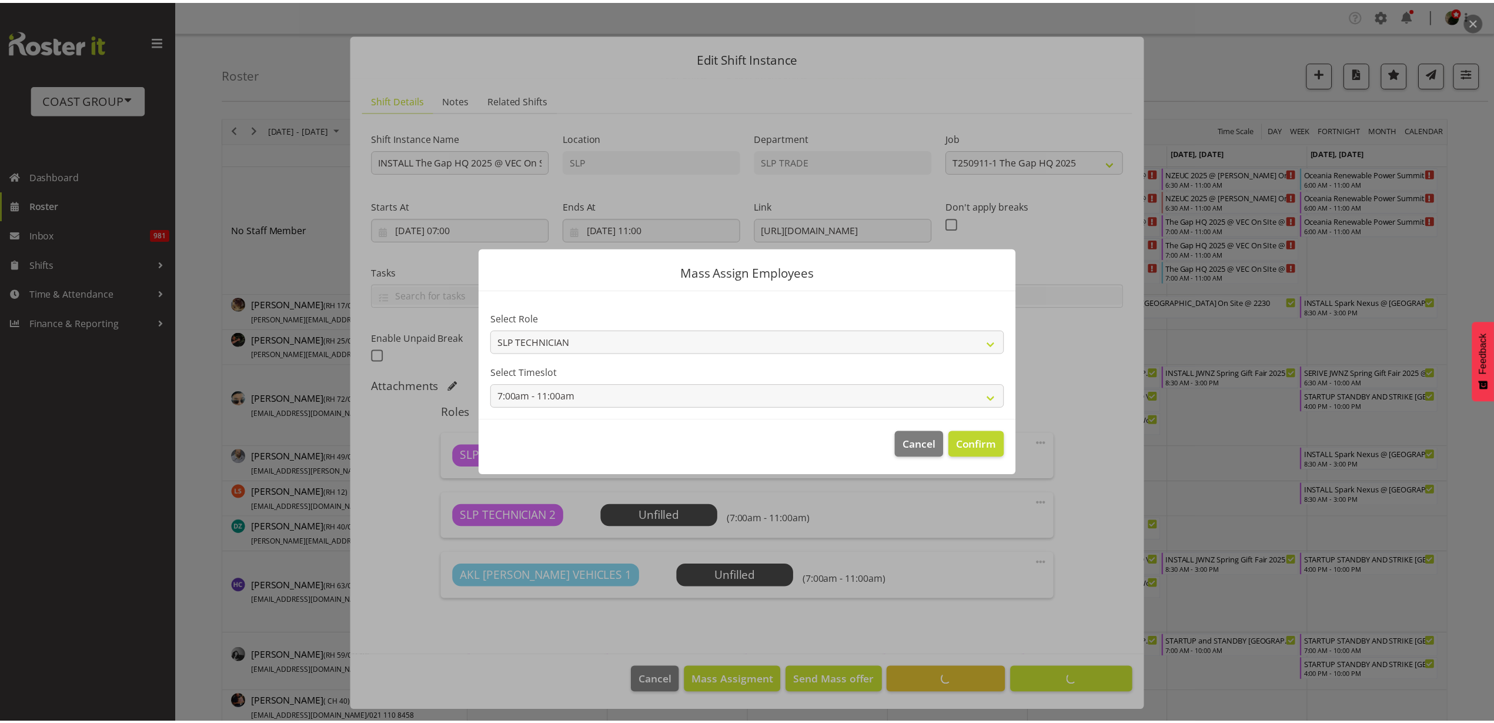
scroll to position [7, 0]
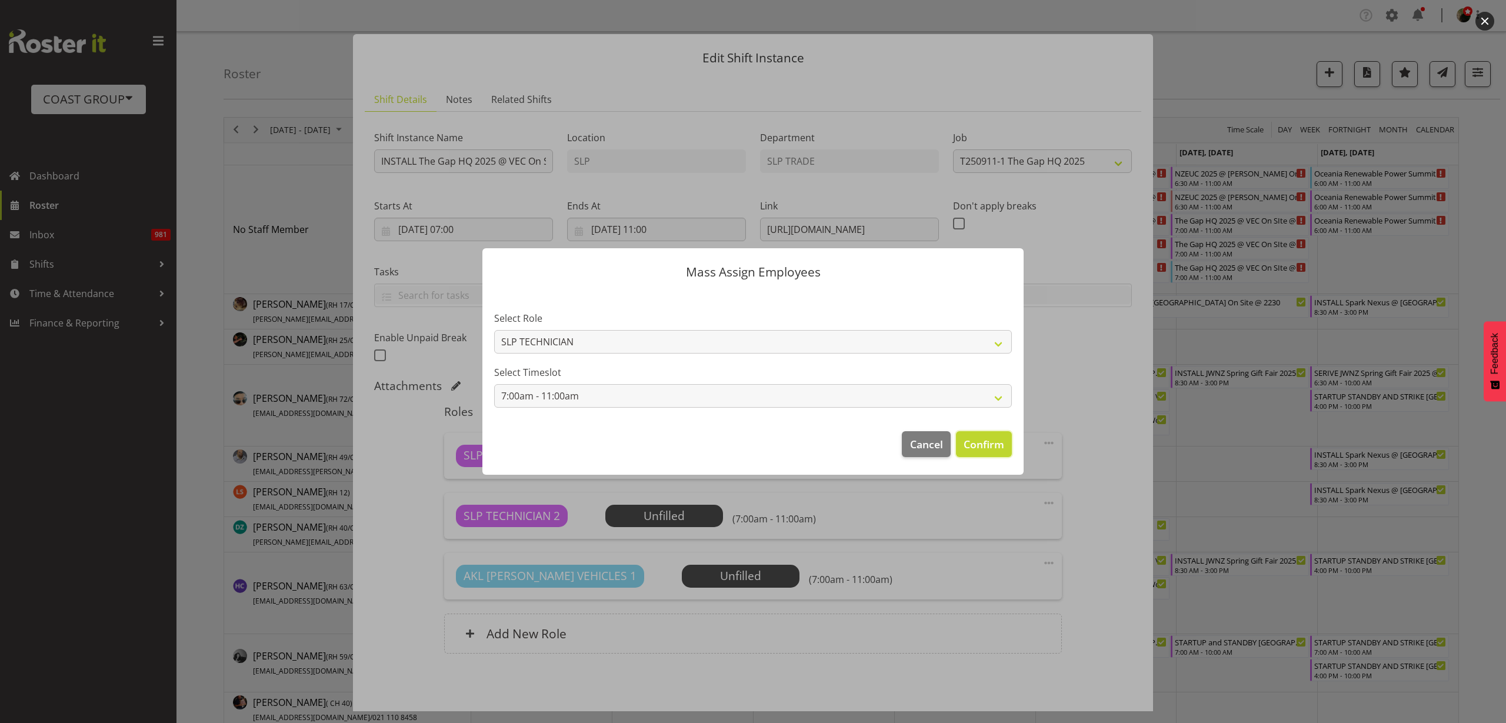
click at [987, 439] on span "Confirm" at bounding box center [983, 443] width 41 height 15
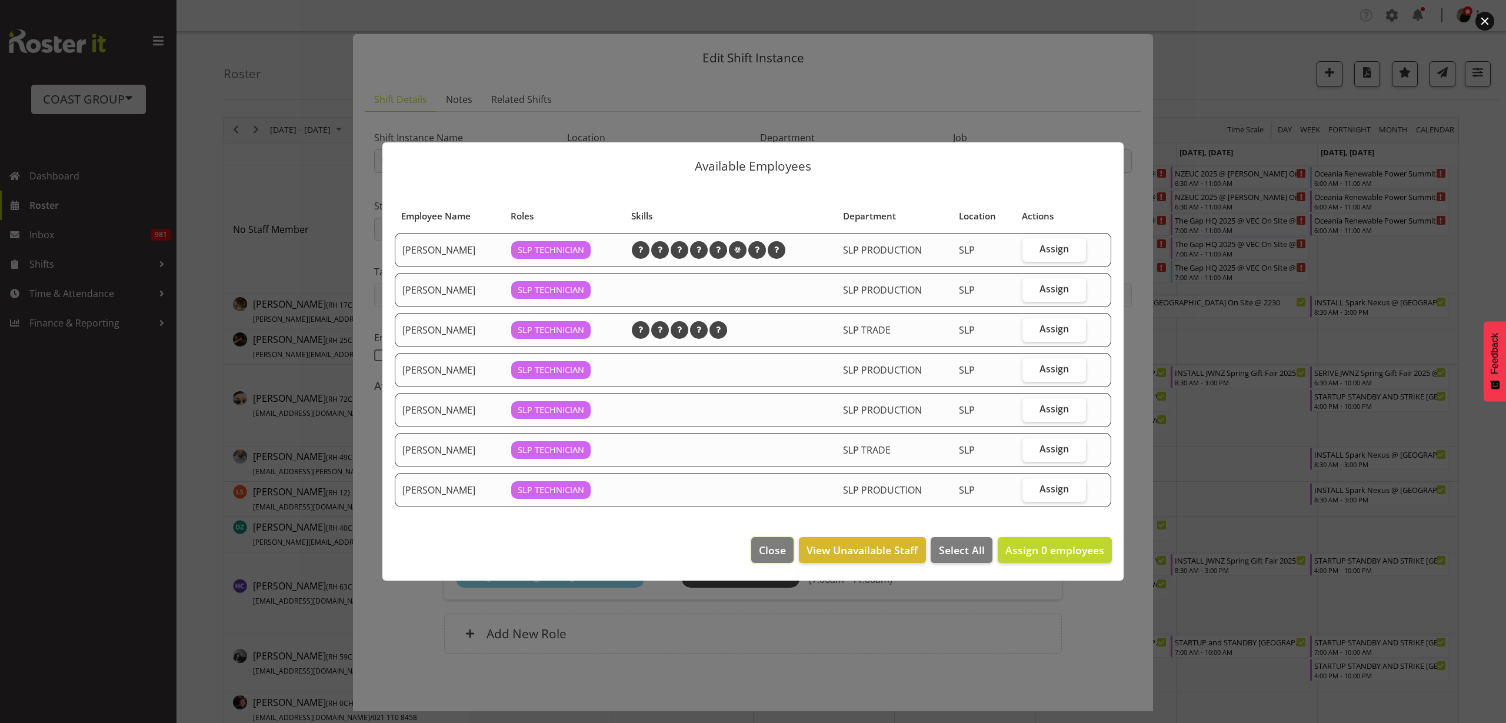
click at [782, 547] on span "Close" at bounding box center [772, 549] width 27 height 15
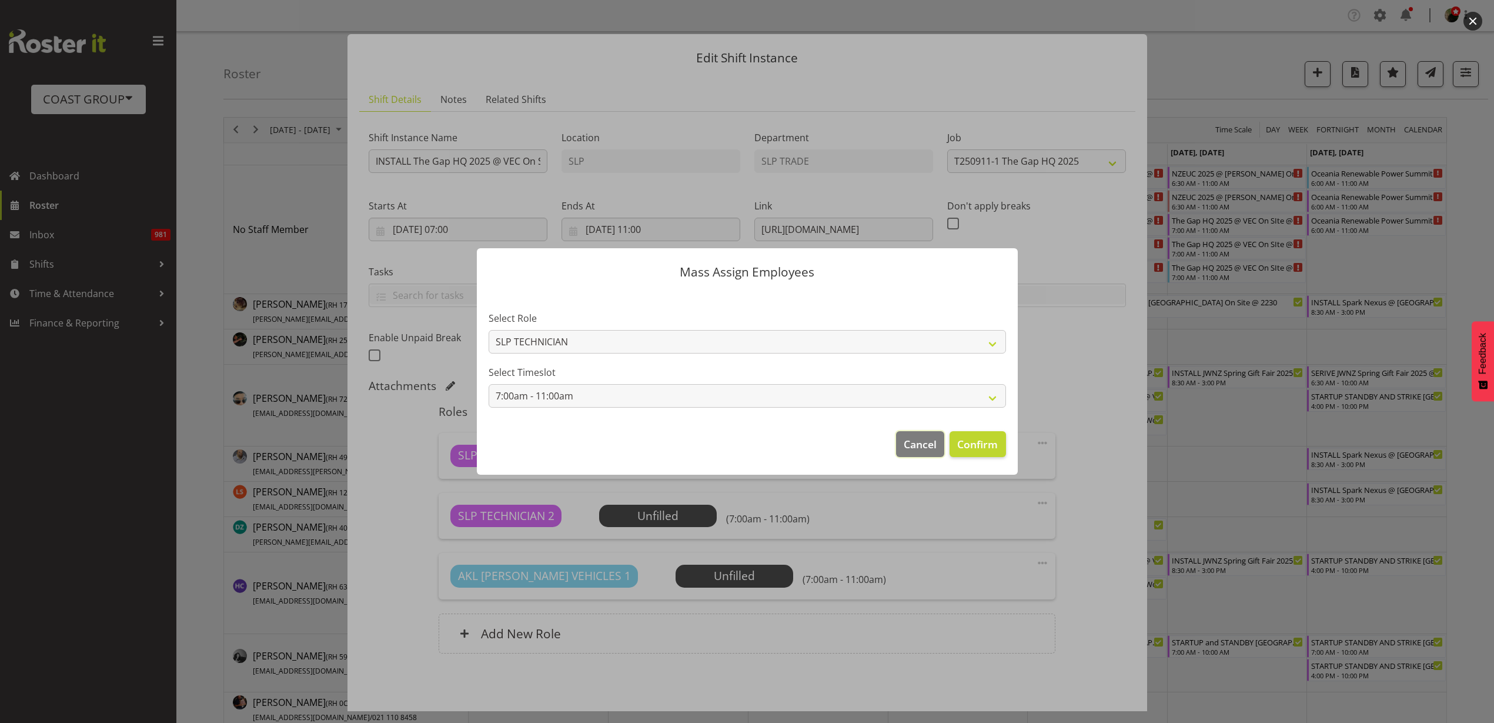
click at [916, 446] on span "Cancel" at bounding box center [920, 443] width 33 height 15
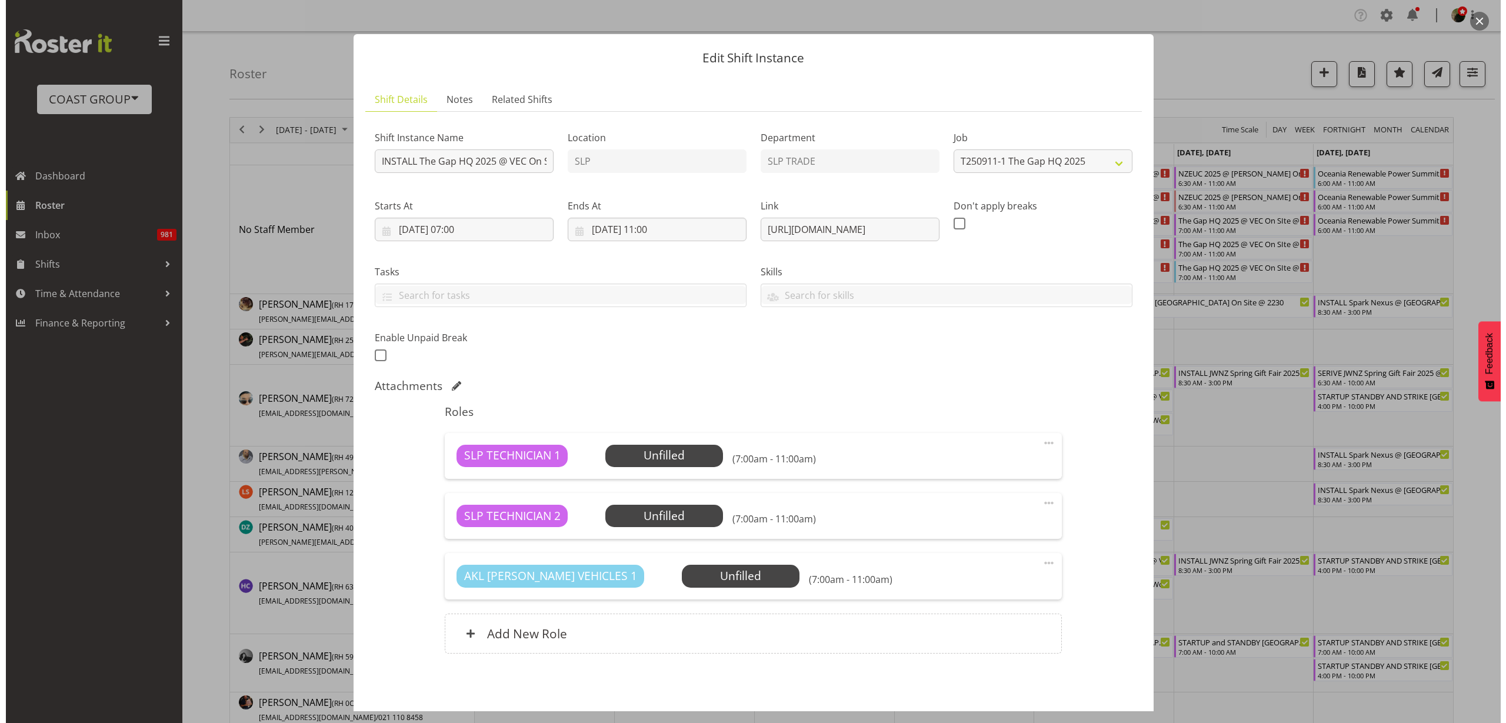
scroll to position [54, 0]
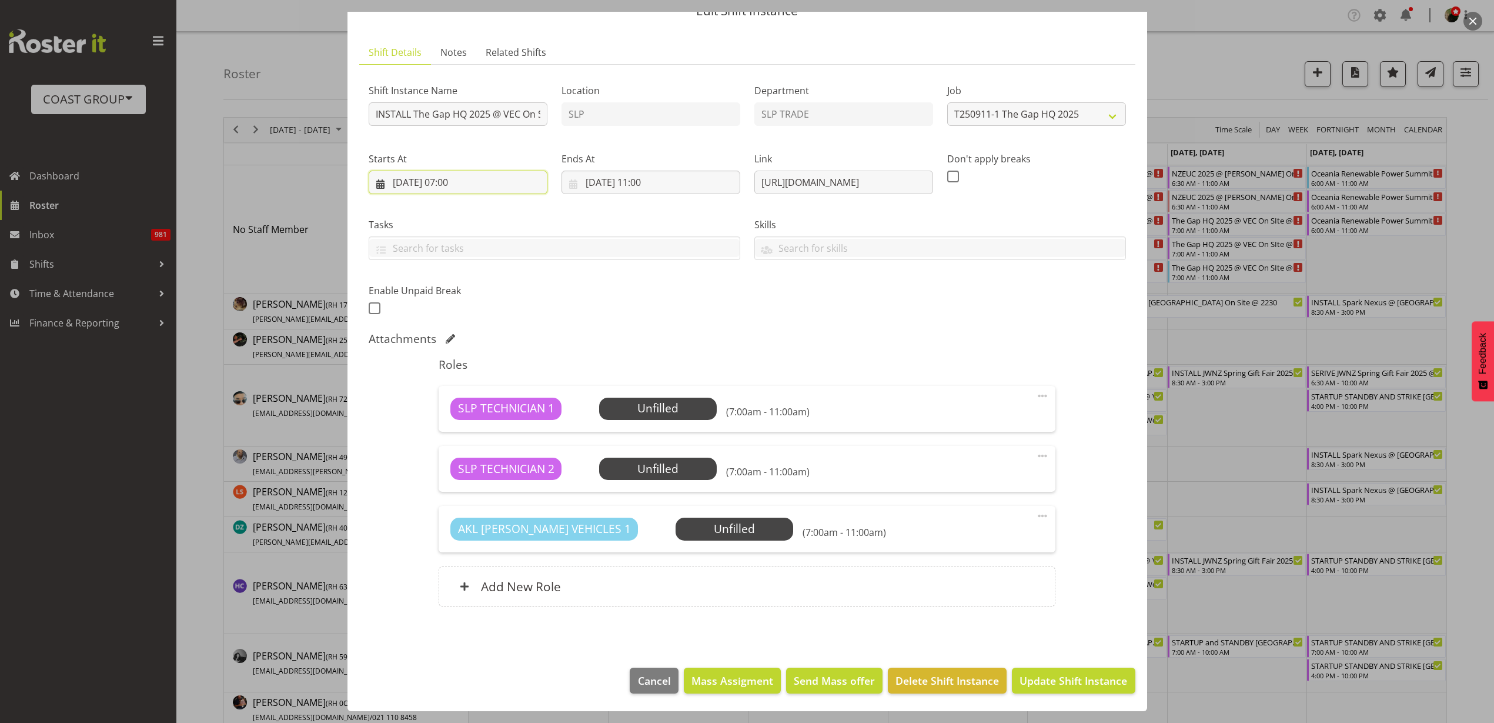
click at [491, 186] on input "10/09/2025, 07:00" at bounding box center [458, 183] width 179 height 24
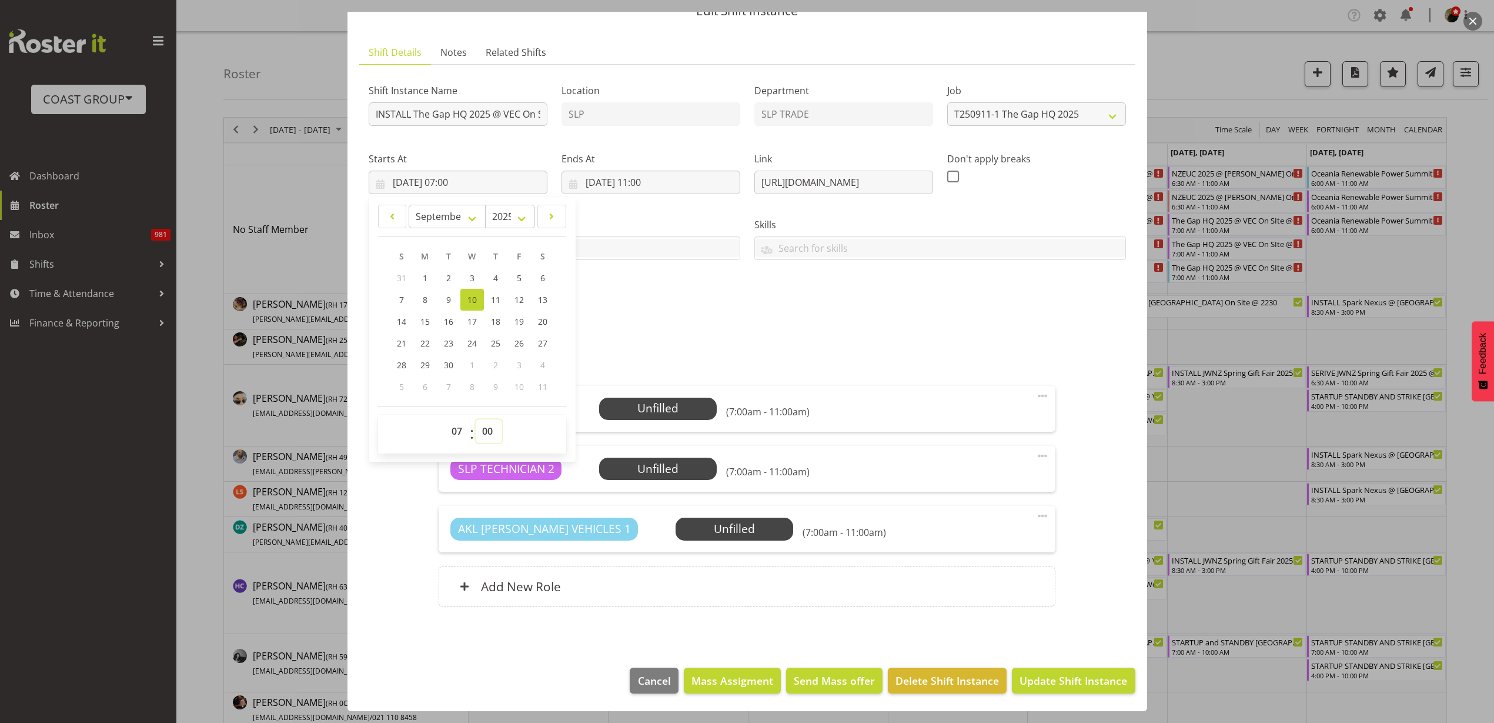
click at [490, 432] on select "00 01 02 03 04 05 06 07 08 09 10 11 12 13 14 15 16 17 18 19 20 21 22 23 24 25 2…" at bounding box center [489, 431] width 26 height 24
select select "30"
click at [476, 419] on select "00 01 02 03 04 05 06 07 08 09 10 11 12 13 14 15 16 17 18 19 20 21 22 23 24 25 2…" at bounding box center [489, 431] width 26 height 24
type input "10/09/2025, 07:30"
click at [731, 679] on span "Mass Assigment" at bounding box center [733, 680] width 82 height 15
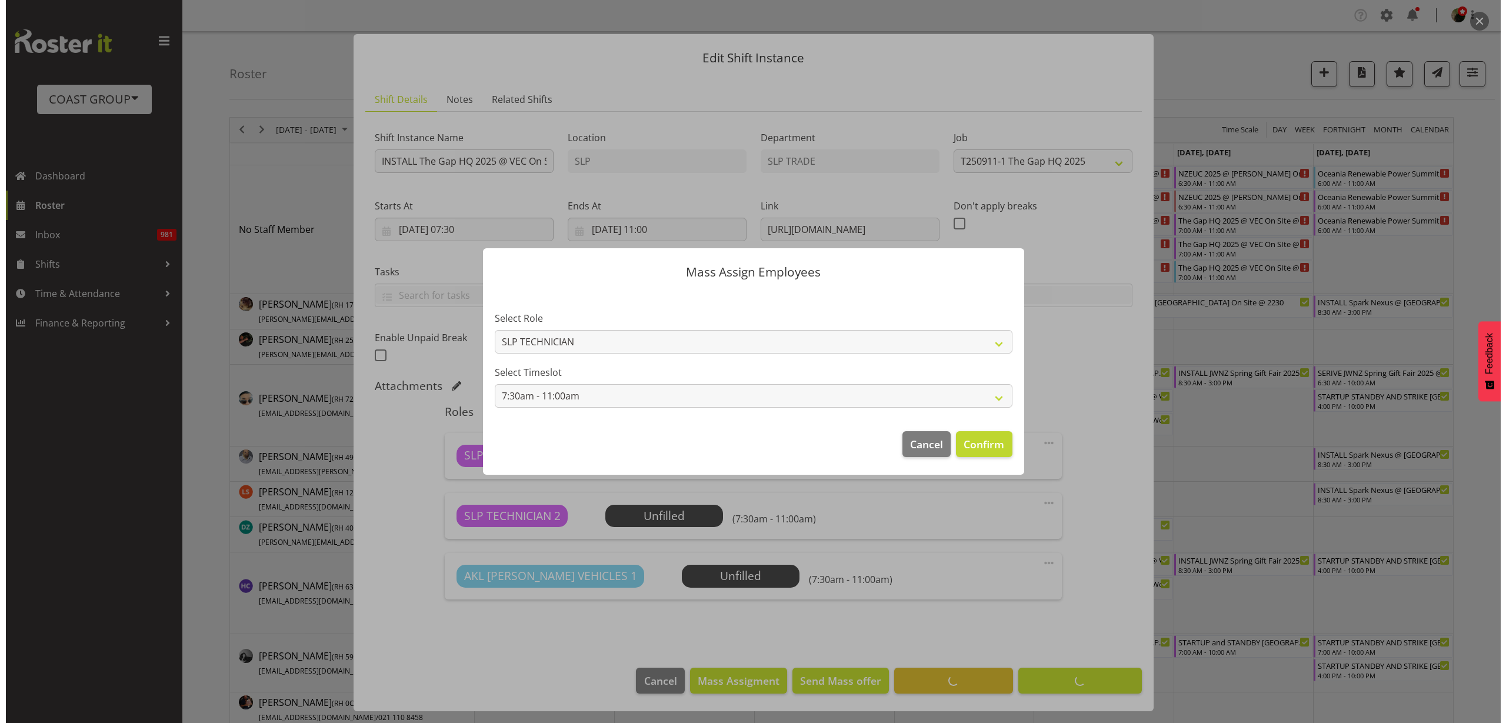
scroll to position [7, 0]
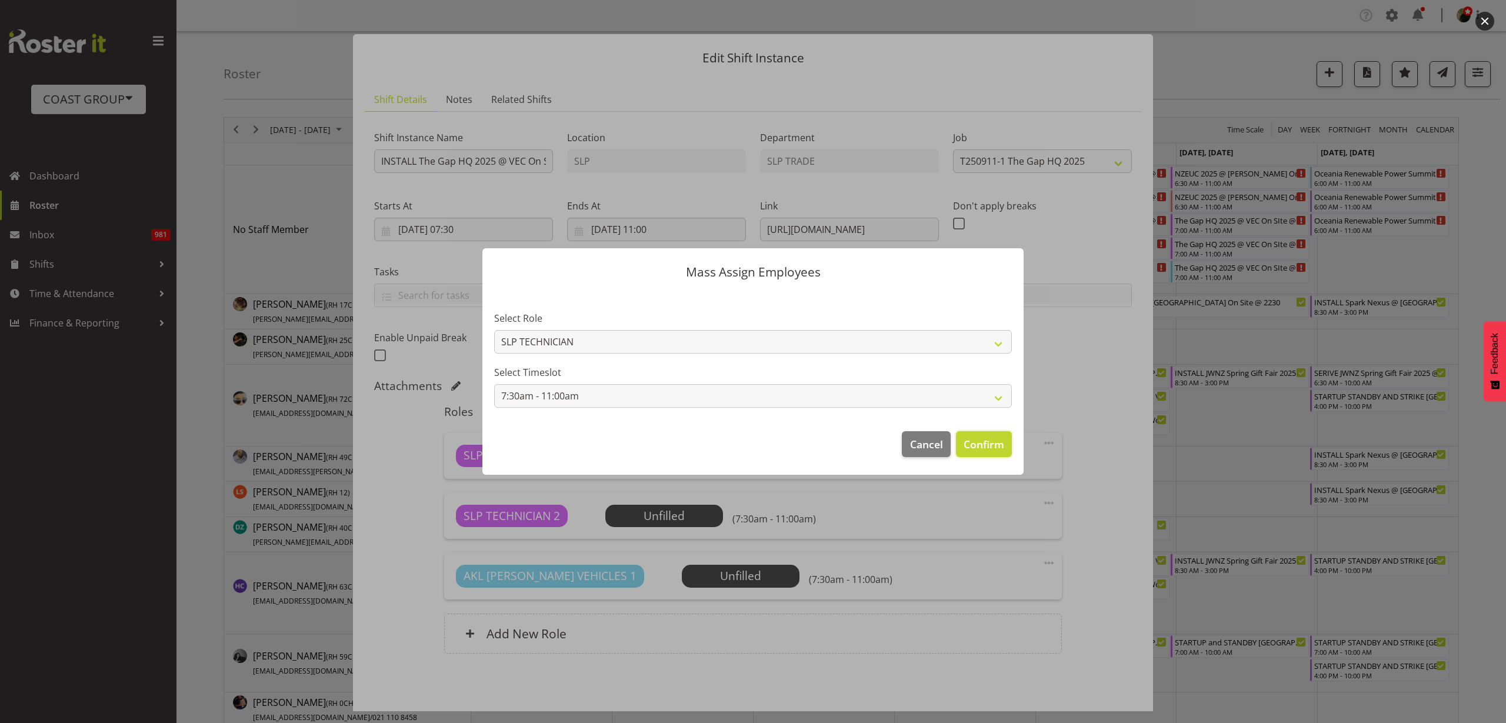
click at [975, 452] on button "Confirm" at bounding box center [984, 444] width 56 height 26
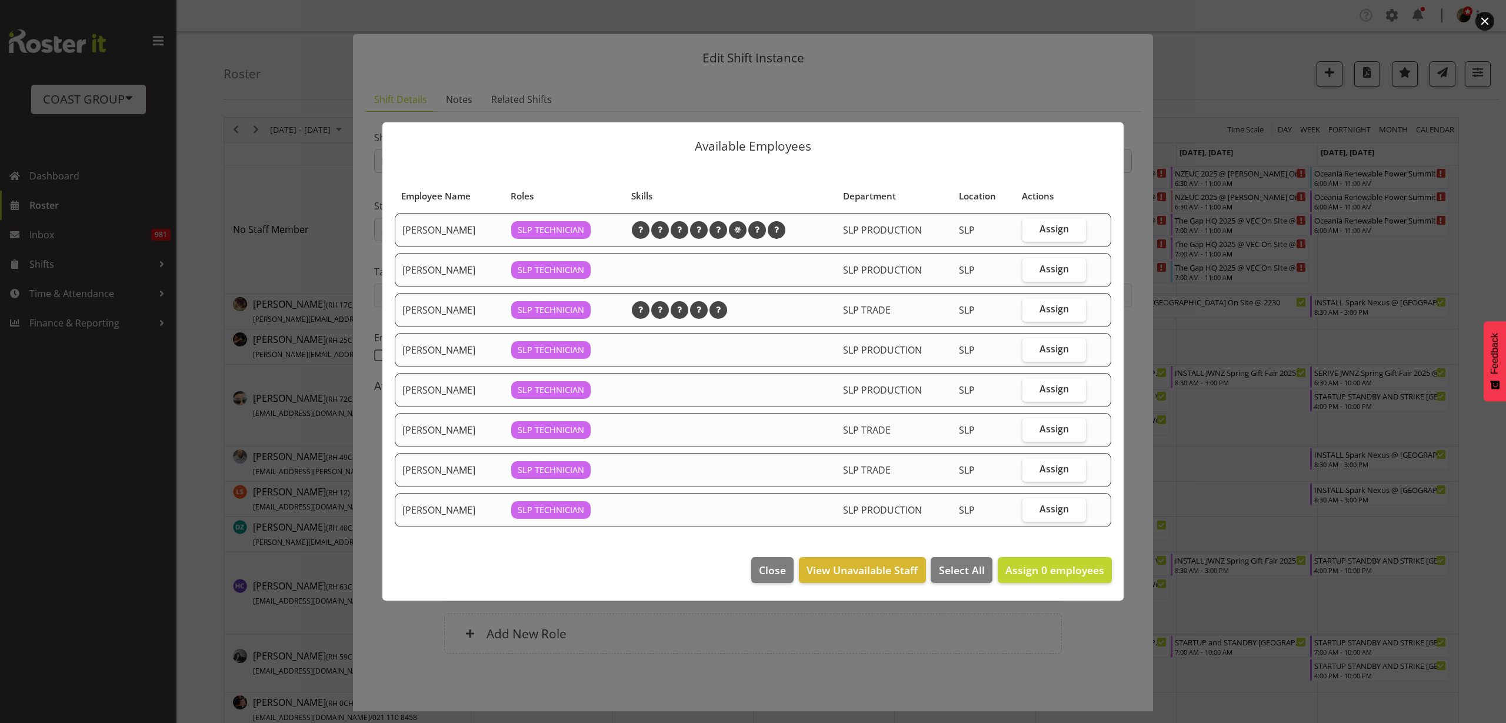
click at [1049, 431] on span "Assign" at bounding box center [1053, 429] width 29 height 12
click at [1030, 431] on input "Assign" at bounding box center [1026, 429] width 8 height 8
checkbox input "true"
click at [1059, 507] on span "Assign" at bounding box center [1053, 509] width 29 height 12
click at [1030, 507] on input "Assign" at bounding box center [1026, 509] width 8 height 8
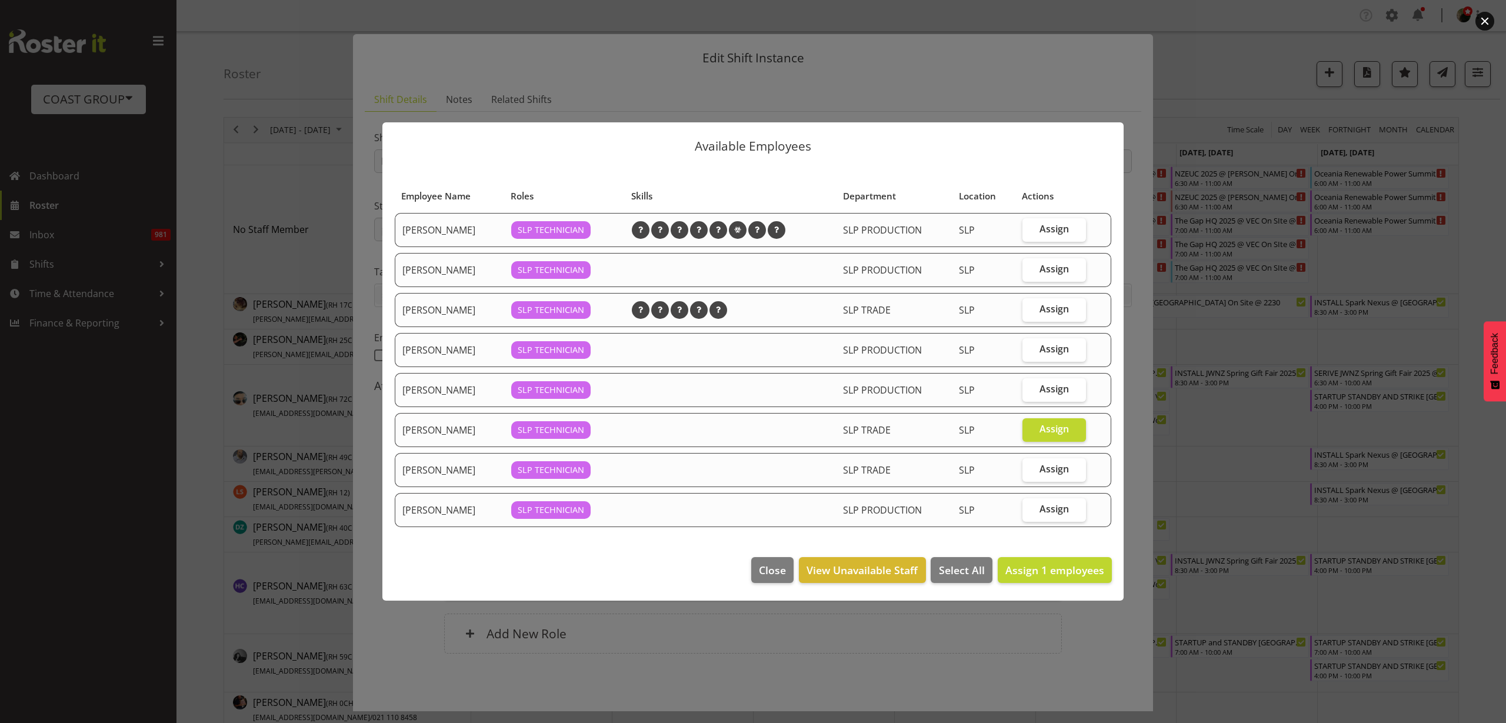
checkbox input "true"
click at [1042, 575] on span "Assign 2 employees" at bounding box center [1054, 570] width 99 height 14
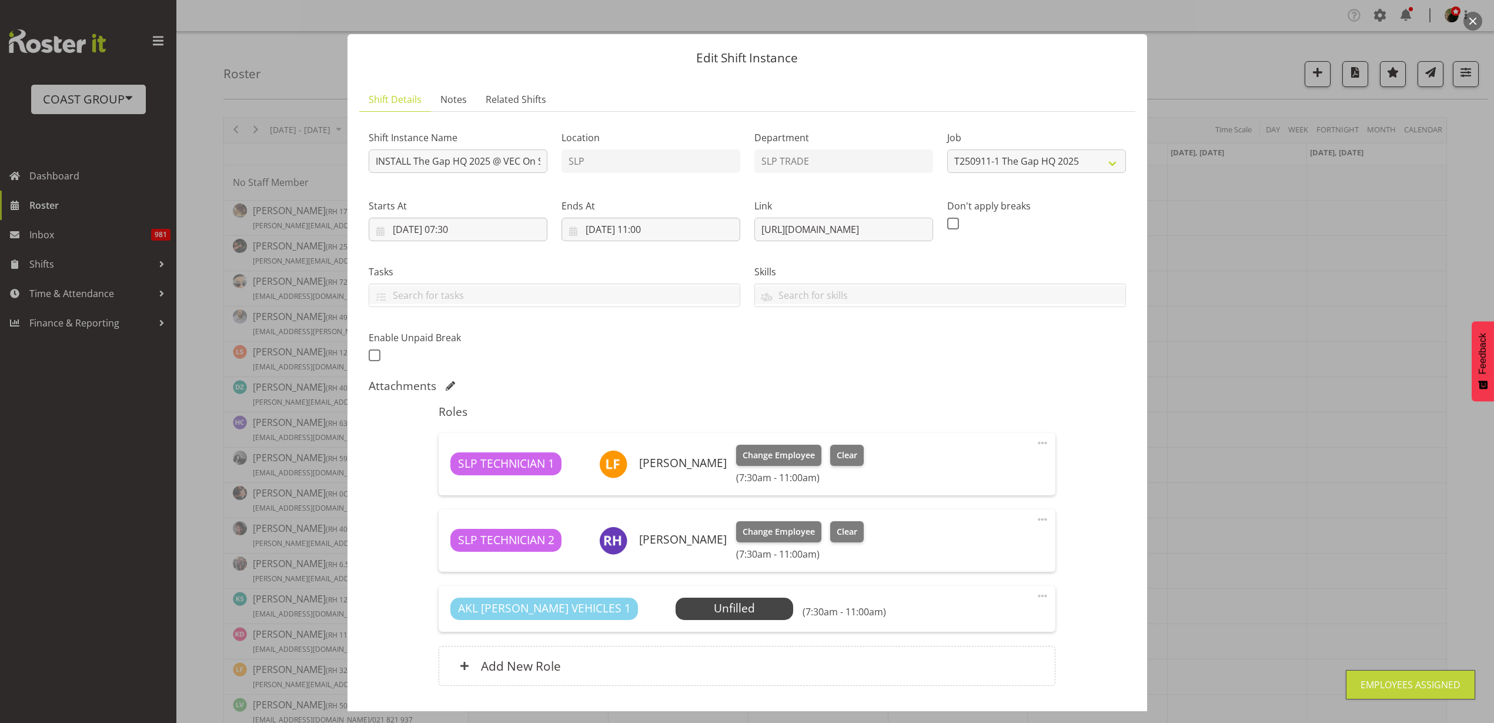
click at [0, 0] on span "Select Employee" at bounding box center [0, 0] width 0 height 0
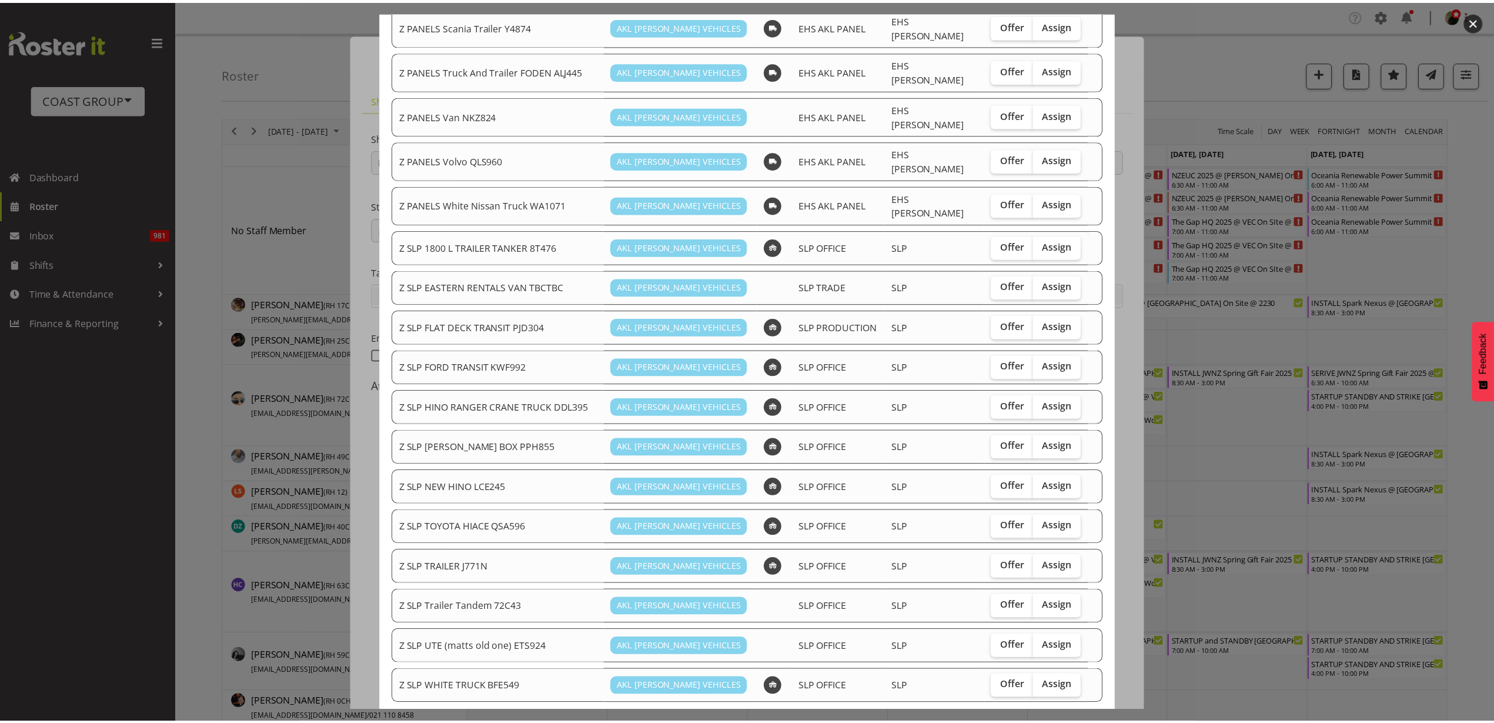
scroll to position [876, 0]
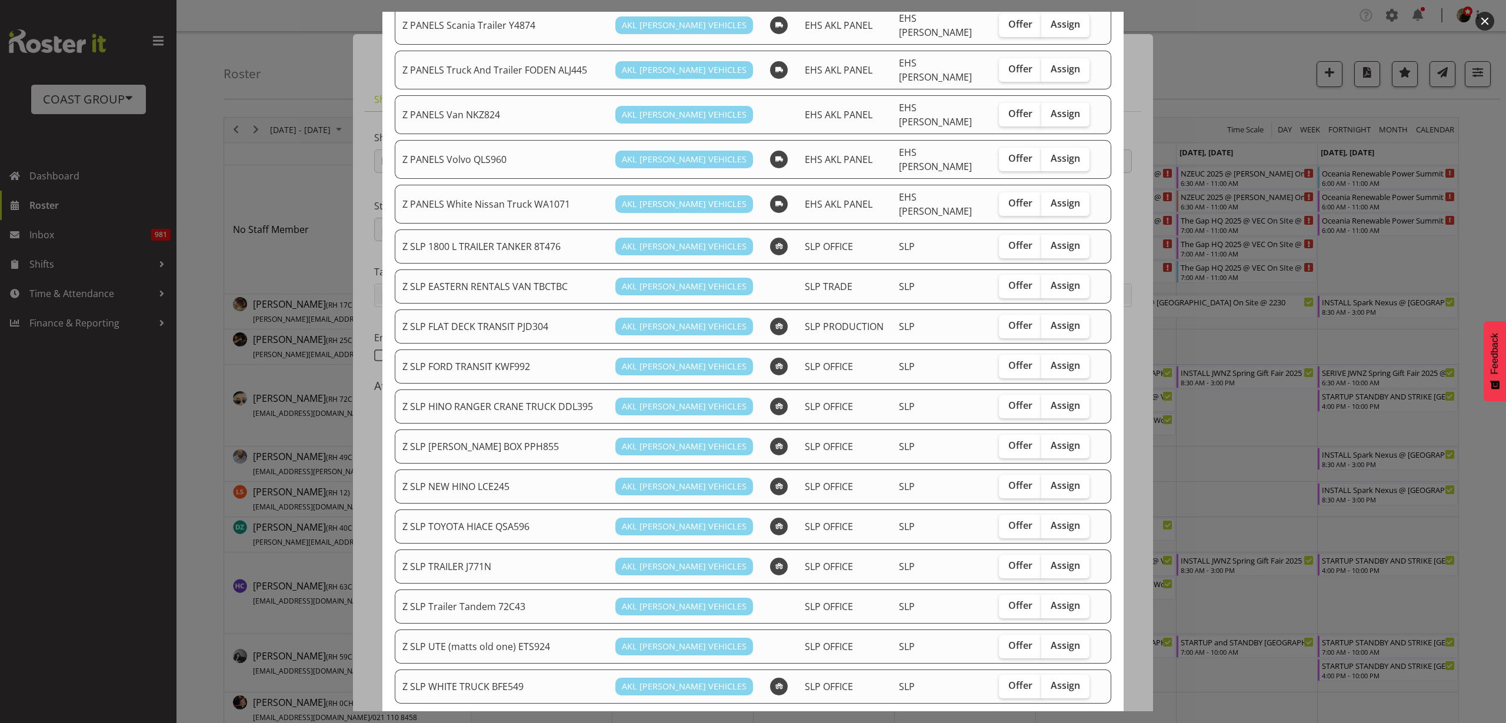
click at [1050, 519] on span "Assign" at bounding box center [1064, 525] width 29 height 12
click at [1045, 522] on input "Assign" at bounding box center [1045, 526] width 8 height 8
checkbox input "true"
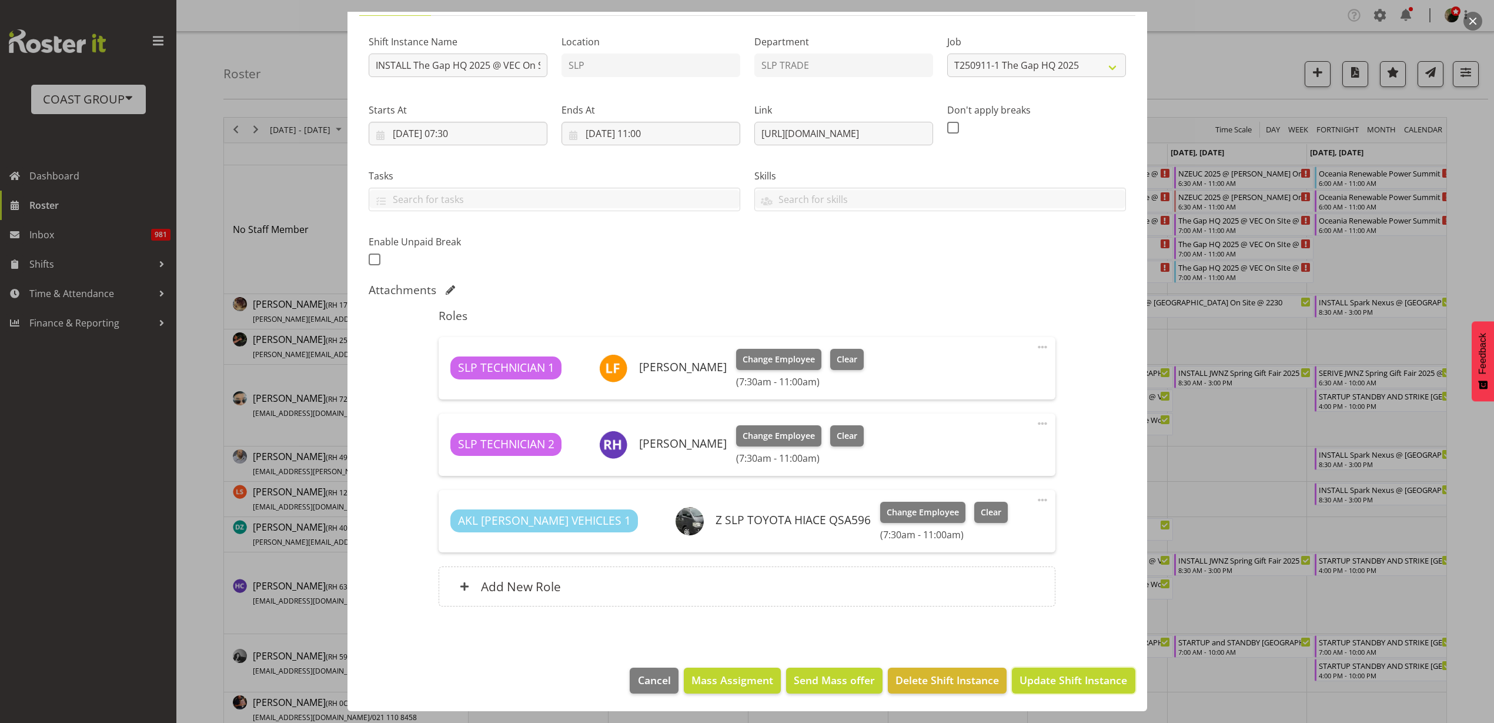
click at [1064, 683] on span "Update Shift Instance" at bounding box center [1074, 679] width 108 height 15
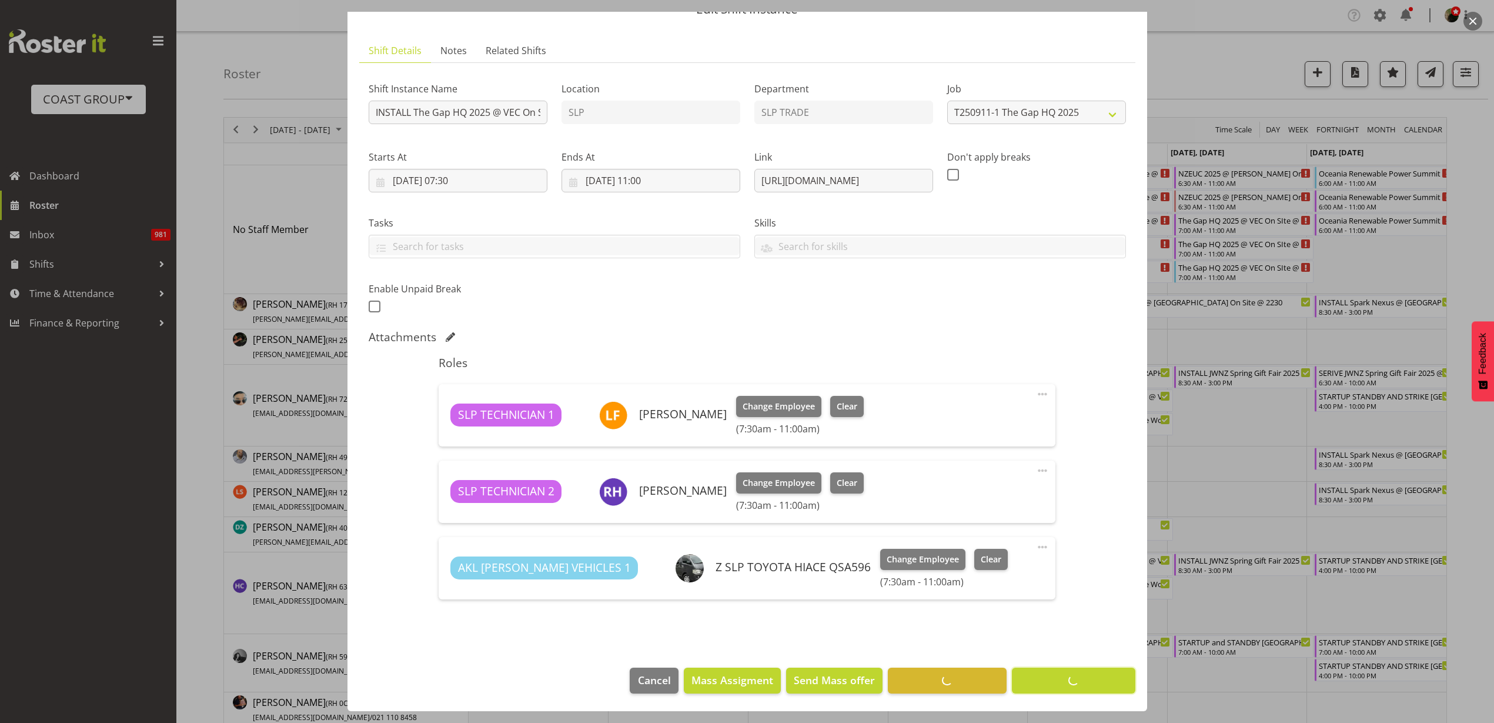
scroll to position [56, 0]
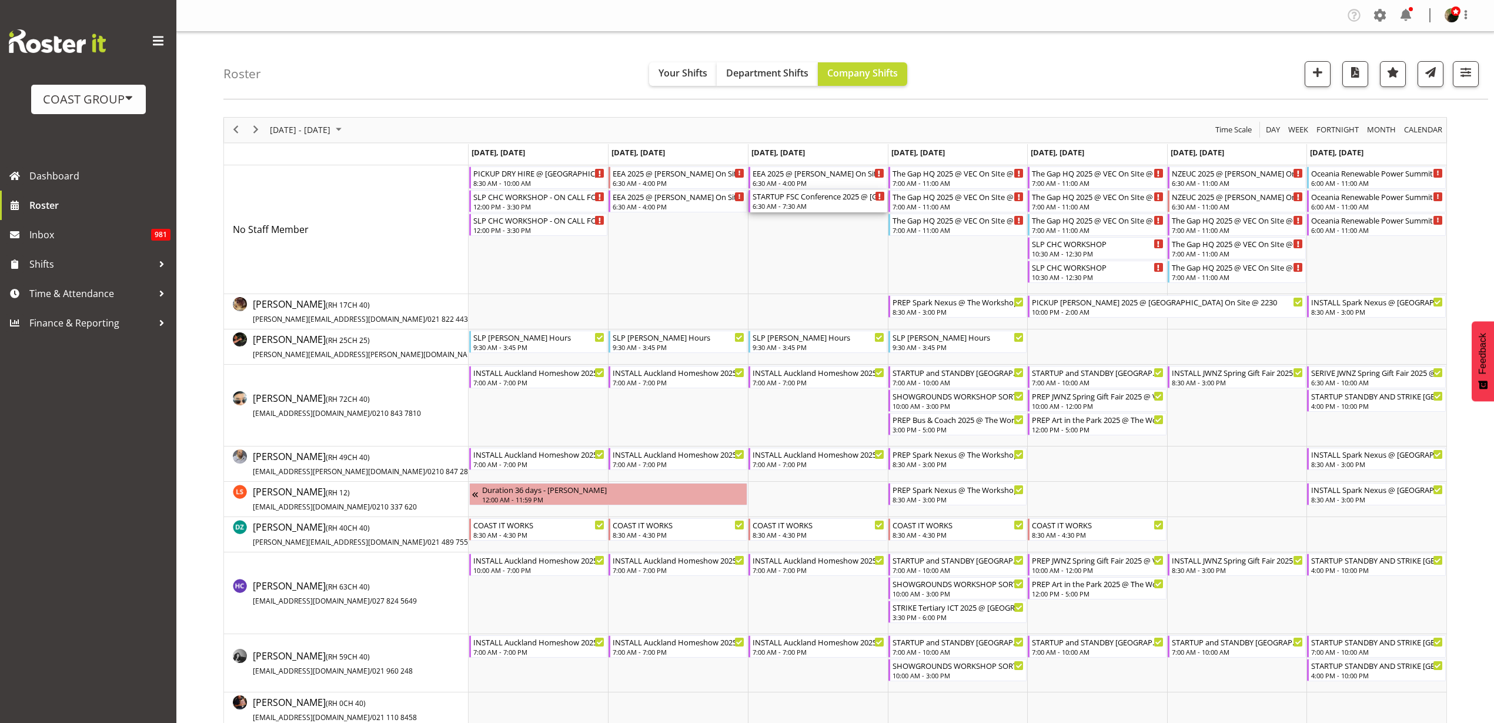
click at [816, 199] on div "STARTUP FSC Conference 2025 @ [GEOGRAPHIC_DATA] On SIte @ 1200" at bounding box center [819, 196] width 132 height 12
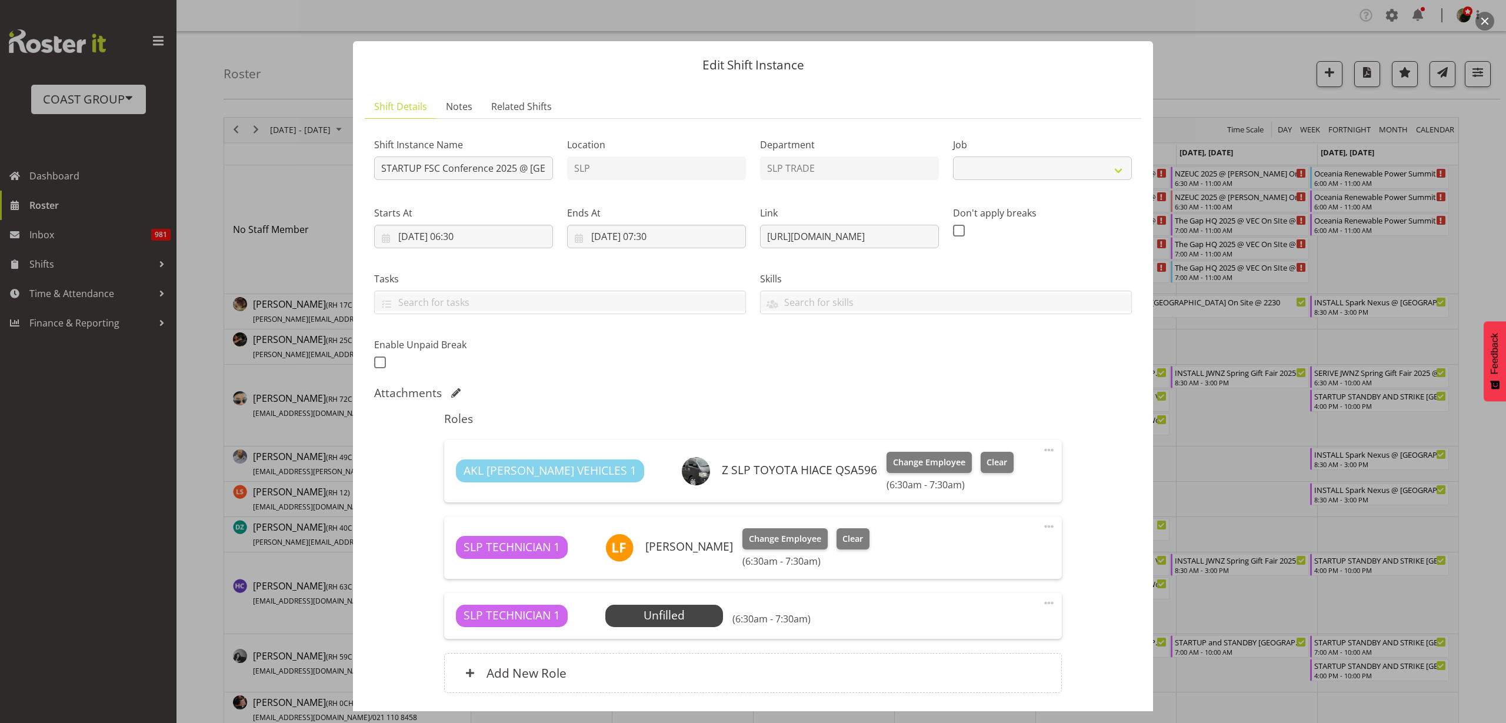
select select "9759"
click at [0, 0] on span "Select Employee" at bounding box center [0, 0] width 0 height 0
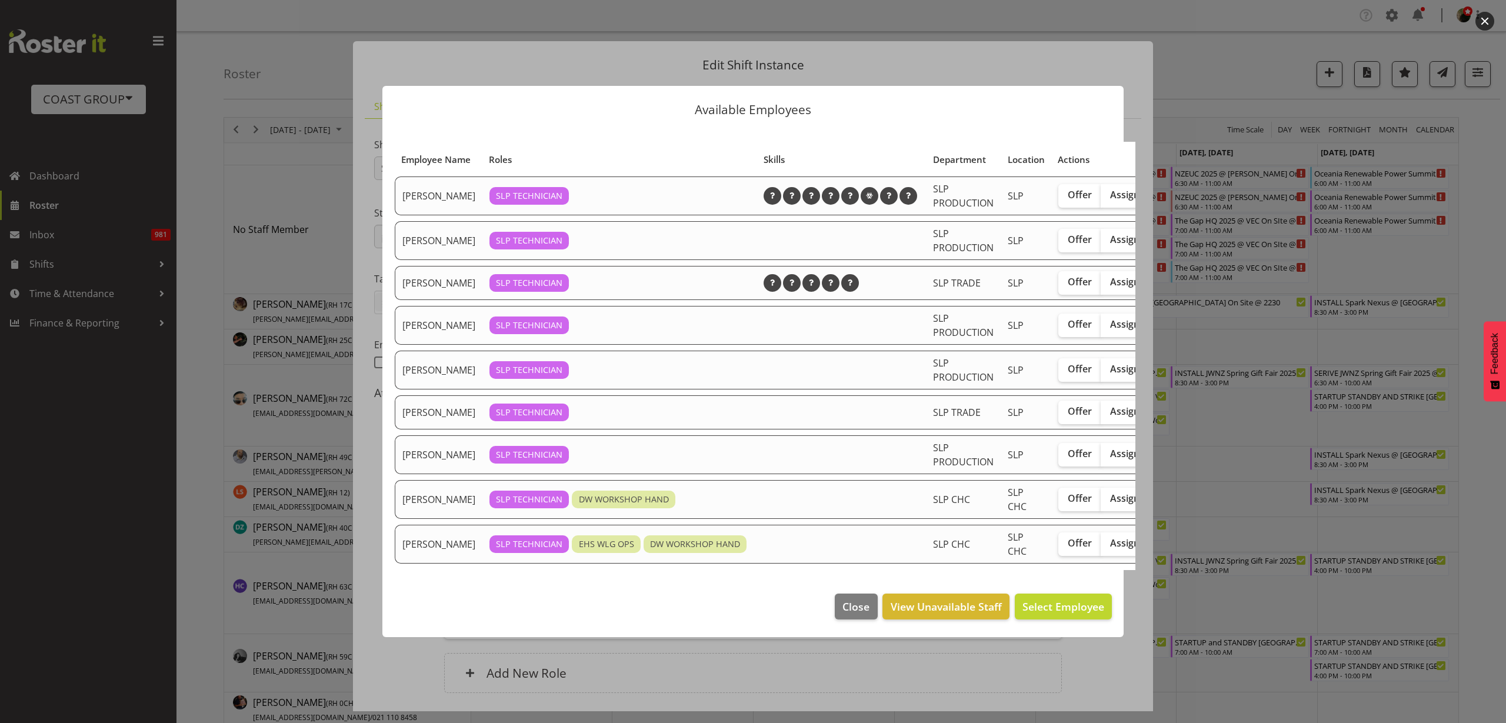
click at [1110, 455] on span "Assign" at bounding box center [1124, 454] width 29 height 12
click at [1100, 455] on input "Assign" at bounding box center [1104, 454] width 8 height 8
checkbox input "true"
click at [1063, 613] on span "Assign Raf Hannah" at bounding box center [1044, 606] width 119 height 14
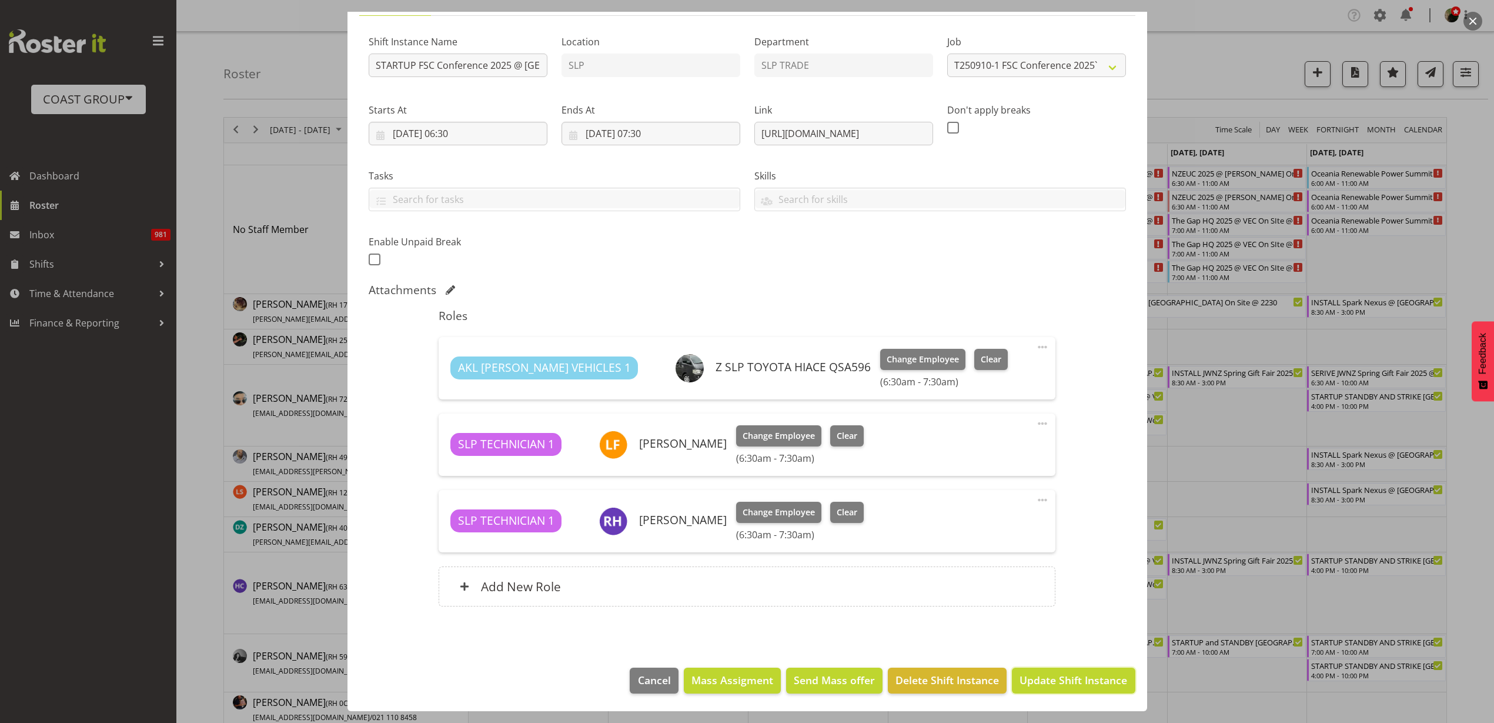
click at [1070, 682] on span "Update Shift Instance" at bounding box center [1074, 679] width 108 height 15
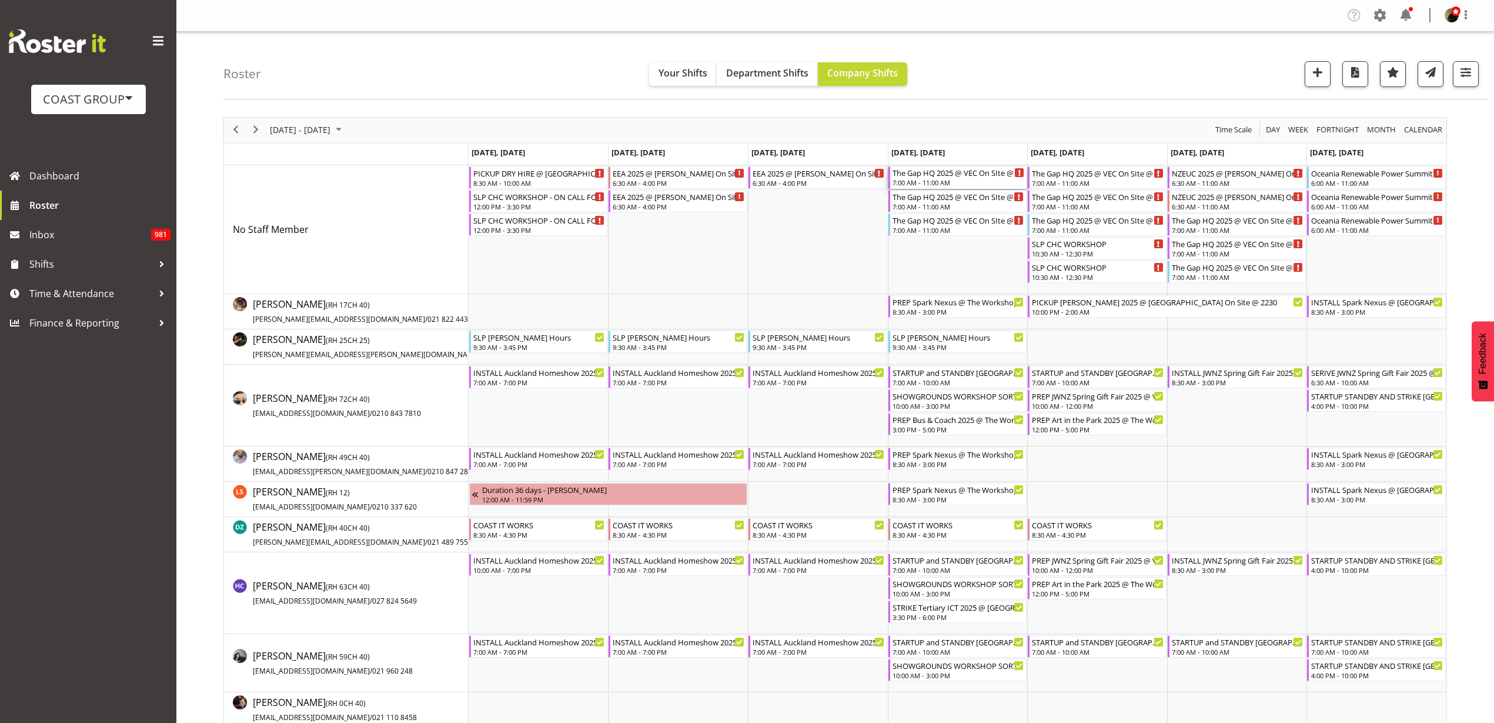
click at [917, 172] on div "The Gap HQ 2025 @ VEC On SIte @ 0730" at bounding box center [959, 172] width 132 height 12
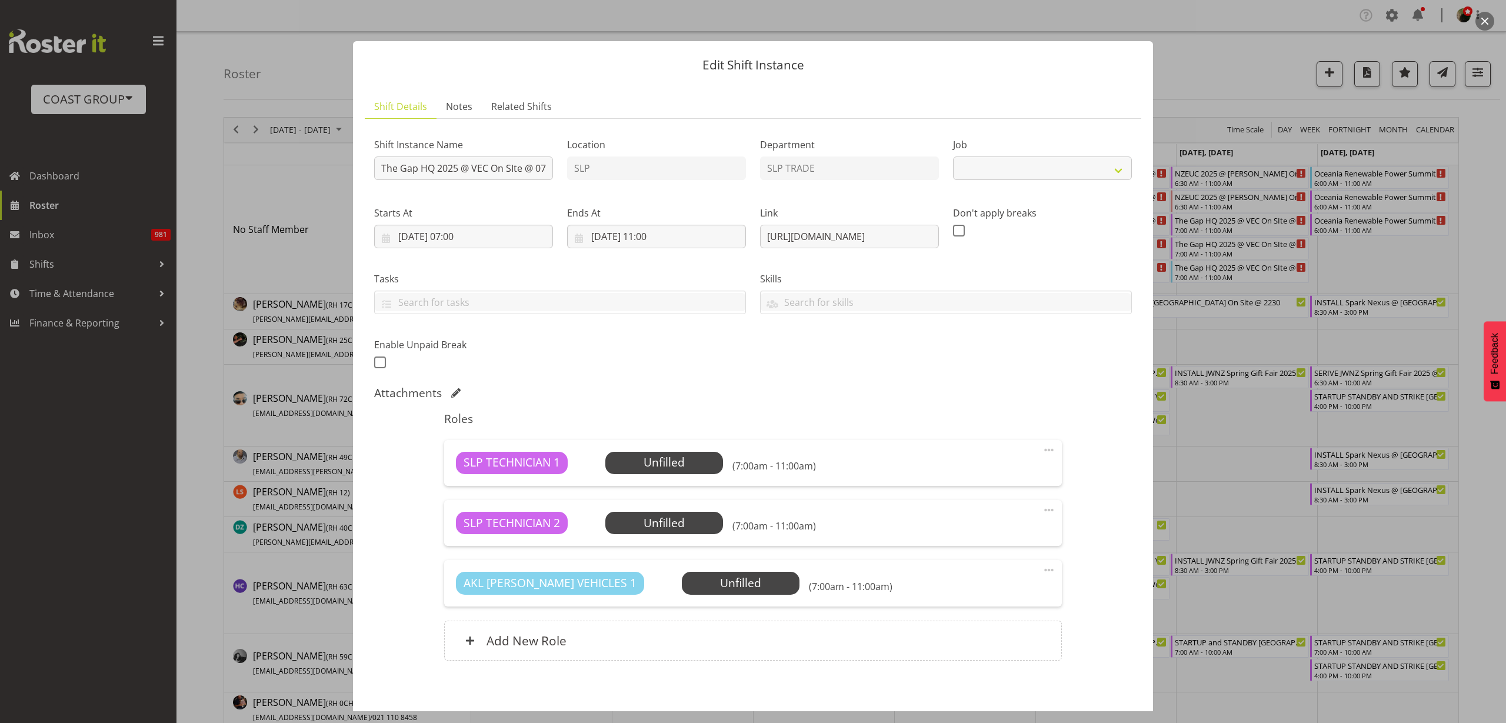
select select "10541"
click at [380, 168] on input "The Gap HQ 2025 @ VEC On SIte @ 0730" at bounding box center [463, 168] width 179 height 24
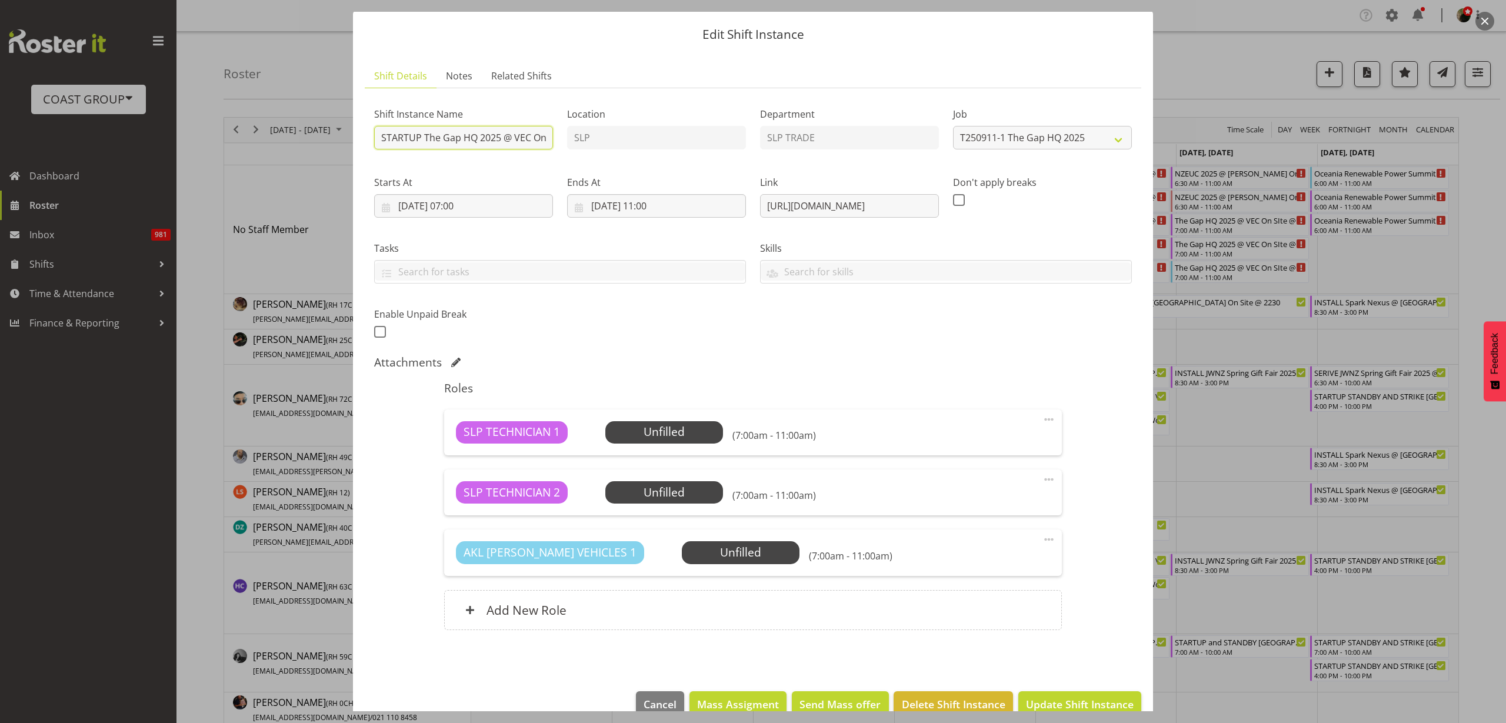
scroll to position [54, 0]
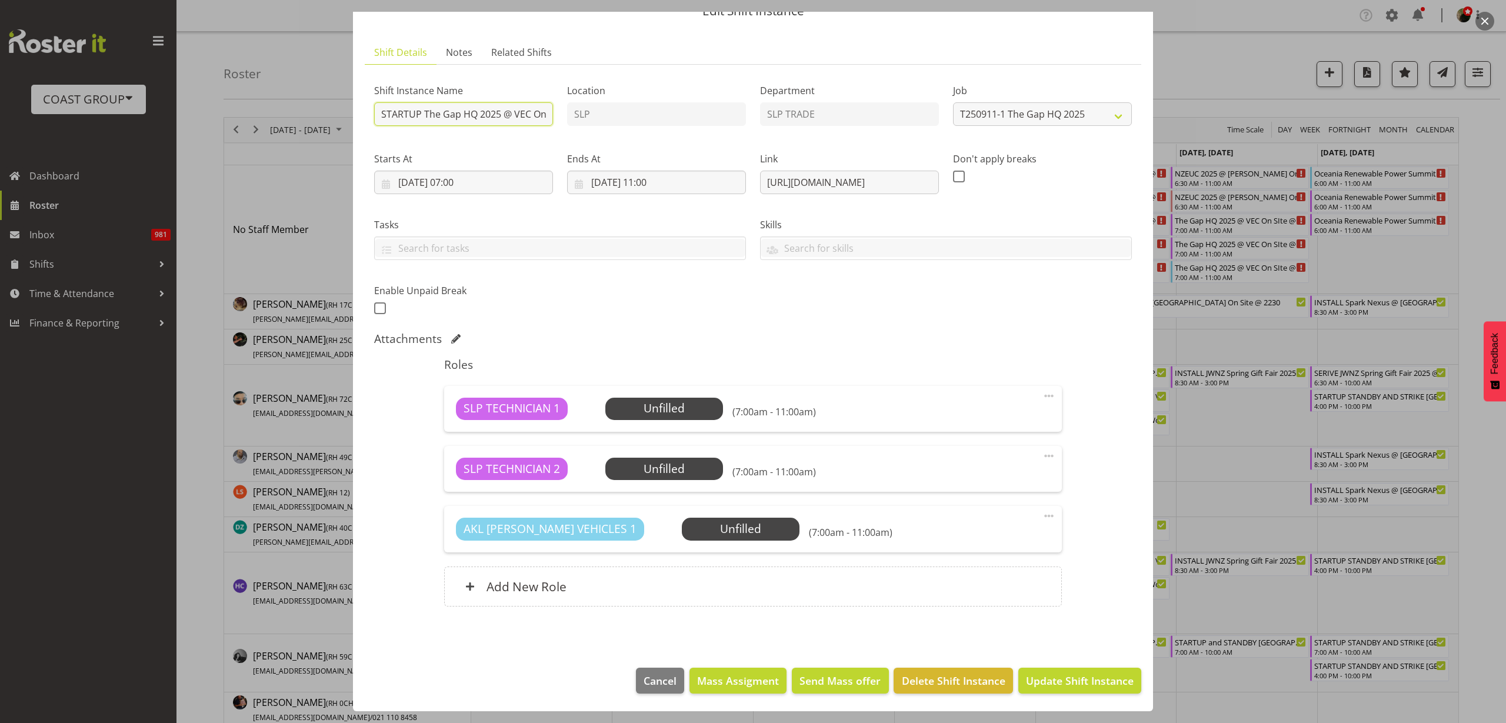
type input "STARTUP The Gap HQ 2025 @ VEC On SIte @ 0730"
click at [1052, 673] on span "Update Shift Instance" at bounding box center [1080, 680] width 108 height 15
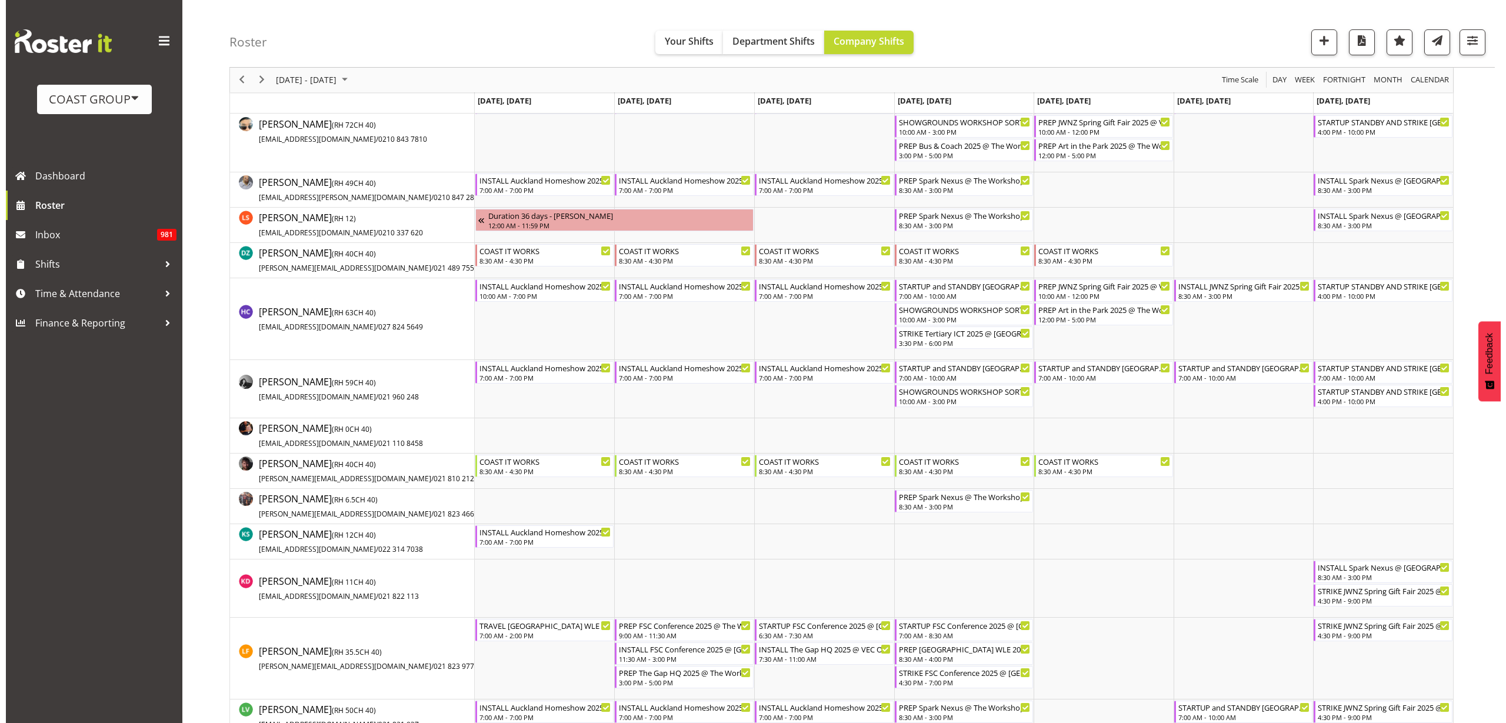
scroll to position [294, 0]
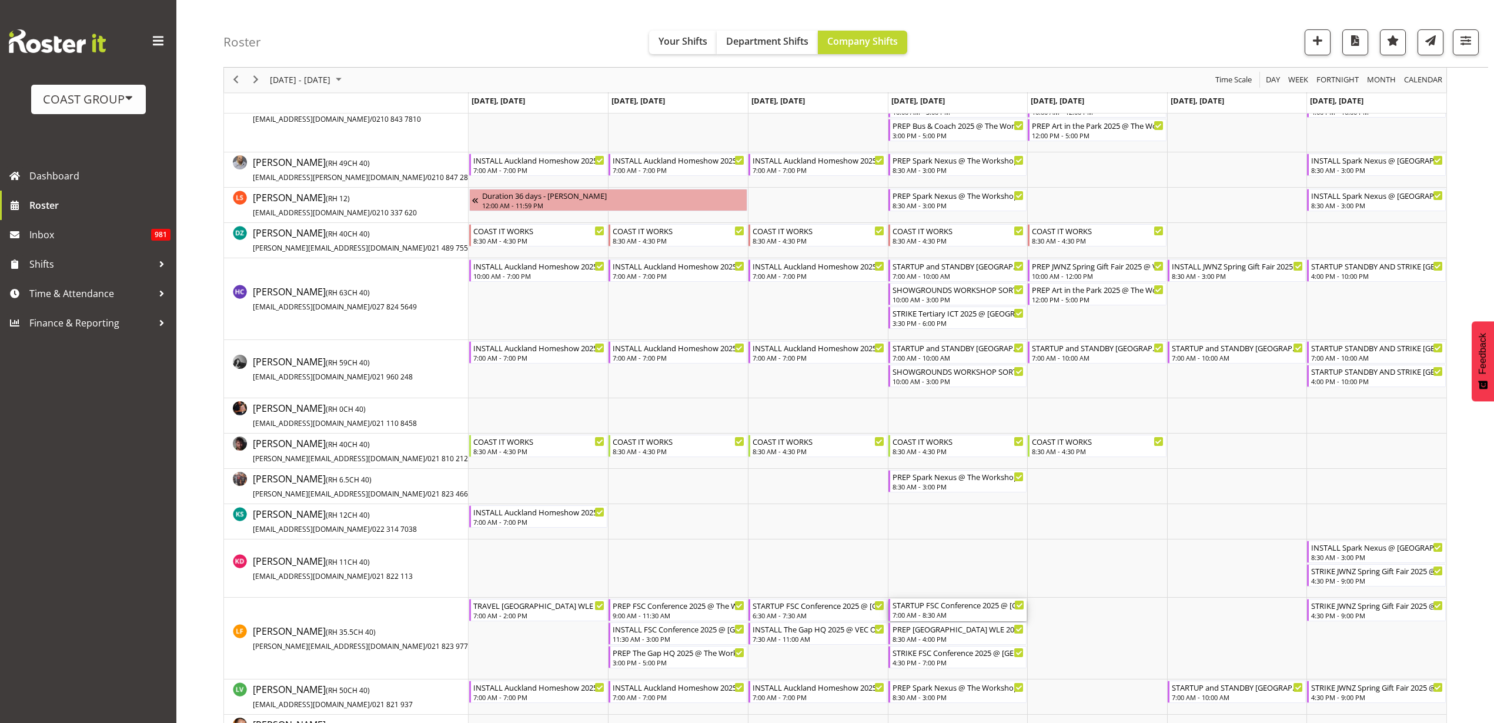
click at [923, 609] on div "STARTUP FSC Conference 2025 @ [GEOGRAPHIC_DATA] On SIte @ 1200" at bounding box center [959, 605] width 132 height 12
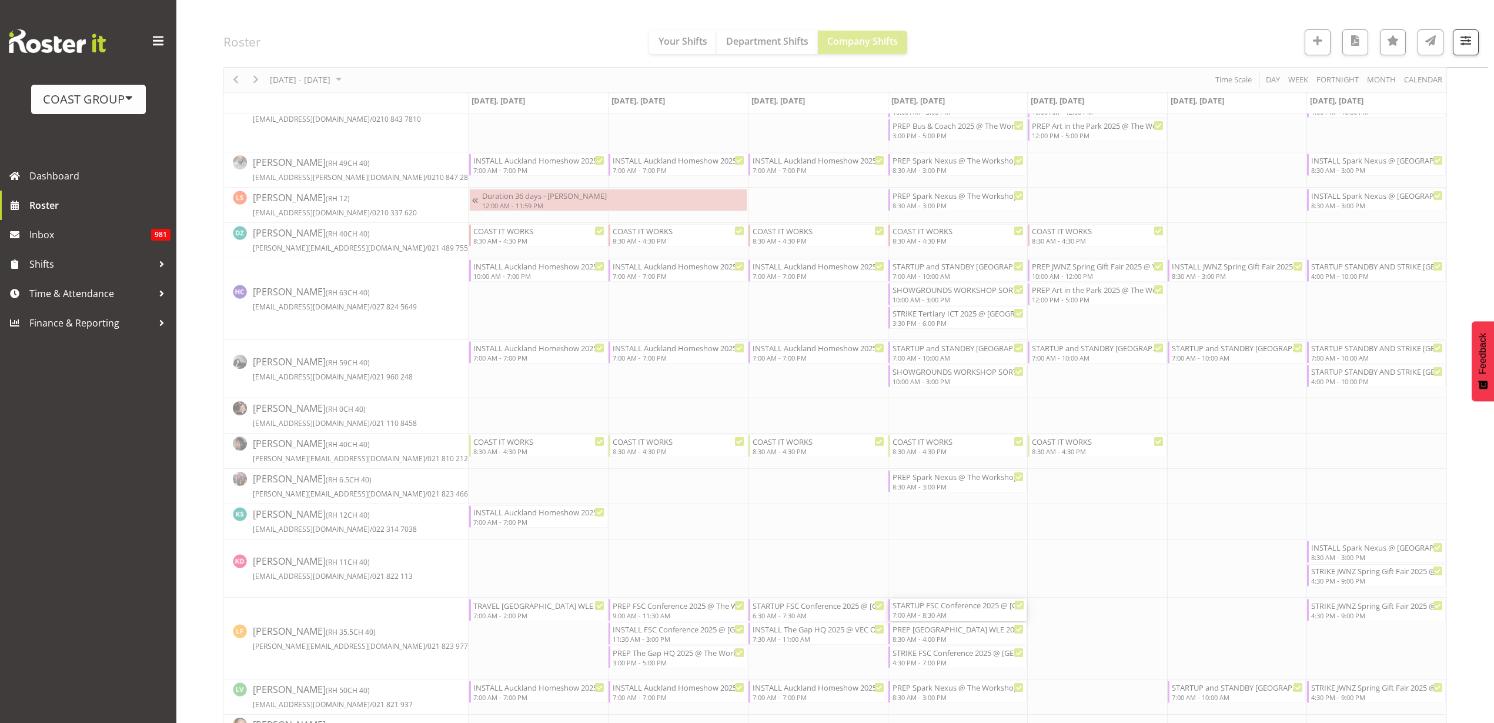
select select
select select "8"
select select "2025"
select select "7"
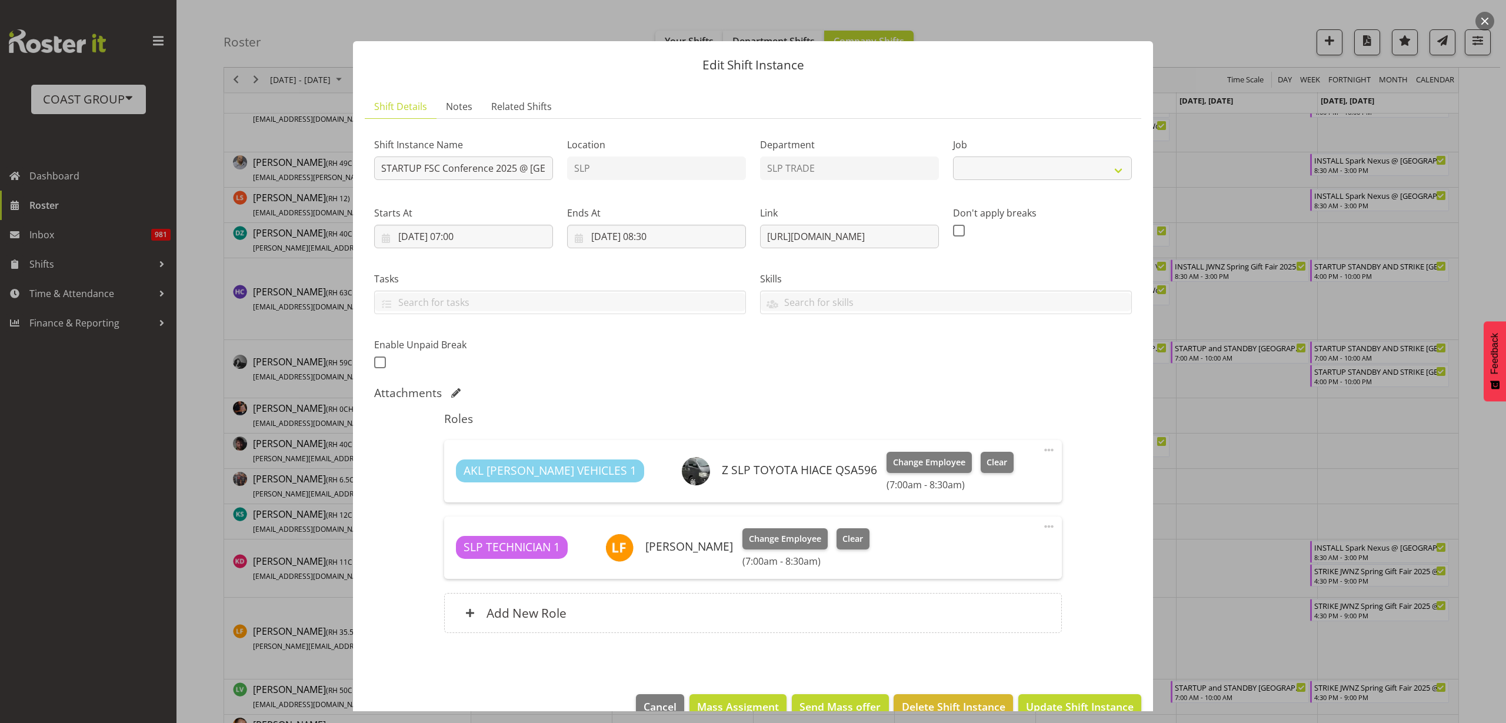
select select "9759"
click at [473, 238] on input "11/09/2025, 07:00" at bounding box center [463, 237] width 179 height 24
click at [459, 486] on select "00 01 02 03 04 05 06 07 08 09 10 11 12 13 14 15 16 17 18 19 20 21 22 23" at bounding box center [464, 485] width 26 height 24
select select "6"
click at [451, 473] on select "00 01 02 03 04 05 06 07 08 09 10 11 12 13 14 15 16 17 18 19 20 21 22 23" at bounding box center [464, 485] width 26 height 24
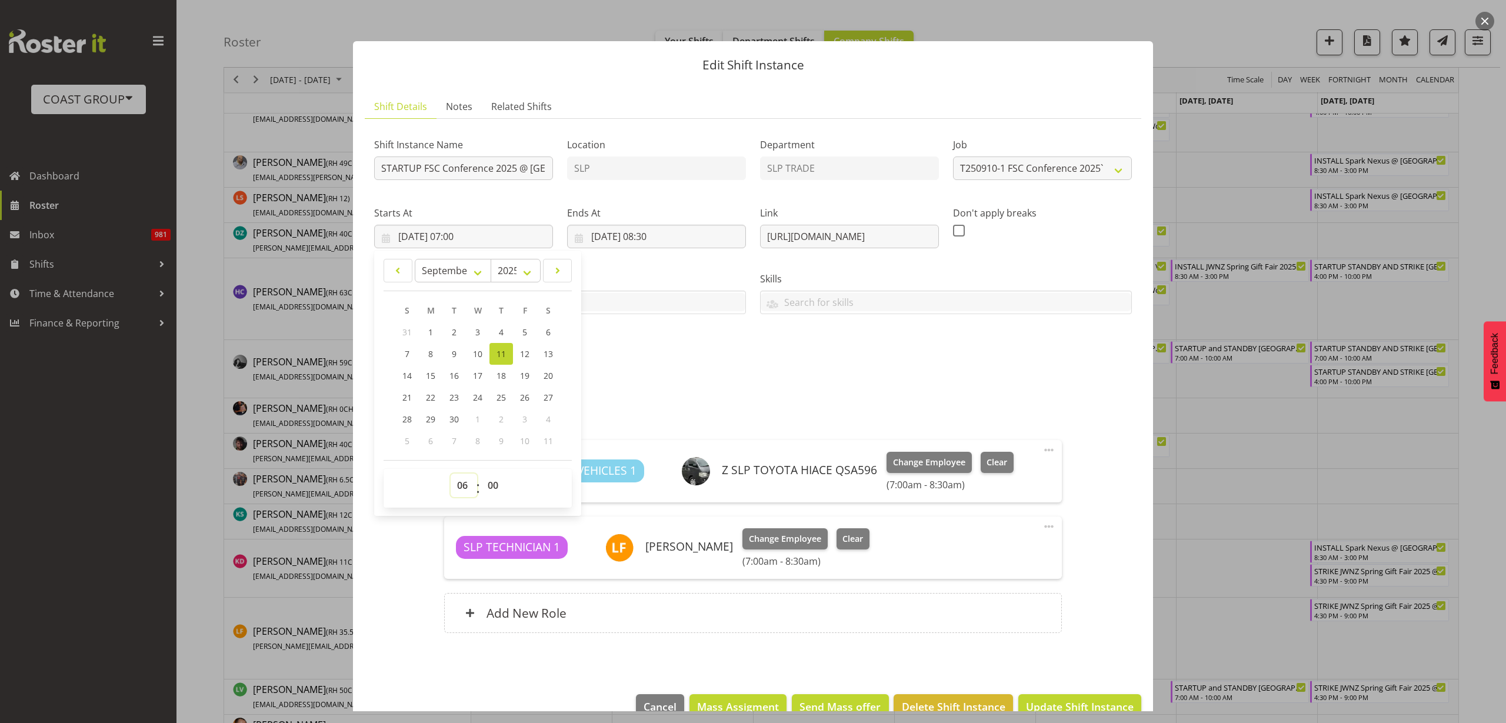
type input "11/09/2025, 06:00"
click at [628, 236] on input "11/09/2025, 08:30" at bounding box center [656, 237] width 179 height 24
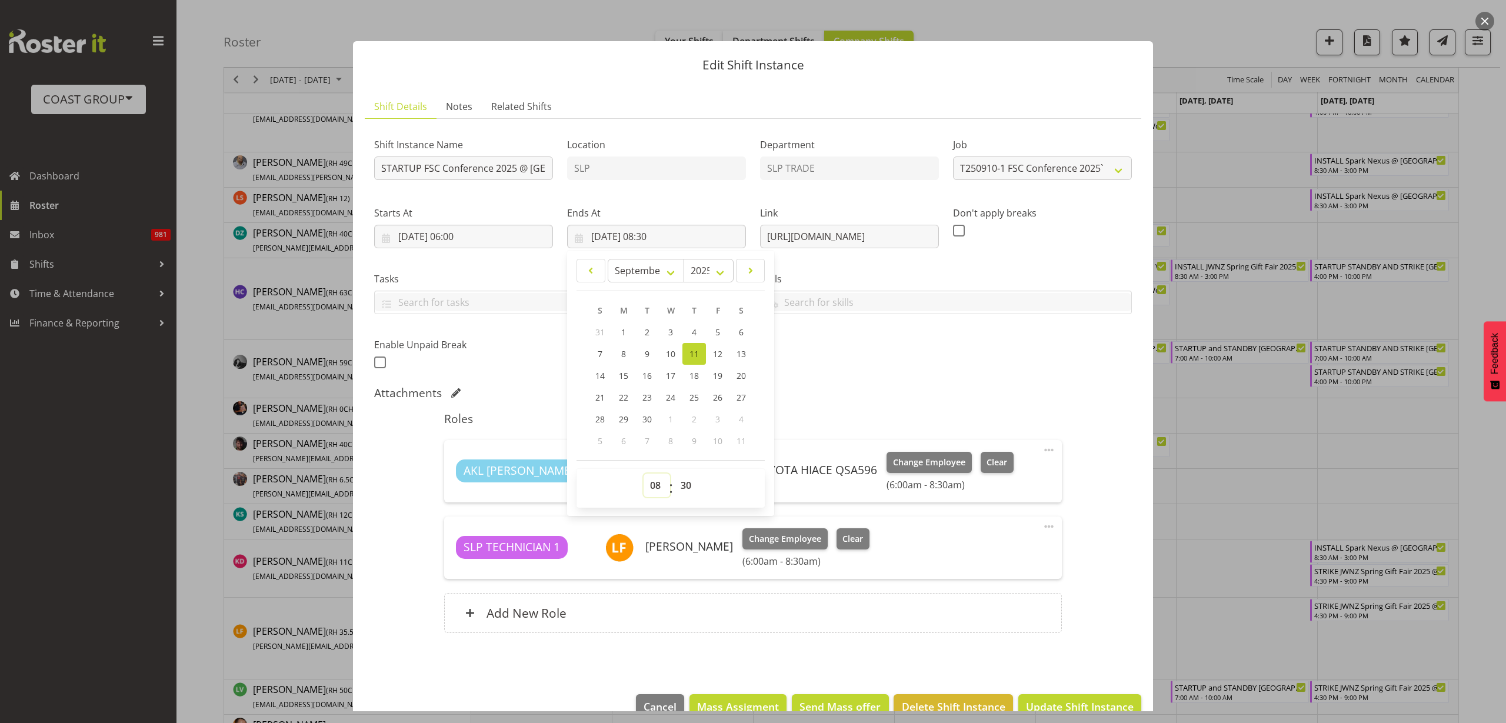
click at [655, 486] on select "00 01 02 03 04 05 06 07 08 09 10 11 12 13 14 15 16 17 18 19 20 21 22 23" at bounding box center [656, 485] width 26 height 24
select select "7"
click at [643, 473] on select "00 01 02 03 04 05 06 07 08 09 10 11 12 13 14 15 16 17 18 19 20 21 22 23" at bounding box center [656, 485] width 26 height 24
type input "11/09/2025, 07:30"
select select "0"
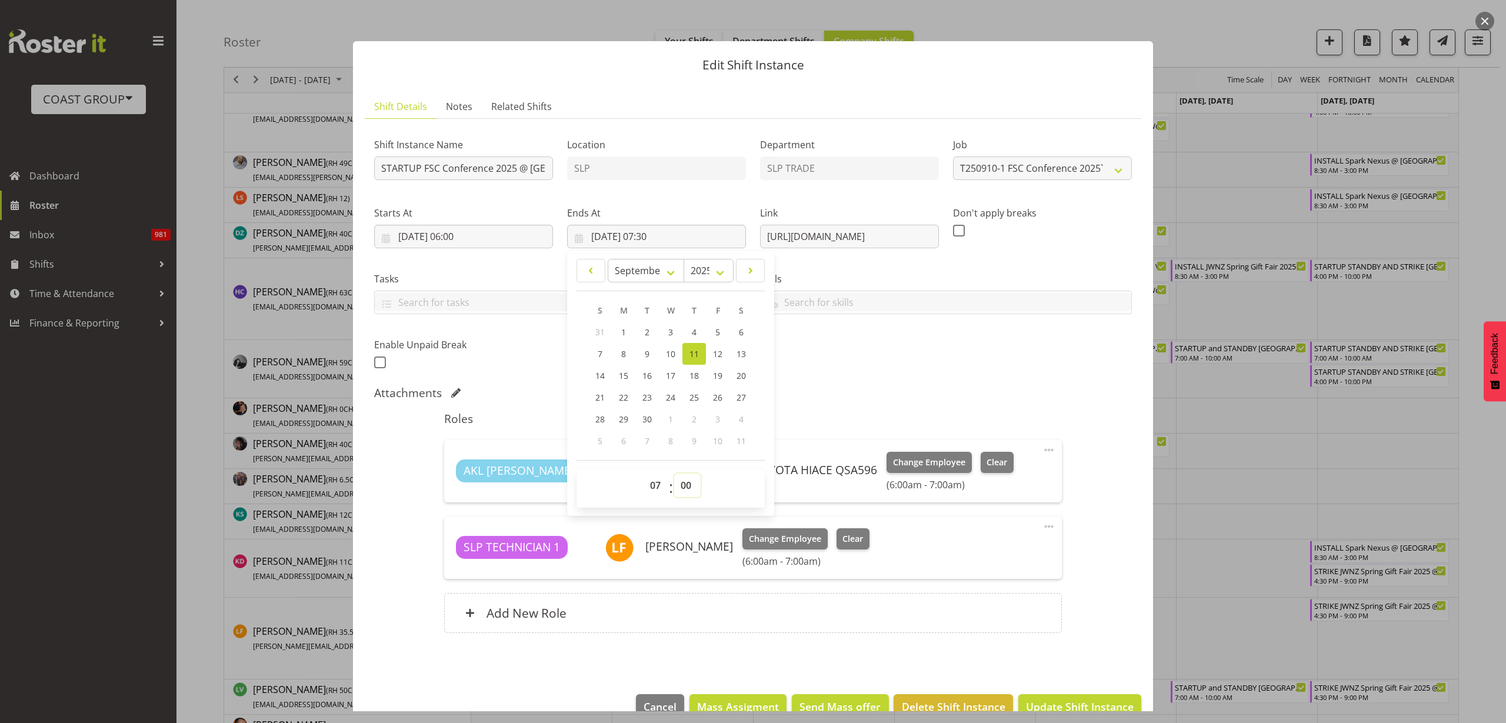
type input "11/09/2025, 07:00"
click at [1092, 699] on span "Update Shift Instance" at bounding box center [1080, 706] width 108 height 15
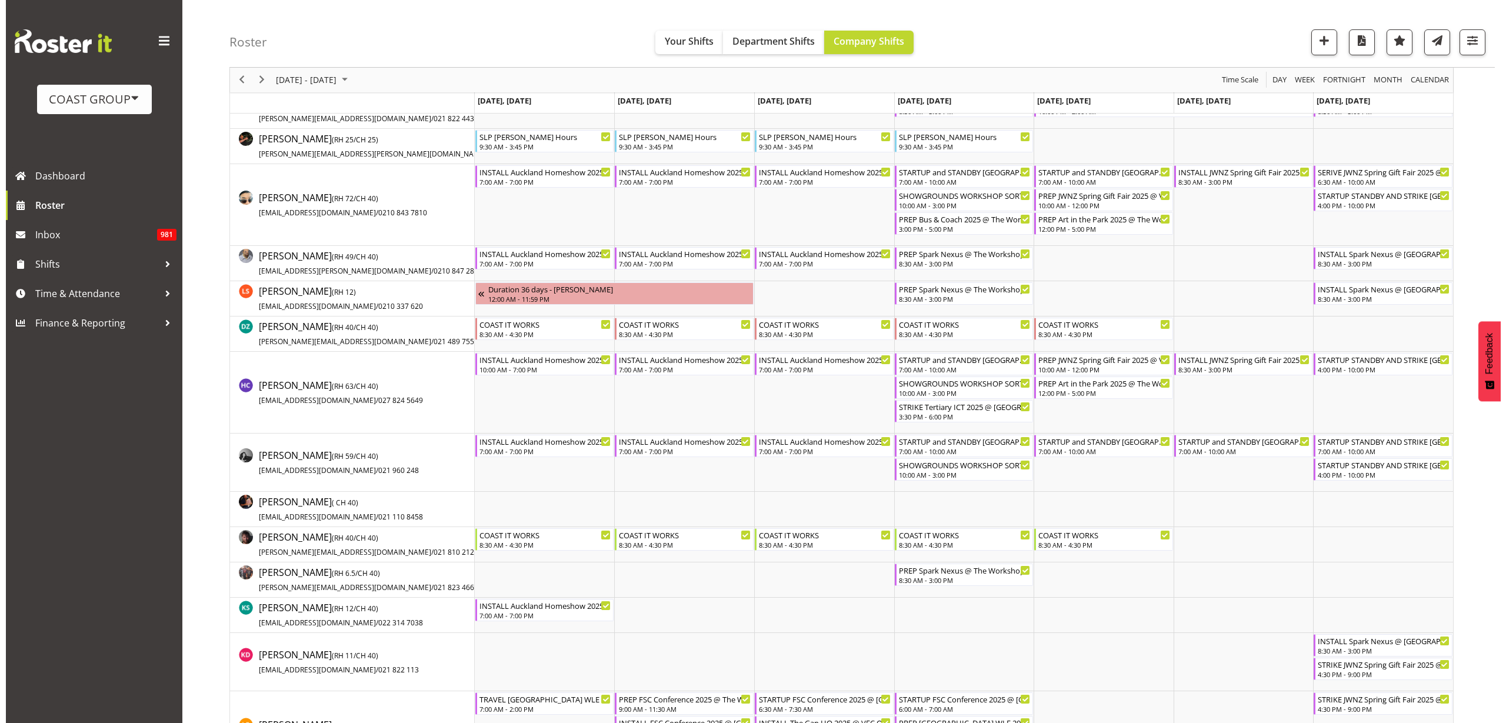
scroll to position [0, 0]
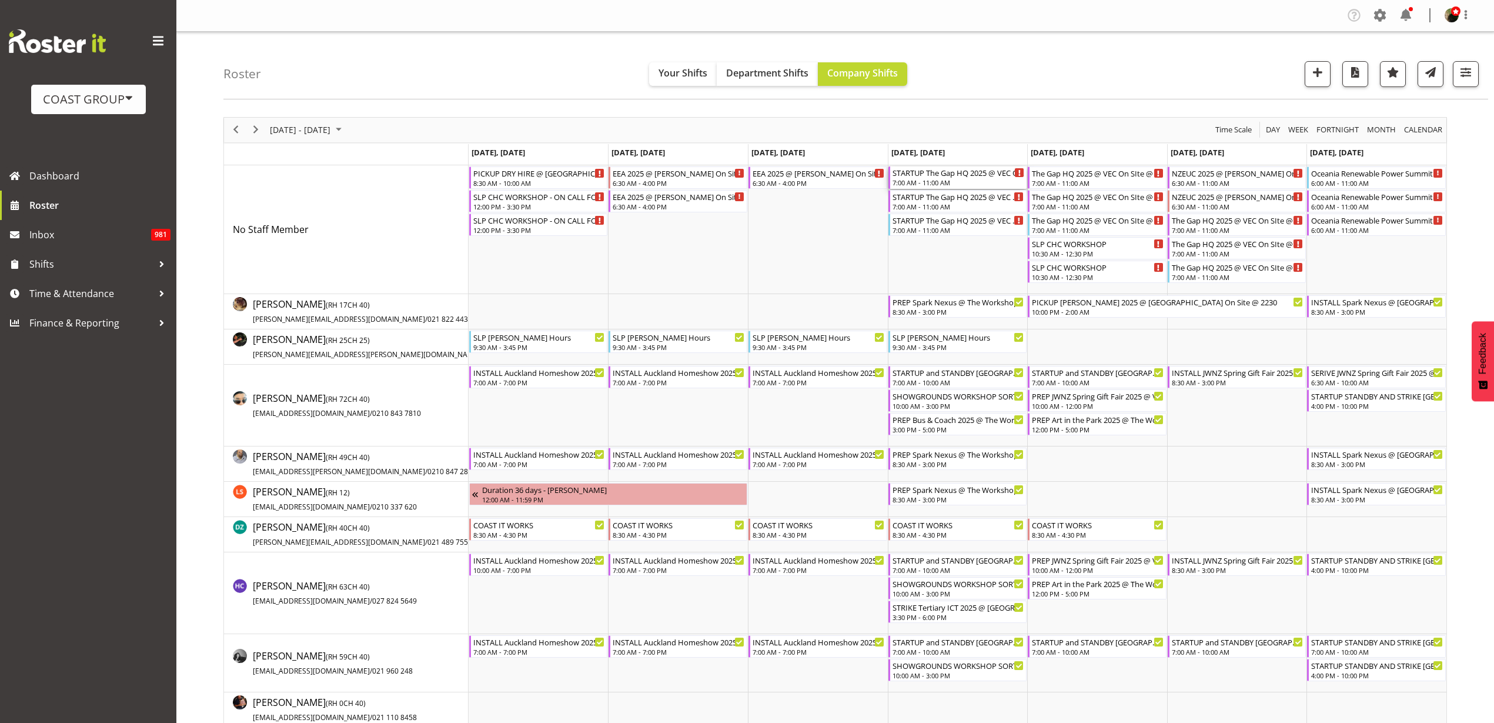
click at [928, 179] on div "7:00 AM - 11:00 AM" at bounding box center [959, 182] width 132 height 9
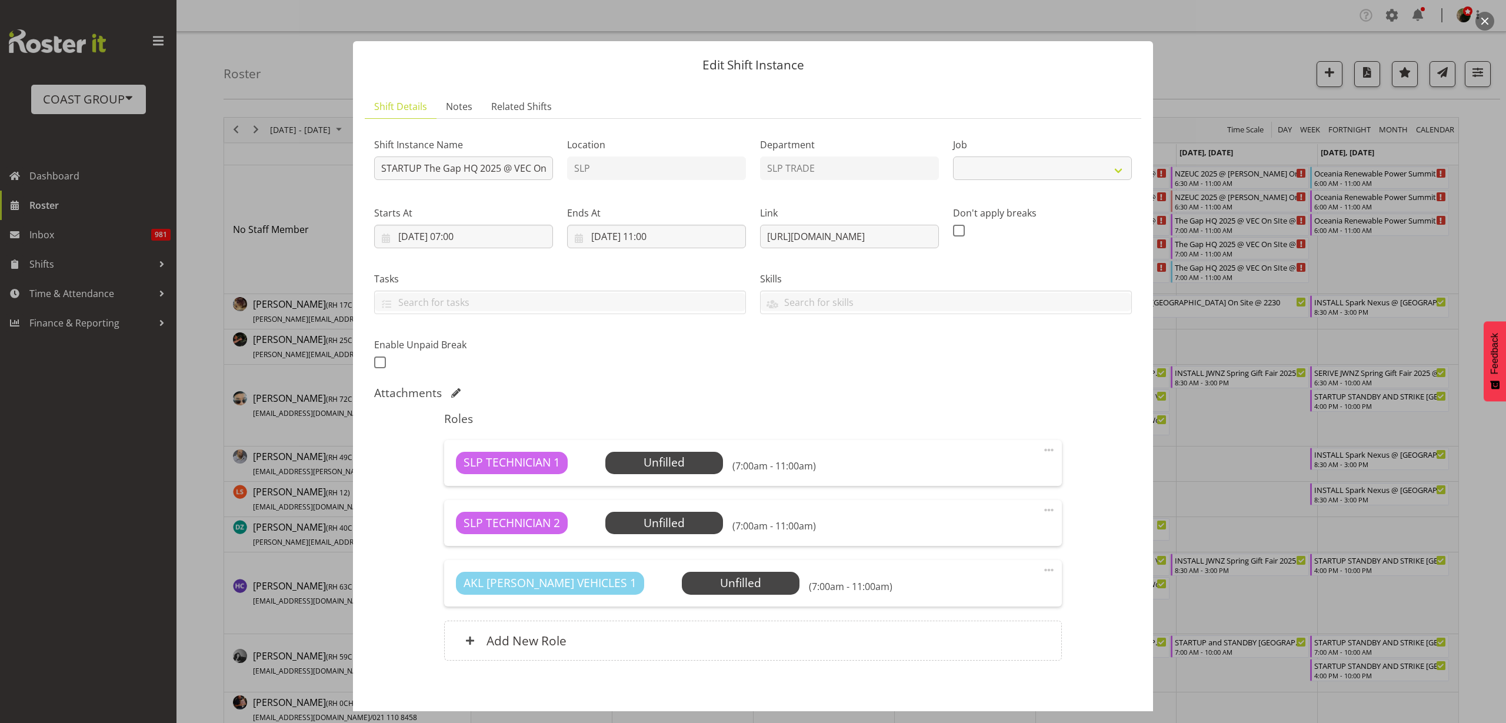
select select "10541"
click at [656, 236] on input "11/09/2025, 11:00" at bounding box center [656, 237] width 179 height 24
click at [649, 486] on select "00 01 02 03 04 05 06 07 08 09 10 11 12 13 14 15 16 17 18 19 20 21 22 23" at bounding box center [656, 485] width 26 height 24
select select "8"
click at [643, 473] on select "00 01 02 03 04 05 06 07 08 09 10 11 12 13 14 15 16 17 18 19 20 21 22 23" at bounding box center [656, 485] width 26 height 24
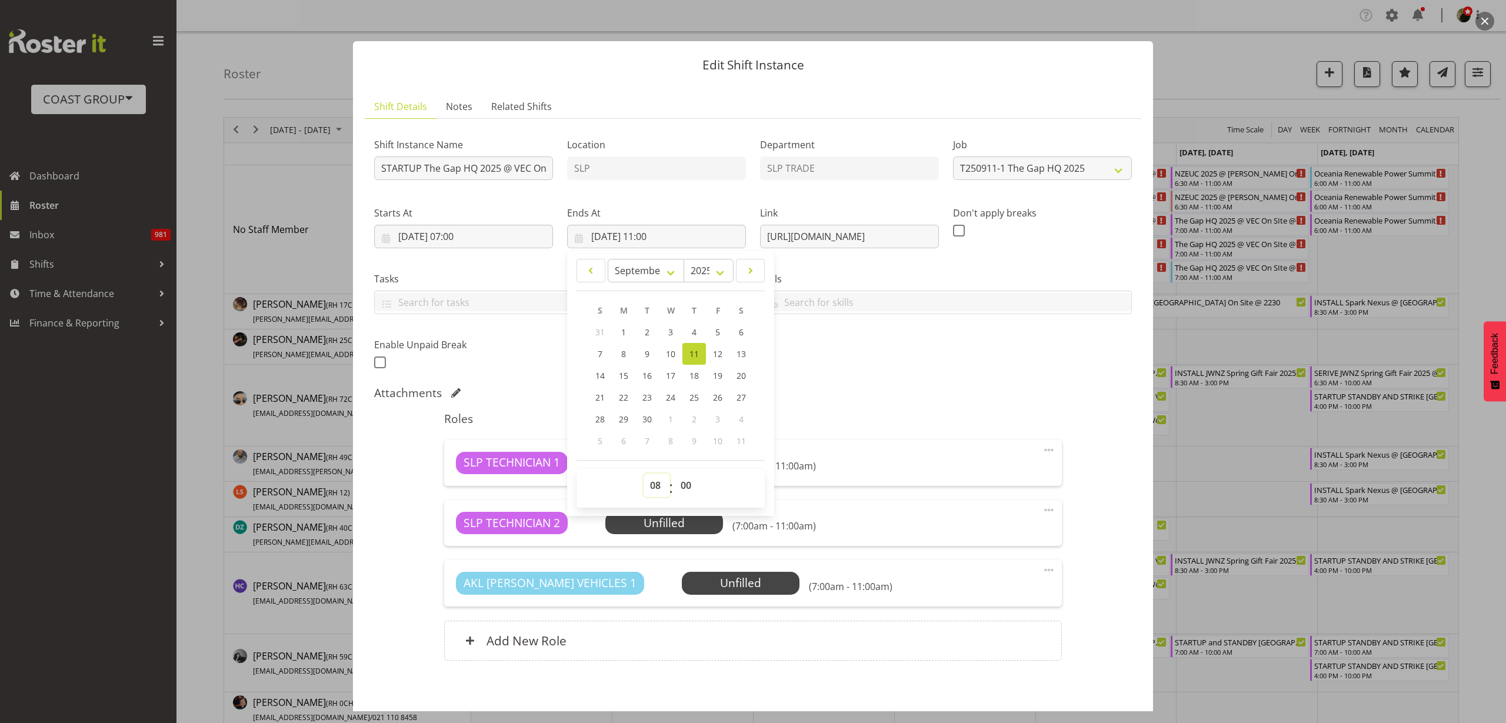
type input "11/09/2025, 08:00"
select select "30"
type input "11/09/2025, 08:30"
click at [1042, 508] on span at bounding box center [1049, 510] width 14 height 14
click at [1000, 577] on link "Delete" at bounding box center [999, 578] width 113 height 21
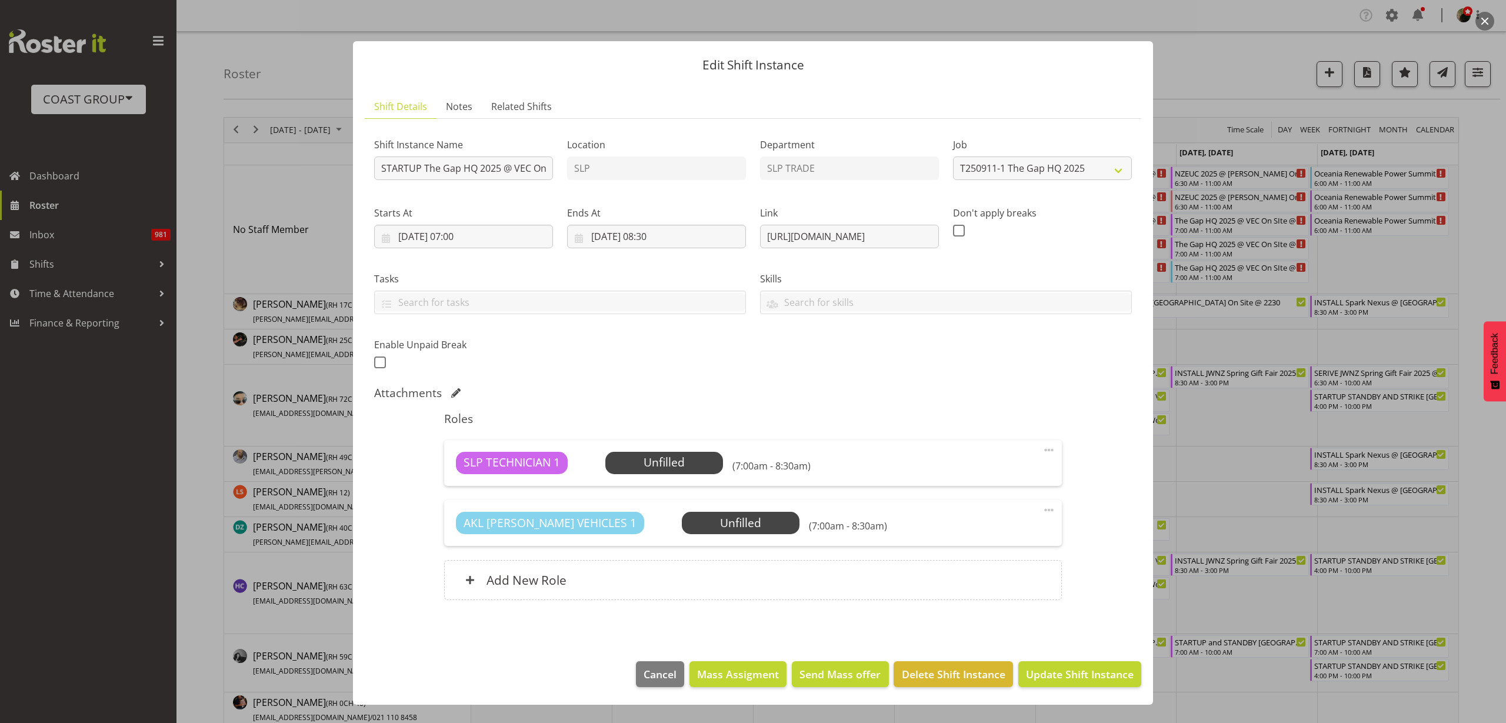
click at [0, 0] on span "Select Employee" at bounding box center [0, 0] width 0 height 0
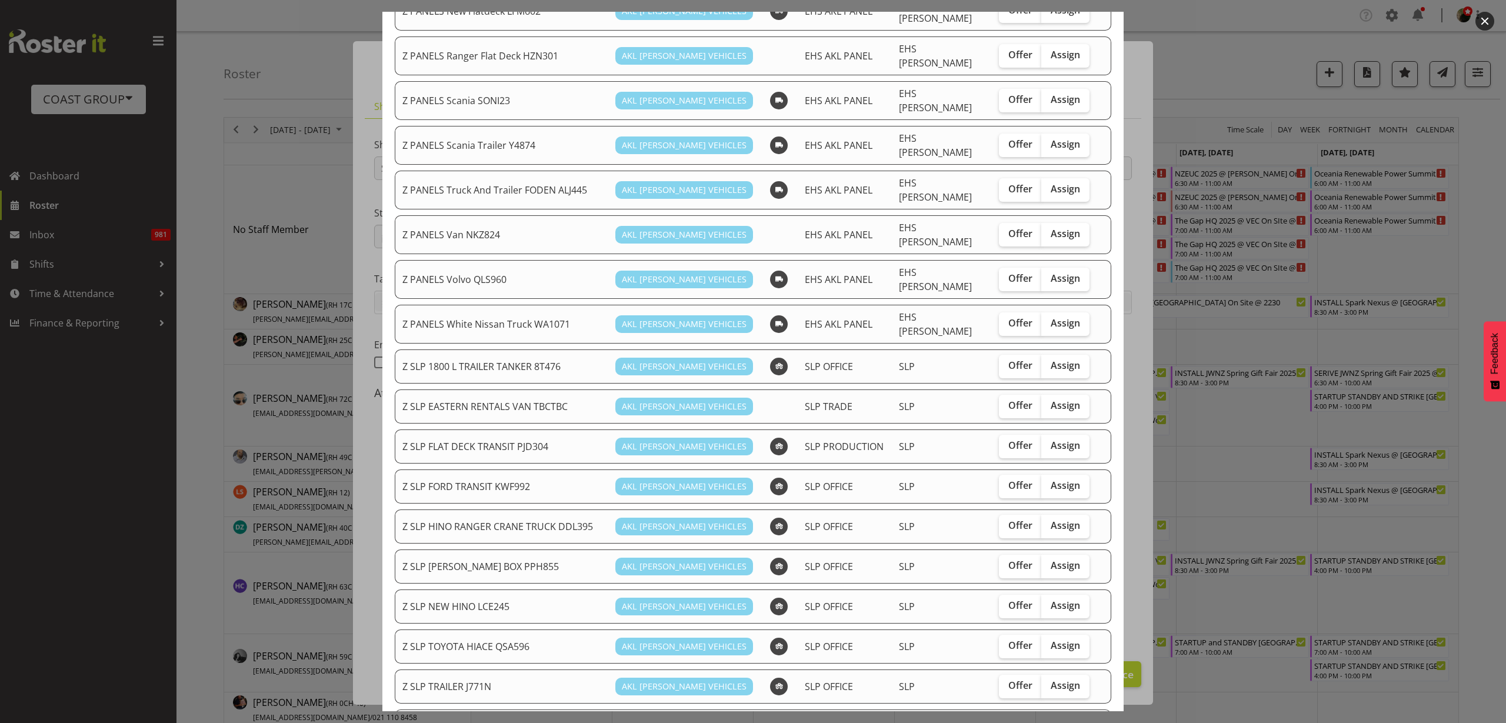
scroll to position [916, 0]
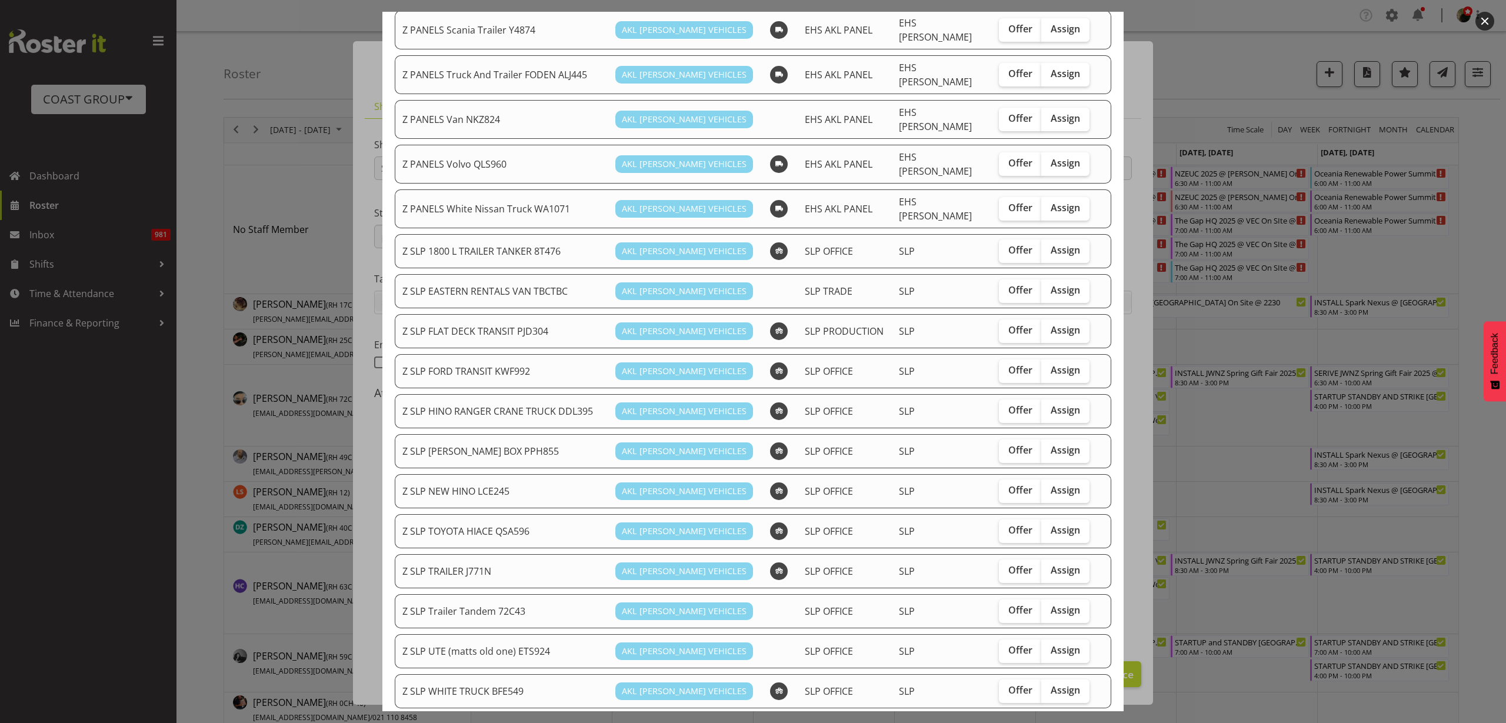
click at [1050, 524] on span "Assign" at bounding box center [1064, 530] width 29 height 12
click at [1041, 526] on input "Assign" at bounding box center [1045, 530] width 8 height 8
checkbox input "true"
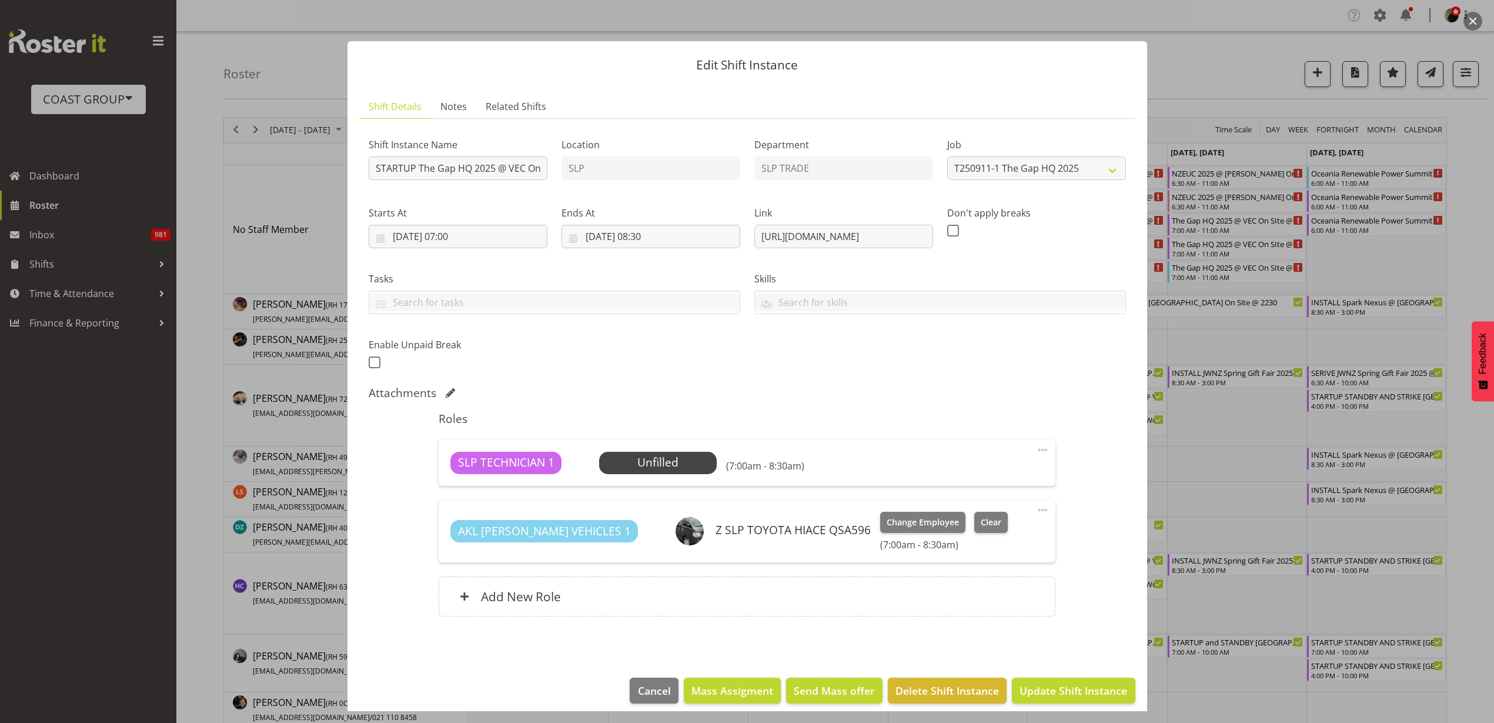
click at [0, 0] on span "Select Employee" at bounding box center [0, 0] width 0 height 0
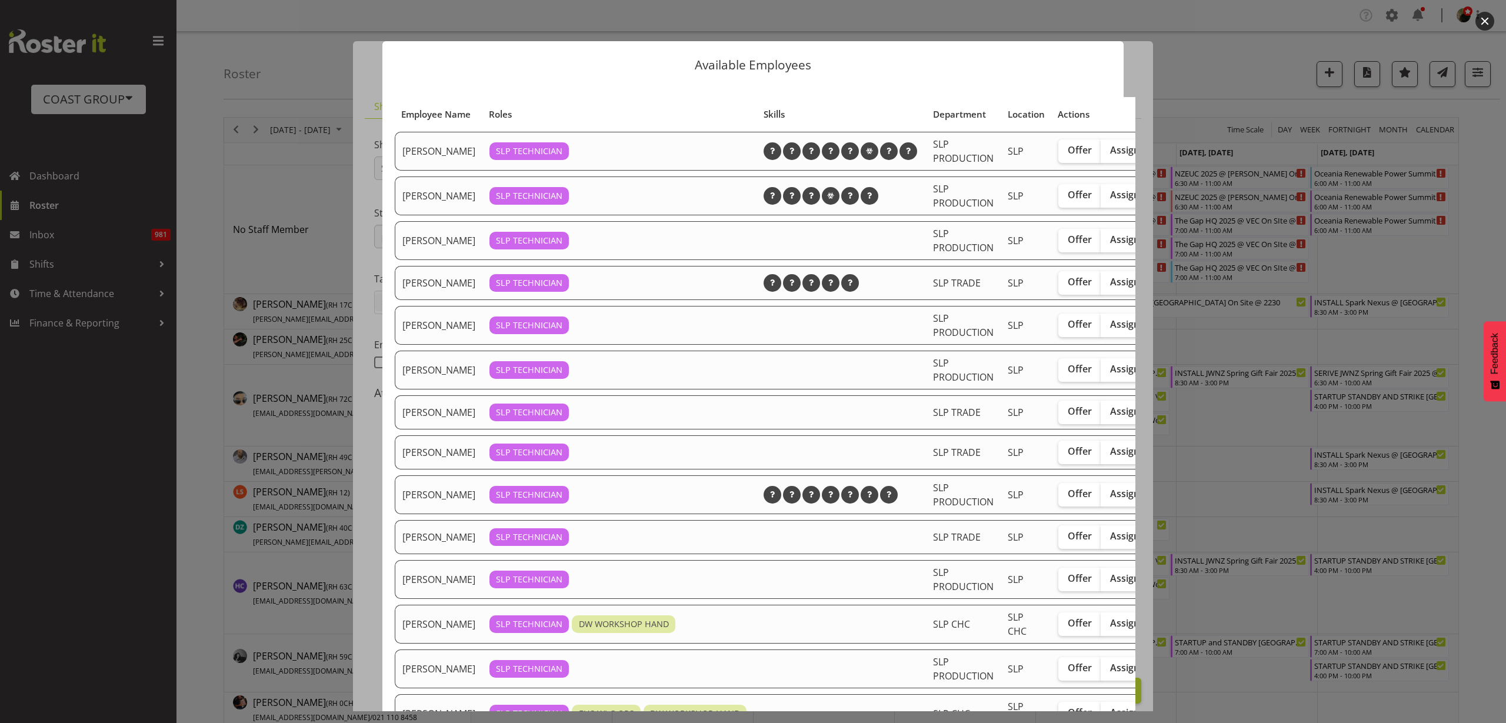
click at [1110, 417] on span "Assign" at bounding box center [1124, 411] width 29 height 12
click at [1100, 415] on input "Assign" at bounding box center [1104, 412] width 8 height 8
checkbox input "true"
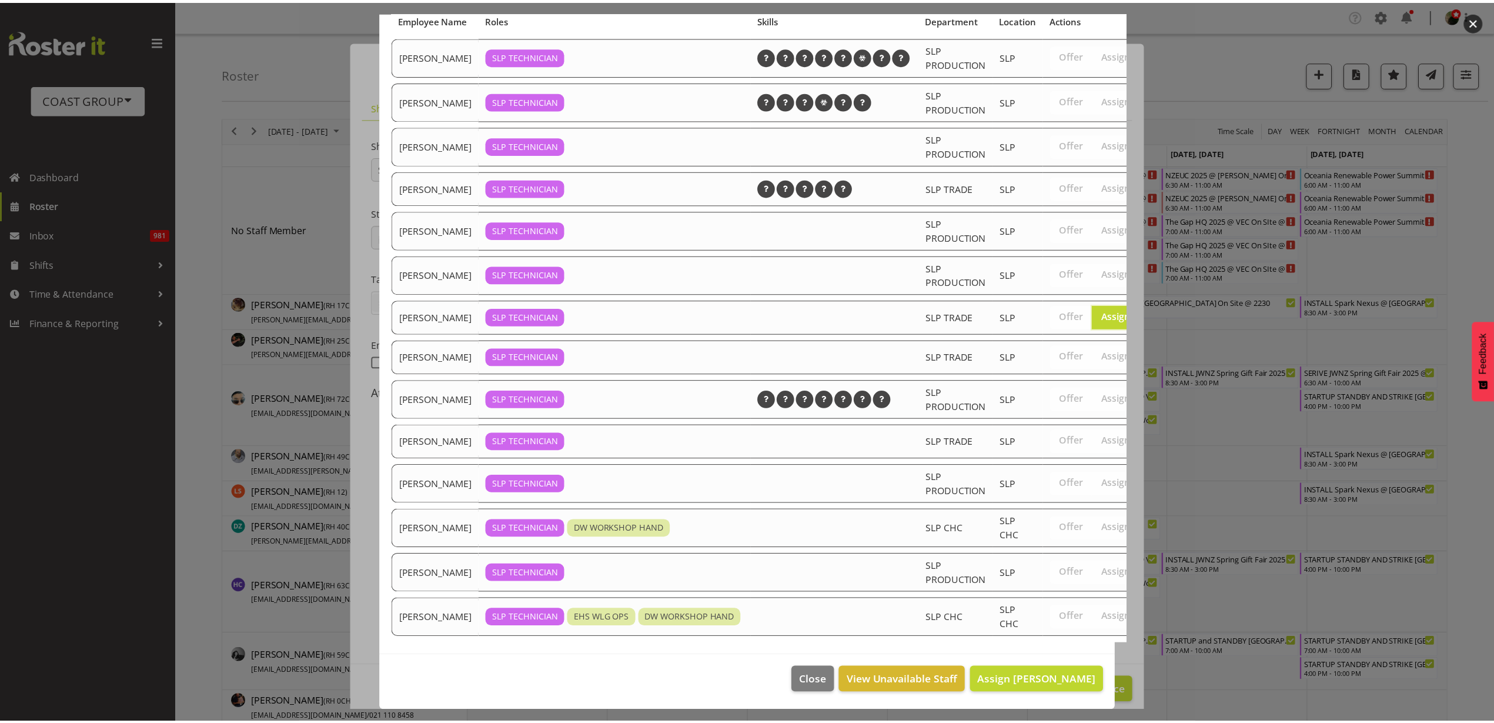
scroll to position [139, 0]
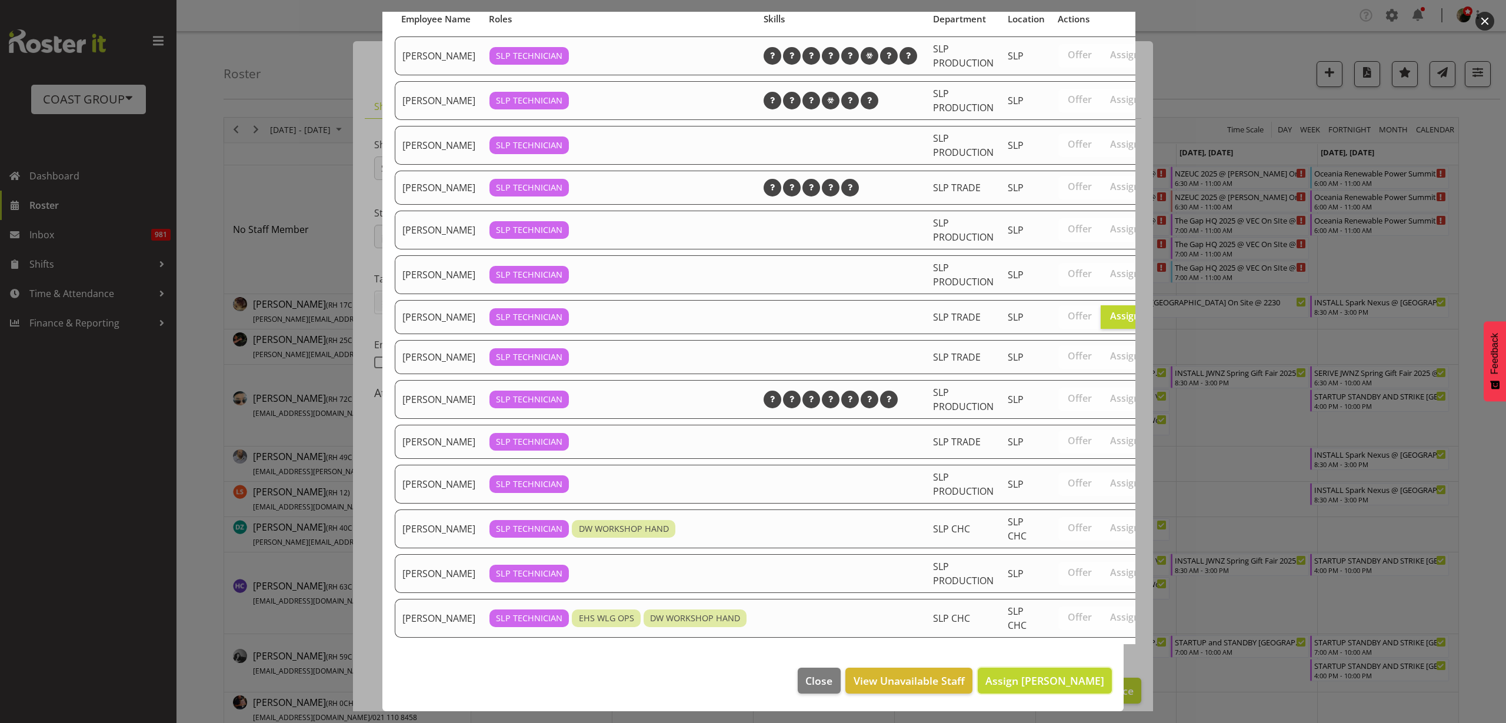
click at [1019, 673] on span "Assign Lance Ferguson" at bounding box center [1044, 680] width 119 height 14
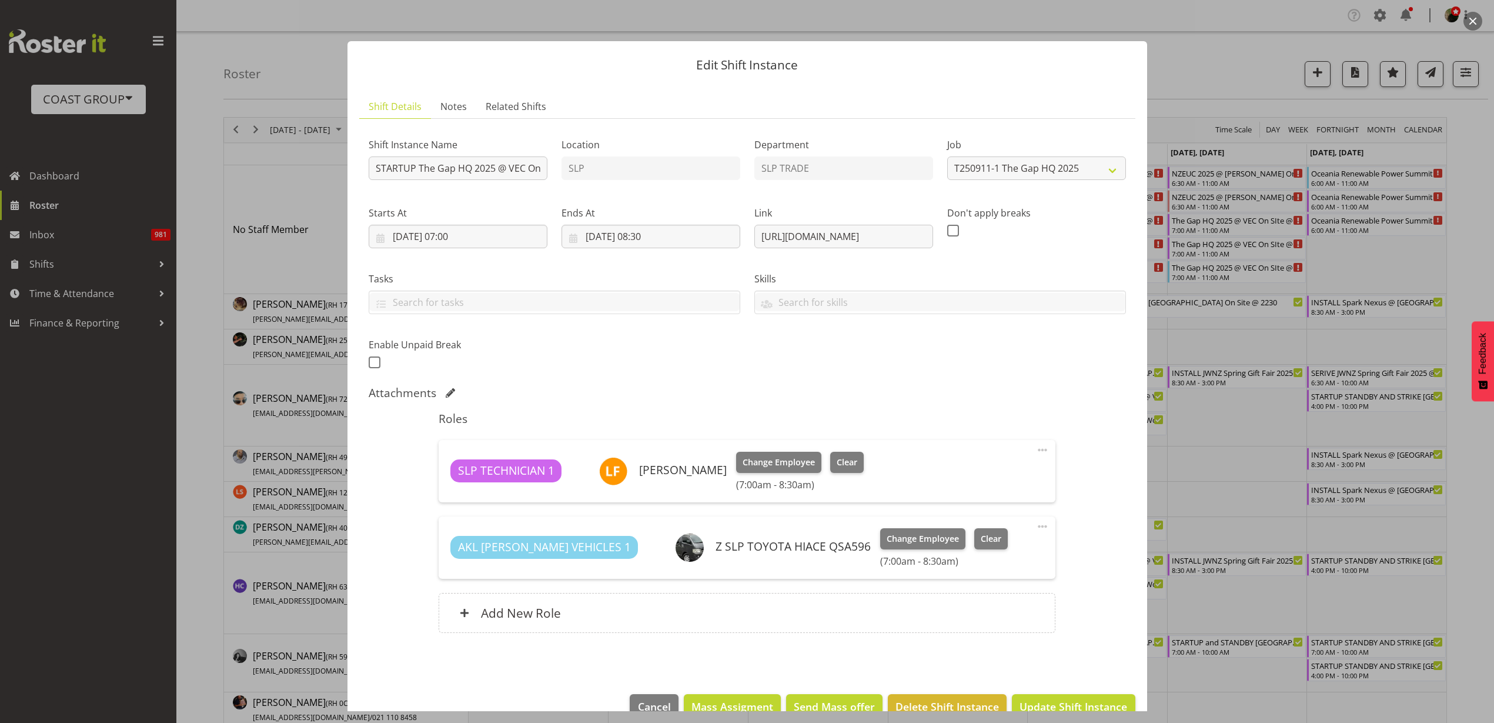
scroll to position [26, 0]
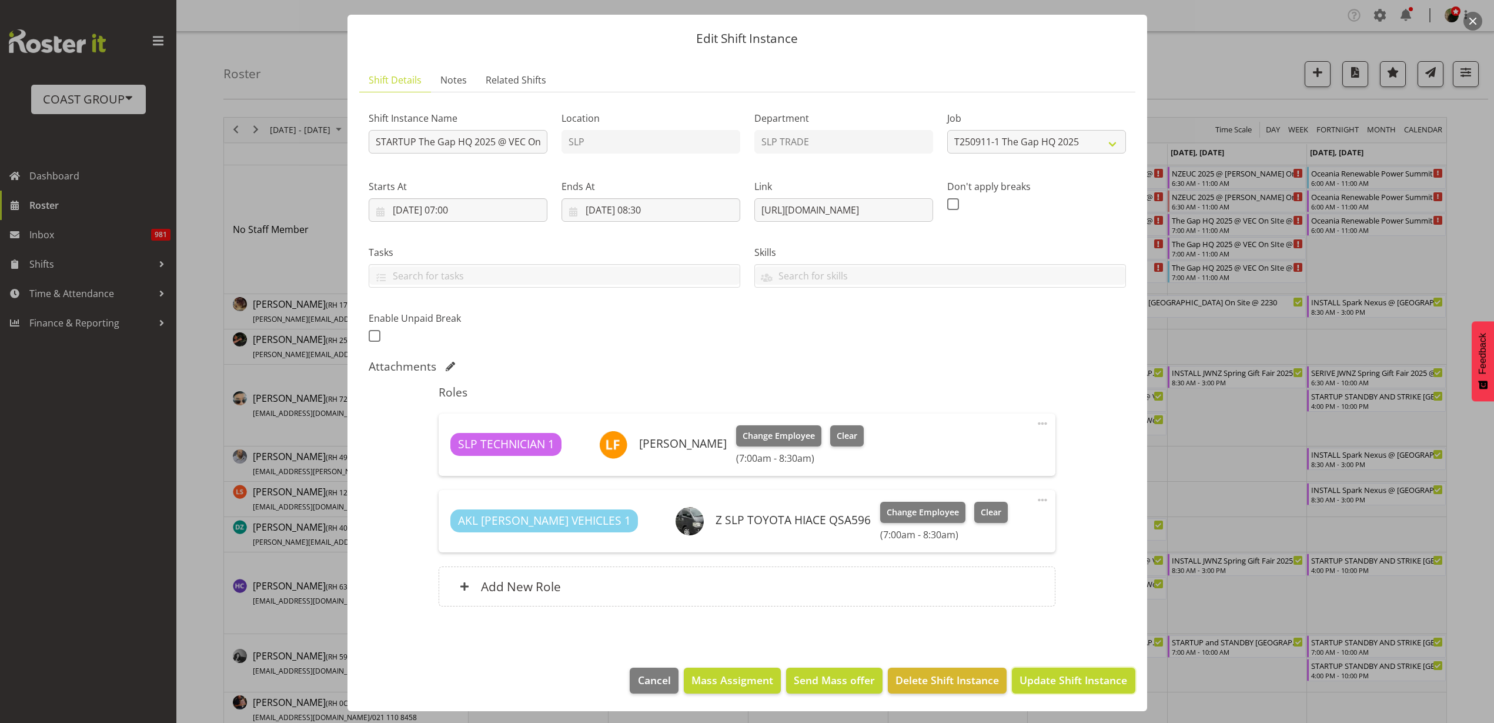
click at [1059, 681] on span "Update Shift Instance" at bounding box center [1074, 679] width 108 height 15
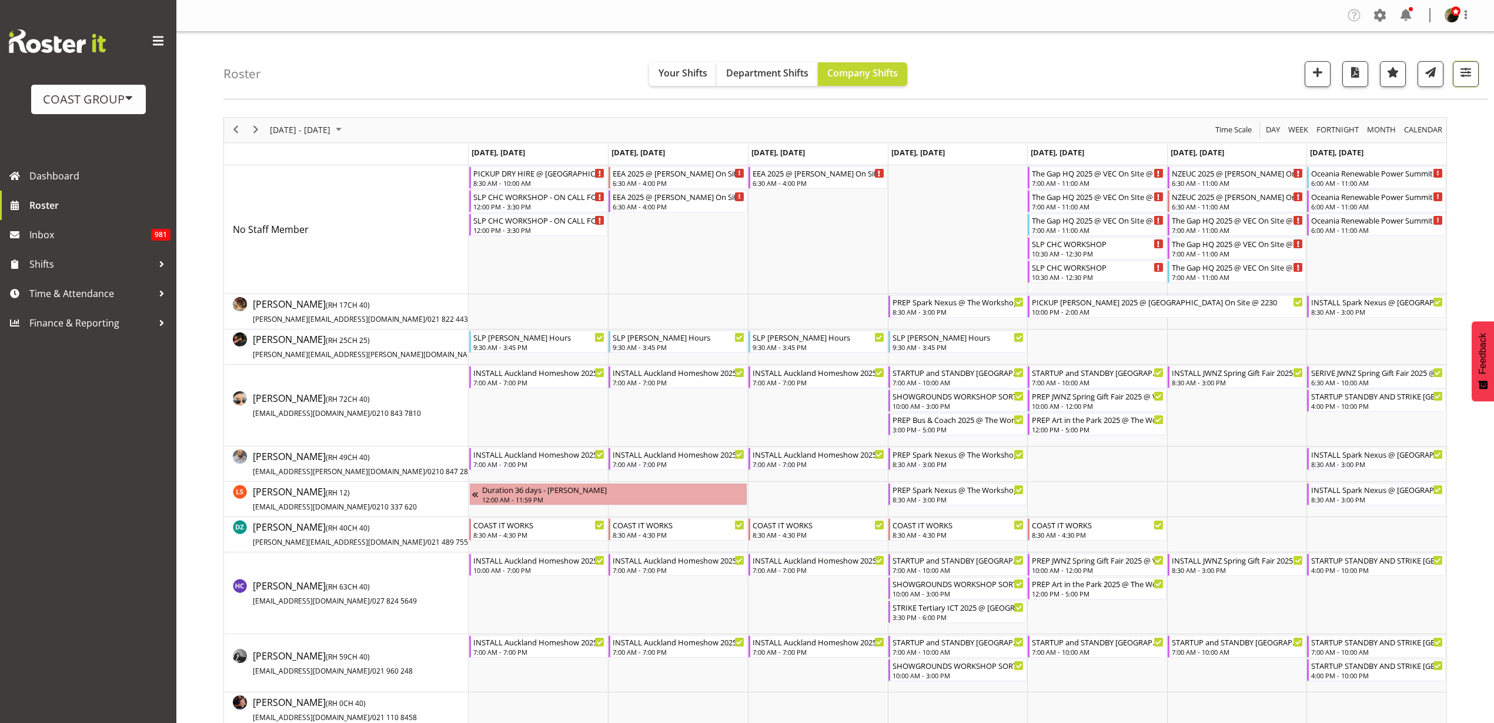
click at [1461, 67] on span "button" at bounding box center [1466, 72] width 15 height 15
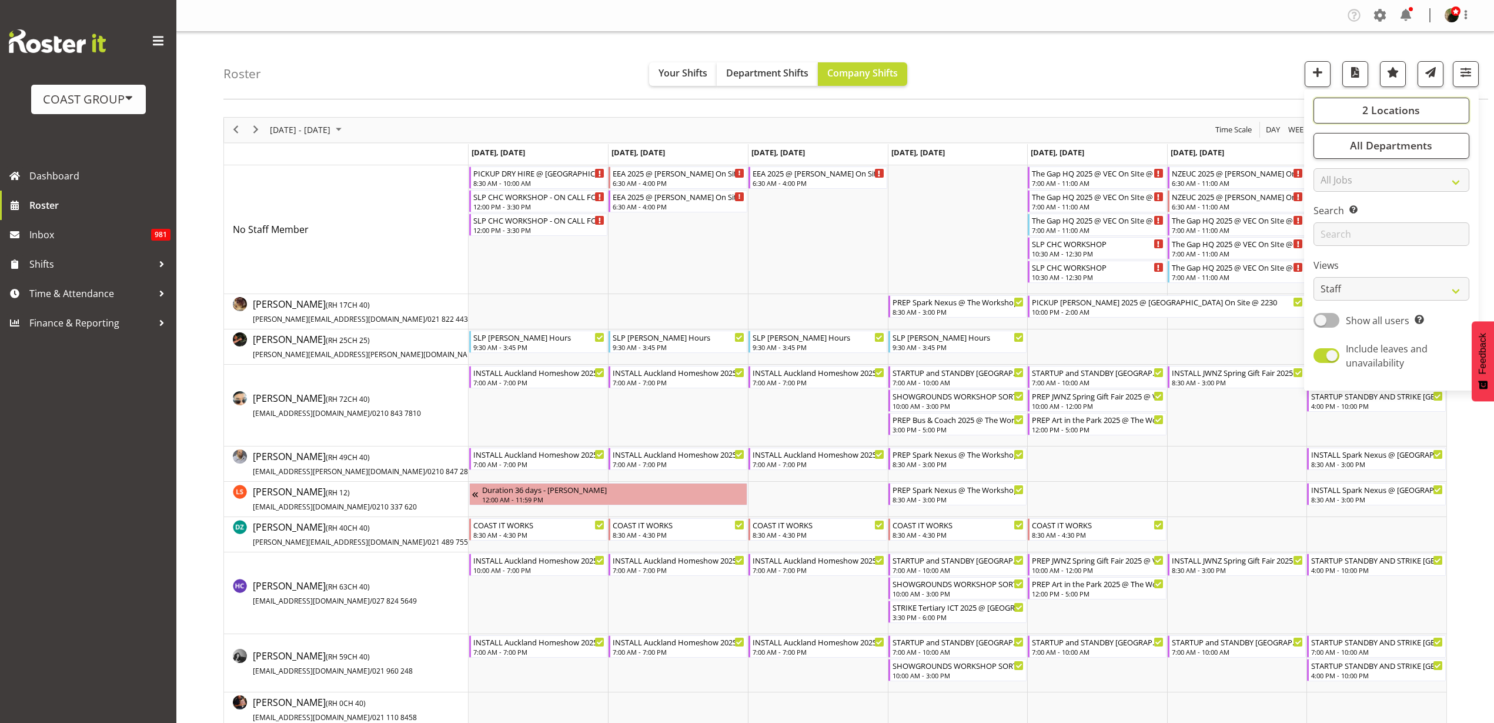
click at [1406, 104] on span "2 Locations" at bounding box center [1392, 110] width 58 height 14
click at [1329, 154] on span at bounding box center [1327, 153] width 9 height 9
click at [1329, 154] on input "SLP CHC" at bounding box center [1327, 154] width 8 height 8
checkbox input "false"
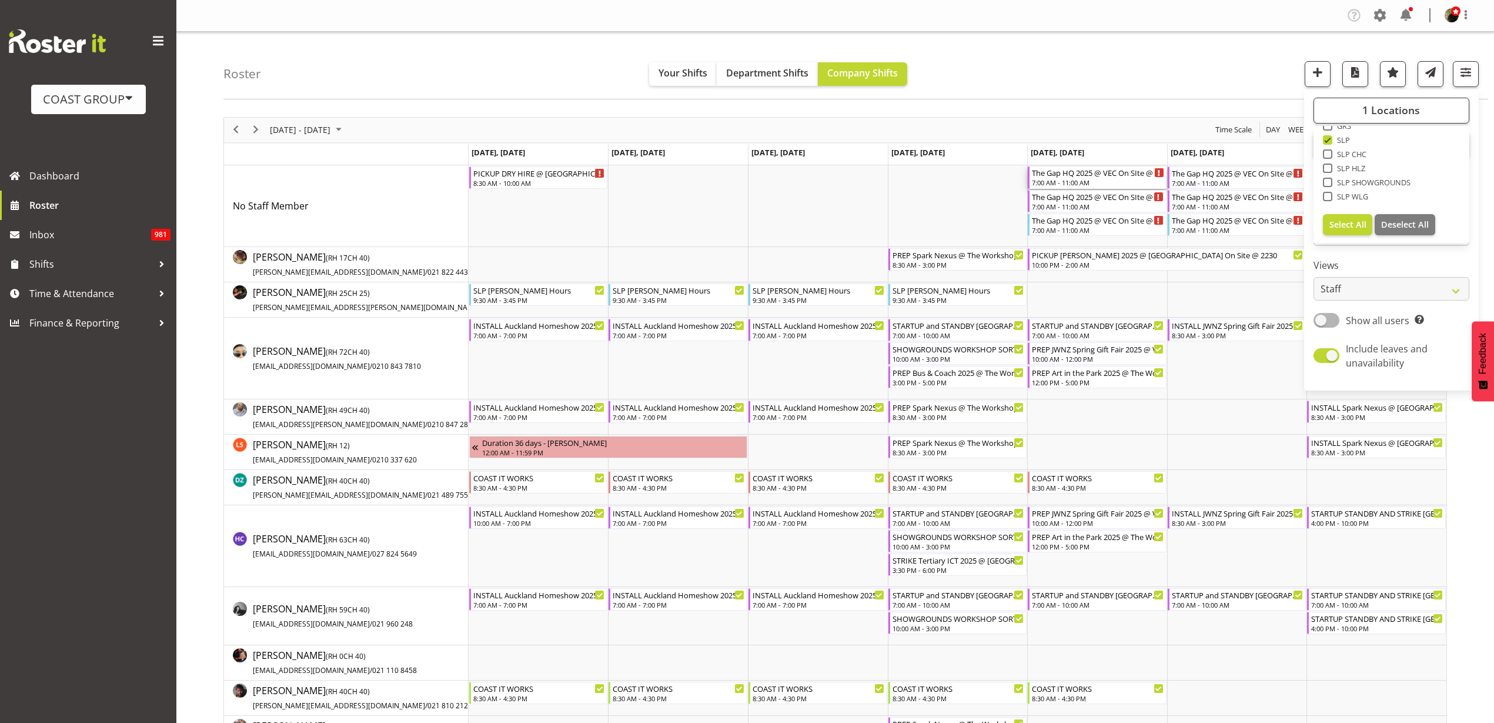
click at [1072, 182] on div "7:00 AM - 11:00 AM" at bounding box center [1098, 182] width 132 height 9
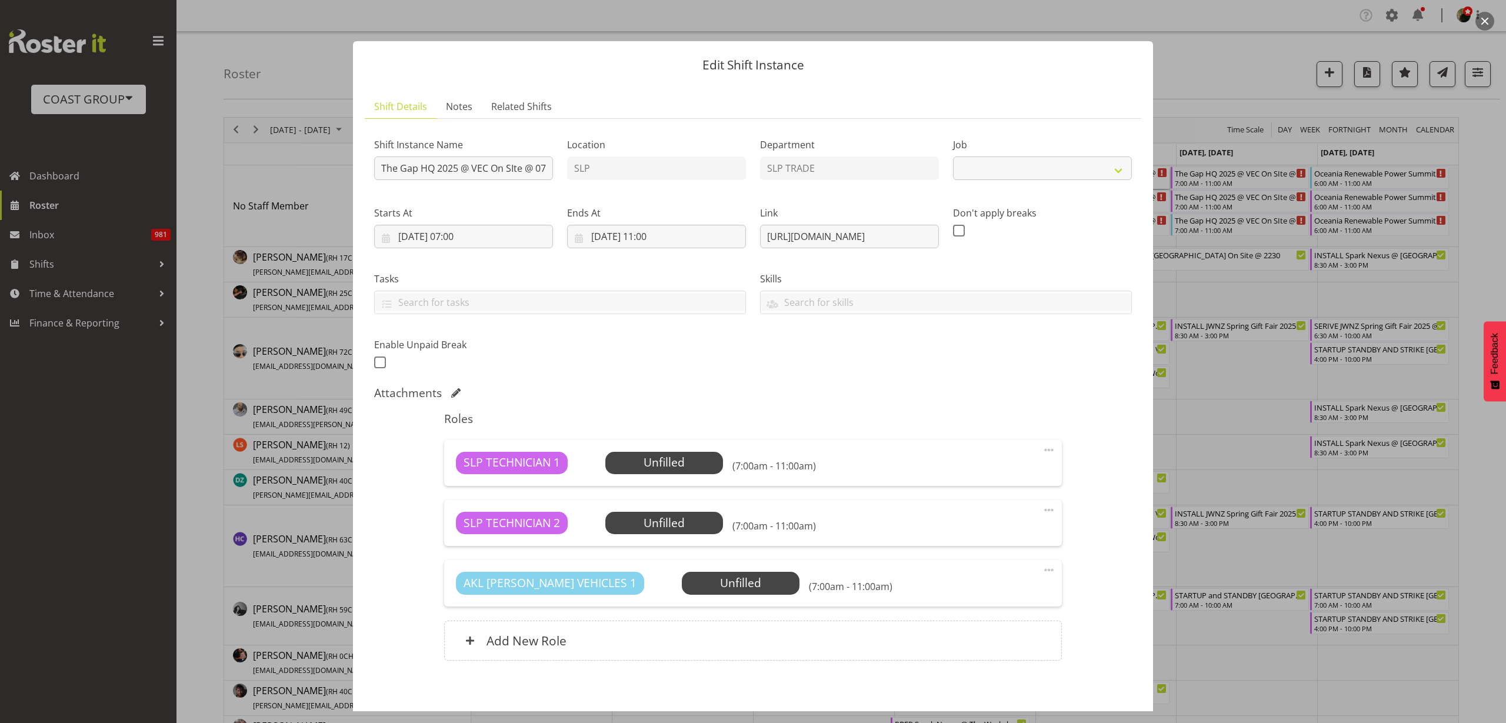
select select "10541"
click at [379, 168] on input "The Gap HQ 2025 @ VEC On SIte @ 0730" at bounding box center [463, 168] width 179 height 24
type input "STARTUP The Gap HQ 2025 @ VEC On SIte @ 0730"
click at [660, 244] on input "12/09/2025, 11:00" at bounding box center [656, 237] width 179 height 24
click at [657, 483] on select "00 01 02 03 04 05 06 07 08 09 10 11 12 13 14 15 16 17 18 19 20 21 22 23" at bounding box center [656, 485] width 26 height 24
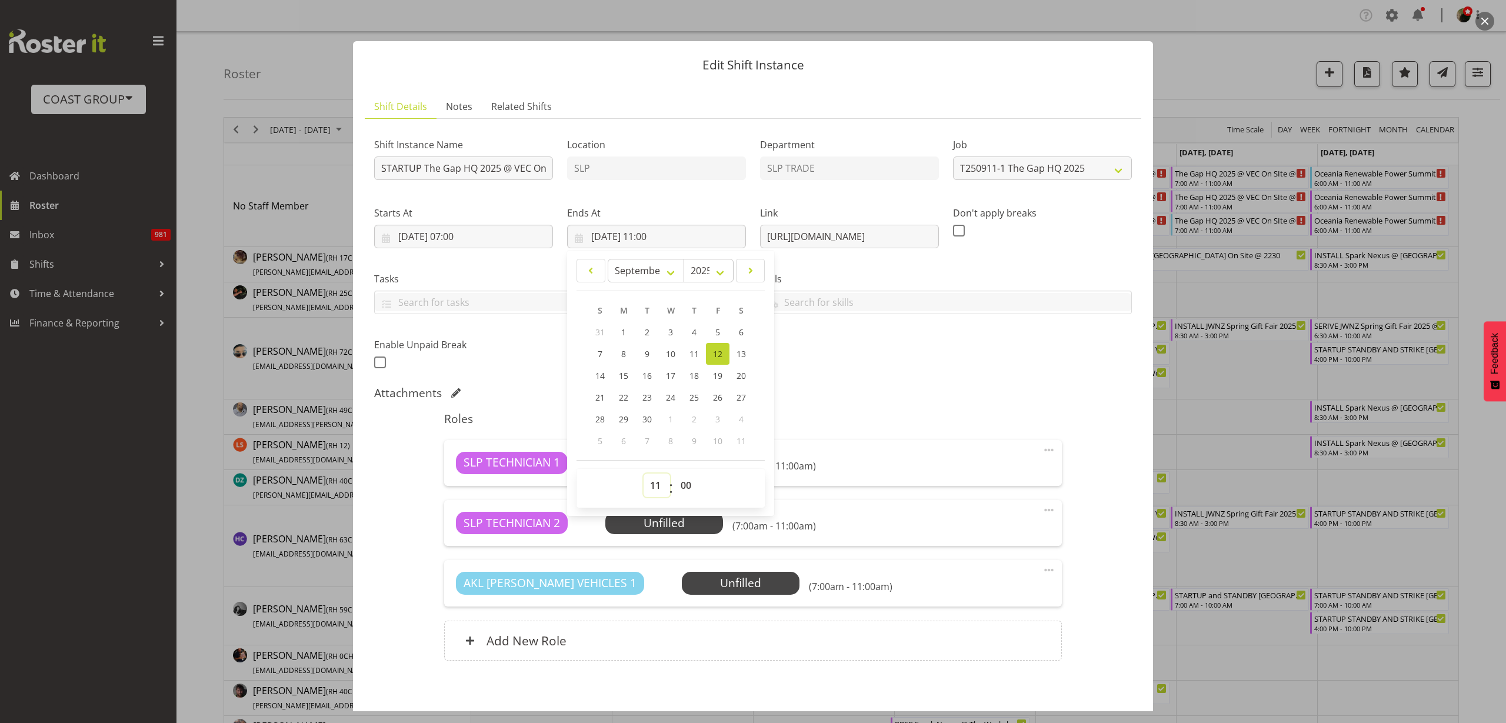
select select "8"
click at [643, 473] on select "00 01 02 03 04 05 06 07 08 09 10 11 12 13 14 15 16 17 18 19 20 21 22 23" at bounding box center [656, 485] width 26 height 24
type input "12/09/2025, 08:00"
select select "30"
type input "12/09/2025, 08:30"
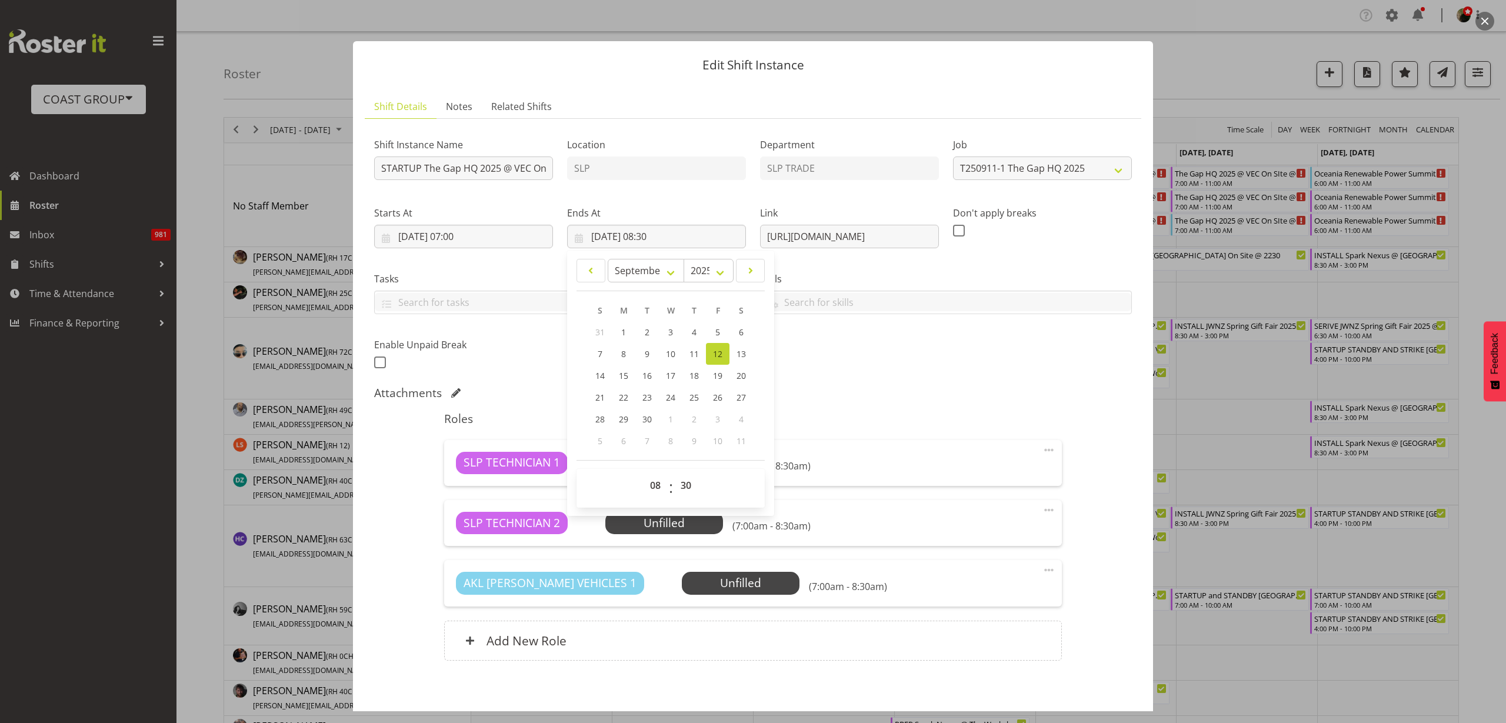
click at [1042, 510] on span at bounding box center [1049, 510] width 14 height 14
click at [997, 574] on link "Delete" at bounding box center [999, 578] width 113 height 21
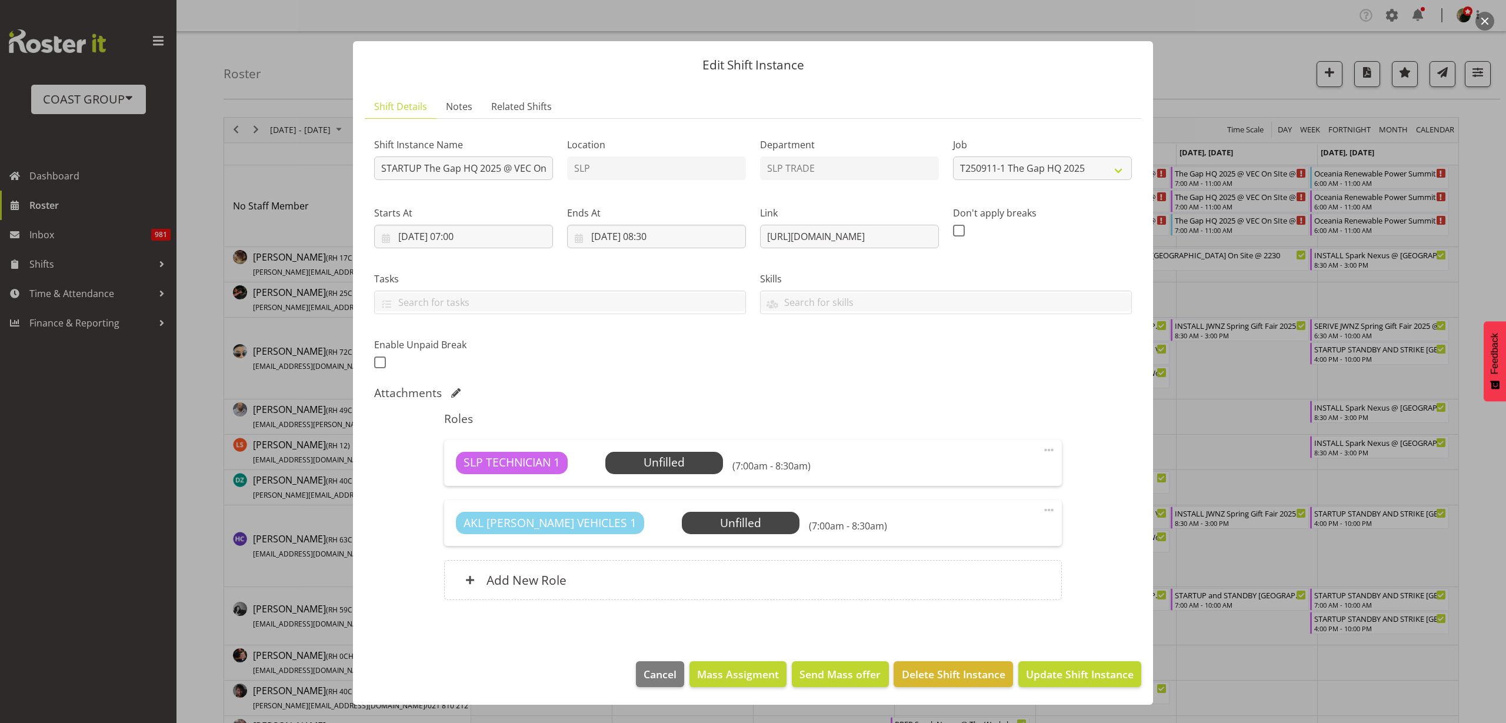
click at [0, 0] on span "Select Employee" at bounding box center [0, 0] width 0 height 0
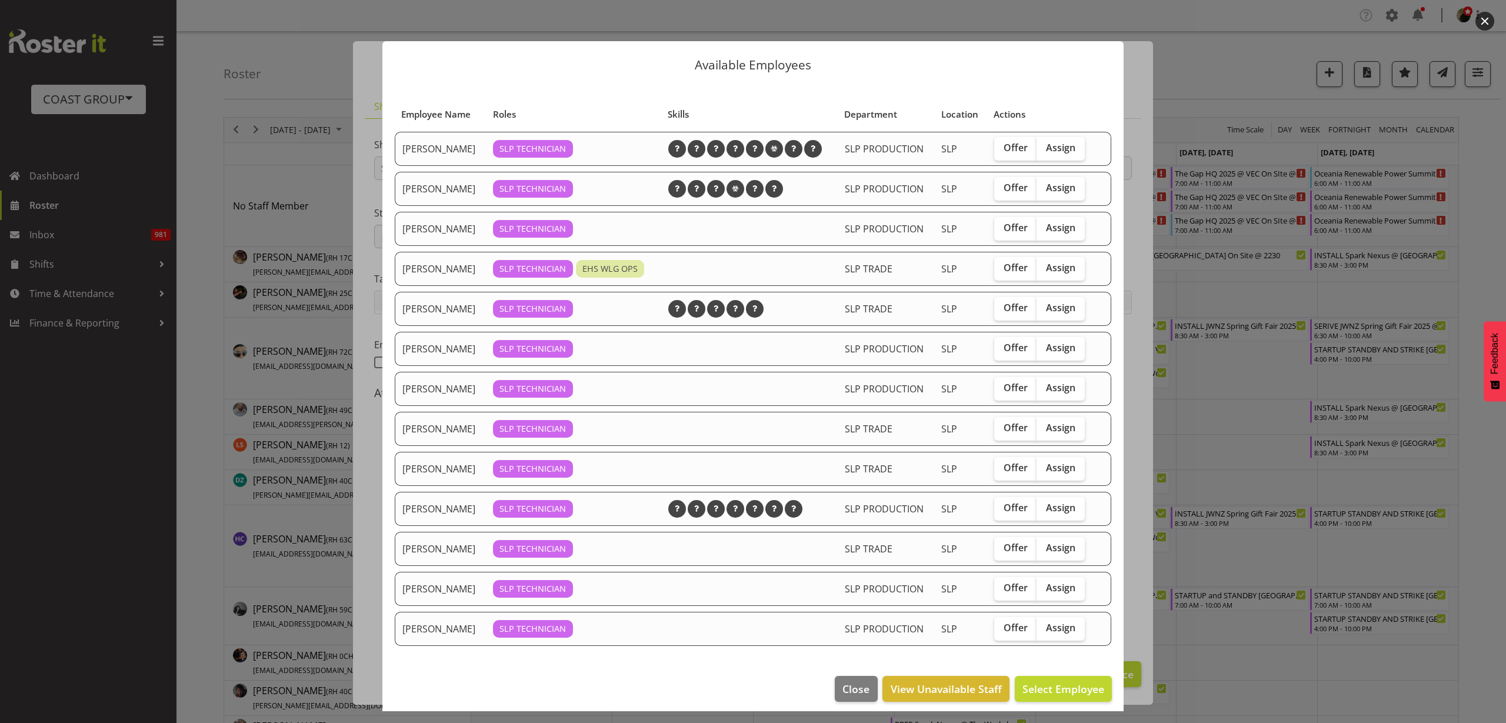
click at [1046, 427] on span "Assign" at bounding box center [1060, 428] width 29 height 12
click at [1042, 427] on input "Assign" at bounding box center [1040, 428] width 8 height 8
checkbox input "true"
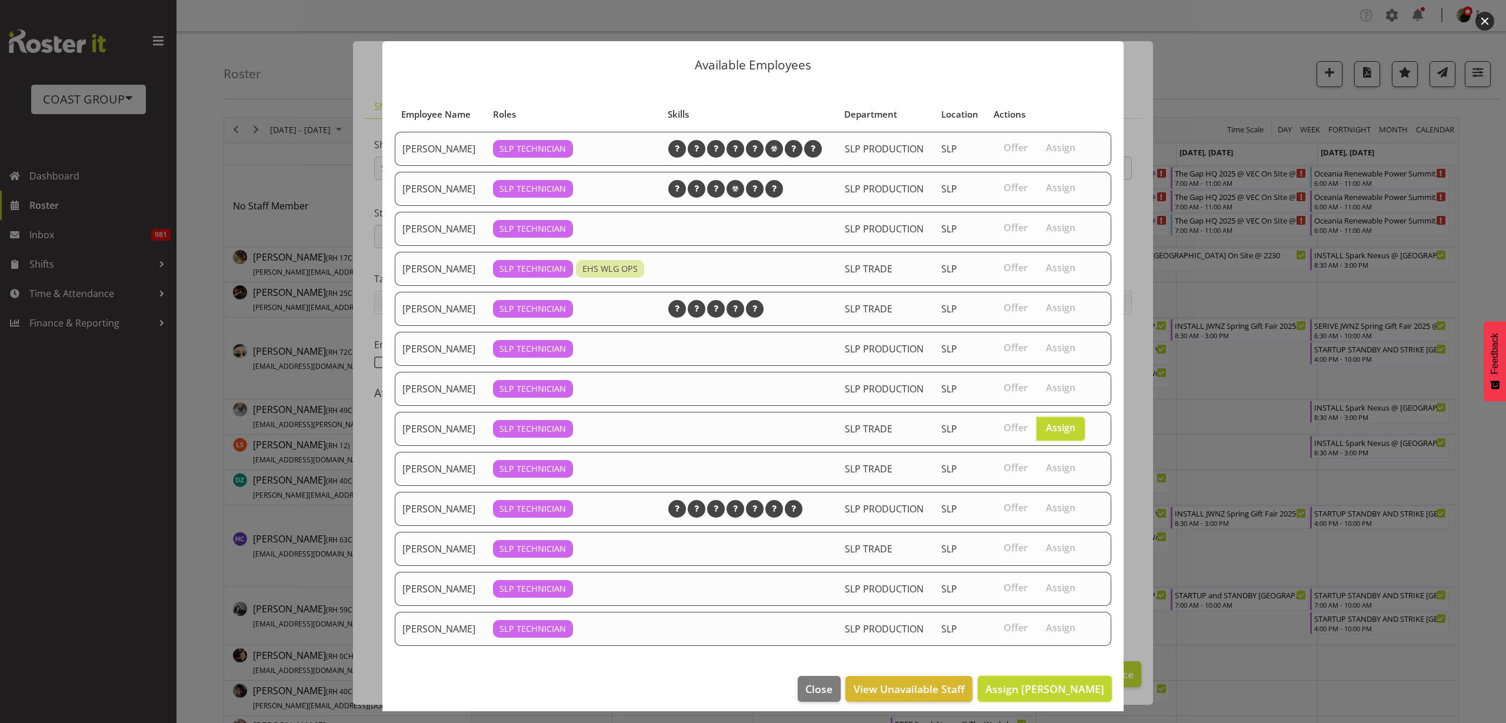
click at [1010, 688] on span "Assign Lance Ferguson" at bounding box center [1044, 689] width 119 height 14
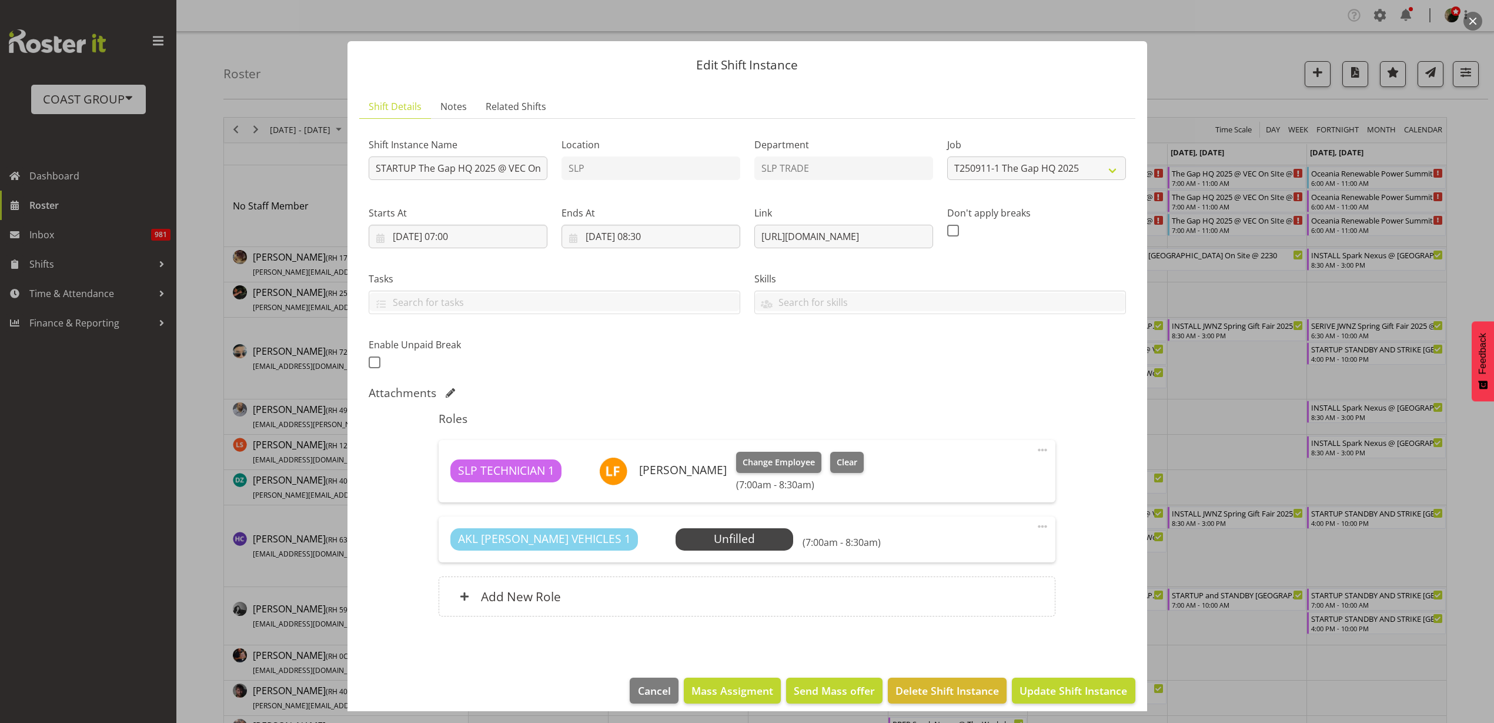
click at [0, 0] on span "Select Employee" at bounding box center [0, 0] width 0 height 0
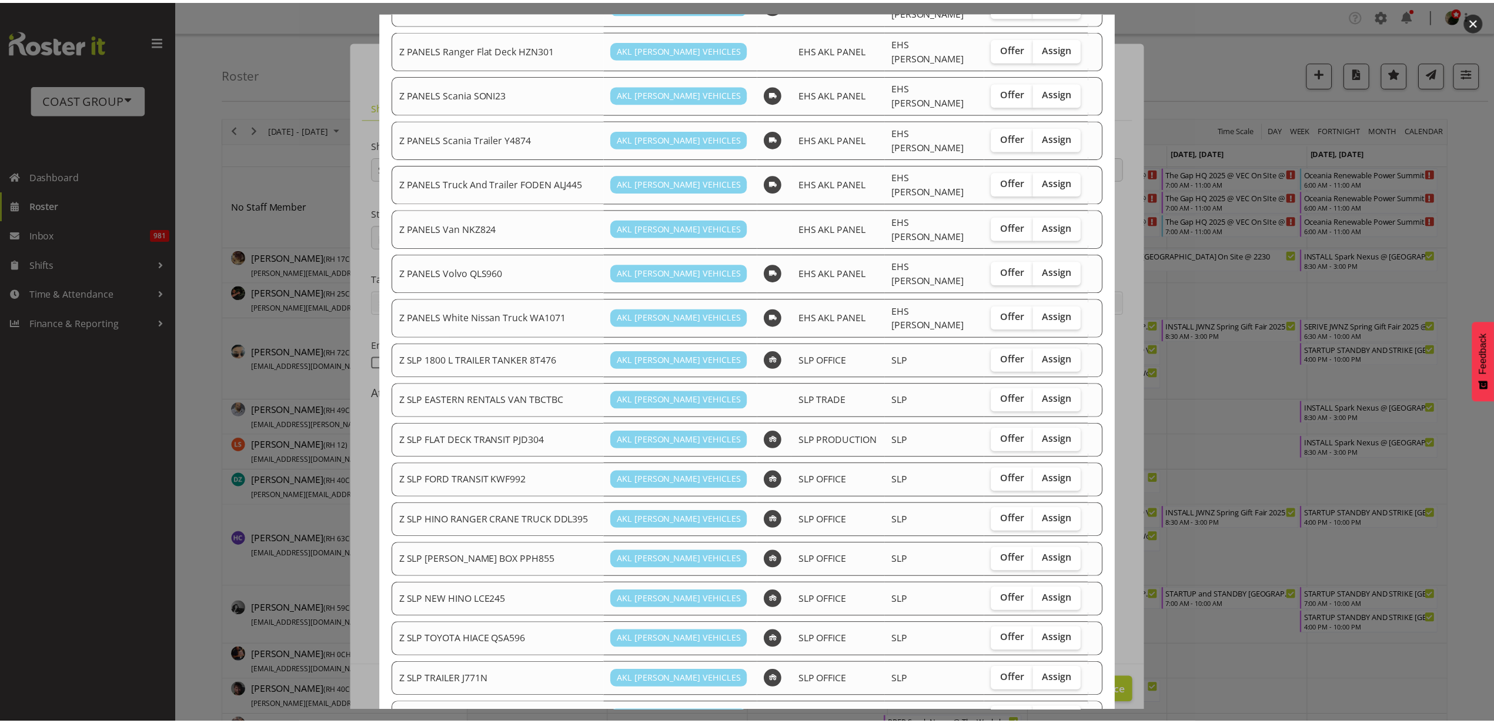
scroll to position [876, 0]
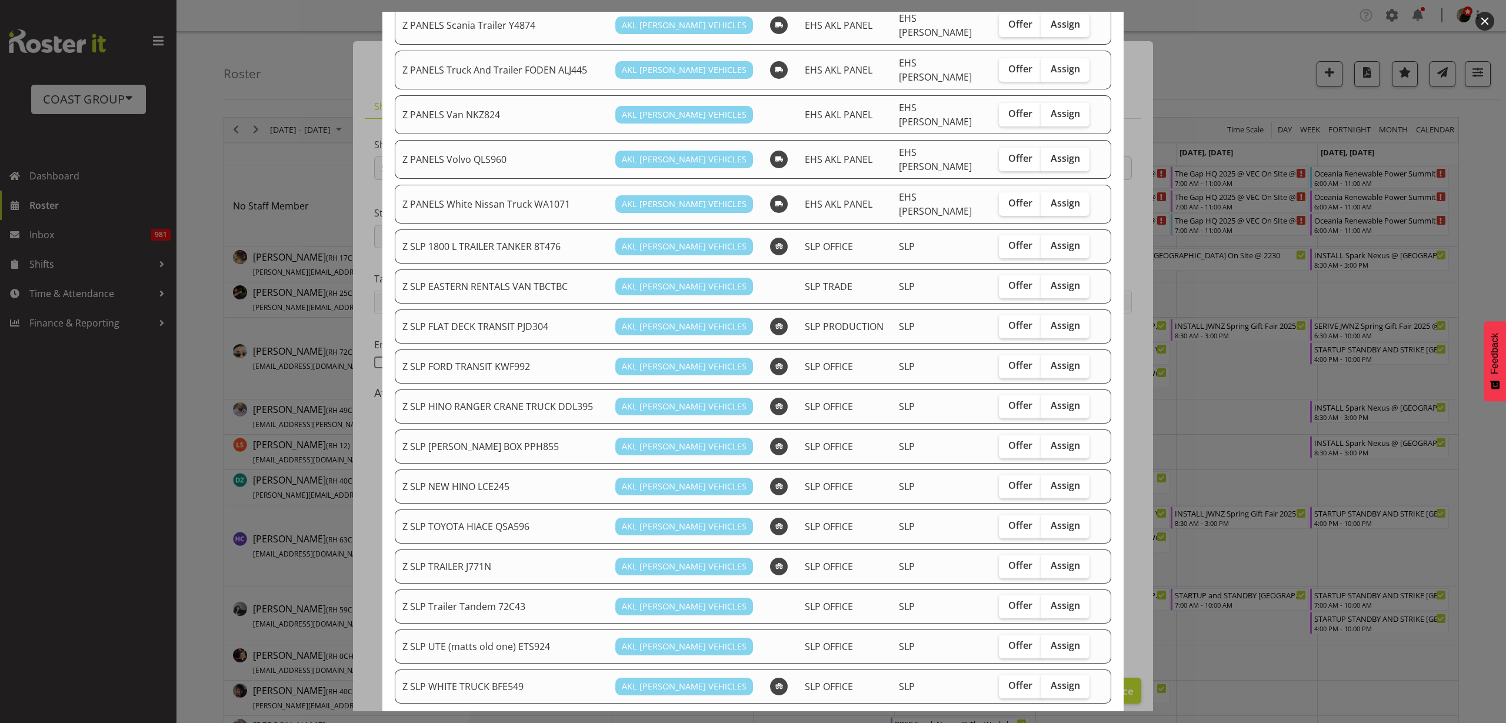
click at [1065, 519] on span "Assign" at bounding box center [1064, 525] width 29 height 12
click at [1049, 522] on input "Assign" at bounding box center [1045, 526] width 8 height 8
checkbox input "true"
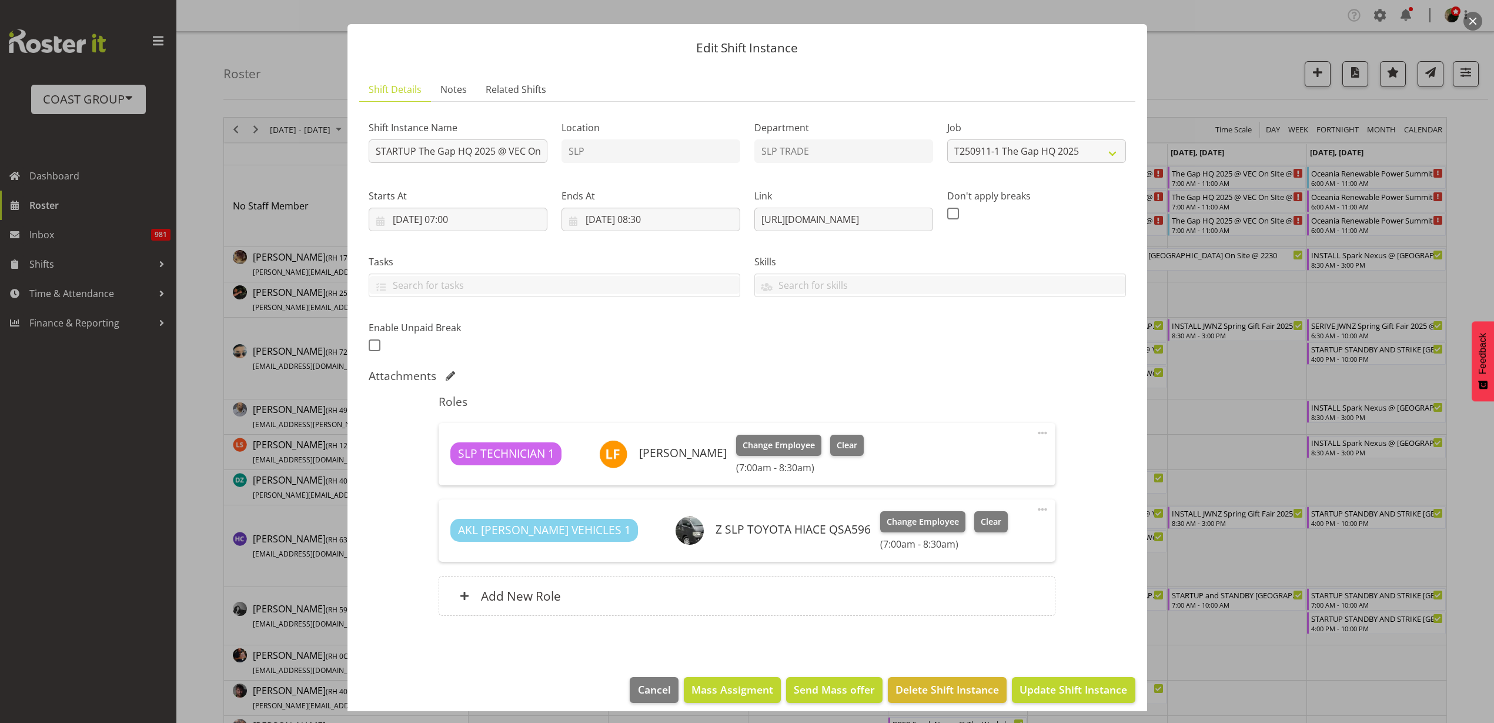
scroll to position [26, 0]
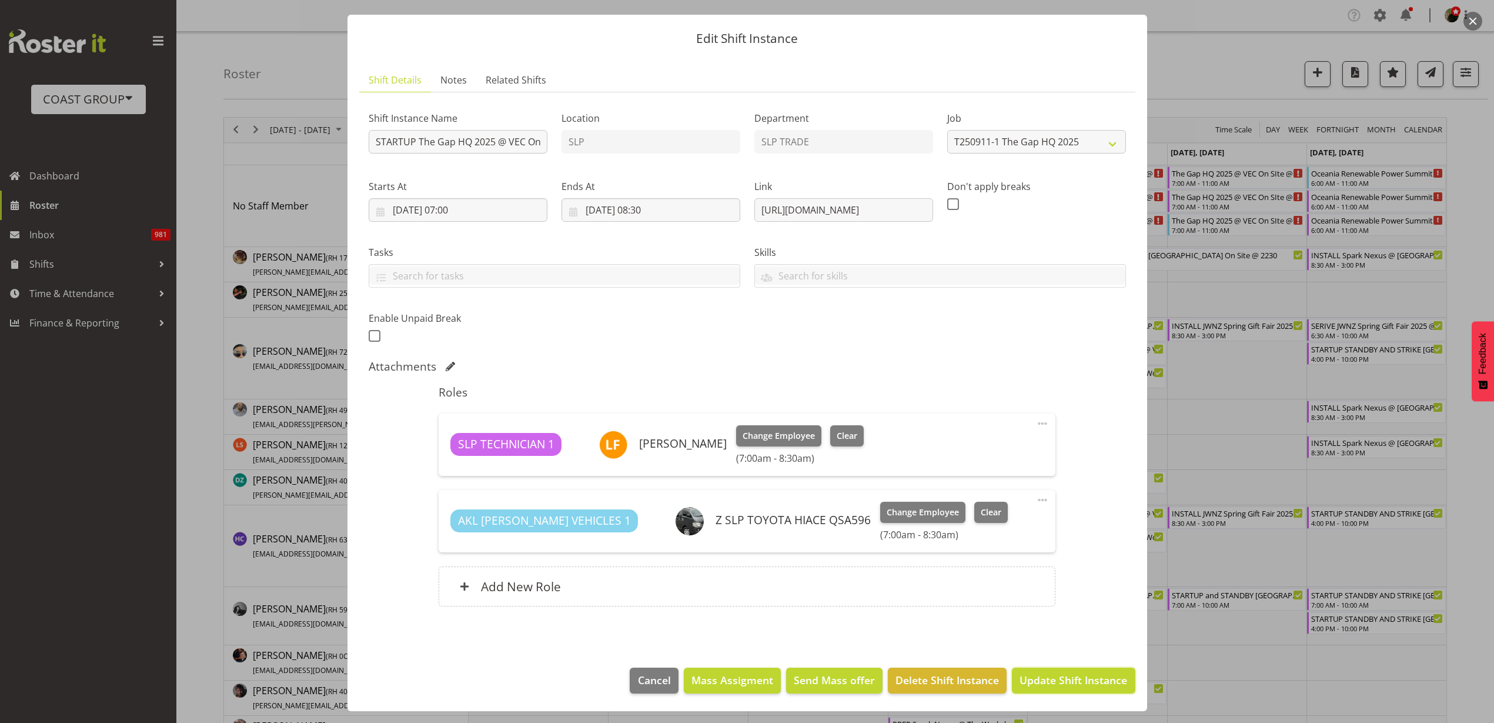
click at [1075, 680] on span "Update Shift Instance" at bounding box center [1074, 679] width 108 height 15
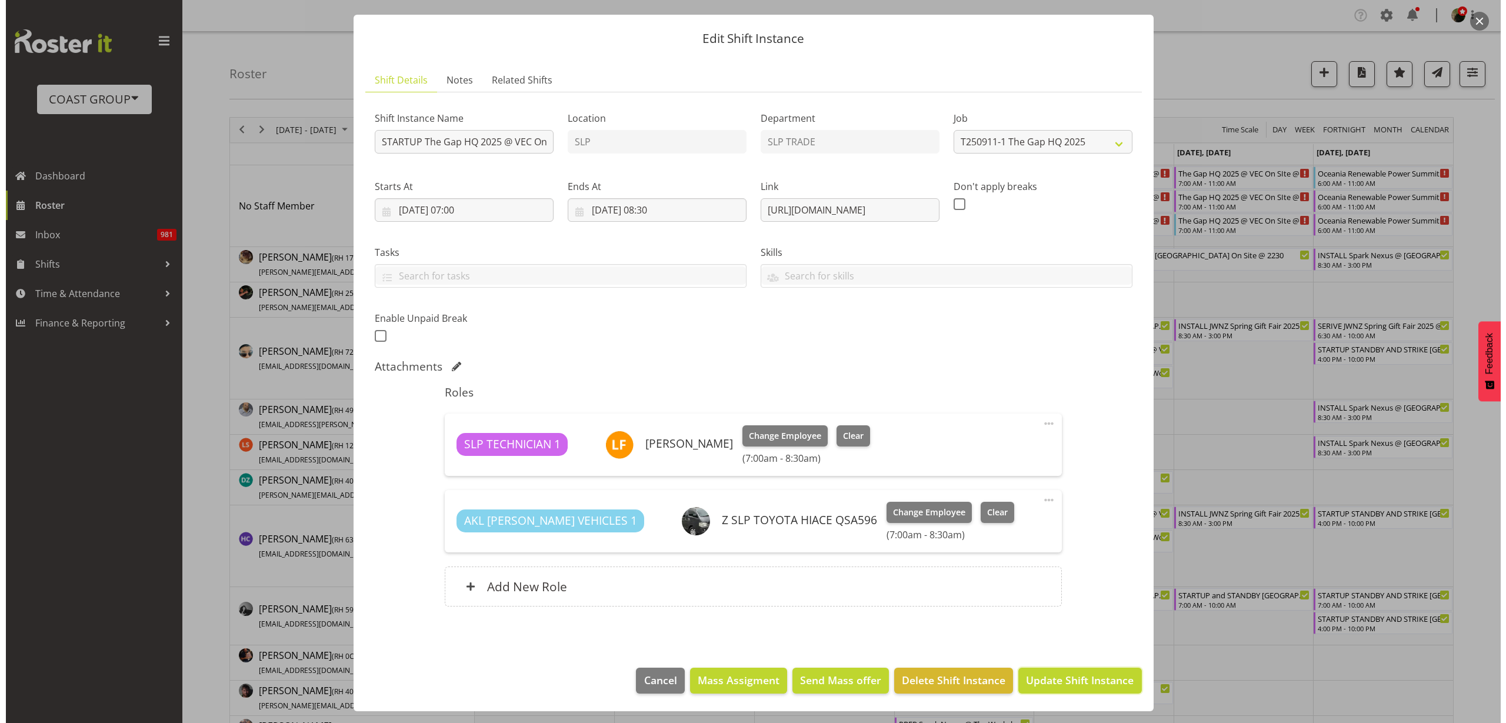
scroll to position [0, 0]
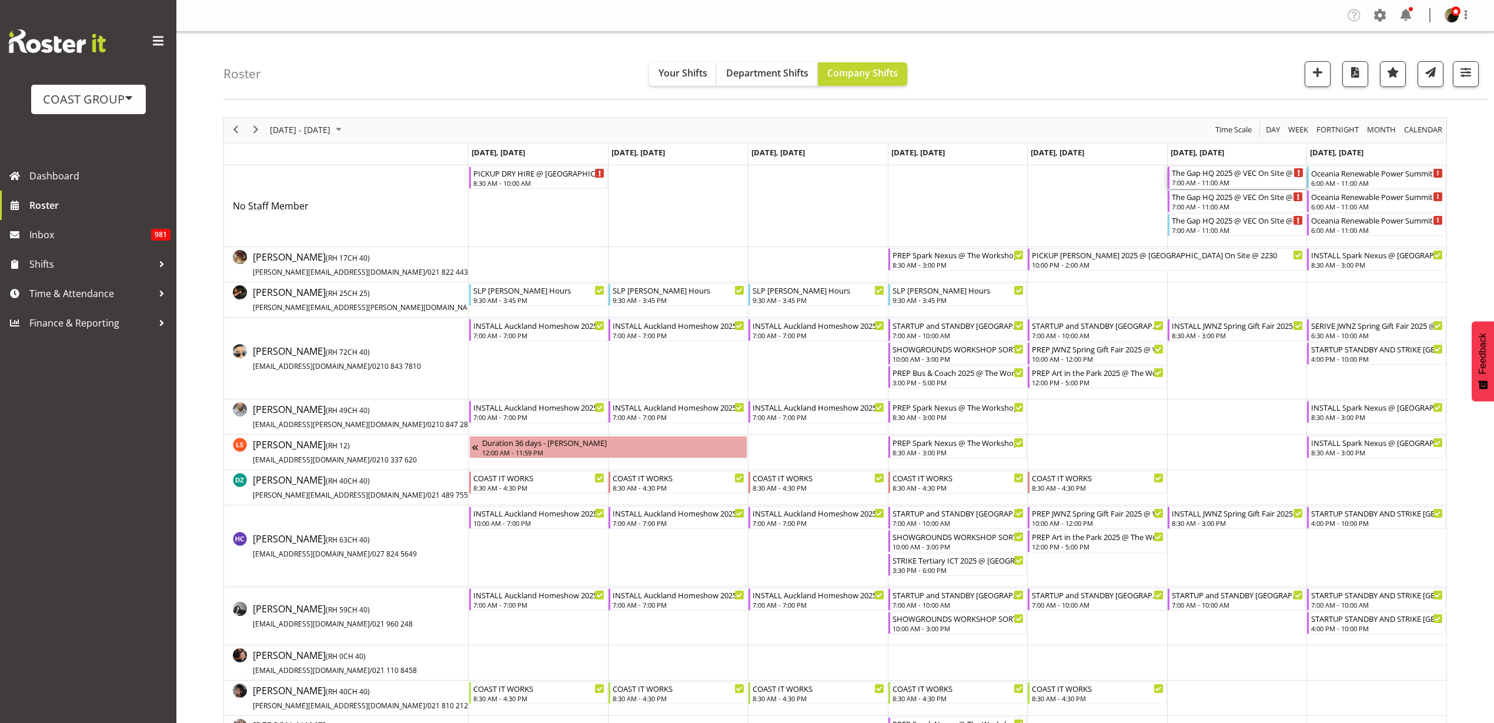
click at [1247, 178] on div "The Gap HQ 2025 @ VEC On SIte @ 0730 7:00 AM - 11:00 AM" at bounding box center [1238, 177] width 132 height 22
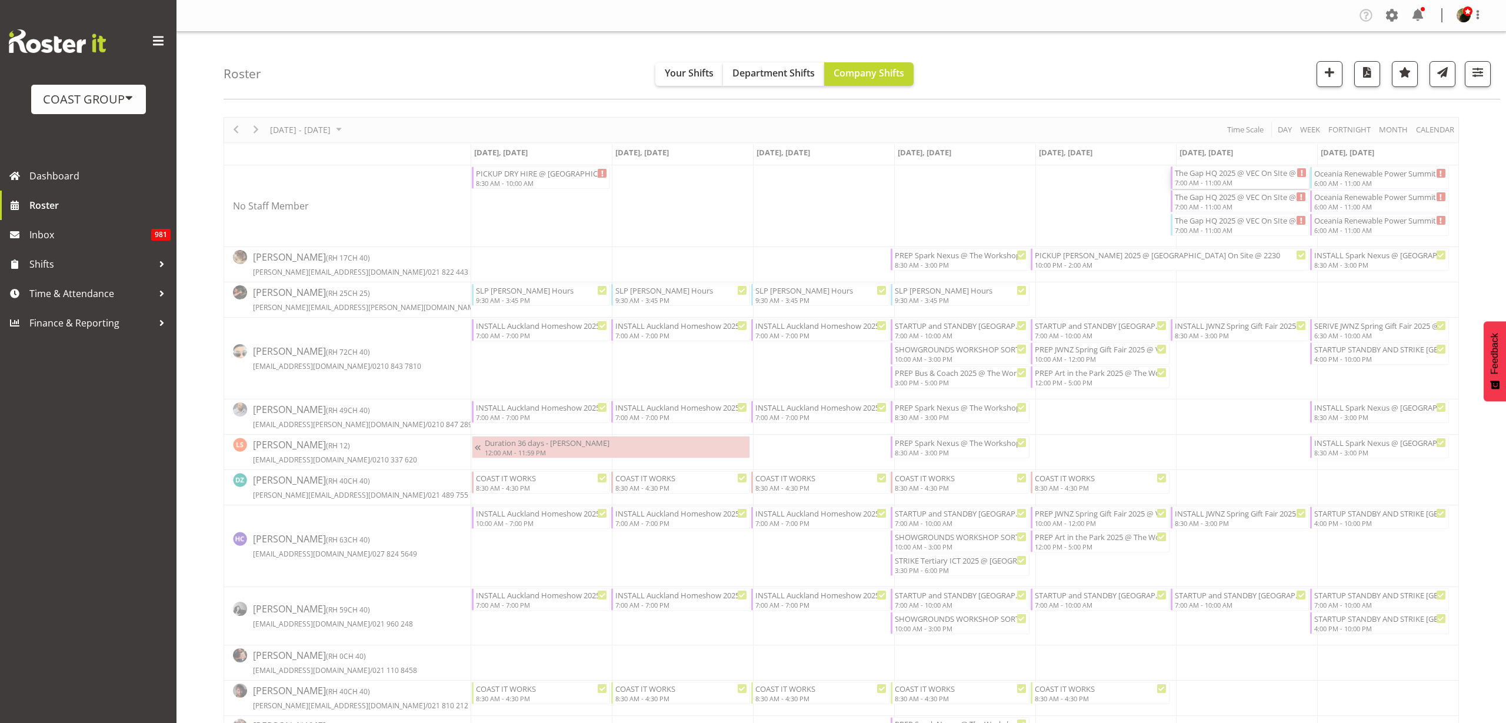
select select
select select "8"
select select "2025"
select select "7"
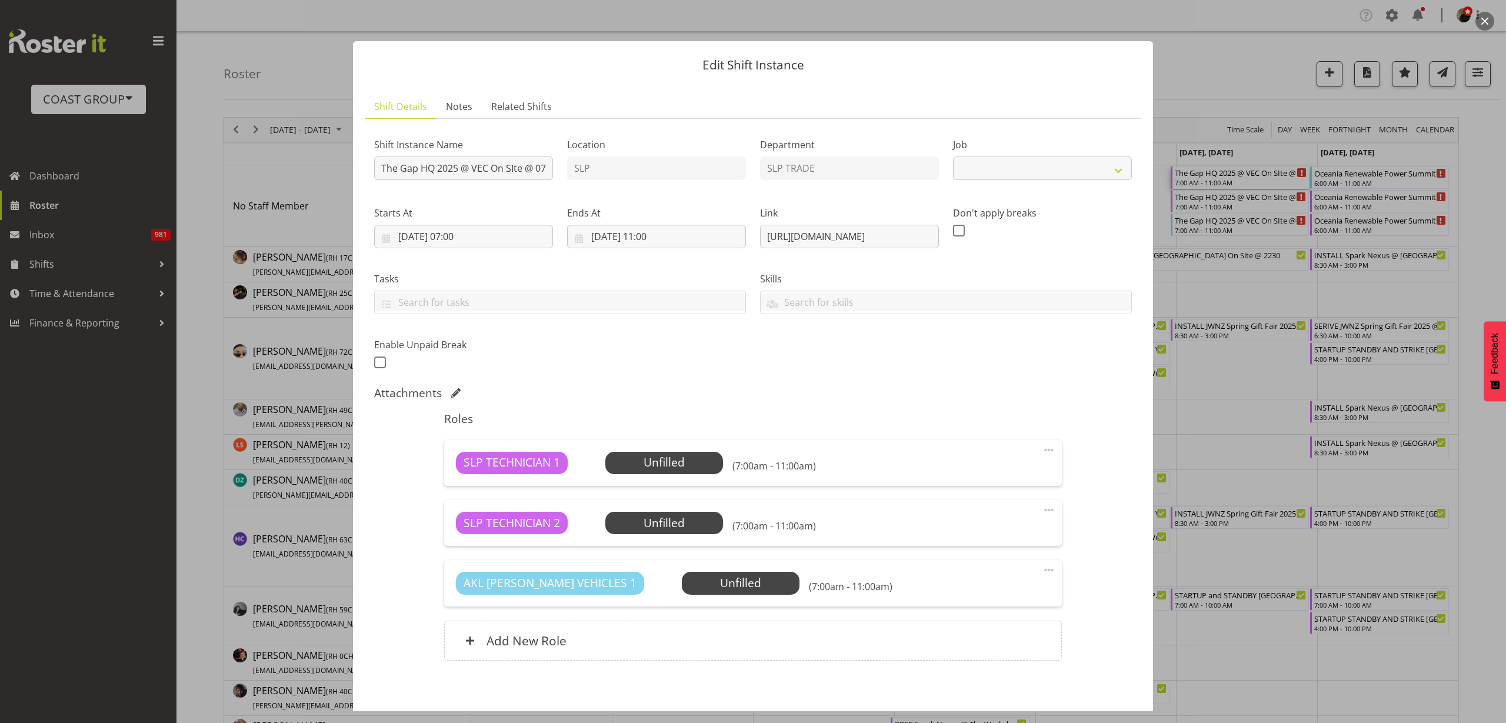
select select "10541"
click at [378, 167] on input "The Gap HQ 2025 @ VEC On SIte @ 0730" at bounding box center [463, 168] width 179 height 24
type input "STRIKE The Gap HQ 2025 @ VEC On SIte @ 1600"
click at [445, 237] on input "13/09/2025, 07:00" at bounding box center [463, 237] width 179 height 24
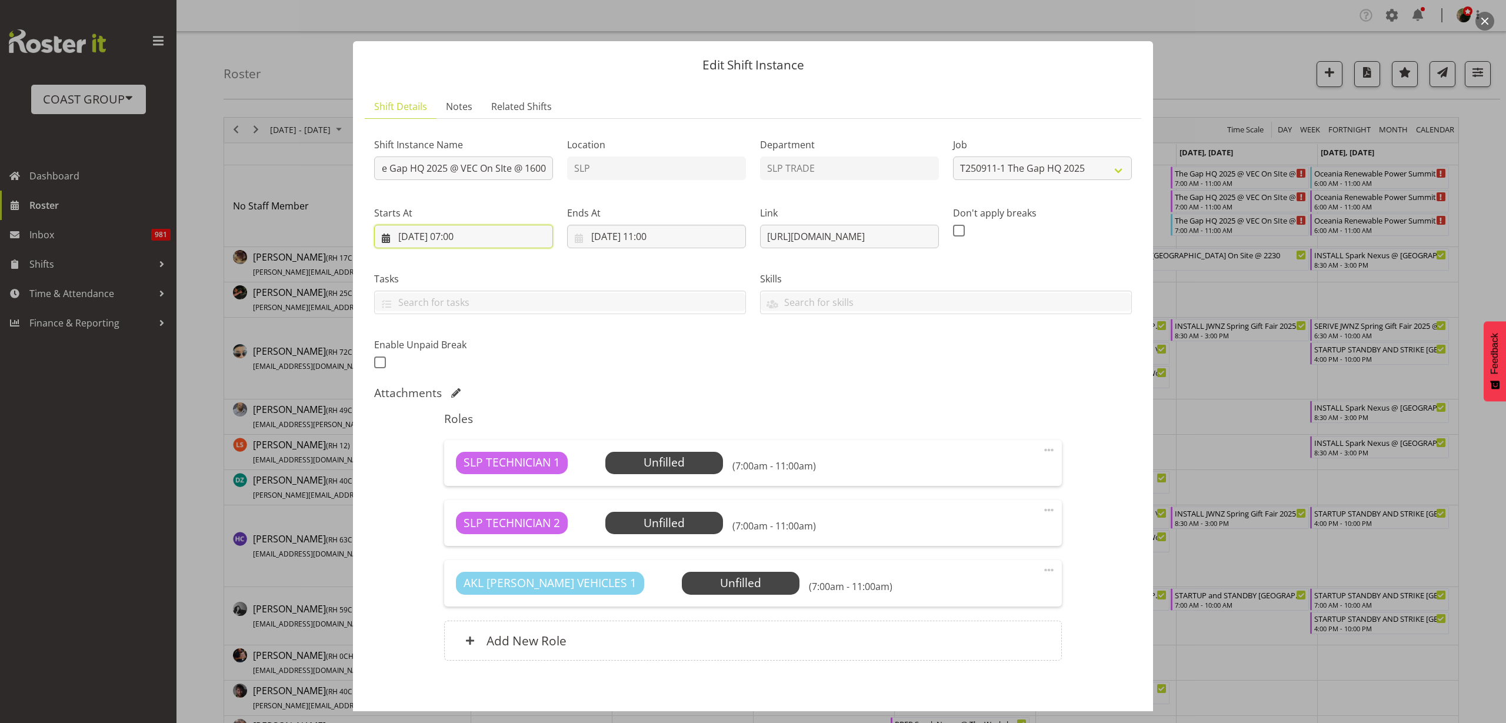
scroll to position [0, 0]
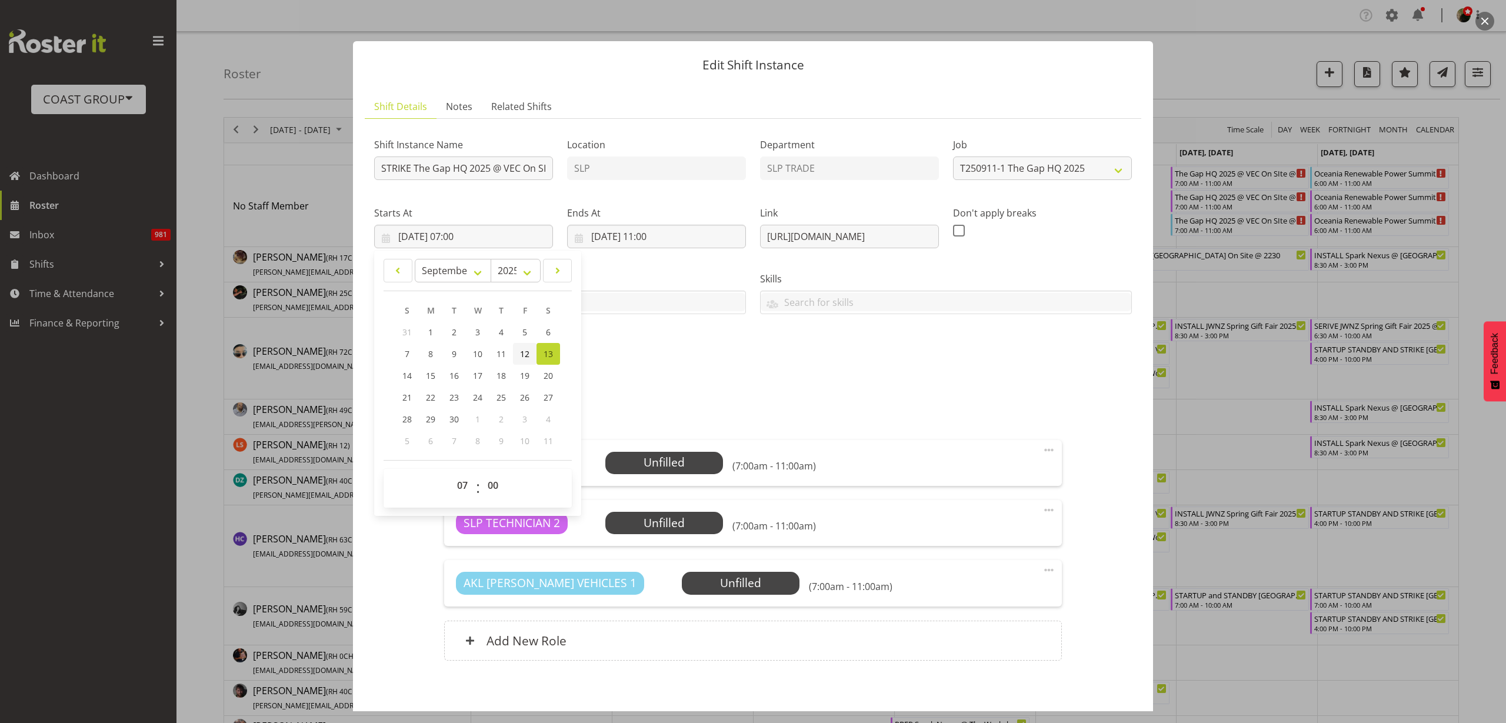
click at [526, 354] on span "12" at bounding box center [524, 353] width 9 height 11
type input "12/09/2025, 07:00"
click at [459, 484] on select "00 01 02 03 04 05 06 07 08 09 10 11 12 13 14 15 16 17 18 19 20 21 22 23" at bounding box center [464, 485] width 26 height 24
select select "15"
click at [451, 473] on select "00 01 02 03 04 05 06 07 08 09 10 11 12 13 14 15 16 17 18 19 20 21 22 23" at bounding box center [464, 485] width 26 height 24
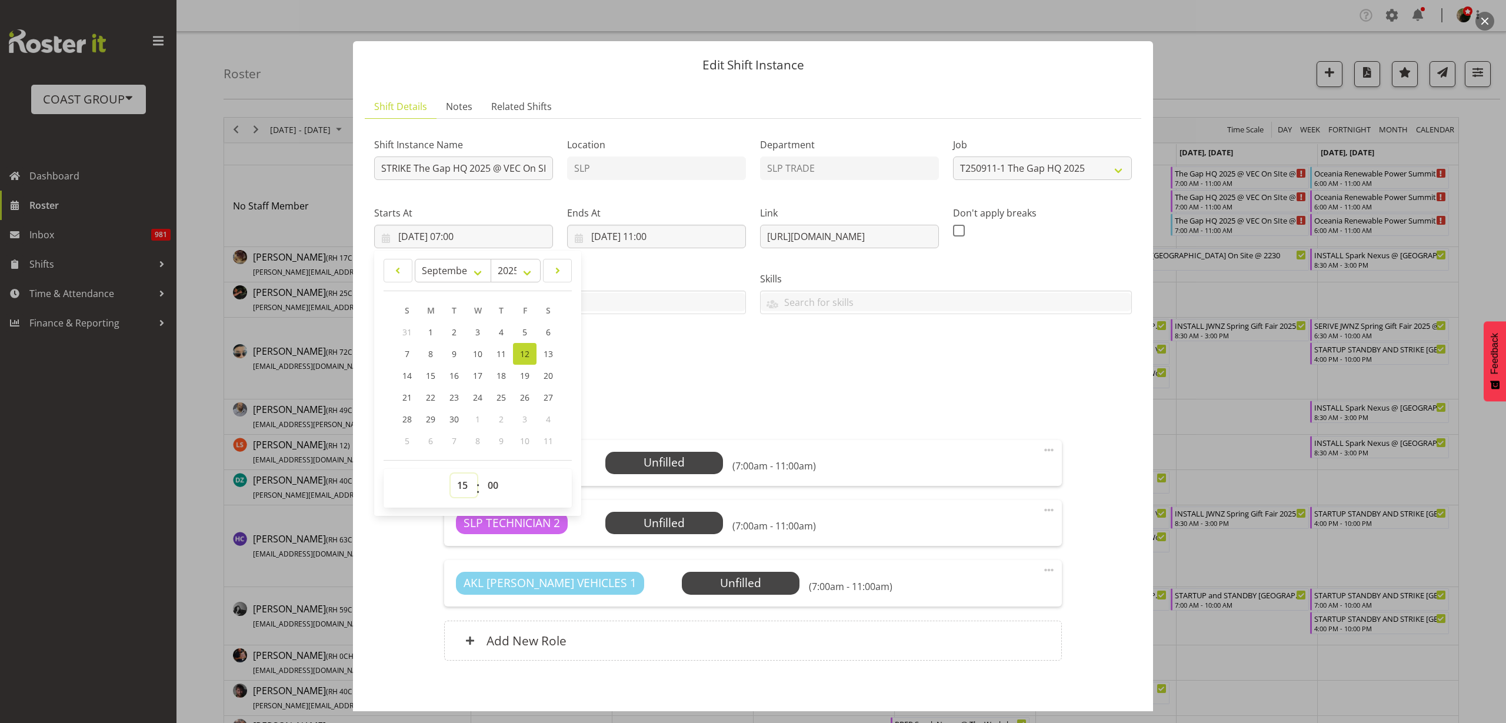
type input "12/09/2025, 15:00"
select select "30"
type input "[DATE] 15:30"
click at [645, 231] on input "13/09/2025, 11:00" at bounding box center [656, 237] width 179 height 24
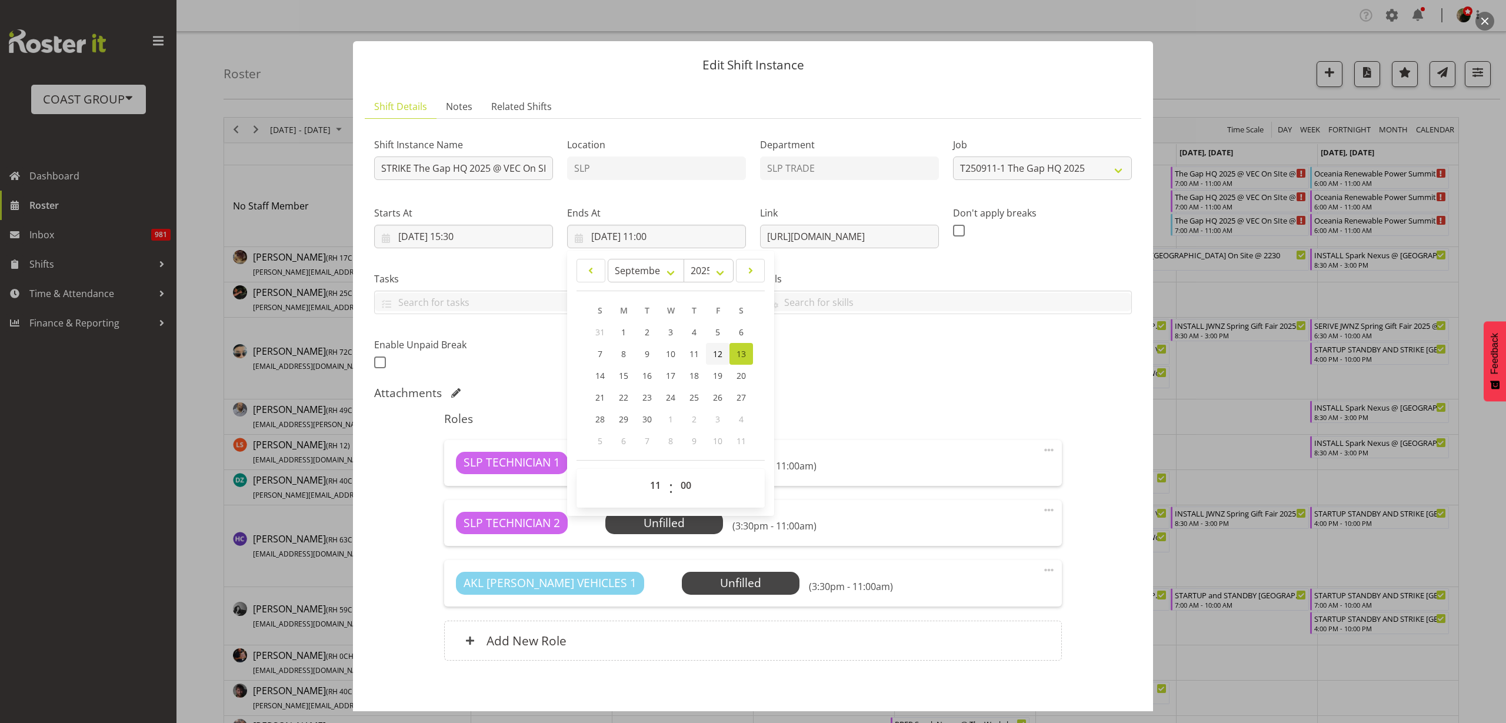
click at [718, 355] on span "12" at bounding box center [717, 353] width 9 height 11
type input "12/09/2025, 11:00"
click at [651, 484] on select "00 01 02 03 04 05 06 07 08 09 10 11 12 13 14 15 16 17 18 19 20 21 22 23" at bounding box center [656, 485] width 26 height 24
select select "17"
click at [643, 473] on select "00 01 02 03 04 05 06 07 08 09 10 11 12 13 14 15 16 17 18 19 20 21 22 23" at bounding box center [656, 485] width 26 height 24
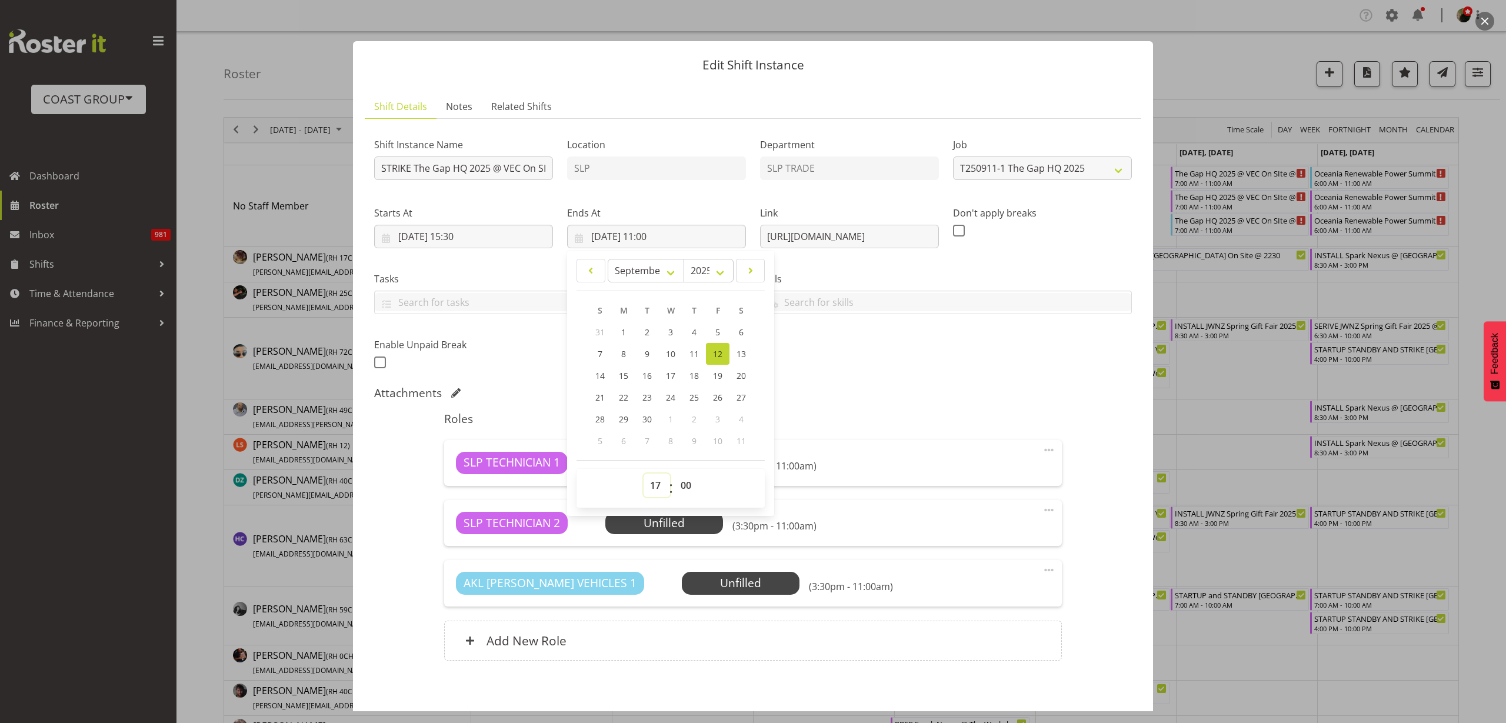
type input "12/09/2025, 17:00"
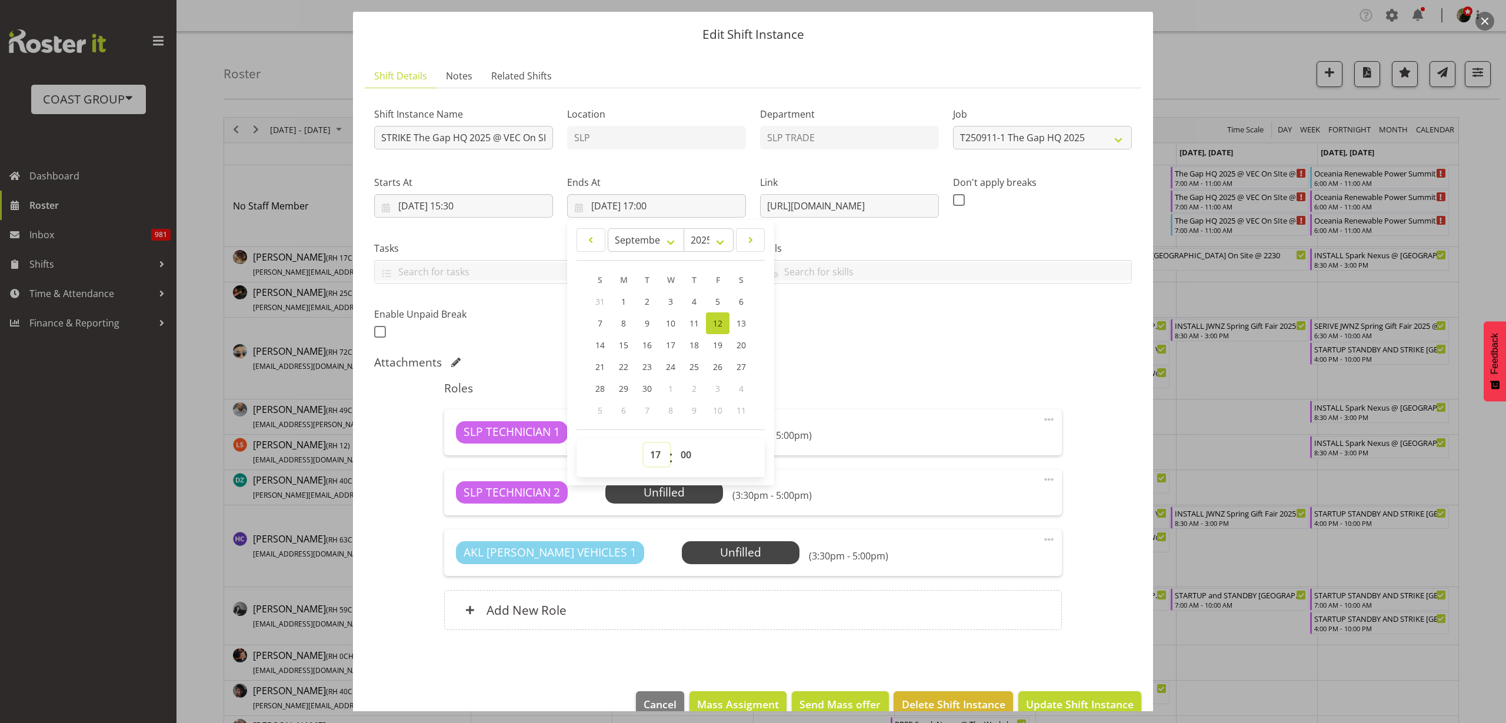
scroll to position [54, 0]
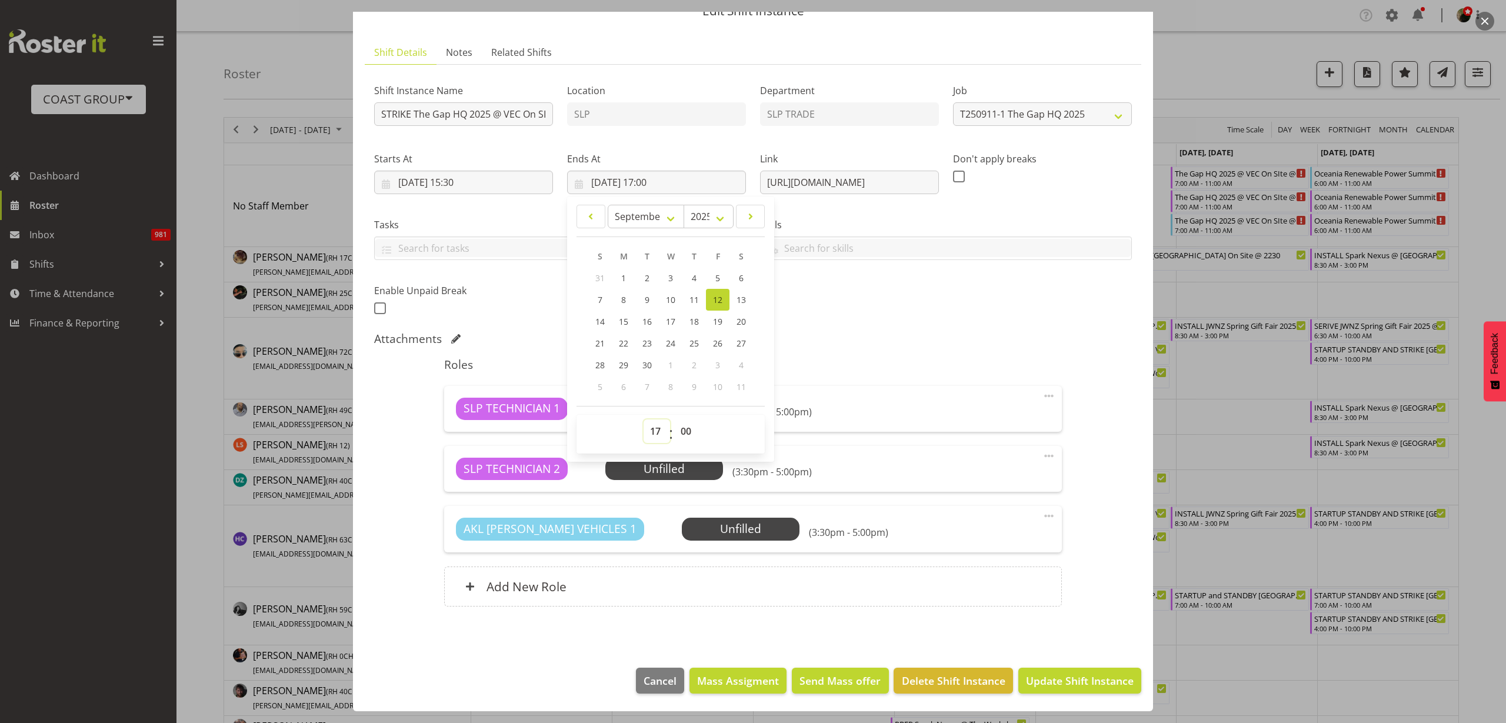
click at [657, 433] on select "00 01 02 03 04 05 06 07 08 09 10 11 12 13 14 15 16 17 18 19 20 21 22 23" at bounding box center [656, 431] width 26 height 24
select select "18"
click at [643, 419] on select "00 01 02 03 04 05 06 07 08 09 10 11 12 13 14 15 16 17 18 19 20 21 22 23" at bounding box center [656, 431] width 26 height 24
type input "[DATE] 18:00"
click at [1085, 684] on span "Update Shift Instance" at bounding box center [1080, 680] width 108 height 15
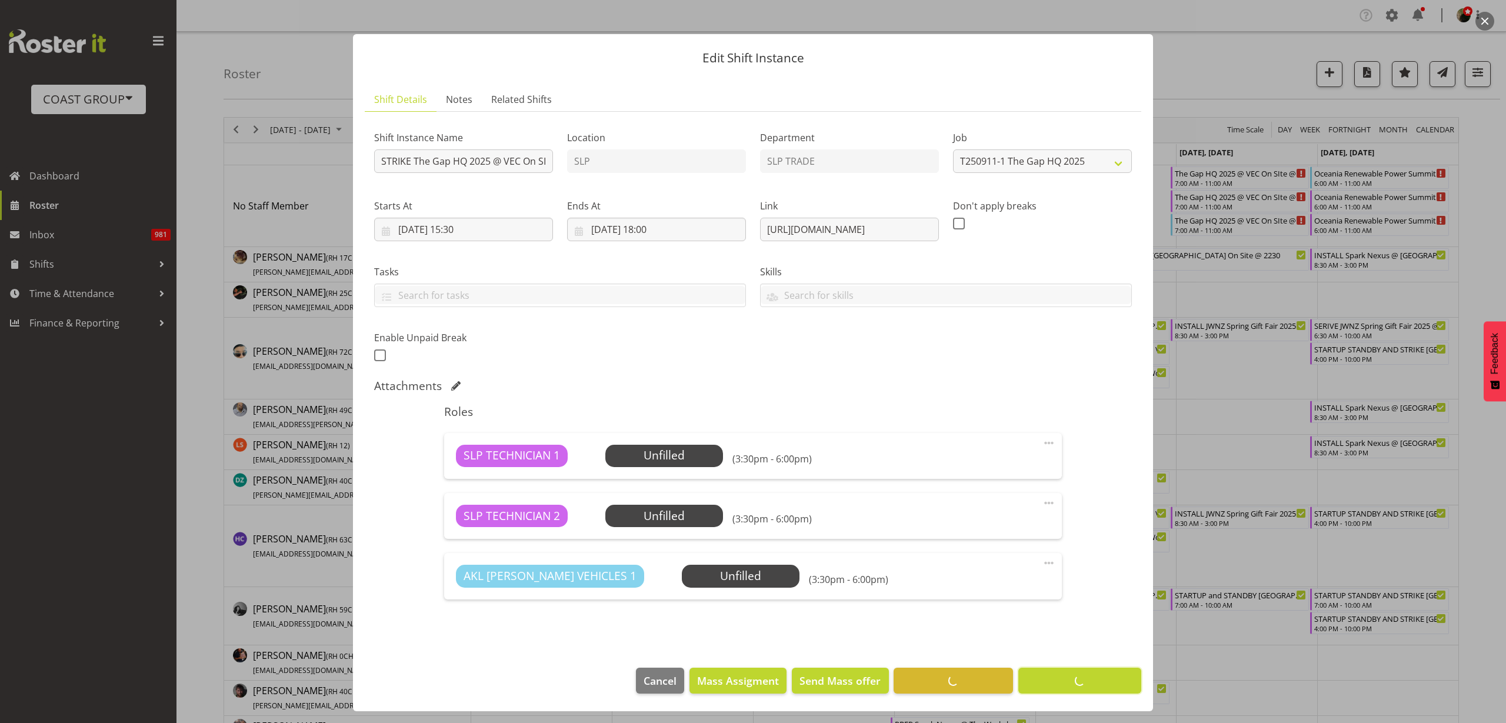
scroll to position [7, 0]
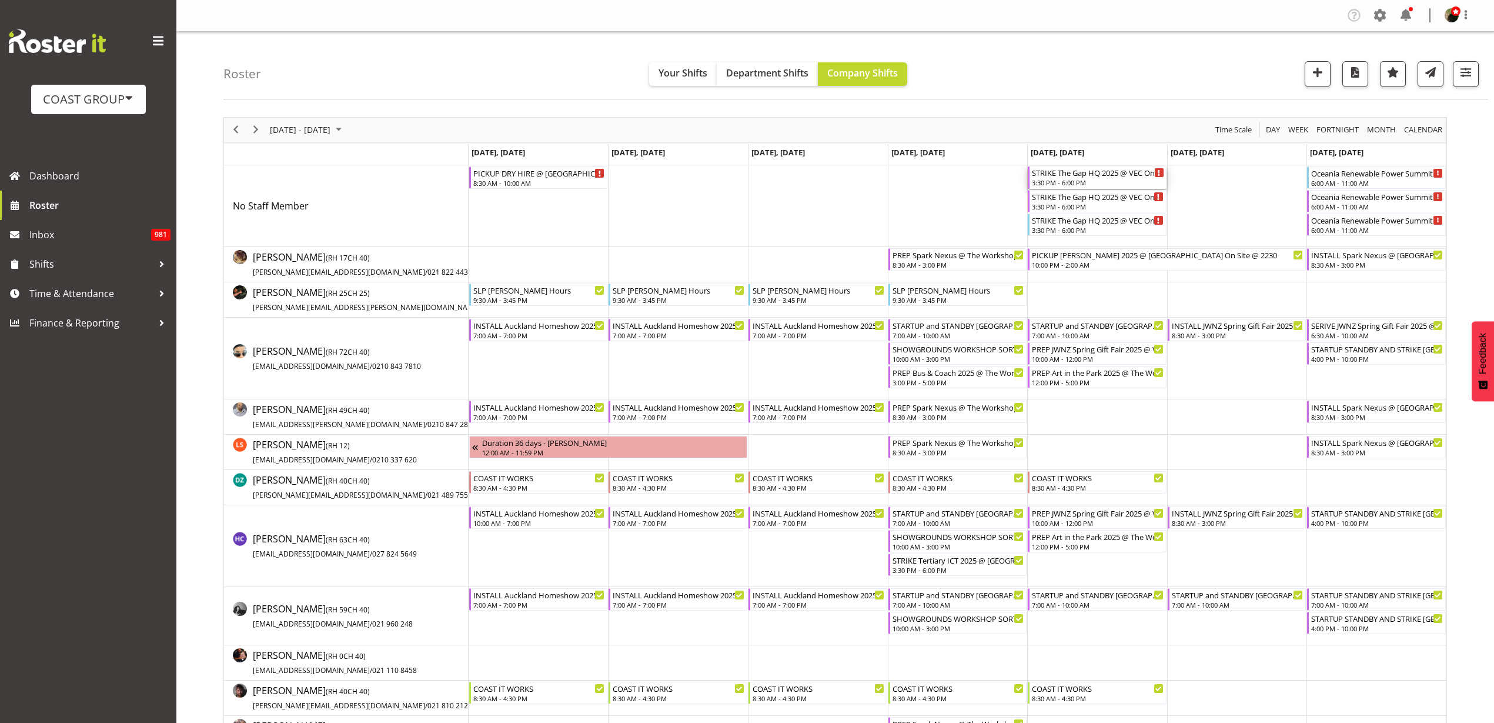
click at [1089, 177] on div "STRIKE The Gap HQ 2025 @ VEC On SIte @ 1600" at bounding box center [1098, 172] width 132 height 12
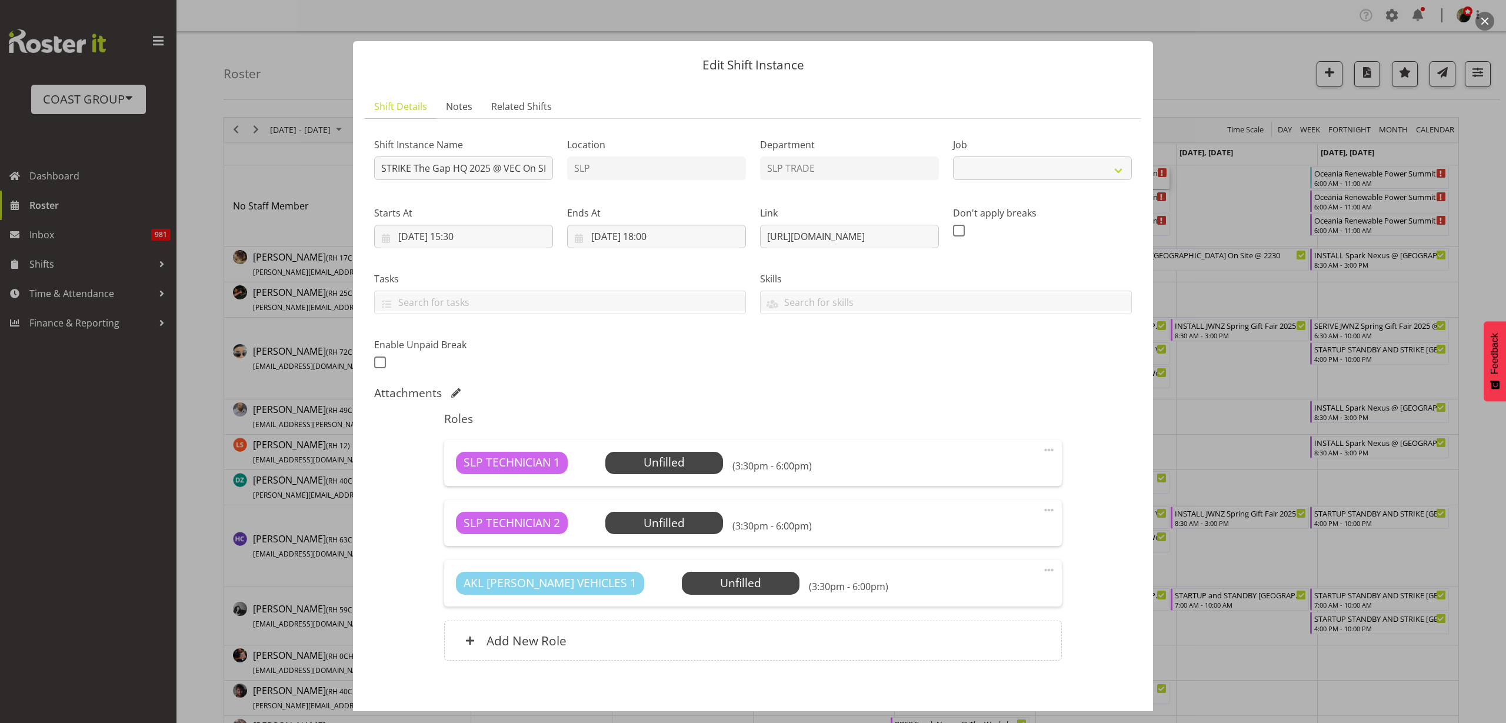
select select "10541"
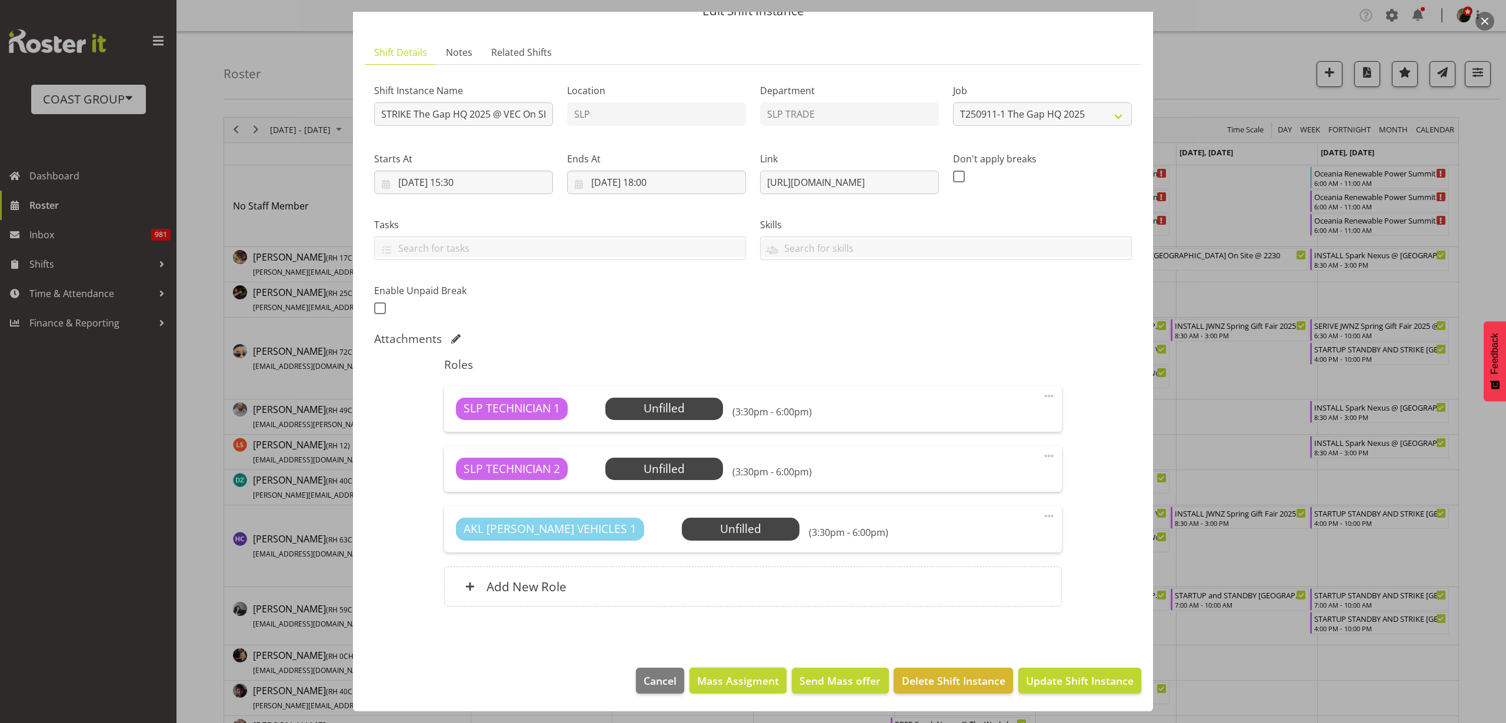
click at [715, 682] on span "Mass Assigment" at bounding box center [738, 680] width 82 height 15
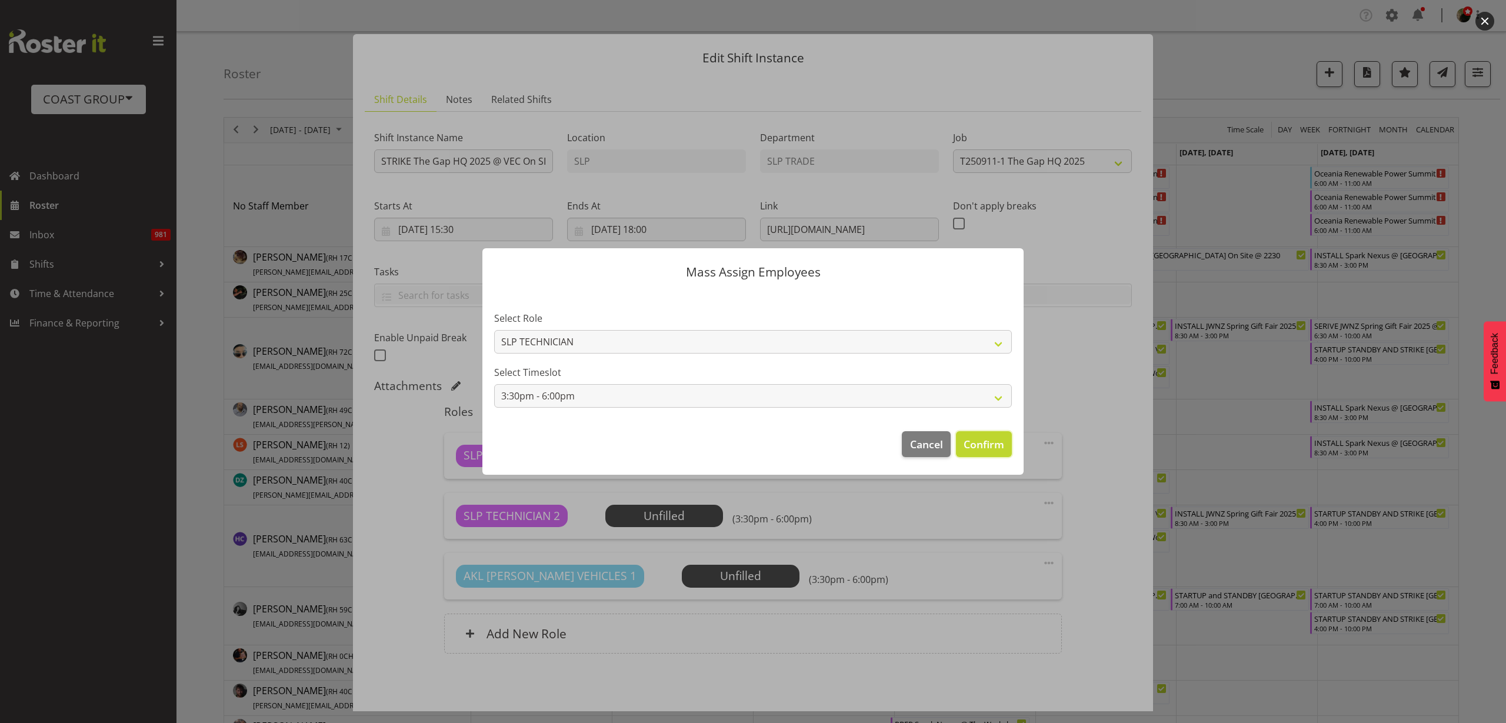
click at [988, 445] on span "Confirm" at bounding box center [983, 443] width 41 height 15
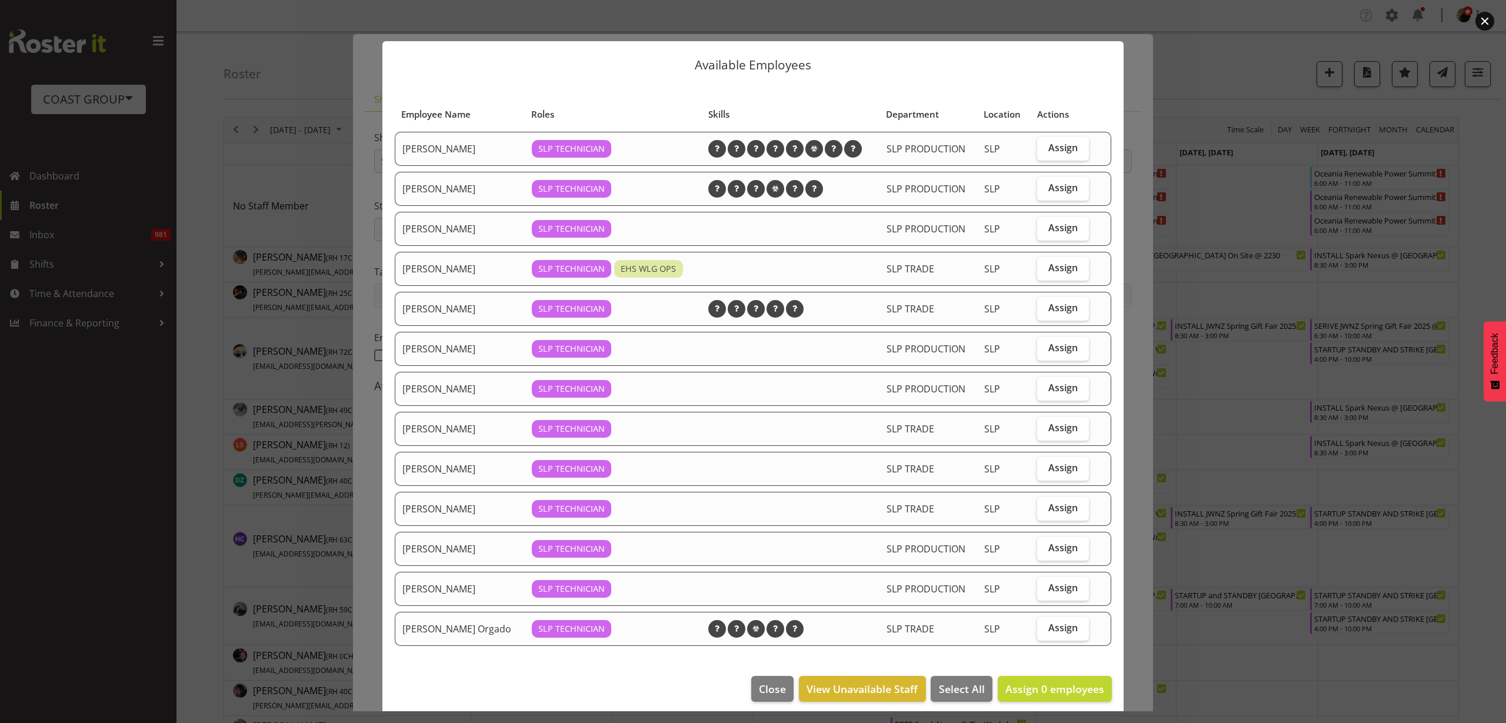
click at [1057, 428] on span "Assign" at bounding box center [1062, 428] width 29 height 12
click at [1045, 428] on input "Assign" at bounding box center [1041, 428] width 8 height 8
checkbox input "true"
click at [1030, 686] on span "Assign 1 employees" at bounding box center [1054, 689] width 99 height 14
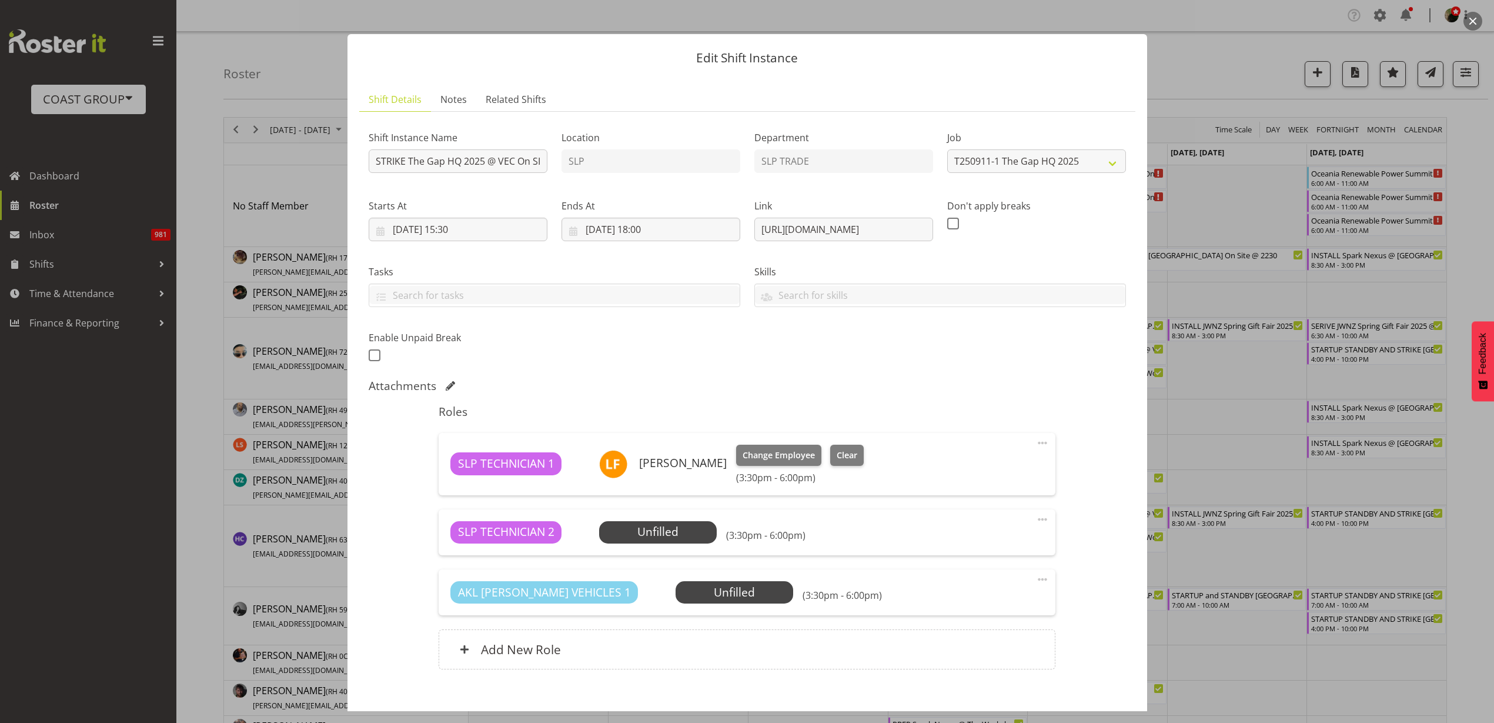
click at [0, 0] on span "Select Employee" at bounding box center [0, 0] width 0 height 0
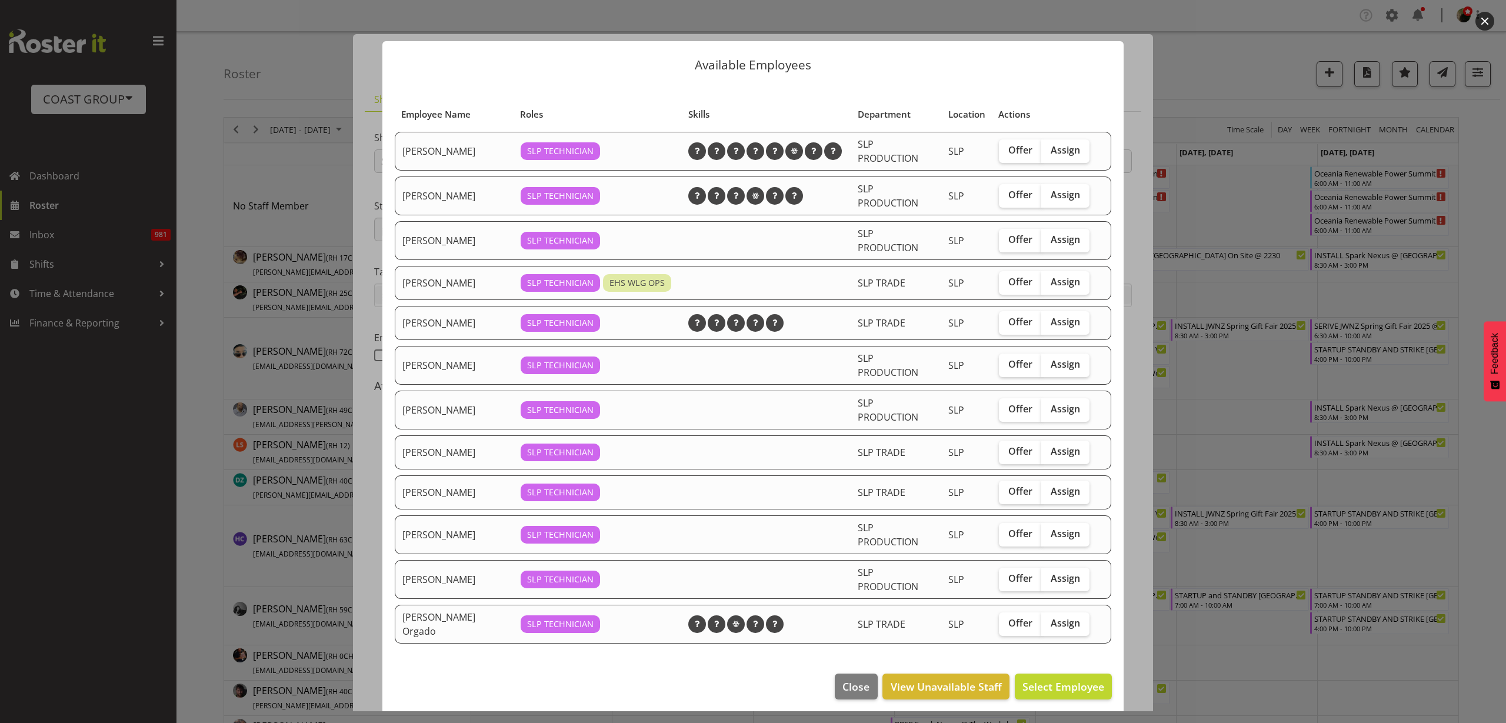
click at [1050, 452] on span "Assign" at bounding box center [1064, 451] width 29 height 12
click at [1044, 452] on input "Assign" at bounding box center [1045, 452] width 8 height 8
checkbox input "true"
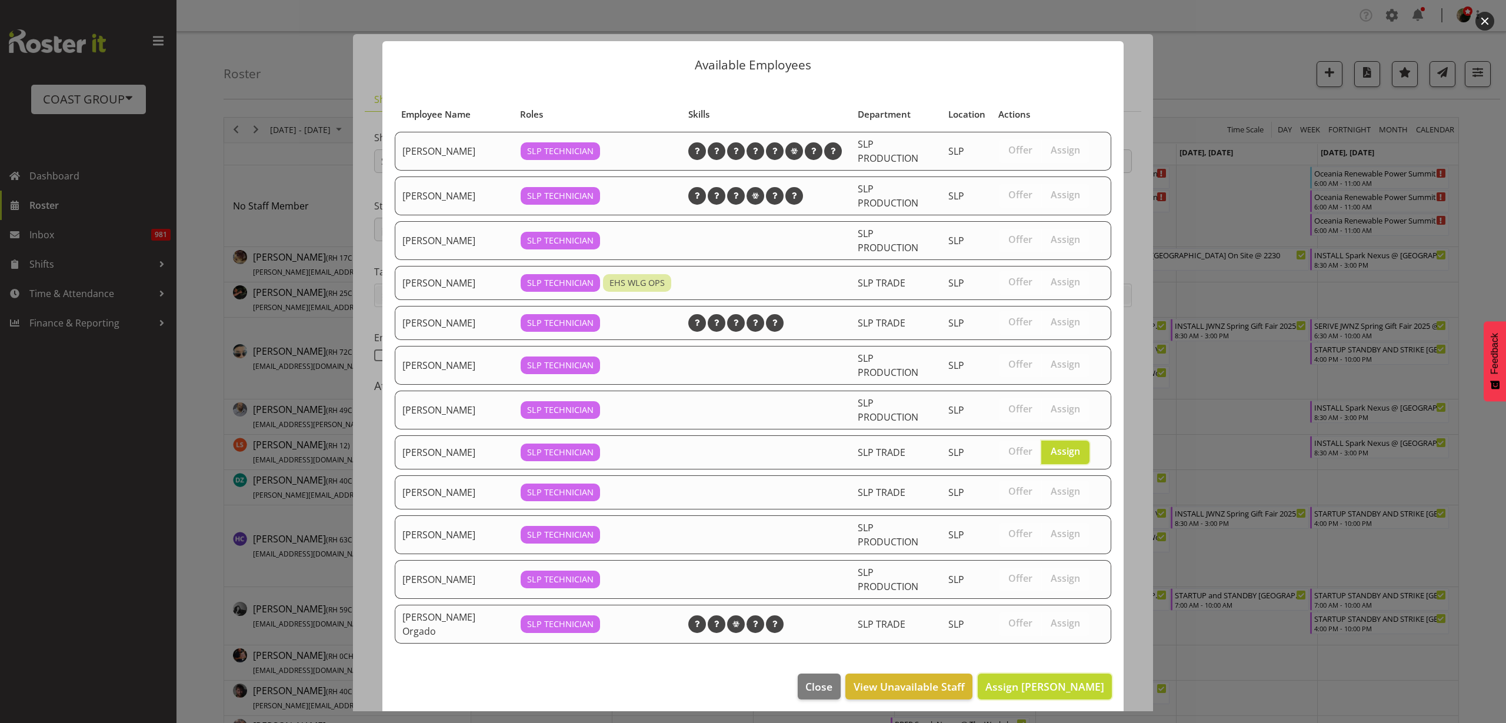
click at [1024, 681] on span "Assign [PERSON_NAME]" at bounding box center [1044, 686] width 119 height 14
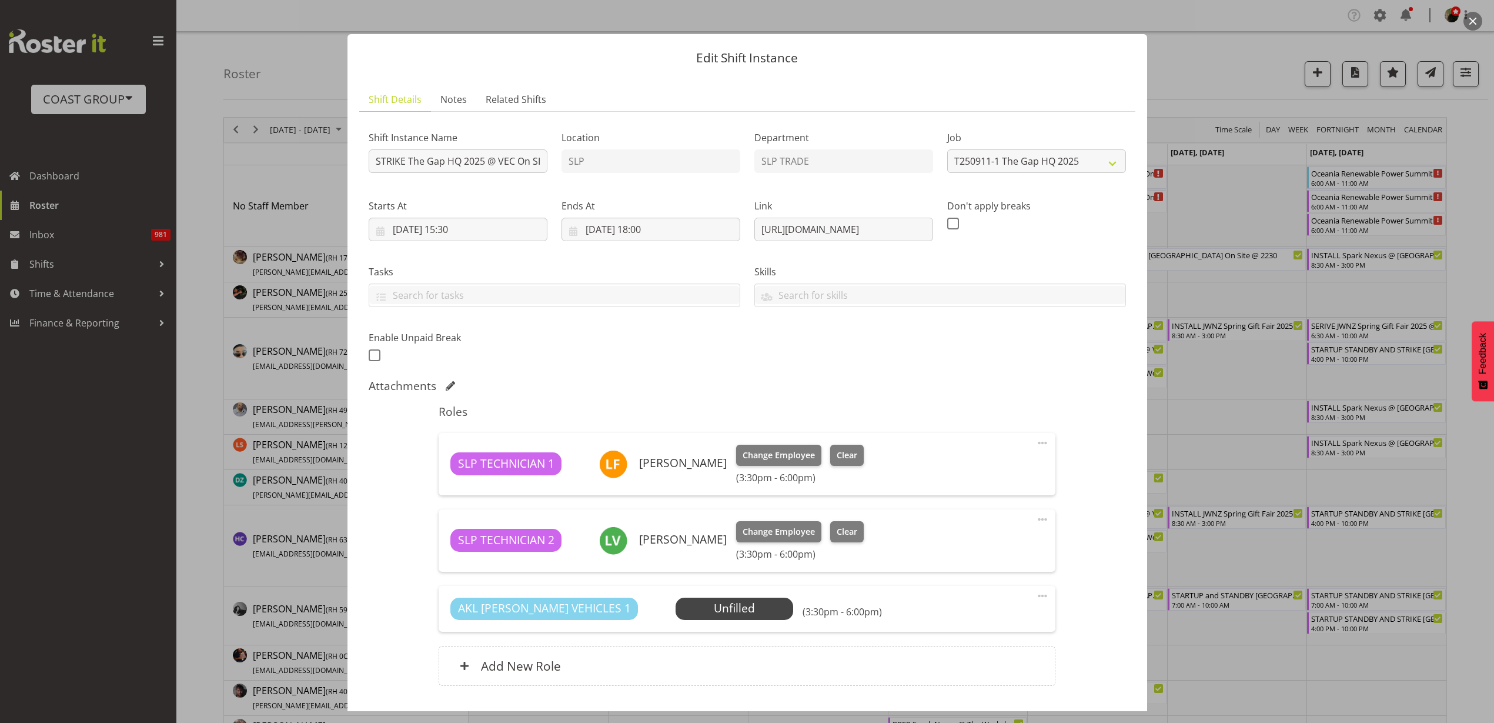
click at [0, 0] on span "Select Employee" at bounding box center [0, 0] width 0 height 0
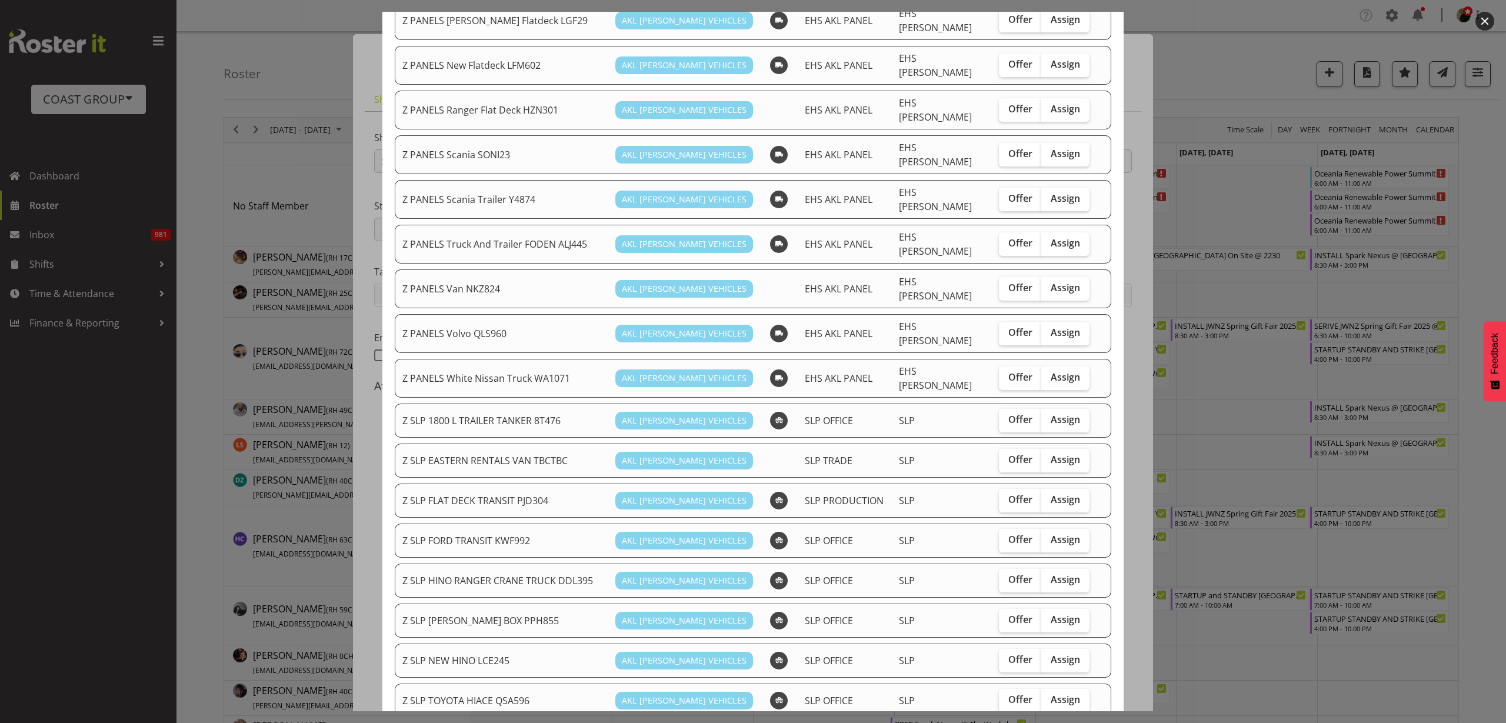
scroll to position [809, 0]
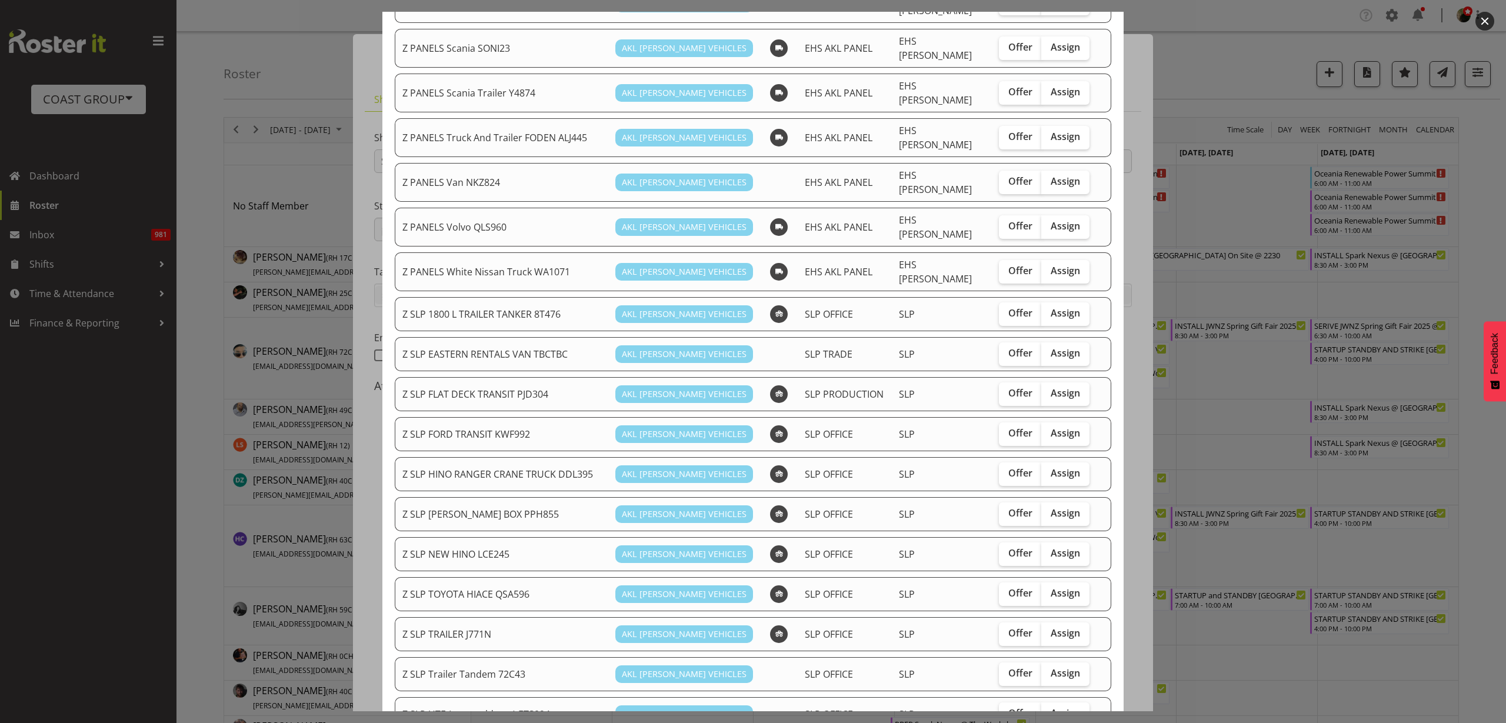
click at [1060, 587] on span "Assign" at bounding box center [1064, 593] width 29 height 12
click at [1049, 589] on input "Assign" at bounding box center [1045, 593] width 8 height 8
checkbox input "true"
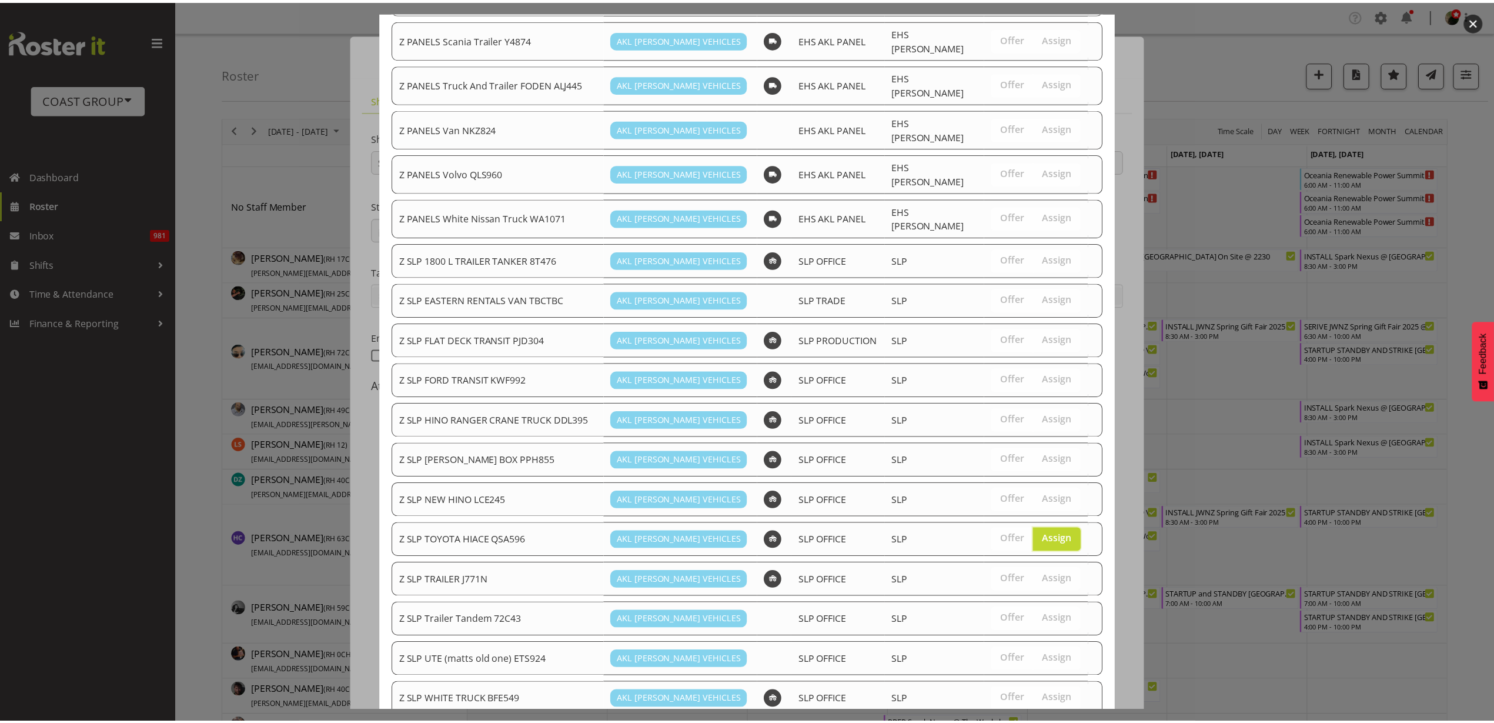
scroll to position [876, 0]
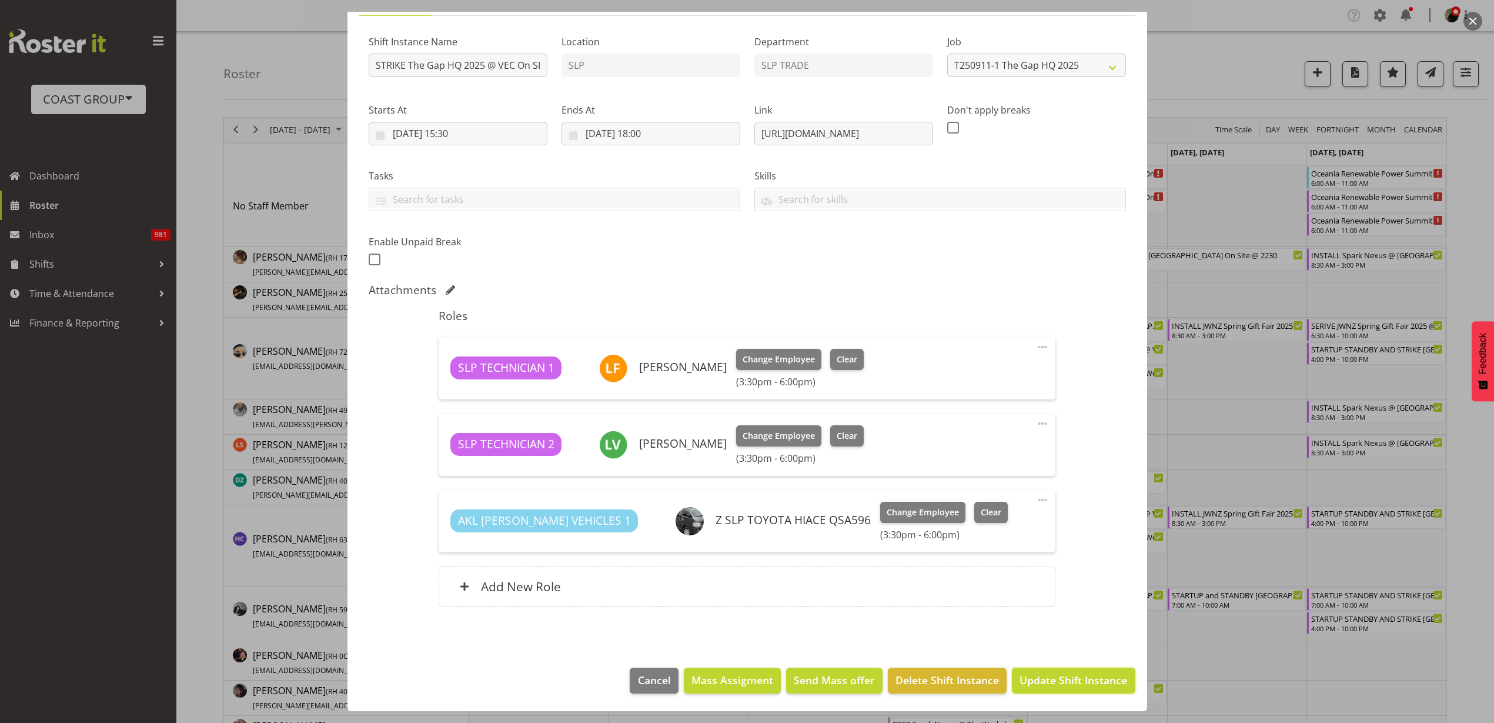
click at [1059, 689] on button "Update Shift Instance" at bounding box center [1073, 681] width 123 height 26
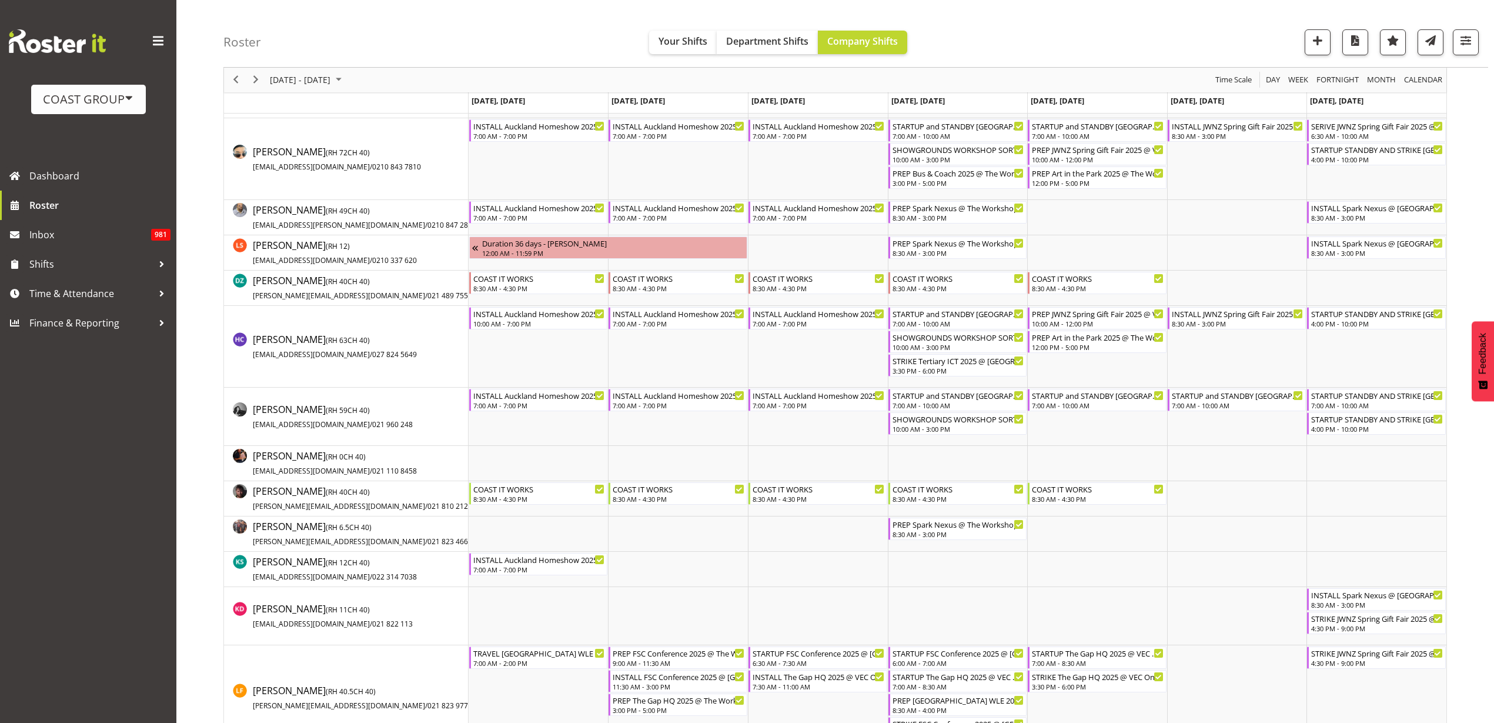
scroll to position [0, 0]
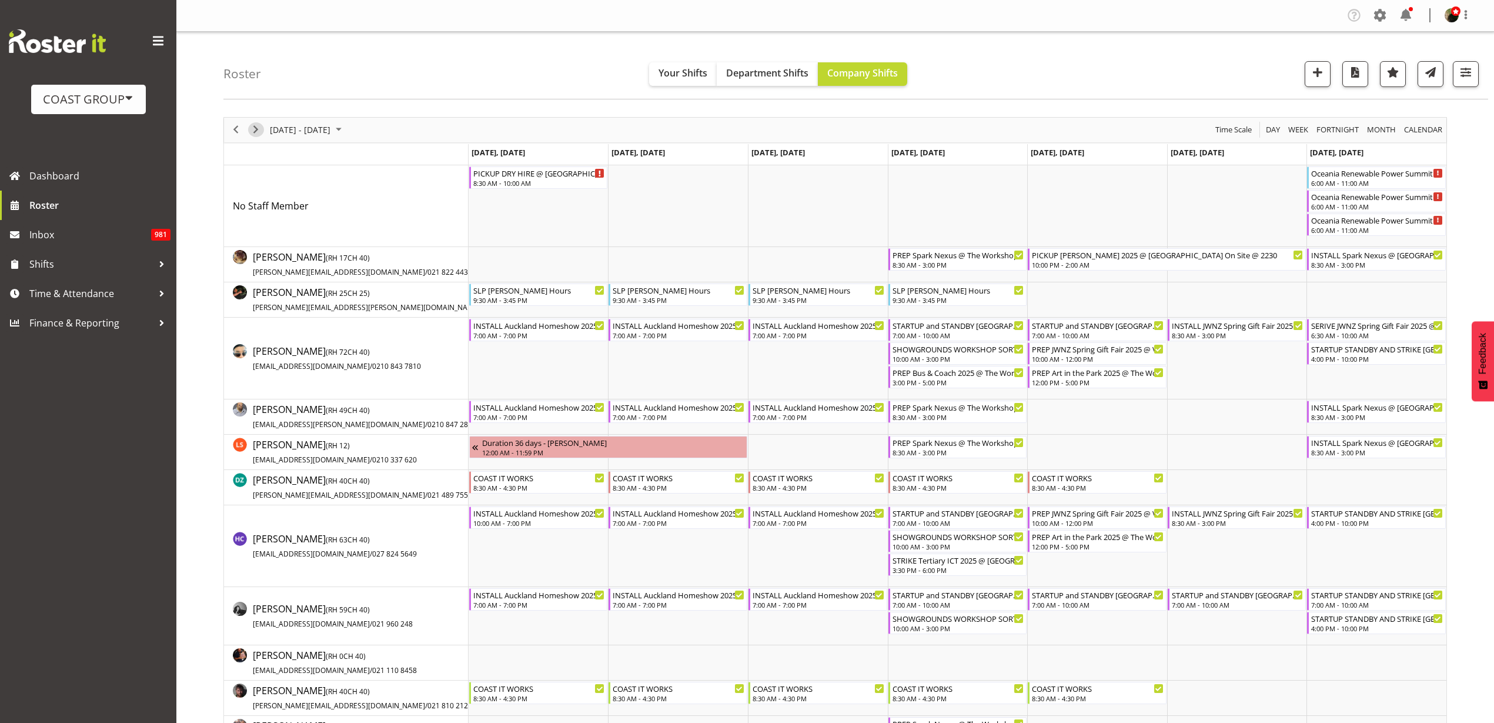
drag, startPoint x: 256, startPoint y: 125, endPoint x: 679, endPoint y: 228, distance: 435.4
click at [256, 125] on span "Next" at bounding box center [256, 129] width 14 height 15
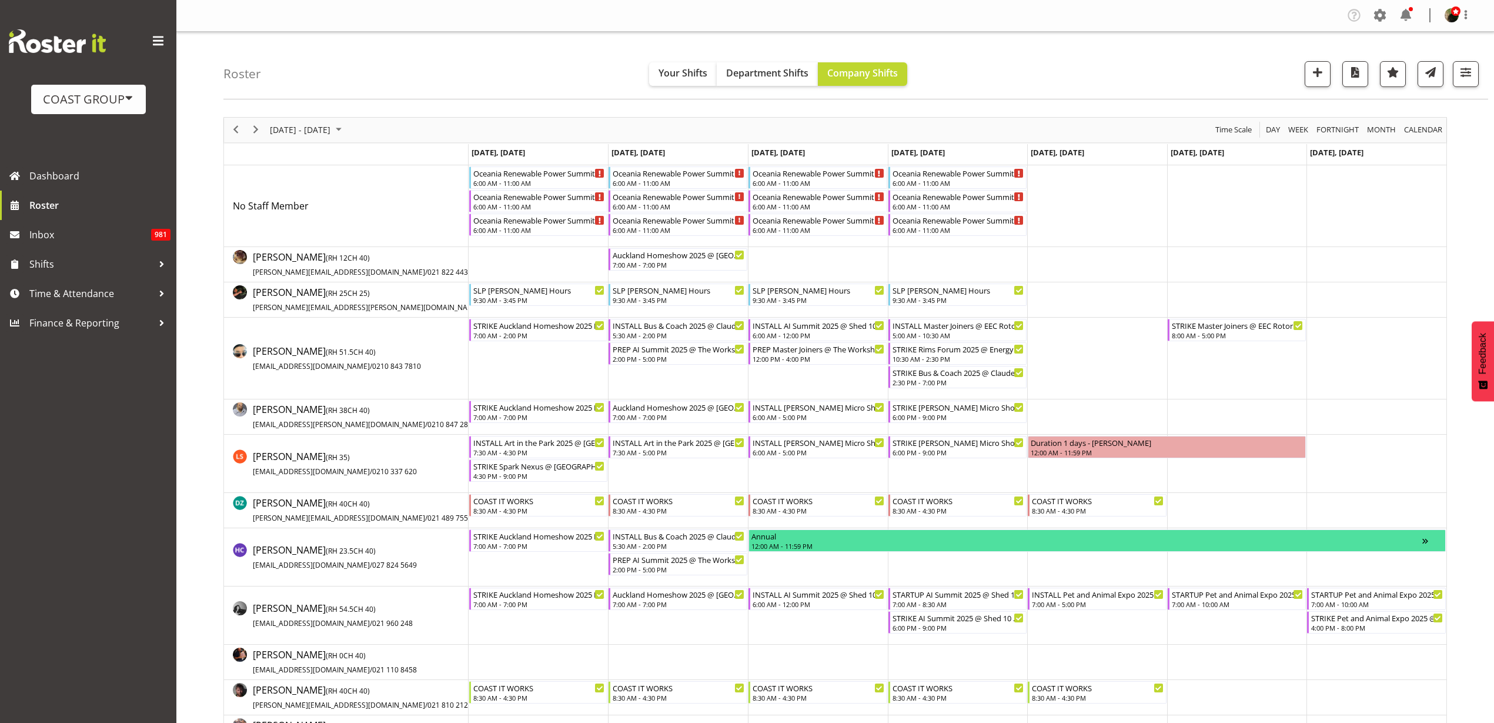
click at [504, 201] on div "Oceania Renewable Power Summit 2025 @ The Pullman On Site @ 0700 6:00 AM - 11:0…" at bounding box center [539, 201] width 132 height 21
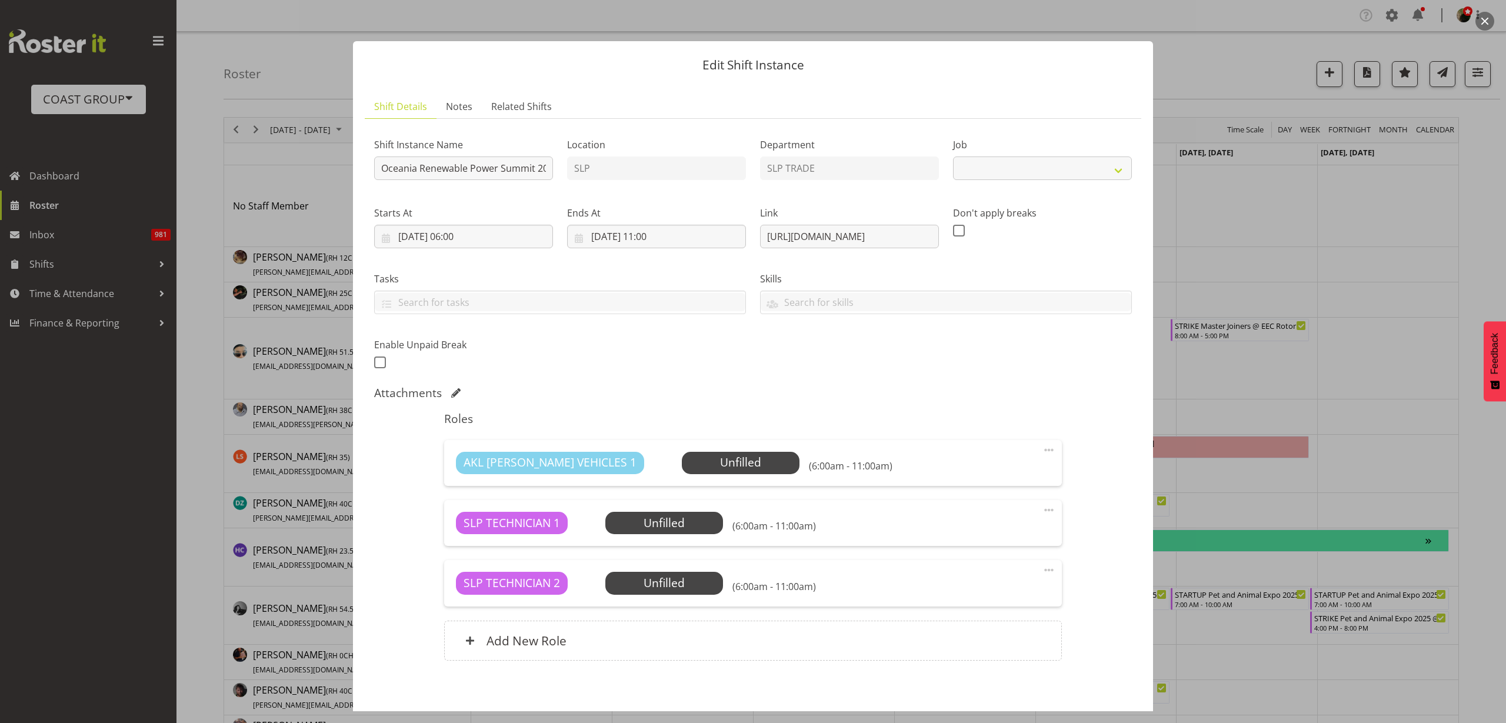
select select "10547"
click at [378, 166] on input "Oceania Renewable Power Summit 2025 @ The Pullman On Site @ 0700" at bounding box center [463, 168] width 179 height 24
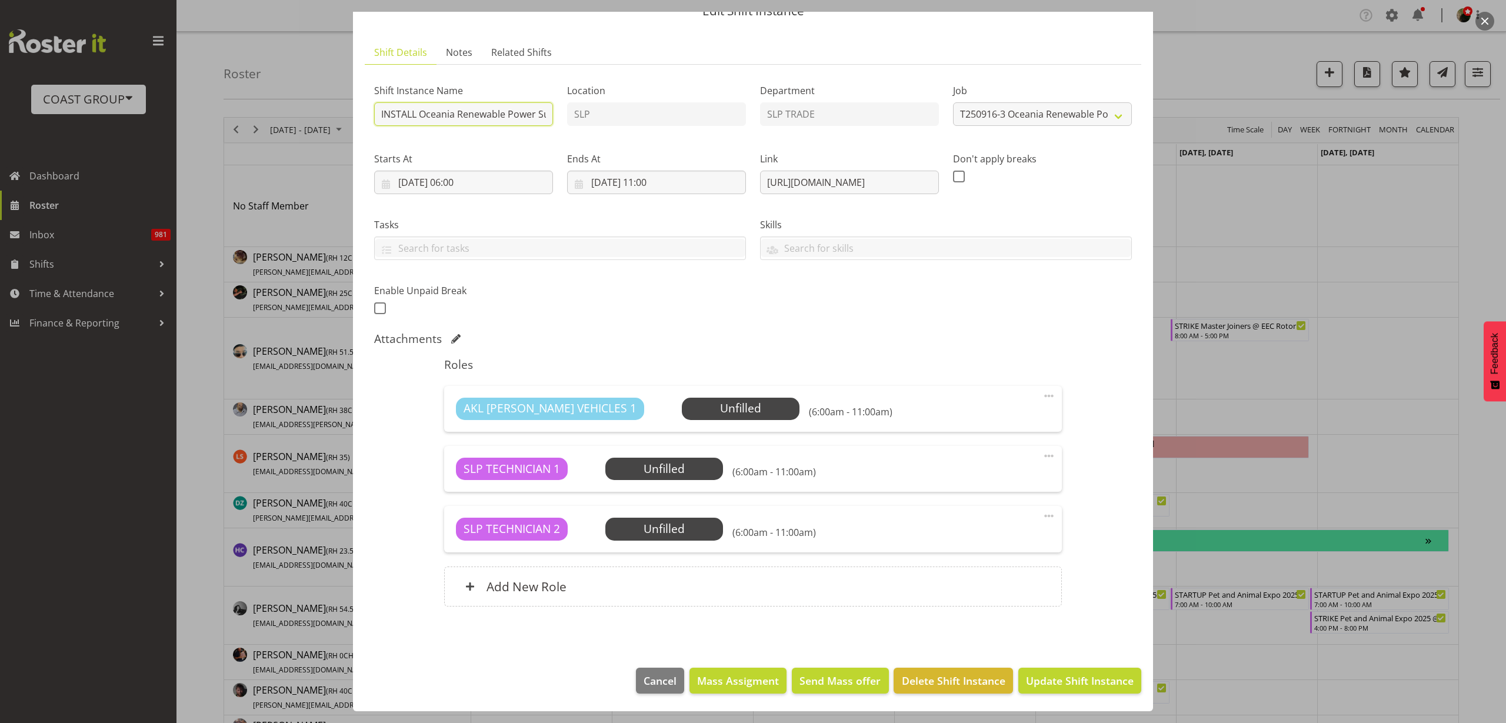
type input "INSTALL Oceania Renewable Power Summit 2025 @ The Pullman On Site @ 0700"
click at [1056, 677] on span "Update Shift Instance" at bounding box center [1080, 680] width 108 height 15
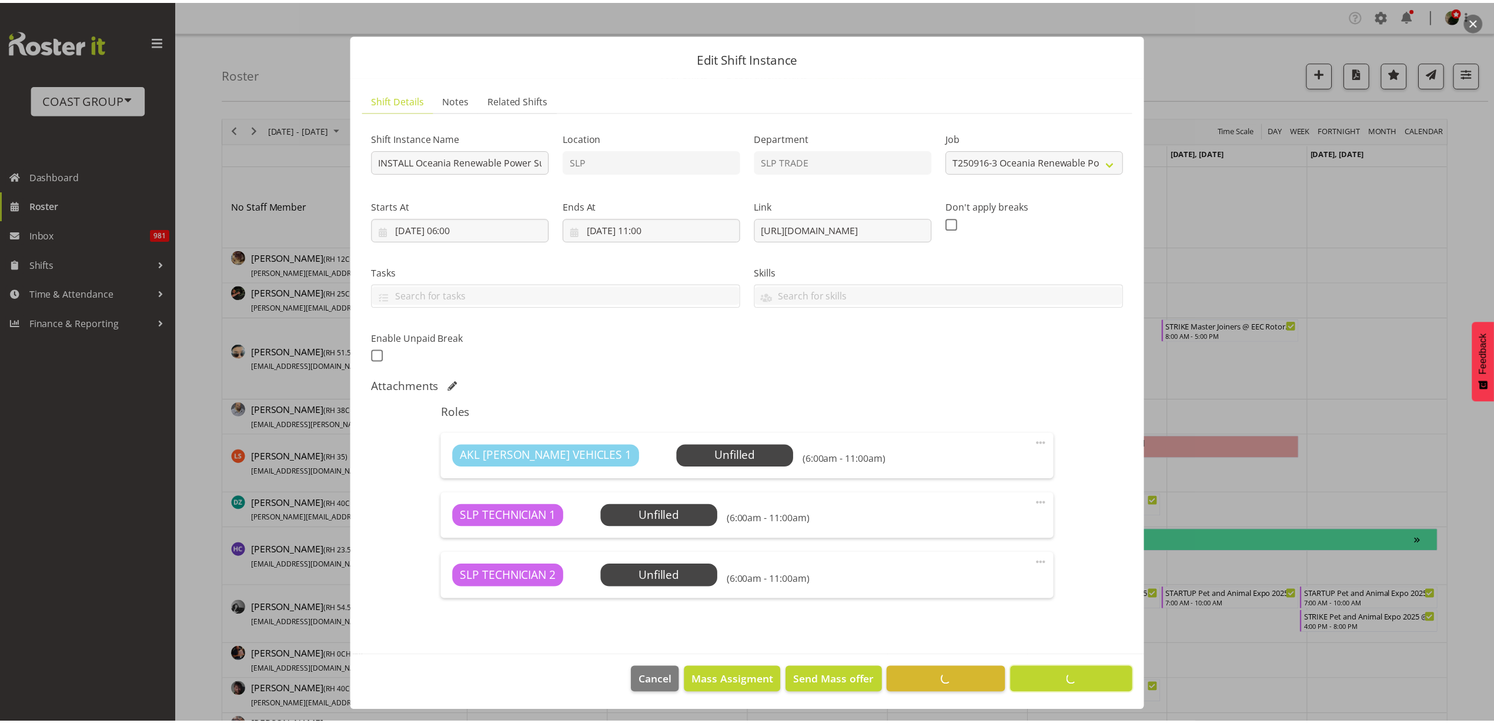
scroll to position [7, 0]
